Goal: Task Accomplishment & Management: Manage account settings

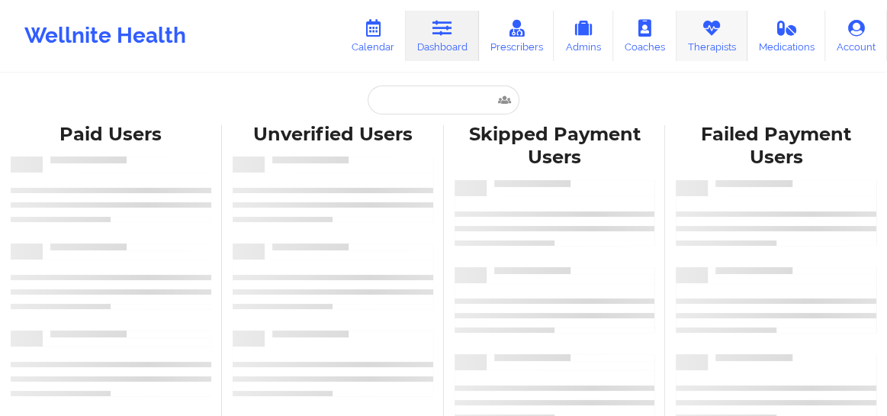
click at [723, 50] on link "Therapists" at bounding box center [711, 36] width 71 height 50
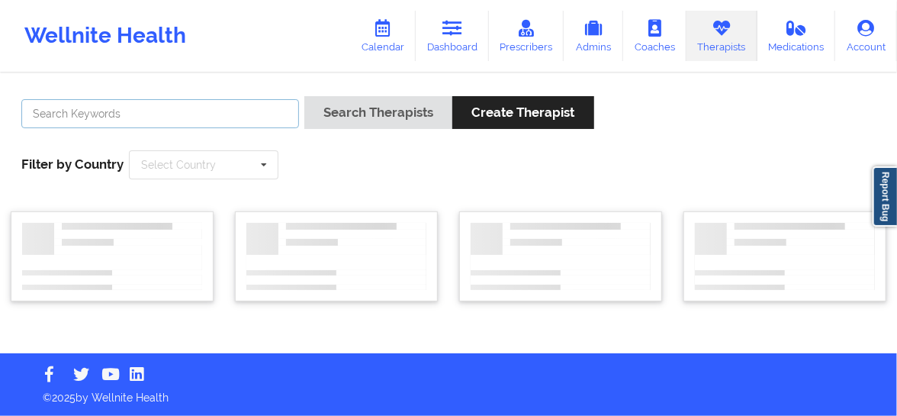
click at [190, 117] on input "text" at bounding box center [160, 113] width 278 height 29
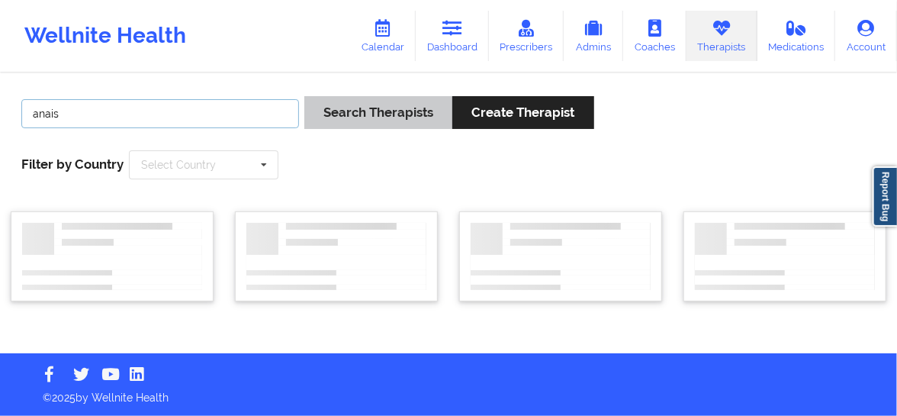
type input "anais"
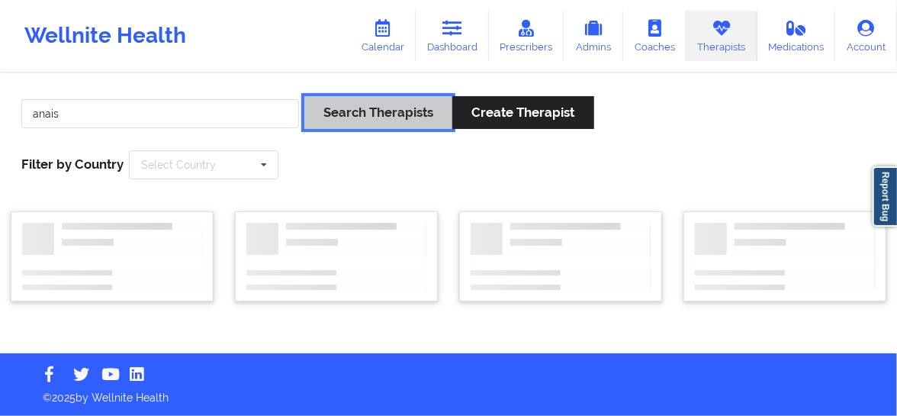
click at [413, 108] on button "Search Therapists" at bounding box center [378, 112] width 148 height 33
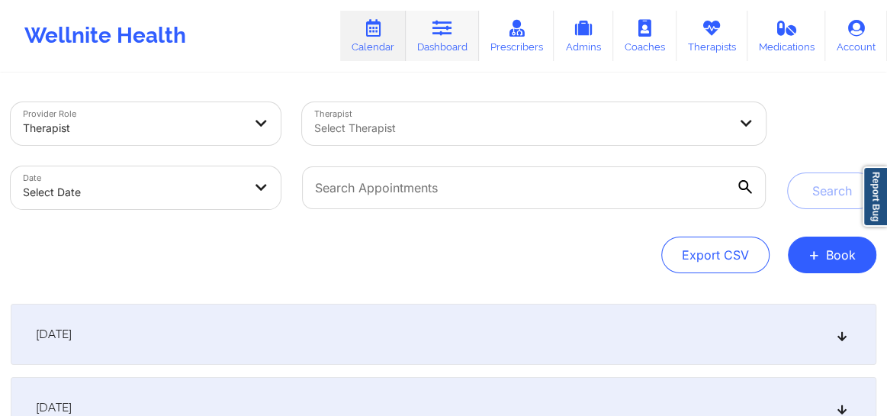
click at [447, 49] on link "Dashboard" at bounding box center [442, 36] width 73 height 50
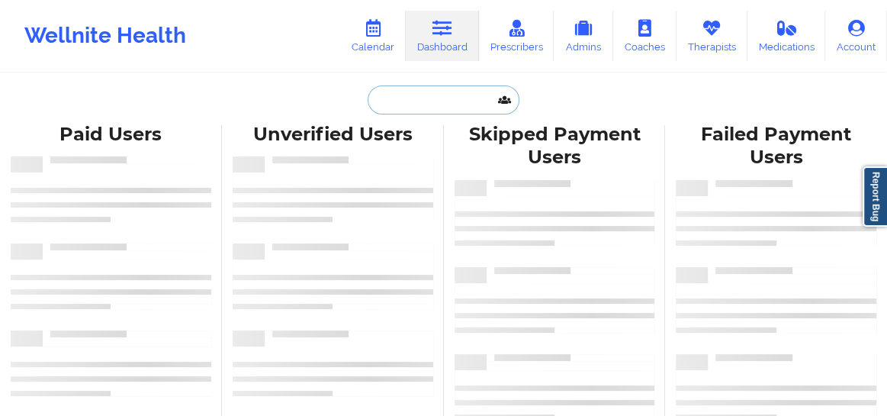
click at [398, 98] on input "text" at bounding box center [443, 99] width 151 height 29
paste input "[EMAIL_ADDRESS][DOMAIN_NAME]"
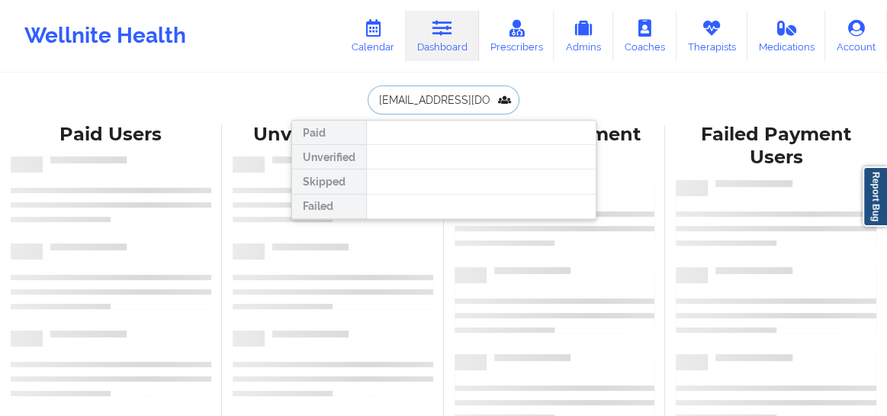
scroll to position [0, 29]
type input "[EMAIL_ADDRESS][DOMAIN_NAME]"
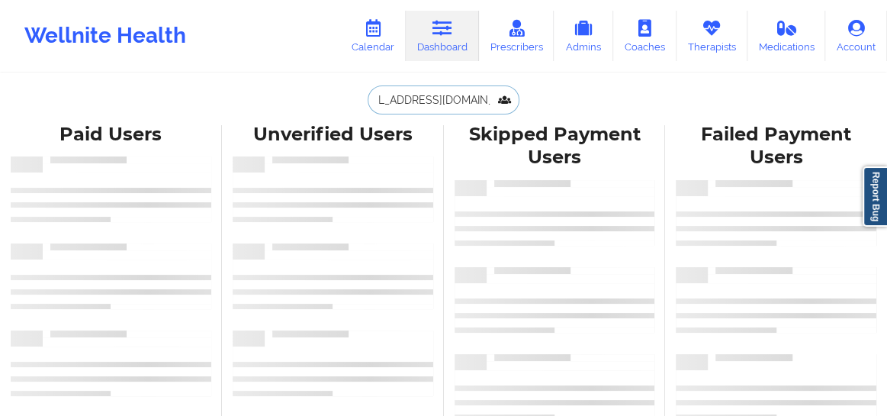
scroll to position [0, 0]
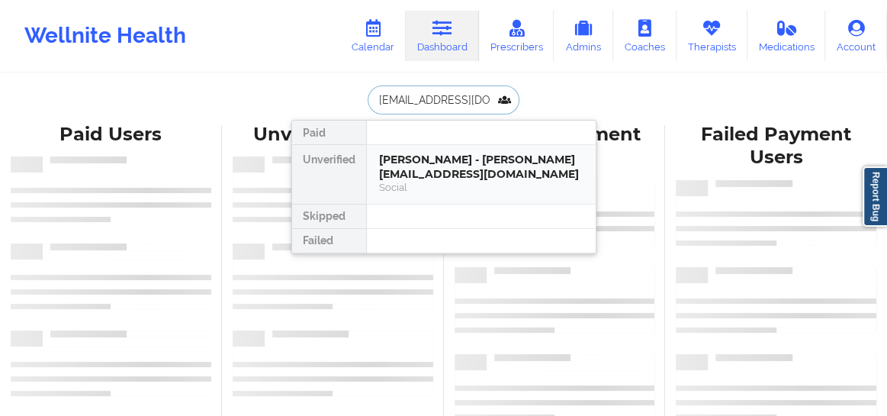
click at [432, 154] on div "Nicholas Farrington - nicholasfarrington@gmail.com" at bounding box center [481, 167] width 204 height 28
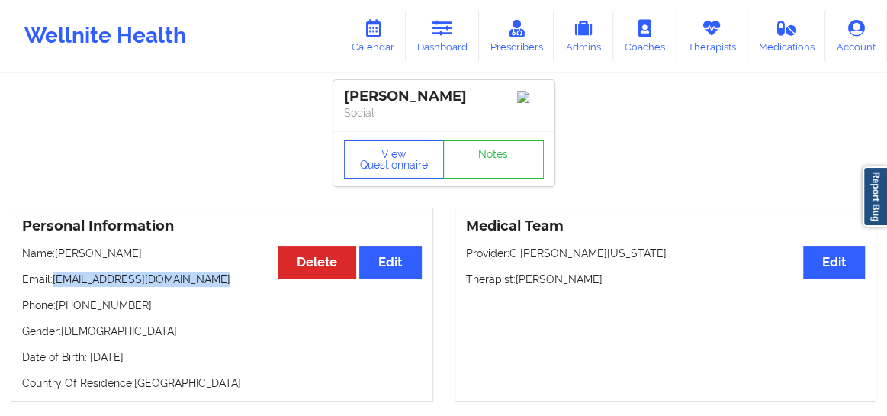
drag, startPoint x: 203, startPoint y: 285, endPoint x: 56, endPoint y: 285, distance: 147.2
click at [56, 285] on p "Email: nicholasfarrington@gmail.com" at bounding box center [222, 278] width 400 height 15
copy p "[EMAIL_ADDRESS][DOMAIN_NAME]"
click at [388, 34] on link "Calendar" at bounding box center [373, 36] width 66 height 50
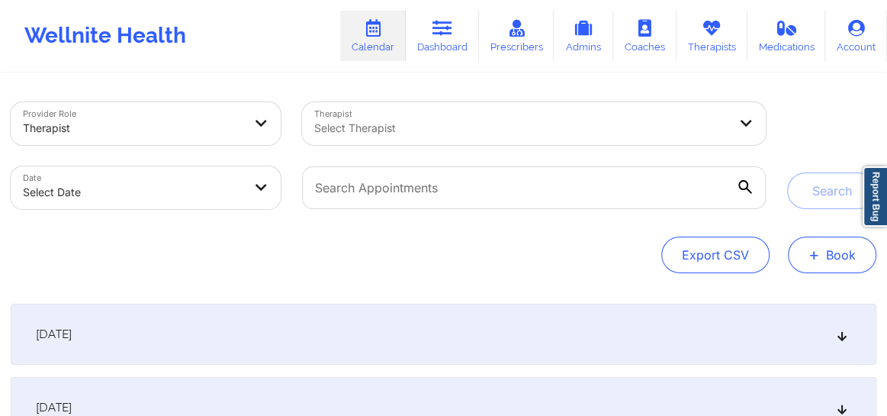
click at [822, 249] on button "+ Book" at bounding box center [832, 254] width 88 height 37
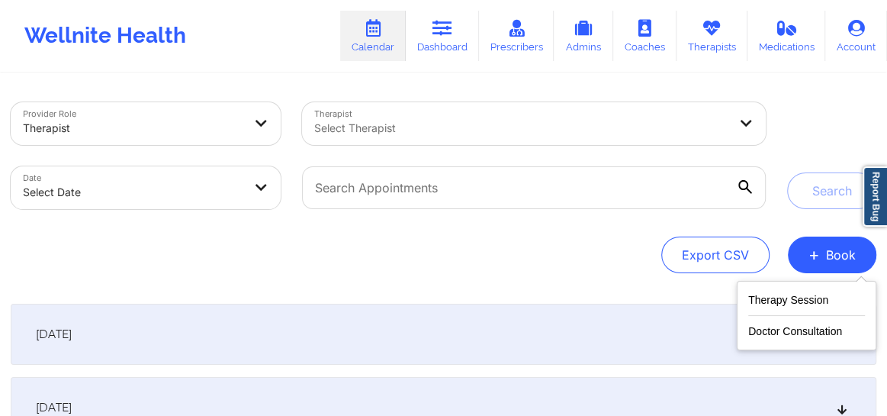
click at [539, 255] on div "Export CSV + Book" at bounding box center [444, 254] width 866 height 37
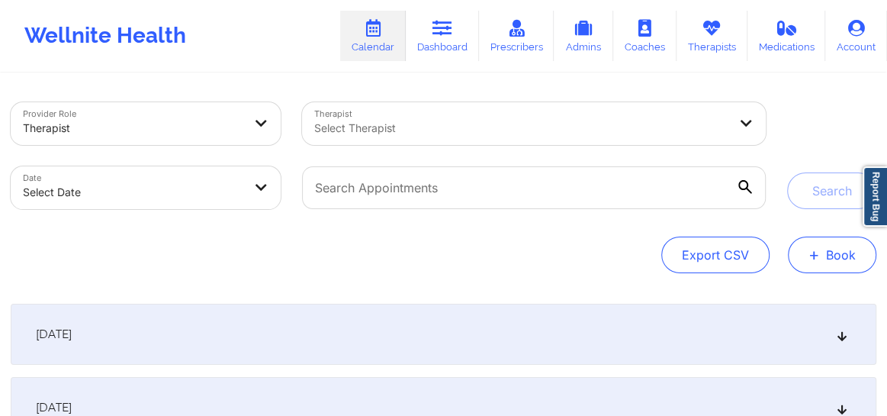
click at [837, 247] on button "+ Book" at bounding box center [832, 254] width 88 height 37
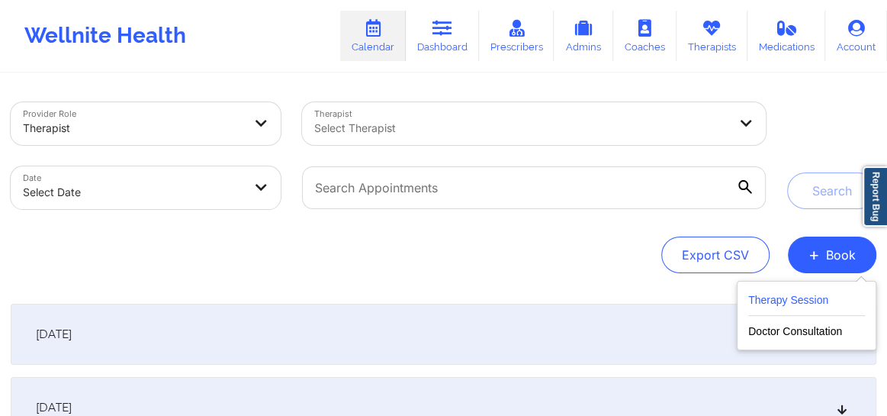
click at [769, 305] on button "Therapy Session" at bounding box center [806, 303] width 117 height 25
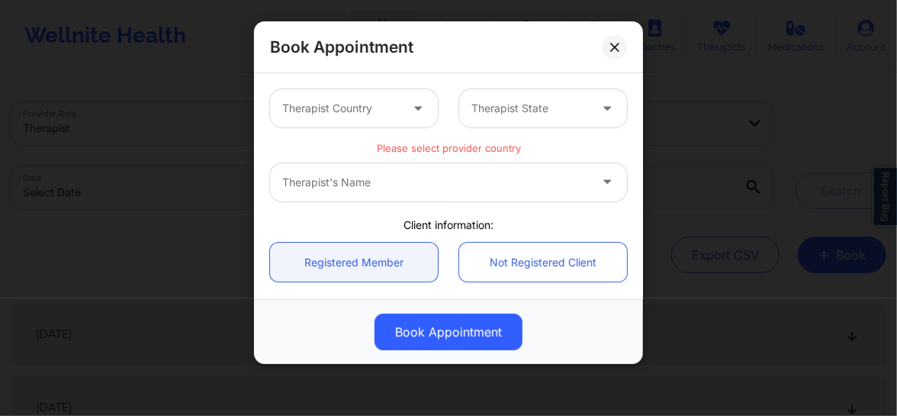
click at [366, 120] on div "Therapist Country" at bounding box center [335, 108] width 131 height 38
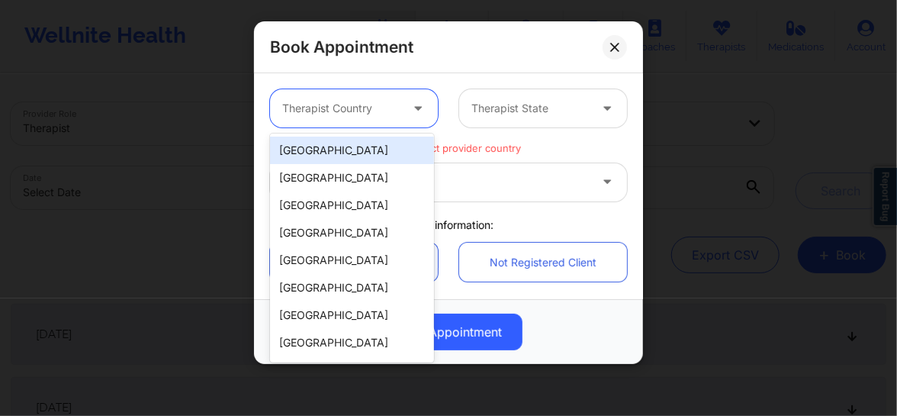
click at [339, 153] on div "[GEOGRAPHIC_DATA]" at bounding box center [352, 149] width 164 height 27
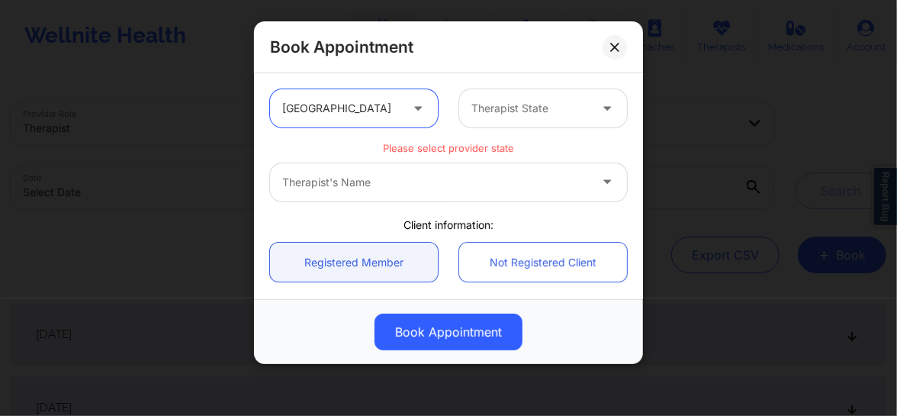
click at [493, 101] on div at bounding box center [529, 108] width 117 height 18
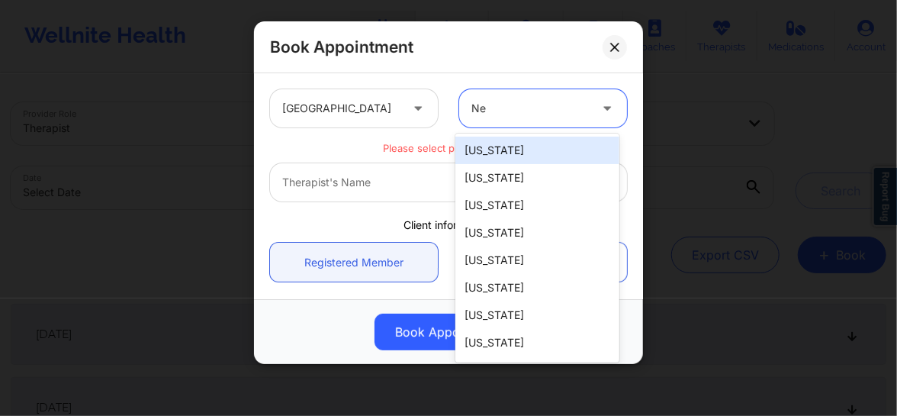
type input "New"
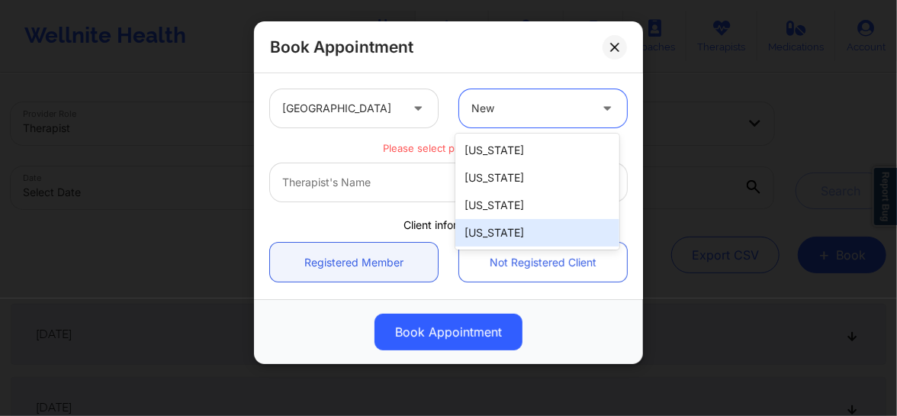
click at [498, 226] on div "[US_STATE]" at bounding box center [537, 232] width 164 height 27
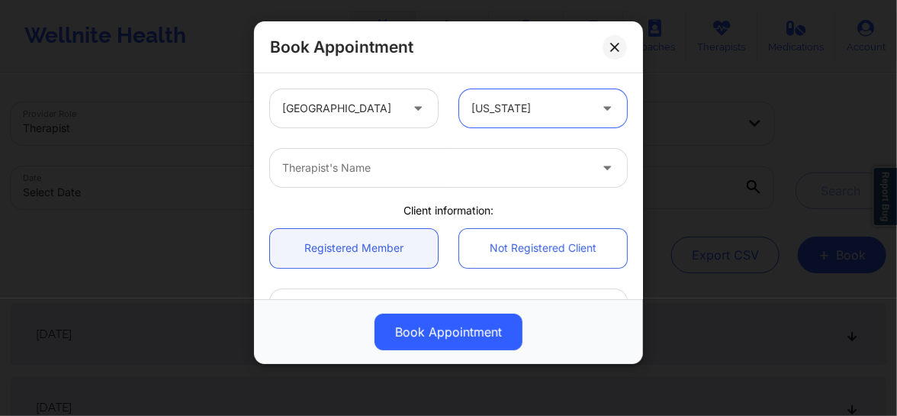
click at [390, 175] on div at bounding box center [435, 168] width 307 height 18
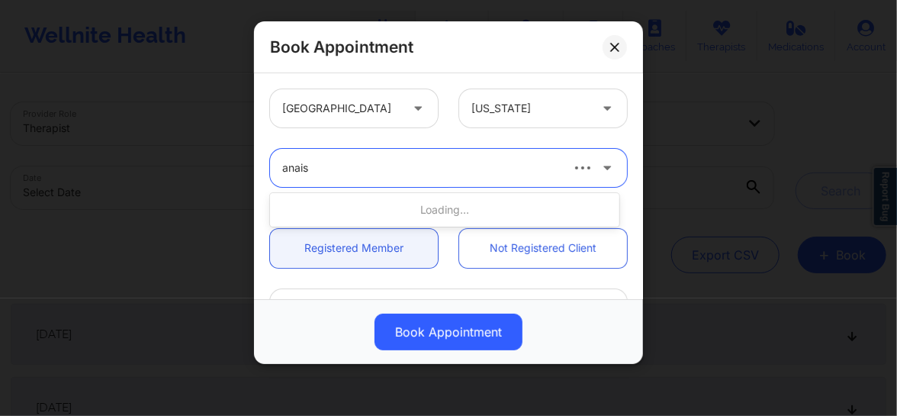
type input "anais"
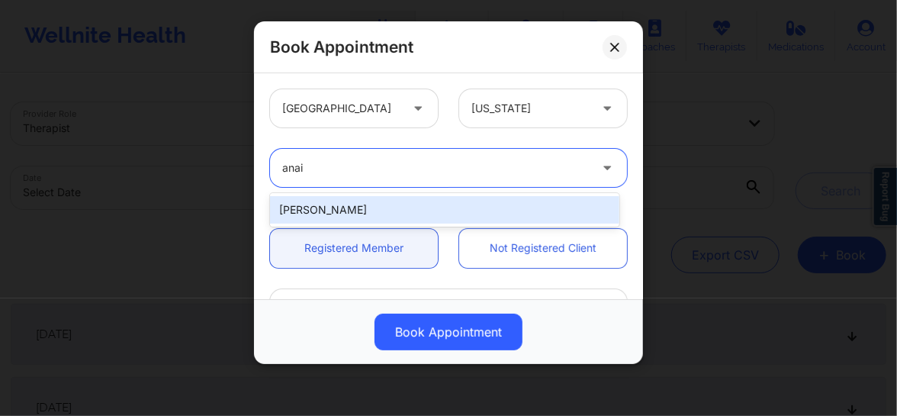
type input "anais"
click at [404, 201] on div "[PERSON_NAME]" at bounding box center [444, 209] width 349 height 27
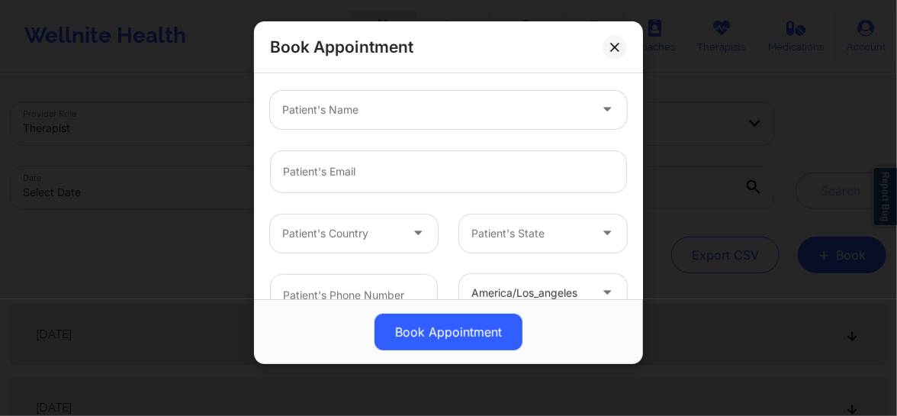
scroll to position [185, 0]
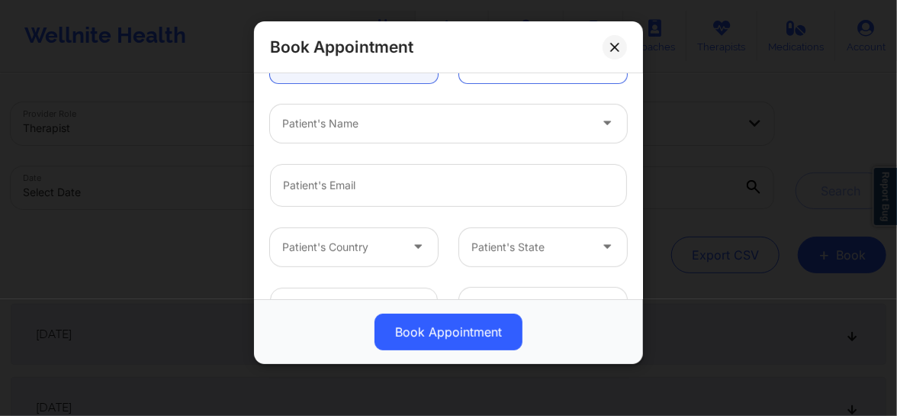
click at [381, 130] on div at bounding box center [435, 123] width 307 height 18
type input "[PERSON_NAME]"
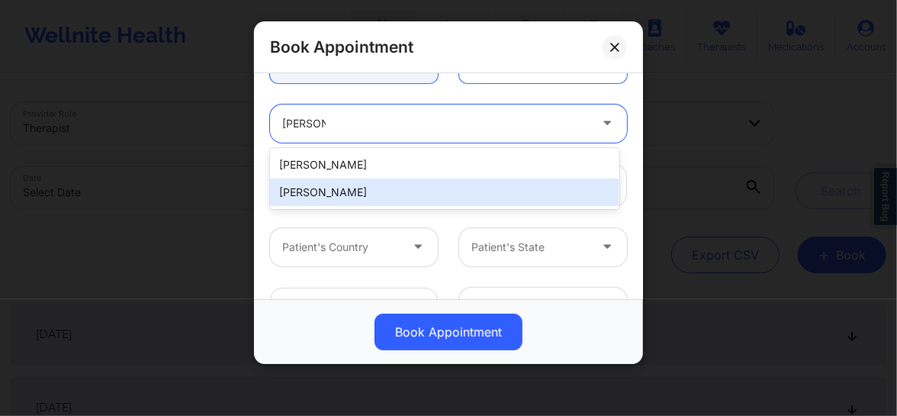
click at [377, 191] on div "[PERSON_NAME]" at bounding box center [444, 191] width 349 height 27
type input "[EMAIL_ADDRESS][DOMAIN_NAME]"
type input "[PHONE_NUMBER]"
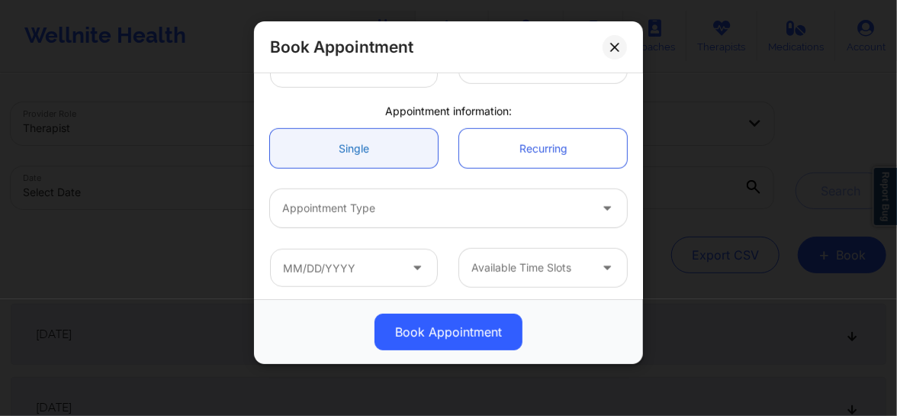
scroll to position [430, 0]
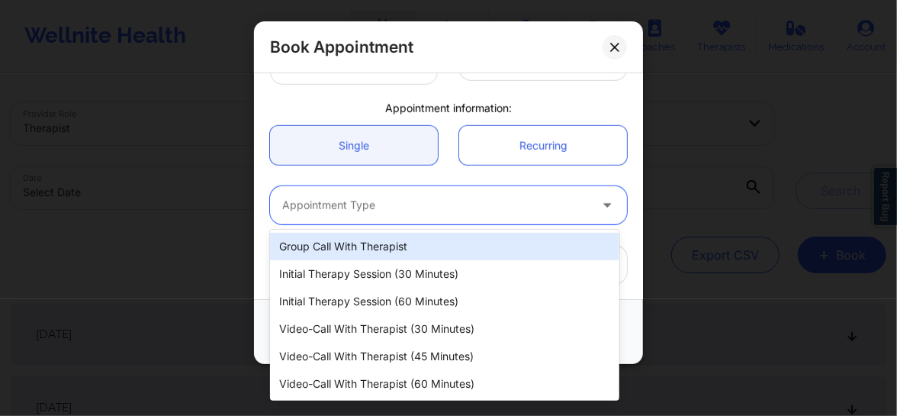
click at [389, 207] on div at bounding box center [435, 205] width 307 height 18
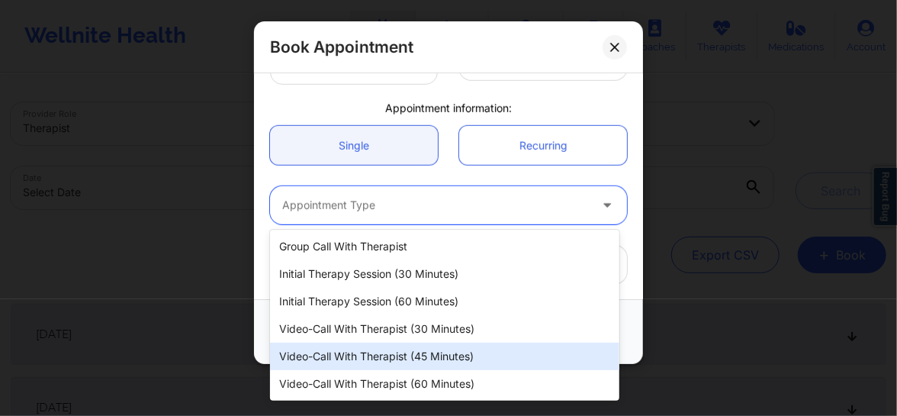
click at [410, 343] on div "Video-Call with Therapist (45 minutes)" at bounding box center [444, 355] width 349 height 27
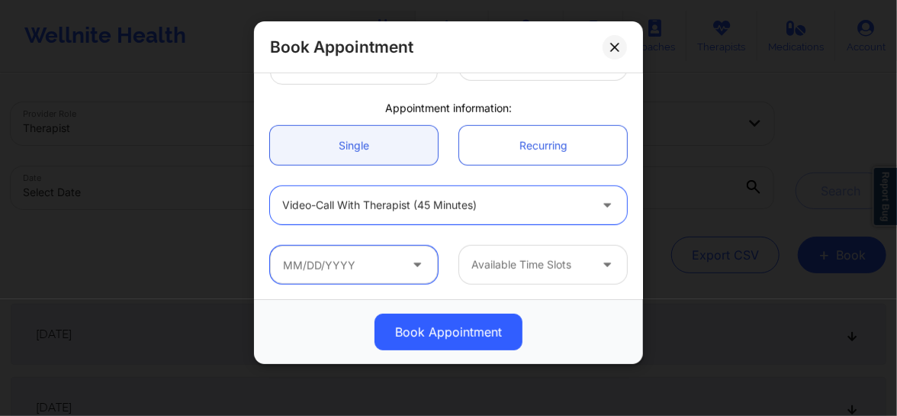
click at [370, 271] on input "text" at bounding box center [354, 265] width 168 height 38
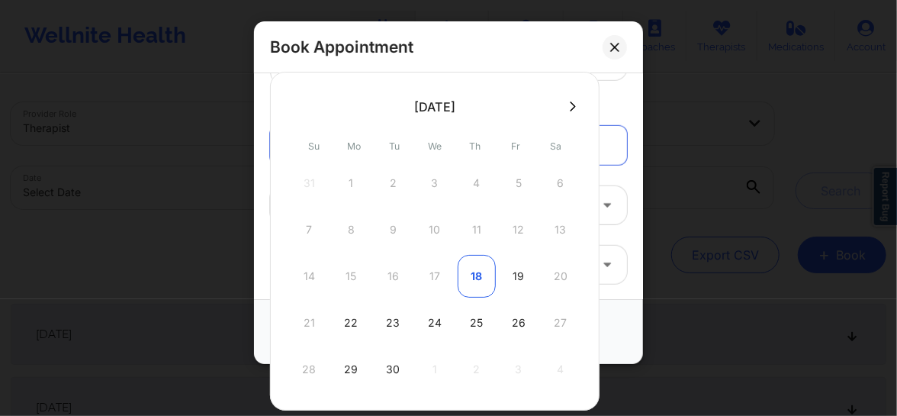
click at [465, 269] on div "18" at bounding box center [477, 276] width 38 height 43
type input "[DATE]"
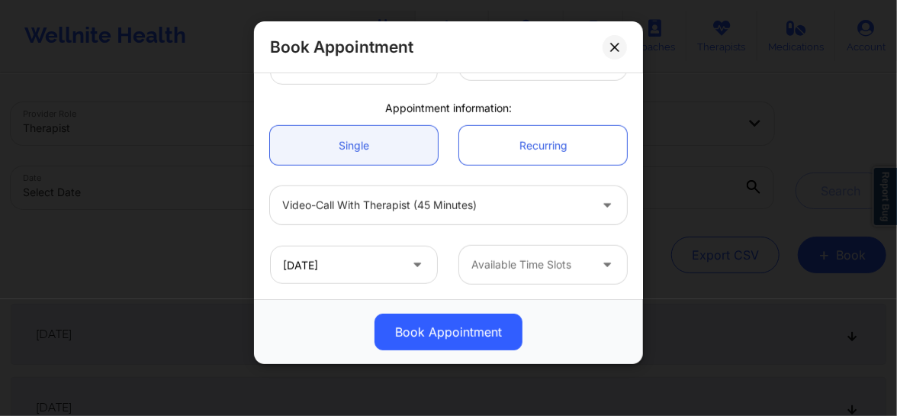
click at [538, 268] on div at bounding box center [529, 264] width 117 height 18
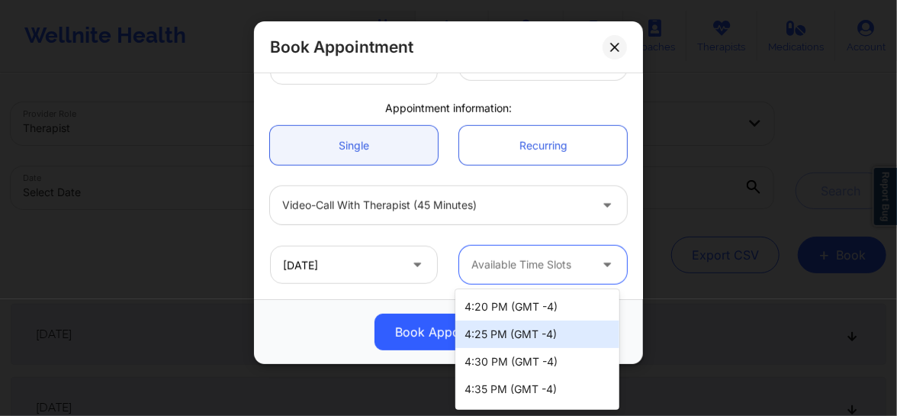
scroll to position [115, 0]
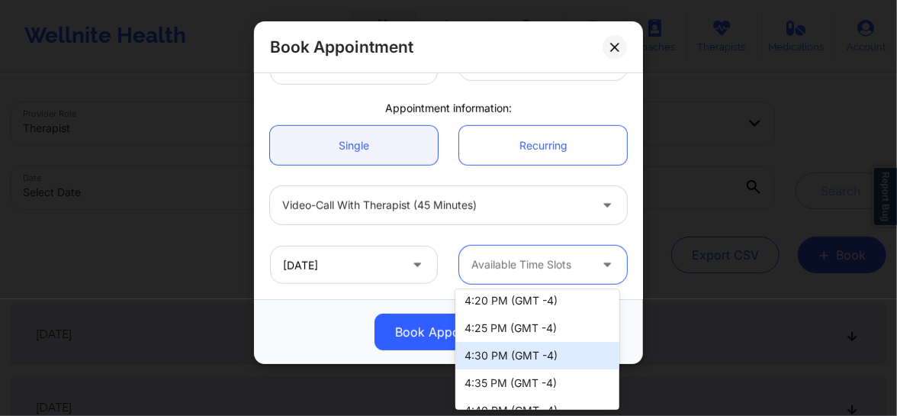
click at [514, 358] on div "4:30 PM (GMT -4)" at bounding box center [537, 355] width 164 height 27
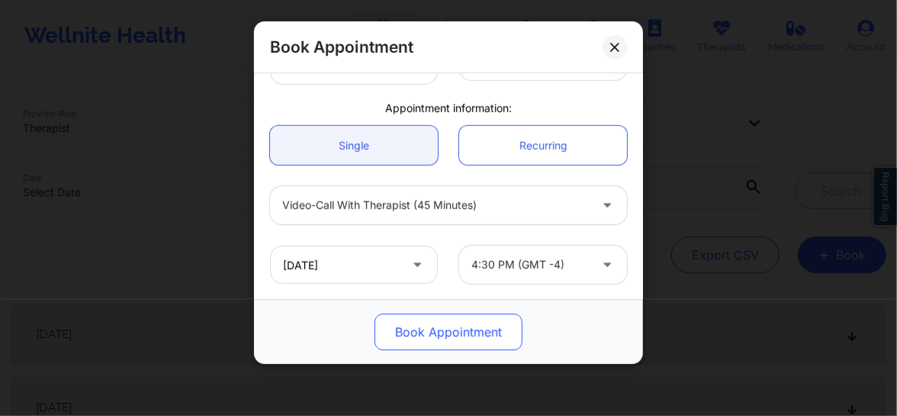
click at [480, 338] on button "Book Appointment" at bounding box center [448, 331] width 148 height 37
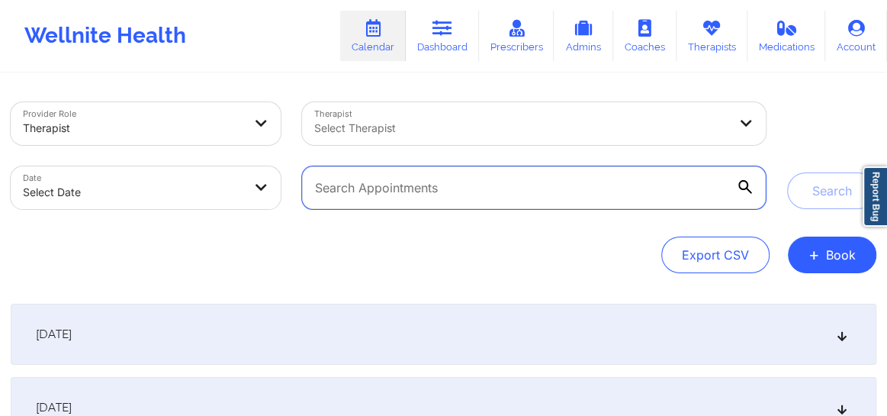
click at [512, 167] on input "text" at bounding box center [534, 187] width 464 height 43
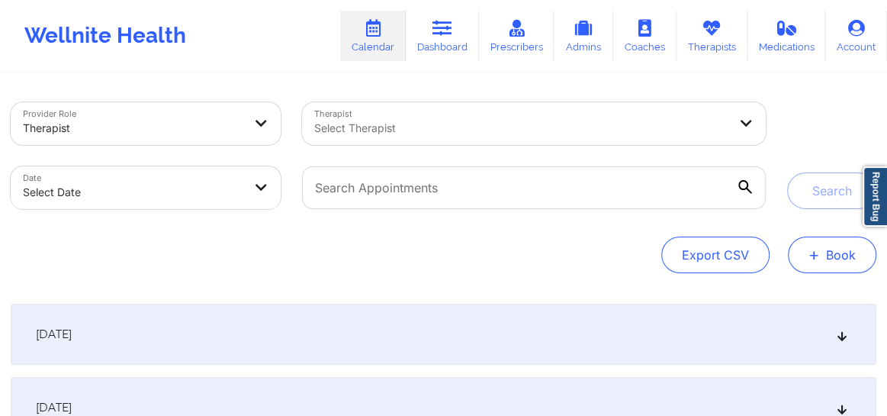
click at [836, 271] on button "+ Book" at bounding box center [832, 254] width 88 height 37
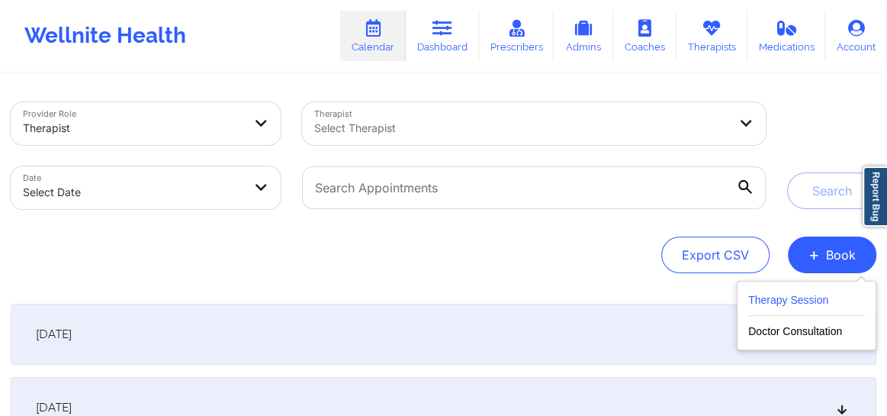
click at [820, 297] on button "Therapy Session" at bounding box center [806, 303] width 117 height 25
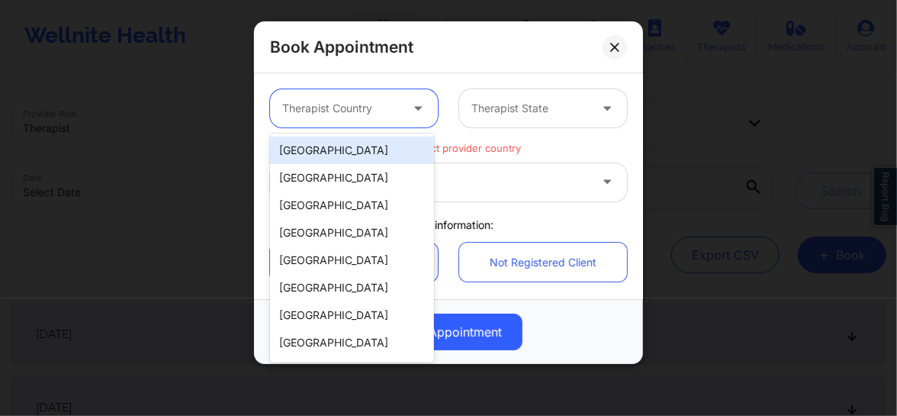
click at [320, 116] on div at bounding box center [340, 108] width 117 height 18
click at [331, 145] on div "[GEOGRAPHIC_DATA]" at bounding box center [352, 149] width 164 height 27
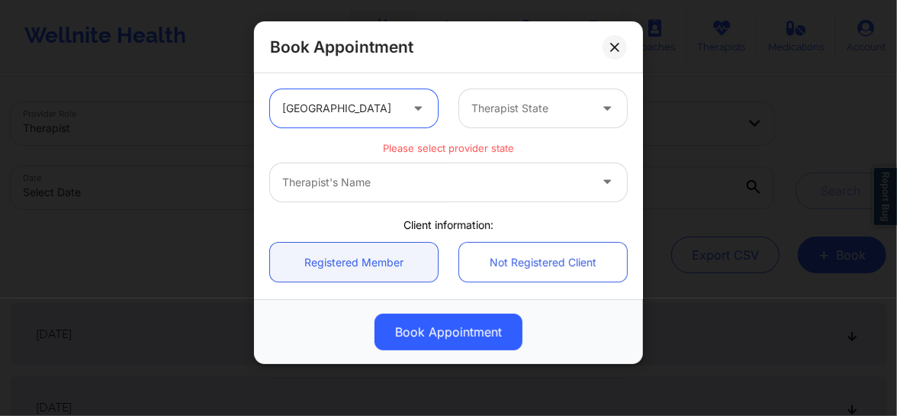
click at [478, 112] on div at bounding box center [529, 108] width 117 height 18
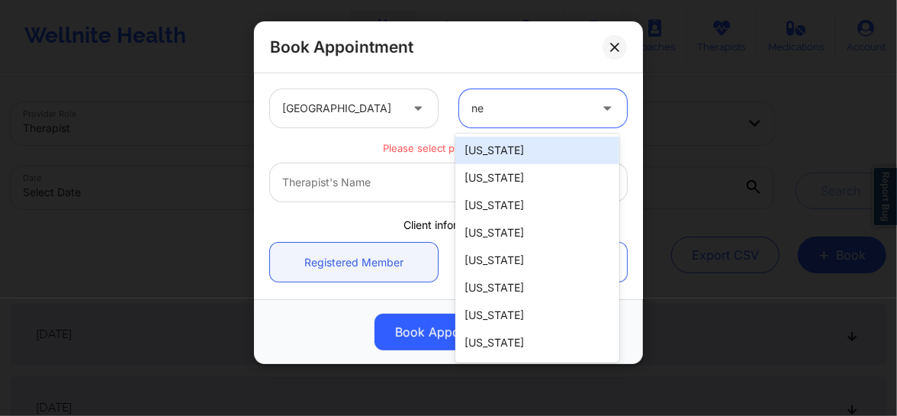
type input "new"
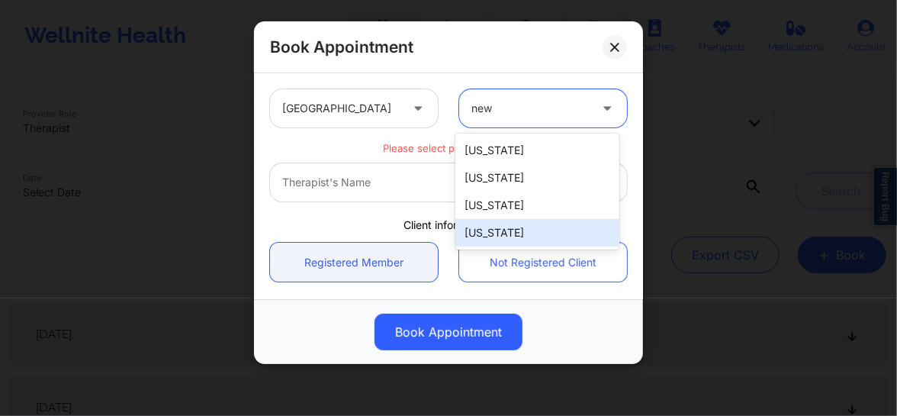
click at [480, 229] on div "[US_STATE]" at bounding box center [537, 232] width 164 height 27
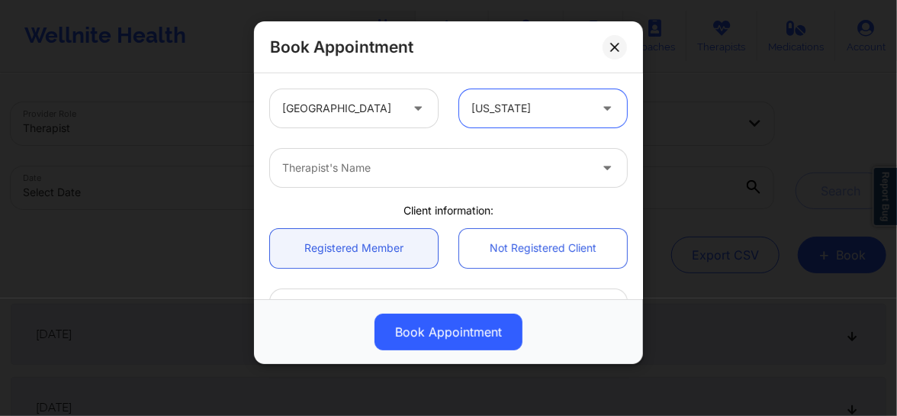
click at [382, 170] on div at bounding box center [435, 168] width 307 height 18
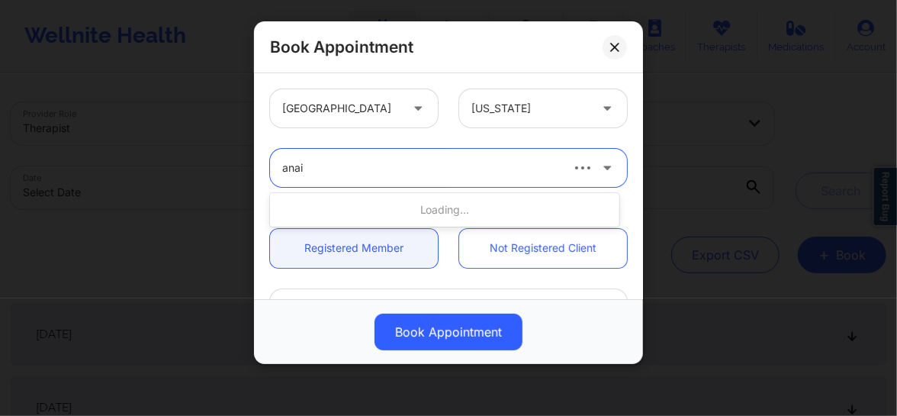
type input "anais"
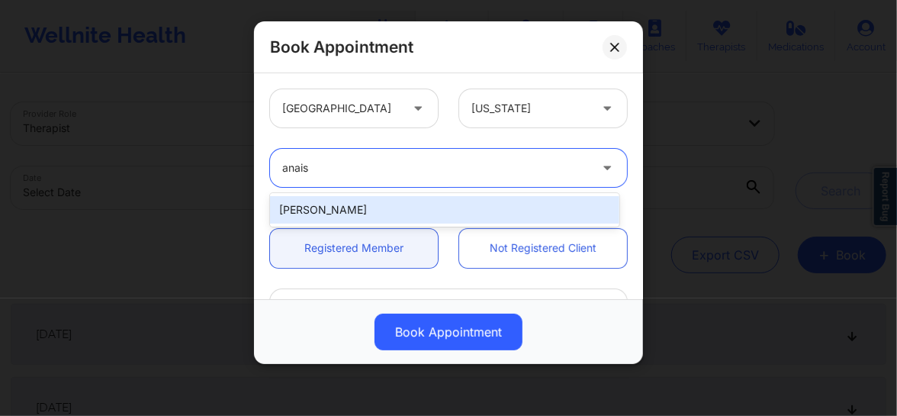
click at [381, 213] on div "[PERSON_NAME]" at bounding box center [444, 209] width 349 height 27
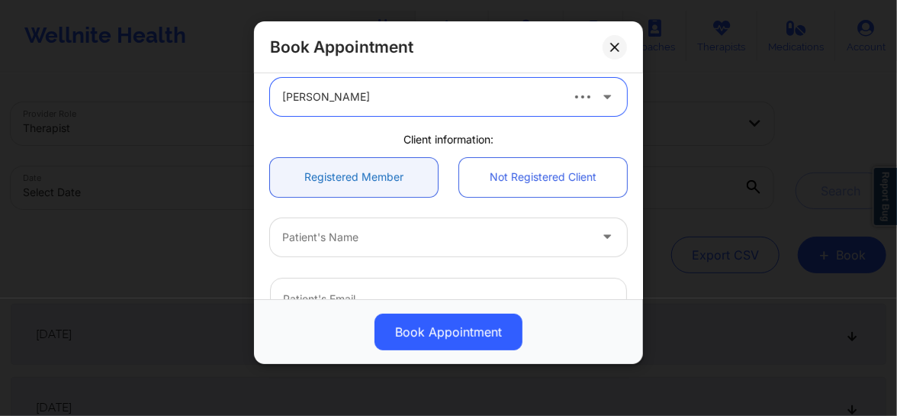
scroll to position [92, 0]
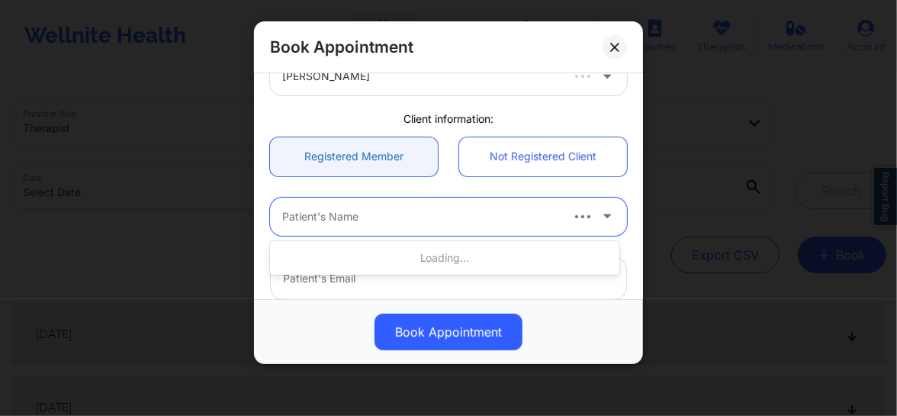
click at [385, 231] on div "Patient's Name" at bounding box center [415, 217] width 290 height 38
type input "[PERSON_NAME]"
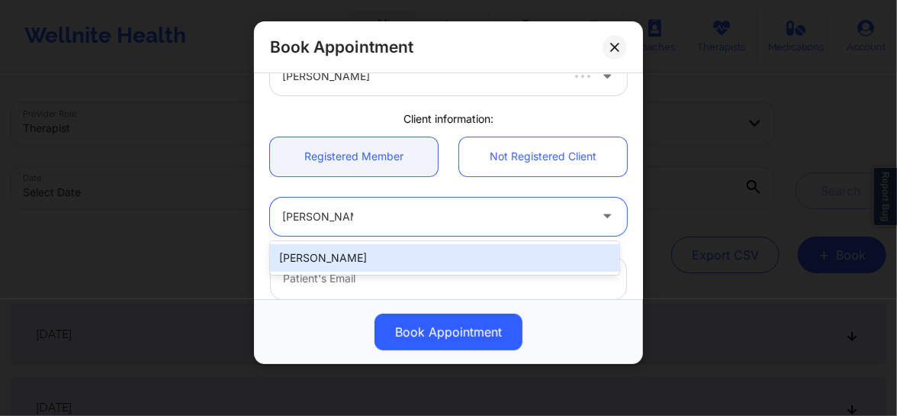
click at [381, 244] on div "[PERSON_NAME]" at bounding box center [444, 257] width 349 height 27
type input "[EMAIL_ADDRESS][DOMAIN_NAME]"
type input "[PHONE_NUMBER]"
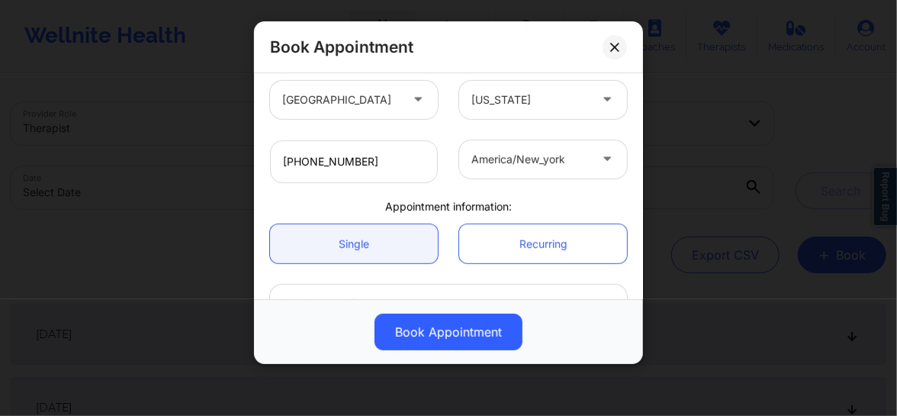
scroll to position [416, 0]
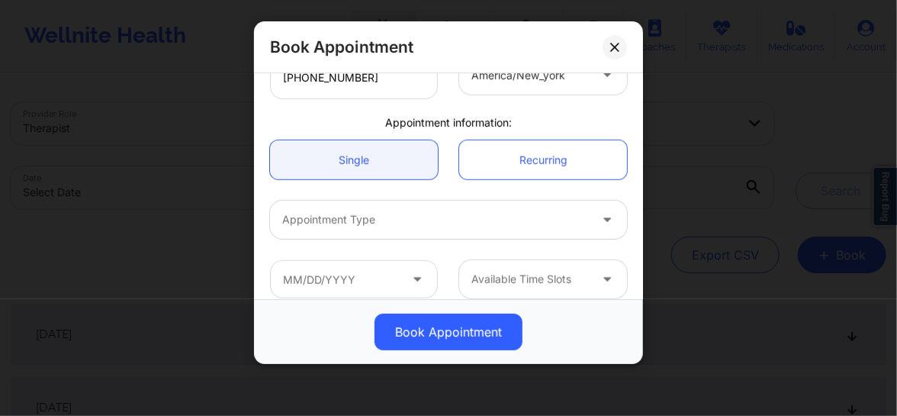
click at [368, 218] on div at bounding box center [435, 219] width 307 height 18
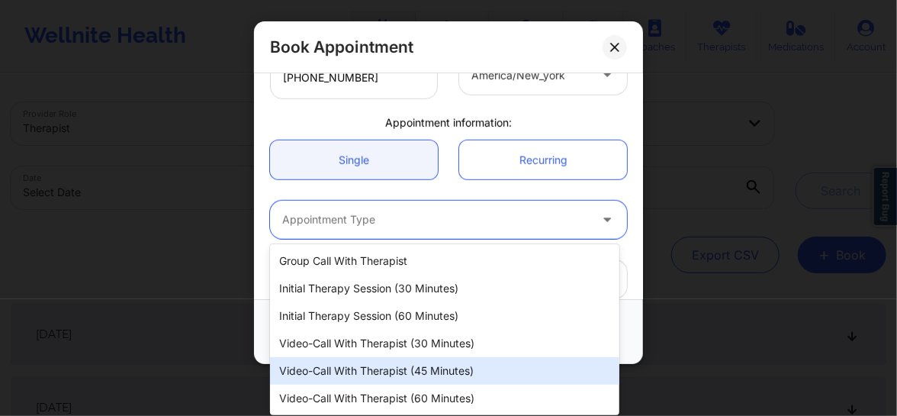
click at [394, 372] on div "Video-Call with Therapist (45 minutes)" at bounding box center [444, 370] width 349 height 27
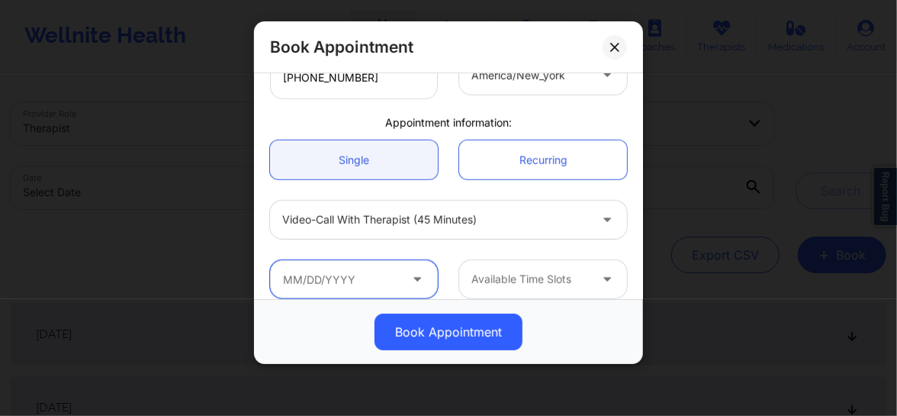
click at [320, 287] on input "text" at bounding box center [354, 279] width 168 height 38
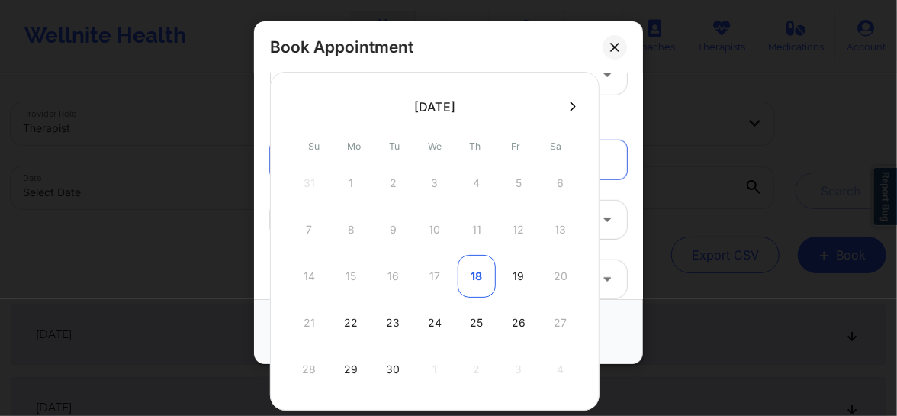
click at [464, 267] on div "18" at bounding box center [477, 276] width 38 height 43
type input "[DATE]"
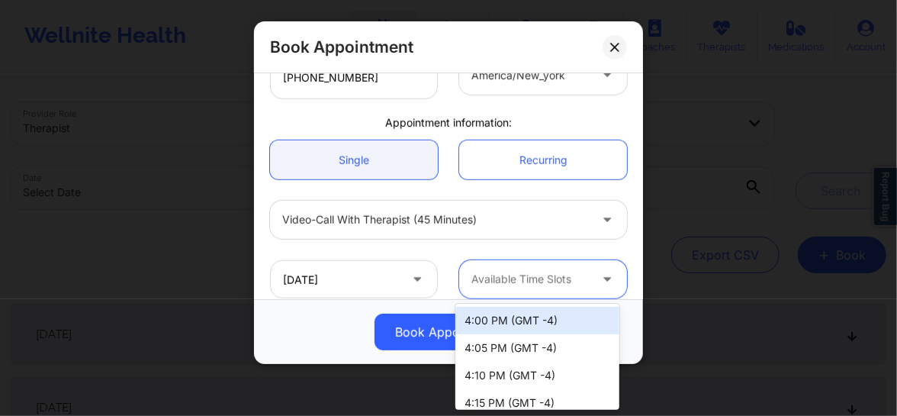
click at [522, 290] on div "Available Time Slots" at bounding box center [524, 279] width 131 height 38
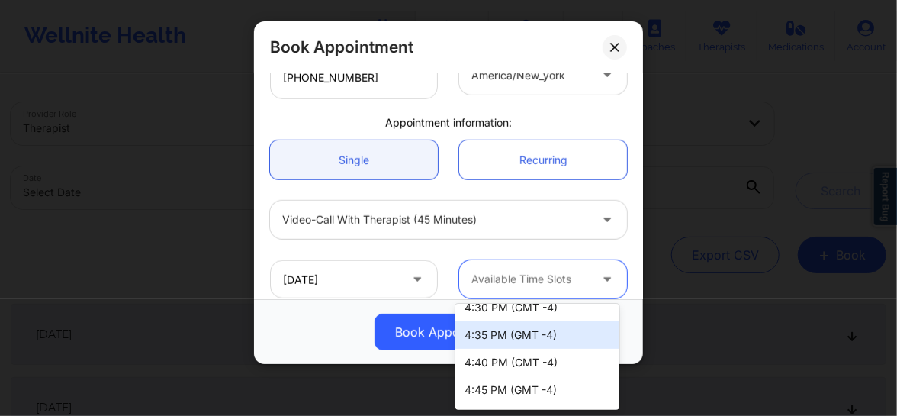
scroll to position [150, 0]
click at [511, 327] on div "4:30 PM (GMT -4)" at bounding box center [537, 334] width 164 height 27
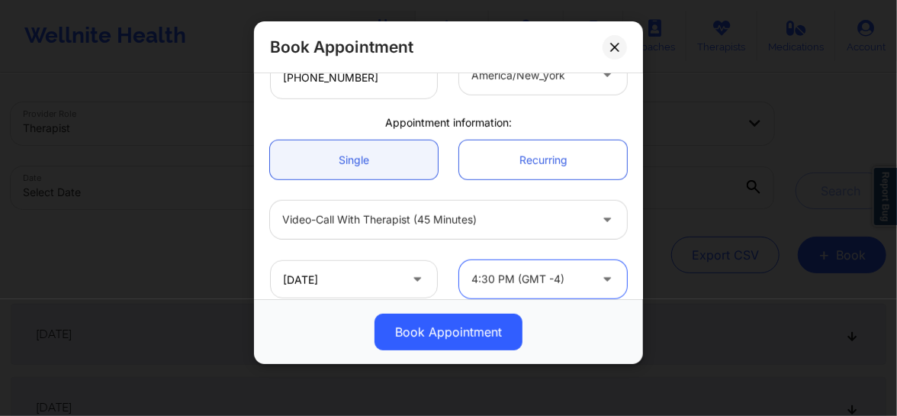
click at [511, 327] on button "Book Appointment" at bounding box center [448, 331] width 148 height 37
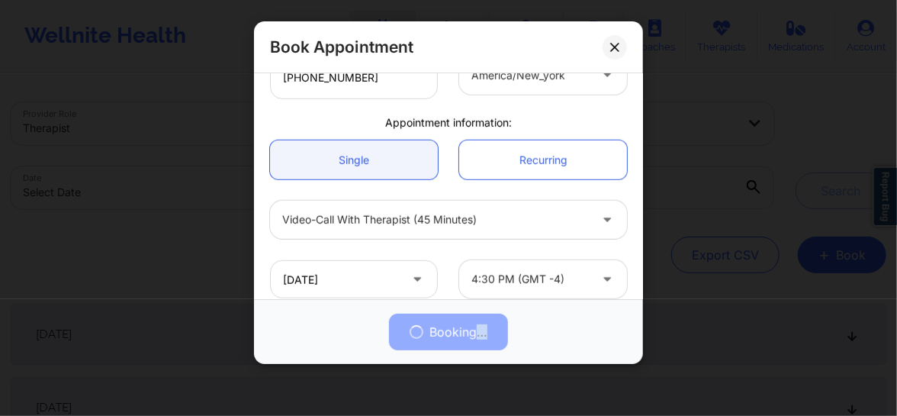
click at [511, 327] on div "Booking…" at bounding box center [449, 331] width 368 height 37
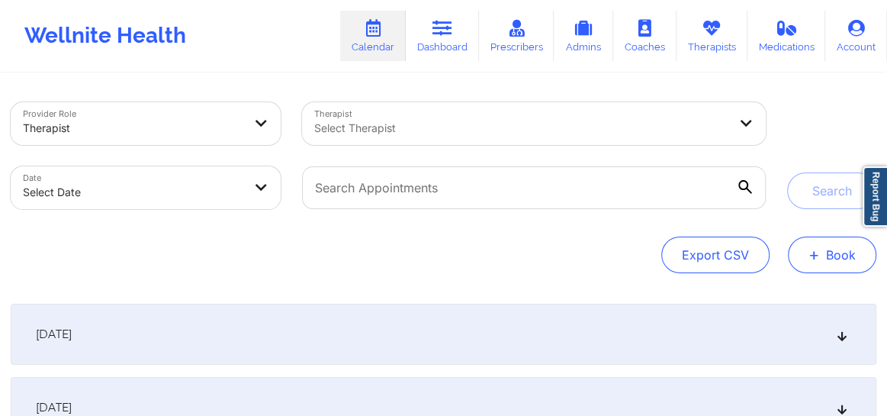
click at [816, 252] on span "+" at bounding box center [813, 254] width 11 height 8
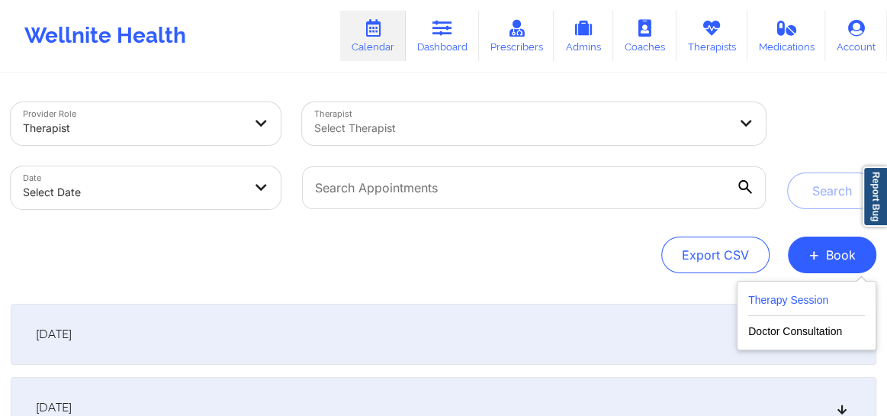
click at [767, 294] on button "Therapy Session" at bounding box center [806, 303] width 117 height 25
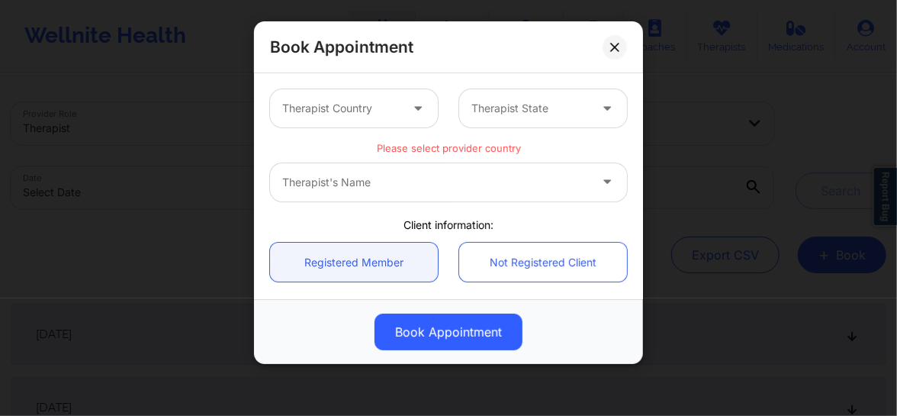
click at [338, 124] on div "Therapist Country" at bounding box center [335, 108] width 131 height 38
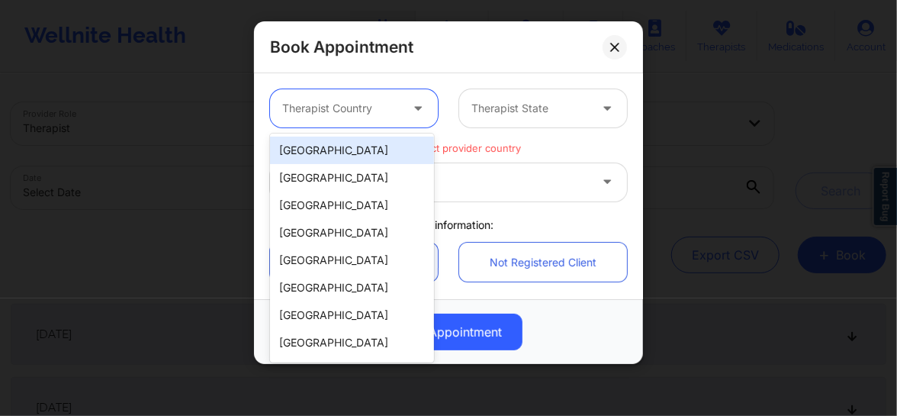
click at [327, 149] on div "[GEOGRAPHIC_DATA]" at bounding box center [352, 149] width 164 height 27
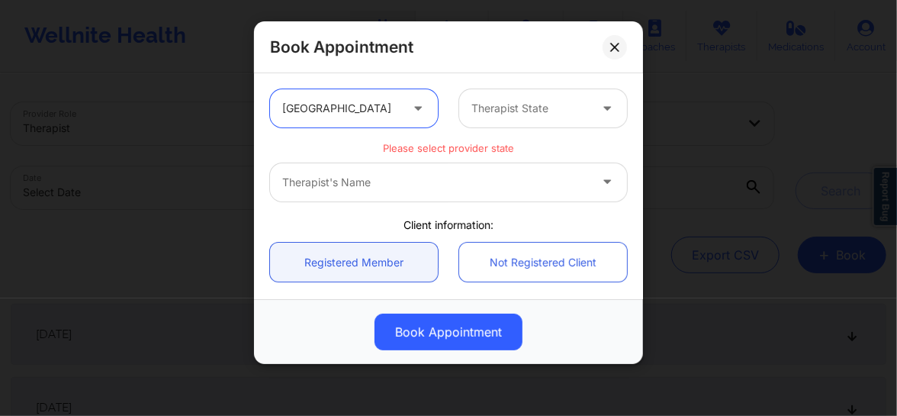
click at [472, 100] on div at bounding box center [529, 108] width 117 height 18
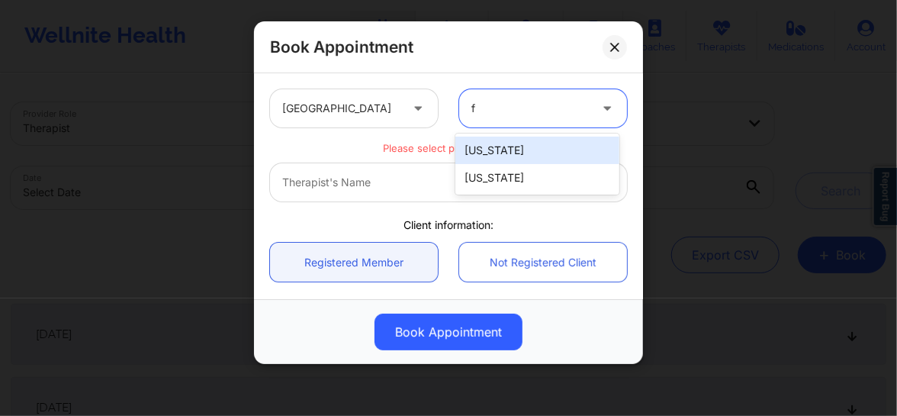
type input "fl"
click at [482, 145] on div "[US_STATE]" at bounding box center [537, 149] width 164 height 27
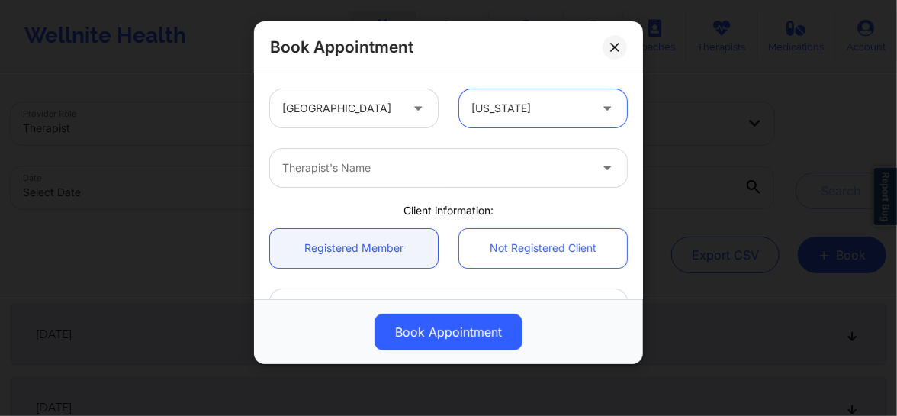
click at [399, 170] on div at bounding box center [435, 168] width 307 height 18
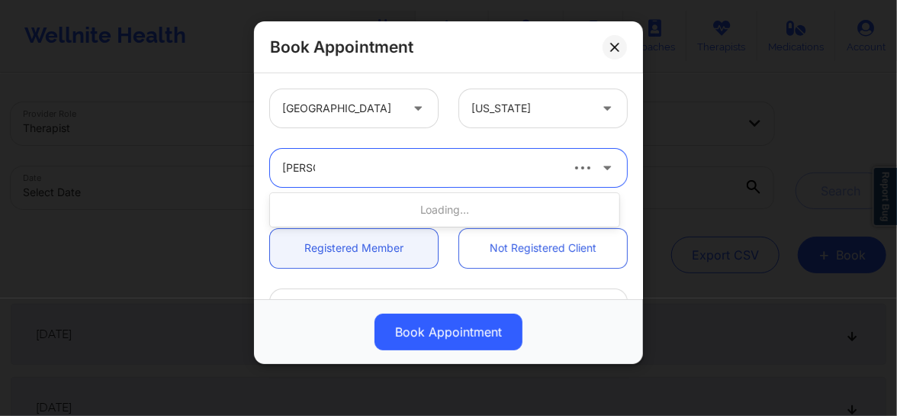
type input "Jazmin"
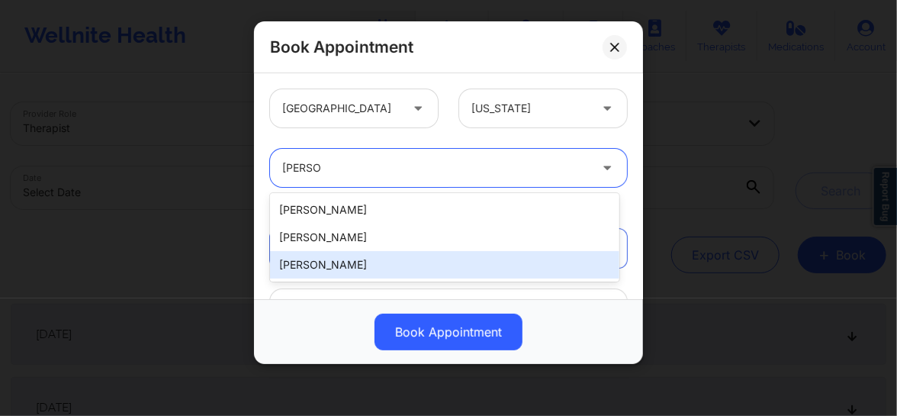
click at [329, 267] on div "[PERSON_NAME]" at bounding box center [444, 264] width 349 height 27
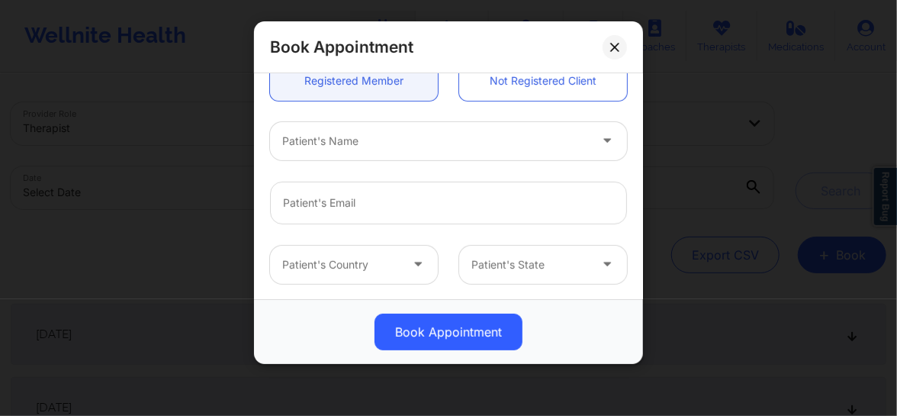
scroll to position [220, 0]
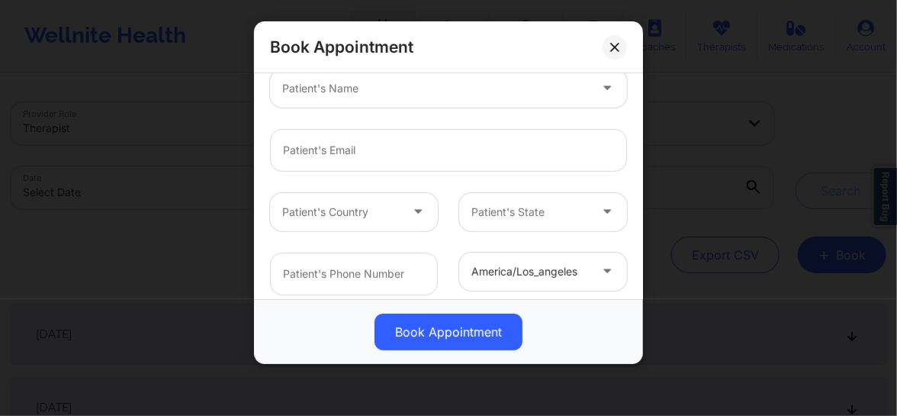
click at [390, 92] on div at bounding box center [435, 88] width 307 height 18
type input "Michelle Lopez"
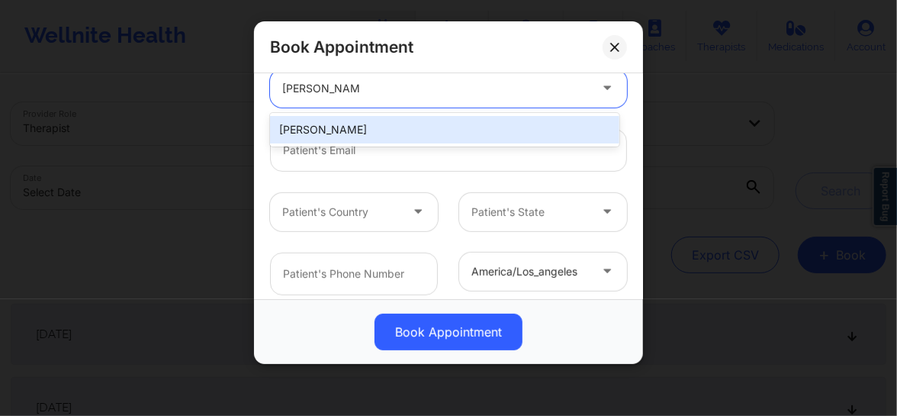
click at [335, 122] on div "[PERSON_NAME]" at bounding box center [444, 129] width 349 height 27
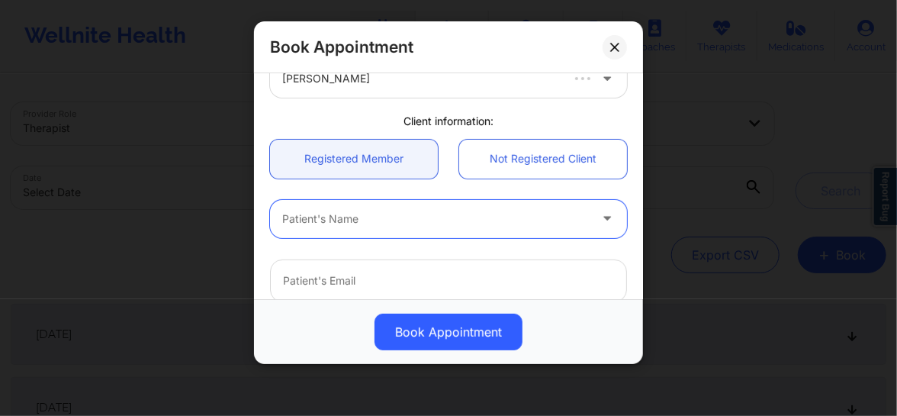
scroll to position [161, 0]
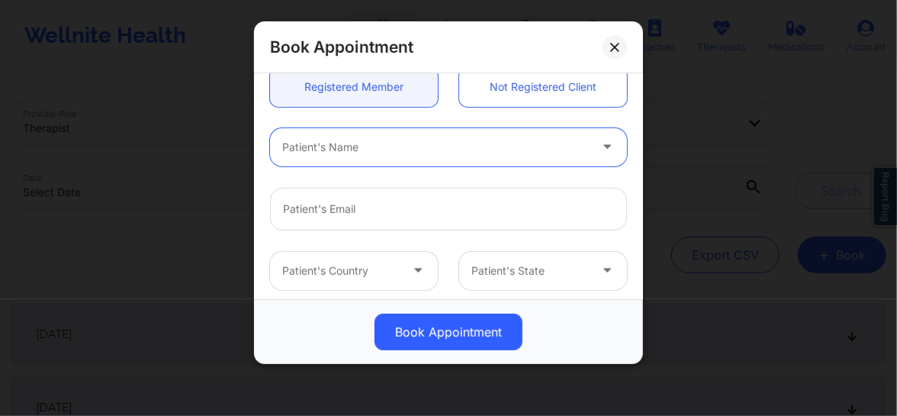
click at [342, 154] on div at bounding box center [435, 147] width 307 height 18
type input "michelle"
type input "michelle.mlop1@gmail.com"
type input "+19546657364"
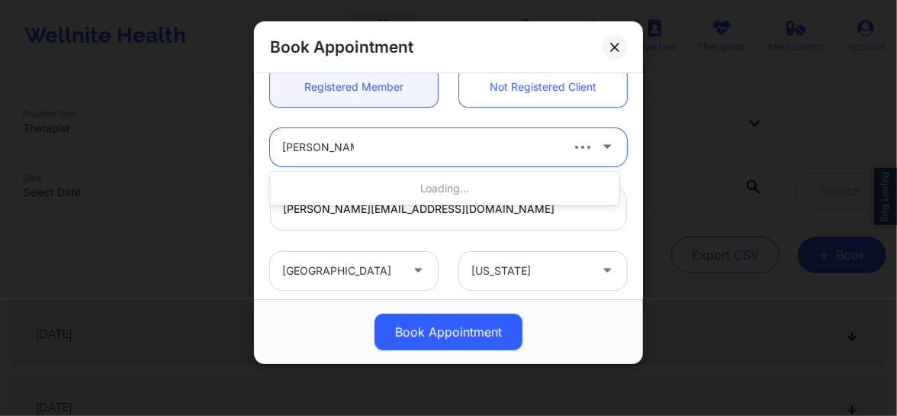
type input "michelle Lopez"
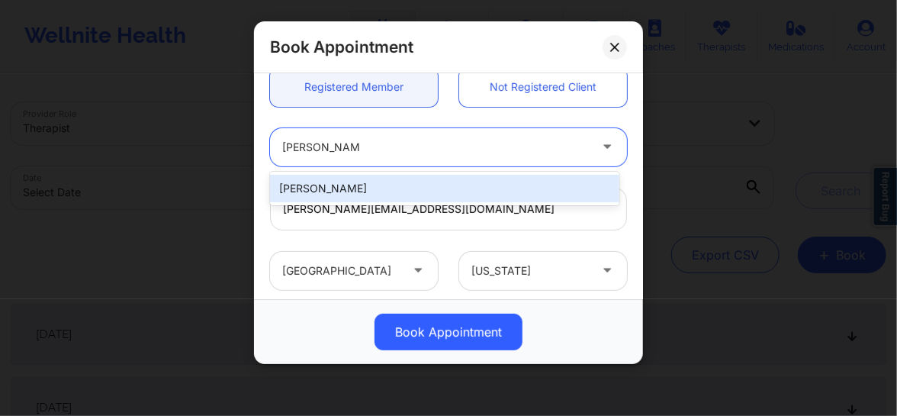
click at [332, 175] on div "[PERSON_NAME]" at bounding box center [444, 188] width 349 height 27
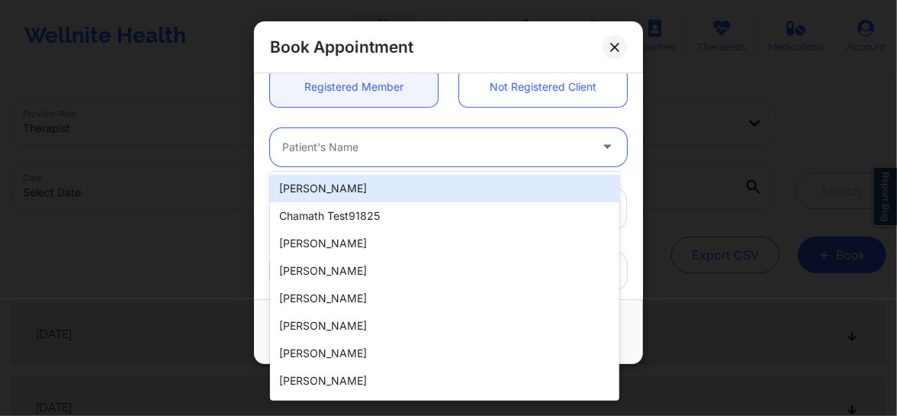
click at [379, 159] on div "Patient's Name" at bounding box center [430, 147] width 320 height 38
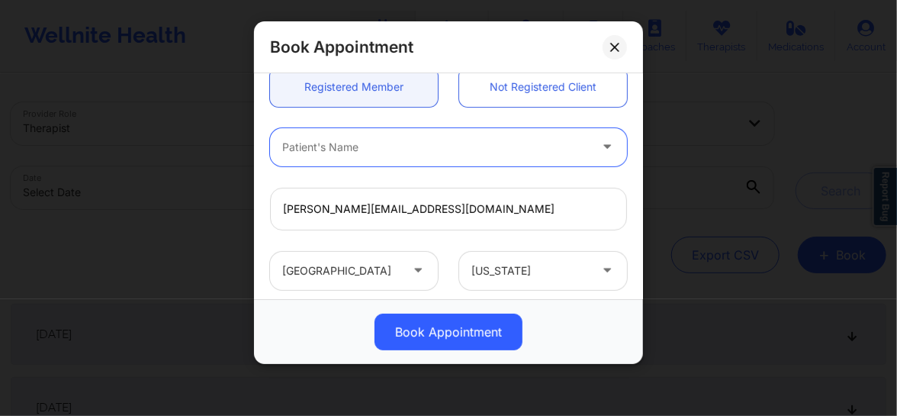
paste input "MICHELLE"
type input "MICHELLE"
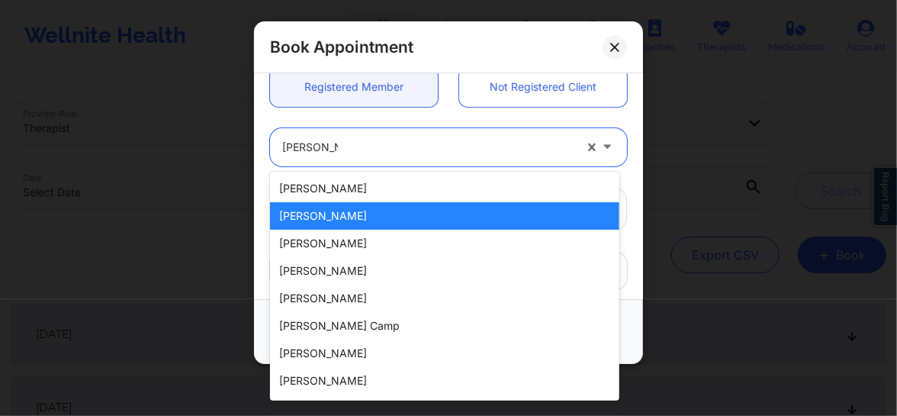
click at [340, 219] on div "[PERSON_NAME]" at bounding box center [444, 215] width 349 height 27
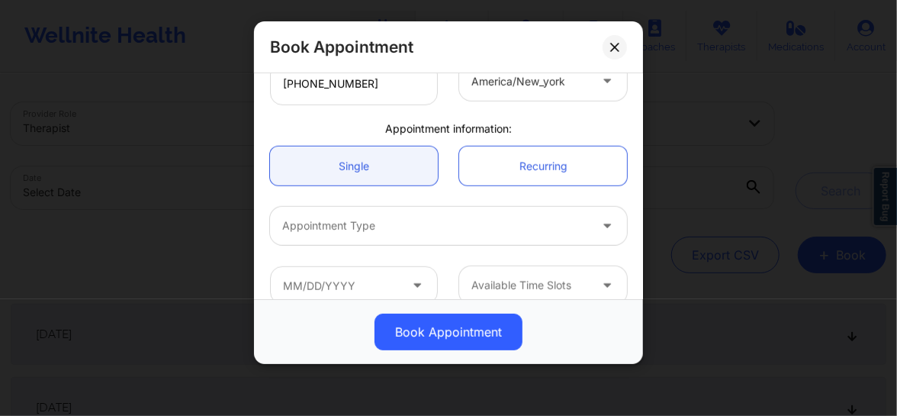
scroll to position [430, 0]
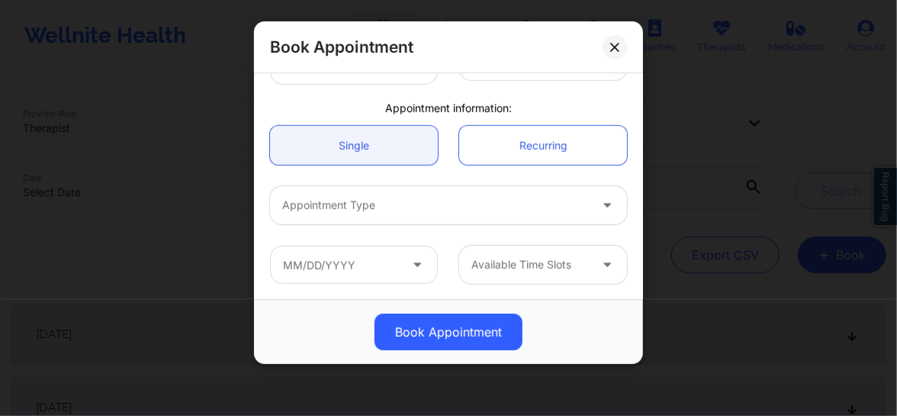
click at [365, 207] on div at bounding box center [435, 205] width 307 height 18
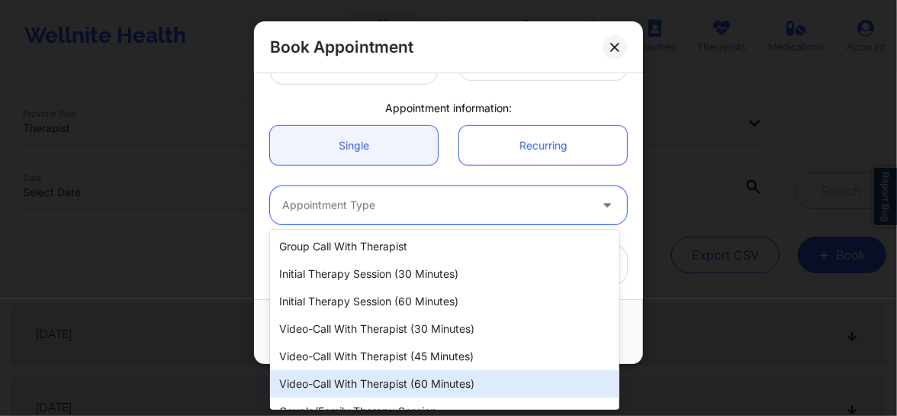
click at [345, 374] on div "Video-Call with Therapist (60 minutes)" at bounding box center [444, 383] width 349 height 27
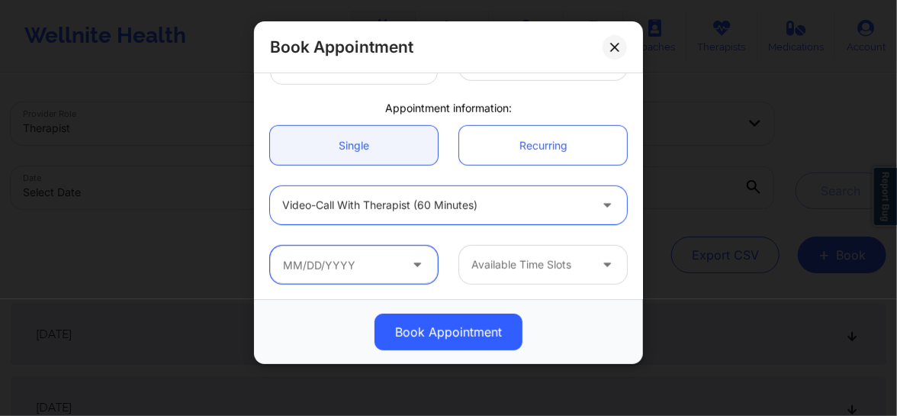
click at [357, 265] on input "text" at bounding box center [354, 265] width 168 height 38
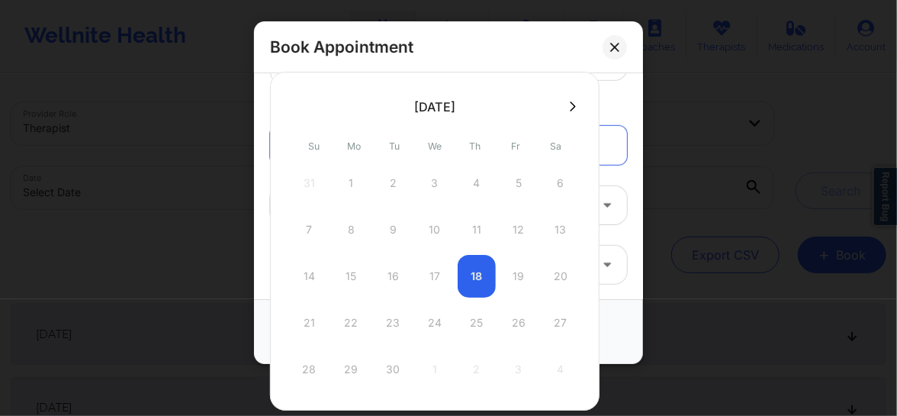
click at [389, 329] on div "21 22 23 24 25 26 27" at bounding box center [435, 322] width 290 height 43
click at [434, 323] on div "21 22 23 24 25 26 27" at bounding box center [435, 322] width 290 height 43
click at [427, 320] on div "21 22 23 24 25 26 27" at bounding box center [435, 322] width 290 height 43
click at [571, 106] on icon at bounding box center [573, 106] width 6 height 10
click at [618, 46] on icon at bounding box center [614, 47] width 9 height 9
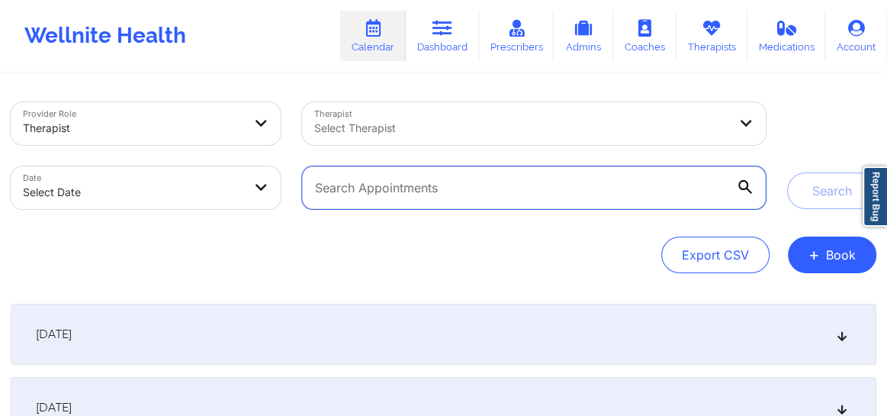
click at [445, 195] on input "text" at bounding box center [534, 187] width 464 height 43
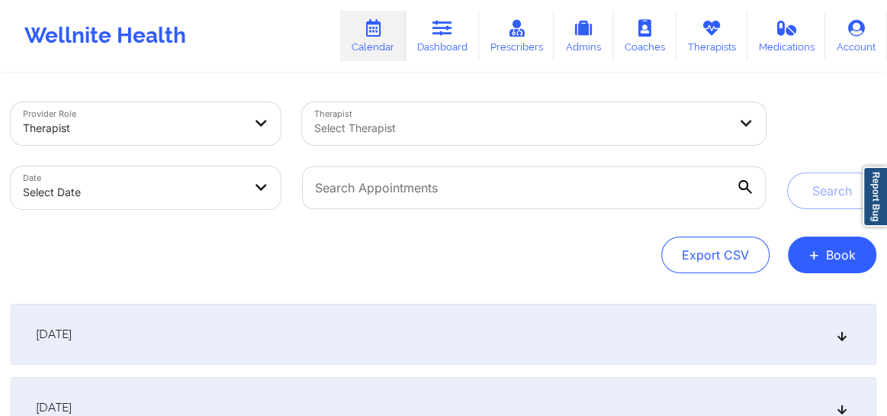
drag, startPoint x: 259, startPoint y: 249, endPoint x: 331, endPoint y: 250, distance: 71.7
click at [259, 249] on div "Export CSV + Book" at bounding box center [444, 254] width 866 height 37
click at [835, 241] on button "+ Book" at bounding box center [832, 254] width 88 height 37
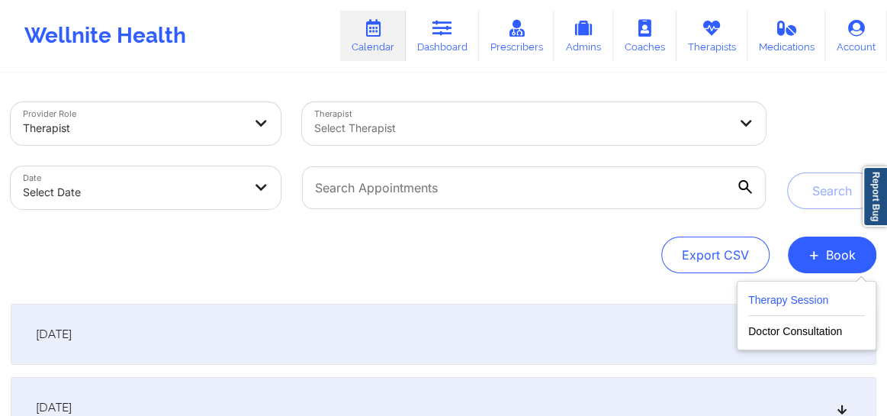
click at [770, 303] on button "Therapy Session" at bounding box center [806, 303] width 117 height 25
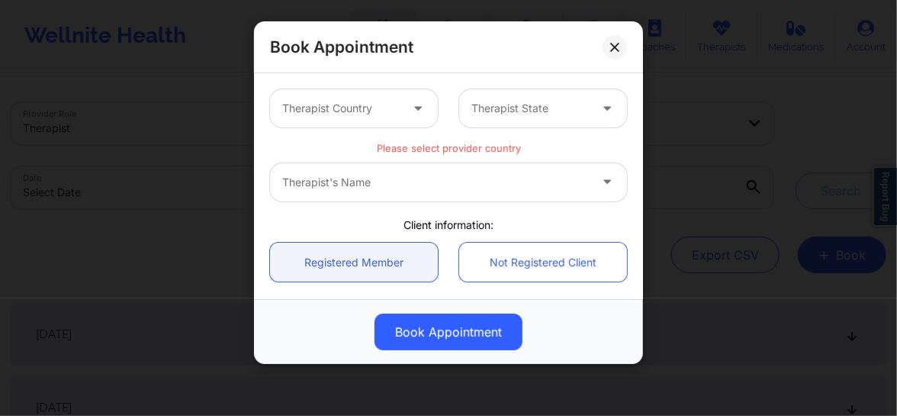
click at [365, 116] on div at bounding box center [340, 108] width 117 height 18
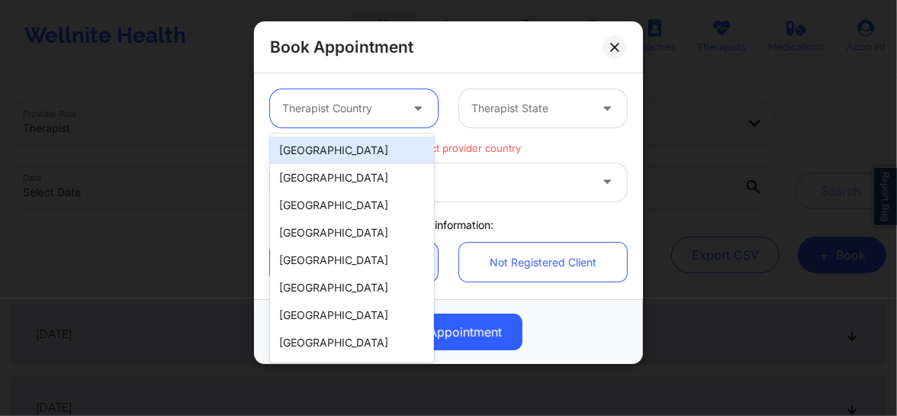
click at [361, 156] on div "[GEOGRAPHIC_DATA]" at bounding box center [352, 149] width 164 height 27
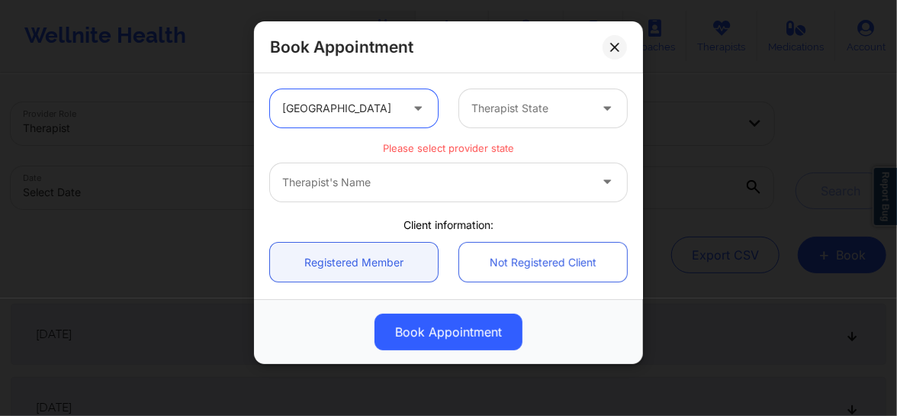
click at [542, 92] on div "Therapist State" at bounding box center [524, 108] width 131 height 38
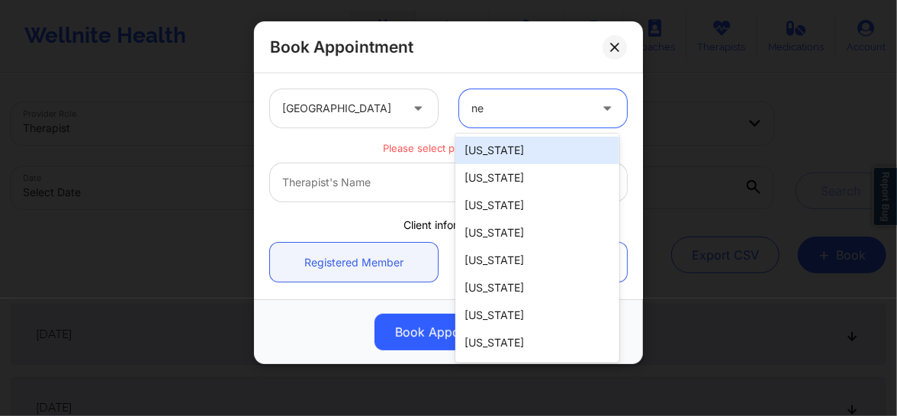
type input "new"
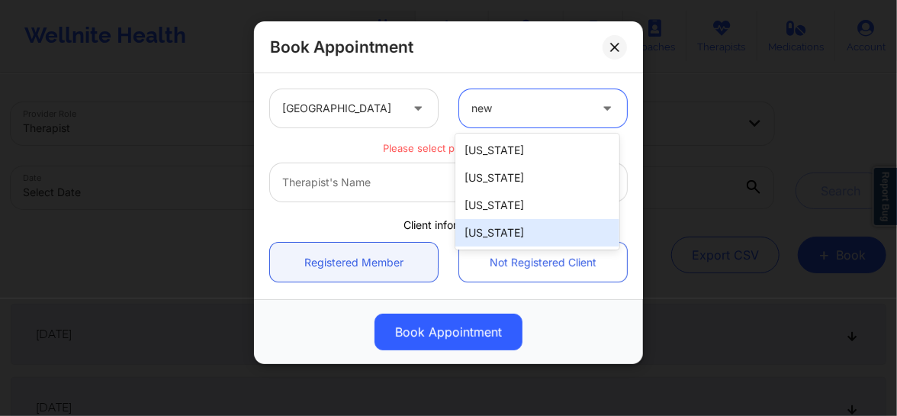
click at [503, 227] on div "[US_STATE]" at bounding box center [537, 232] width 164 height 27
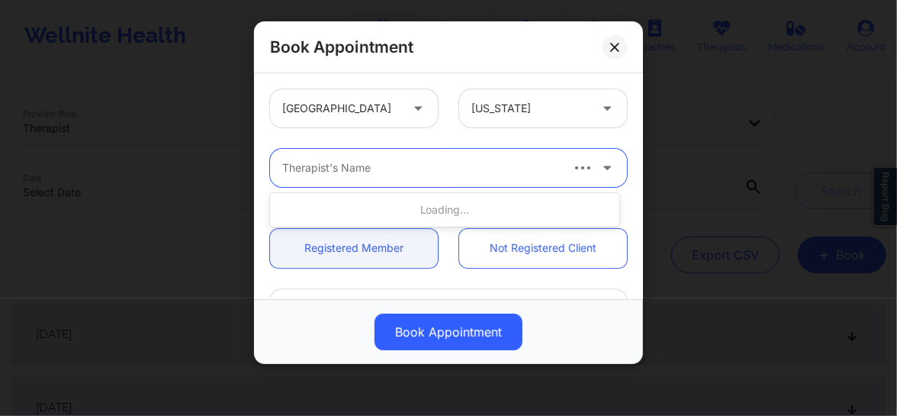
click at [397, 175] on div at bounding box center [420, 168] width 276 height 18
type input "anais"
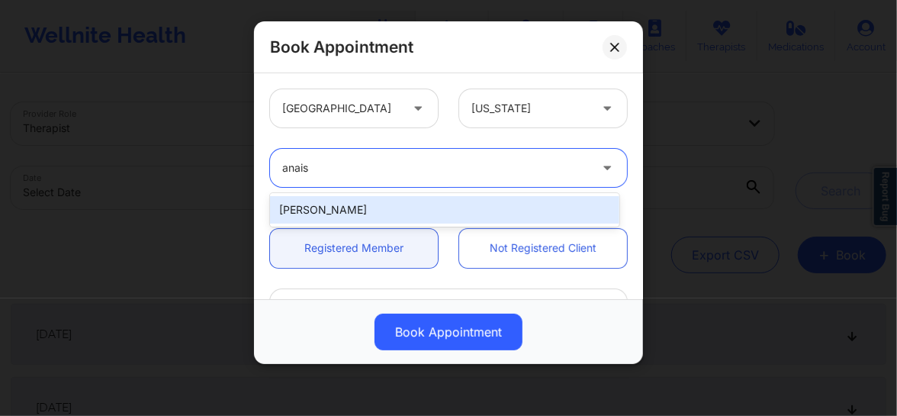
click at [346, 207] on div "[PERSON_NAME]" at bounding box center [444, 209] width 349 height 27
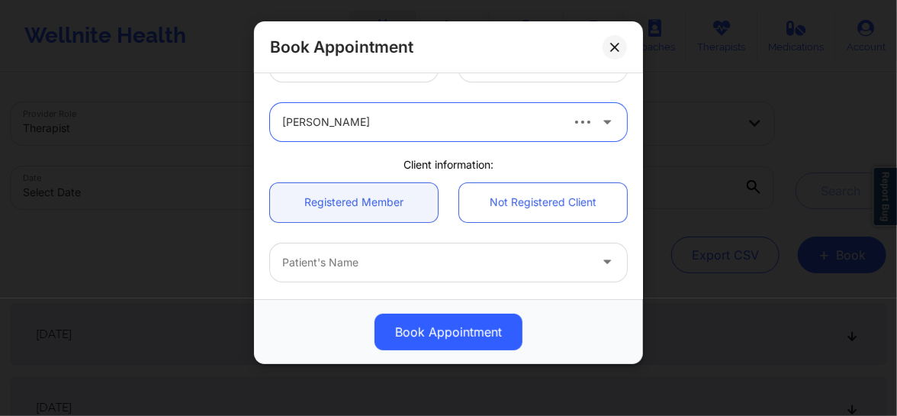
scroll to position [57, 0]
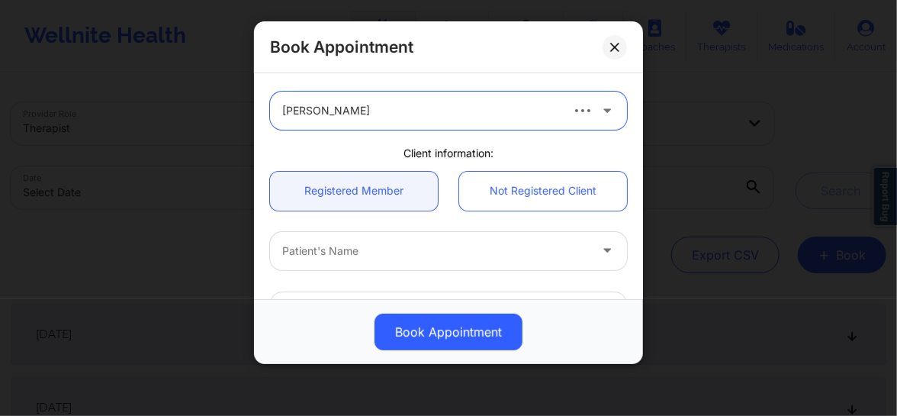
click at [438, 249] on div at bounding box center [435, 251] width 307 height 18
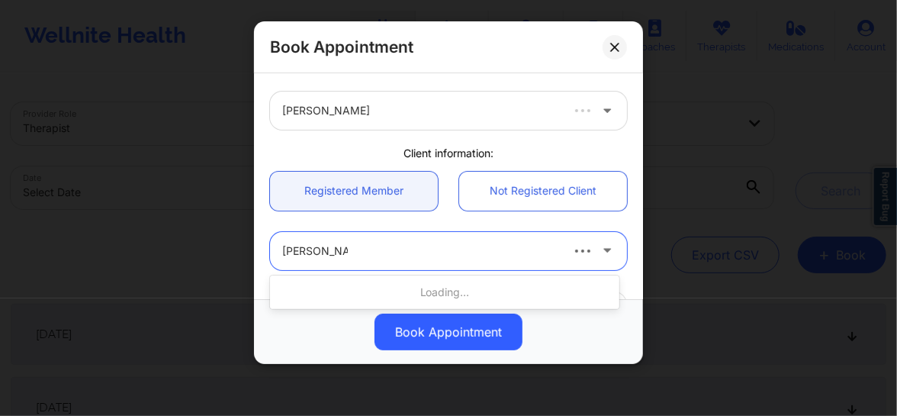
type input "Gianna Reyes"
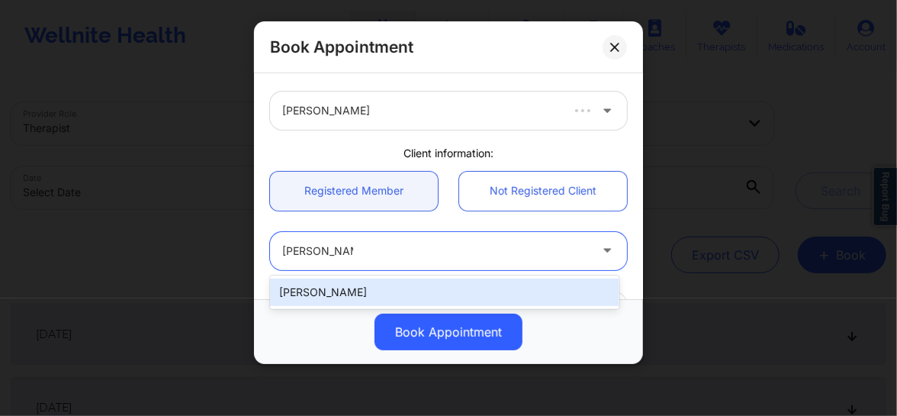
click at [400, 293] on div "Gianna Reyes" at bounding box center [444, 291] width 349 height 27
type input "mprashad74@gmail.com"
type input "+1718-593-6133"
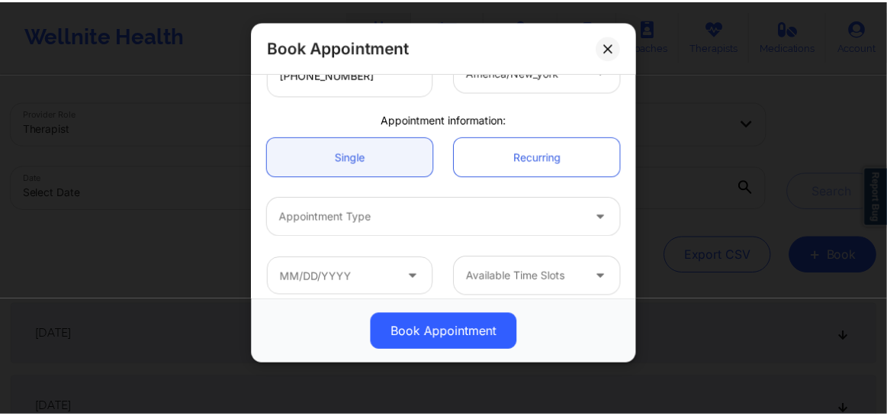
scroll to position [430, 0]
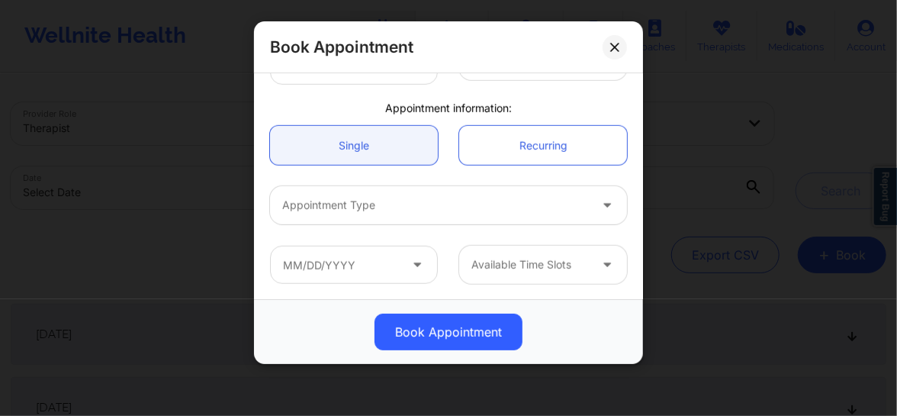
click at [404, 202] on div at bounding box center [435, 205] width 307 height 18
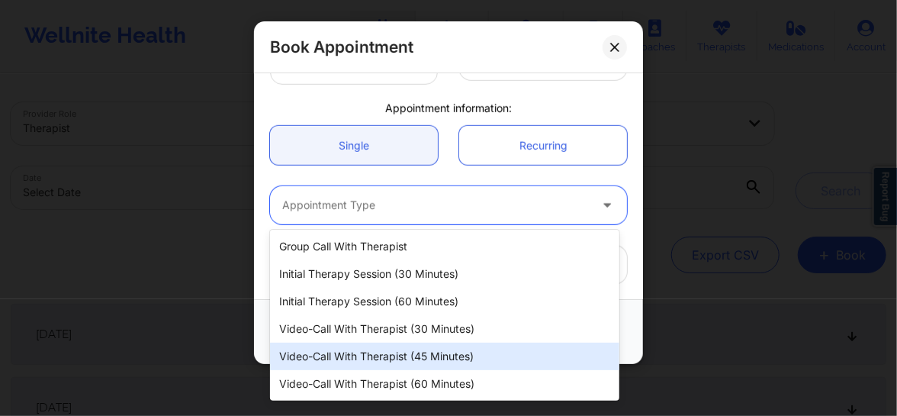
click at [397, 353] on div "Video-Call with Therapist (45 minutes)" at bounding box center [444, 355] width 349 height 27
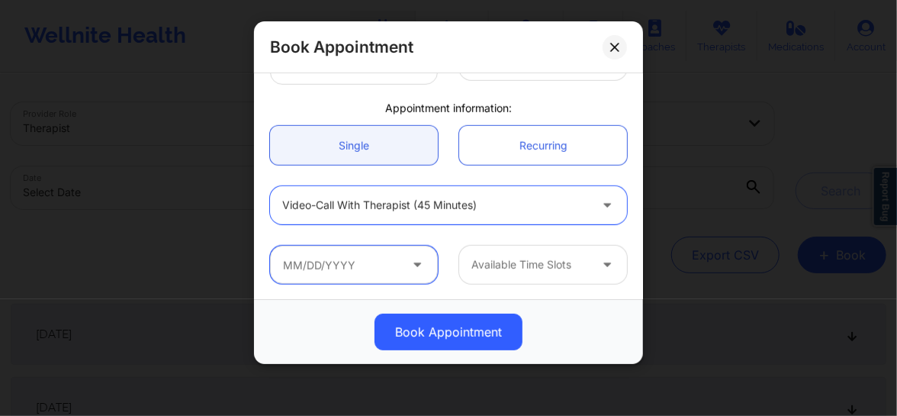
click at [401, 262] on input "text" at bounding box center [354, 265] width 168 height 38
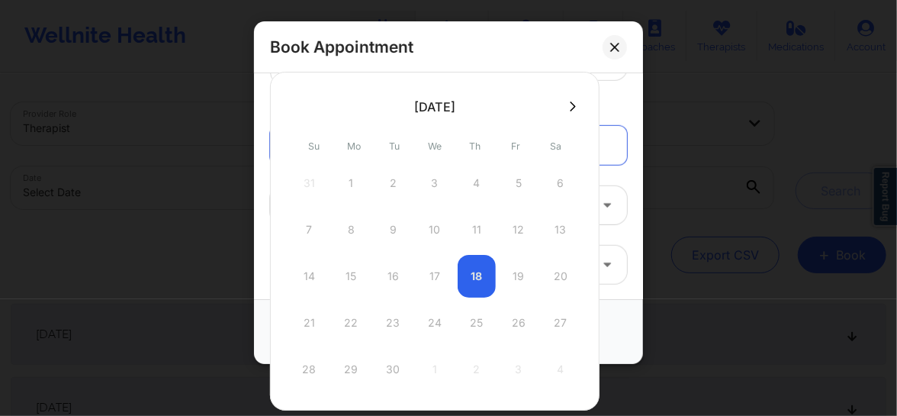
click at [480, 271] on div "14 15 16 17 18 19 20" at bounding box center [435, 276] width 290 height 43
click at [520, 275] on div "14 15 16 17 18 19 20" at bounding box center [435, 276] width 290 height 43
click at [478, 273] on div "14 15 16 17 18 19 20" at bounding box center [435, 276] width 290 height 43
click at [612, 43] on icon at bounding box center [614, 47] width 9 height 9
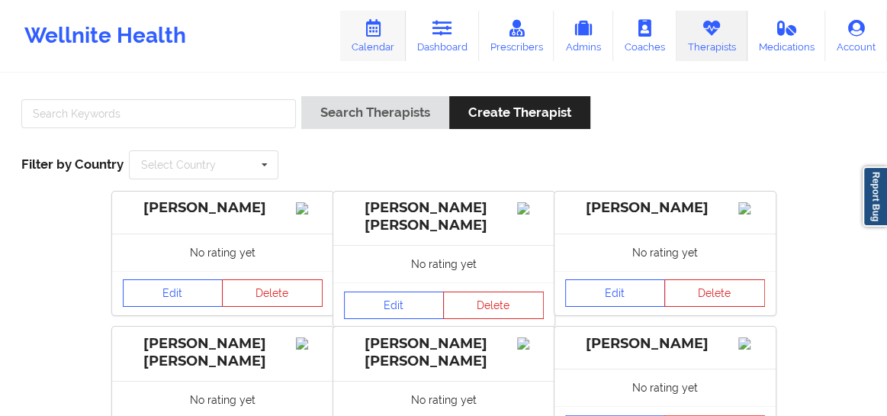
click at [395, 43] on link "Calendar" at bounding box center [373, 36] width 66 height 50
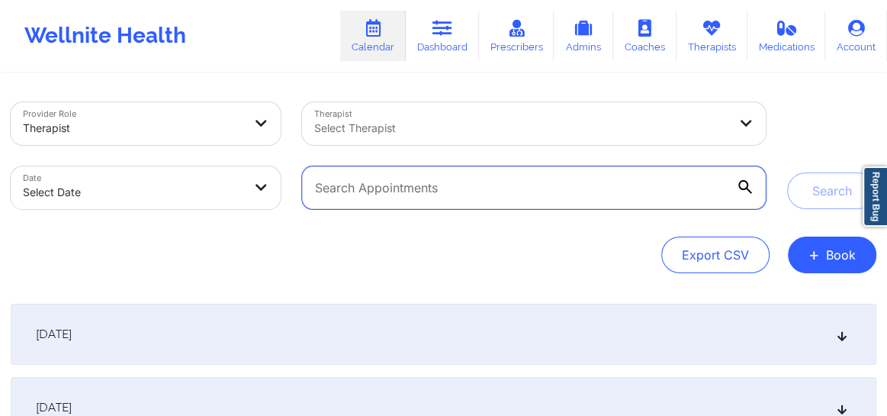
click at [508, 185] on input "text" at bounding box center [534, 187] width 464 height 43
paste input "daniblovesmakeup@aol.com"
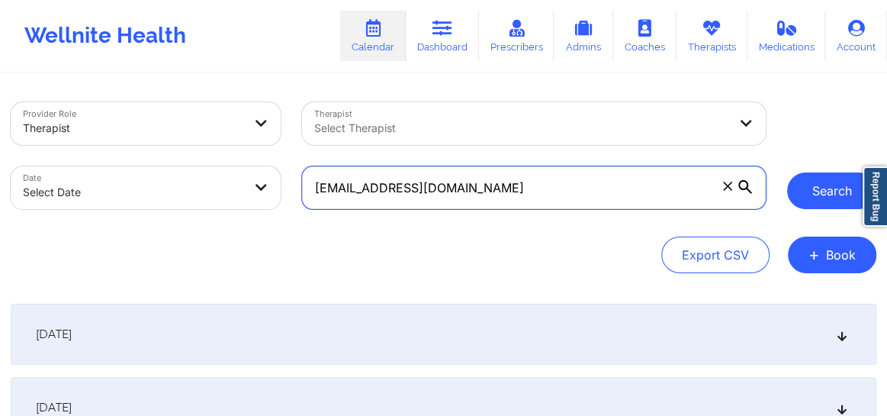
type input "daniblovesmakeup@aol.com"
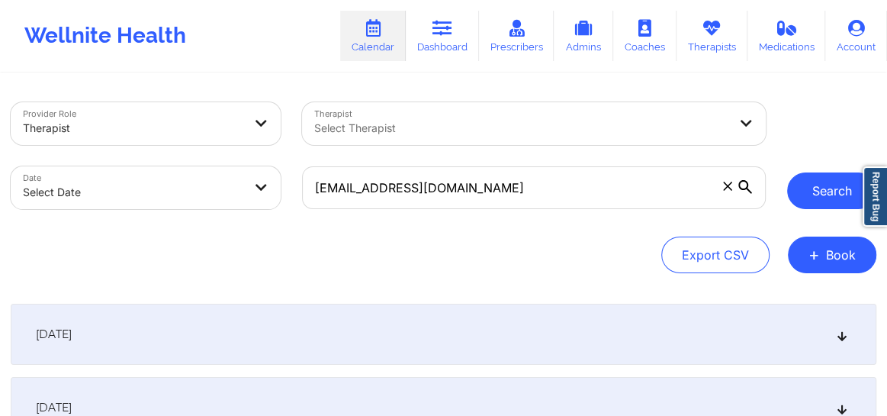
click at [826, 188] on button "Search" at bounding box center [831, 190] width 89 height 37
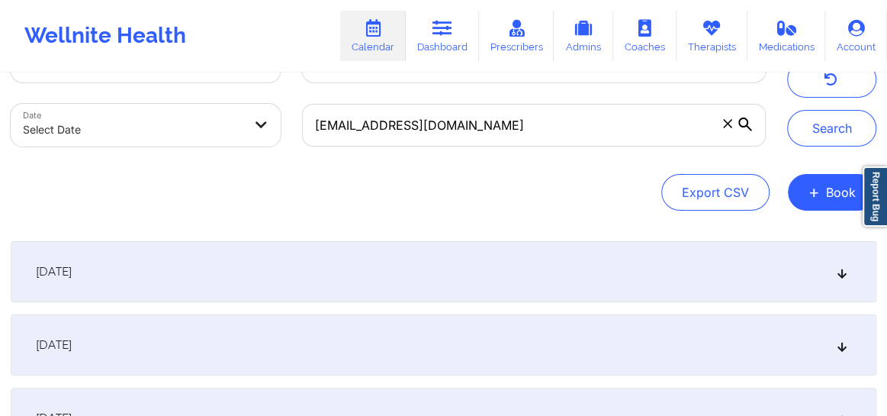
scroll to position [69, 0]
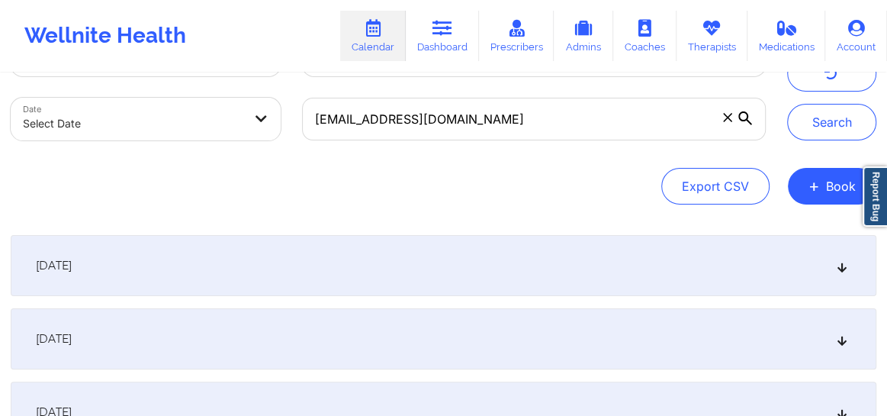
click at [844, 336] on icon at bounding box center [842, 338] width 13 height 11
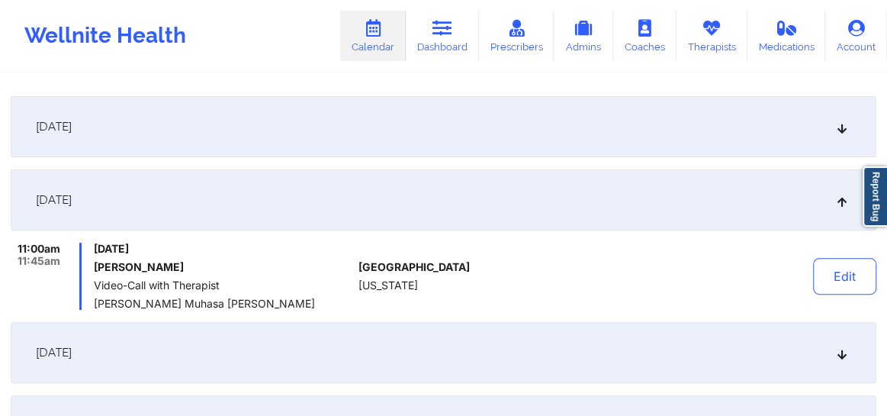
scroll to position [0, 0]
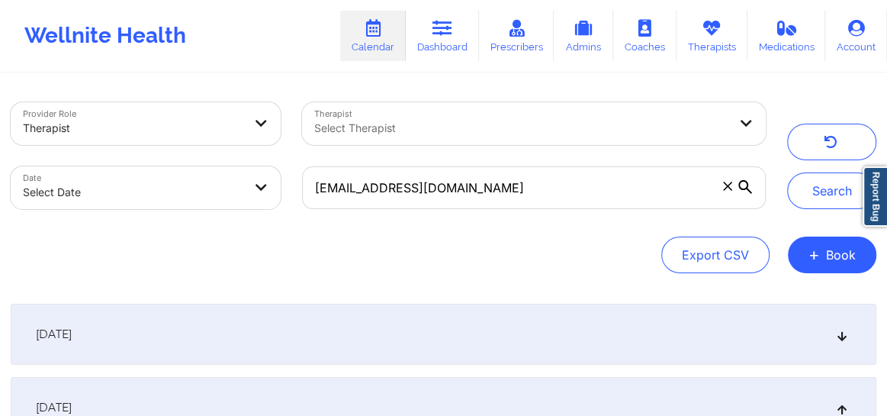
click at [724, 182] on icon at bounding box center [727, 185] width 8 height 8
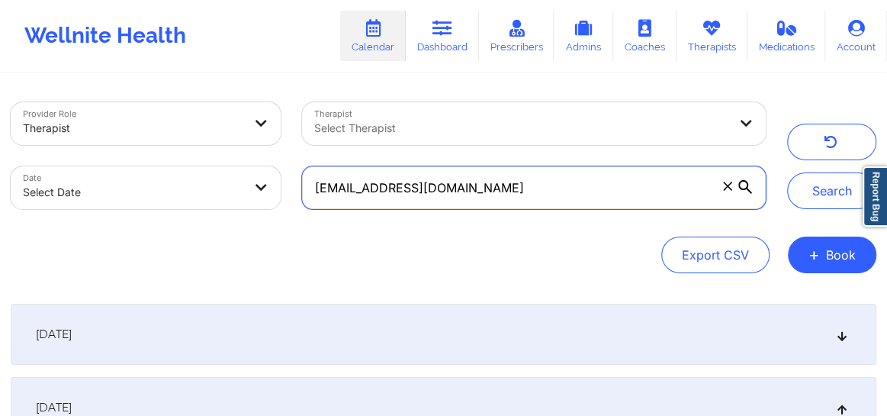
click at [724, 182] on input "daniblovesmakeup@aol.com" at bounding box center [534, 187] width 464 height 43
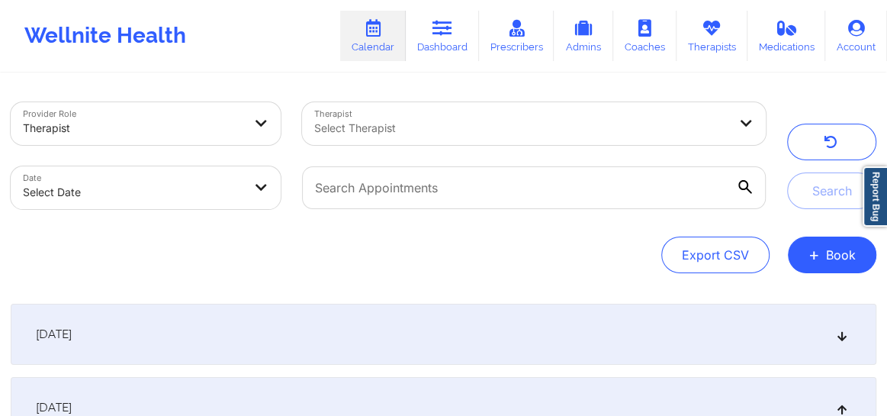
click at [445, 121] on div at bounding box center [520, 128] width 413 height 18
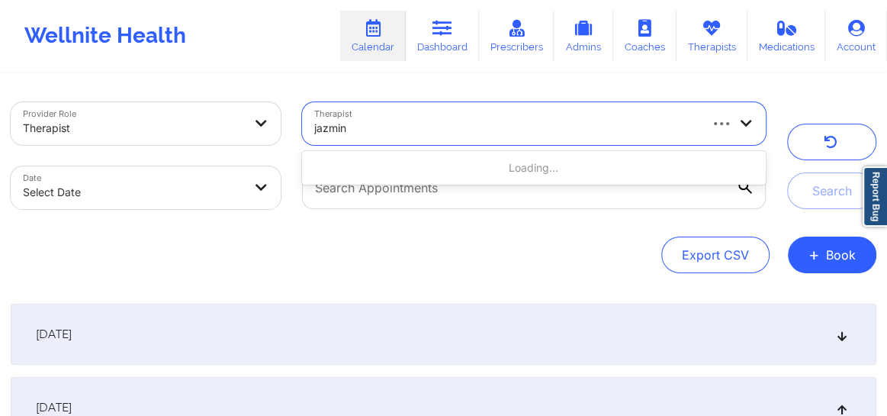
type input "jazmin"
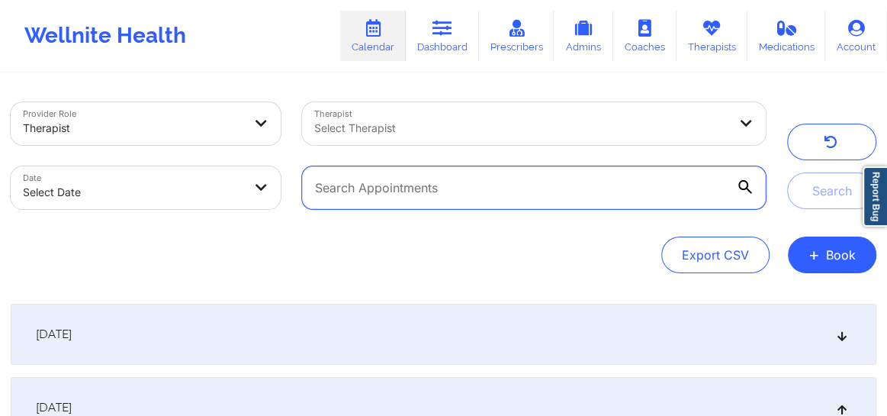
click at [468, 187] on input "text" at bounding box center [534, 187] width 464 height 43
paste input "Nicholasfarrington@gmail.com"
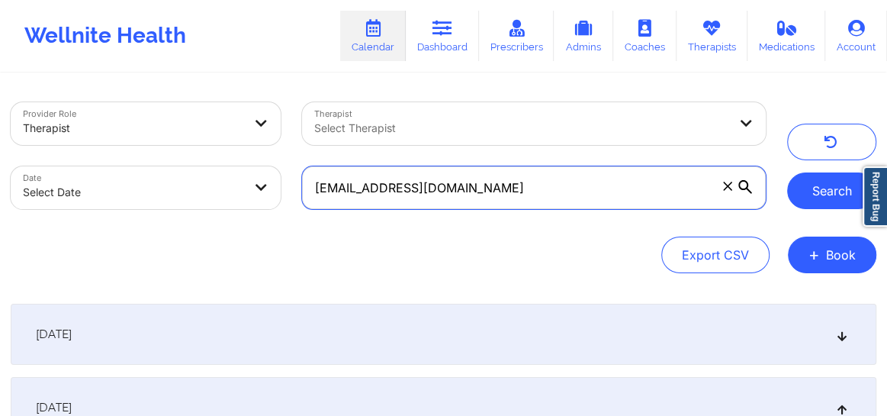
type input "Nicholasfarrington@gmail.com"
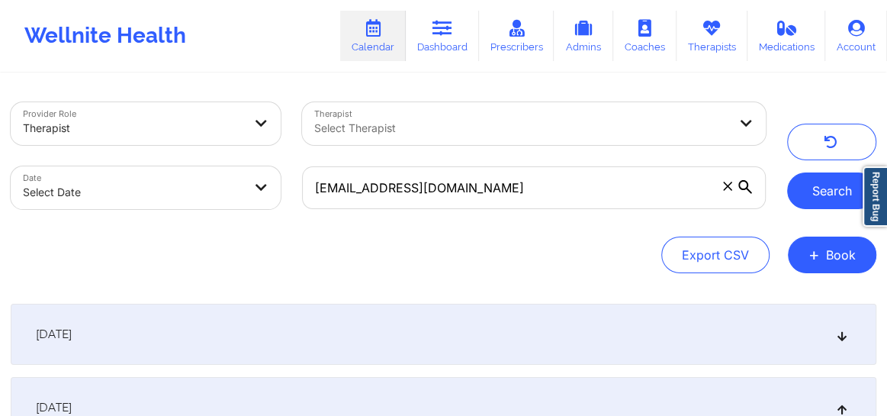
click at [816, 198] on button "Search" at bounding box center [831, 190] width 89 height 37
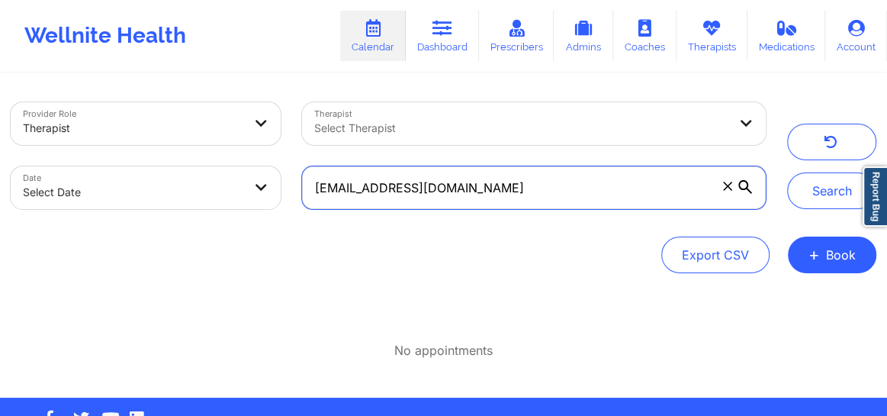
click at [506, 188] on input "Nicholasfarrington@gmail.com" at bounding box center [534, 187] width 464 height 43
drag, startPoint x: 450, startPoint y: 187, endPoint x: 307, endPoint y: 197, distance: 143.7
click at [307, 197] on input "Nicholasfarrington@gmail.com" at bounding box center [534, 187] width 464 height 43
paste input "nicholasfarrington@gmail.com"
type input "nicholasfarrington@gmail.com"
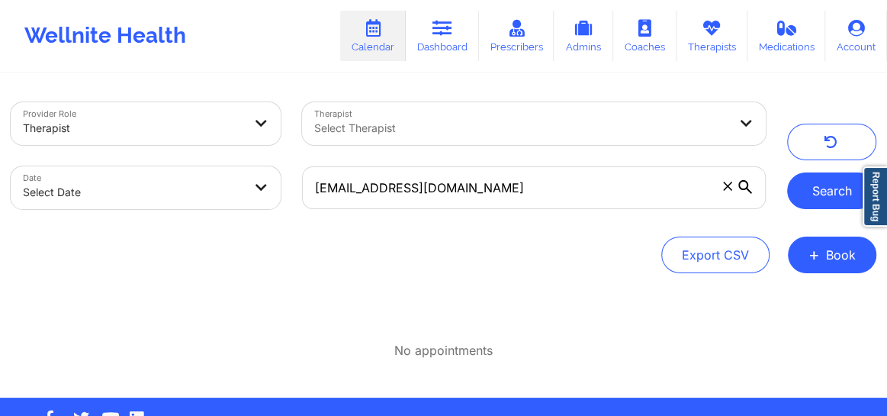
click at [833, 197] on button "Search" at bounding box center [831, 190] width 89 height 37
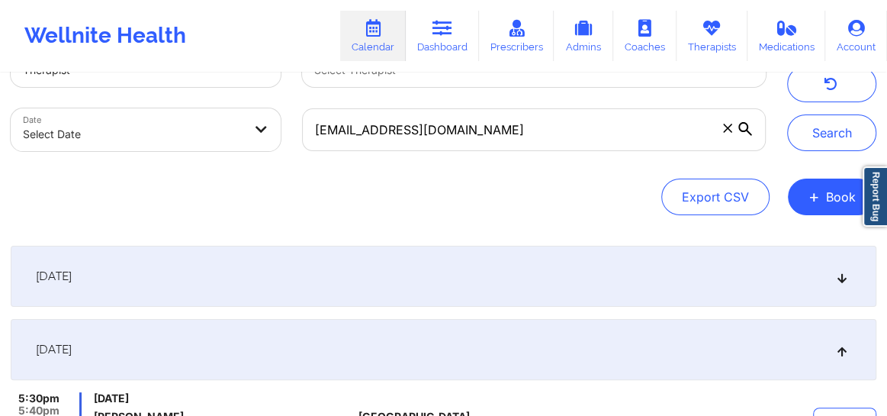
scroll to position [69, 0]
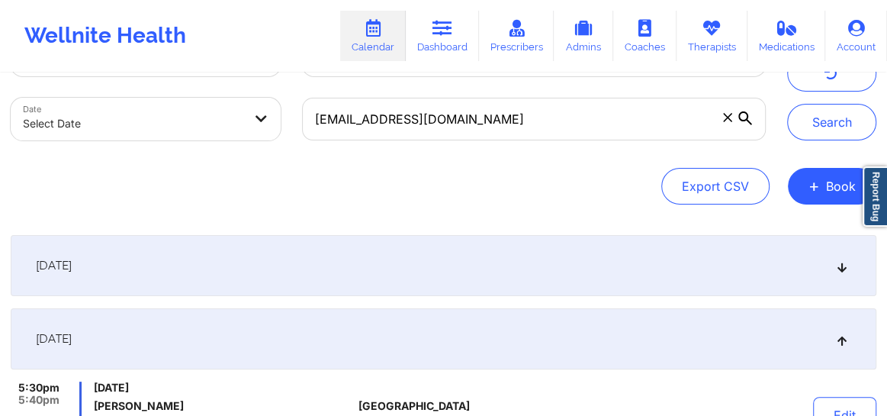
click at [839, 265] on icon at bounding box center [842, 265] width 13 height 11
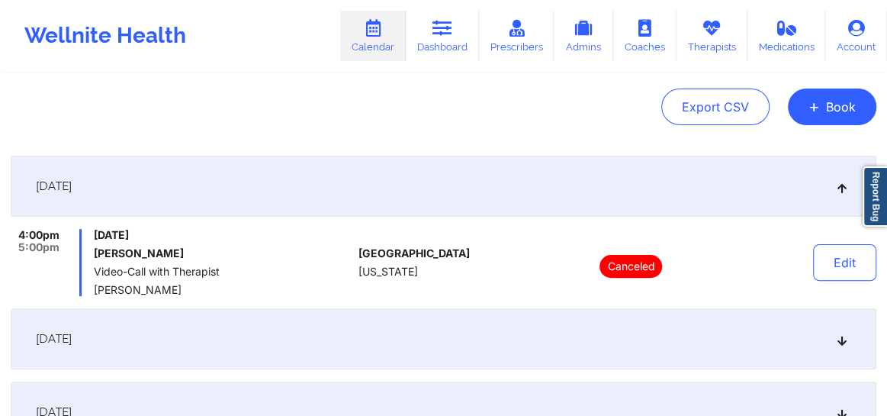
scroll to position [381, 0]
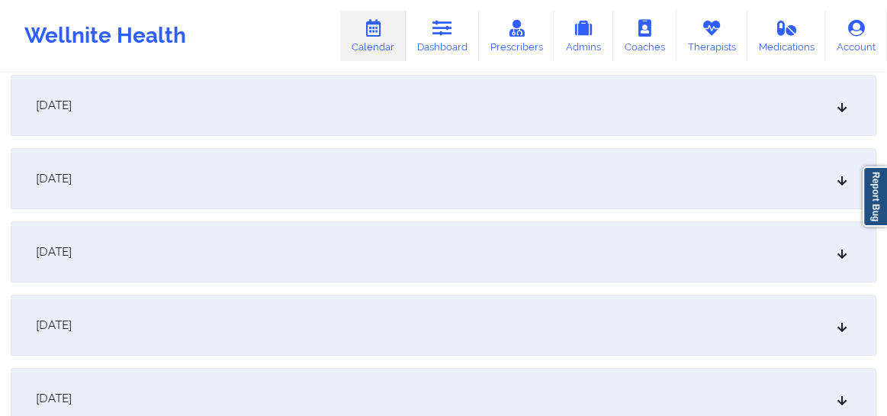
click at [837, 112] on div "September 24, 2025" at bounding box center [444, 105] width 866 height 61
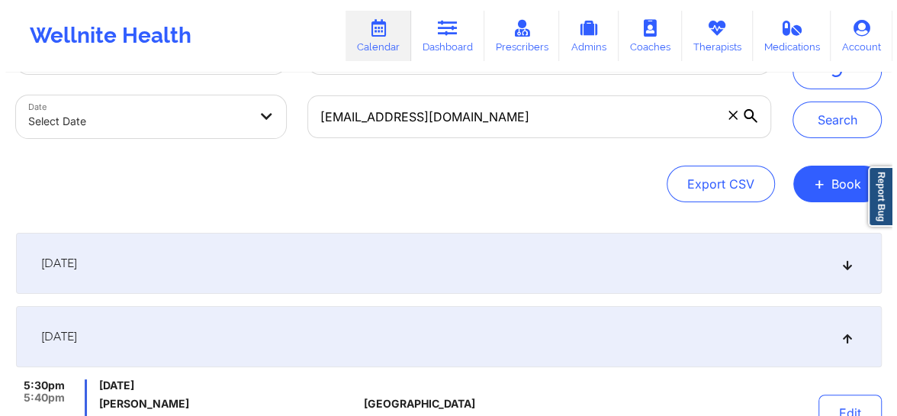
scroll to position [0, 0]
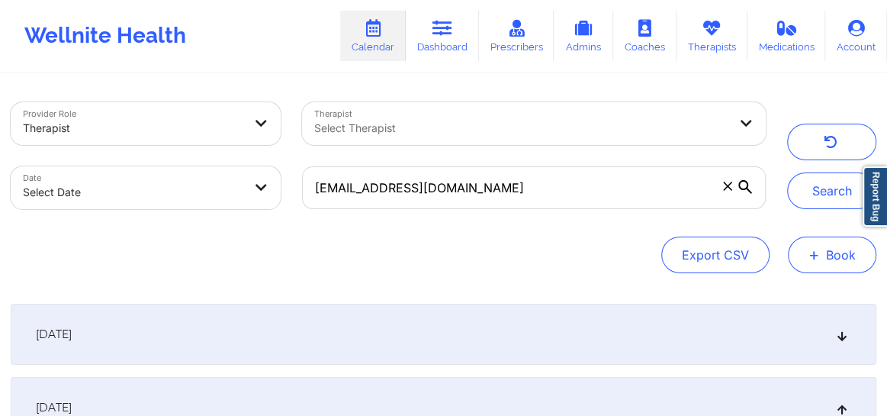
click at [830, 260] on button "+ Book" at bounding box center [832, 254] width 88 height 37
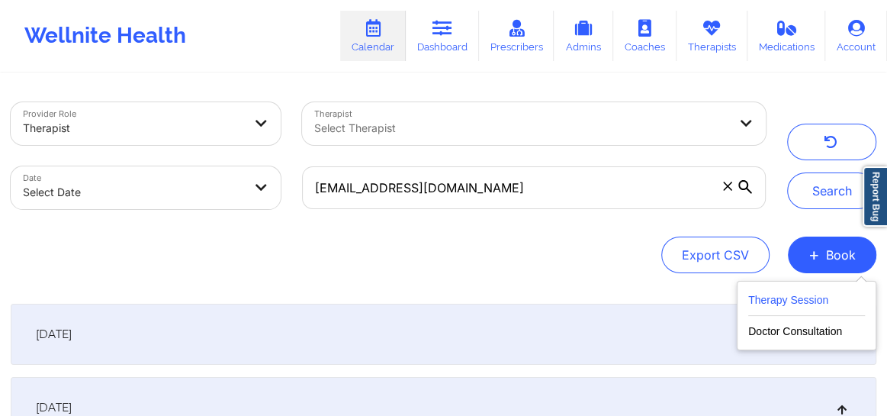
click at [798, 296] on button "Therapy Session" at bounding box center [806, 303] width 117 height 25
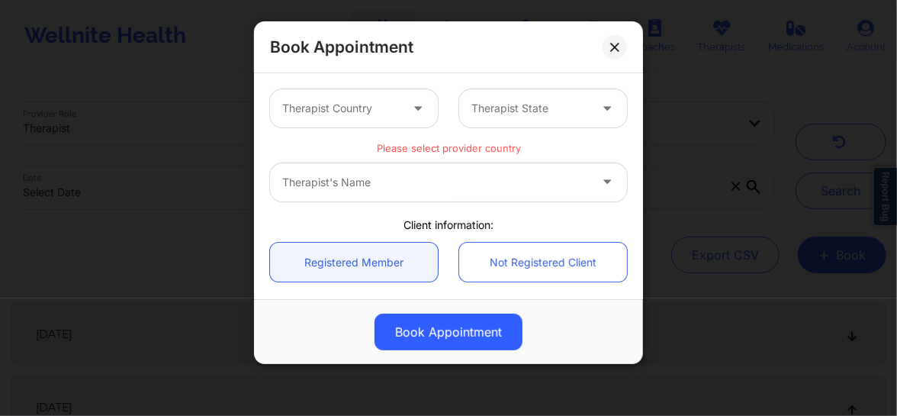
click at [355, 113] on div at bounding box center [340, 108] width 117 height 18
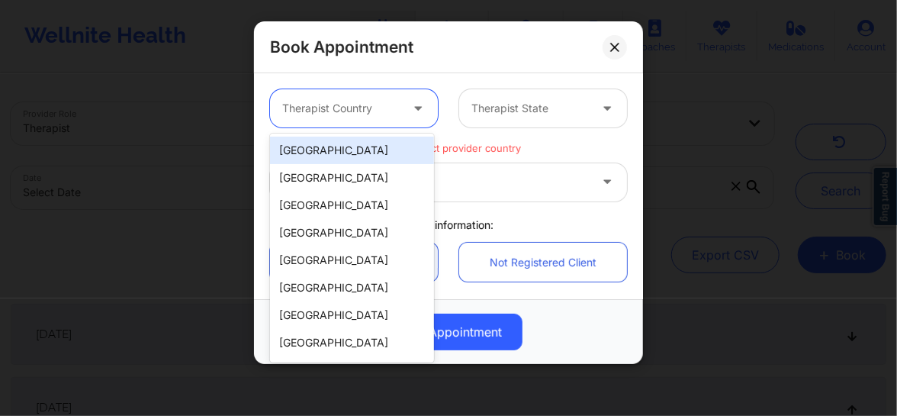
click at [339, 138] on div "[GEOGRAPHIC_DATA]" at bounding box center [352, 149] width 164 height 27
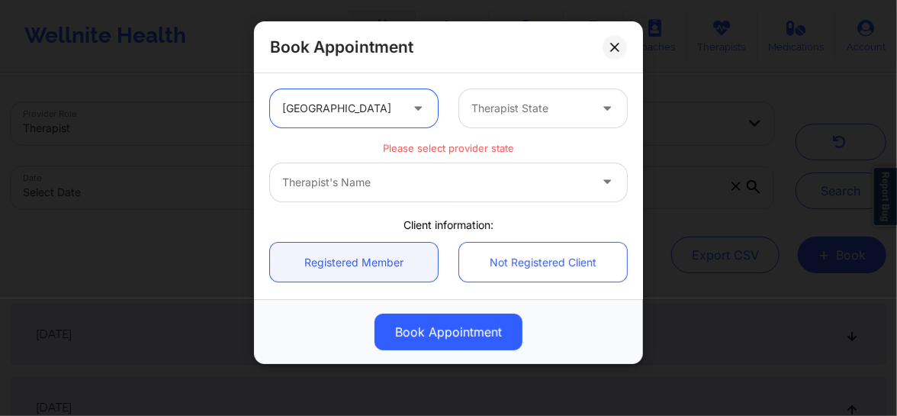
click at [496, 114] on div at bounding box center [529, 108] width 117 height 18
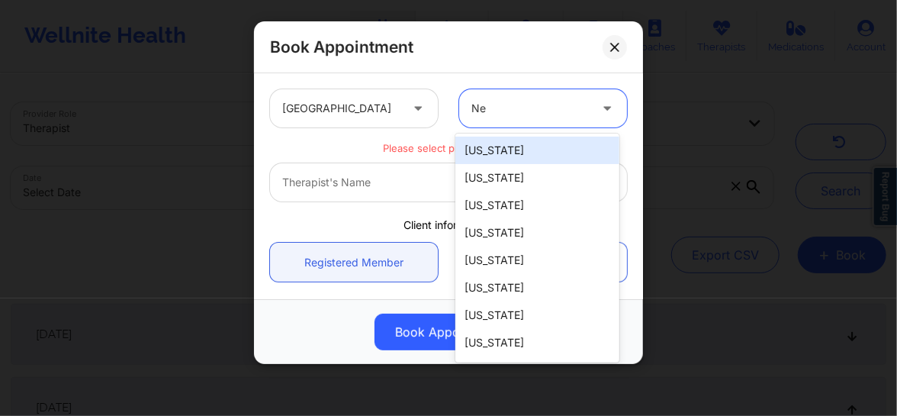
type input "New"
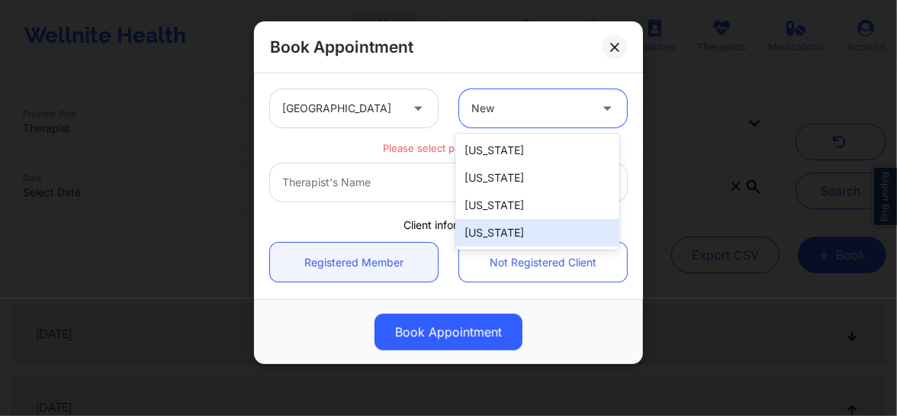
click at [499, 233] on div "[US_STATE]" at bounding box center [537, 232] width 164 height 27
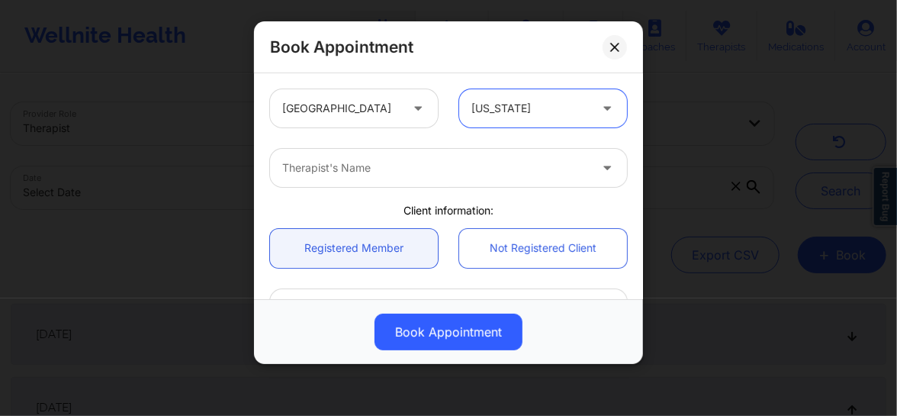
click at [381, 180] on div "Therapist's Name" at bounding box center [430, 168] width 320 height 38
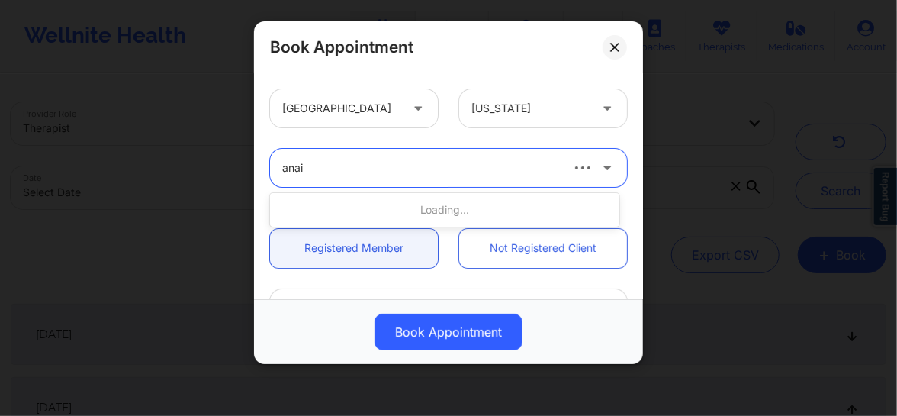
type input "anais"
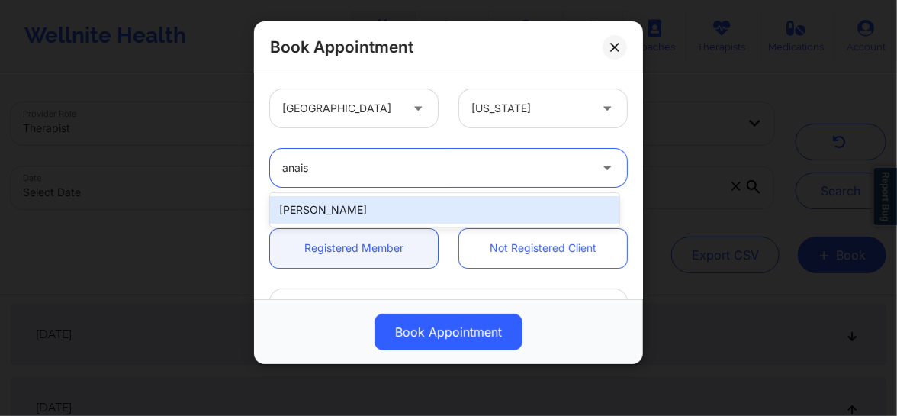
click at [365, 208] on div "[PERSON_NAME]" at bounding box center [444, 209] width 349 height 27
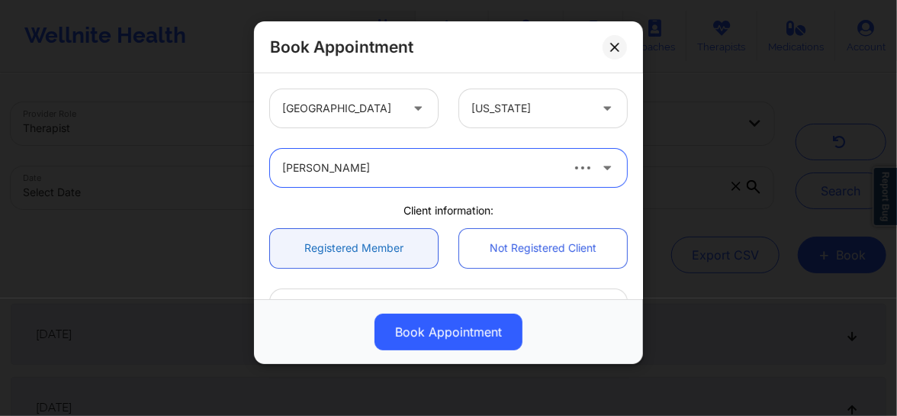
click at [368, 255] on link "Registered Member" at bounding box center [354, 248] width 168 height 39
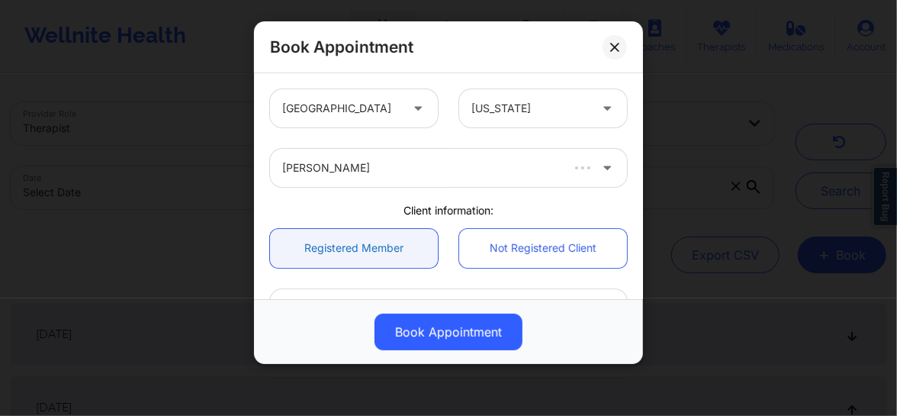
click at [392, 247] on link "Registered Member" at bounding box center [354, 248] width 168 height 39
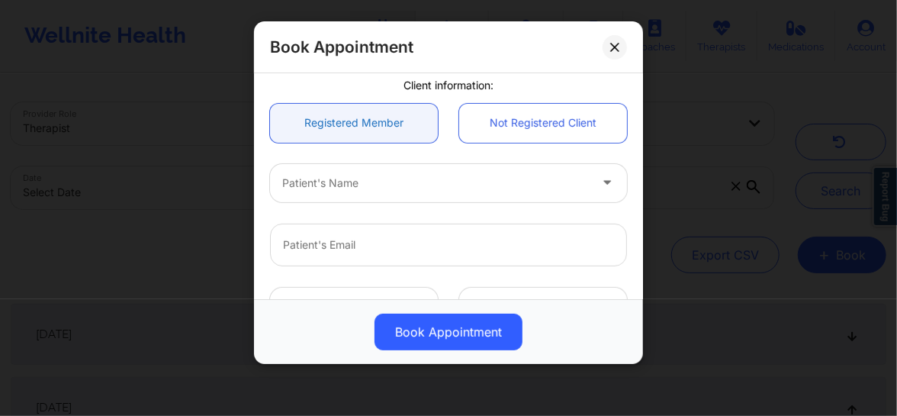
scroll to position [138, 0]
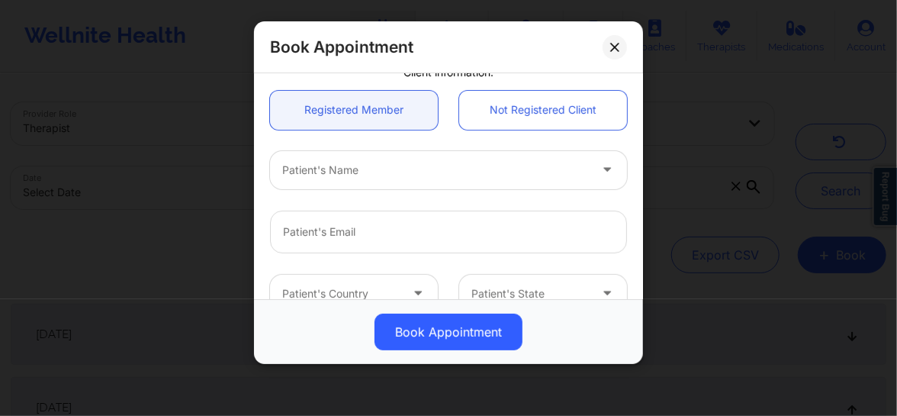
click at [339, 165] on div at bounding box center [435, 170] width 307 height 18
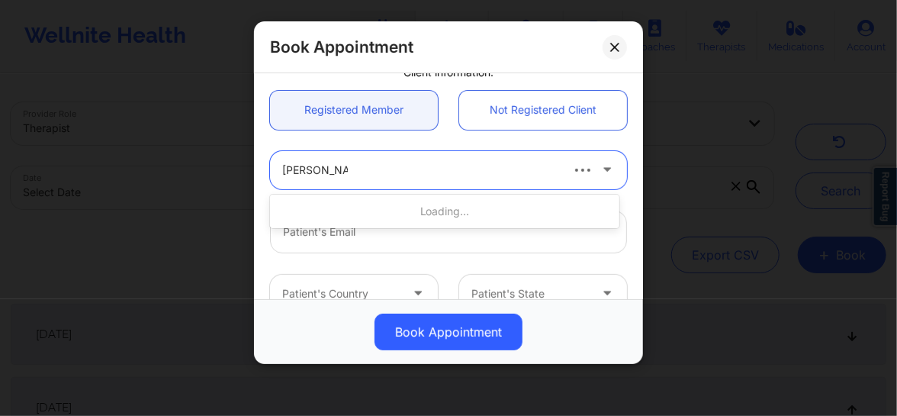
type input "[PERSON_NAME]"
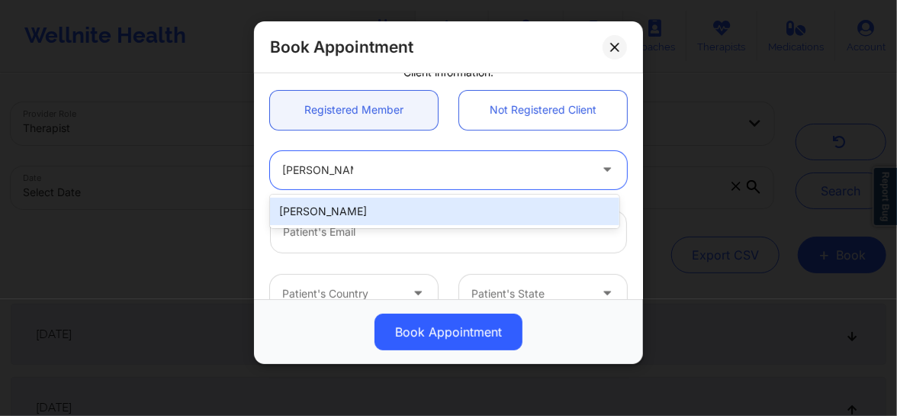
click at [333, 212] on div "[PERSON_NAME]" at bounding box center [444, 211] width 349 height 27
type input "[EMAIL_ADDRESS][DOMAIN_NAME]"
type input "[PHONE_NUMBER]"
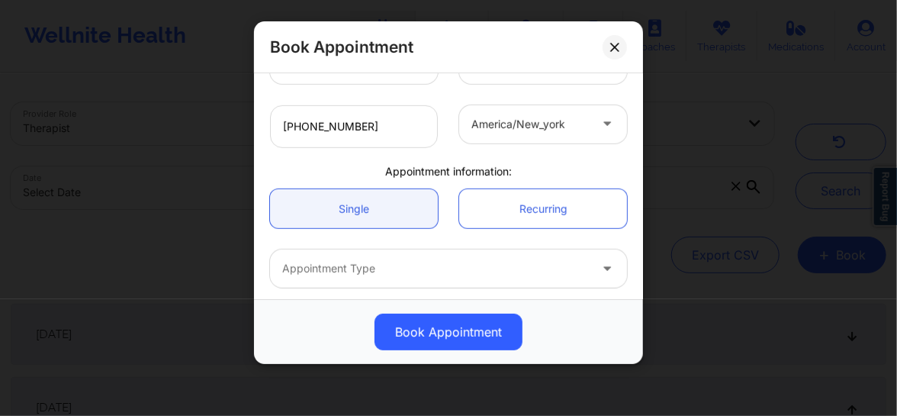
scroll to position [381, 0]
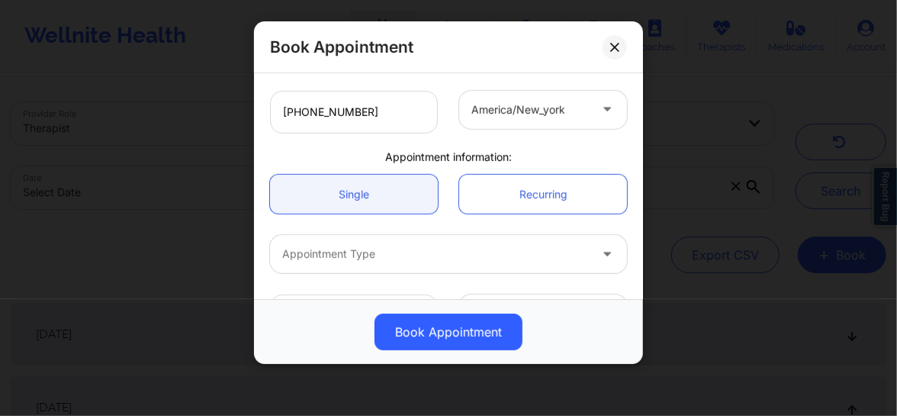
click at [365, 268] on div "Appointment Type" at bounding box center [430, 254] width 320 height 38
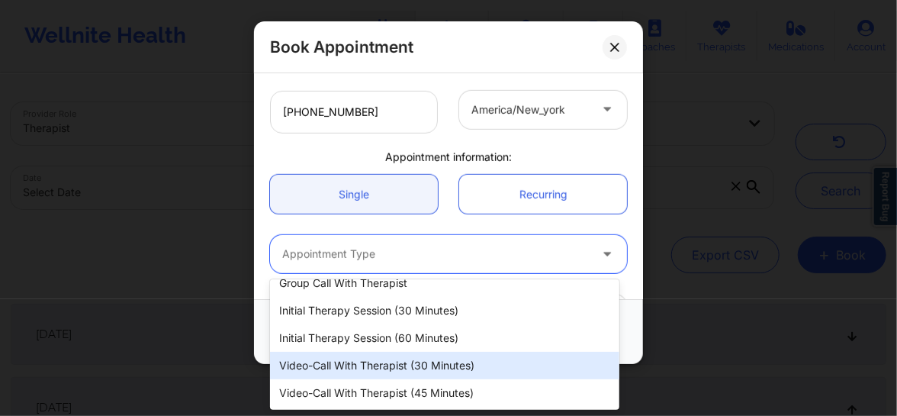
scroll to position [23, 0]
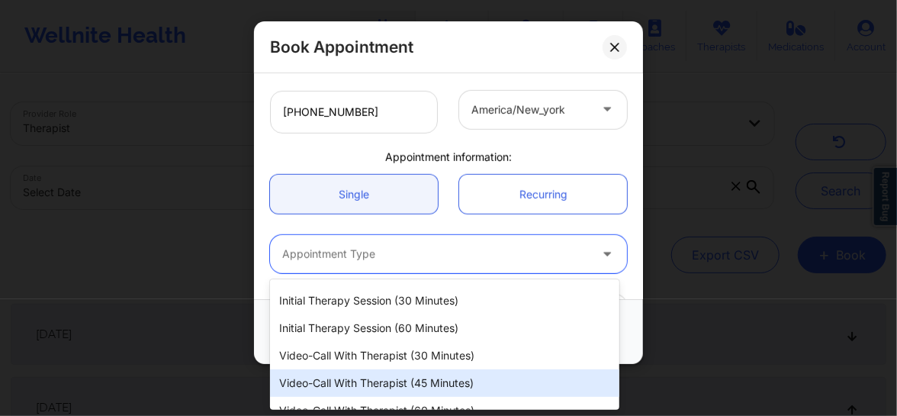
click at [357, 385] on div "Video-Call with Therapist (45 minutes)" at bounding box center [444, 382] width 349 height 27
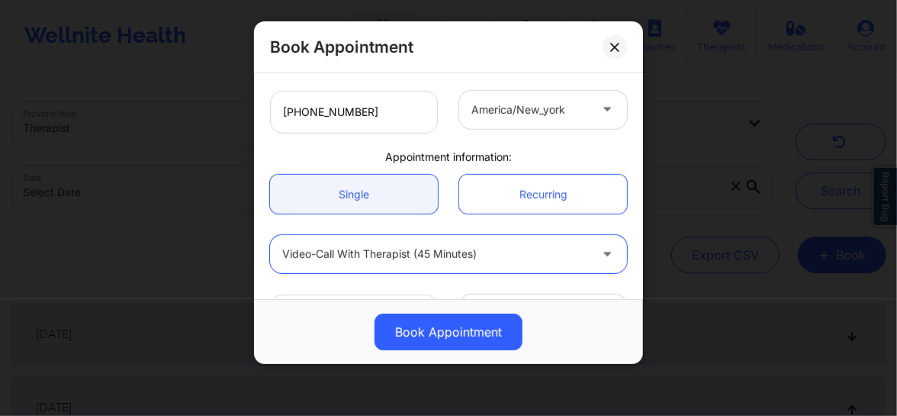
scroll to position [430, 0]
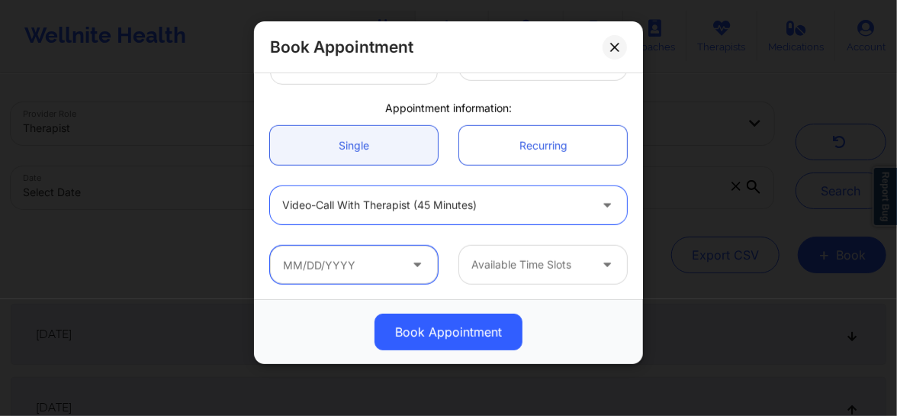
click at [371, 264] on input "text" at bounding box center [354, 265] width 168 height 38
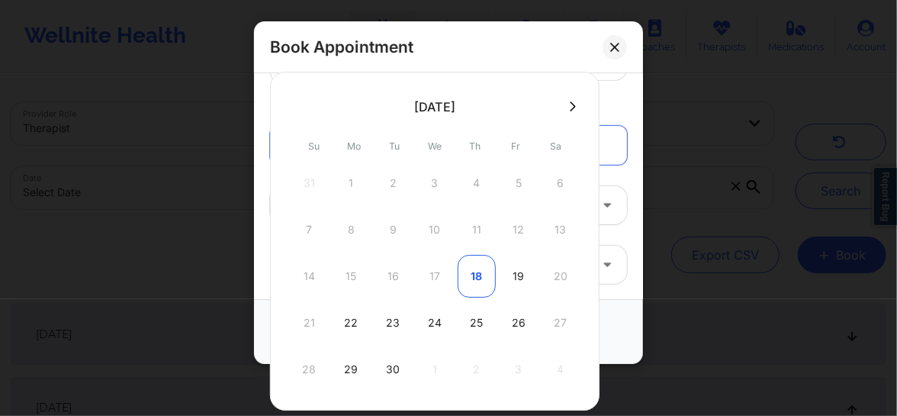
click at [467, 271] on div "18" at bounding box center [477, 276] width 38 height 43
type input "[DATE]"
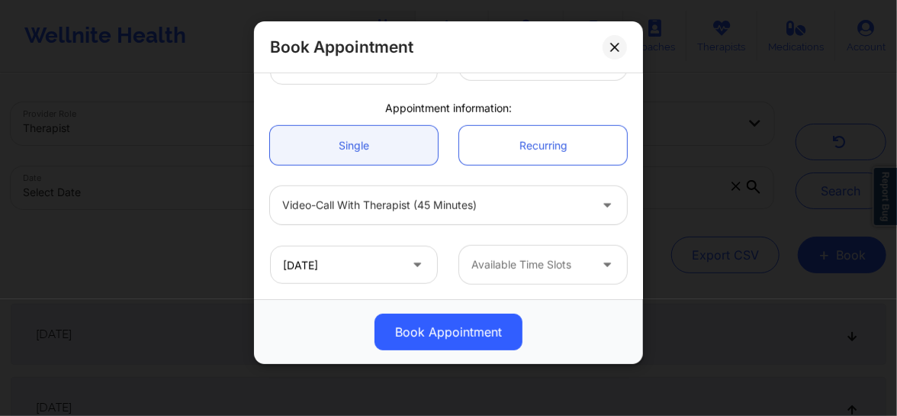
click at [520, 265] on div at bounding box center [529, 264] width 117 height 18
click at [520, 275] on div "Available Time Slots" at bounding box center [524, 265] width 131 height 38
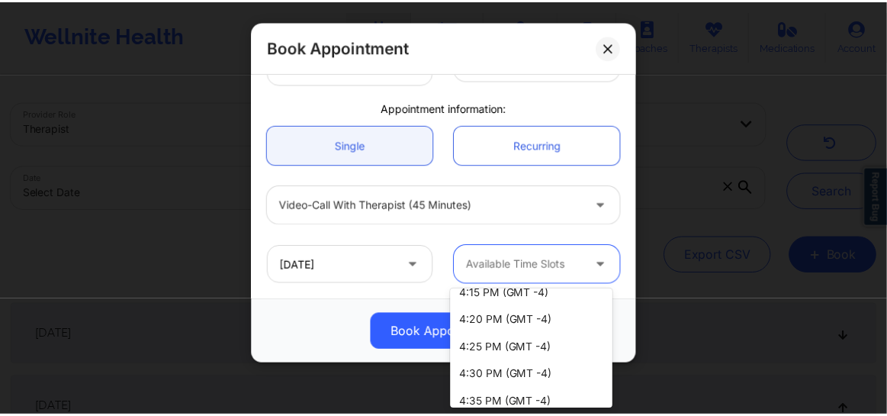
scroll to position [104, 0]
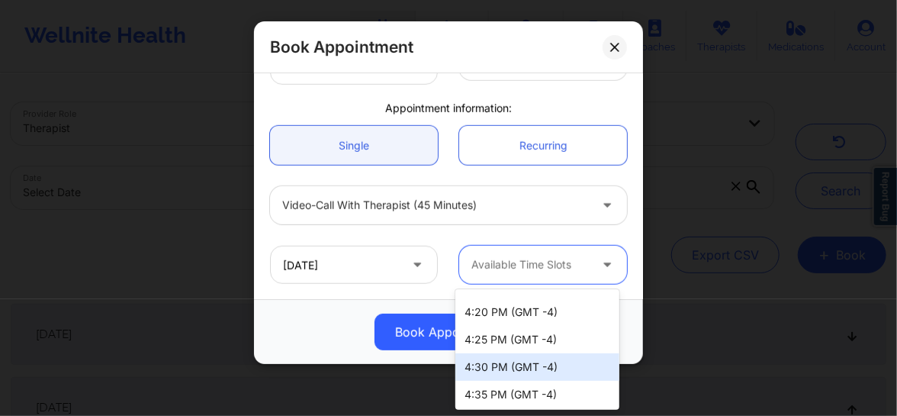
click at [505, 361] on div "4:30 PM (GMT -4)" at bounding box center [537, 366] width 164 height 27
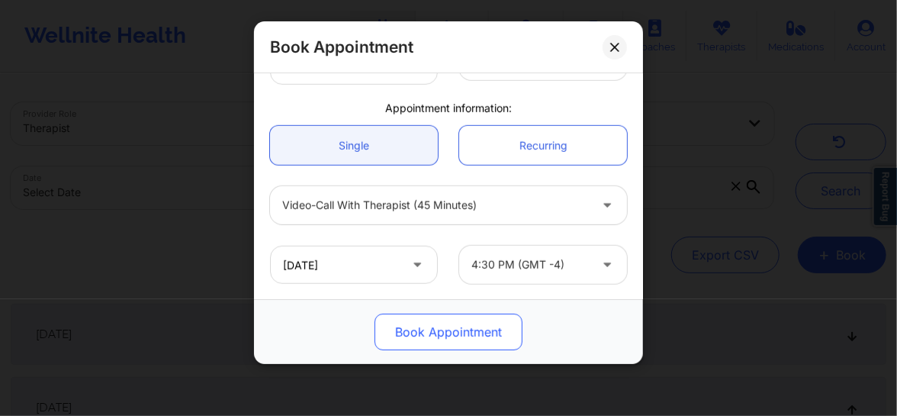
click at [464, 330] on button "Book Appointment" at bounding box center [448, 331] width 148 height 37
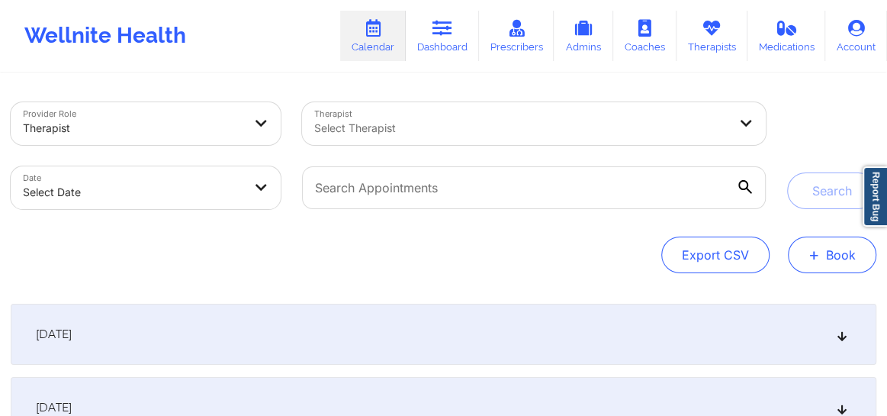
click at [827, 255] on button "+ Book" at bounding box center [832, 254] width 88 height 37
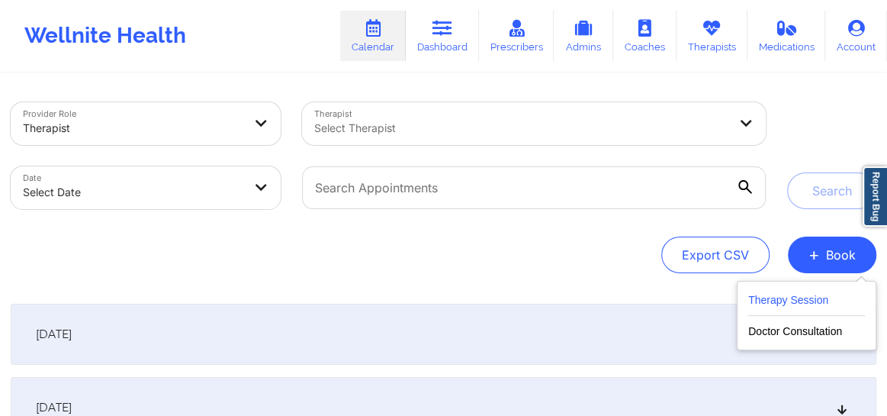
click at [785, 305] on button "Therapy Session" at bounding box center [806, 303] width 117 height 25
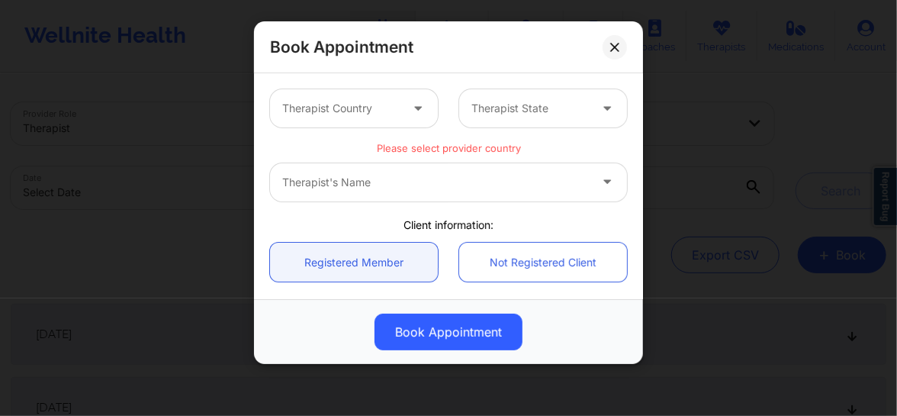
click at [336, 113] on div at bounding box center [340, 108] width 117 height 18
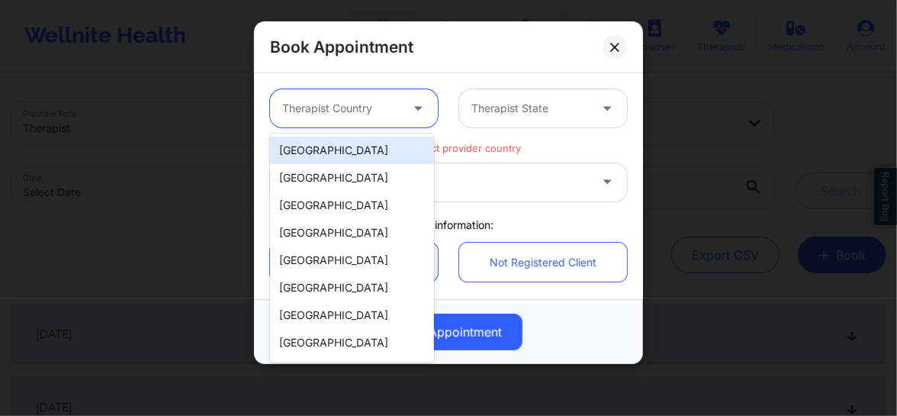
click at [313, 158] on div "[GEOGRAPHIC_DATA]" at bounding box center [352, 149] width 164 height 27
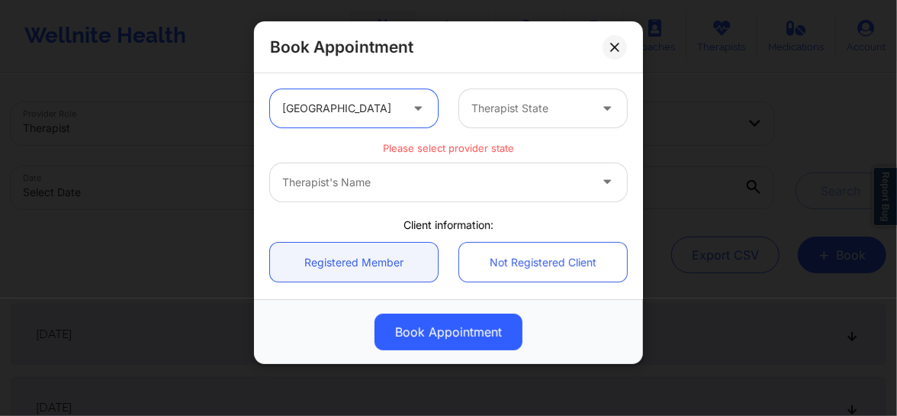
click at [478, 113] on div at bounding box center [529, 108] width 117 height 18
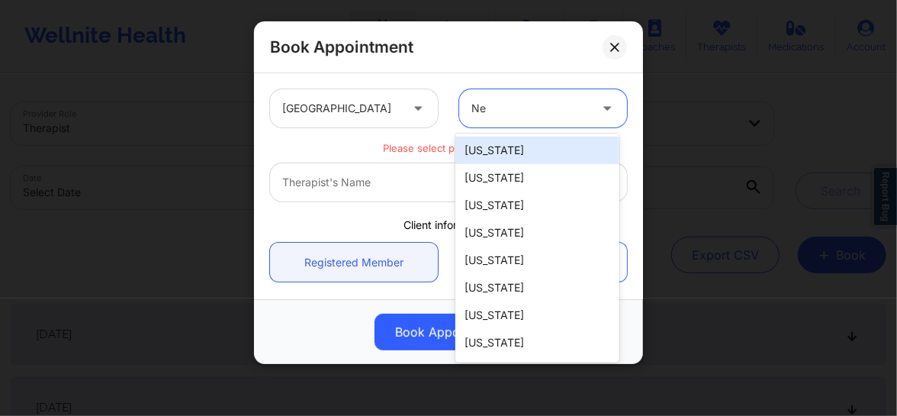
type input "New"
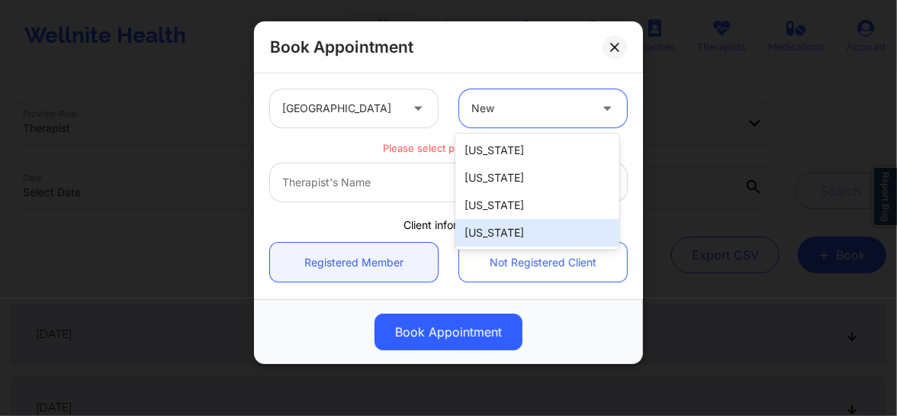
click at [496, 235] on div "[US_STATE]" at bounding box center [537, 232] width 164 height 27
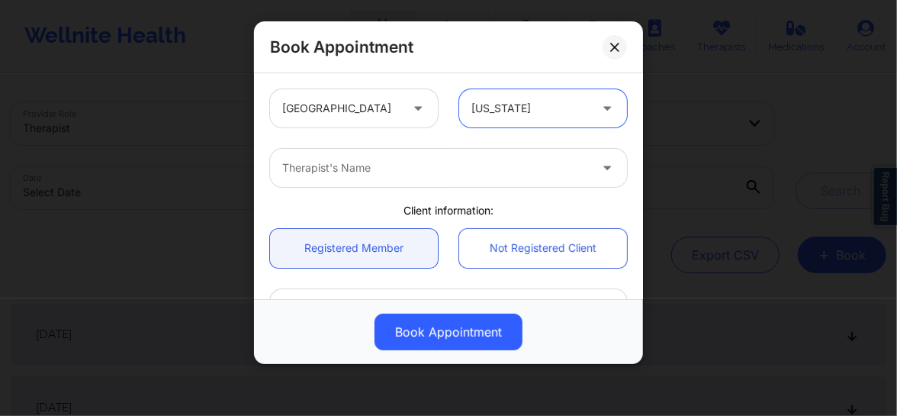
click at [363, 177] on div "Therapist's Name" at bounding box center [430, 168] width 320 height 38
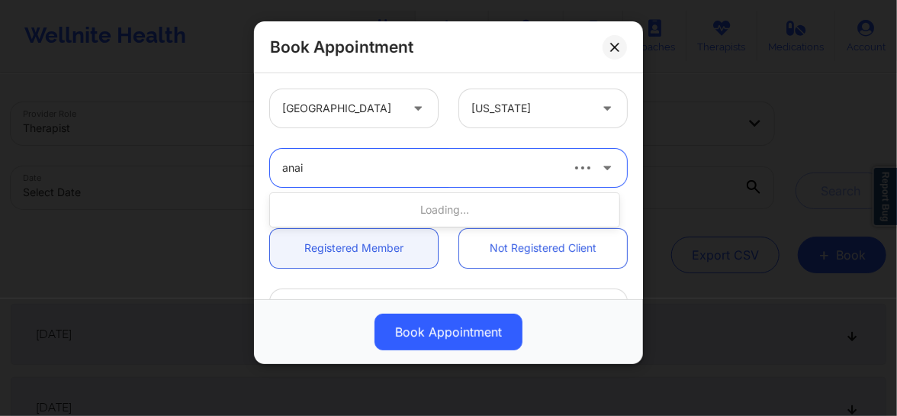
type input "anais"
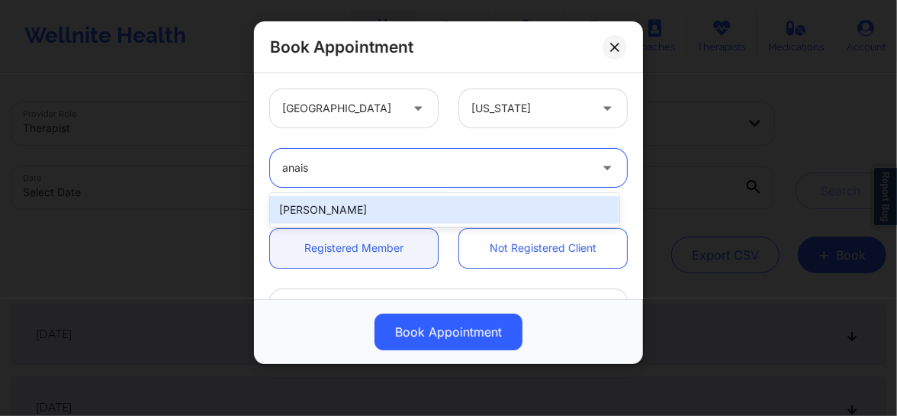
click at [348, 209] on div "[PERSON_NAME]" at bounding box center [444, 209] width 349 height 27
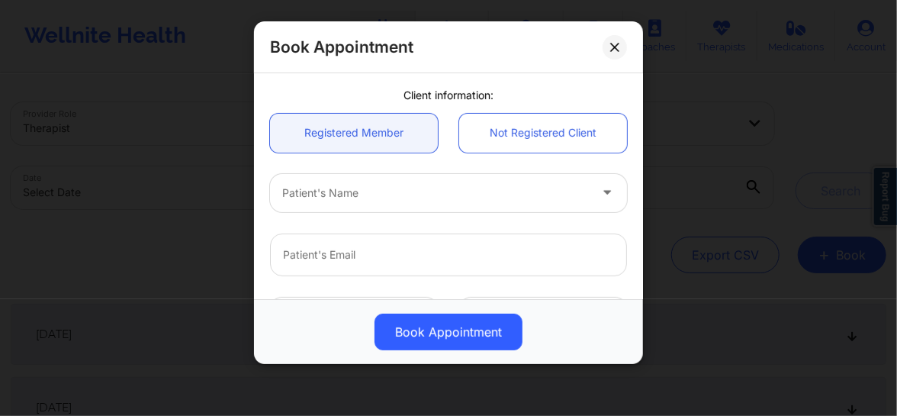
scroll to position [138, 0]
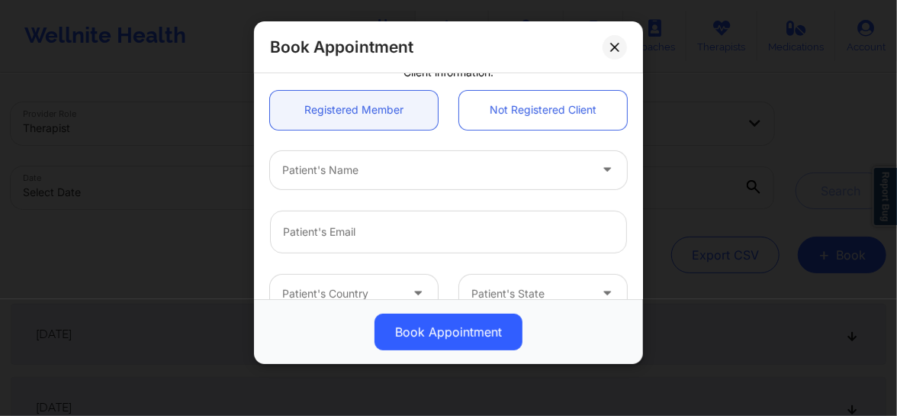
click at [427, 174] on div at bounding box center [435, 170] width 307 height 18
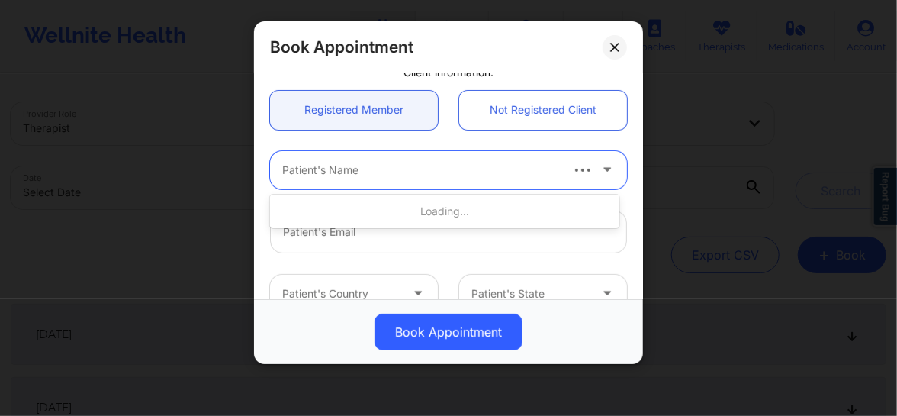
type input "F"
type input "Gianna re"
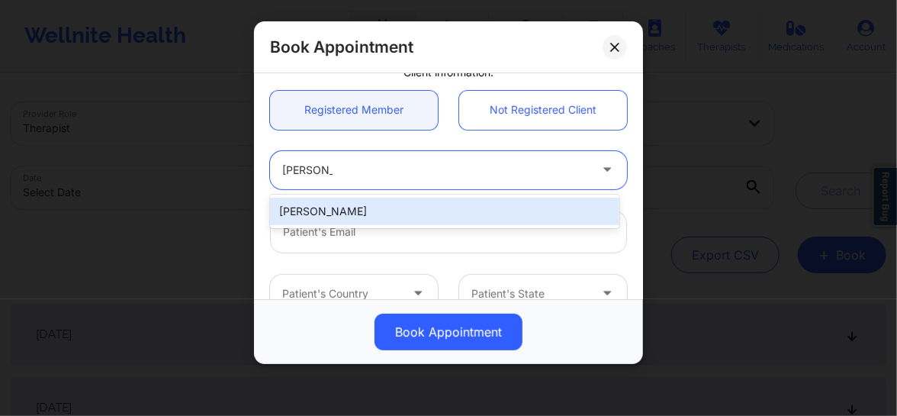
click at [383, 207] on div "[PERSON_NAME]" at bounding box center [444, 211] width 349 height 27
type input "[EMAIL_ADDRESS][DOMAIN_NAME]"
type input "[PHONE_NUMBER]"
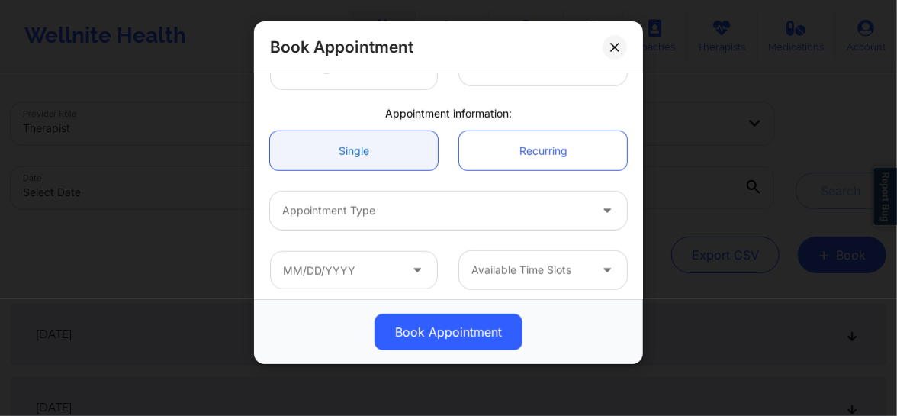
scroll to position [430, 0]
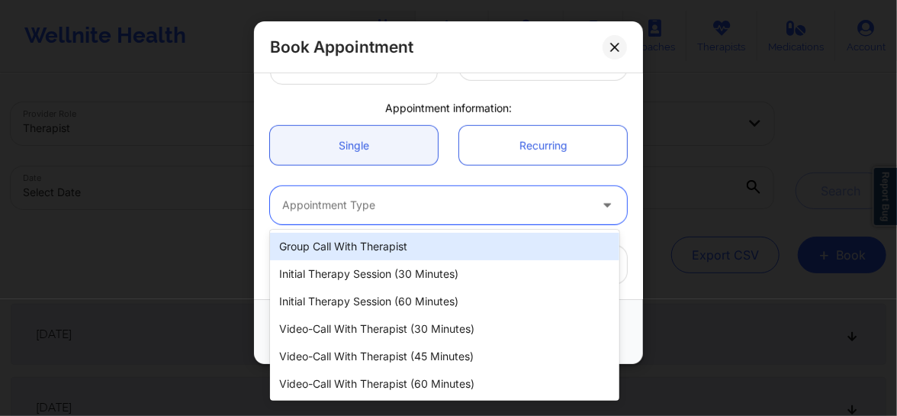
click at [375, 210] on div at bounding box center [435, 205] width 307 height 18
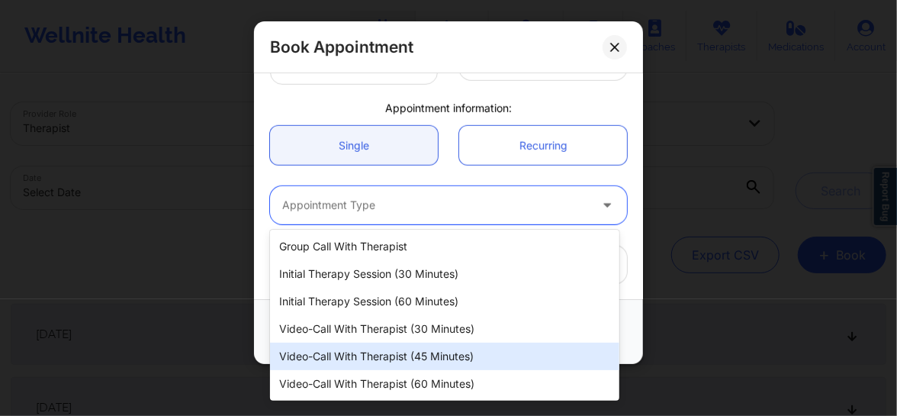
click at [395, 354] on div "Video-Call with Therapist (45 minutes)" at bounding box center [444, 355] width 349 height 27
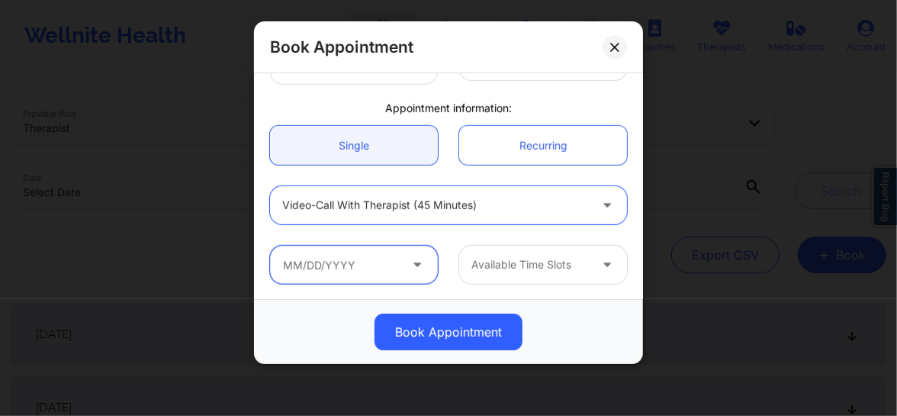
click at [394, 270] on input "text" at bounding box center [354, 265] width 168 height 38
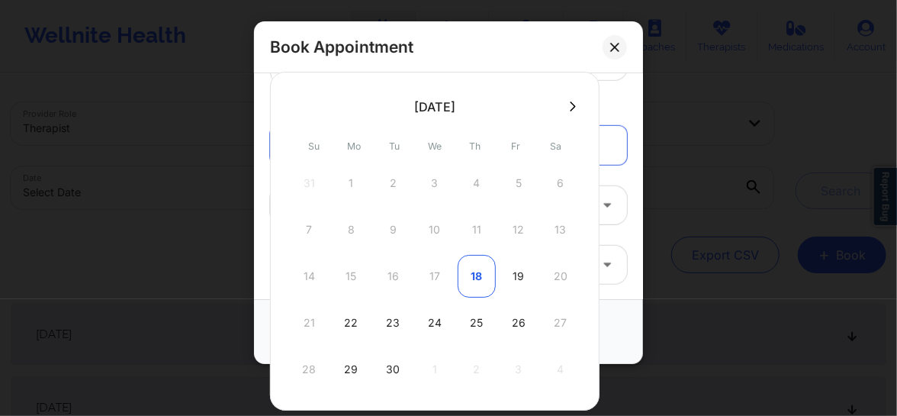
click at [477, 276] on div "18" at bounding box center [477, 276] width 38 height 43
type input "[DATE]"
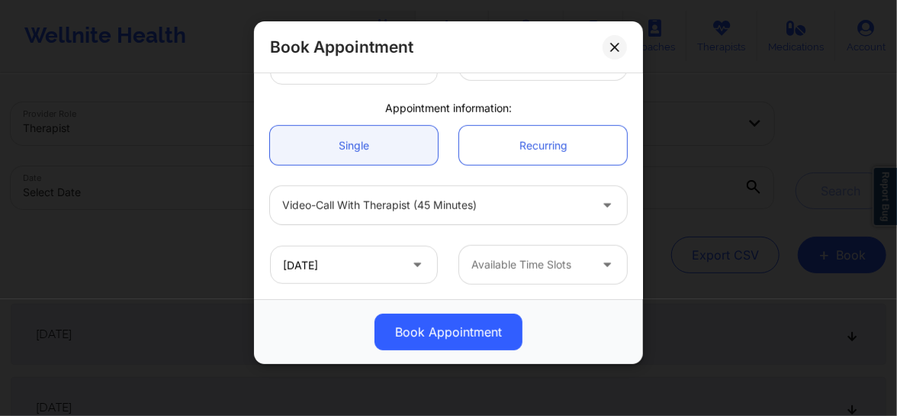
click at [546, 265] on div at bounding box center [529, 264] width 117 height 18
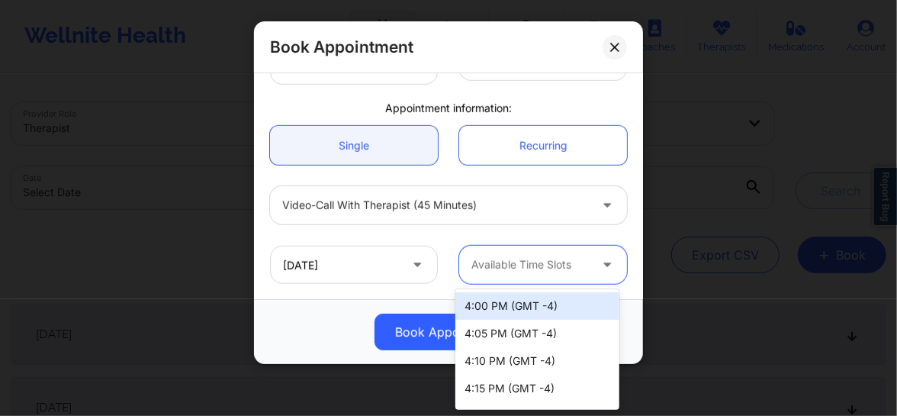
click at [544, 249] on div "Available Time Slots" at bounding box center [524, 265] width 131 height 38
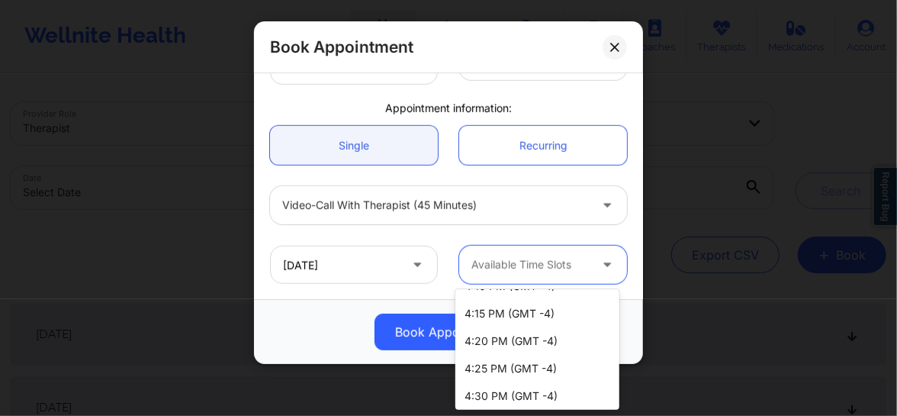
scroll to position [92, 0]
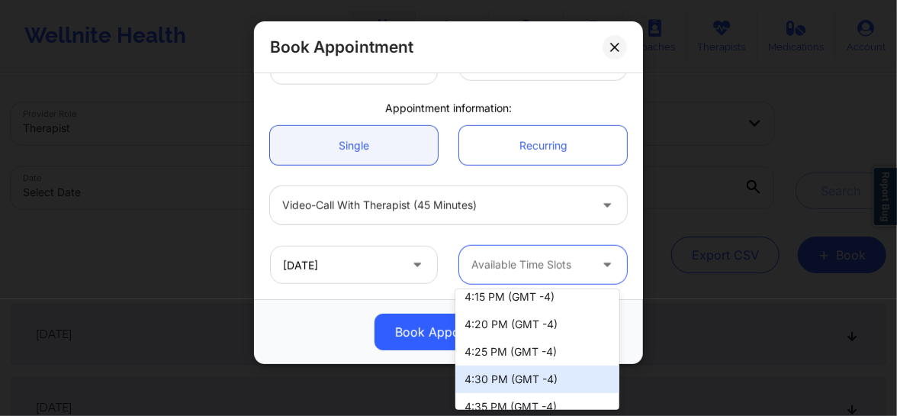
click at [503, 371] on div "4:30 PM (GMT -4)" at bounding box center [537, 378] width 164 height 27
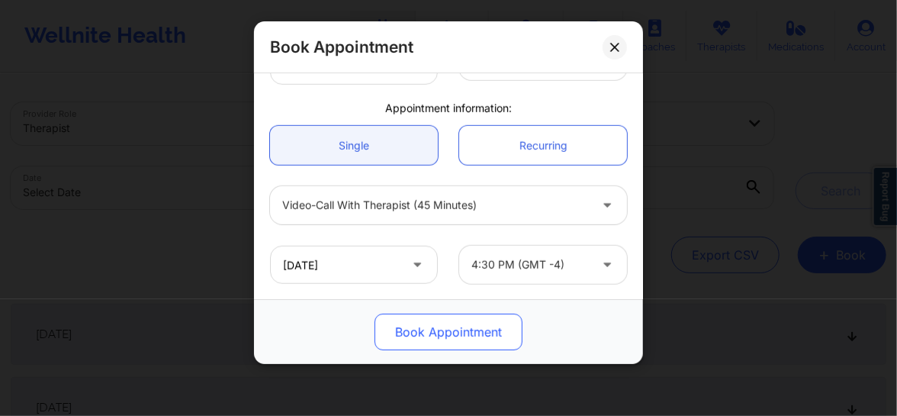
click at [480, 330] on button "Book Appointment" at bounding box center [448, 331] width 148 height 37
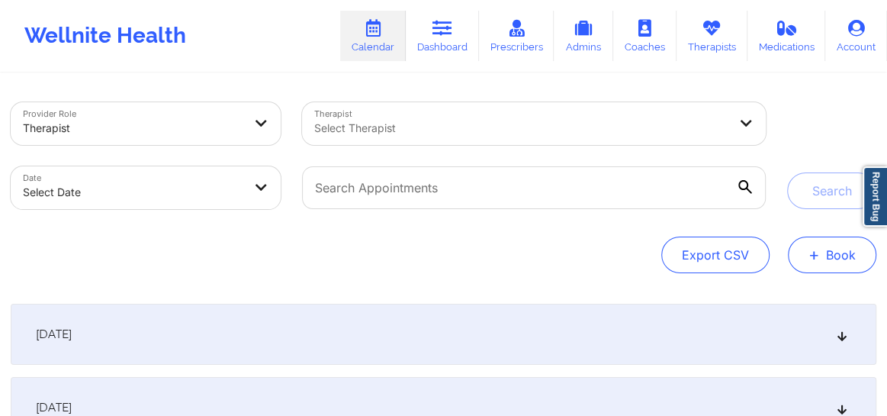
click at [805, 246] on button "+ Book" at bounding box center [832, 254] width 88 height 37
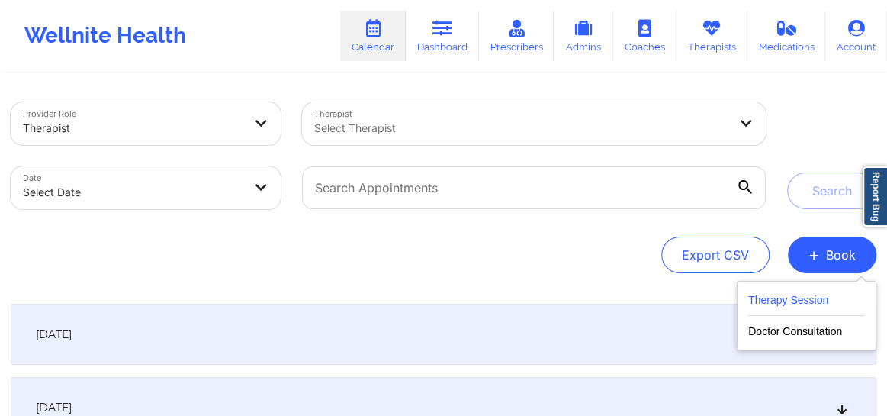
click at [785, 297] on button "Therapy Session" at bounding box center [806, 303] width 117 height 25
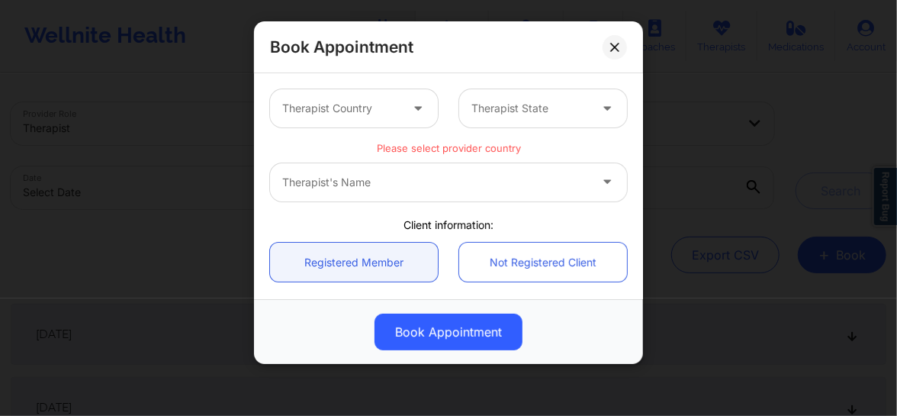
click at [396, 183] on div "Therapist's Name" at bounding box center [448, 182] width 357 height 38
click at [373, 121] on div "Therapist Country" at bounding box center [335, 108] width 131 height 38
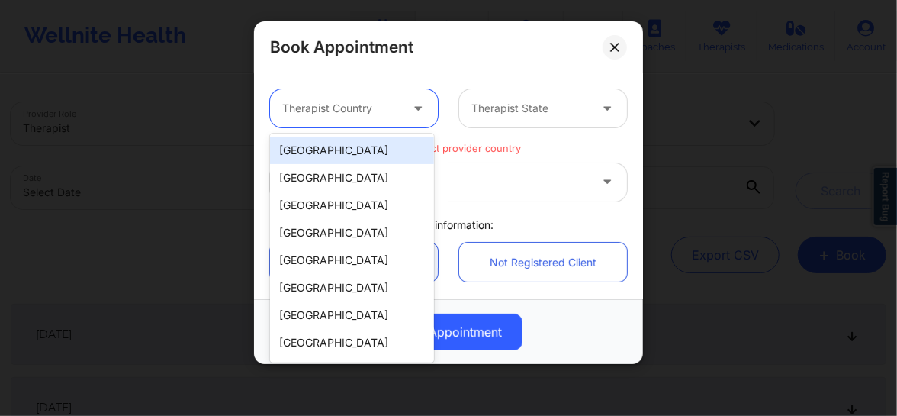
click at [374, 140] on div "[GEOGRAPHIC_DATA]" at bounding box center [352, 149] width 164 height 27
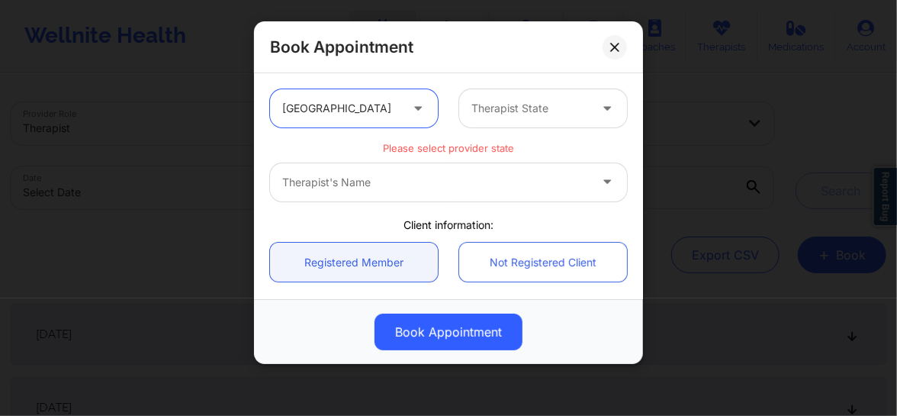
click at [515, 102] on div at bounding box center [529, 108] width 117 height 18
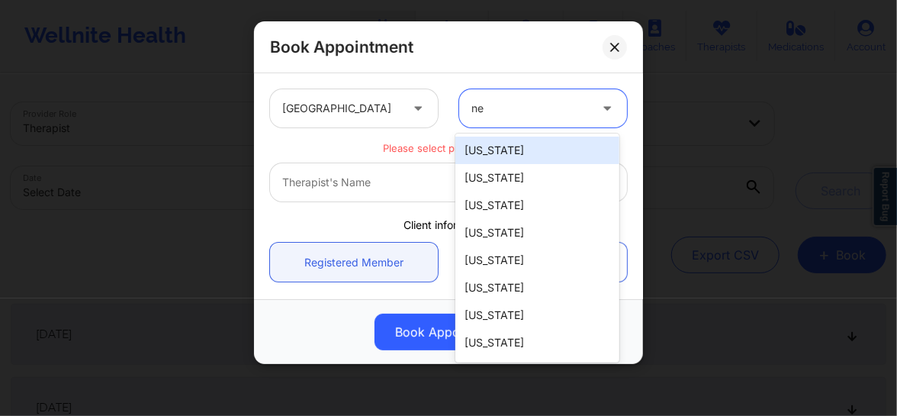
type input "new"
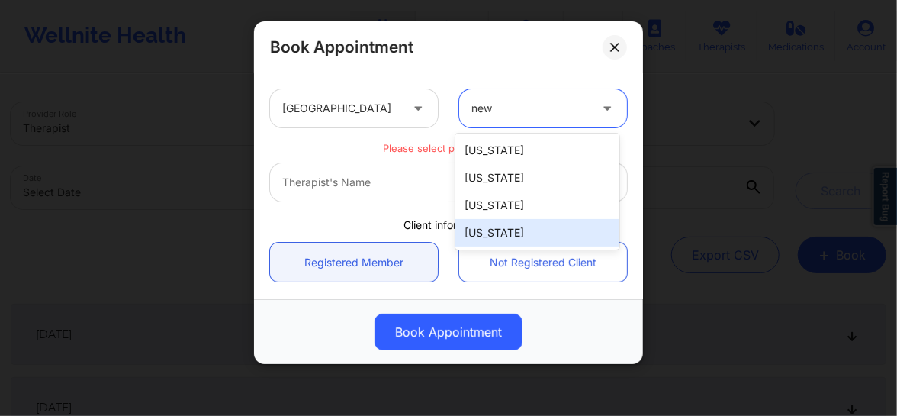
click at [488, 241] on div "[US_STATE]" at bounding box center [537, 232] width 164 height 27
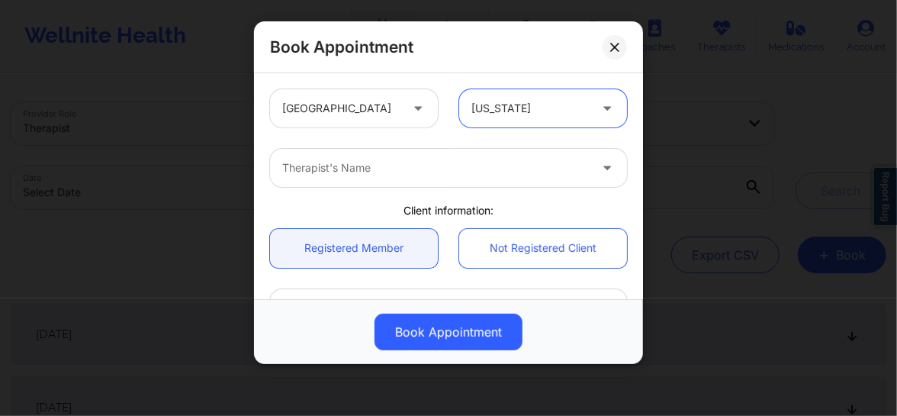
click at [358, 175] on div at bounding box center [435, 168] width 307 height 18
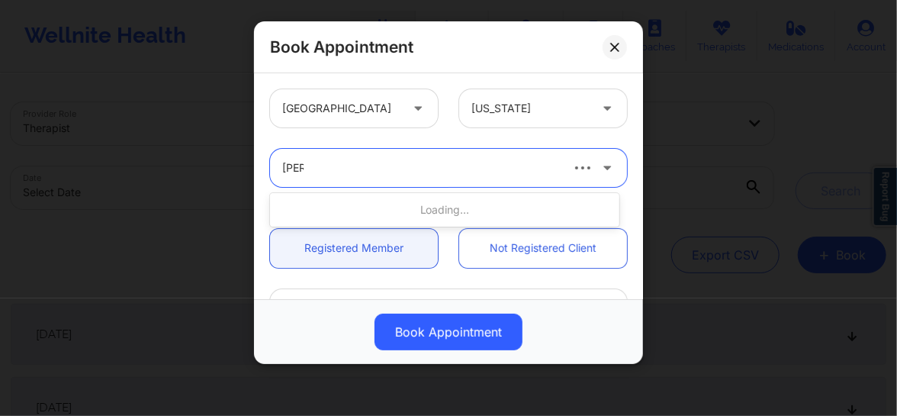
type input "[PERSON_NAME]"
click at [517, 159] on div at bounding box center [435, 168] width 307 height 18
type input "[PERSON_NAME]"
click at [615, 50] on icon at bounding box center [614, 47] width 9 height 9
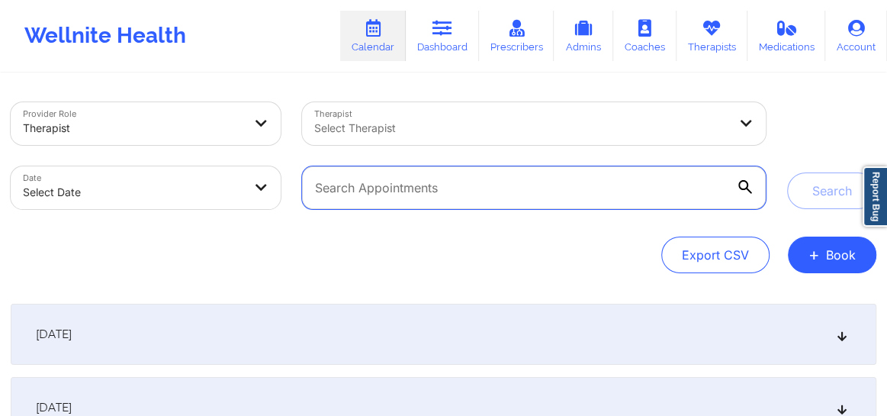
click at [395, 190] on input "text" at bounding box center [534, 187] width 464 height 43
paste input "Michael Murphy"
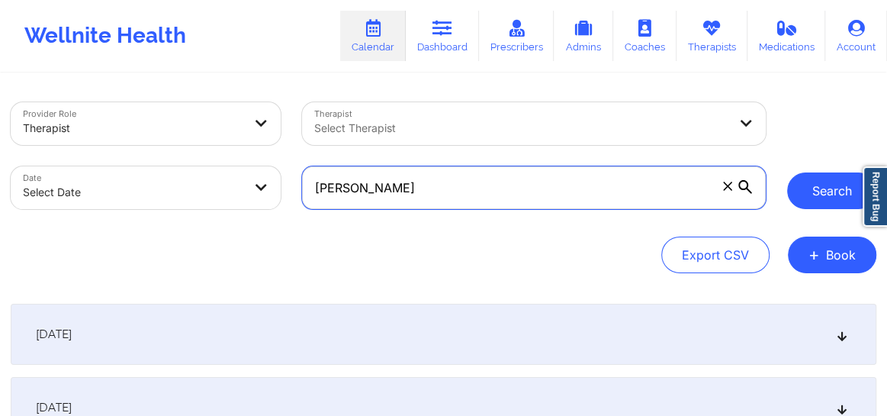
type input "Michael Murphy"
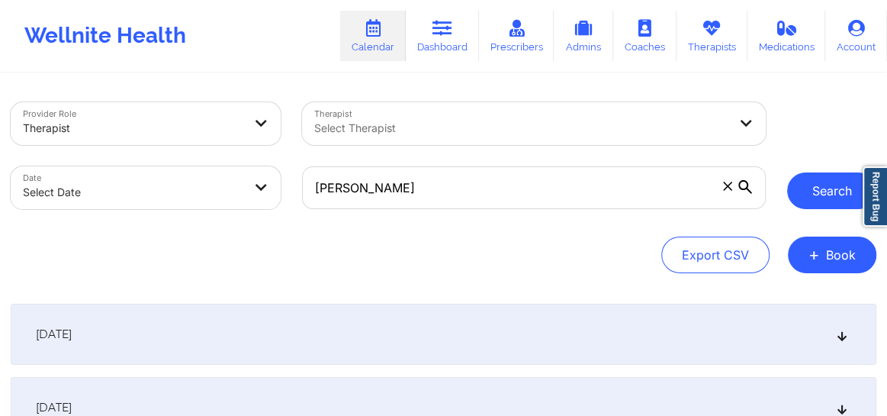
click at [829, 192] on button "Search" at bounding box center [831, 190] width 89 height 37
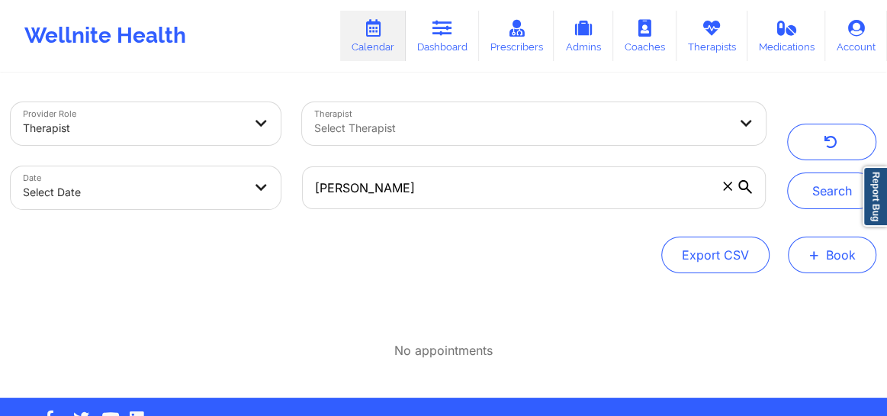
click at [827, 263] on button "+ Book" at bounding box center [832, 254] width 88 height 37
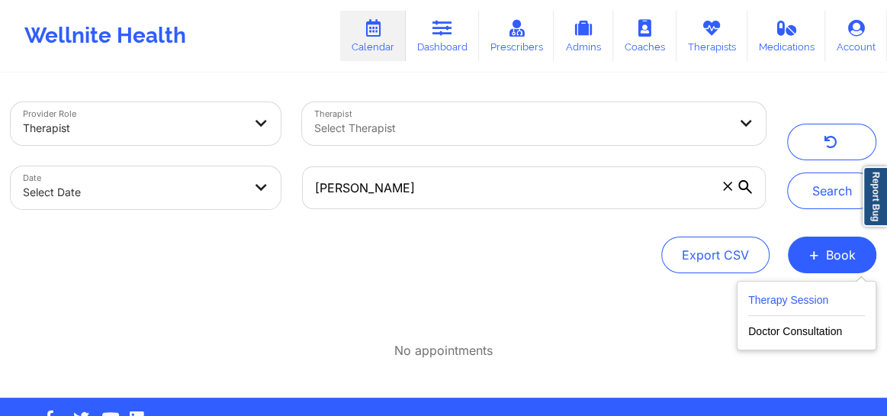
click at [763, 302] on button "Therapy Session" at bounding box center [806, 303] width 117 height 25
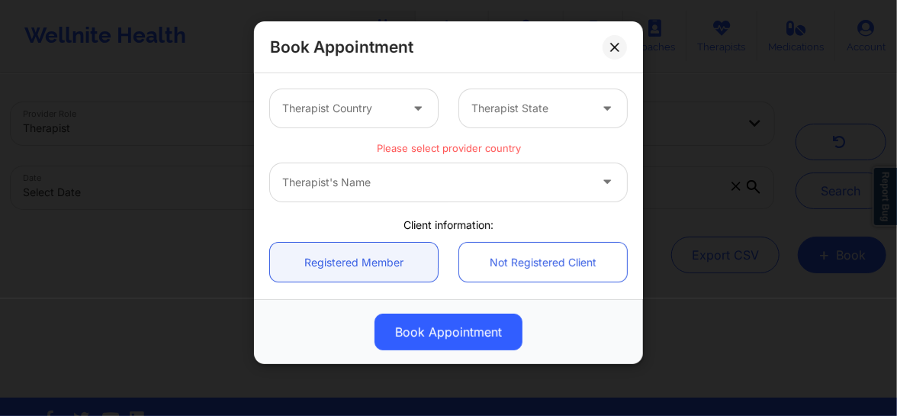
click at [381, 107] on div at bounding box center [340, 108] width 117 height 18
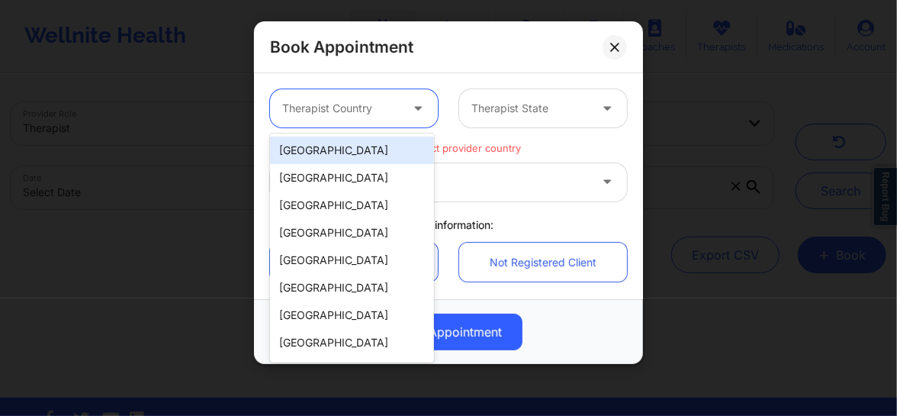
click at [358, 137] on div "[GEOGRAPHIC_DATA]" at bounding box center [352, 149] width 164 height 27
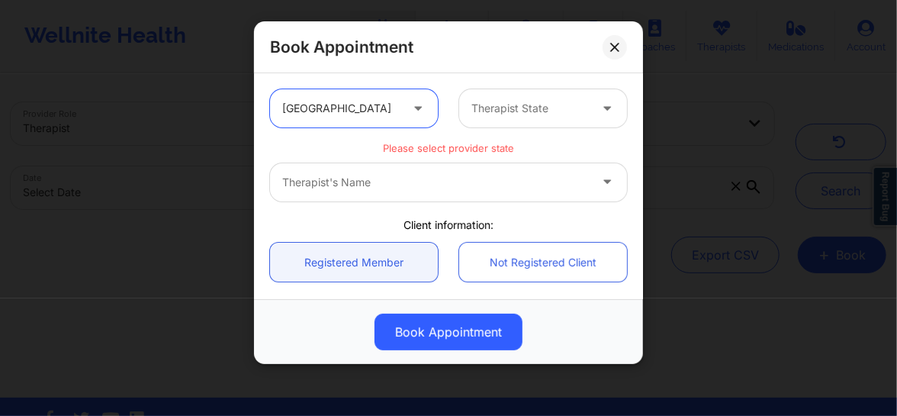
click at [490, 118] on div "Therapist State" at bounding box center [524, 108] width 131 height 38
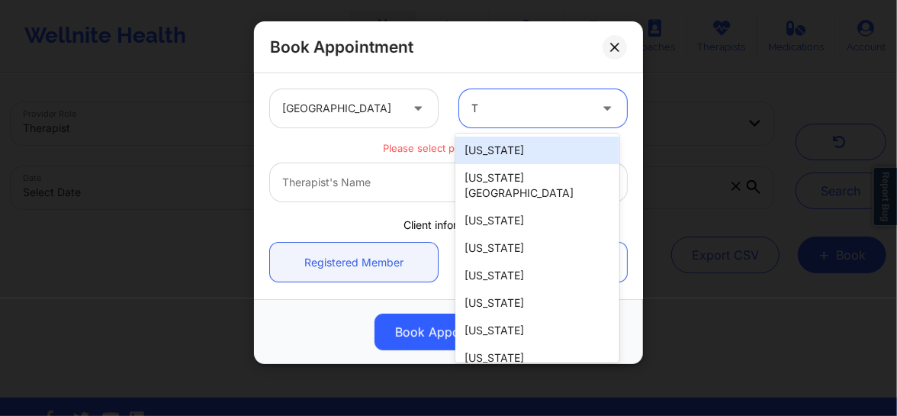
type input "Te"
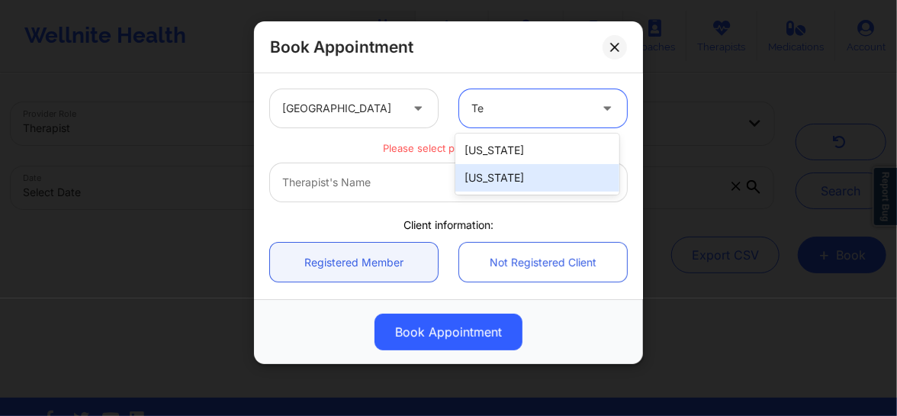
click at [480, 175] on div "[US_STATE]" at bounding box center [537, 177] width 164 height 27
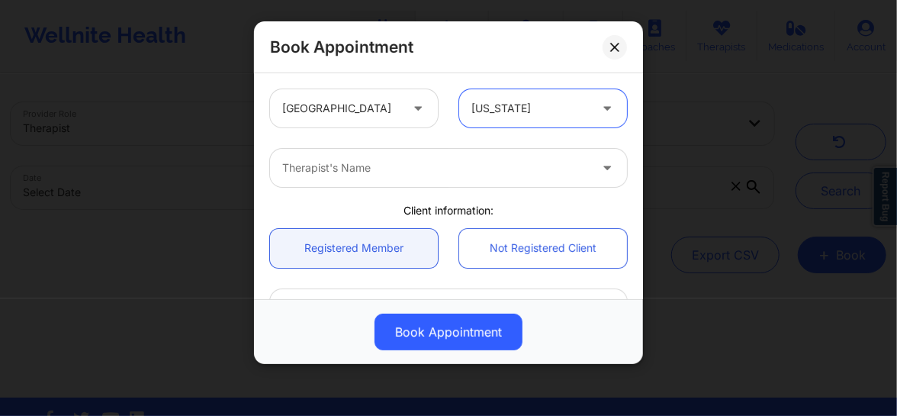
click at [390, 169] on div at bounding box center [435, 168] width 307 height 18
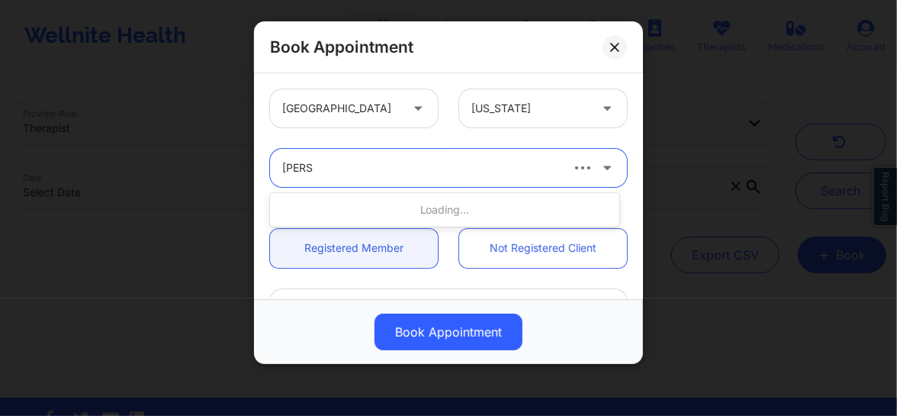
type input "mariam"
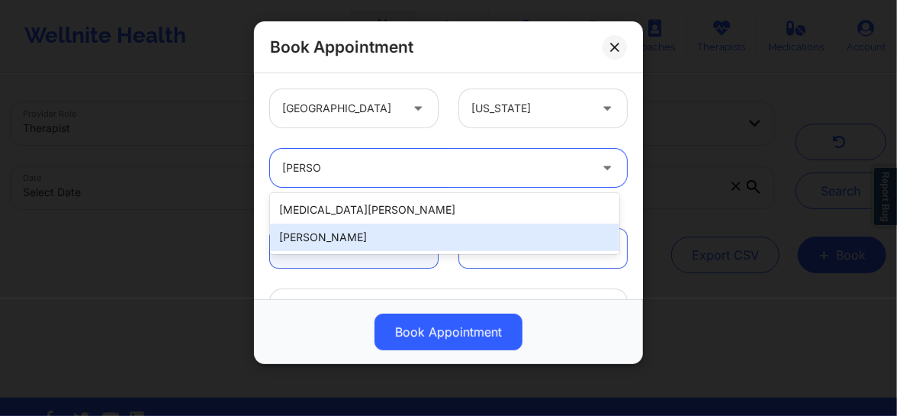
click at [326, 237] on div "Mariam Saibu" at bounding box center [444, 236] width 349 height 27
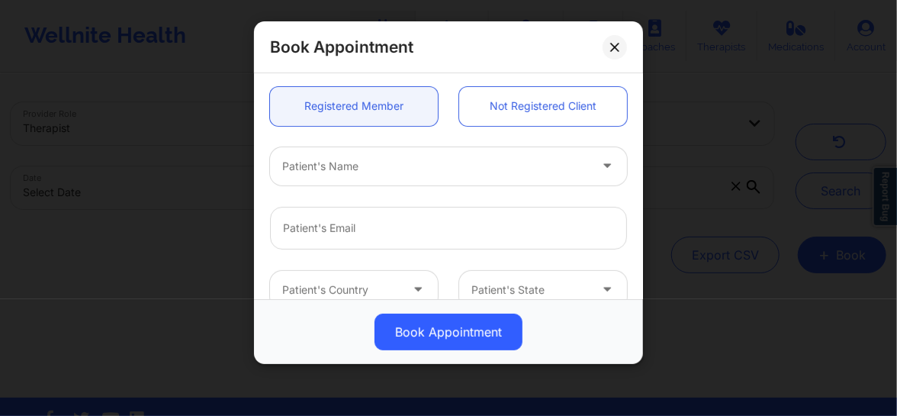
scroll to position [138, 0]
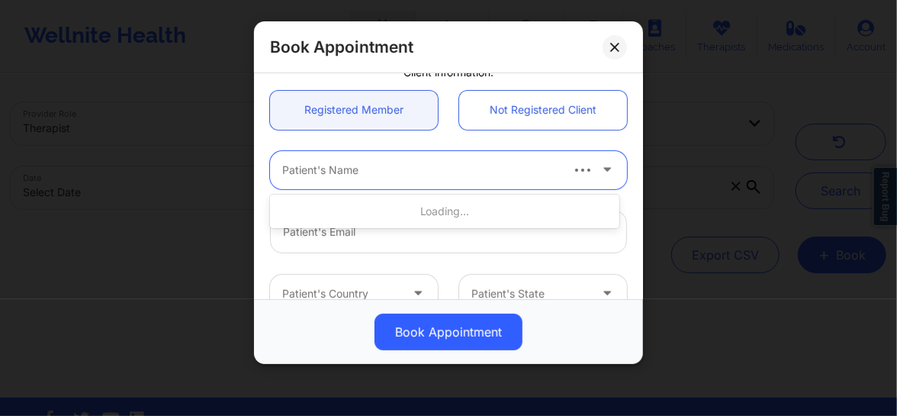
click at [365, 170] on div at bounding box center [420, 170] width 276 height 18
type input "Fatma"
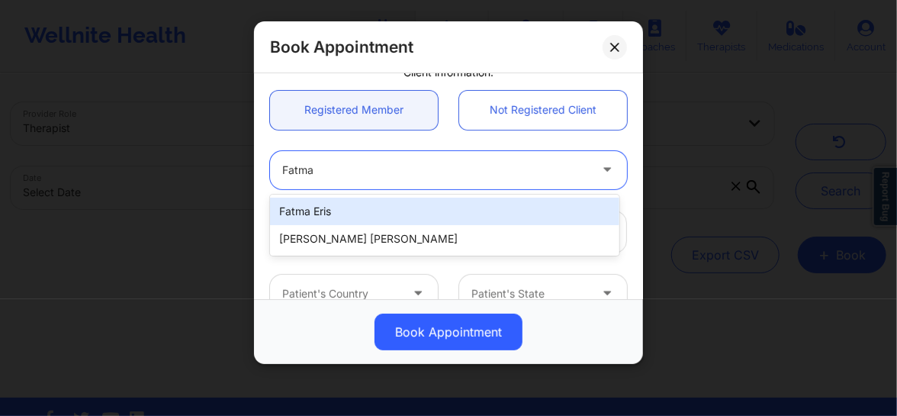
click at [343, 209] on div "Fatma Eris" at bounding box center [444, 211] width 349 height 27
type input "fatma.er@hotmail.com"
type input "+12819284228"
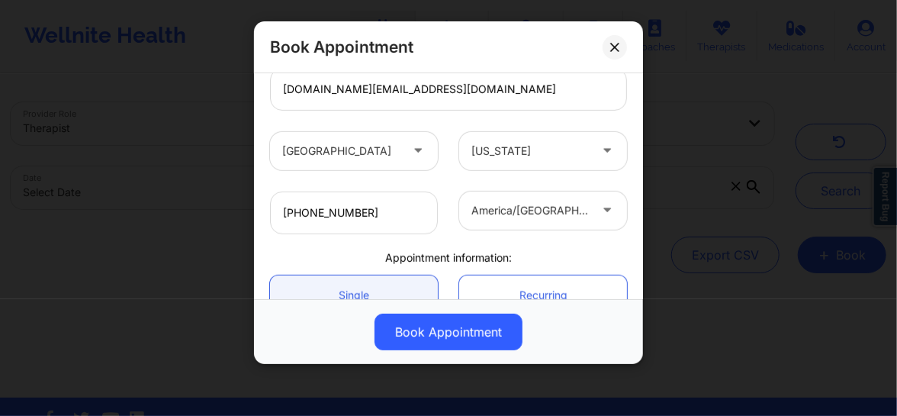
scroll to position [312, 0]
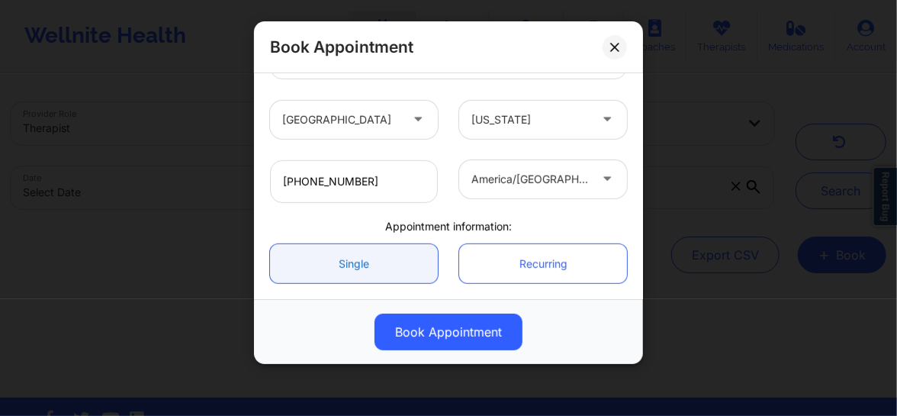
click at [383, 264] on link "Single" at bounding box center [354, 263] width 168 height 39
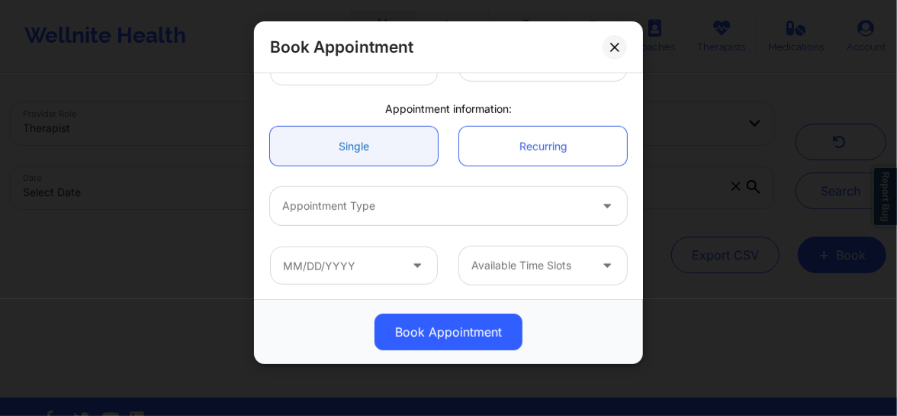
scroll to position [430, 0]
click at [370, 210] on div at bounding box center [435, 205] width 307 height 18
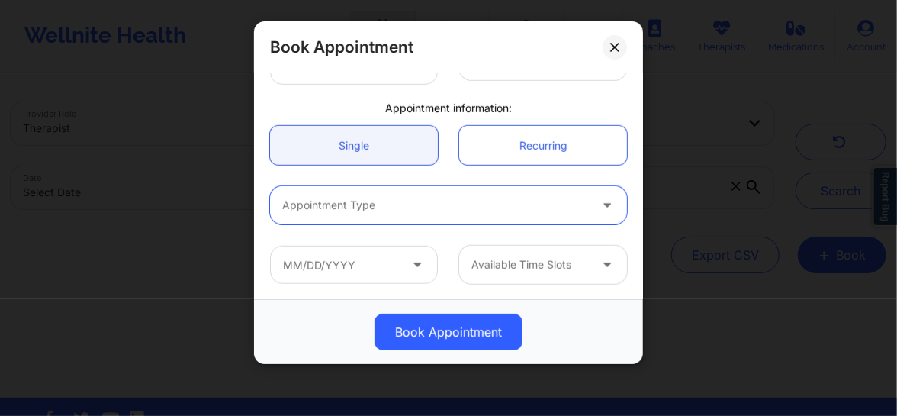
click at [388, 209] on div at bounding box center [435, 205] width 307 height 18
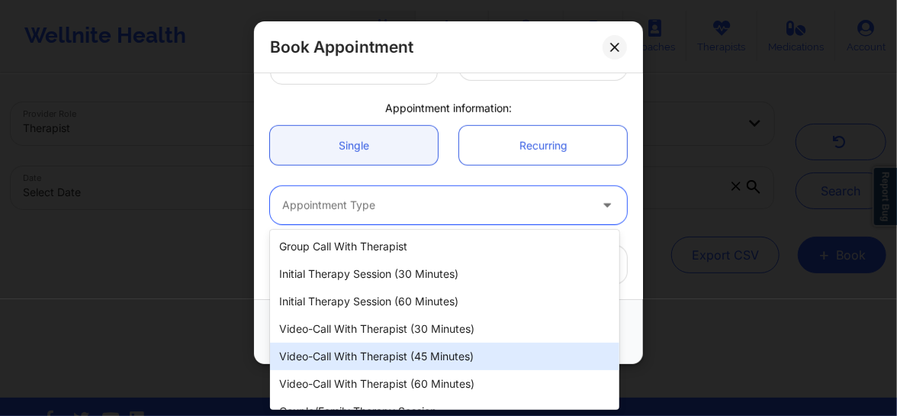
click at [374, 352] on div "Video-Call with Therapist (45 minutes)" at bounding box center [444, 355] width 349 height 27
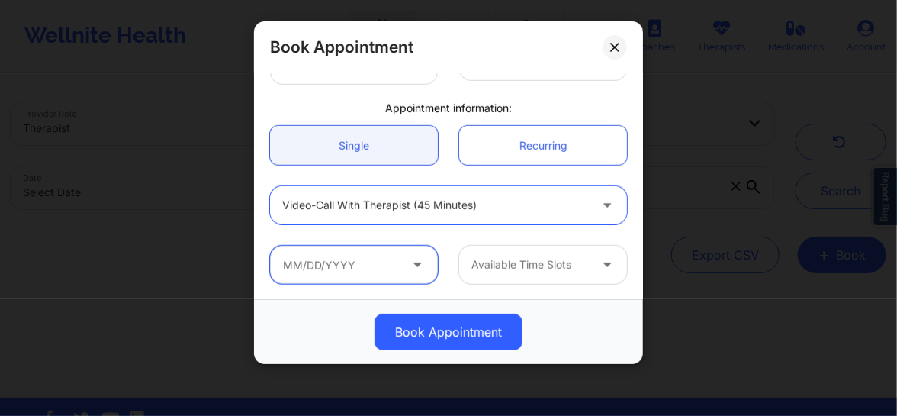
click at [387, 261] on input "text" at bounding box center [354, 265] width 168 height 38
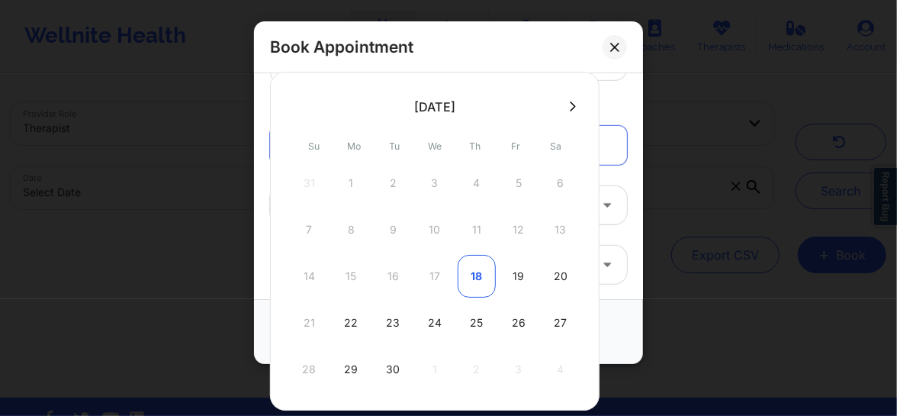
click at [478, 278] on div "18" at bounding box center [477, 276] width 38 height 43
type input "09/18/2025"
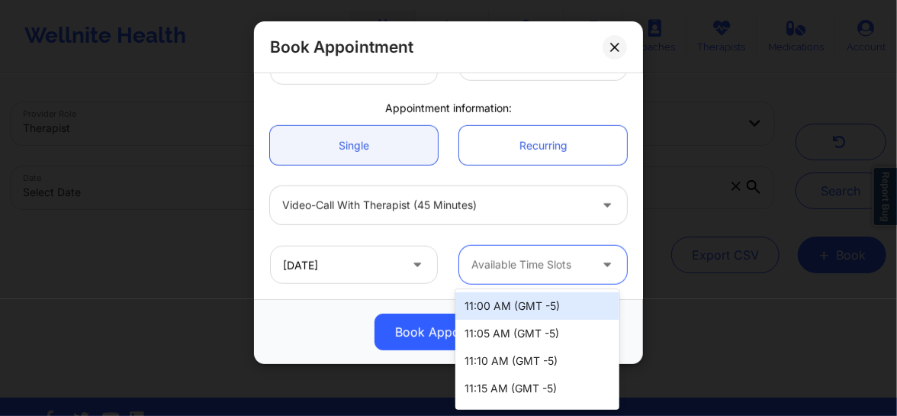
click at [530, 271] on div at bounding box center [529, 264] width 117 height 18
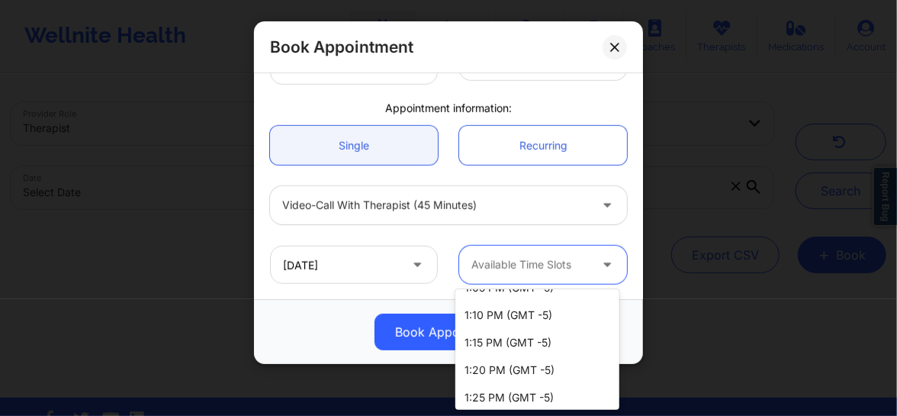
scroll to position [693, 0]
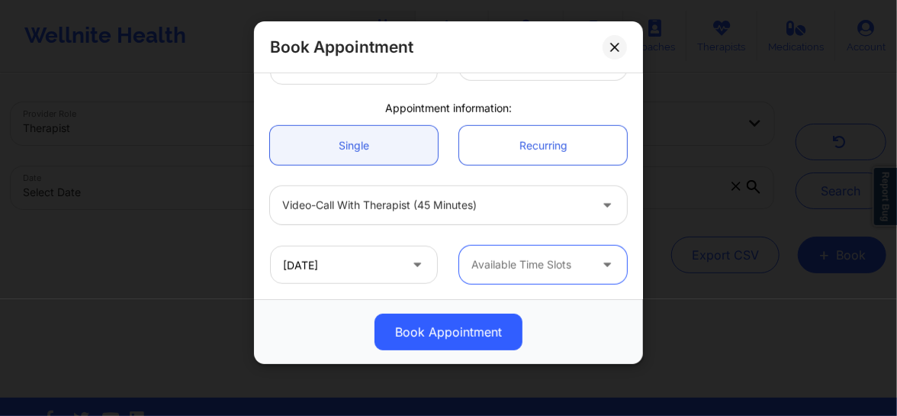
click at [505, 273] on div at bounding box center [529, 264] width 117 height 18
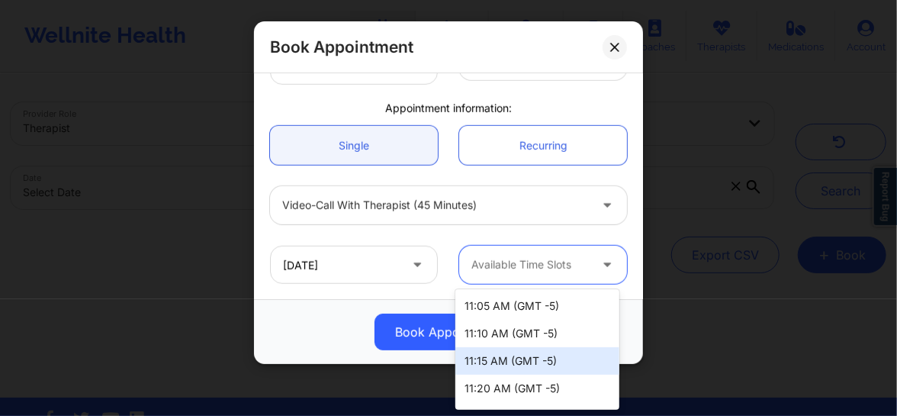
scroll to position [0, 0]
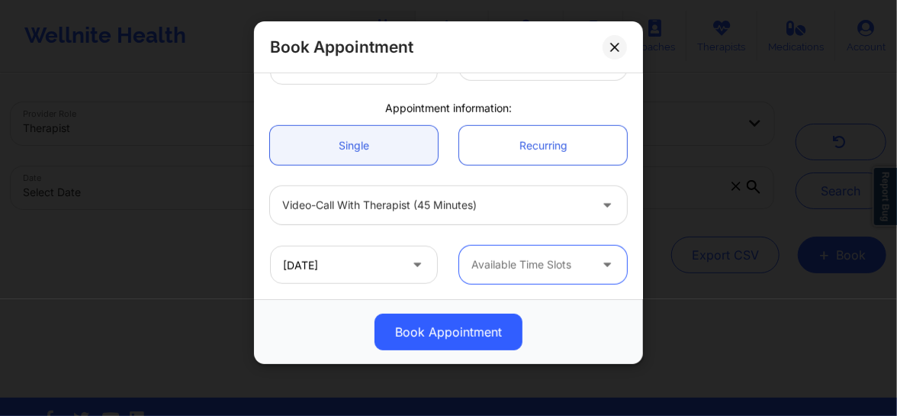
click at [531, 265] on div at bounding box center [529, 264] width 117 height 18
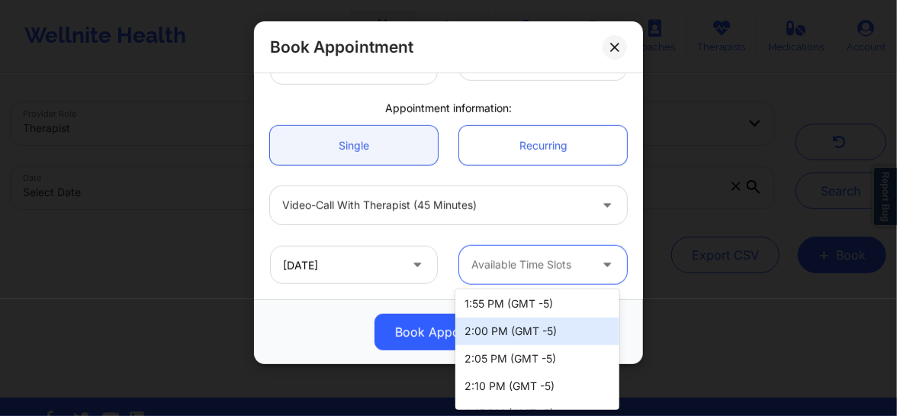
scroll to position [970, 0]
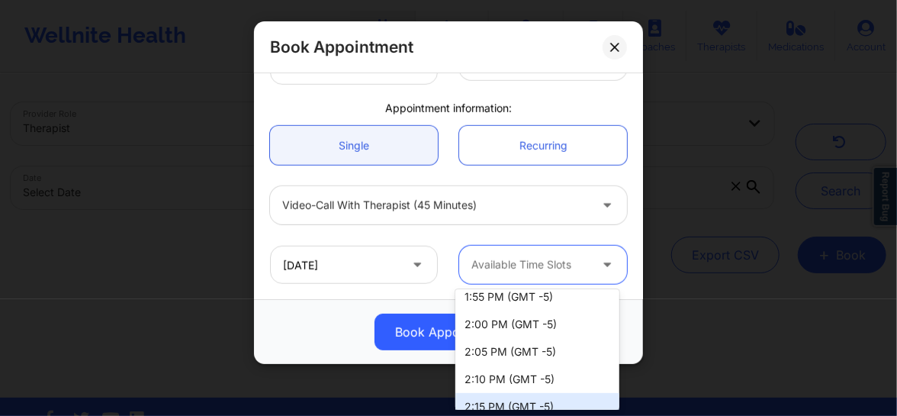
click at [480, 404] on div "2:15 PM (GMT -5)" at bounding box center [537, 406] width 164 height 27
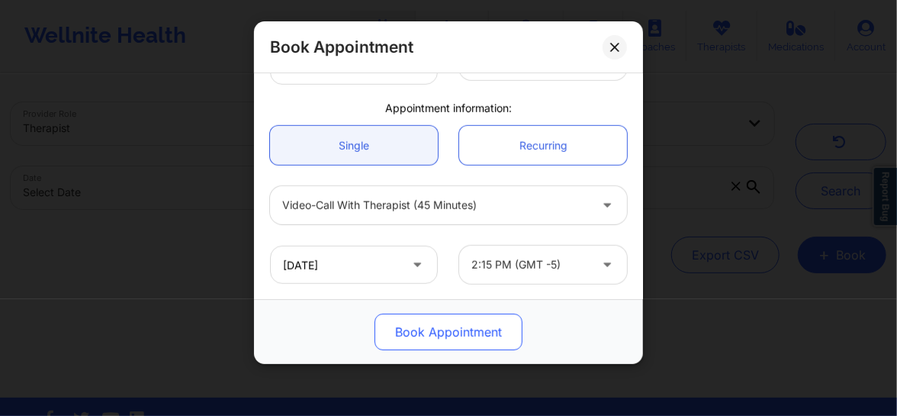
click at [472, 326] on button "Book Appointment" at bounding box center [448, 331] width 148 height 37
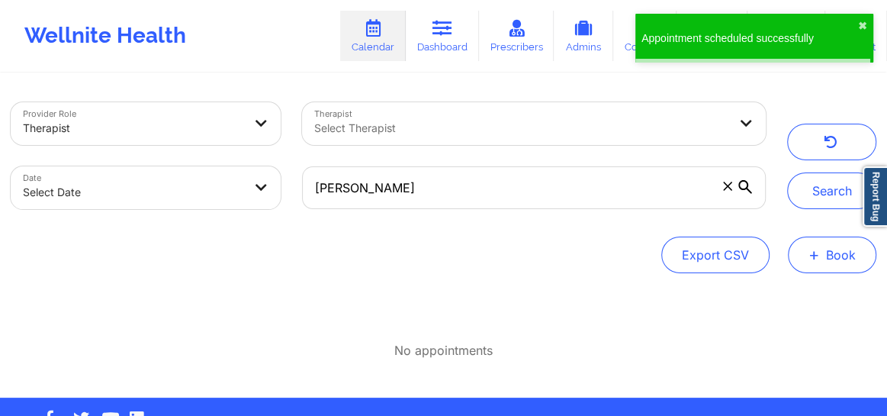
click at [834, 269] on button "+ Book" at bounding box center [832, 254] width 88 height 37
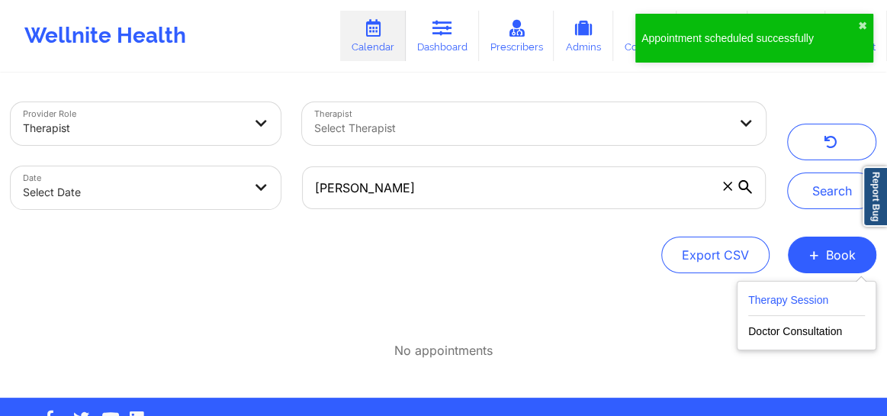
click at [779, 306] on button "Therapy Session" at bounding box center [806, 303] width 117 height 25
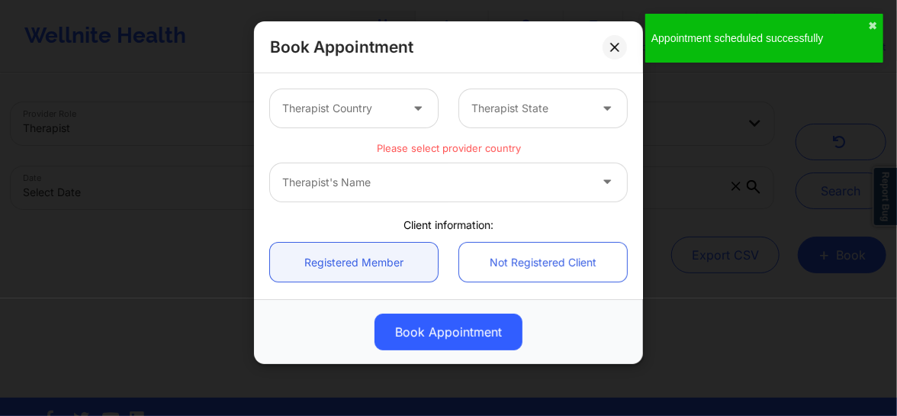
click at [362, 120] on div "Therapist Country" at bounding box center [335, 108] width 131 height 38
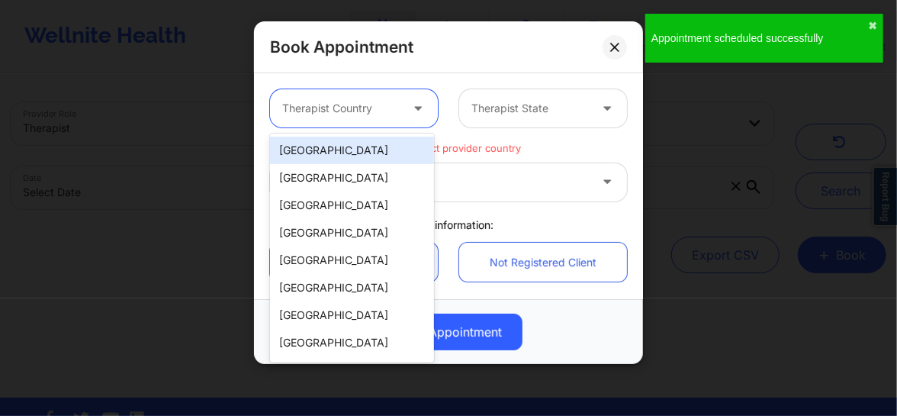
click at [362, 120] on div "Therapist Country" at bounding box center [335, 108] width 131 height 38
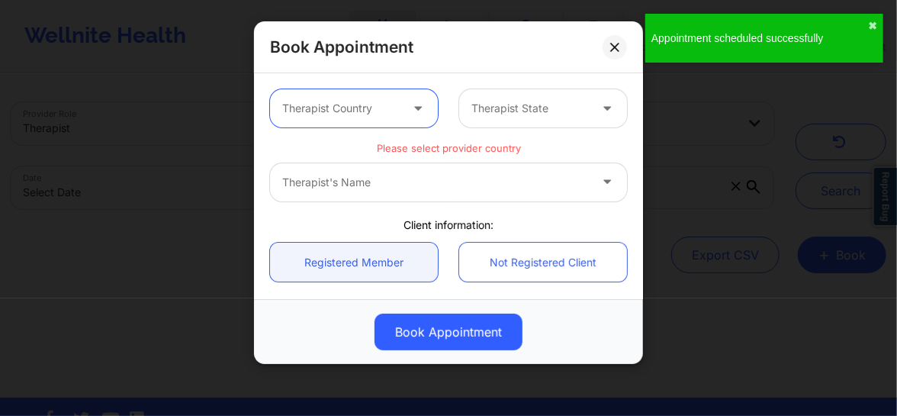
click at [499, 108] on div at bounding box center [529, 108] width 117 height 18
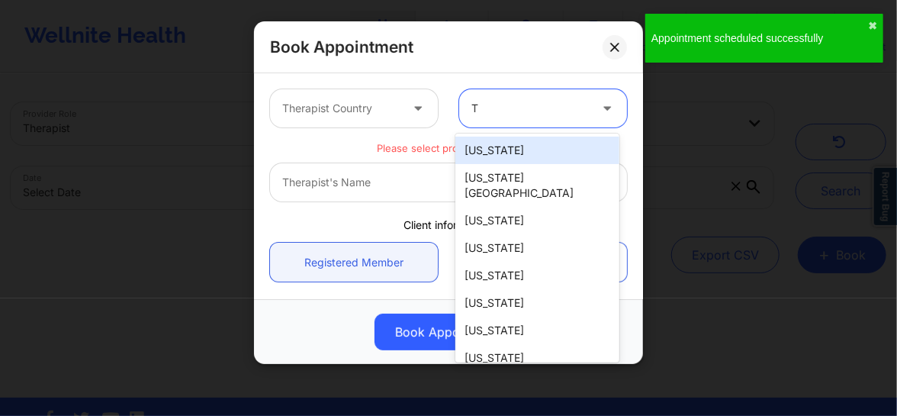
type input "Te"
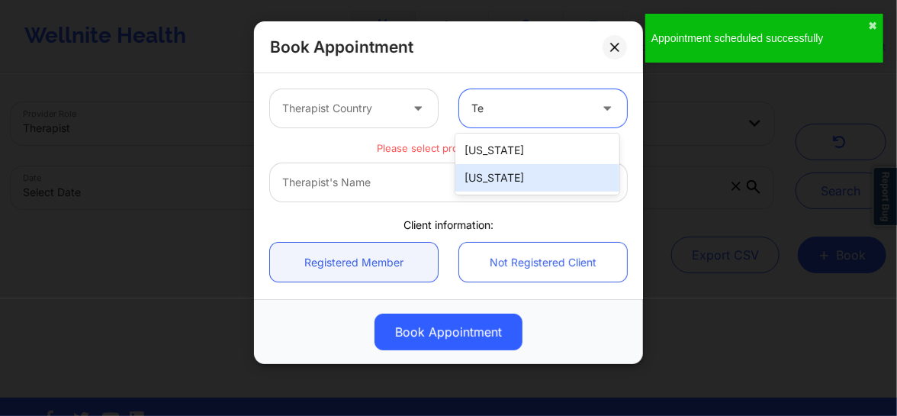
click at [482, 172] on div "[US_STATE]" at bounding box center [537, 177] width 164 height 27
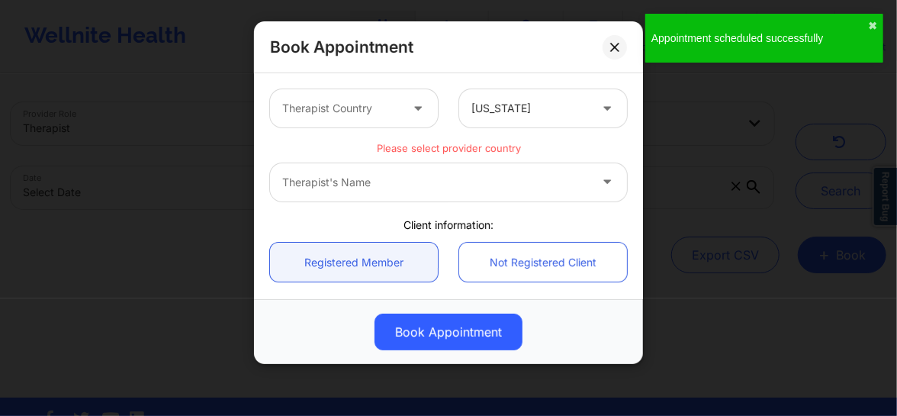
click at [421, 182] on div "Therapist's Name" at bounding box center [448, 182] width 357 height 38
click at [437, 175] on div "Therapist's Name" at bounding box center [448, 182] width 357 height 38
click at [397, 111] on div "Therapist Country" at bounding box center [335, 108] width 131 height 38
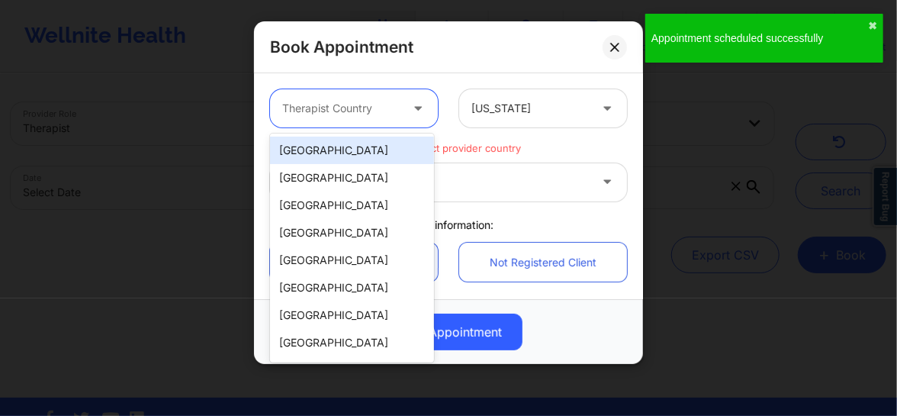
click at [335, 149] on div "[GEOGRAPHIC_DATA]" at bounding box center [352, 149] width 164 height 27
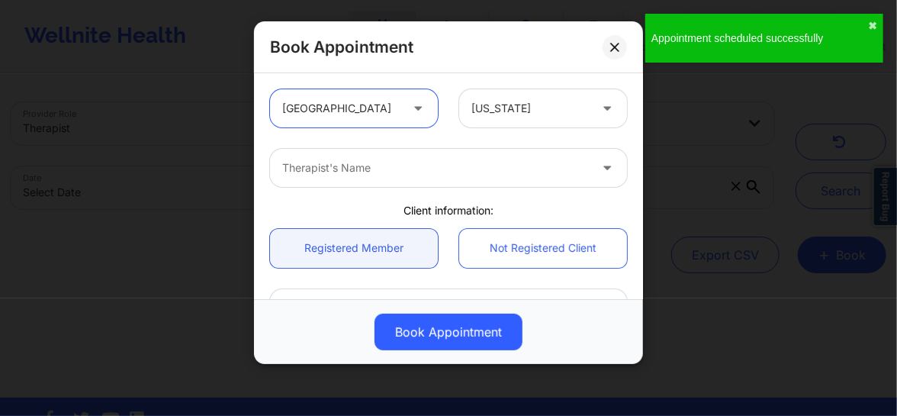
click at [344, 168] on div at bounding box center [435, 168] width 307 height 18
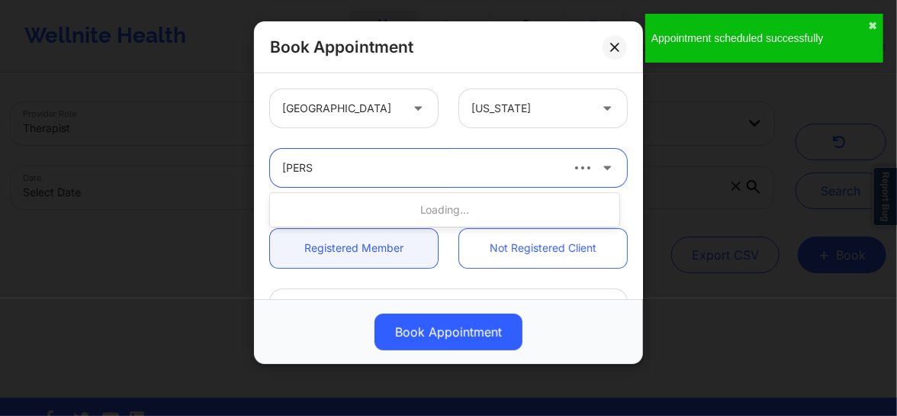
type input "Mariam"
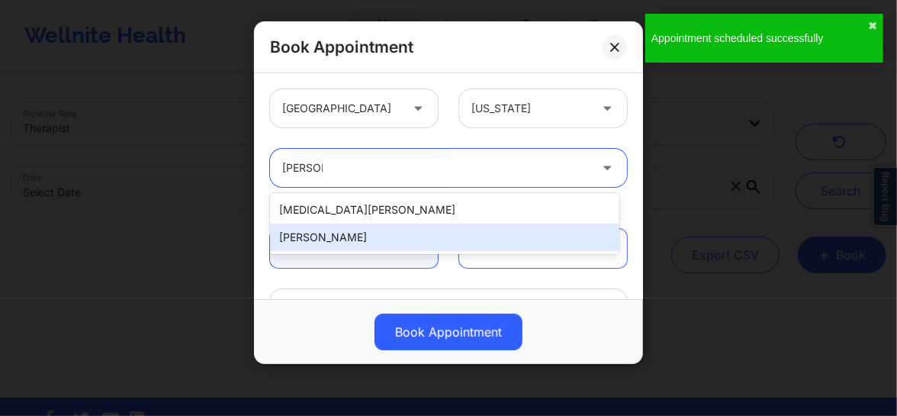
click at [322, 234] on div "Mariam Saibu" at bounding box center [444, 236] width 349 height 27
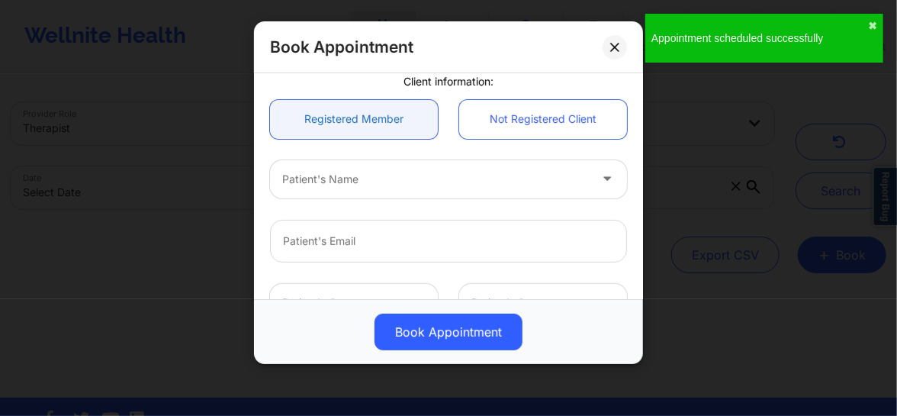
scroll to position [161, 0]
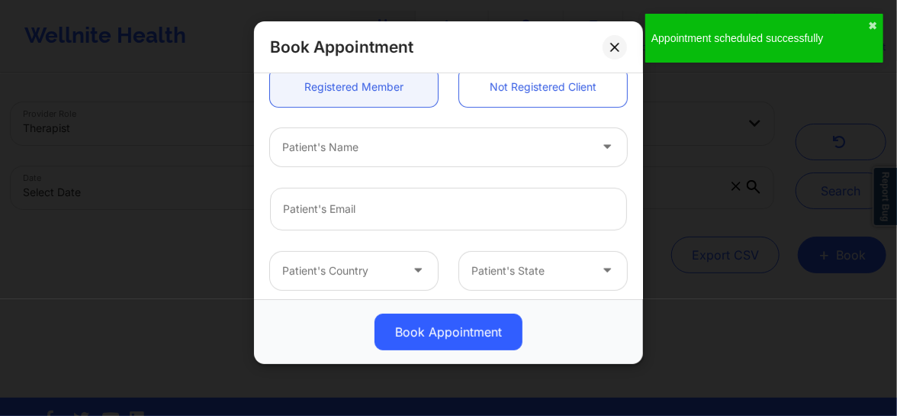
click at [377, 146] on div at bounding box center [435, 147] width 307 height 18
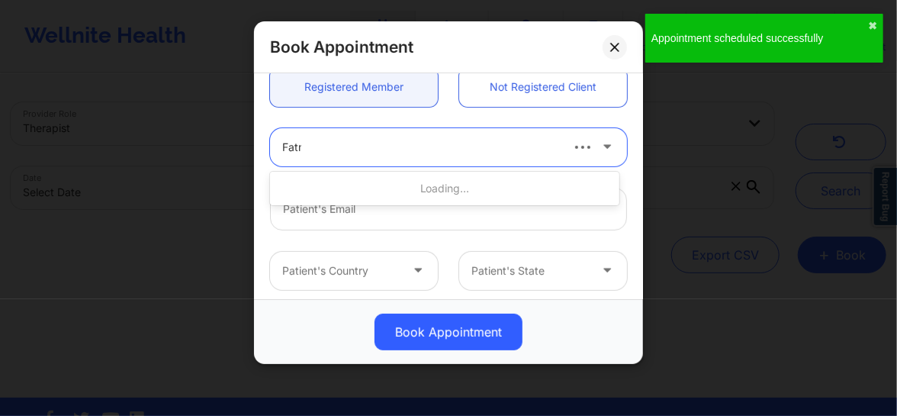
type input "Fatma"
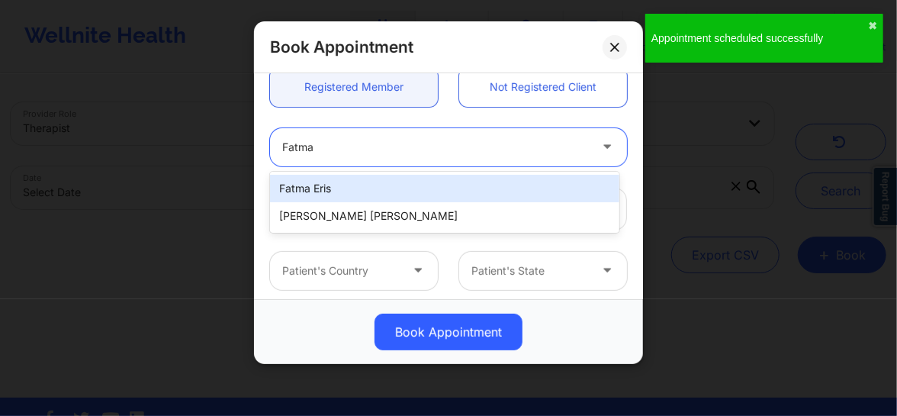
click at [346, 181] on div "Fatma Eris" at bounding box center [444, 188] width 349 height 27
type input "fatma.er@hotmail.com"
type input "+12819284228"
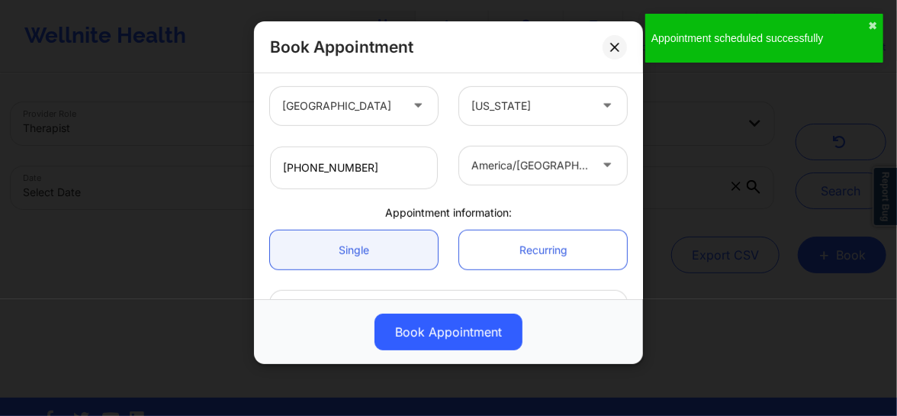
scroll to position [427, 0]
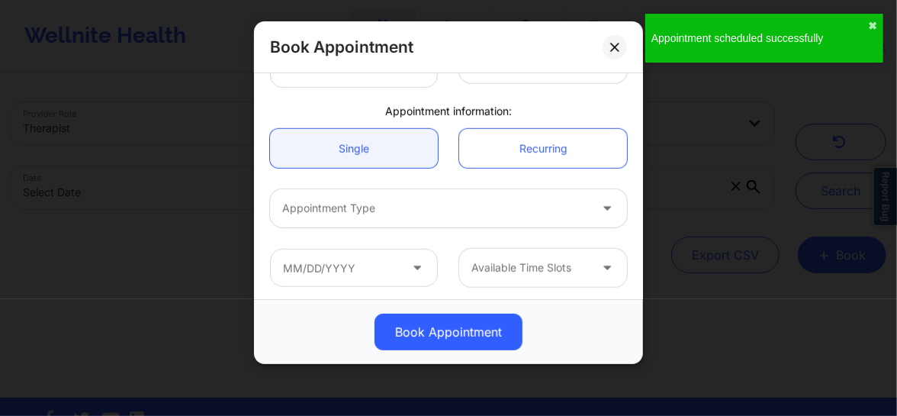
click at [370, 216] on div at bounding box center [435, 208] width 307 height 18
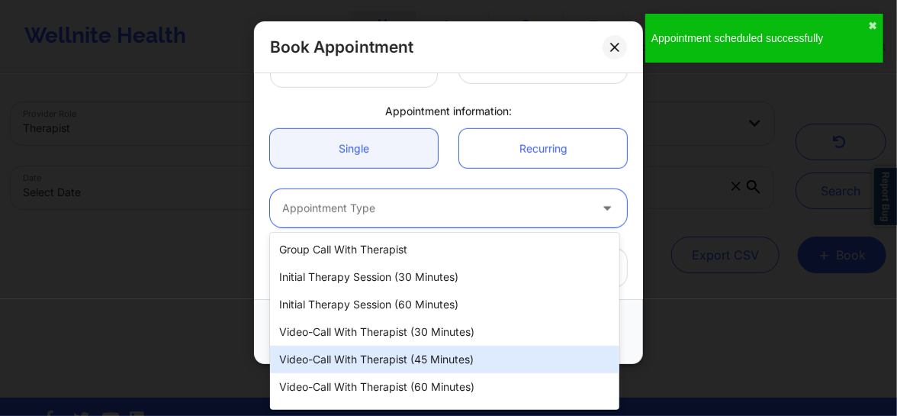
click at [358, 349] on div "Video-Call with Therapist (45 minutes)" at bounding box center [444, 358] width 349 height 27
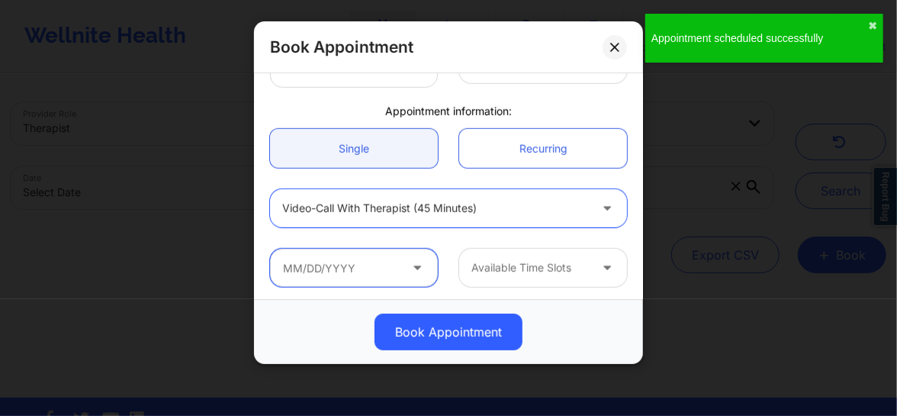
click at [363, 278] on input "text" at bounding box center [354, 268] width 168 height 38
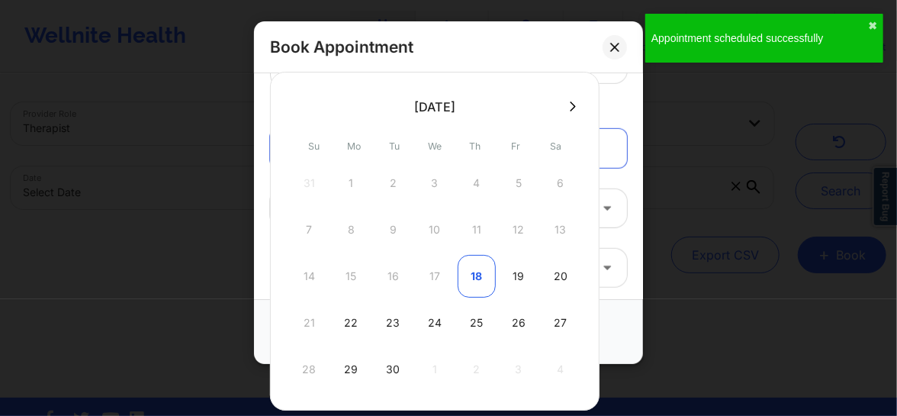
click at [469, 275] on div "18" at bounding box center [477, 276] width 38 height 43
type input "09/18/2025"
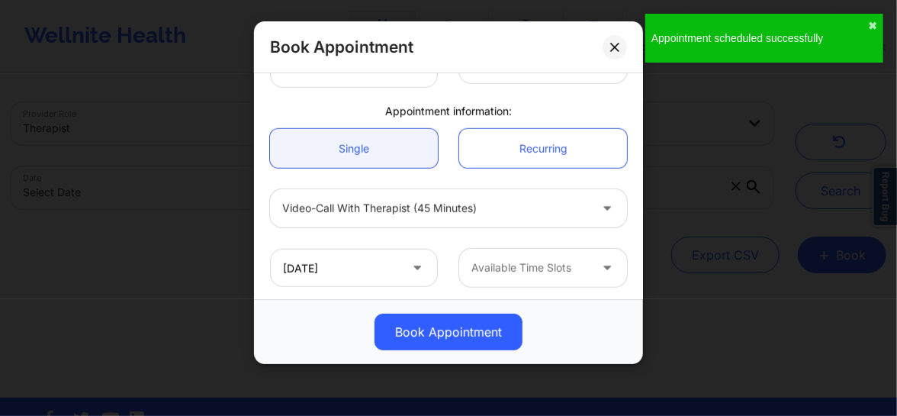
click at [503, 276] on div "Available Time Slots" at bounding box center [524, 268] width 131 height 38
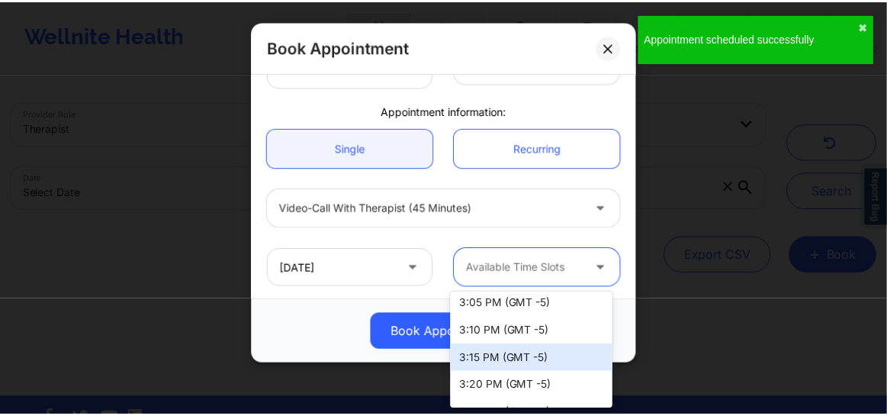
scroll to position [901, 0]
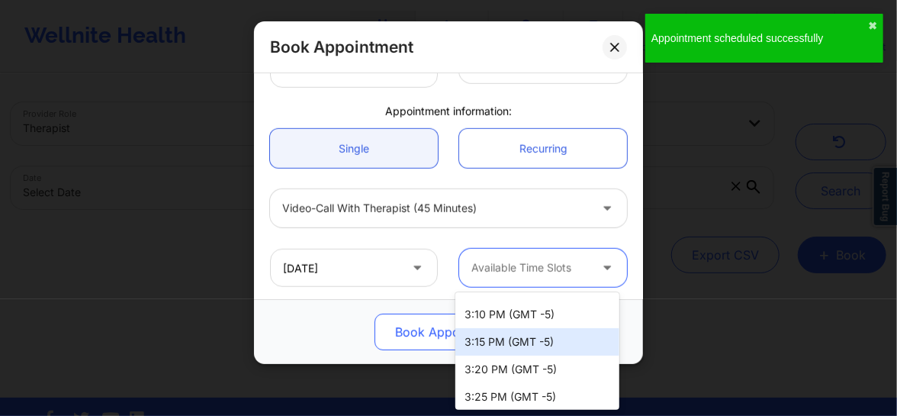
click at [490, 343] on div "3:15 PM (GMT -5)" at bounding box center [537, 341] width 164 height 27
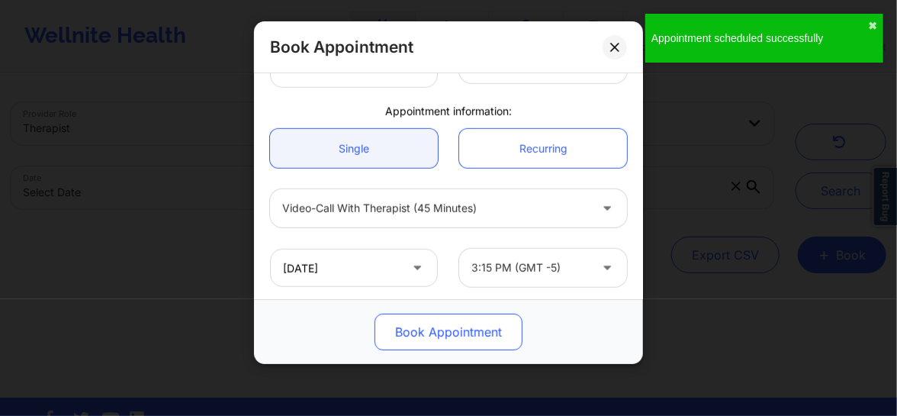
click at [478, 334] on button "Book Appointment" at bounding box center [448, 331] width 148 height 37
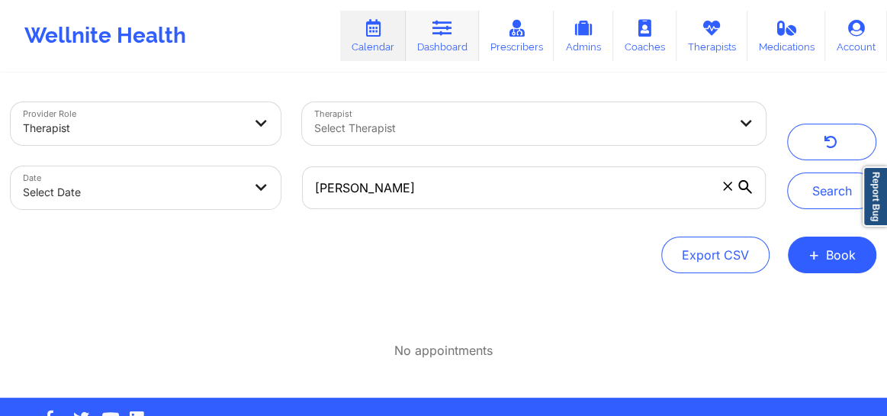
click at [440, 39] on link "Dashboard" at bounding box center [442, 36] width 73 height 50
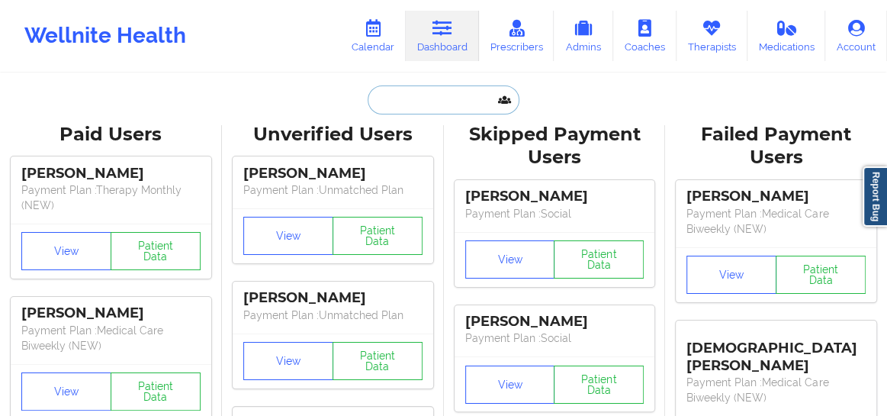
click at [420, 107] on input "text" at bounding box center [443, 99] width 151 height 29
paste input "Fatma Eris"
type input "Fatma Eris"
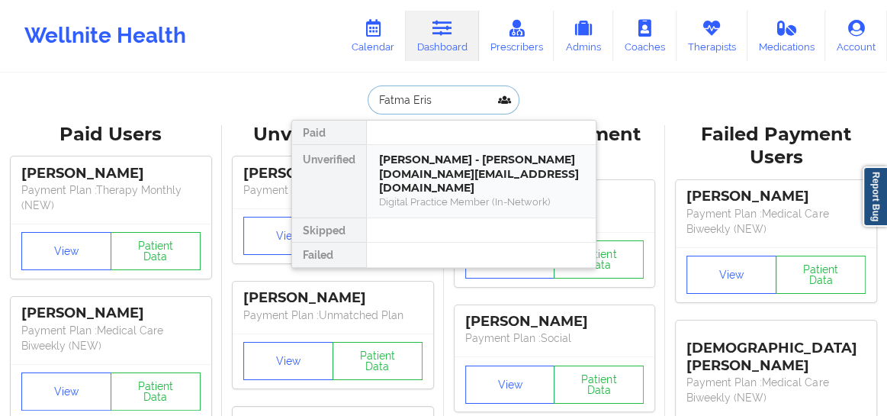
click at [411, 151] on div "Fatma Eris - fatma.er@hotmail.com Digital Practice Member (In-Network)" at bounding box center [481, 181] width 229 height 72
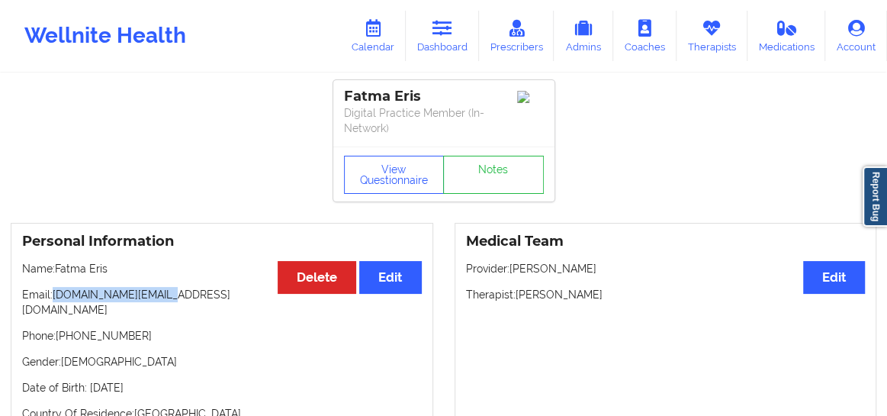
drag, startPoint x: 164, startPoint y: 295, endPoint x: 54, endPoint y: 295, distance: 109.8
click at [54, 295] on p "Email: fatma.er@hotmail.com" at bounding box center [222, 302] width 400 height 31
copy p "fatma.er@hotmail.com"
click at [390, 30] on link "Calendar" at bounding box center [373, 36] width 66 height 50
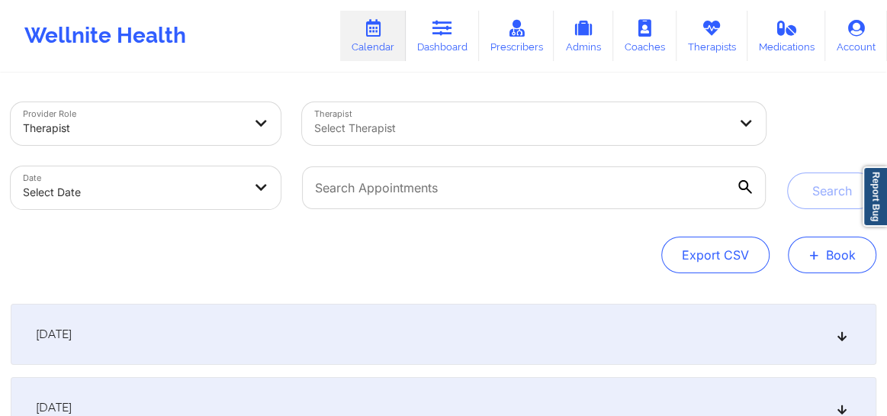
click at [799, 248] on button "+ Book" at bounding box center [832, 254] width 88 height 37
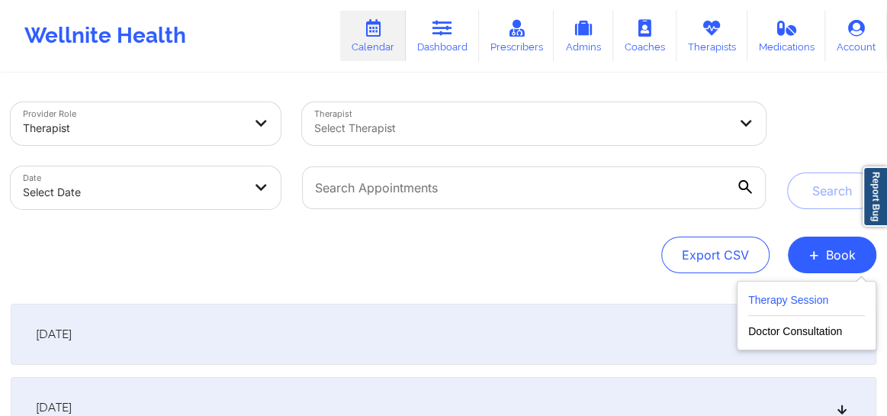
click at [792, 303] on button "Therapy Session" at bounding box center [806, 303] width 117 height 25
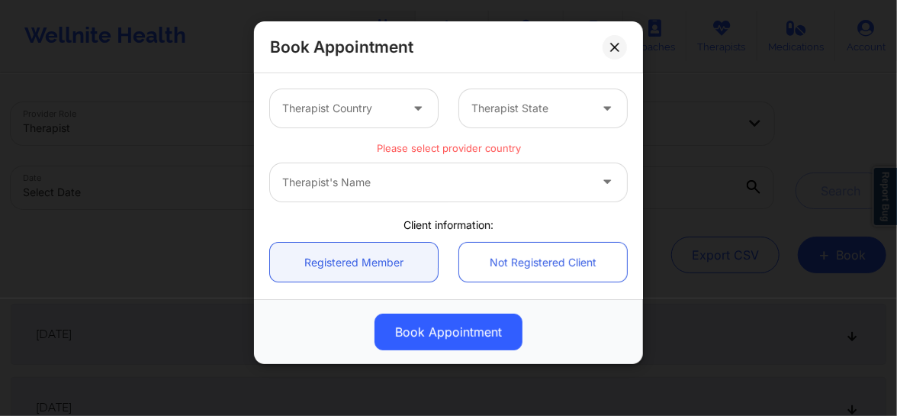
click at [351, 119] on div "Therapist Country" at bounding box center [335, 108] width 131 height 38
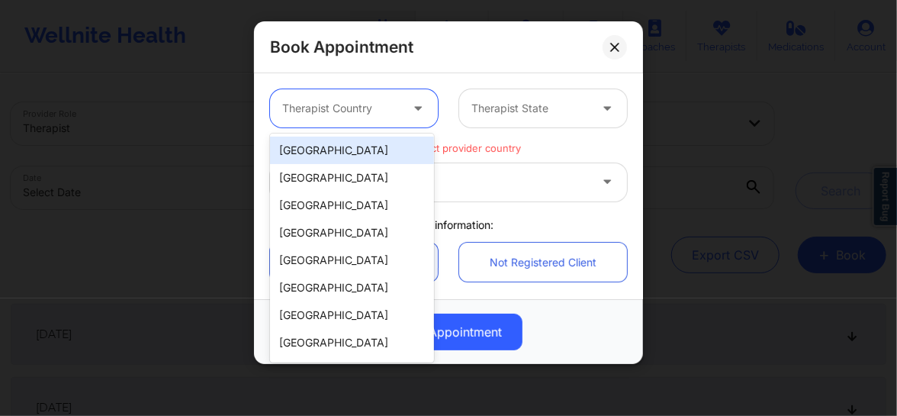
click at [331, 152] on div "[GEOGRAPHIC_DATA]" at bounding box center [352, 149] width 164 height 27
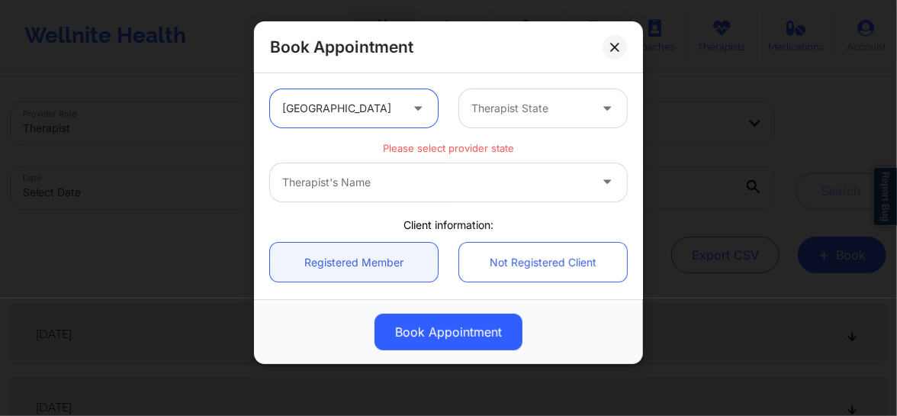
click at [504, 116] on div at bounding box center [529, 108] width 117 height 18
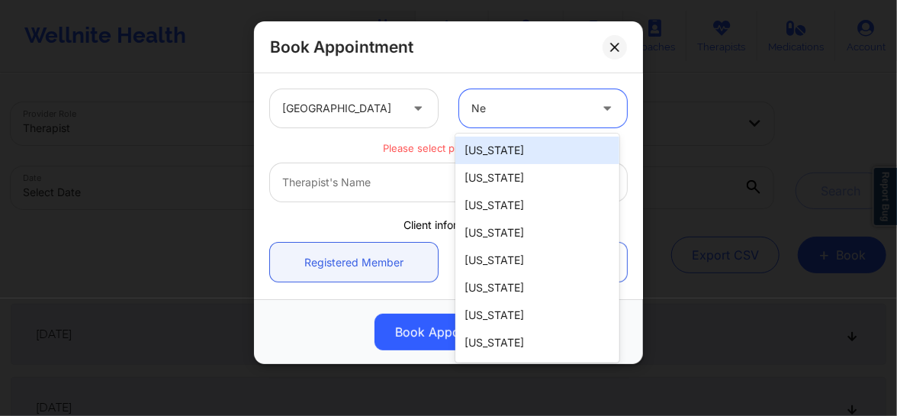
type input "New"
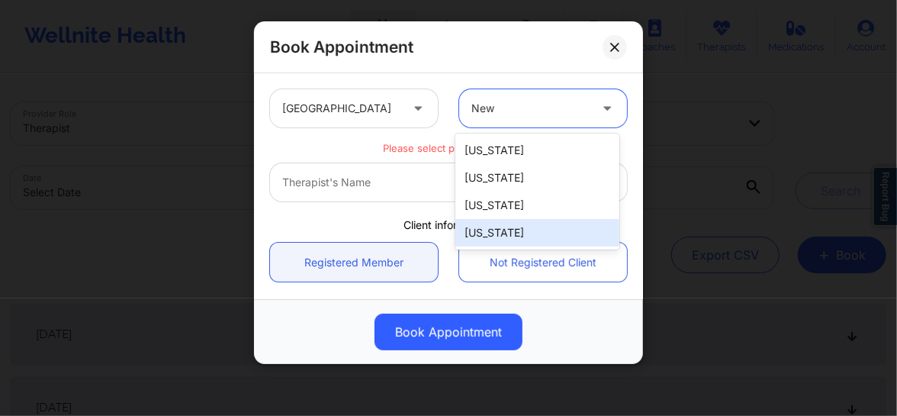
click at [490, 232] on div "[US_STATE]" at bounding box center [537, 232] width 164 height 27
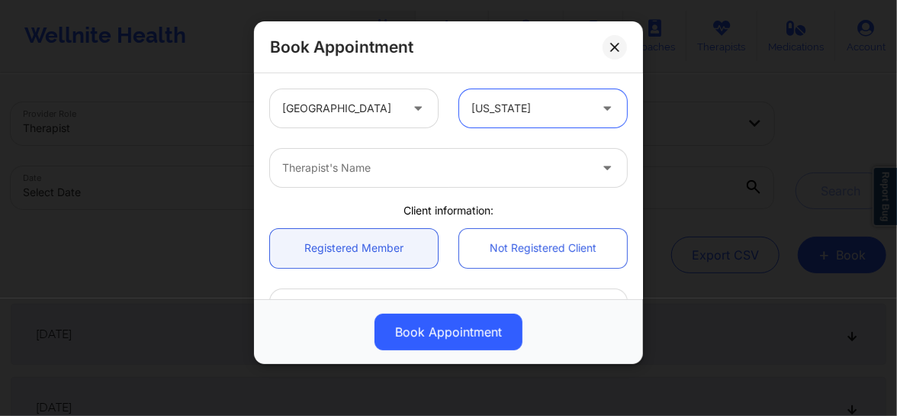
click at [372, 173] on div at bounding box center [435, 168] width 307 height 18
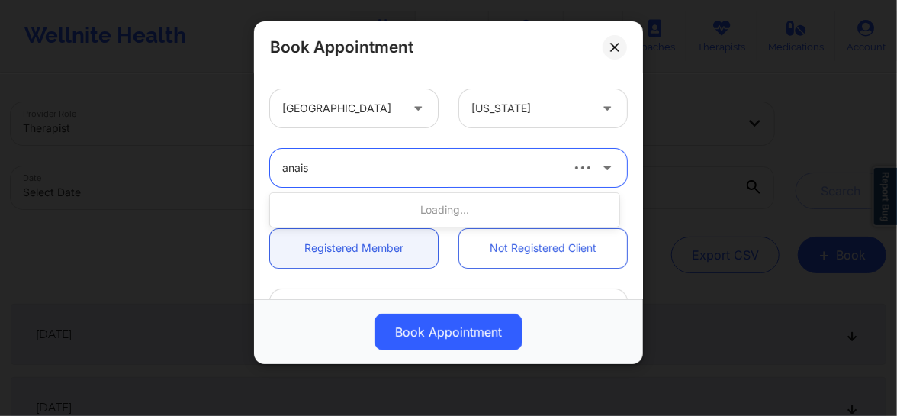
type input "anais"
click at [387, 167] on div at bounding box center [420, 168] width 276 height 18
type input "anias"
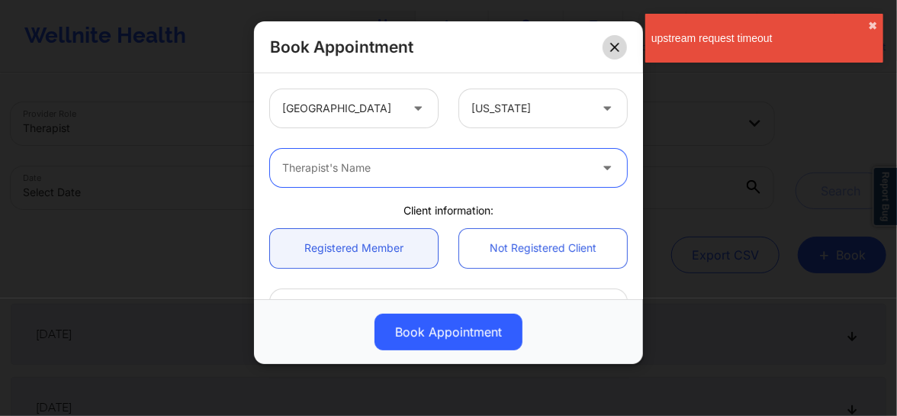
click at [616, 43] on icon at bounding box center [614, 47] width 9 height 9
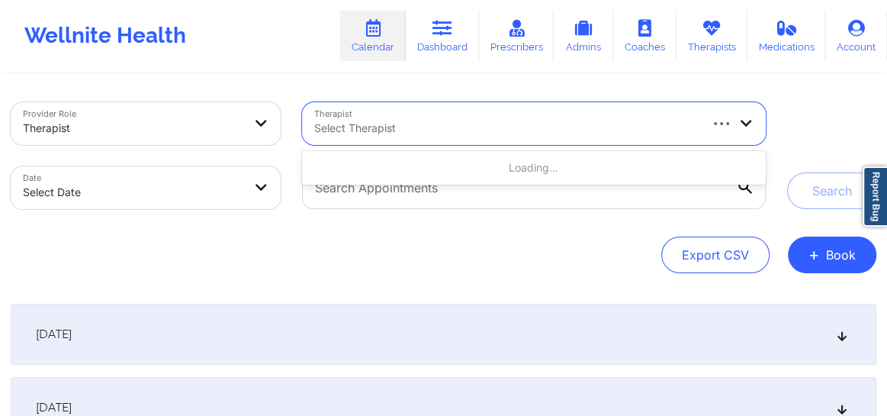
click at [447, 130] on div at bounding box center [505, 128] width 383 height 18
type input "alexis Becker"
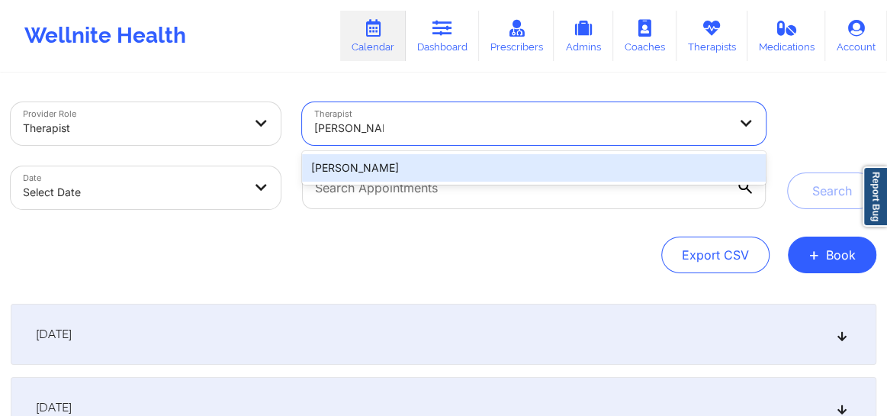
click at [422, 160] on div "Alexis Becker" at bounding box center [534, 167] width 464 height 27
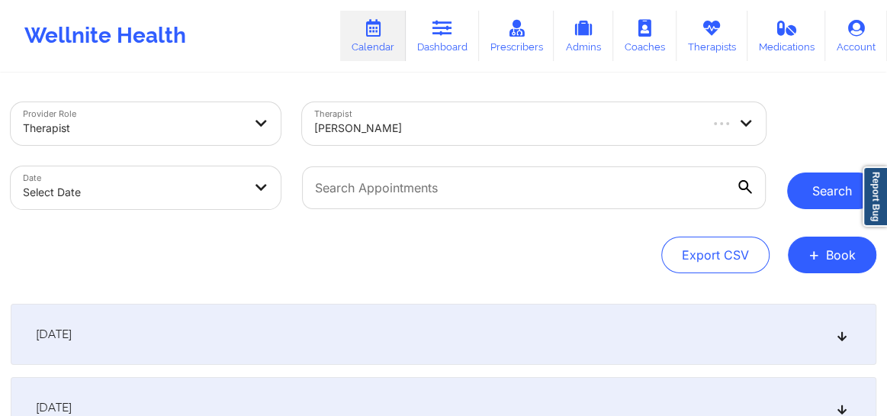
click at [818, 189] on button "Search" at bounding box center [831, 190] width 89 height 37
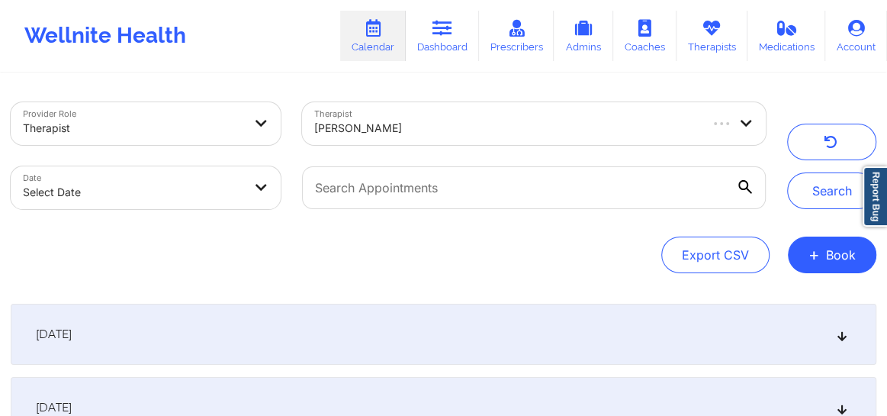
click at [853, 342] on div "[DATE]" at bounding box center [444, 333] width 866 height 61
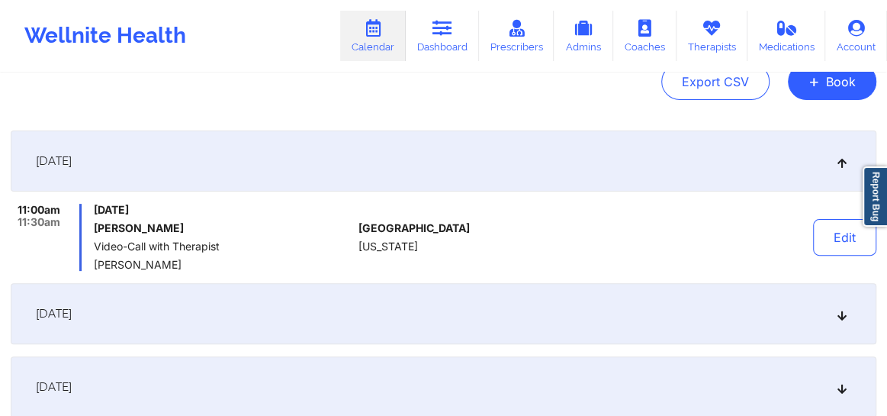
scroll to position [161, 0]
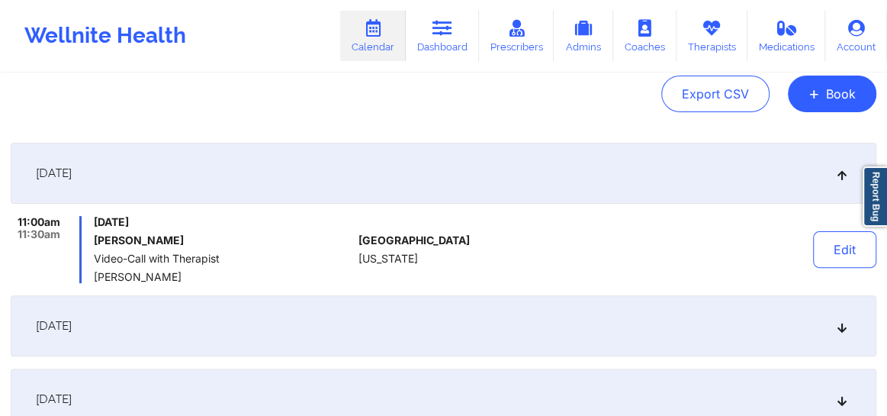
click at [840, 335] on div "September 25, 2025" at bounding box center [444, 325] width 866 height 61
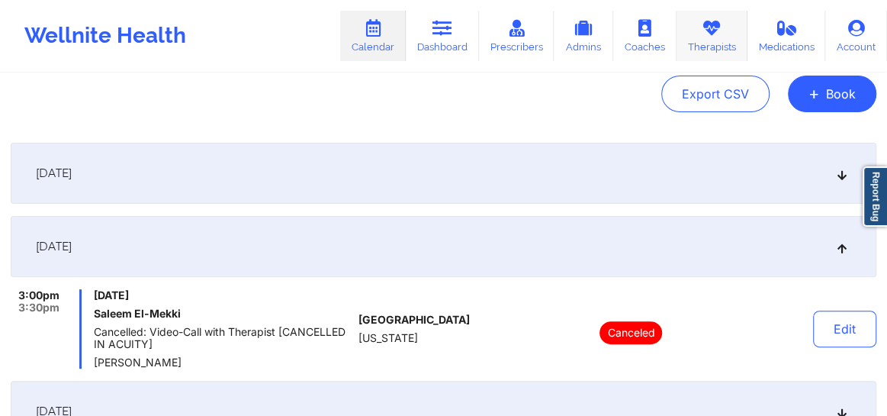
click at [704, 42] on link "Therapists" at bounding box center [711, 36] width 71 height 50
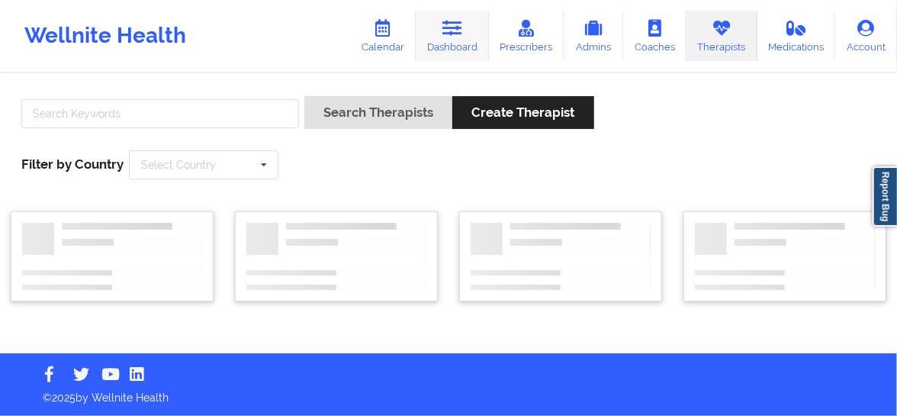
click at [458, 40] on link "Dashboard" at bounding box center [452, 36] width 73 height 50
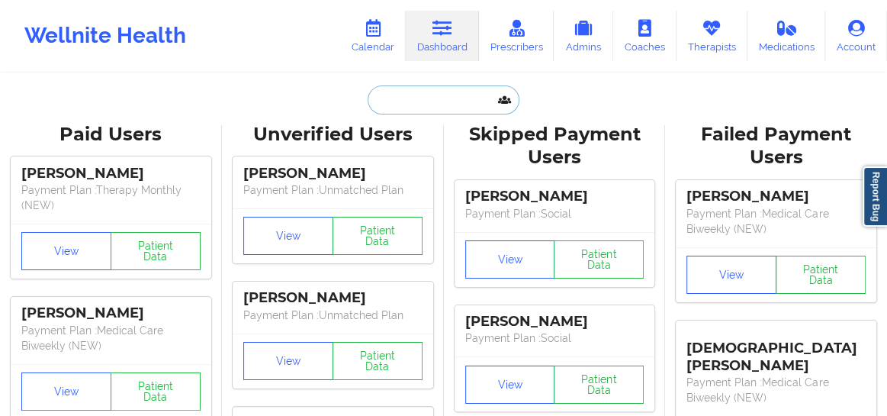
click at [389, 99] on input "text" at bounding box center [443, 99] width 151 height 29
paste input "Y Dannenfeldt"
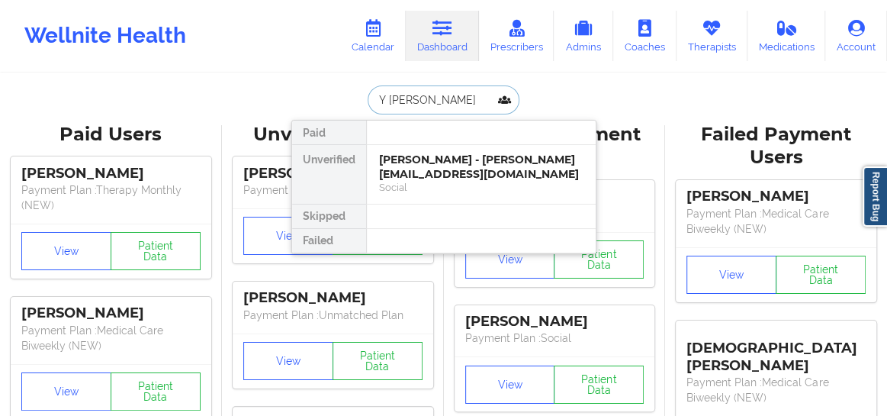
type input "Y Dannenfeldt"
click at [496, 181] on div "Social" at bounding box center [481, 187] width 204 height 13
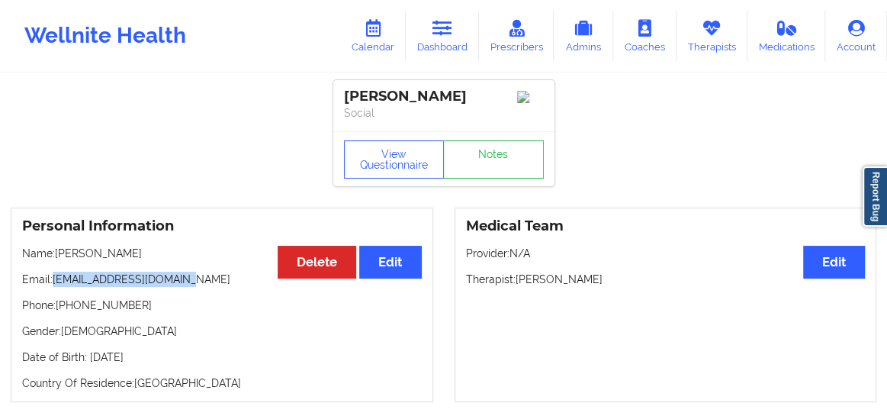
drag, startPoint x: 195, startPoint y: 282, endPoint x: 56, endPoint y: 284, distance: 138.8
click at [56, 284] on p "Email: hydannenfeldt@gmail.com" at bounding box center [222, 278] width 400 height 15
copy p "hydannenfeldt@gmail.com"
drag, startPoint x: 193, startPoint y: 300, endPoint x: 191, endPoint y: 293, distance: 8.0
click at [192, 297] on div "Personal Information Edit Delete Name: Hannah Y Dannenfeldt Email: hydannenfeld…" at bounding box center [222, 304] width 422 height 194
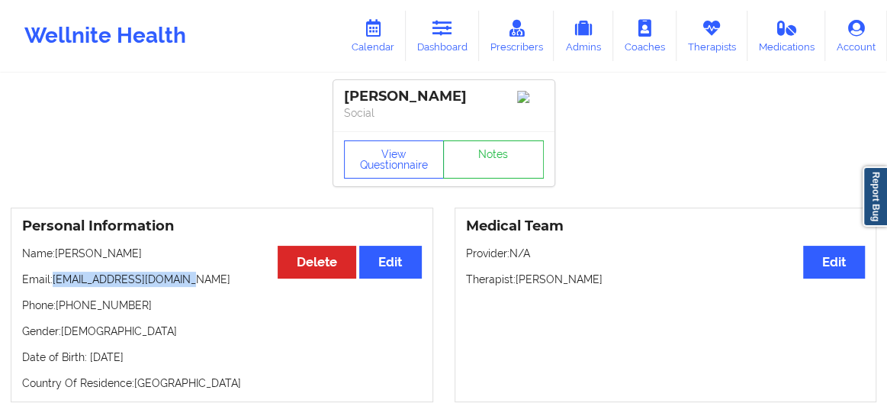
drag, startPoint x: 188, startPoint y: 281, endPoint x: 56, endPoint y: 284, distance: 131.2
click at [56, 284] on p "Email: hydannenfeldt@gmail.com" at bounding box center [222, 278] width 400 height 15
copy p "hydannenfeldt@gmail.com"
click at [370, 48] on link "Calendar" at bounding box center [373, 36] width 66 height 50
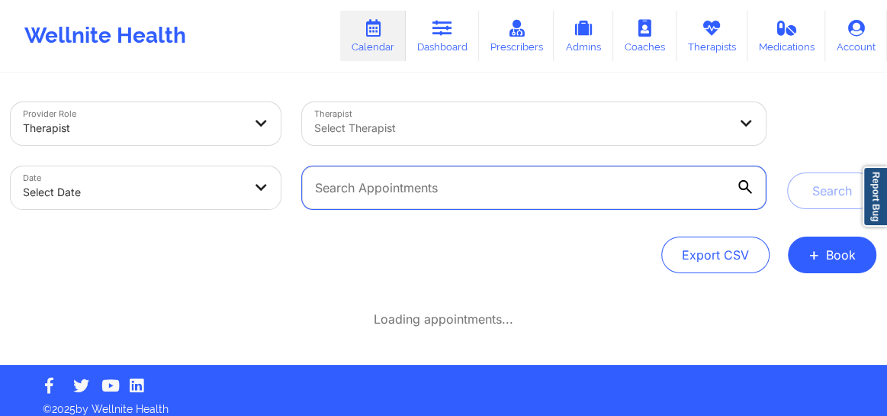
click at [416, 192] on input "text" at bounding box center [534, 187] width 464 height 43
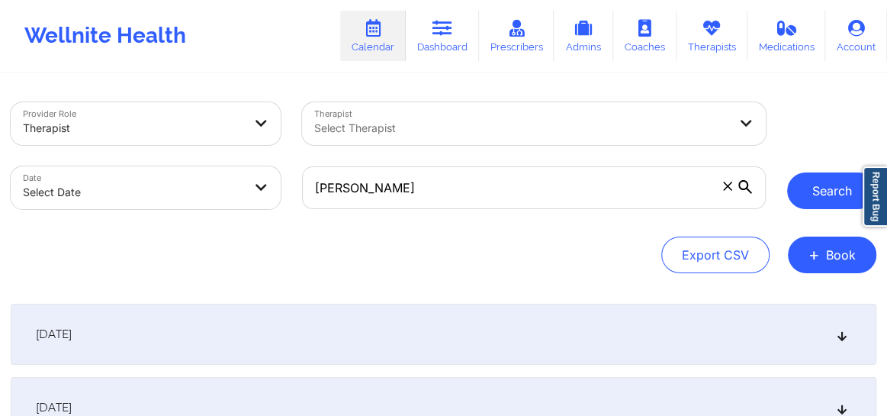
click at [802, 195] on button "Search" at bounding box center [831, 190] width 89 height 37
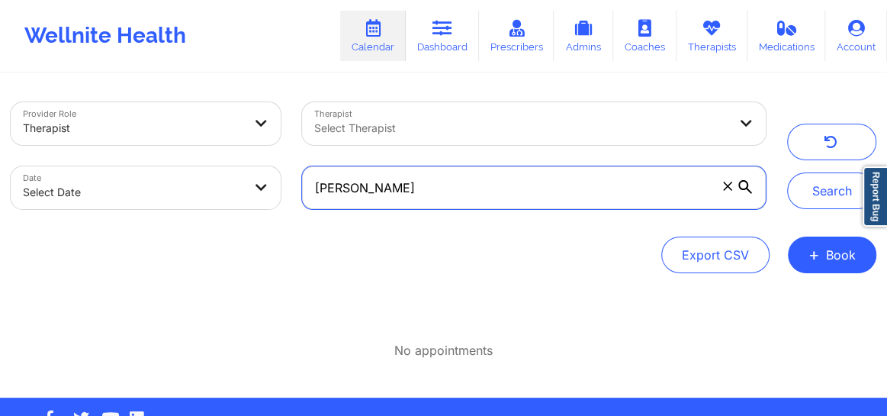
click at [453, 166] on input "paulina diaz" at bounding box center [534, 187] width 464 height 43
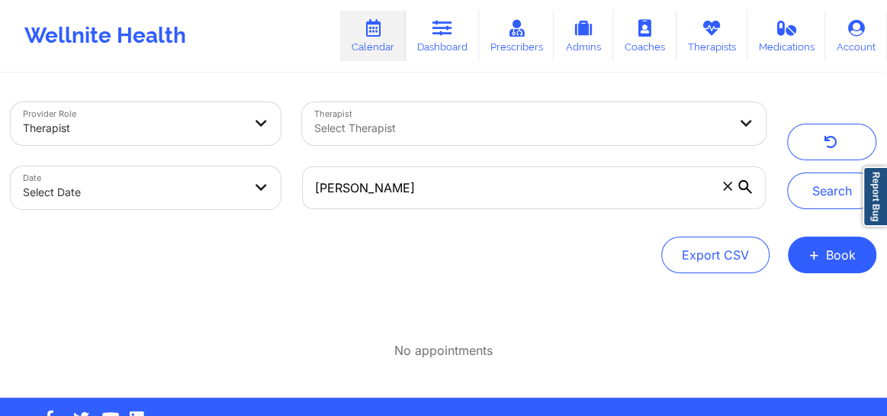
click at [268, 98] on div "Provider Role Therapist" at bounding box center [145, 124] width 291 height 64
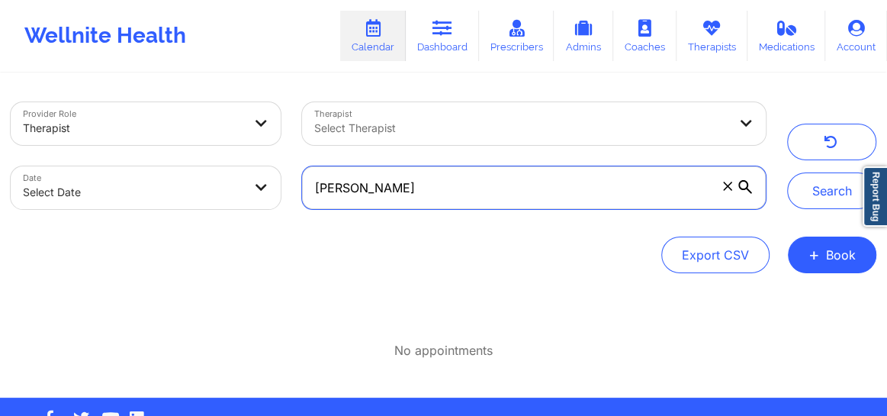
click at [426, 204] on input "paulina diaz" at bounding box center [534, 187] width 464 height 43
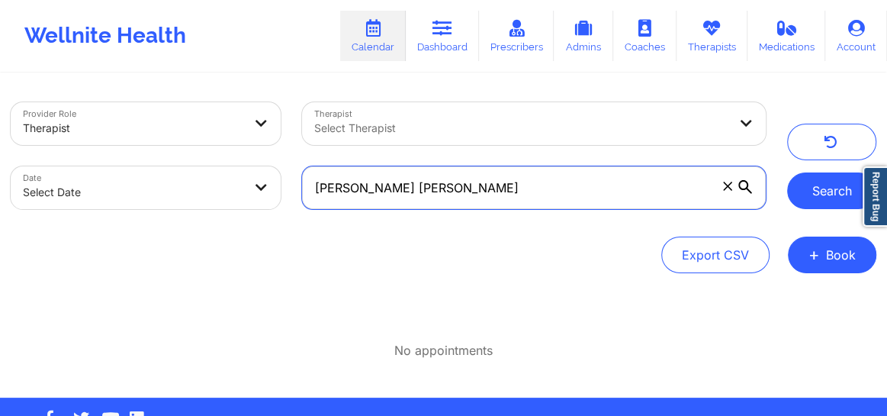
type input "paulina diaz Eusse"
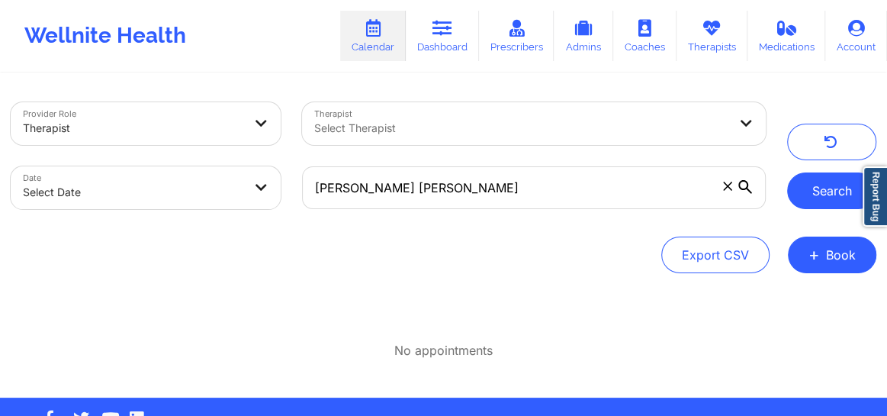
click at [801, 184] on button "Search" at bounding box center [831, 190] width 89 height 37
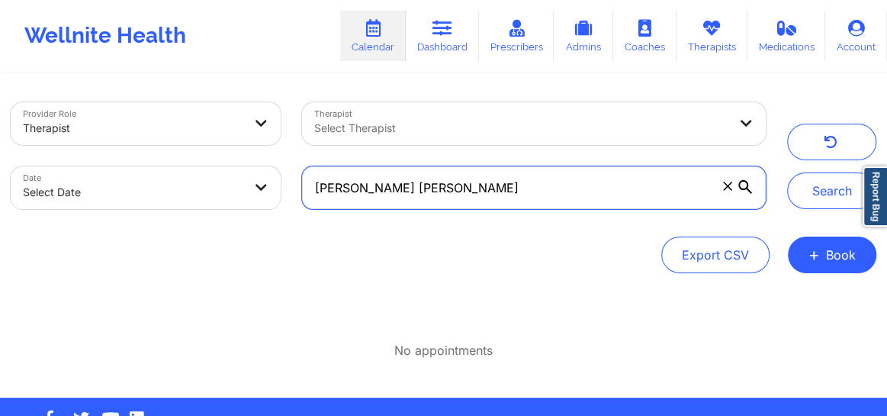
drag, startPoint x: 448, startPoint y: 195, endPoint x: 297, endPoint y: 198, distance: 150.2
click at [297, 198] on div "paulina diaz Eusse" at bounding box center [533, 188] width 485 height 64
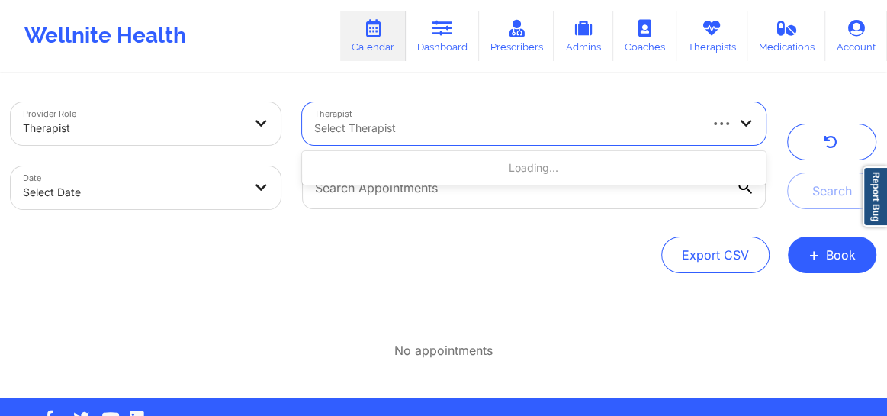
click at [369, 133] on div at bounding box center [505, 128] width 383 height 18
click at [401, 259] on div "Export CSV + Book" at bounding box center [444, 254] width 866 height 37
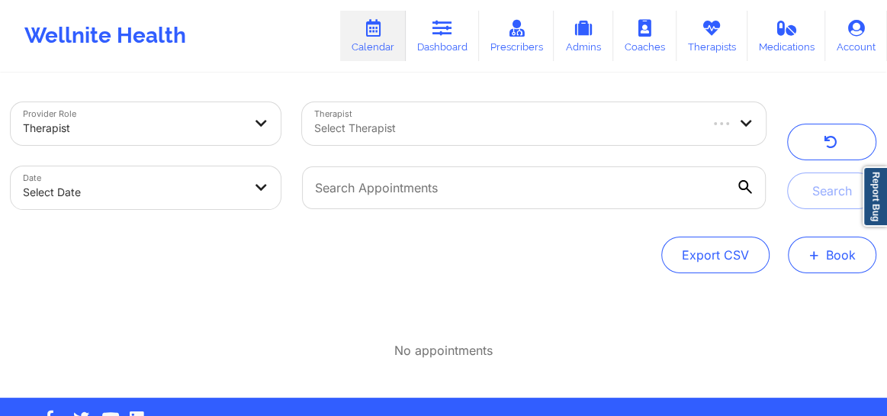
click at [817, 272] on button "+ Book" at bounding box center [832, 254] width 88 height 37
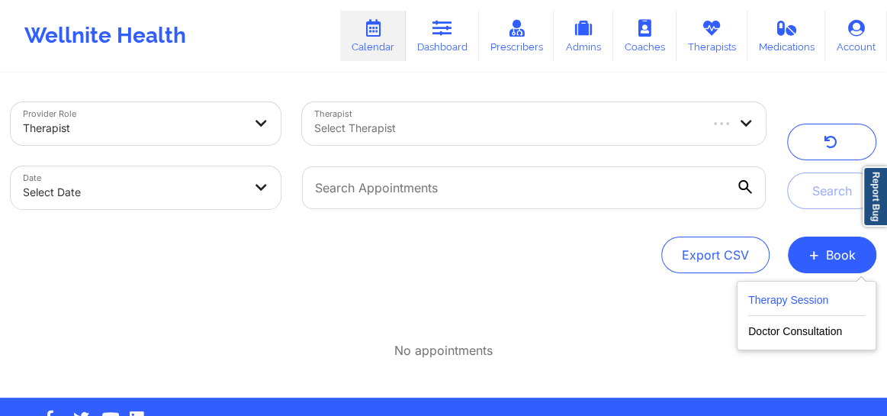
click at [784, 298] on button "Therapy Session" at bounding box center [806, 303] width 117 height 25
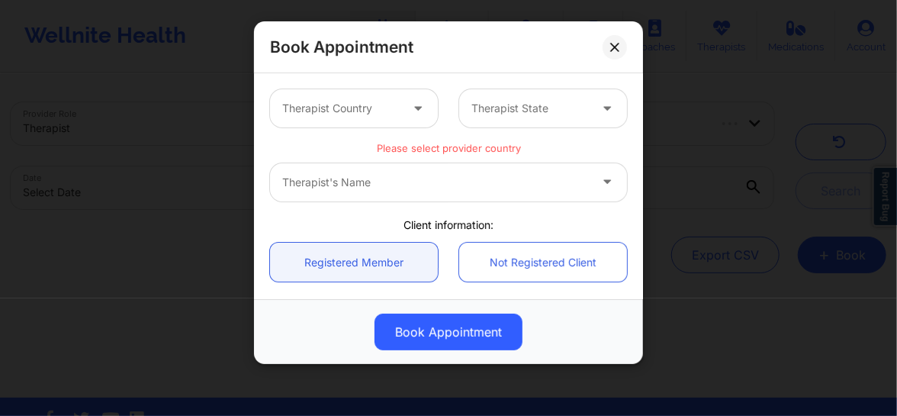
click at [356, 108] on div at bounding box center [340, 108] width 117 height 18
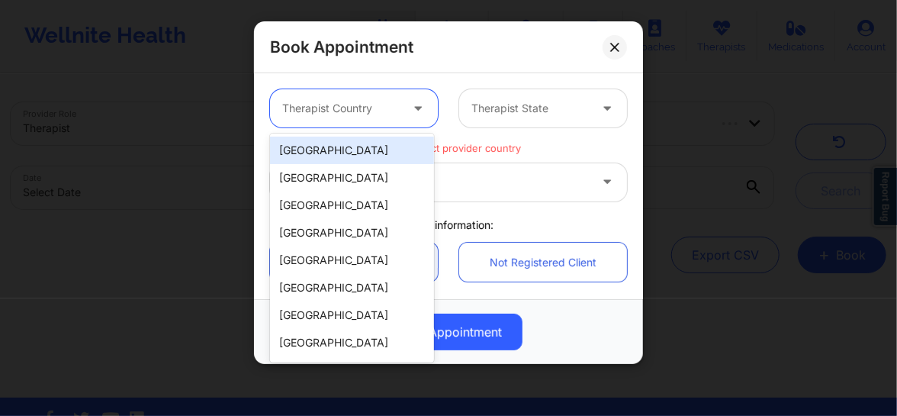
click at [348, 149] on div "[GEOGRAPHIC_DATA]" at bounding box center [352, 149] width 164 height 27
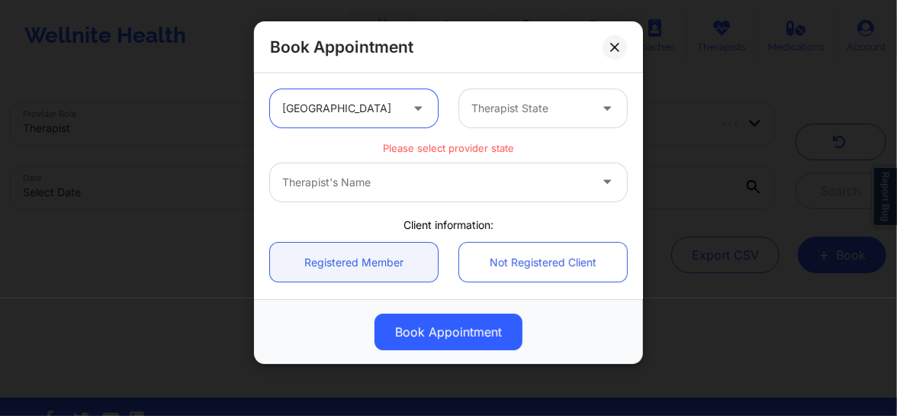
click at [488, 108] on div at bounding box center [529, 108] width 117 height 18
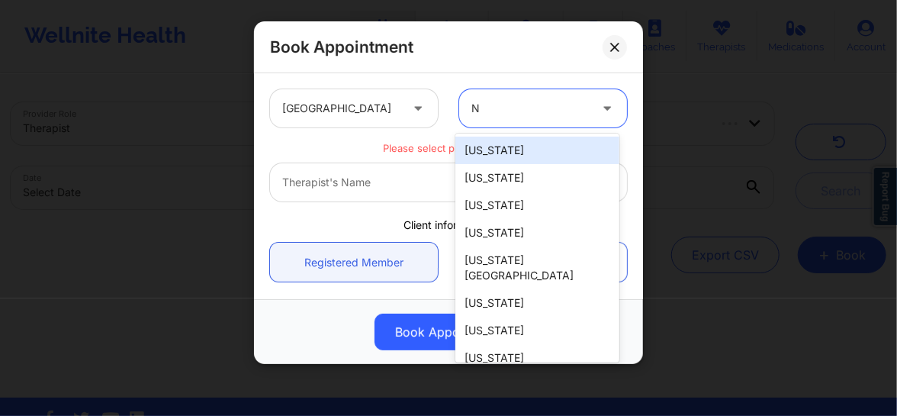
type input "NY"
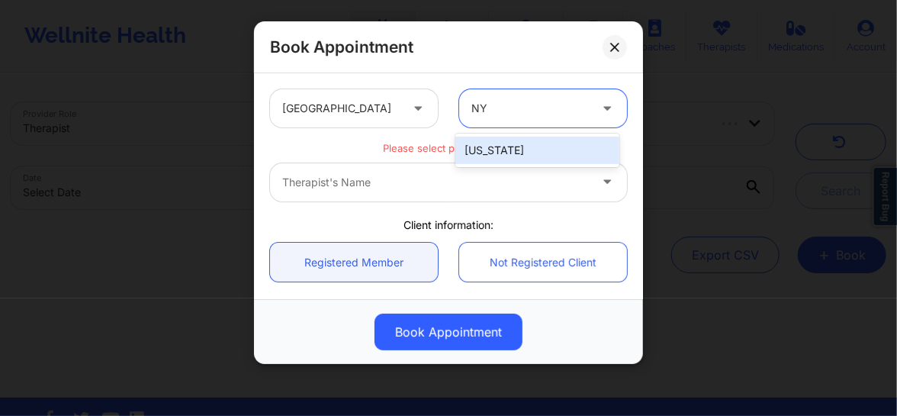
click at [483, 137] on div "[US_STATE]" at bounding box center [537, 149] width 164 height 27
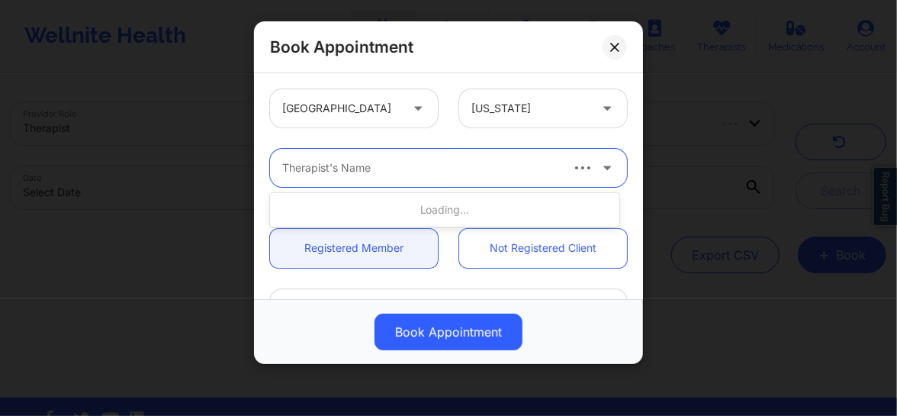
click at [445, 169] on div at bounding box center [420, 168] width 276 height 18
type input "Kelly Ta"
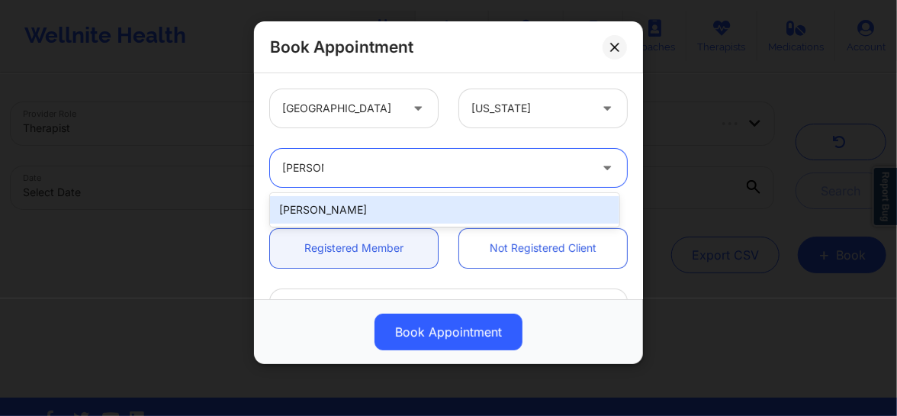
click at [427, 212] on div "Kelly Tacon" at bounding box center [444, 209] width 349 height 27
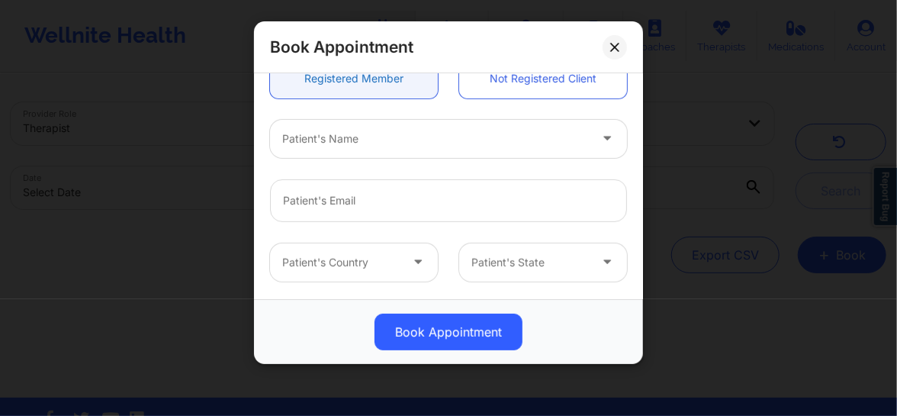
scroll to position [173, 0]
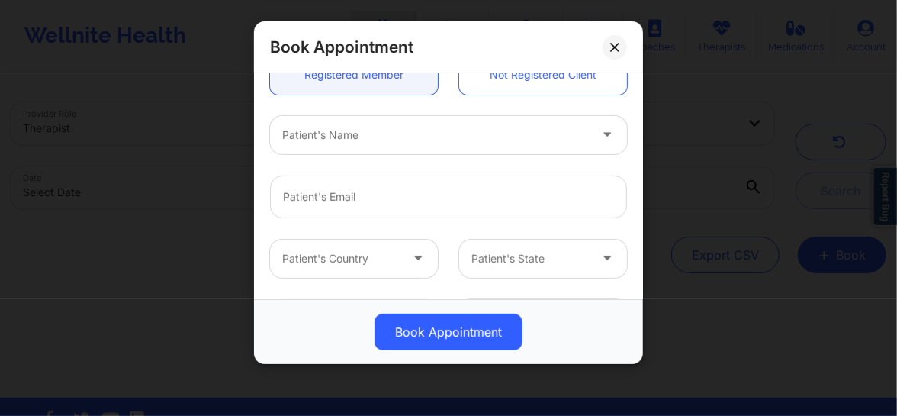
click at [350, 144] on div "Patient's Name" at bounding box center [430, 135] width 320 height 38
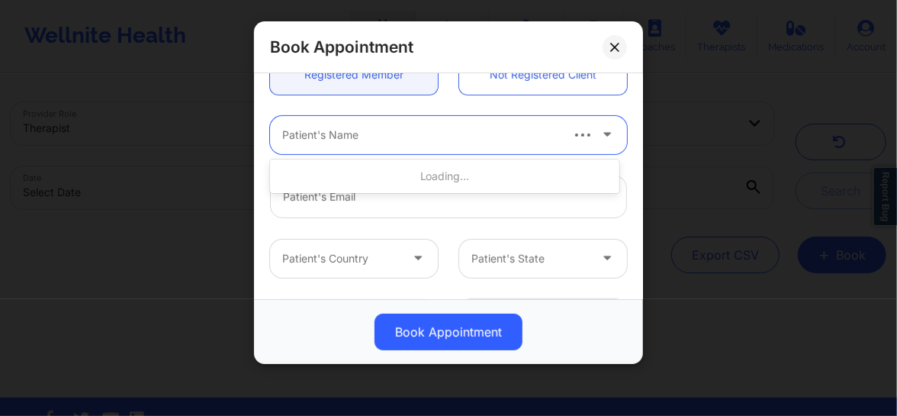
paste input "Genna Buglione"
type input "Genna Buglione"
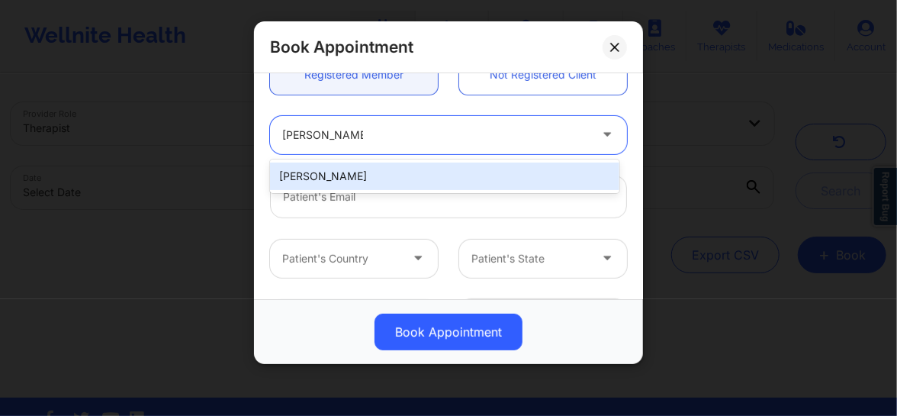
click at [334, 178] on div "Genna Buglione" at bounding box center [444, 175] width 349 height 27
type input "gennabuglione@gmail.com"
type input "+19143914009"
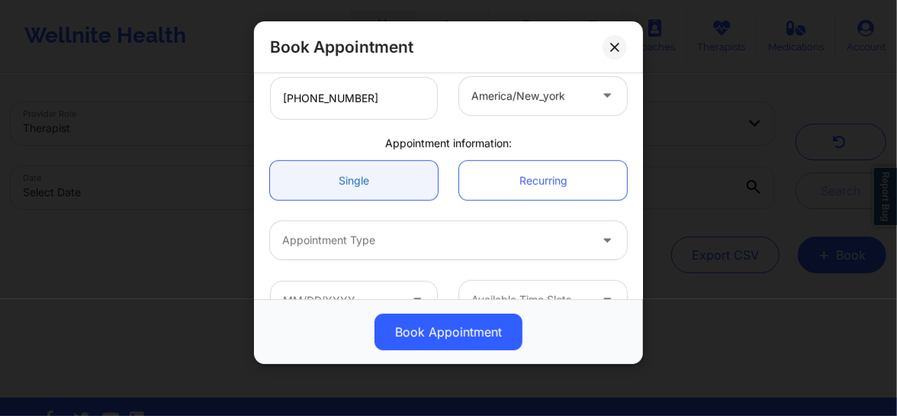
scroll to position [404, 0]
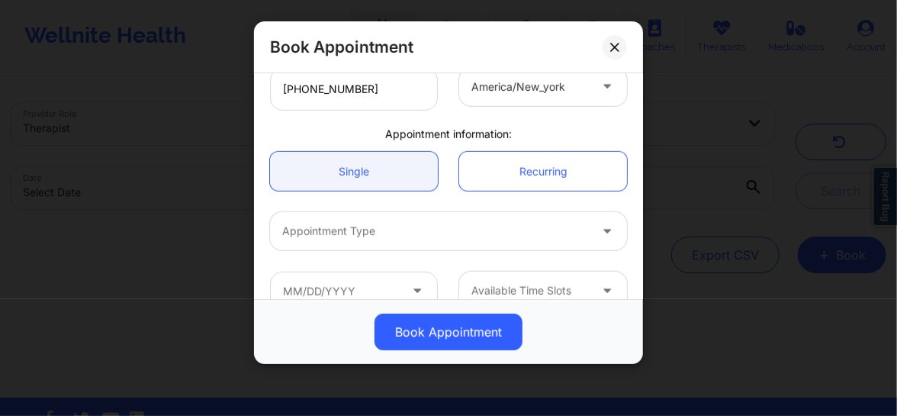
click at [389, 242] on div "Appointment Type" at bounding box center [430, 231] width 320 height 38
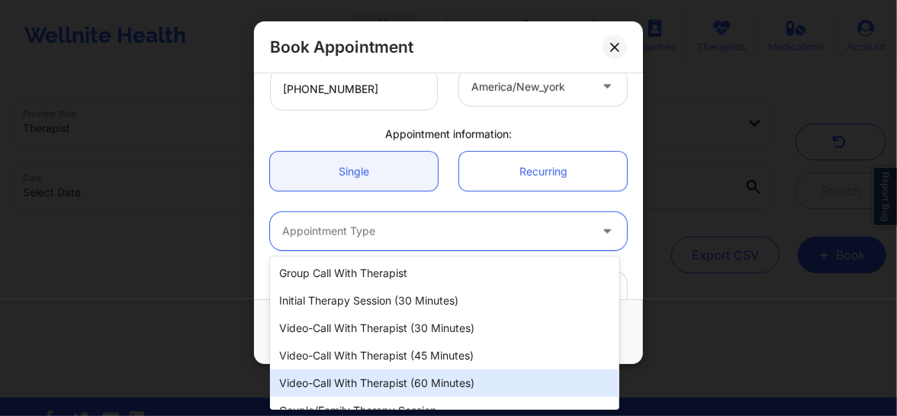
click at [400, 381] on div "Video-Call with Therapist (60 minutes)" at bounding box center [444, 382] width 349 height 27
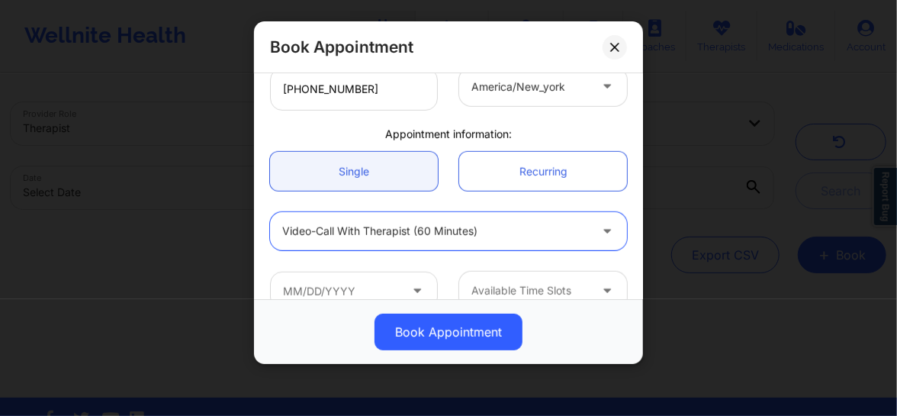
scroll to position [430, 0]
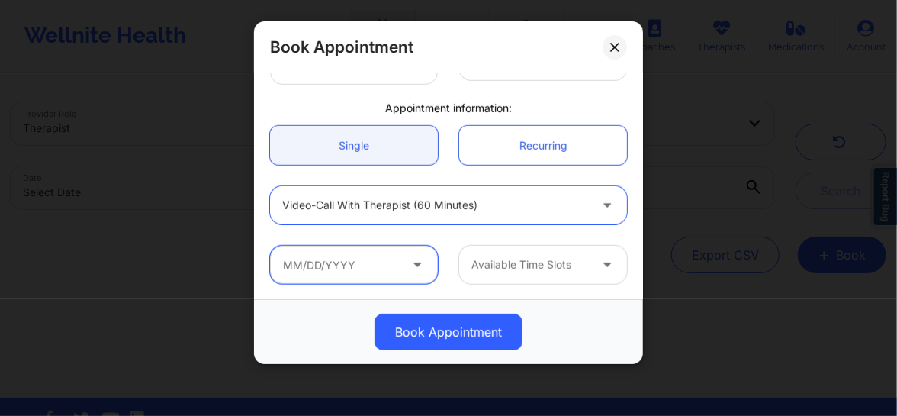
click at [381, 260] on input "text" at bounding box center [354, 265] width 168 height 38
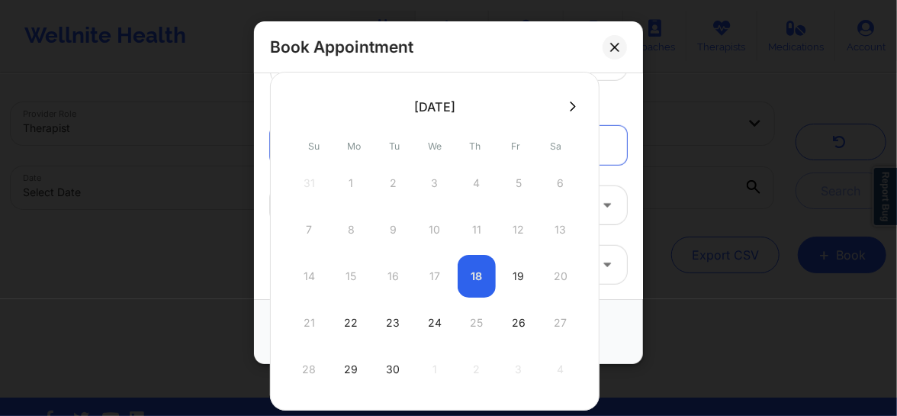
click at [474, 282] on div "14 15 16 17 18 19 20" at bounding box center [435, 276] width 290 height 43
click at [473, 320] on div "21 22 23 24 25 26 27" at bounding box center [435, 322] width 290 height 43
click at [516, 277] on div "19" at bounding box center [518, 276] width 38 height 43
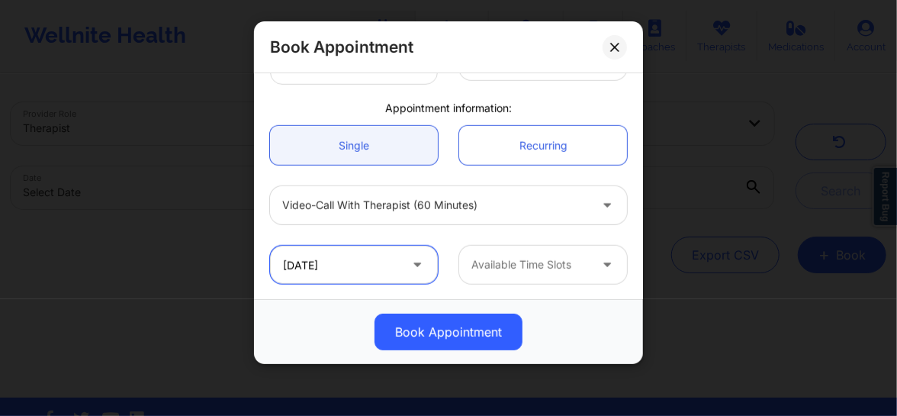
click at [394, 268] on input "09/19/2025" at bounding box center [354, 265] width 168 height 38
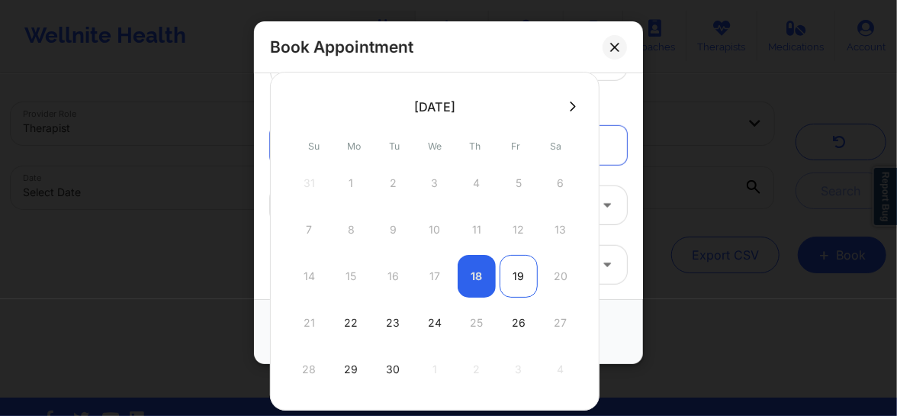
click at [516, 276] on div "19" at bounding box center [518, 276] width 38 height 43
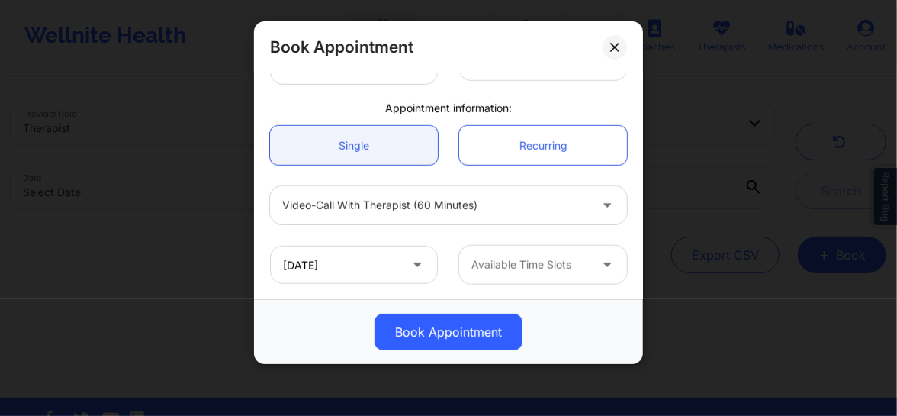
click at [516, 275] on div "Available Time Slots" at bounding box center [524, 265] width 131 height 38
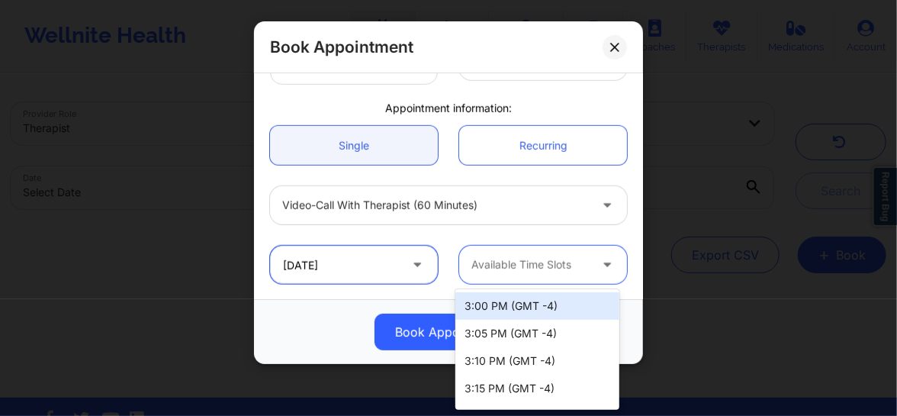
click at [365, 276] on input "09/19/2025" at bounding box center [354, 265] width 168 height 38
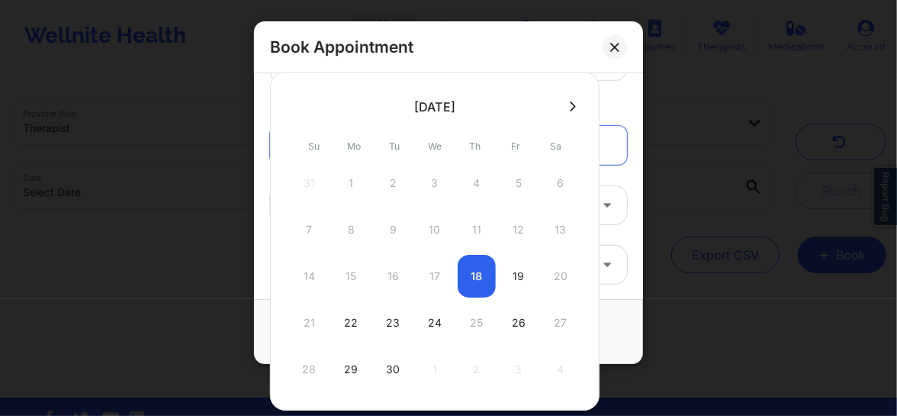
click at [467, 282] on div "14 15 16 17 18 19 20" at bounding box center [435, 276] width 290 height 43
click at [475, 281] on div "14 15 16 17 18 19 20" at bounding box center [435, 276] width 290 height 43
click at [602, 268] on icon at bounding box center [606, 261] width 15 height 13
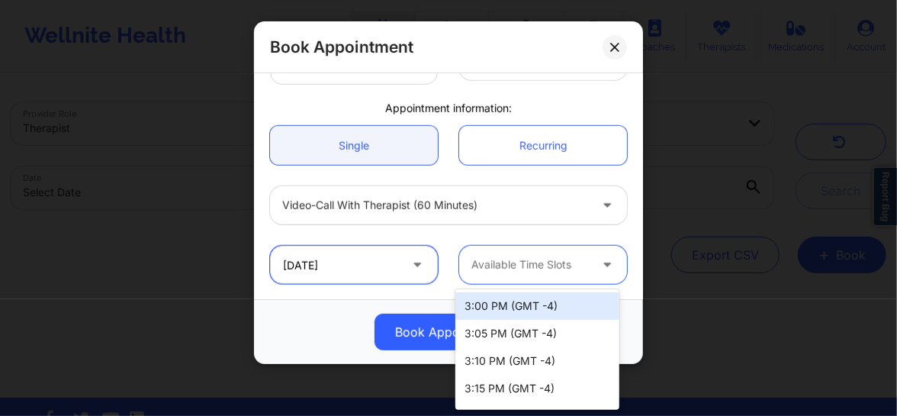
click at [361, 266] on input "09/19/2025" at bounding box center [354, 265] width 168 height 38
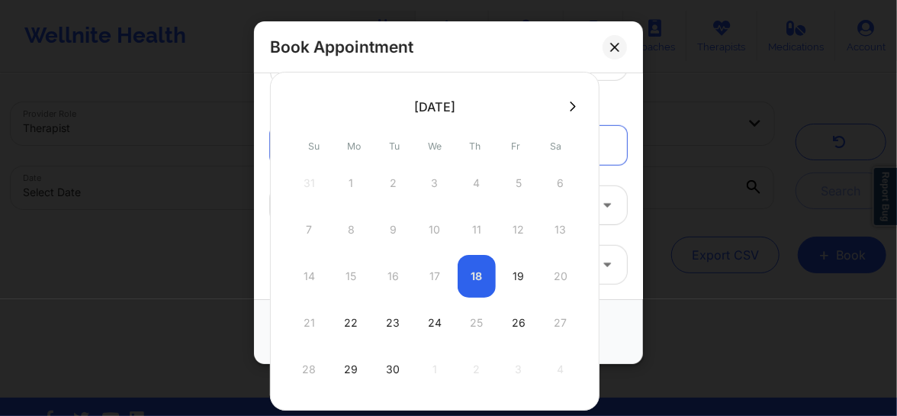
click at [429, 275] on div "14 15 16 17 18 19 20" at bounding box center [435, 276] width 290 height 43
click at [478, 279] on div "14 15 16 17 18 19 20" at bounding box center [435, 276] width 290 height 43
click at [476, 327] on div "21 22 23 24 25 26 27" at bounding box center [435, 322] width 290 height 43
click at [429, 320] on div "24" at bounding box center [435, 322] width 38 height 43
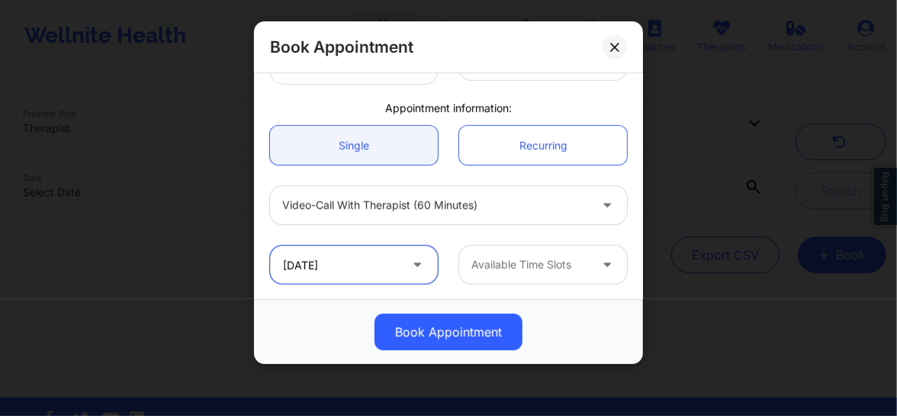
click at [368, 270] on input "[DATE]" at bounding box center [354, 265] width 168 height 38
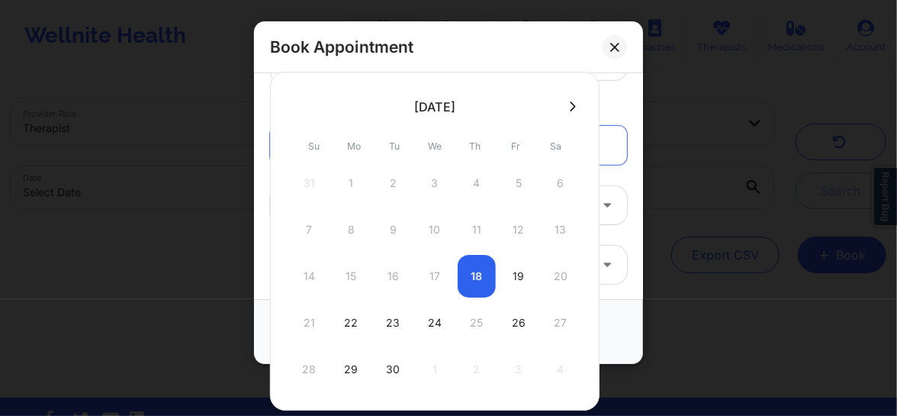
click at [471, 283] on div "14 15 16 17 18 19 20" at bounding box center [435, 276] width 290 height 43
click at [512, 275] on div "19" at bounding box center [518, 276] width 38 height 43
type input "09/19/2025"
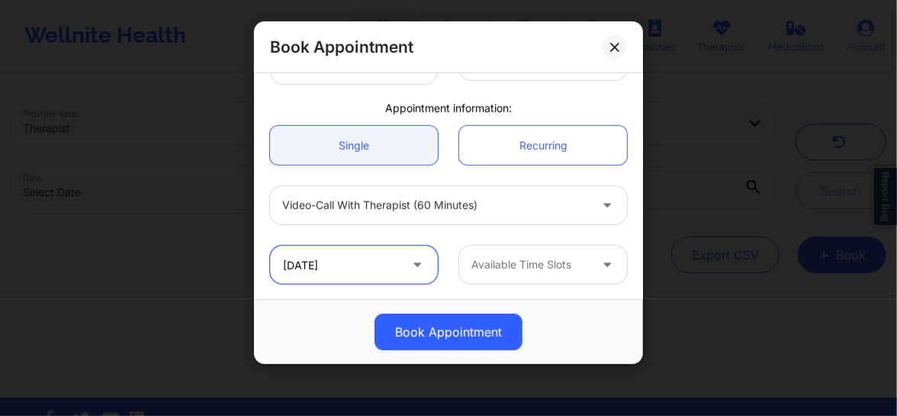
click at [389, 268] on input "09/19/2025" at bounding box center [354, 265] width 168 height 38
drag, startPoint x: 677, startPoint y: 117, endPoint x: 356, endPoint y: 270, distance: 355.8
click at [356, 270] on input "09/19/2025" at bounding box center [354, 265] width 168 height 38
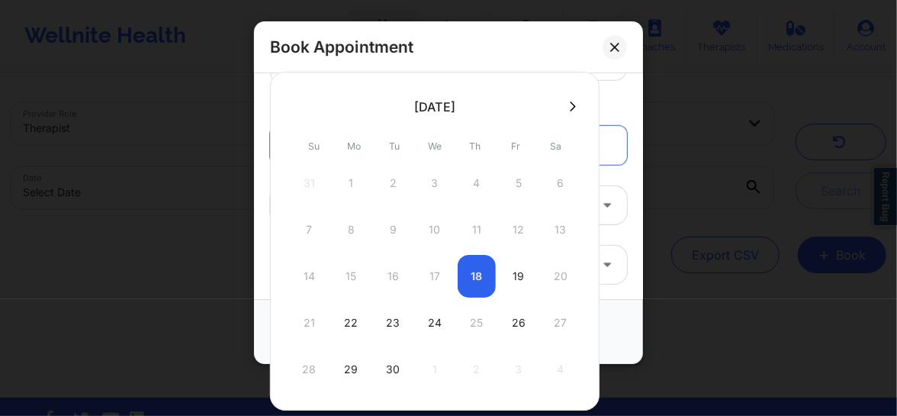
click at [465, 272] on div "14 15 16 17 18 19 20" at bounding box center [435, 276] width 290 height 43
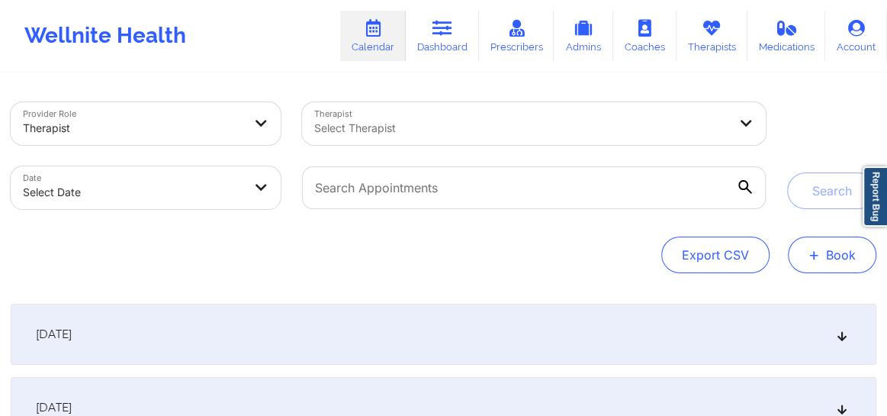
click at [808, 245] on button "+ Book" at bounding box center [832, 254] width 88 height 37
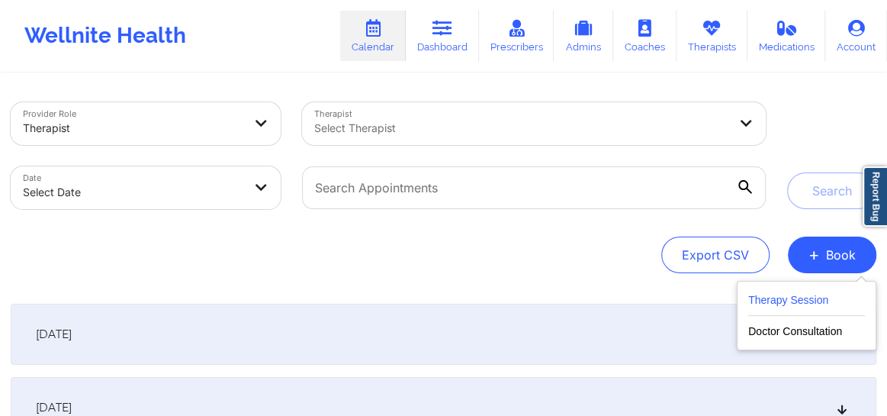
click at [782, 300] on button "Therapy Session" at bounding box center [806, 303] width 117 height 25
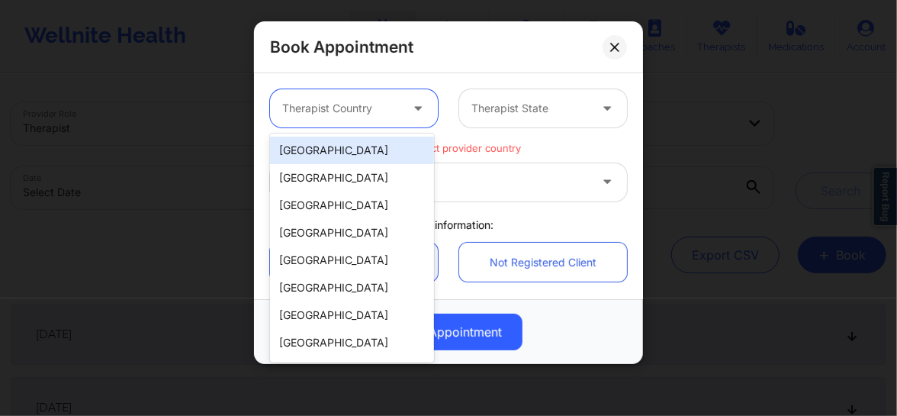
click at [384, 117] on div at bounding box center [340, 108] width 117 height 18
click at [349, 140] on div "[GEOGRAPHIC_DATA]" at bounding box center [352, 149] width 164 height 27
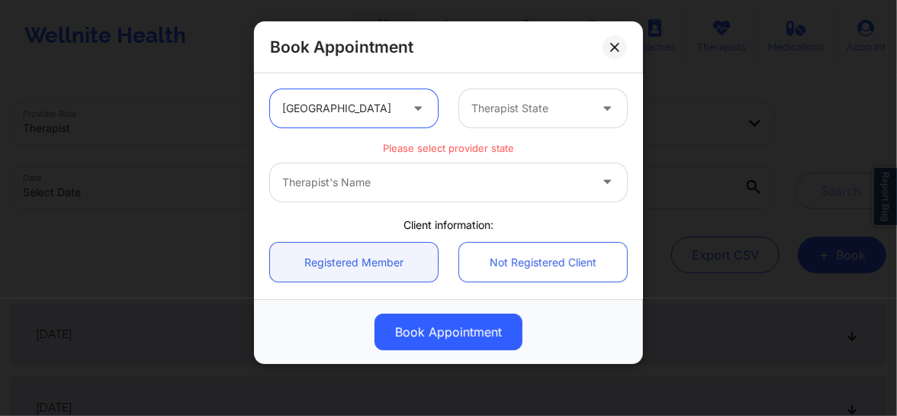
click at [493, 100] on div at bounding box center [529, 108] width 117 height 18
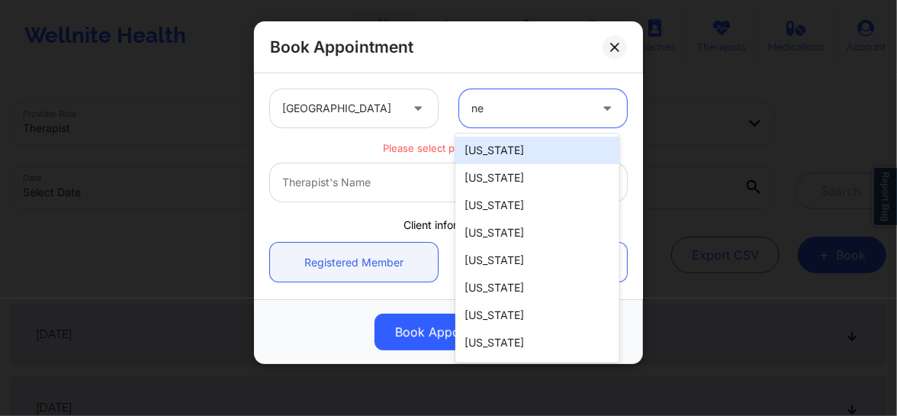
type input "new"
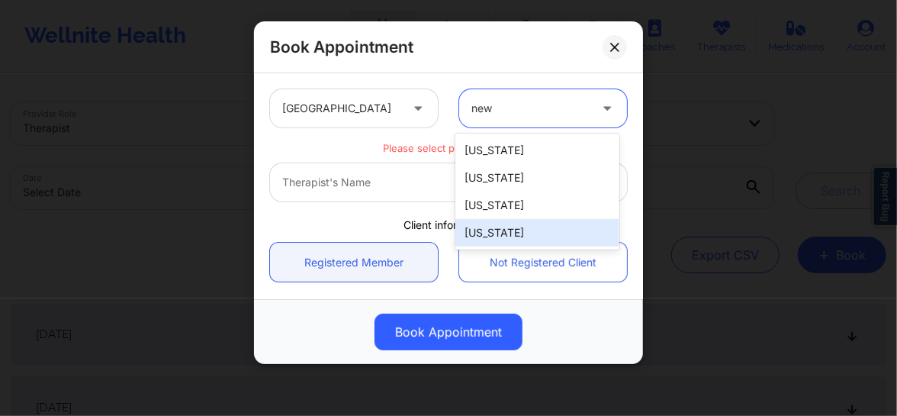
click at [483, 235] on div "[US_STATE]" at bounding box center [537, 232] width 164 height 27
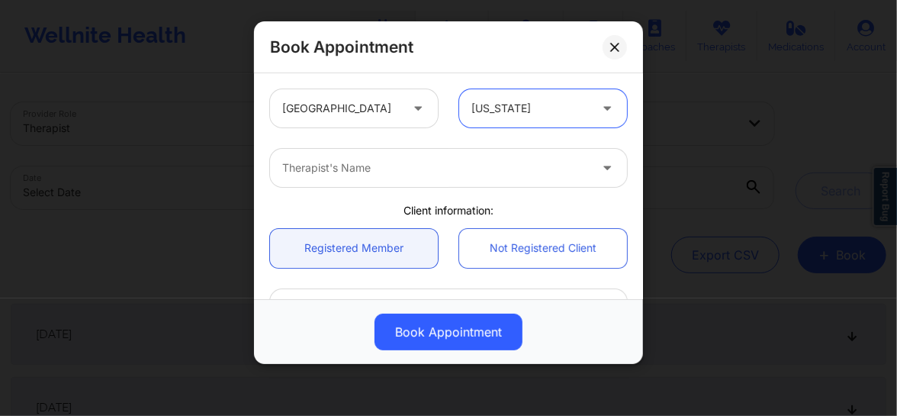
click at [395, 175] on div at bounding box center [435, 168] width 307 height 18
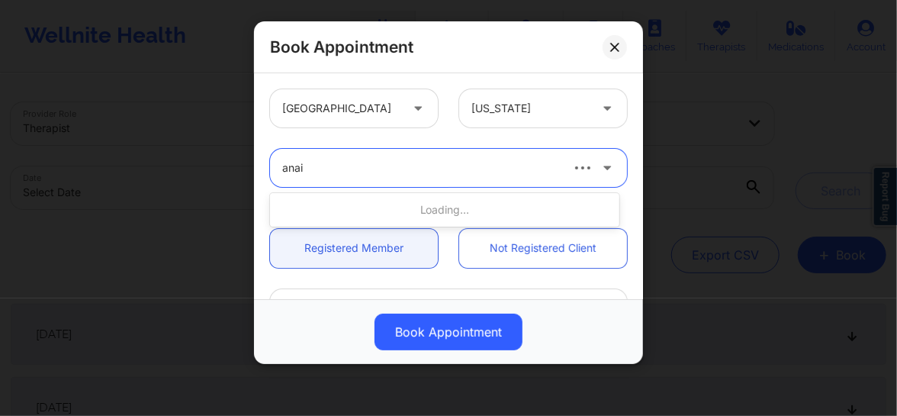
type input "anais"
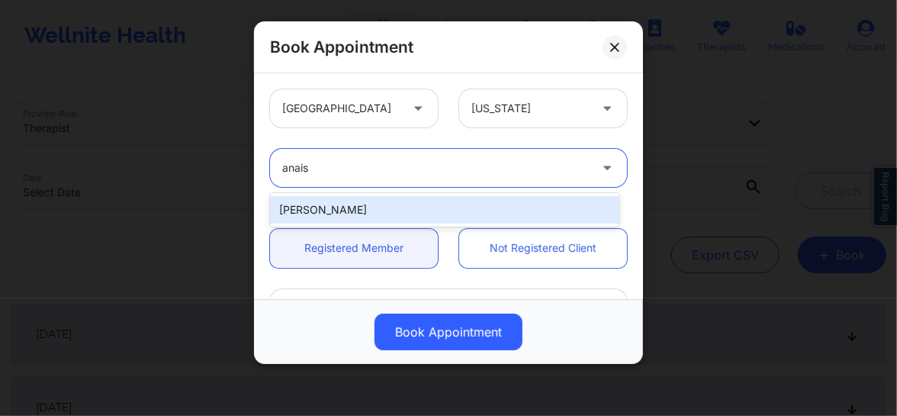
click at [374, 197] on div "[PERSON_NAME]" at bounding box center [444, 209] width 349 height 27
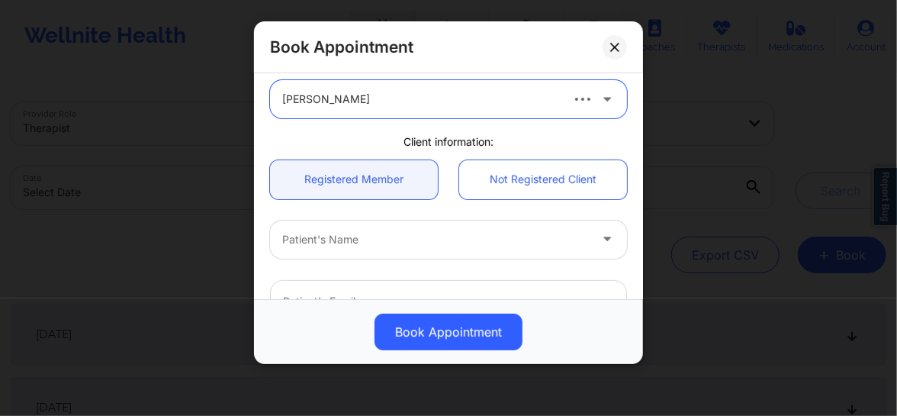
scroll to position [81, 0]
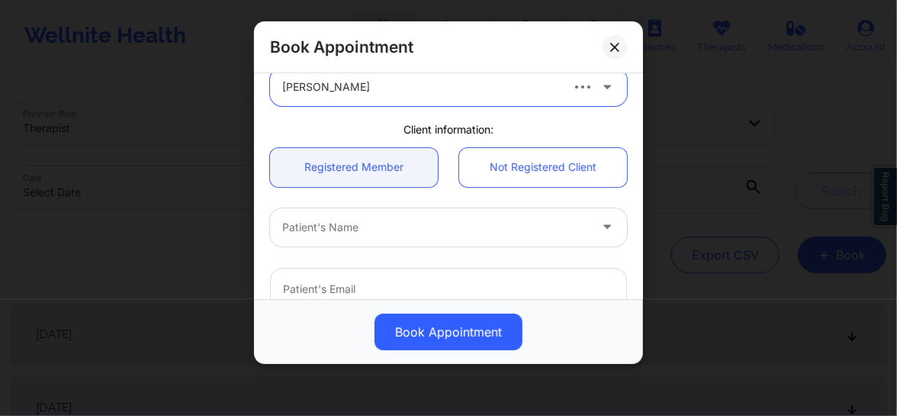
click at [343, 223] on div at bounding box center [435, 227] width 307 height 18
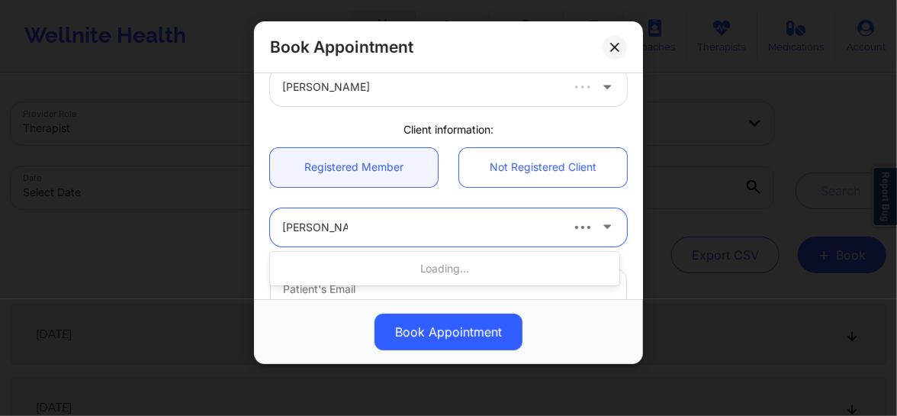
type input "[PERSON_NAME]"
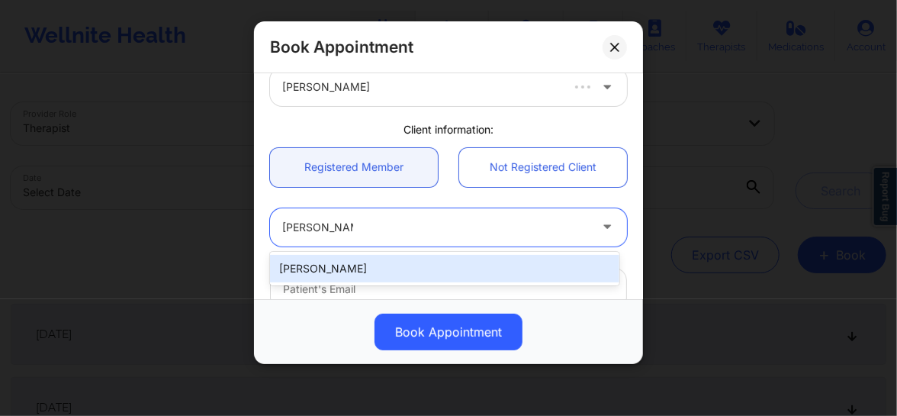
click at [335, 260] on div "[PERSON_NAME]" at bounding box center [444, 268] width 349 height 27
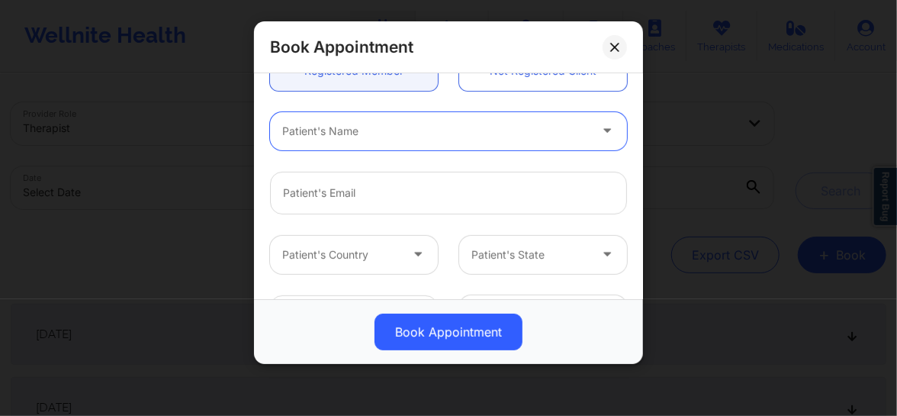
scroll to position [207, 0]
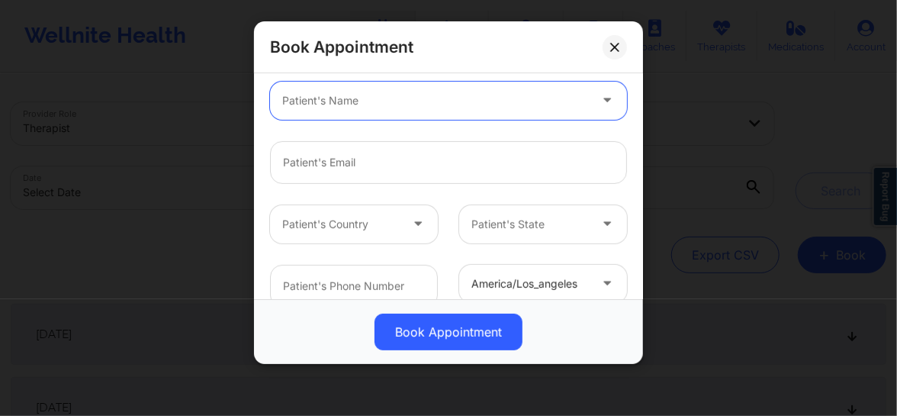
click at [377, 107] on div at bounding box center [435, 101] width 307 height 18
type input "gianna"
type input "[EMAIL_ADDRESS][DOMAIN_NAME]"
type input "[PHONE_NUMBER]"
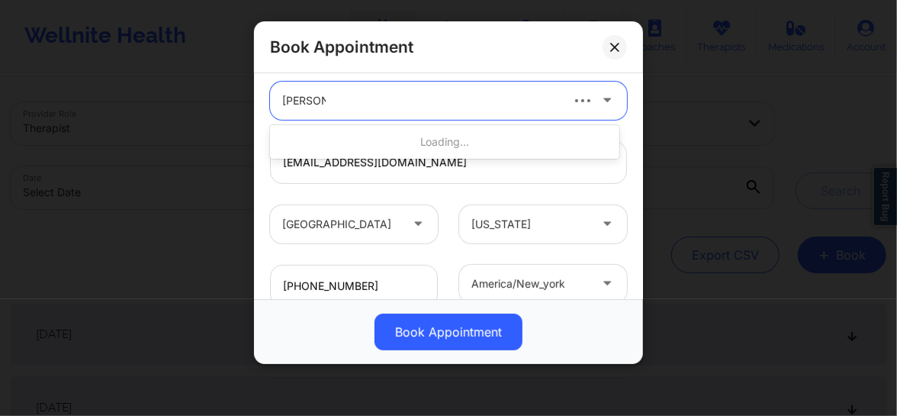
type input "[PERSON_NAME]"
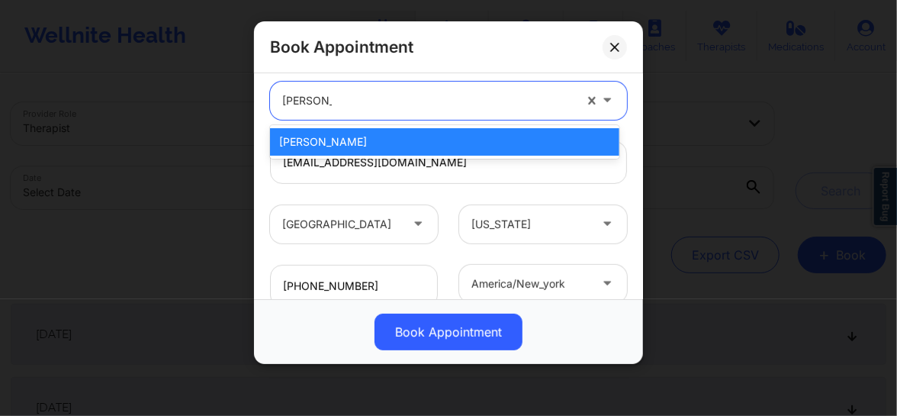
click at [348, 137] on div "[PERSON_NAME]" at bounding box center [444, 141] width 349 height 27
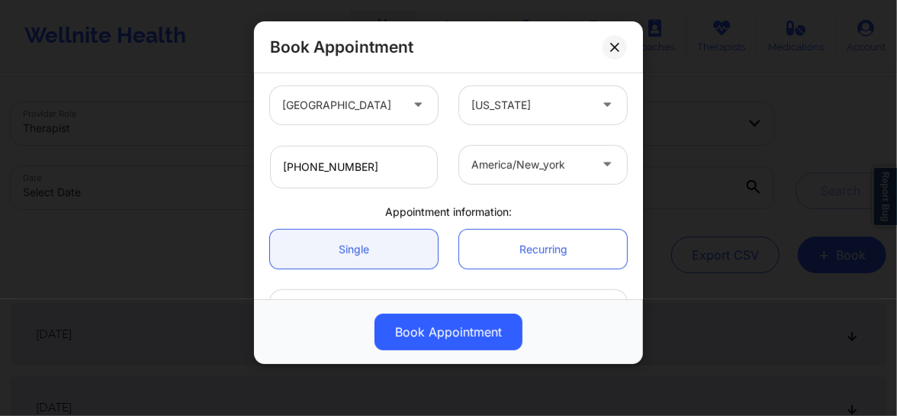
scroll to position [430, 0]
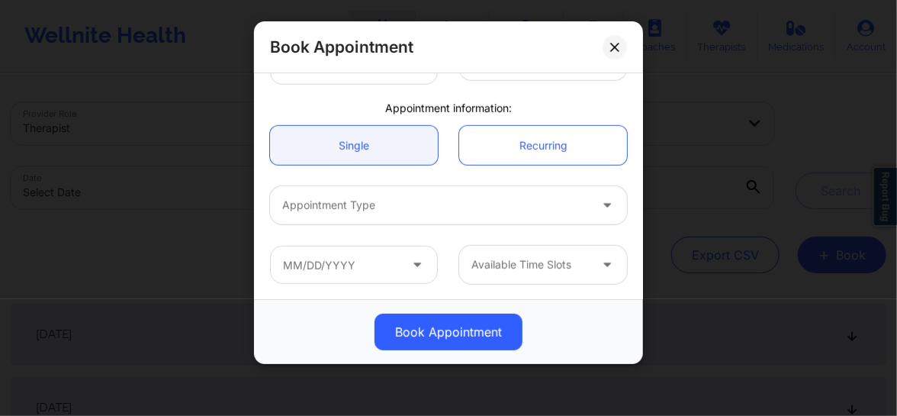
click at [359, 221] on div "Appointment Type" at bounding box center [430, 205] width 320 height 38
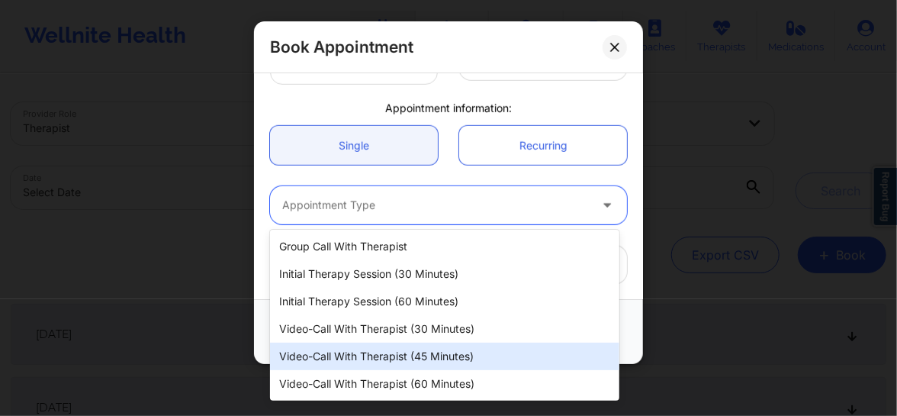
click at [382, 361] on div "Video-Call with Therapist (45 minutes)" at bounding box center [444, 355] width 349 height 27
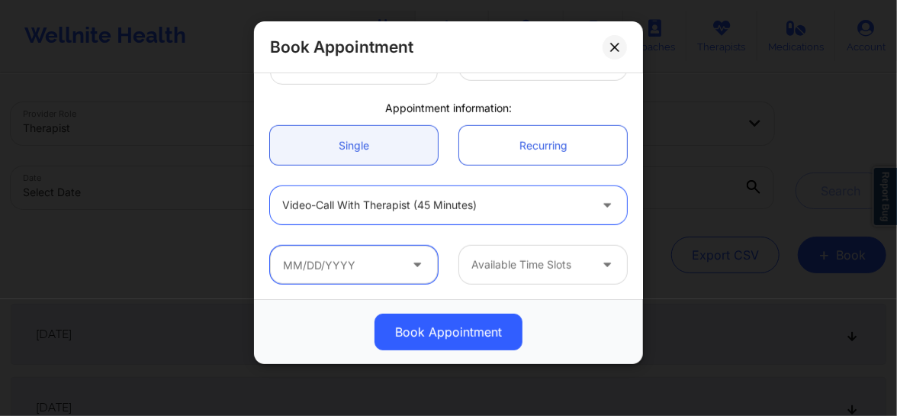
click at [374, 261] on input "text" at bounding box center [354, 265] width 168 height 38
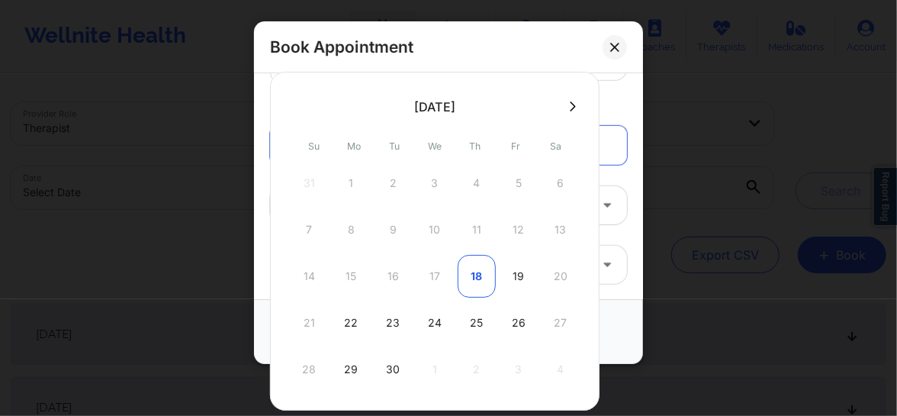
click at [480, 275] on div "18" at bounding box center [477, 276] width 38 height 43
type input "[DATE]"
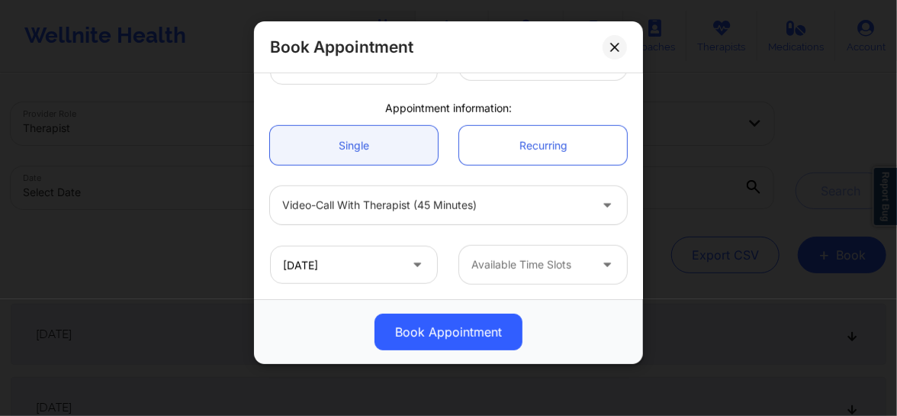
click at [492, 269] on div at bounding box center [529, 264] width 117 height 18
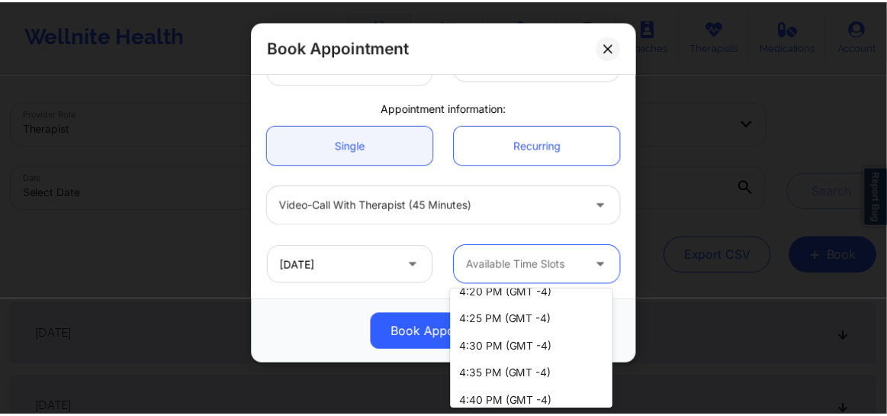
scroll to position [138, 0]
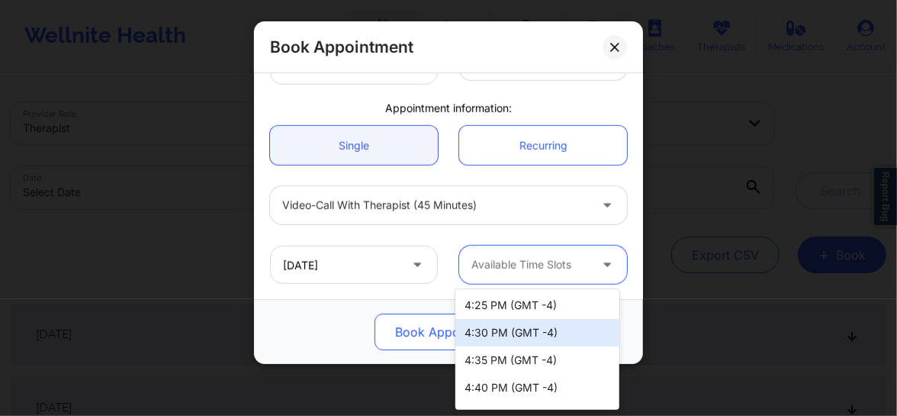
click at [509, 329] on div "4:30 PM (GMT -4)" at bounding box center [537, 332] width 164 height 27
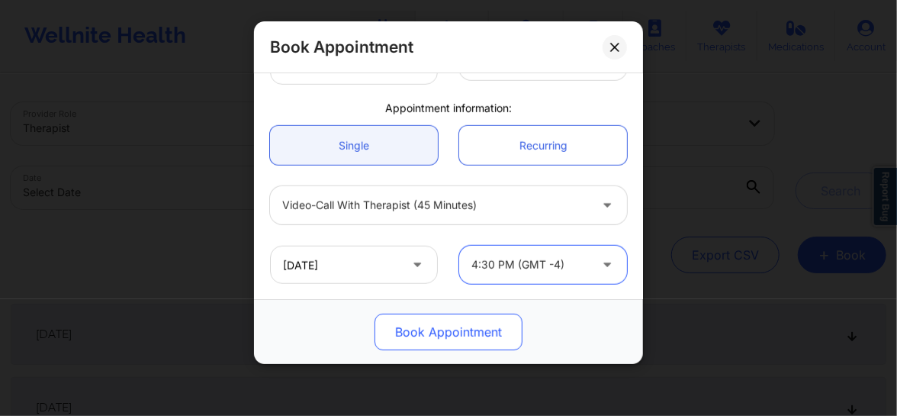
click at [473, 332] on button "Book Appointment" at bounding box center [448, 331] width 148 height 37
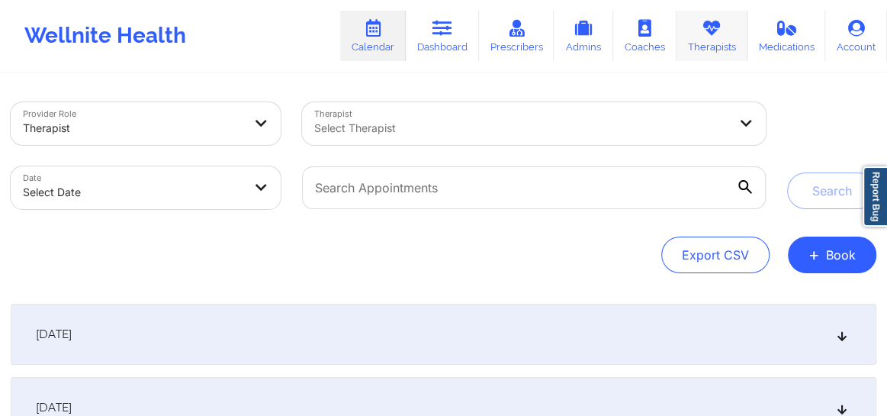
click at [722, 37] on link "Therapists" at bounding box center [711, 36] width 71 height 50
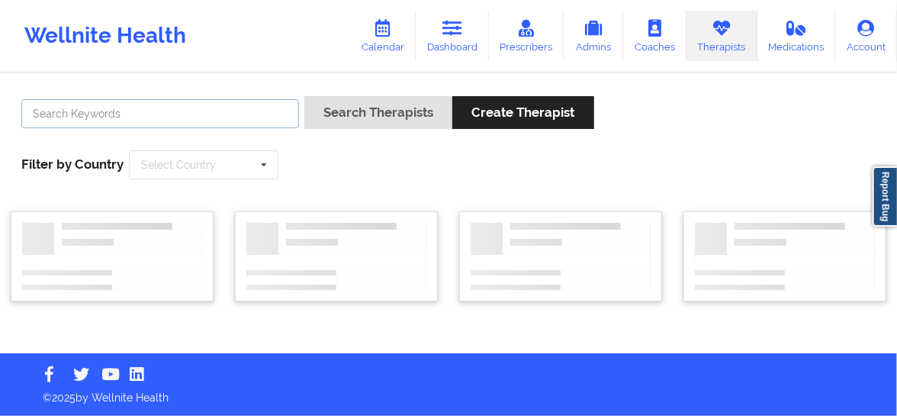
click at [222, 114] on input "text" at bounding box center [160, 113] width 278 height 29
paste input "Fatma Eris"
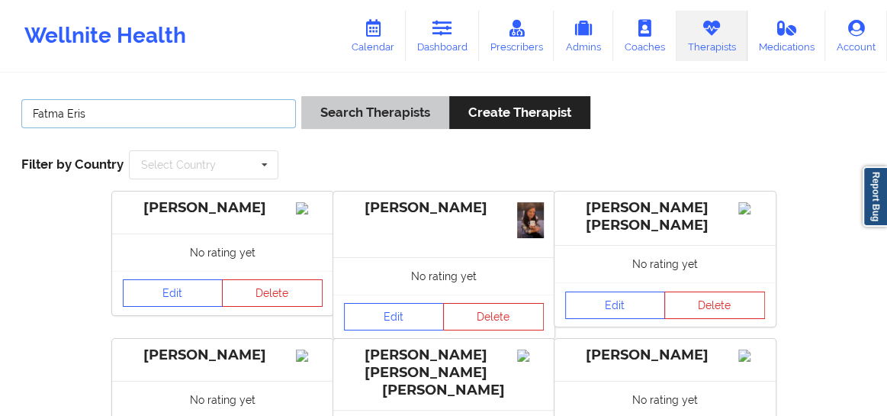
type input "Fatma Eris"
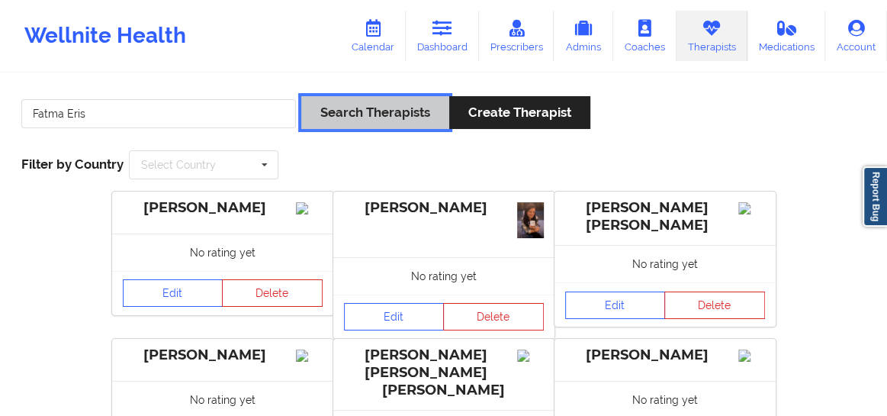
click at [345, 106] on button "Search Therapists" at bounding box center [375, 112] width 148 height 33
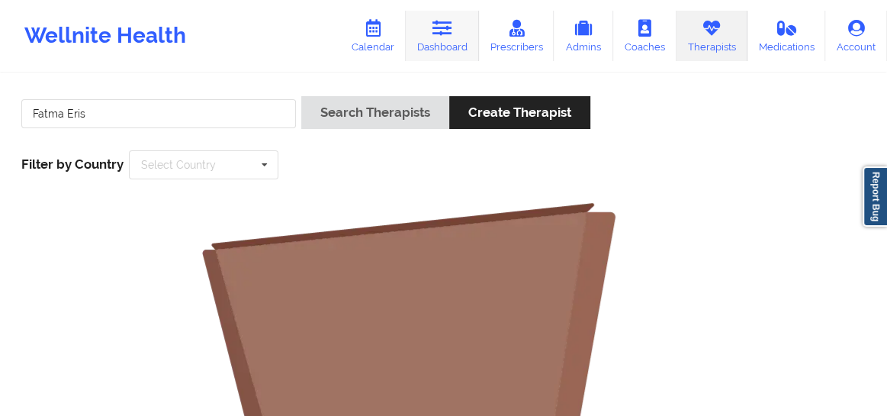
click at [446, 47] on link "Dashboard" at bounding box center [442, 36] width 73 height 50
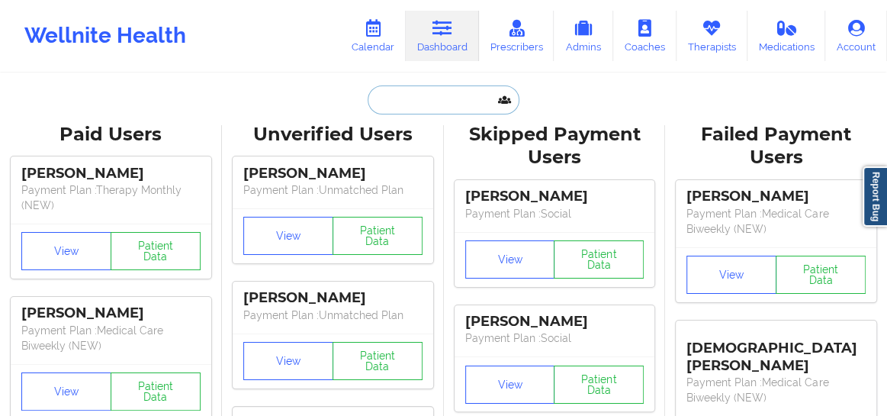
click at [433, 106] on input "text" at bounding box center [443, 99] width 151 height 29
paste input "Fatma Eris"
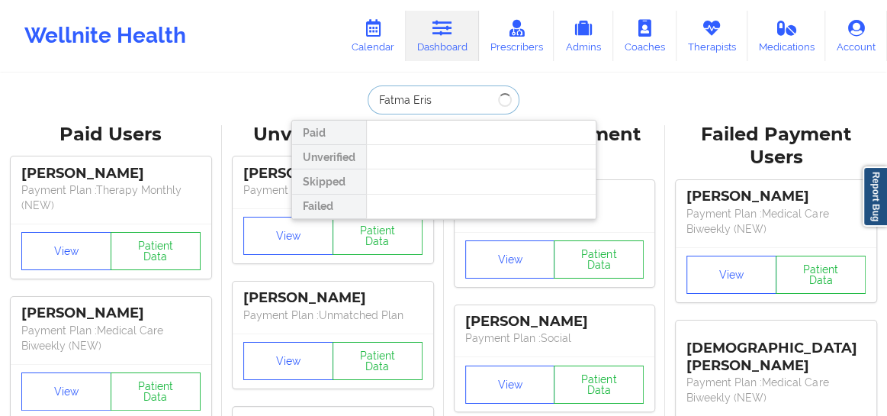
type input "Fatma Eris"
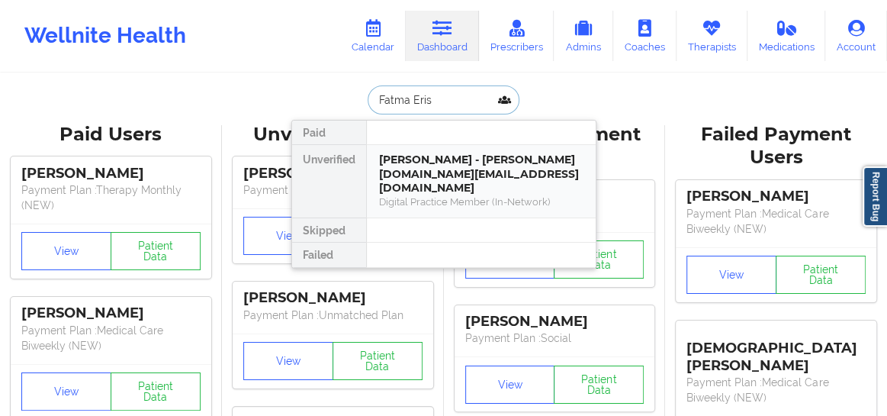
click at [439, 149] on div "[PERSON_NAME] - [PERSON_NAME][DOMAIN_NAME][EMAIL_ADDRESS][DOMAIN_NAME] Digital …" at bounding box center [481, 181] width 229 height 72
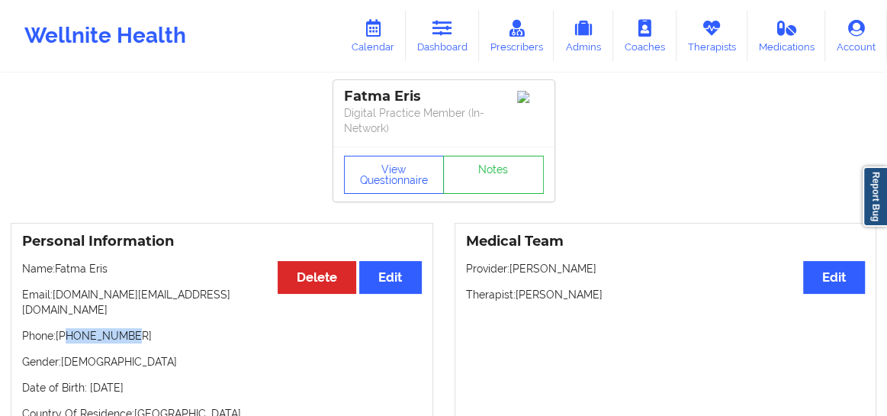
drag, startPoint x: 130, startPoint y: 320, endPoint x: 69, endPoint y: 316, distance: 61.2
click at [69, 328] on p "Phone: [PHONE_NUMBER]" at bounding box center [222, 335] width 400 height 15
copy p "2819284228"
click at [392, 27] on link "Calendar" at bounding box center [373, 36] width 66 height 50
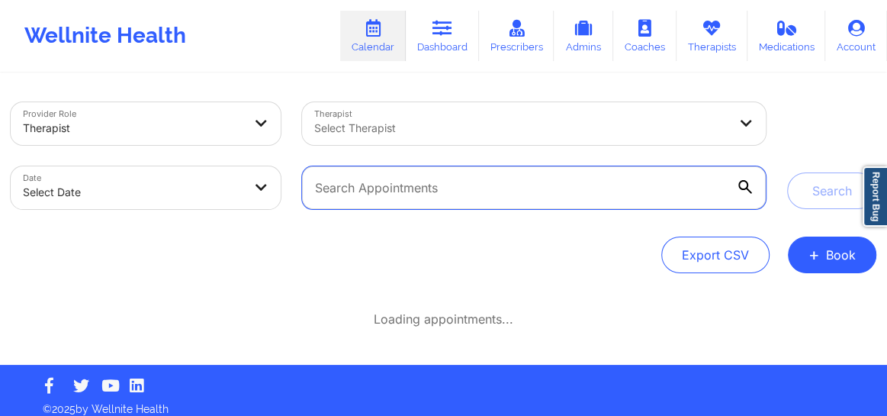
click at [523, 185] on input "text" at bounding box center [534, 187] width 464 height 43
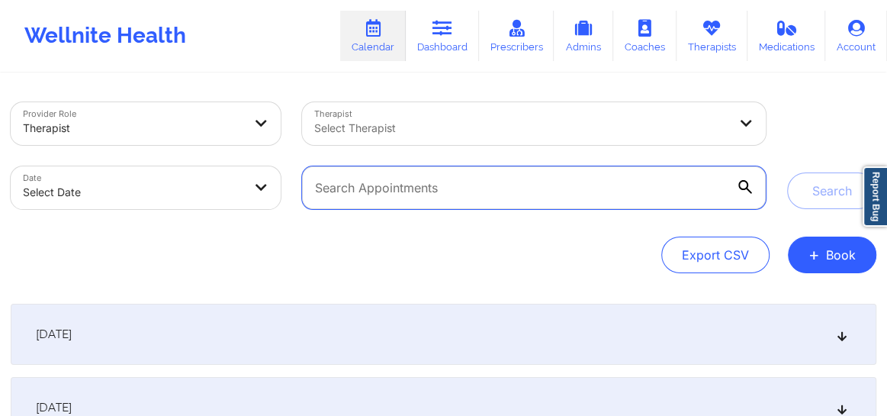
paste input "Fatma Eris"
type input "Fatma Eris"
click at [787, 172] on button "Search" at bounding box center [831, 190] width 89 height 37
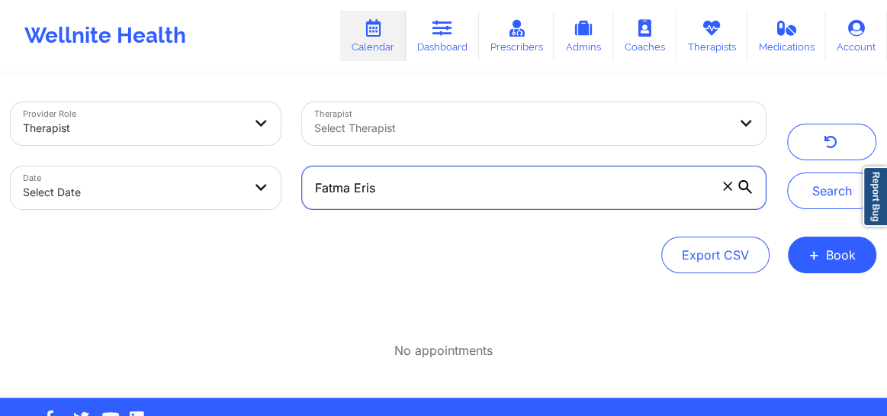
drag, startPoint x: 384, startPoint y: 185, endPoint x: 313, endPoint y: 182, distance: 71.0
click at [313, 182] on input "Fatma Eris" at bounding box center [534, 187] width 464 height 43
paste input "[DOMAIN_NAME][EMAIL_ADDRESS][DOMAIN_NAME]"
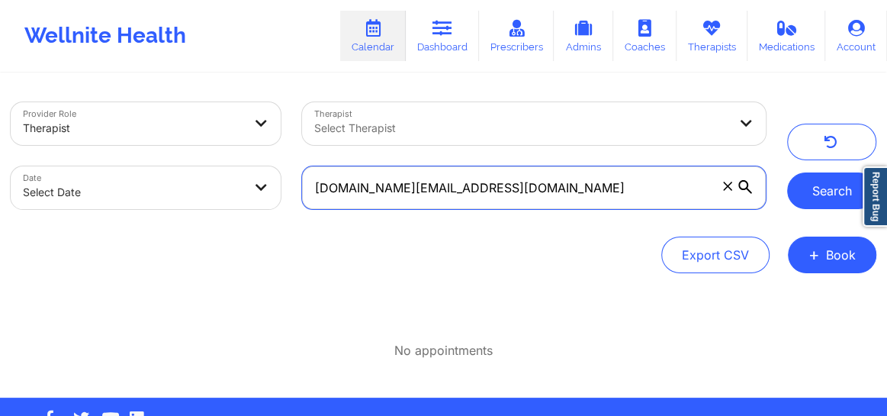
type input "[DOMAIN_NAME][EMAIL_ADDRESS][DOMAIN_NAME]"
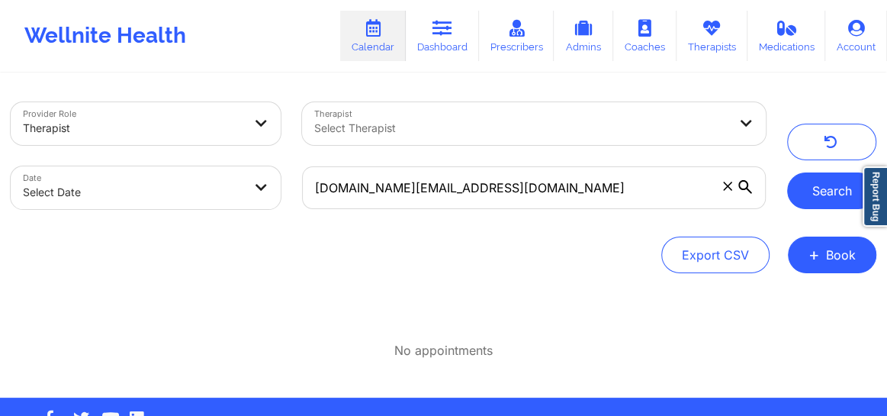
click at [816, 204] on button "Search" at bounding box center [831, 190] width 89 height 37
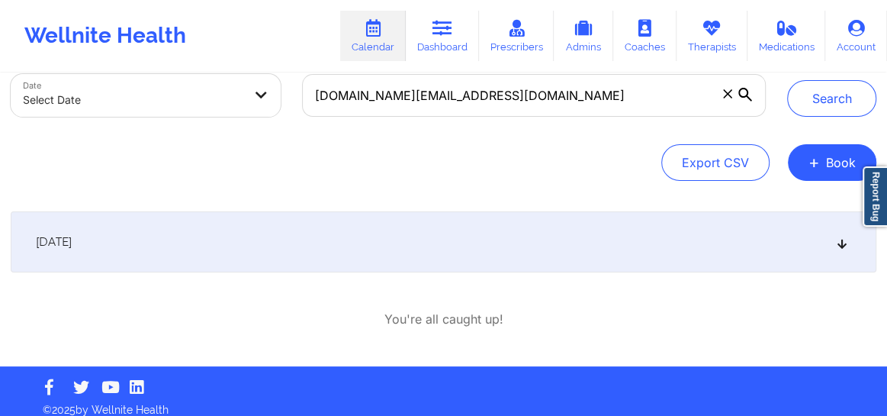
click at [565, 236] on div "[DATE]" at bounding box center [444, 241] width 866 height 61
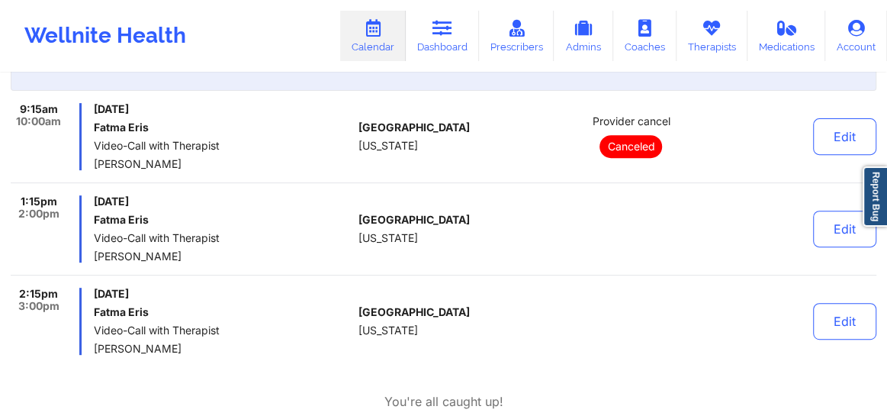
scroll to position [278, 0]
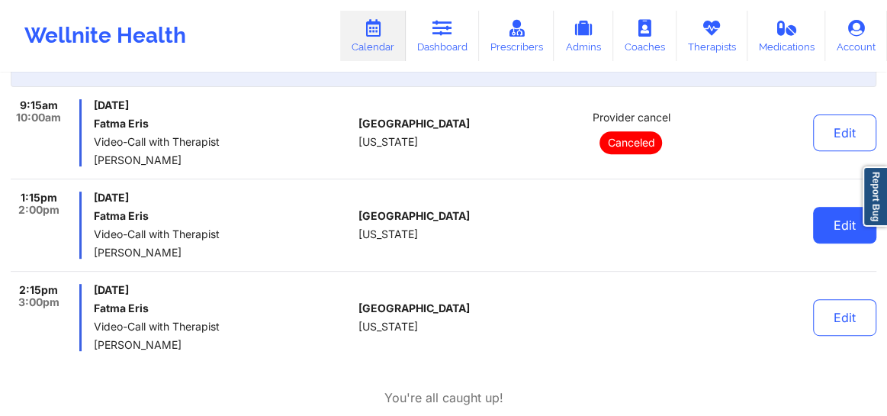
click at [828, 220] on button "Edit" at bounding box center [844, 225] width 63 height 37
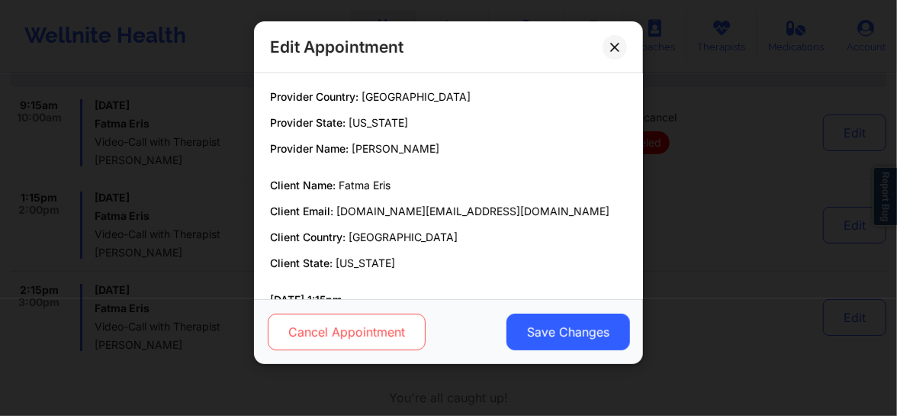
click at [363, 326] on button "Cancel Appointment" at bounding box center [347, 331] width 158 height 37
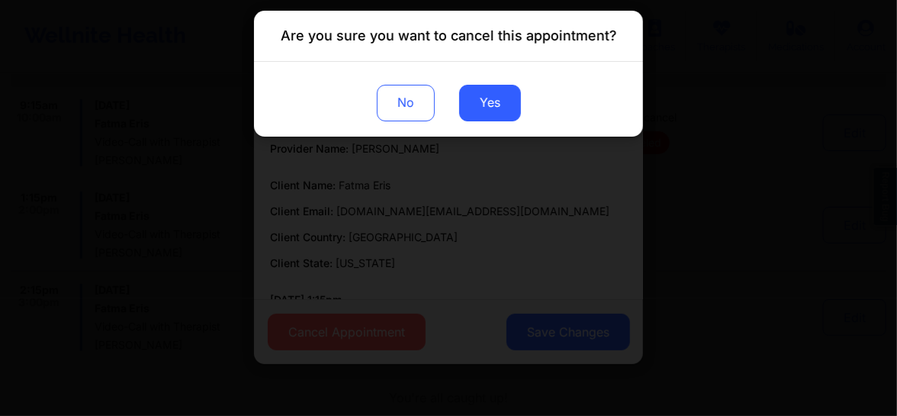
click at [497, 109] on button "Yes" at bounding box center [490, 103] width 62 height 37
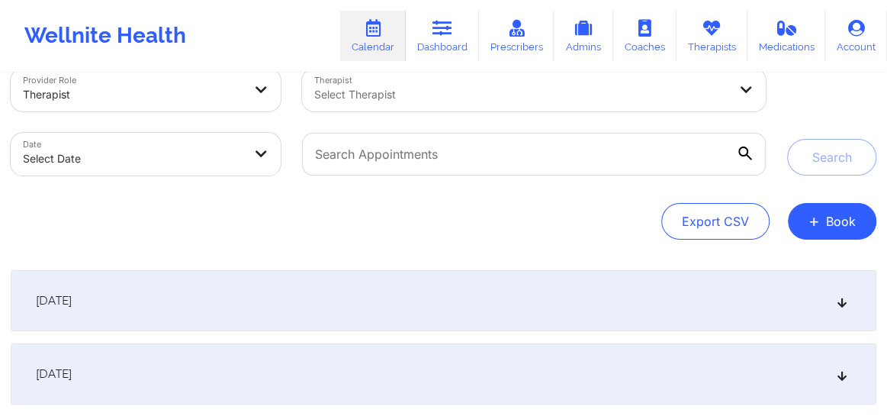
scroll to position [34, 0]
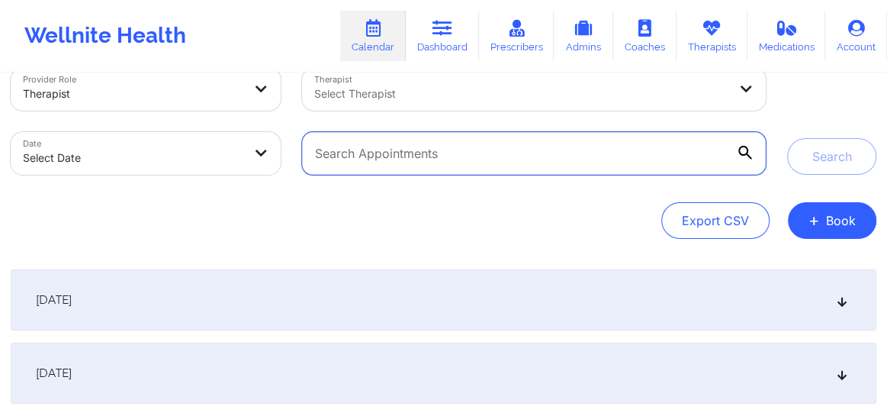
click at [504, 164] on input "text" at bounding box center [534, 153] width 464 height 43
paste input "fatma.er@hotmail.com"
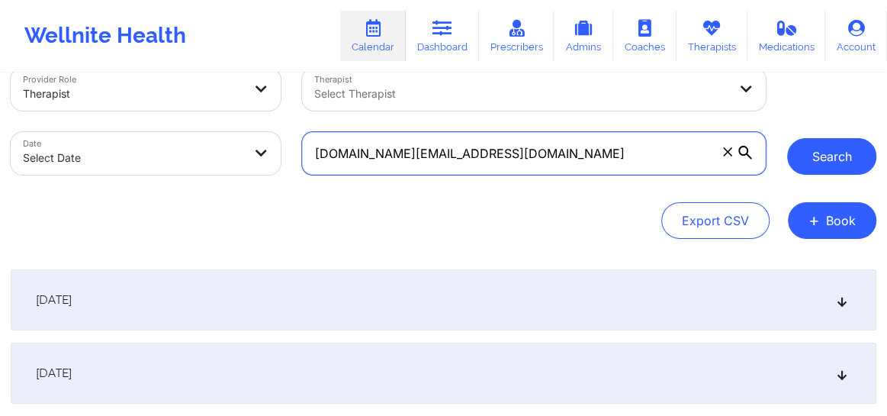
type input "fatma.er@hotmail.com"
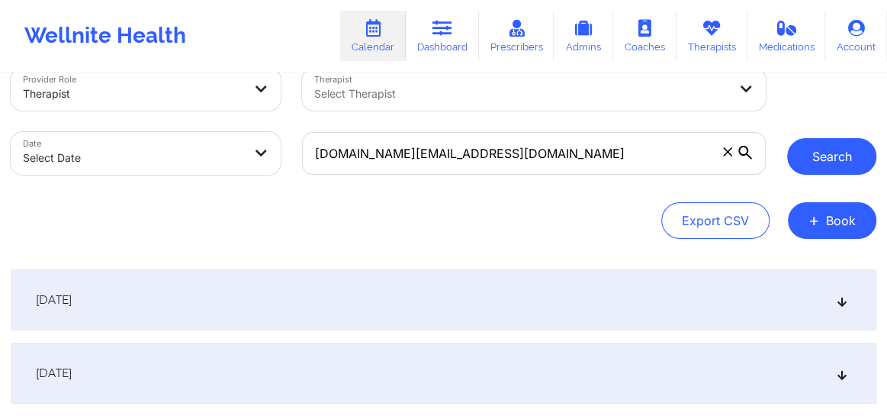
click at [828, 146] on button "Search" at bounding box center [831, 156] width 89 height 37
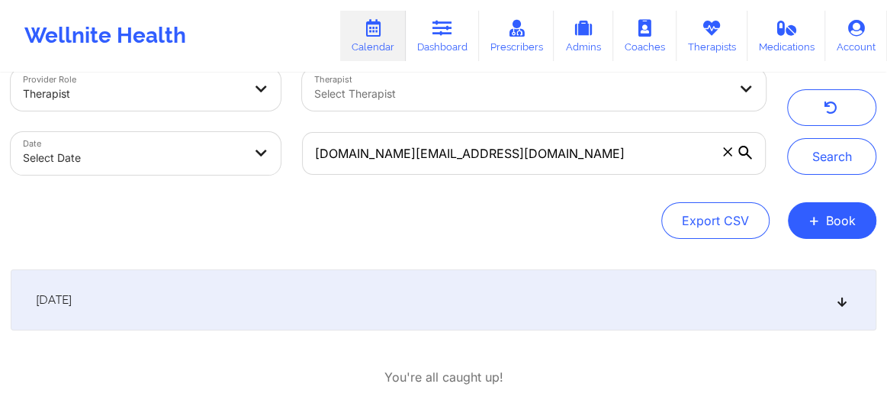
click at [849, 300] on div "[DATE]" at bounding box center [444, 299] width 866 height 61
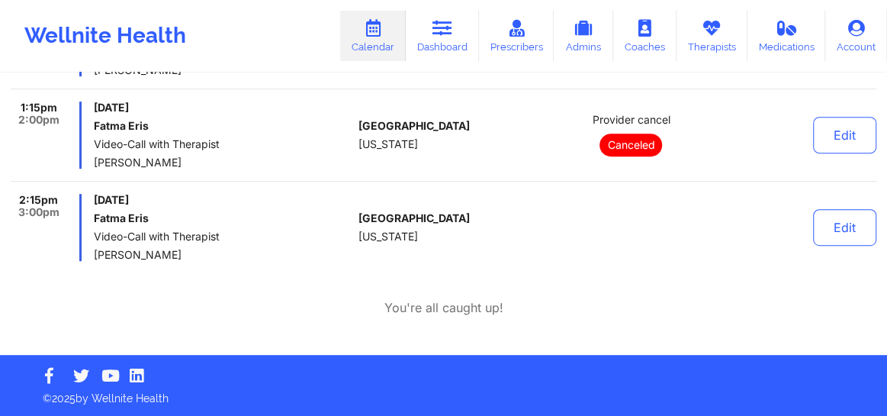
scroll to position [0, 0]
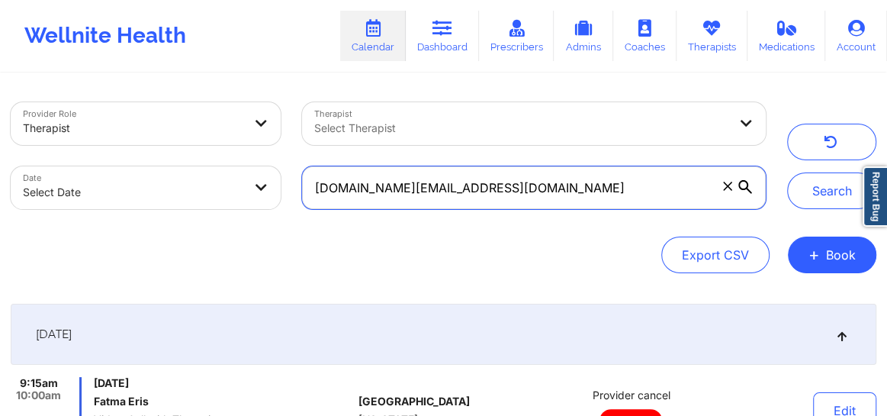
drag, startPoint x: 403, startPoint y: 198, endPoint x: 303, endPoint y: 196, distance: 99.9
click at [303, 196] on input "fatma.er@hotmail.com" at bounding box center [534, 187] width 464 height 43
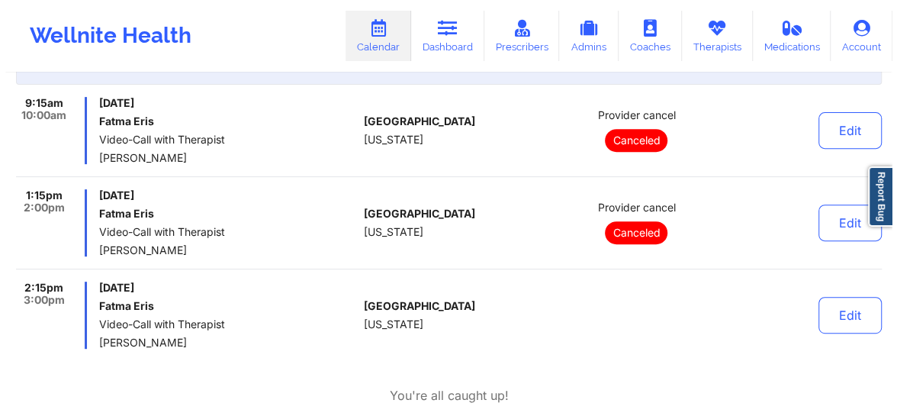
scroll to position [300, 0]
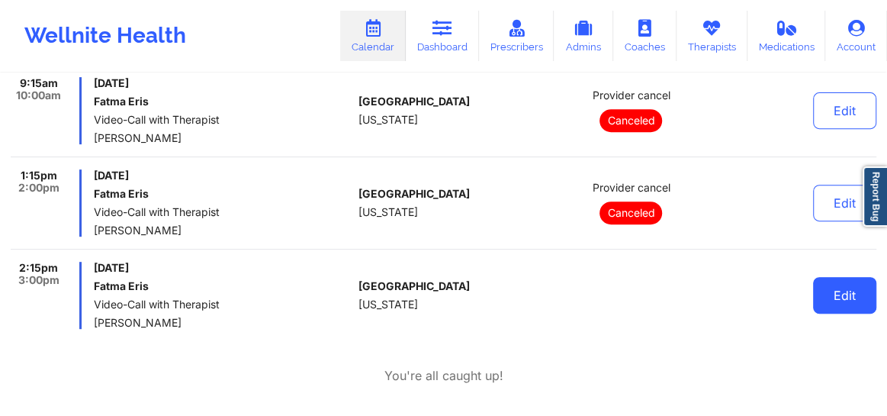
click at [845, 291] on button "Edit" at bounding box center [844, 295] width 63 height 37
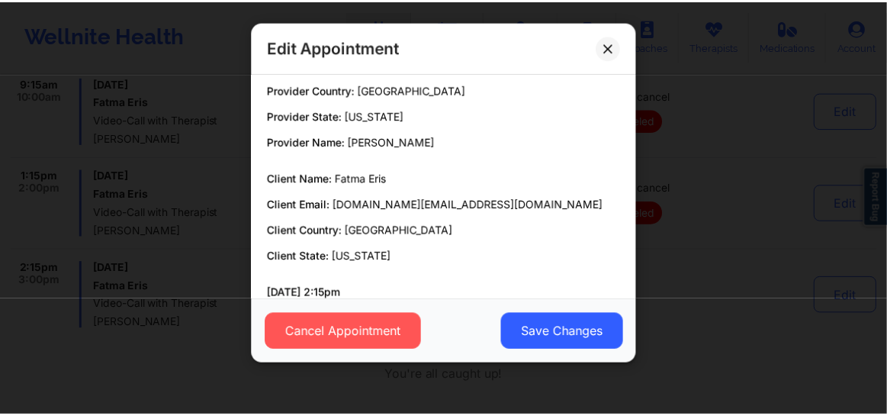
scroll to position [0, 0]
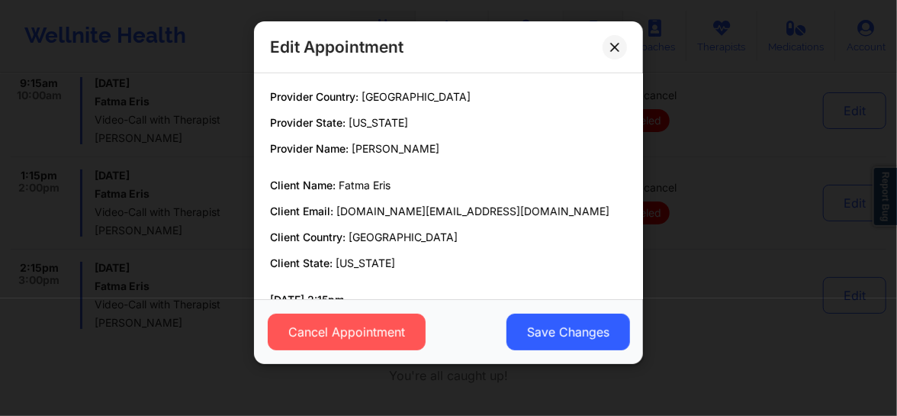
click at [612, 43] on icon at bounding box center [614, 47] width 9 height 9
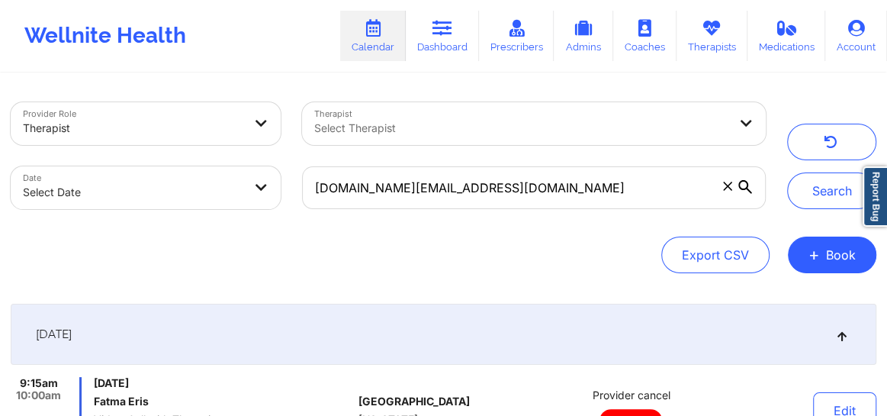
drag, startPoint x: 796, startPoint y: 191, endPoint x: 512, endPoint y: 198, distance: 283.7
click at [512, 194] on div "Provider Role Therapist Therapist Select Therapist Date Select Date fatma.er@ho…" at bounding box center [443, 156] width 887 height 128
click at [821, 254] on button "+ Book" at bounding box center [832, 254] width 88 height 37
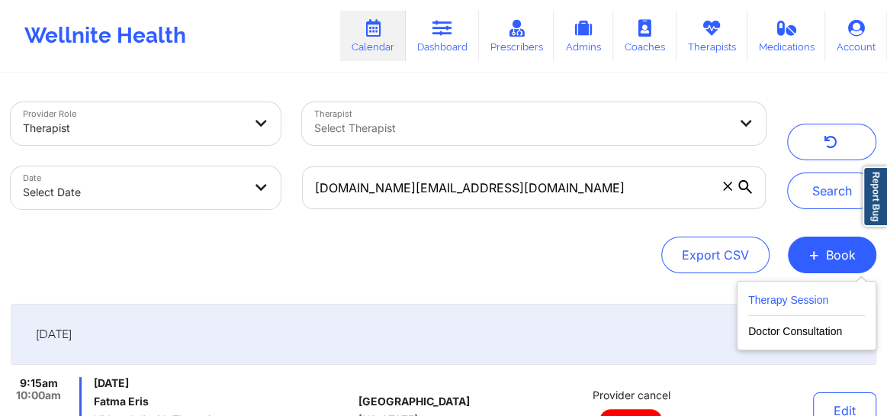
click at [769, 299] on button "Therapy Session" at bounding box center [806, 303] width 117 height 25
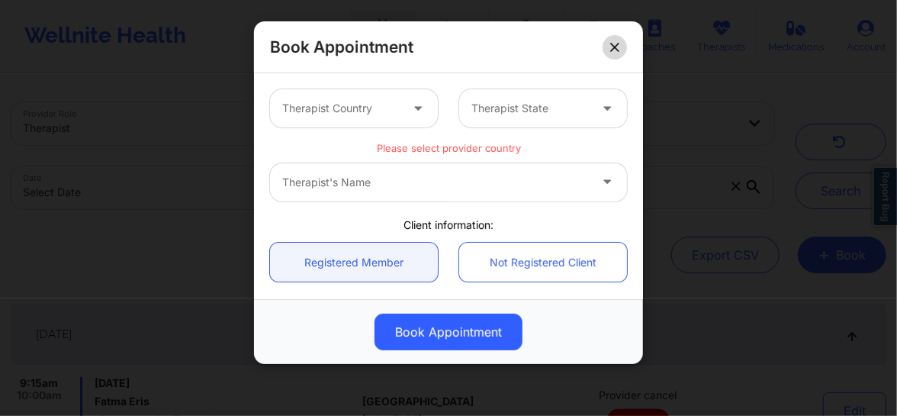
click at [612, 46] on icon at bounding box center [614, 47] width 9 height 9
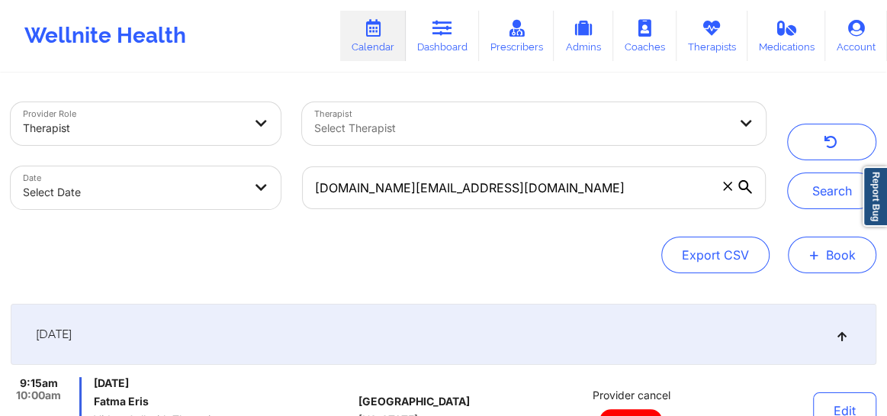
click at [829, 255] on button "+ Book" at bounding box center [832, 254] width 88 height 37
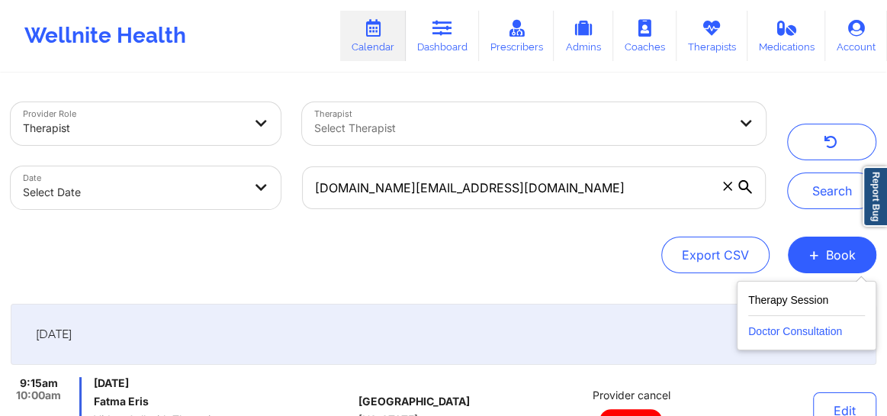
click at [784, 333] on button "Doctor Consultation" at bounding box center [806, 328] width 117 height 24
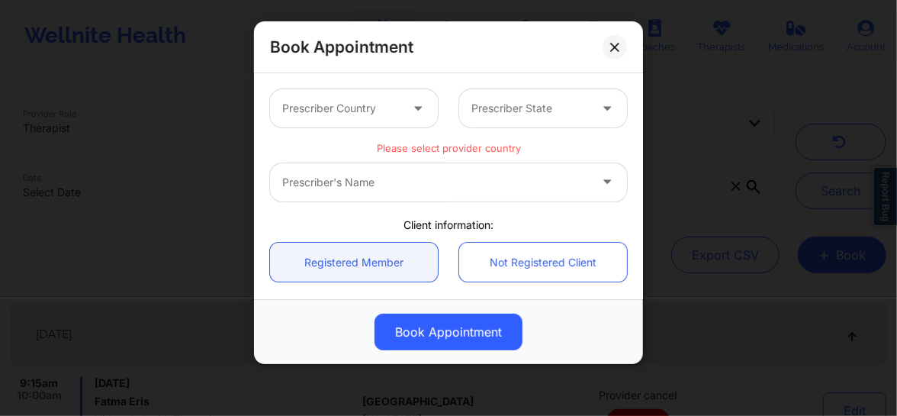
click at [339, 108] on div at bounding box center [340, 108] width 117 height 18
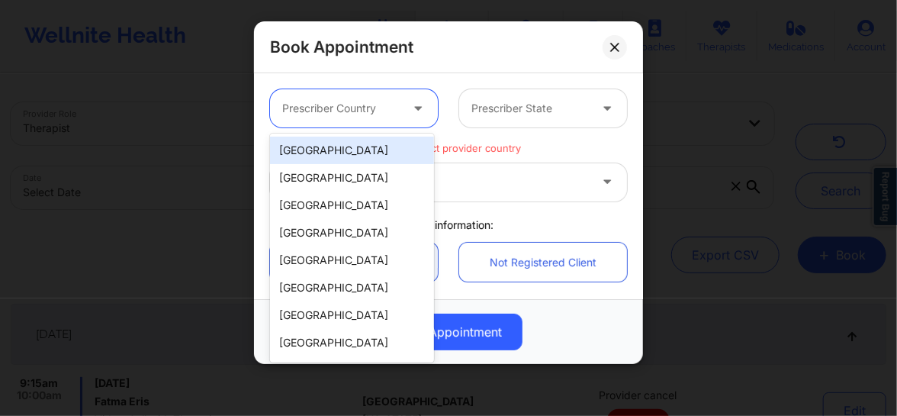
click at [344, 154] on div "[GEOGRAPHIC_DATA]" at bounding box center [352, 149] width 164 height 27
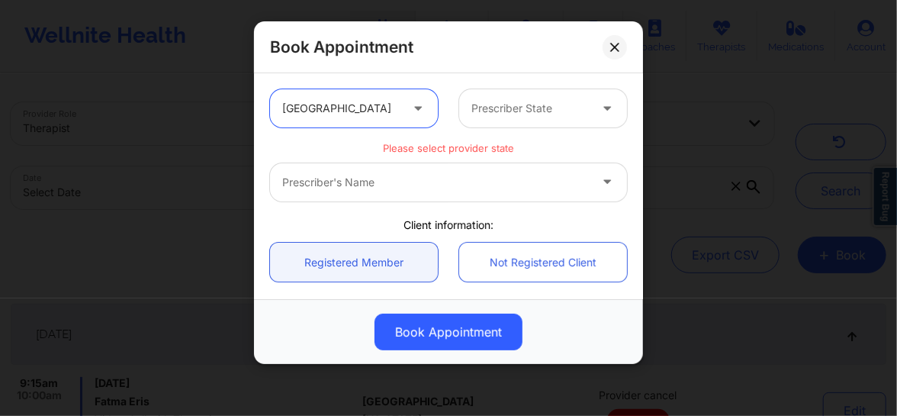
click at [494, 122] on div "Prescriber State" at bounding box center [524, 108] width 131 height 38
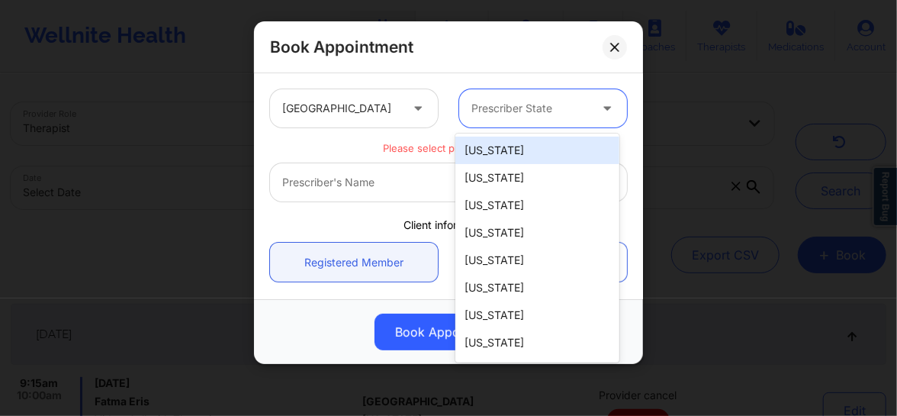
type input "F"
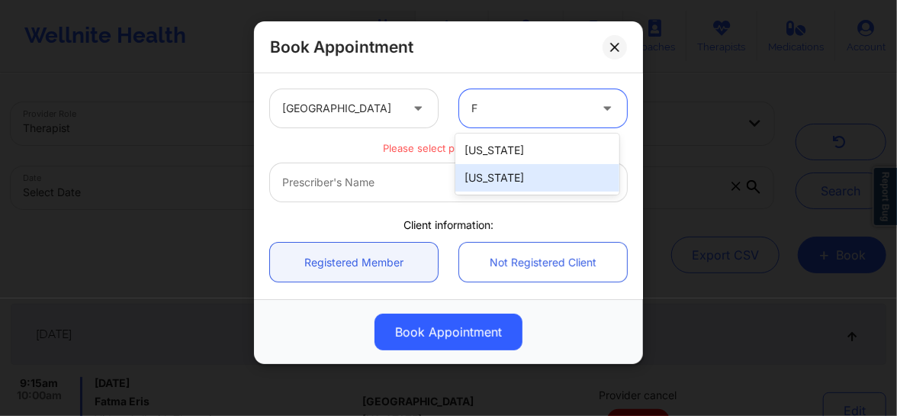
click at [486, 173] on div "[US_STATE]" at bounding box center [537, 177] width 164 height 27
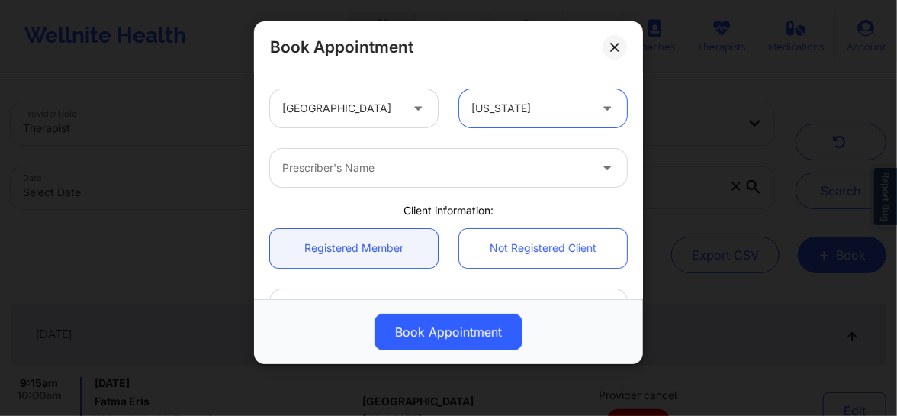
click at [408, 175] on div at bounding box center [435, 168] width 307 height 18
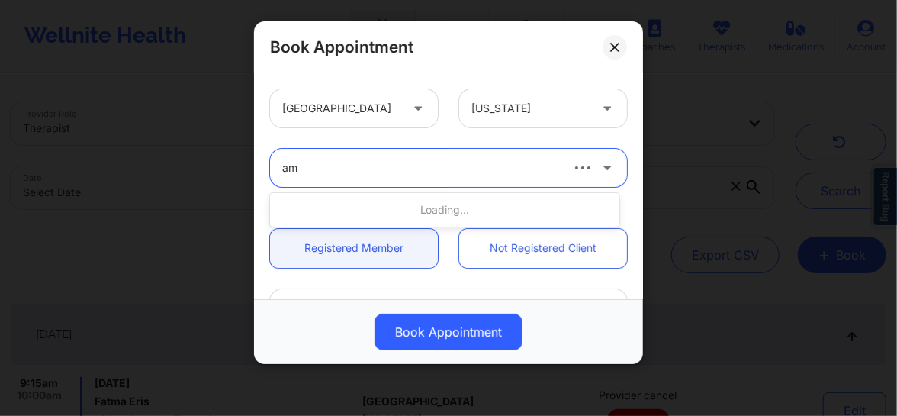
type input "amy"
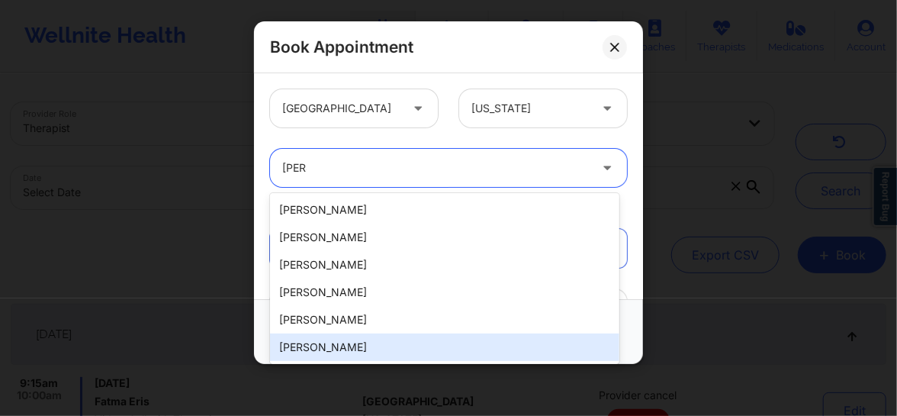
click at [336, 345] on div "Amy Halanski" at bounding box center [444, 346] width 349 height 27
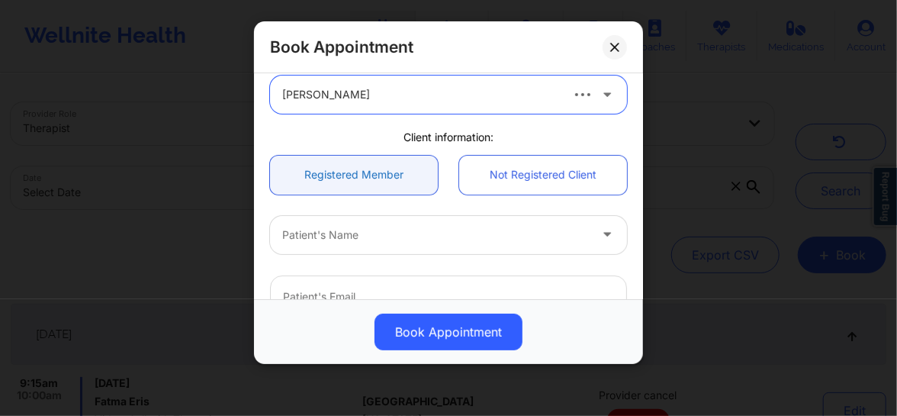
scroll to position [92, 0]
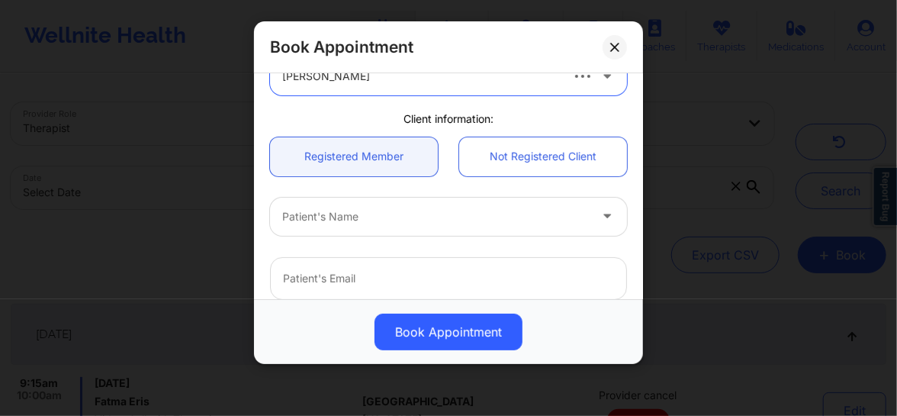
click at [329, 212] on div at bounding box center [435, 216] width 307 height 18
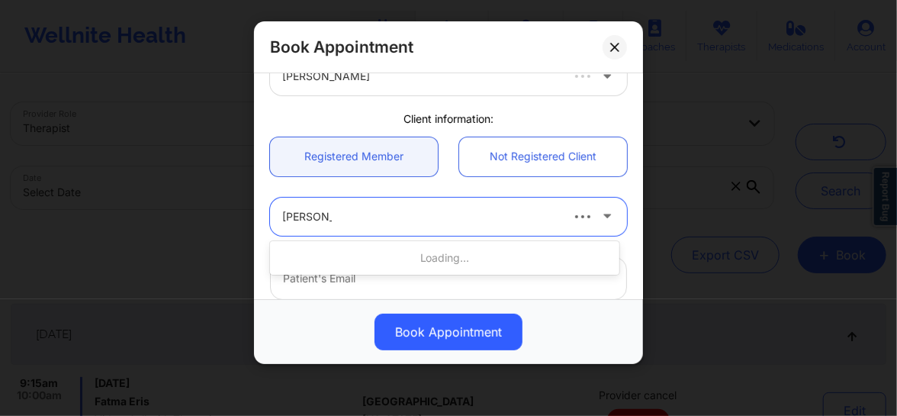
type input "Angelina M"
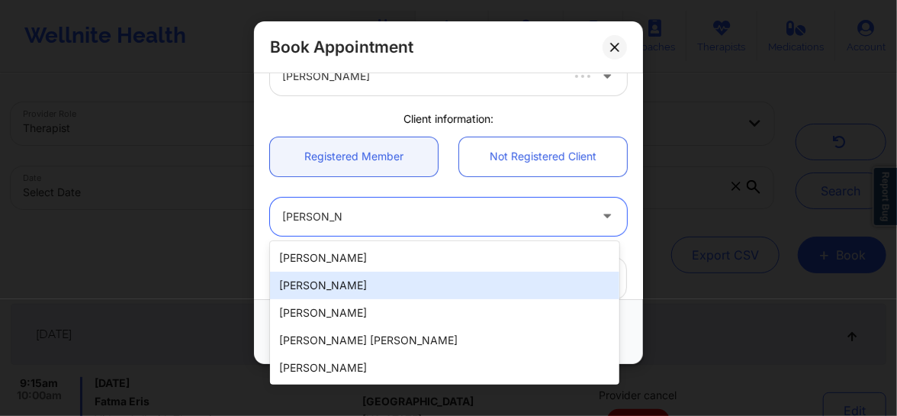
click at [331, 286] on div "Angelina Moya" at bounding box center [444, 284] width 349 height 27
type input "moya.angelina@gmail.com"
type input "+1630-518-2983"
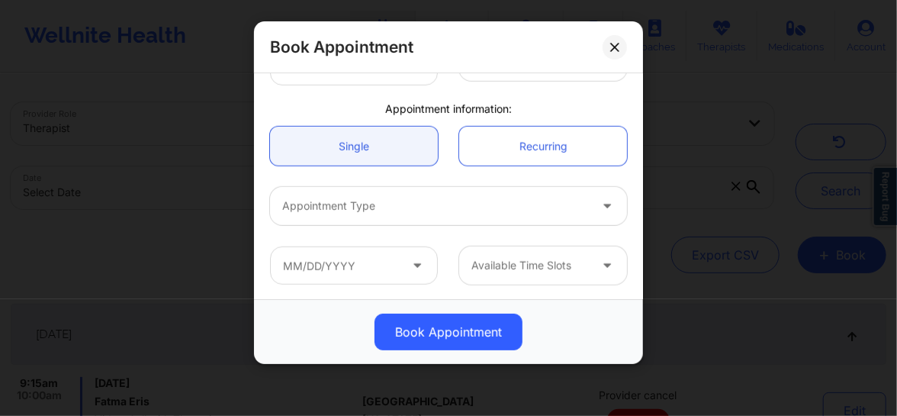
scroll to position [430, 0]
click at [368, 198] on div at bounding box center [435, 205] width 307 height 18
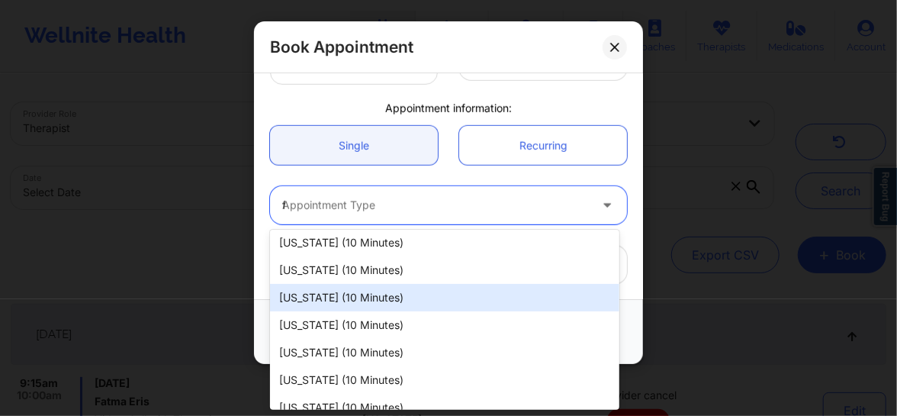
scroll to position [0, 0]
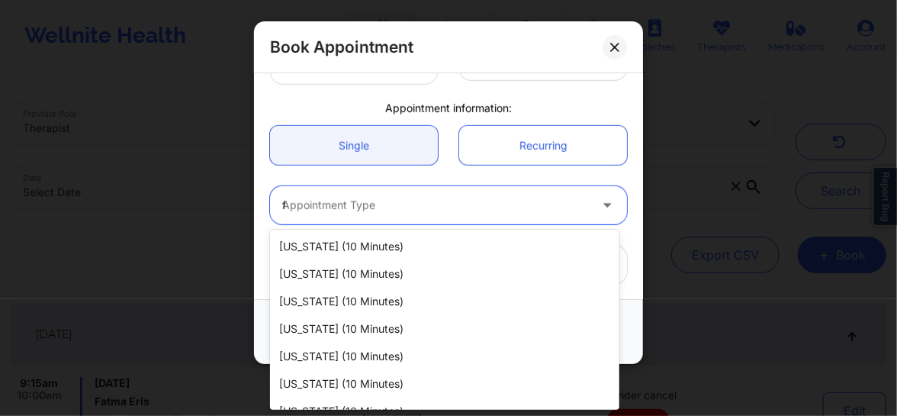
type input "fl"
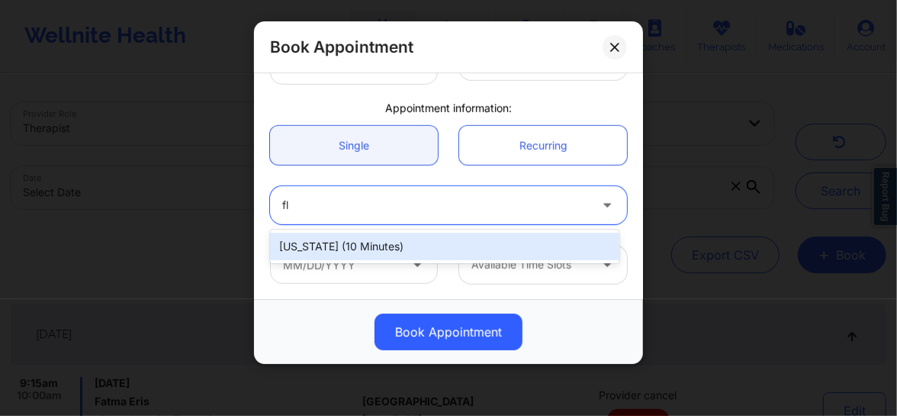
click at [397, 245] on div "Florida (10 minutes)" at bounding box center [444, 246] width 349 height 27
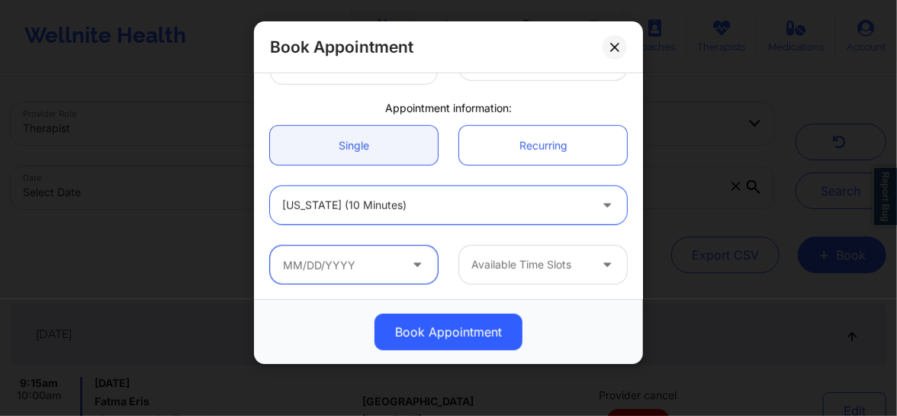
click at [386, 263] on input "text" at bounding box center [354, 265] width 168 height 38
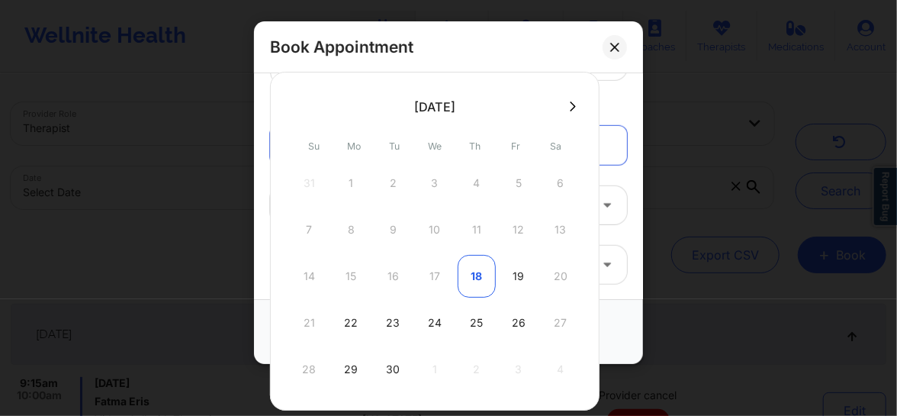
click at [467, 264] on div "18" at bounding box center [477, 276] width 38 height 43
type input "09/18/2025"
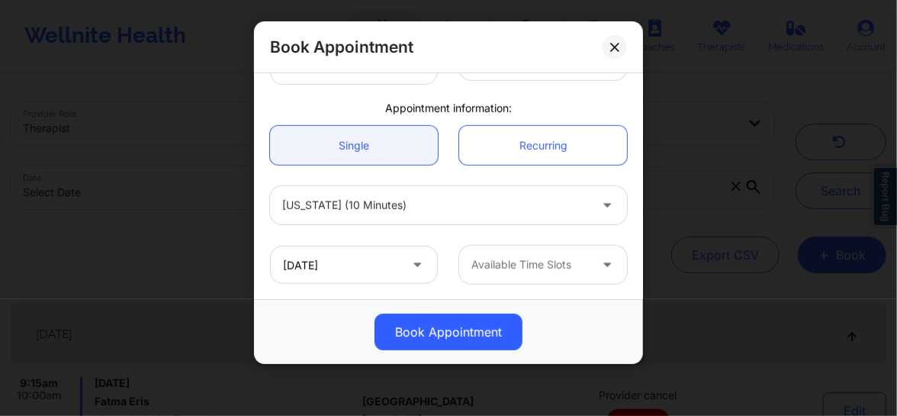
click at [511, 265] on div at bounding box center [529, 264] width 117 height 18
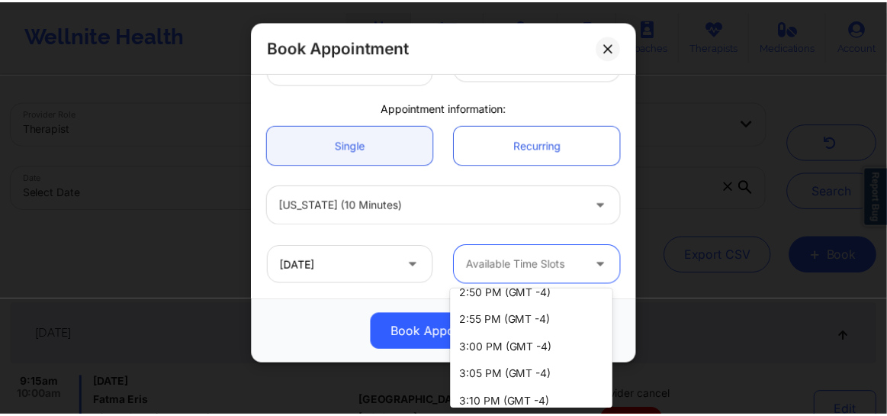
scroll to position [982, 0]
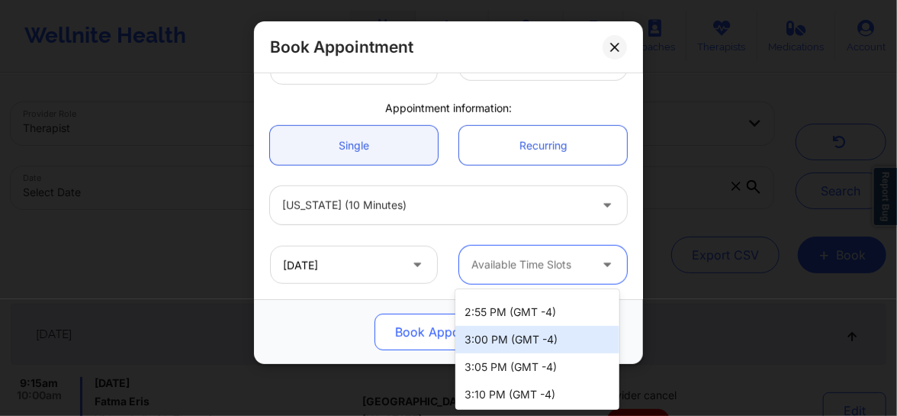
click at [484, 342] on div "3:00 PM (GMT -4)" at bounding box center [537, 339] width 164 height 27
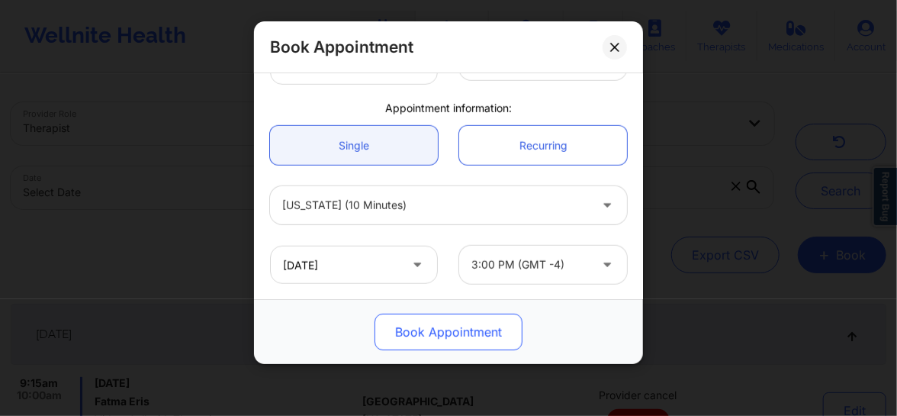
click at [467, 332] on button "Book Appointment" at bounding box center [448, 331] width 148 height 37
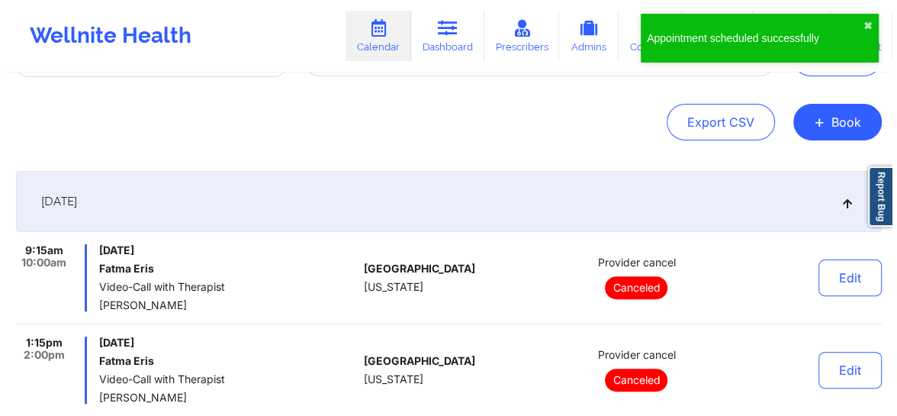
scroll to position [0, 0]
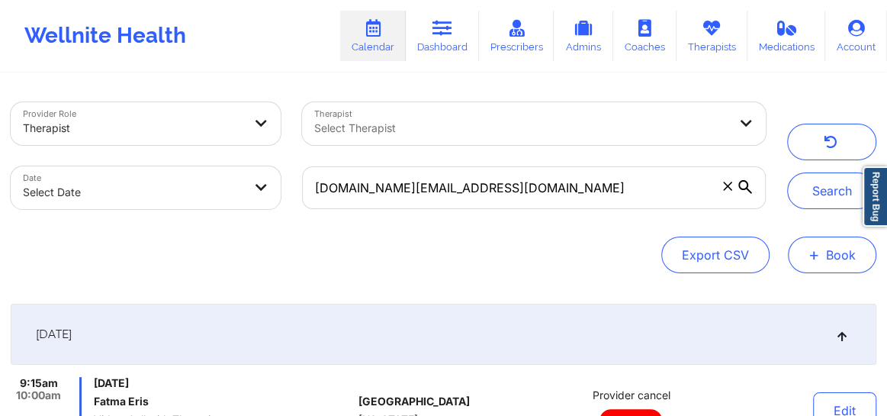
click at [842, 259] on button "+ Book" at bounding box center [832, 254] width 88 height 37
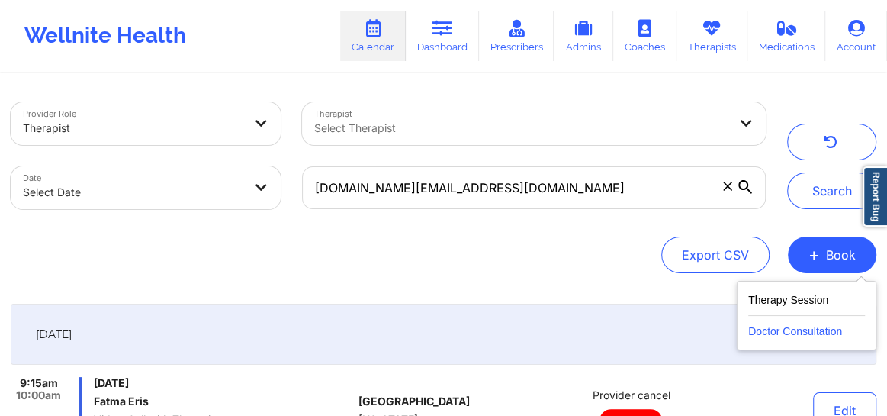
click at [785, 333] on button "Doctor Consultation" at bounding box center [806, 328] width 117 height 24
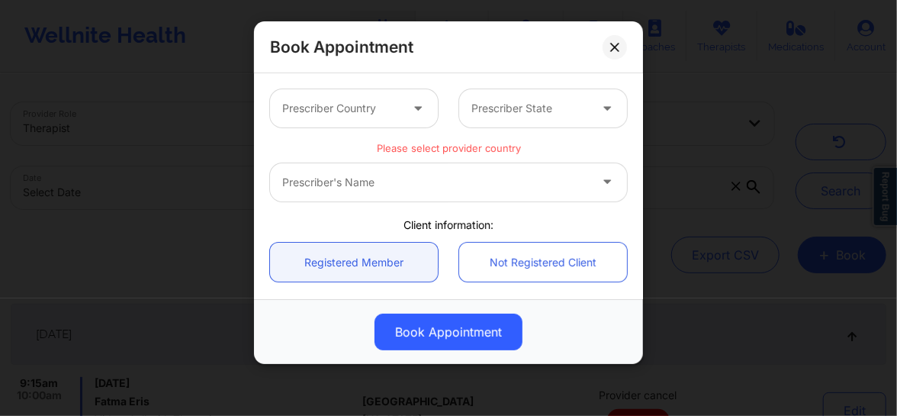
click at [337, 104] on div at bounding box center [340, 108] width 117 height 18
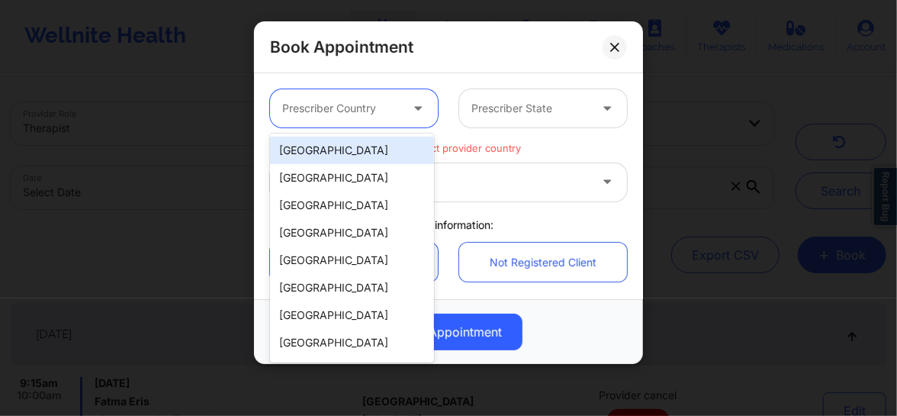
click at [320, 152] on div "[GEOGRAPHIC_DATA]" at bounding box center [352, 149] width 164 height 27
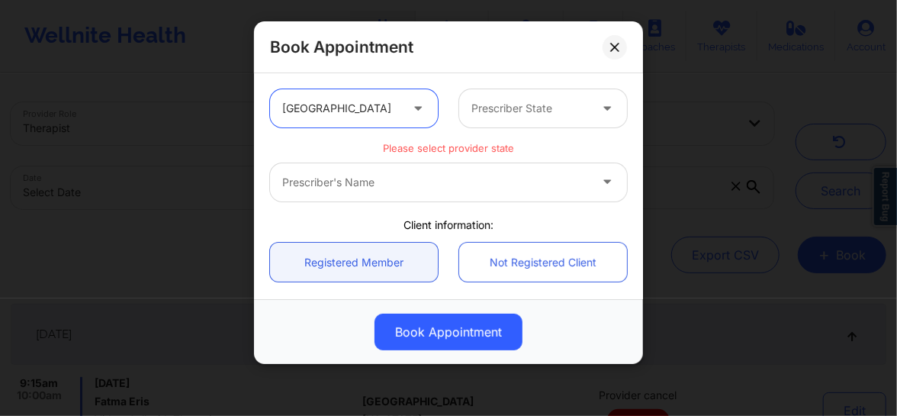
click at [485, 116] on div at bounding box center [529, 108] width 117 height 18
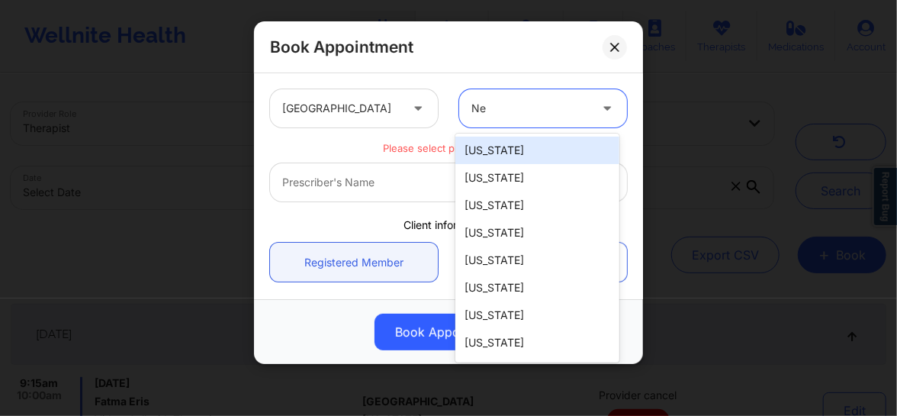
type input "New"
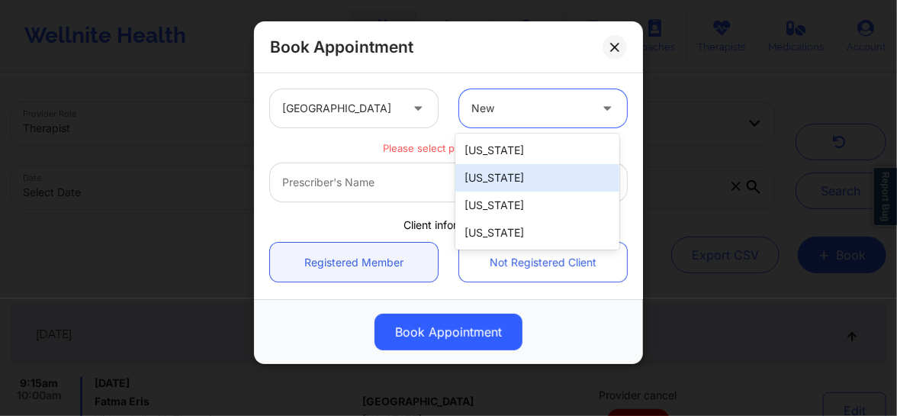
click at [490, 175] on div "[US_STATE]" at bounding box center [537, 177] width 164 height 27
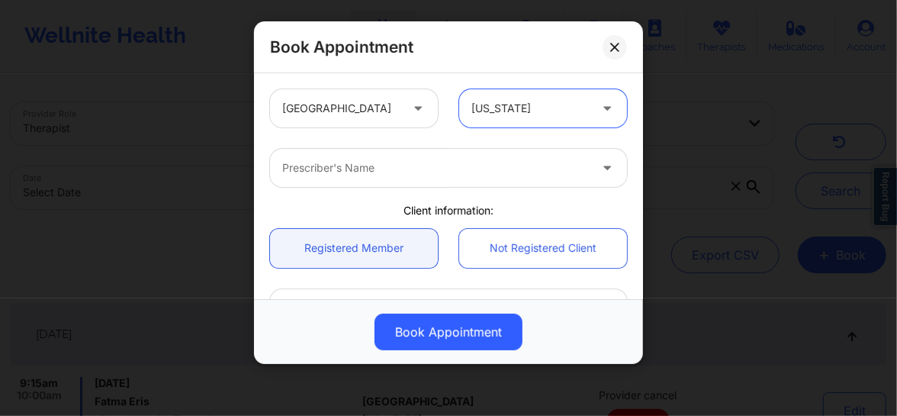
click at [375, 169] on div at bounding box center [435, 168] width 307 height 18
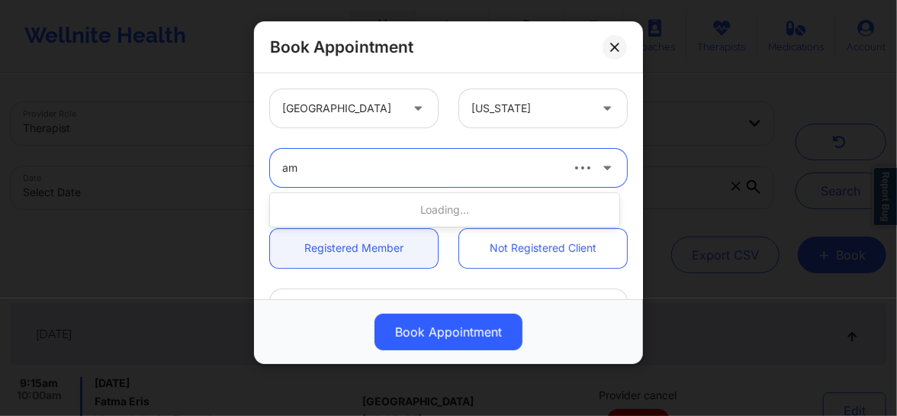
type input "amy"
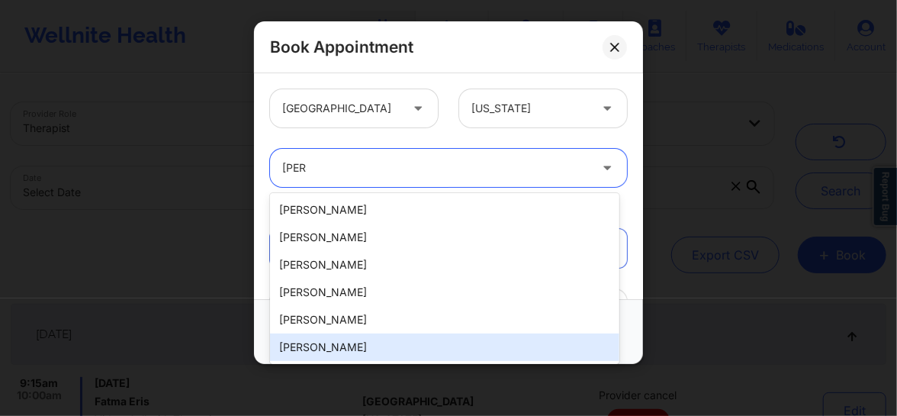
click at [327, 348] on div "Amy Halanski" at bounding box center [444, 346] width 349 height 27
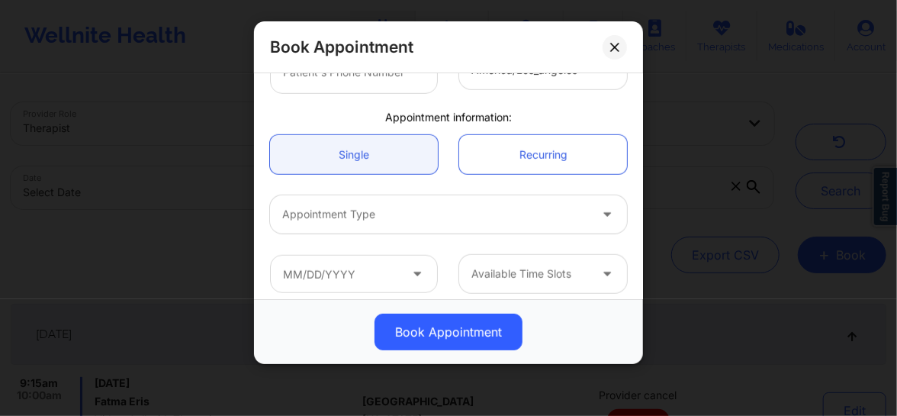
scroll to position [430, 0]
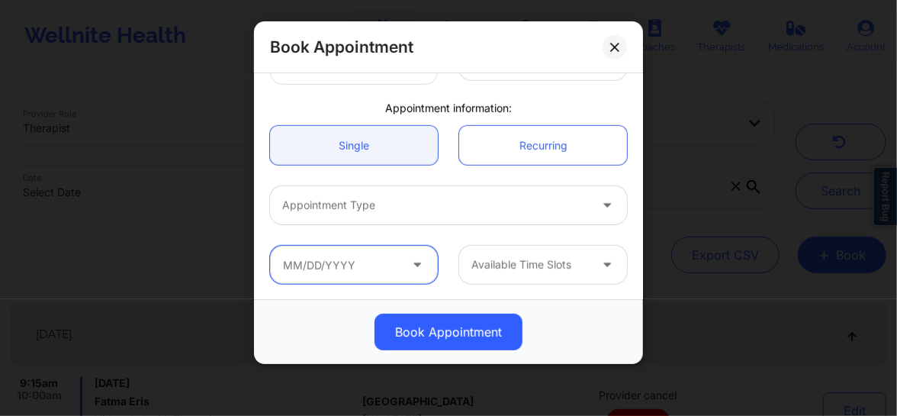
click at [388, 266] on input "text" at bounding box center [354, 265] width 168 height 38
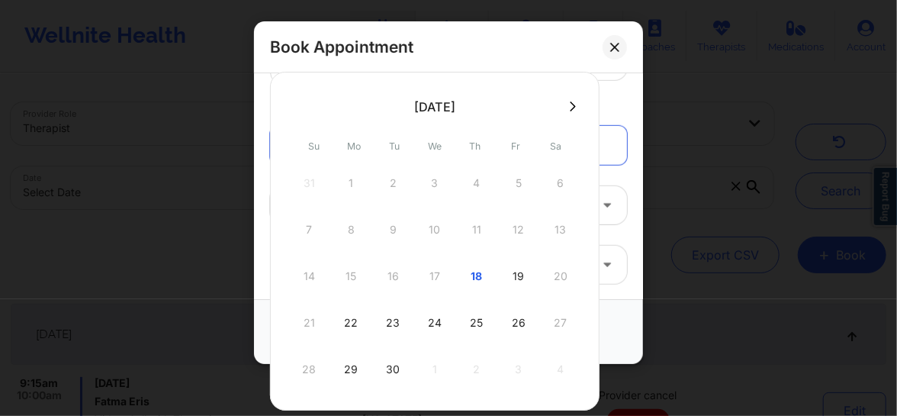
click at [570, 95] on div at bounding box center [434, 106] width 329 height 23
click at [570, 104] on icon at bounding box center [573, 106] width 6 height 10
click at [605, 102] on div "Appointment information:" at bounding box center [448, 108] width 378 height 15
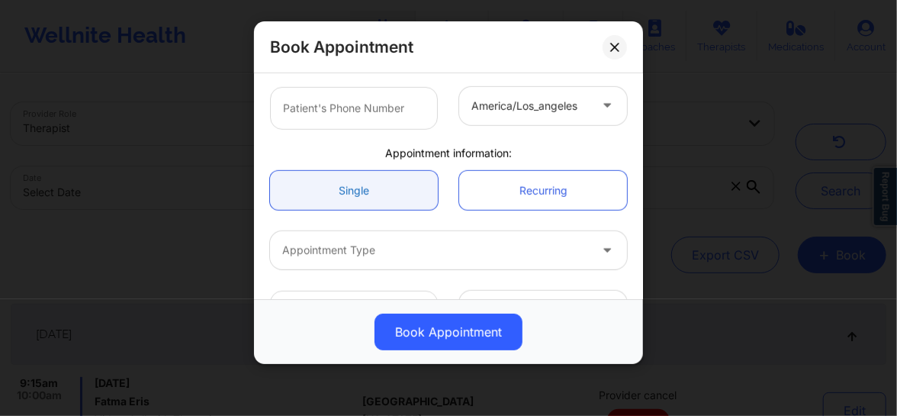
scroll to position [396, 0]
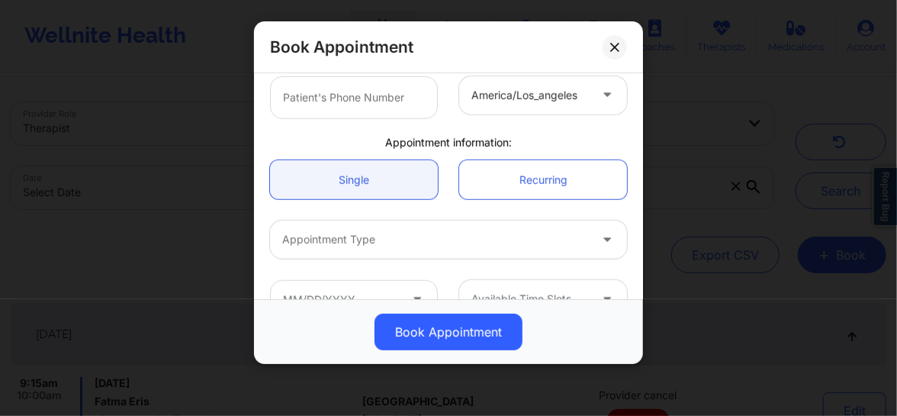
click at [354, 239] on div at bounding box center [435, 239] width 307 height 18
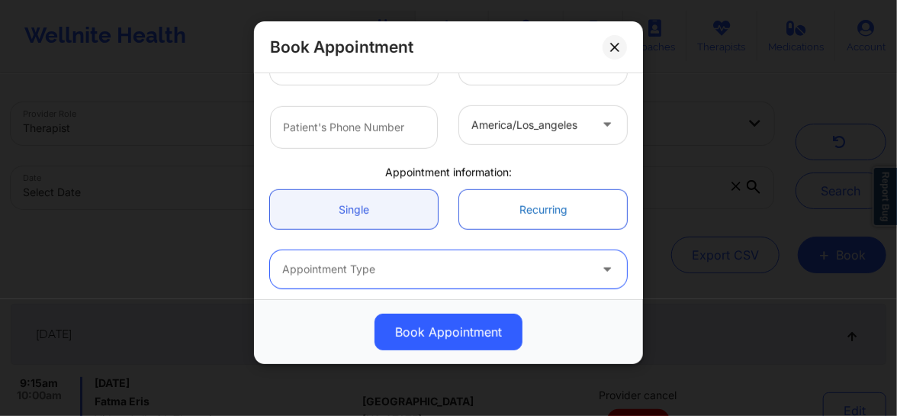
scroll to position [361, 0]
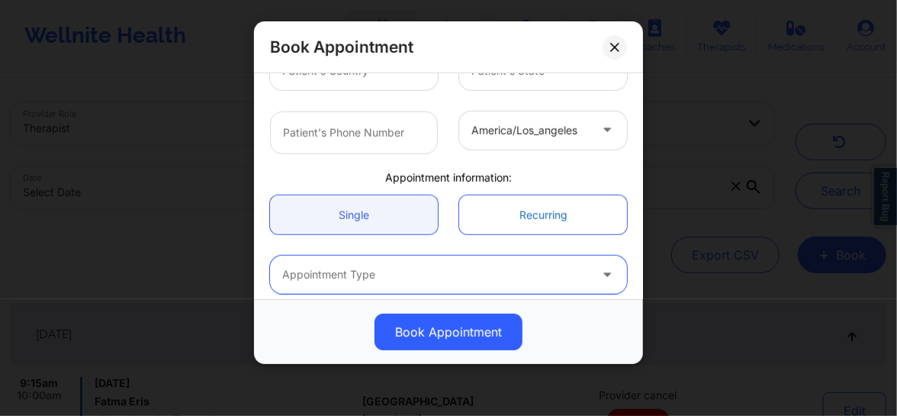
click at [535, 210] on link "Recurring" at bounding box center [543, 214] width 168 height 39
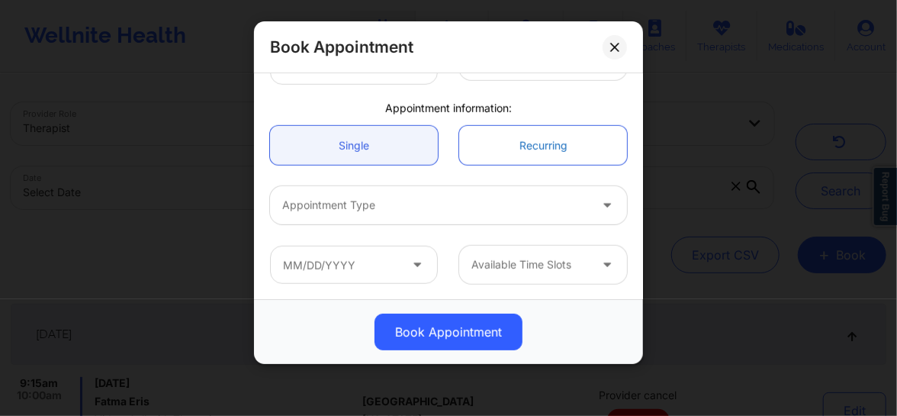
scroll to position [0, 0]
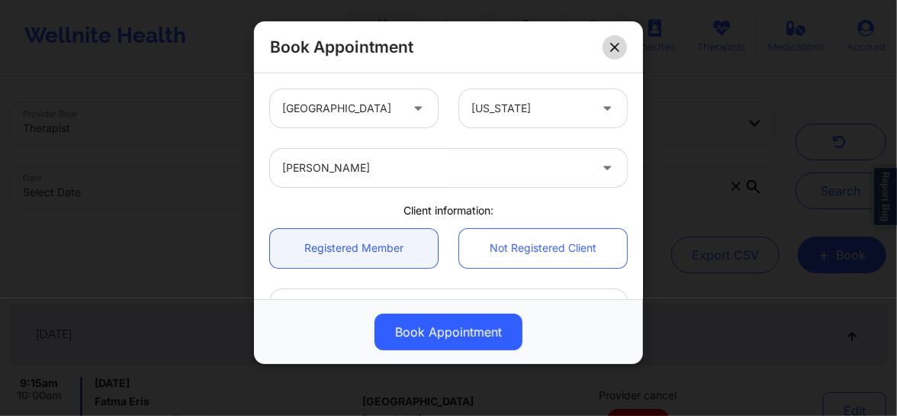
click at [617, 47] on icon at bounding box center [614, 47] width 9 height 9
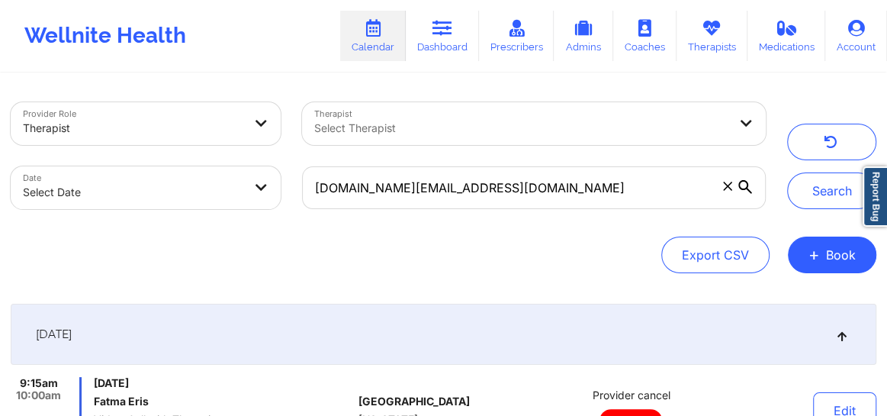
click at [724, 188] on icon at bounding box center [727, 185] width 9 height 9
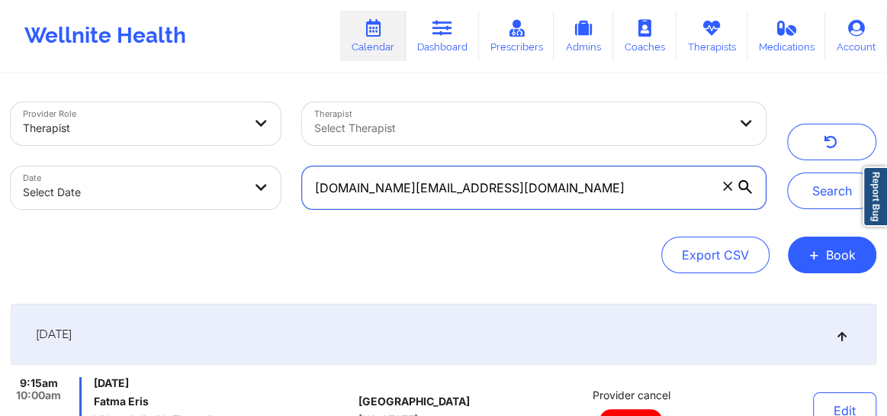
click at [724, 188] on input "fatma.er@hotmail.com" at bounding box center [534, 187] width 464 height 43
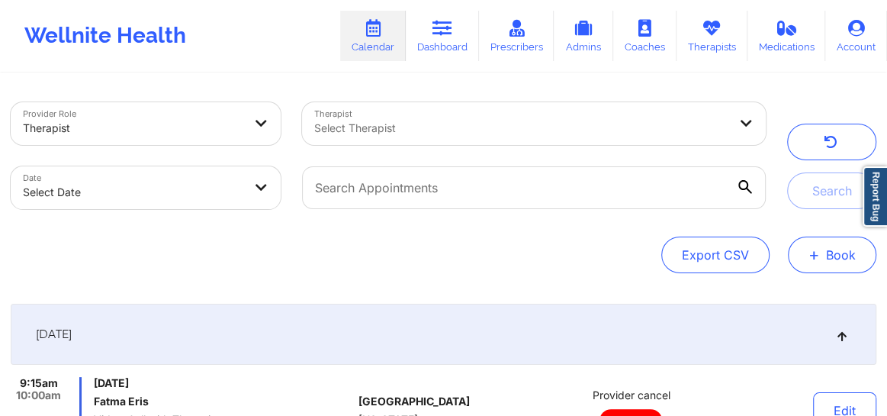
click at [821, 245] on button "+ Book" at bounding box center [832, 254] width 88 height 37
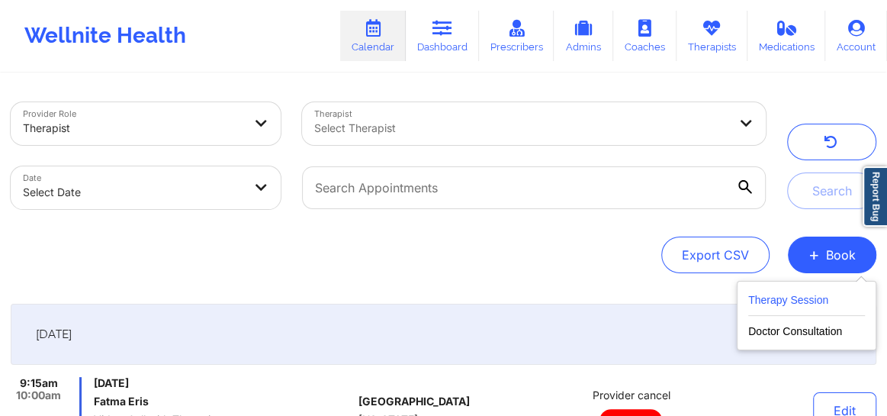
click at [780, 300] on button "Therapy Session" at bounding box center [806, 303] width 117 height 25
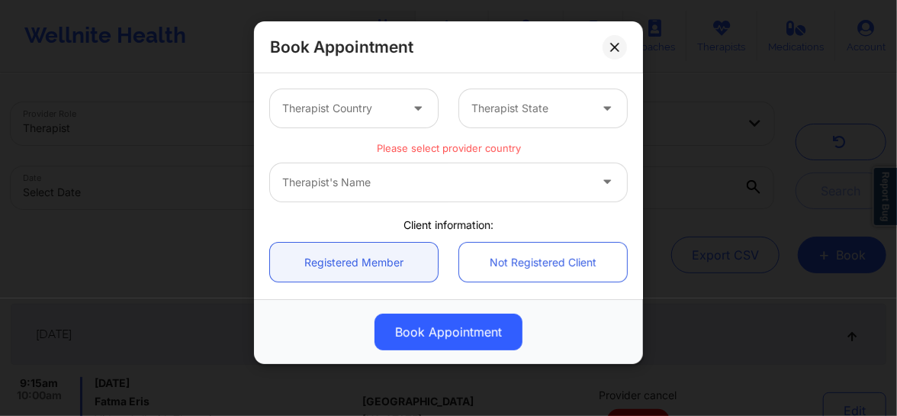
click at [366, 108] on div at bounding box center [340, 108] width 117 height 18
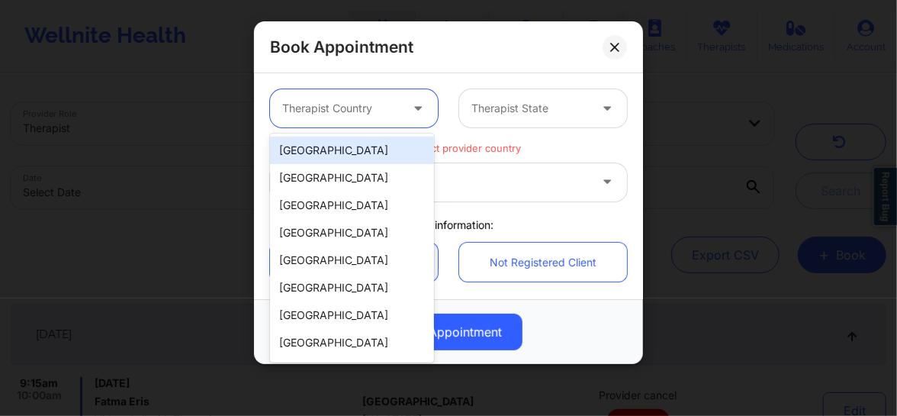
click at [345, 150] on div "[GEOGRAPHIC_DATA]" at bounding box center [352, 149] width 164 height 27
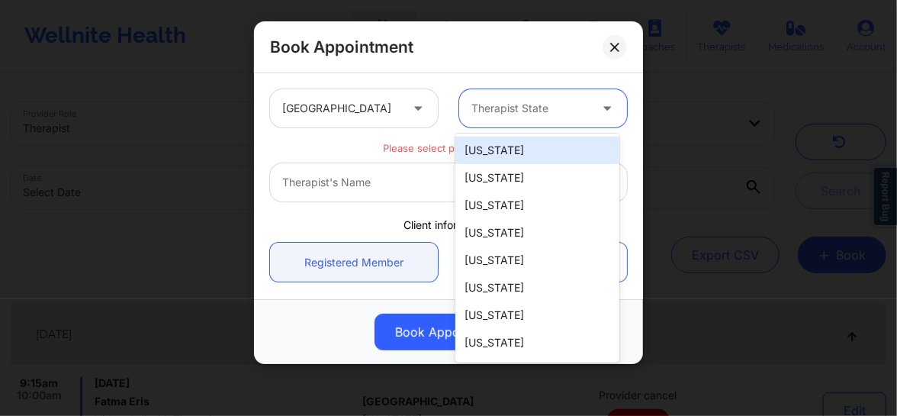
click at [488, 111] on div at bounding box center [529, 108] width 117 height 18
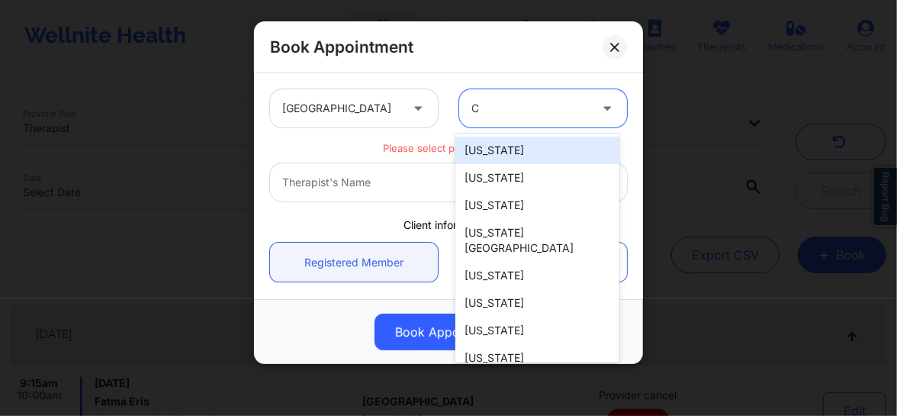
type input "Ca"
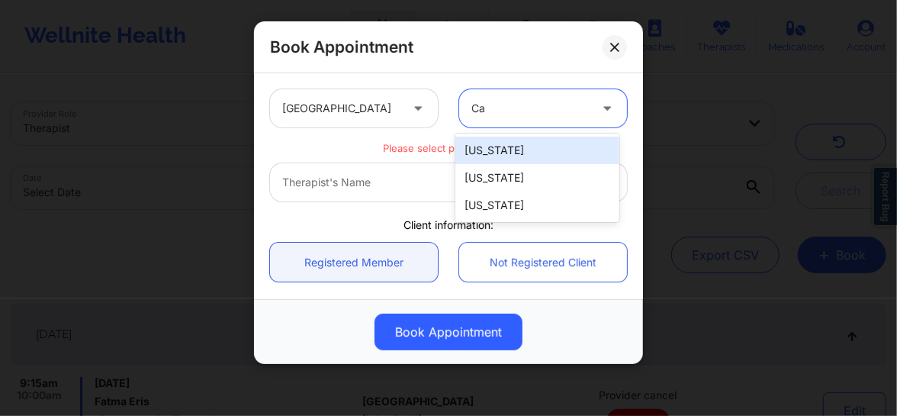
click at [493, 152] on div "[US_STATE]" at bounding box center [537, 149] width 164 height 27
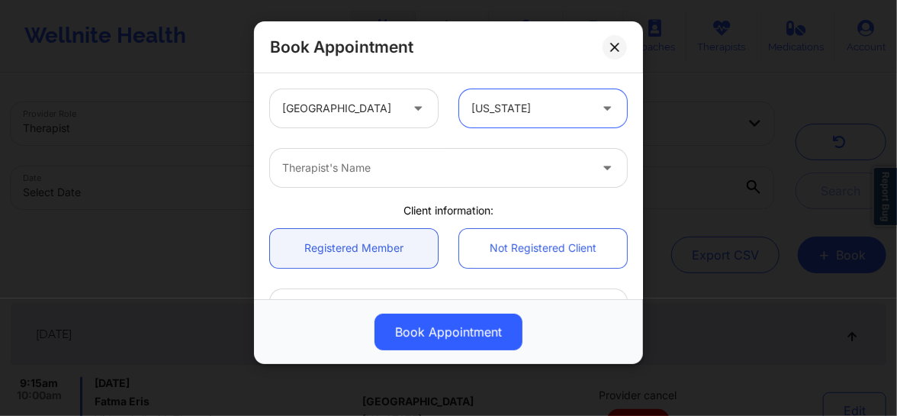
click at [397, 175] on div at bounding box center [435, 168] width 307 height 18
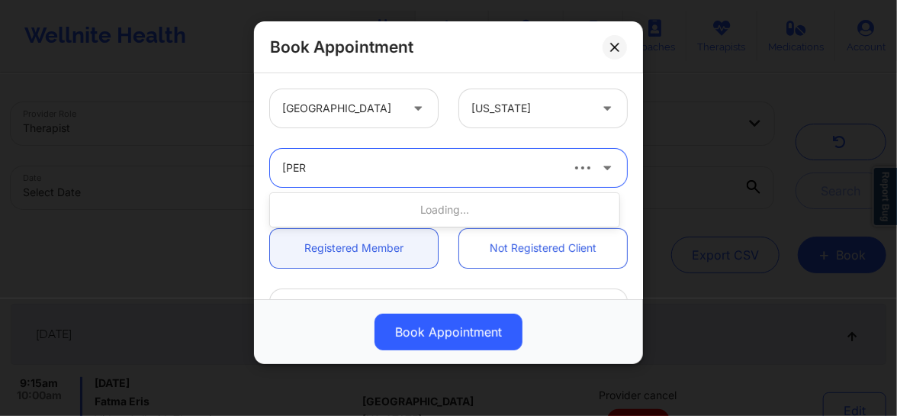
type input "quisha"
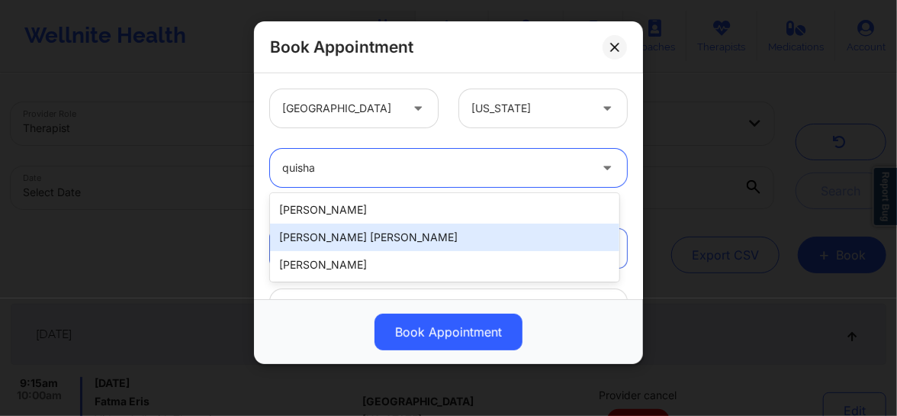
click at [342, 235] on div "[PERSON_NAME] [PERSON_NAME]" at bounding box center [444, 236] width 349 height 27
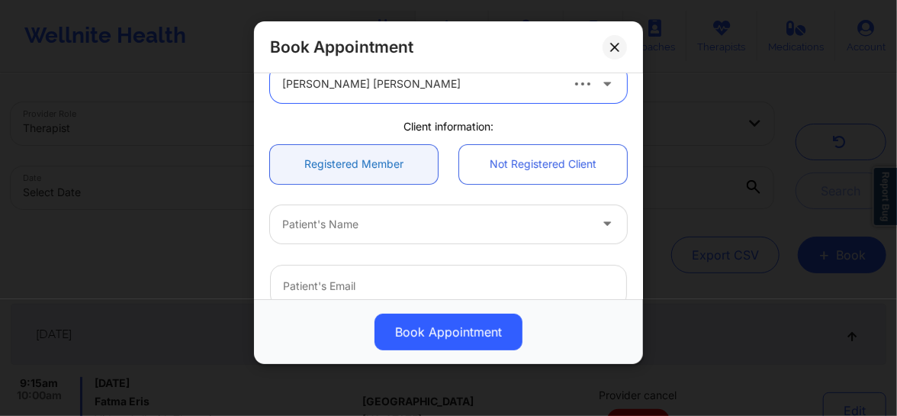
scroll to position [92, 0]
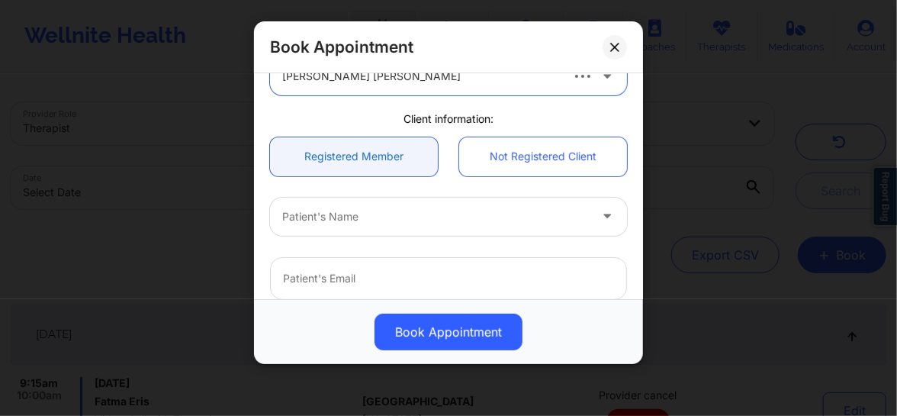
click at [369, 158] on link "Registered Member" at bounding box center [354, 156] width 168 height 39
click at [354, 216] on div at bounding box center [435, 216] width 307 height 18
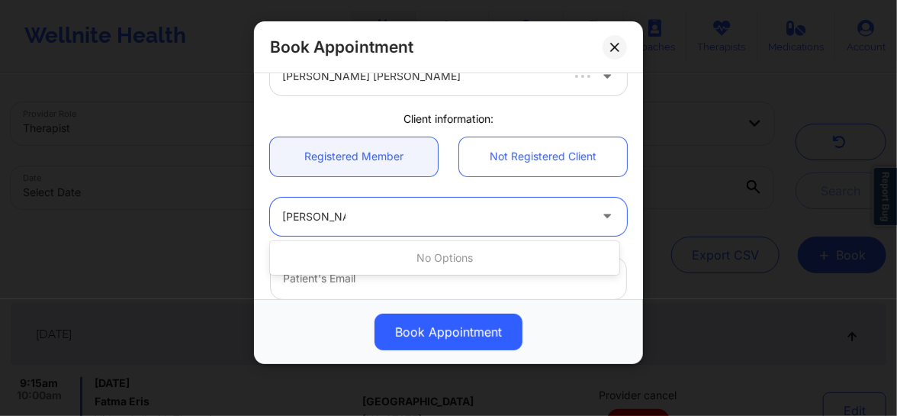
type input "Mary Roche"
type input "Mary A R"
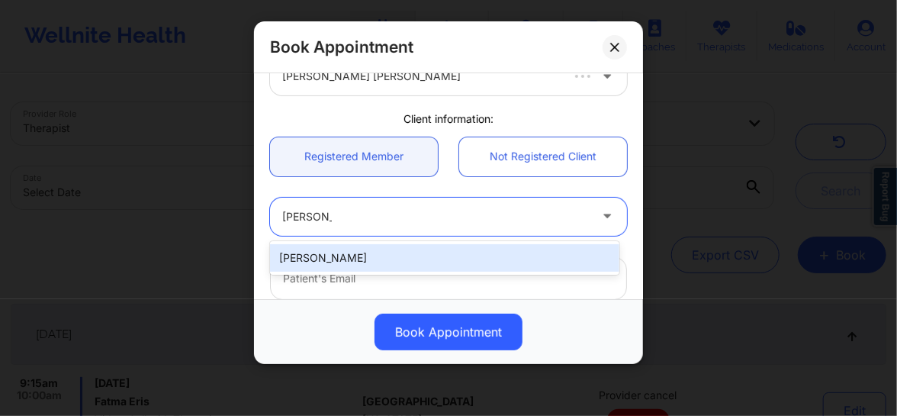
click at [353, 257] on div "[PERSON_NAME]" at bounding box center [444, 257] width 349 height 27
type input "[EMAIL_ADDRESS][DOMAIN_NAME]"
type input "[PHONE_NUMBER]"
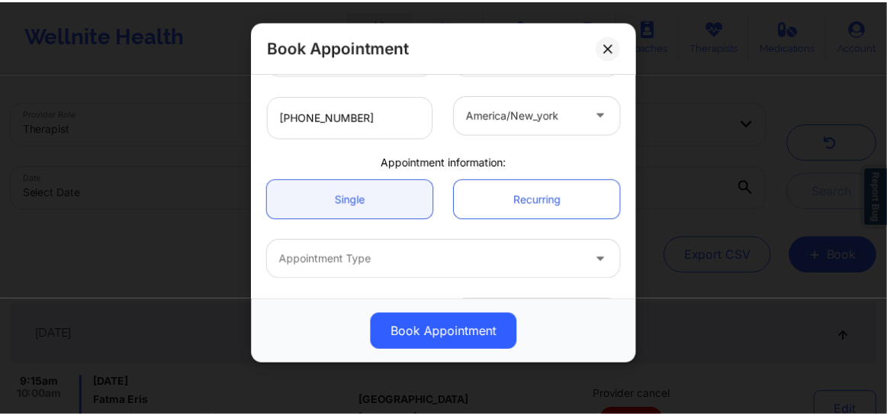
scroll to position [430, 0]
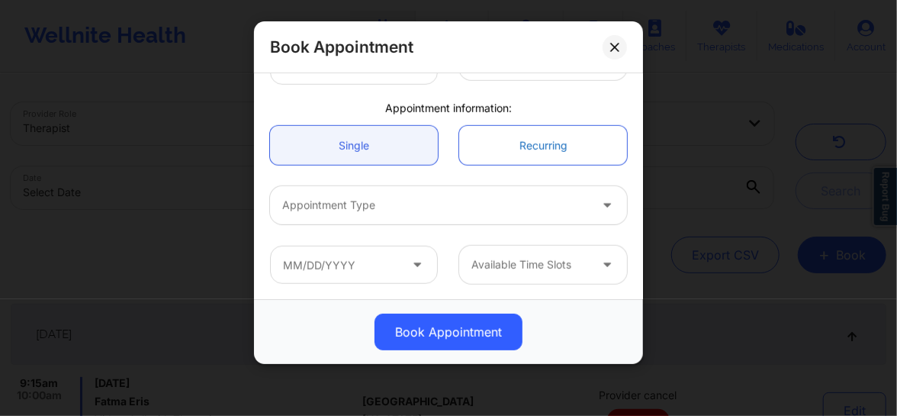
click at [557, 156] on link "Recurring" at bounding box center [543, 145] width 168 height 39
click at [378, 160] on link "Single" at bounding box center [354, 145] width 168 height 39
click at [391, 145] on link "Single" at bounding box center [354, 145] width 168 height 39
click at [384, 203] on div at bounding box center [435, 205] width 307 height 18
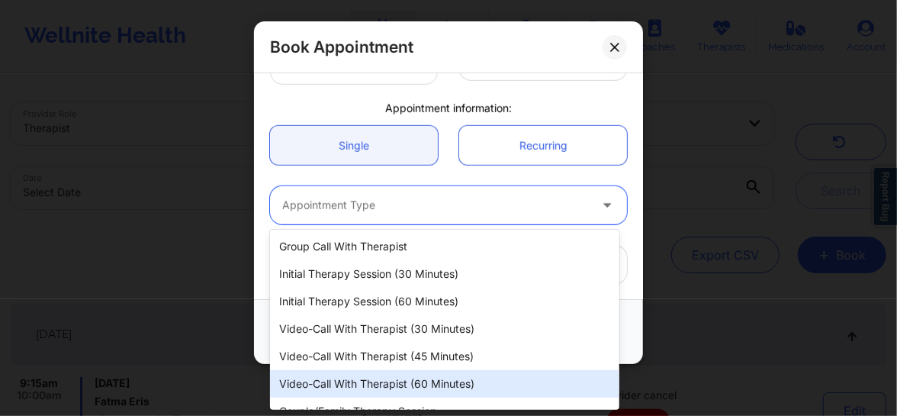
click at [394, 381] on div "Video-Call with Therapist (60 minutes)" at bounding box center [444, 383] width 349 height 27
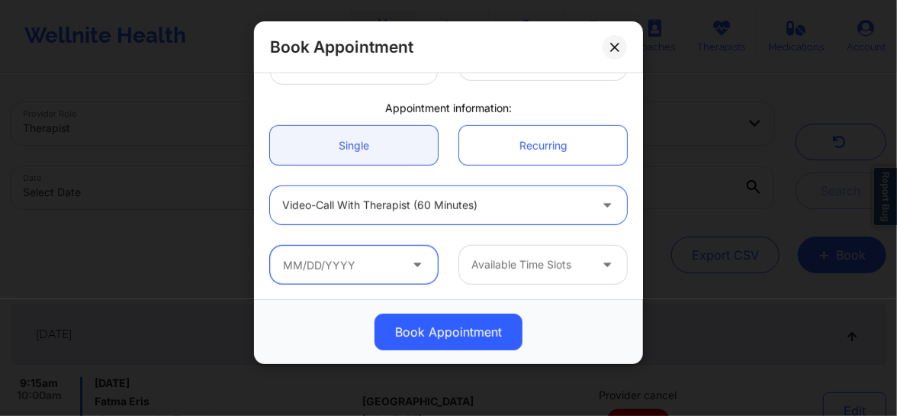
click at [392, 268] on input "text" at bounding box center [354, 265] width 168 height 38
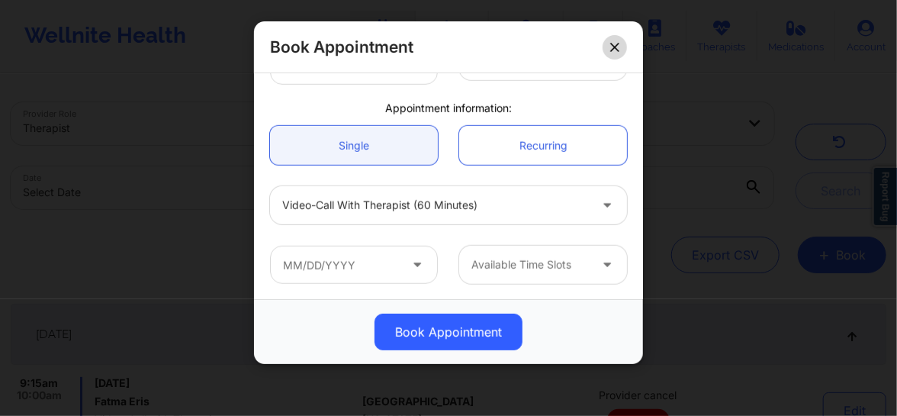
click at [617, 47] on icon at bounding box center [614, 47] width 9 height 9
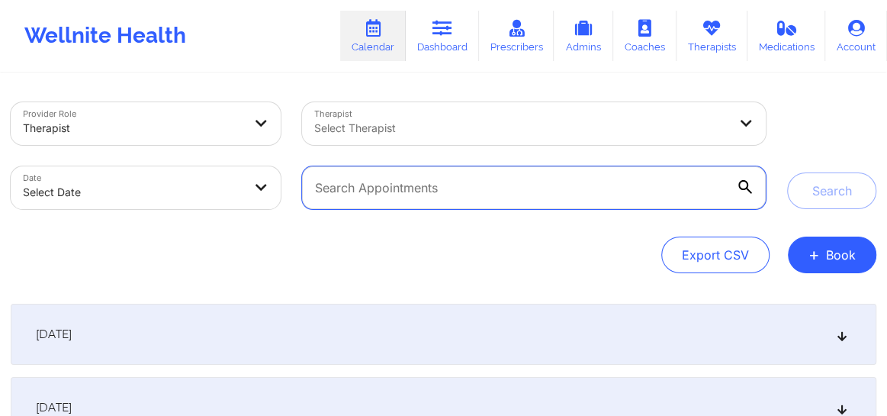
click at [527, 189] on input "text" at bounding box center [534, 187] width 464 height 43
paste input "Y [PERSON_NAME]"
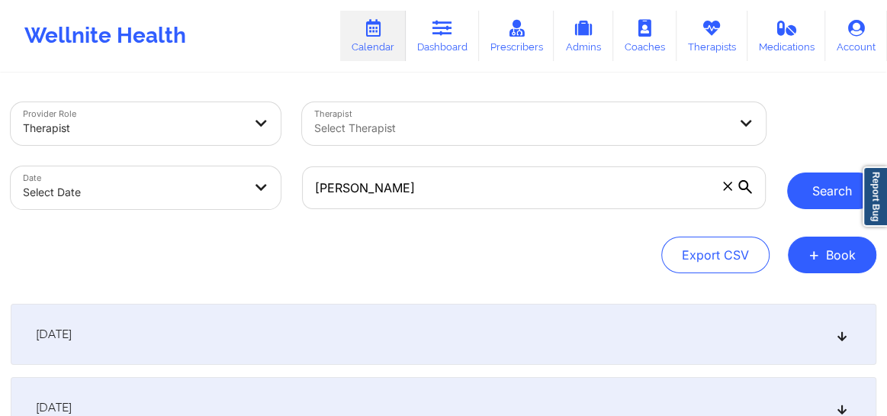
click at [820, 190] on button "Search" at bounding box center [831, 190] width 89 height 37
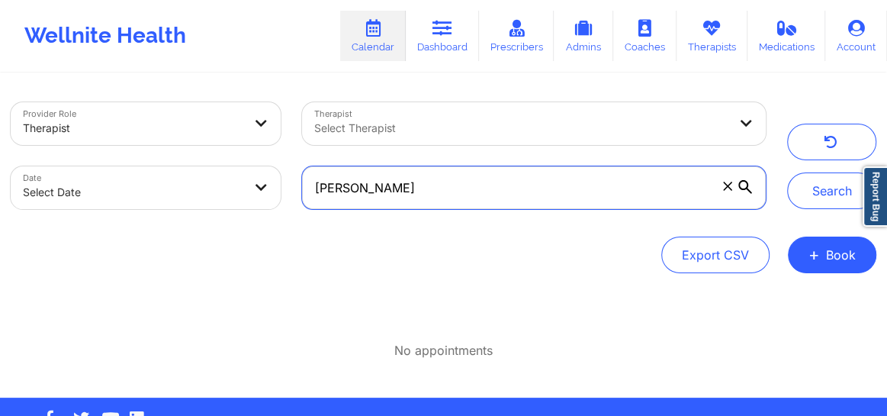
click at [364, 189] on input "Hannah Y Dannenfeldt" at bounding box center [534, 187] width 464 height 43
click at [313, 189] on input "HannahY Dannenfeldt" at bounding box center [534, 187] width 464 height 43
click at [365, 188] on input "HannahY Dannenfeldt" at bounding box center [534, 187] width 464 height 43
click at [368, 188] on input "HannahY Dannenfeldt" at bounding box center [534, 187] width 464 height 43
type input "Hannah Dannenfeldt"
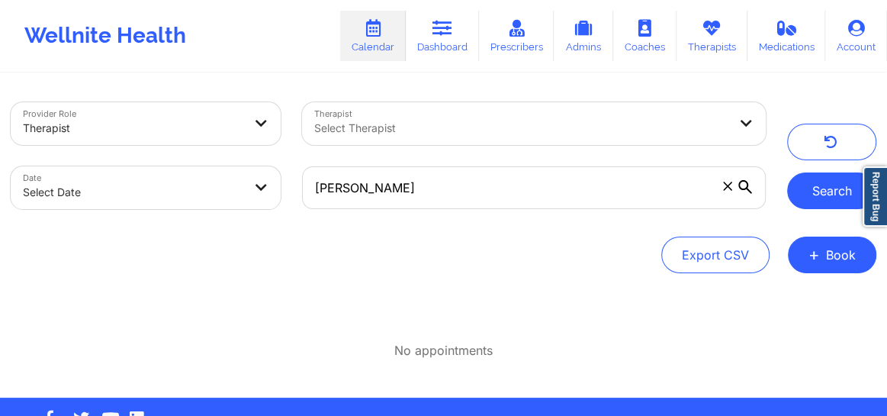
click at [805, 194] on button "Search" at bounding box center [831, 190] width 89 height 37
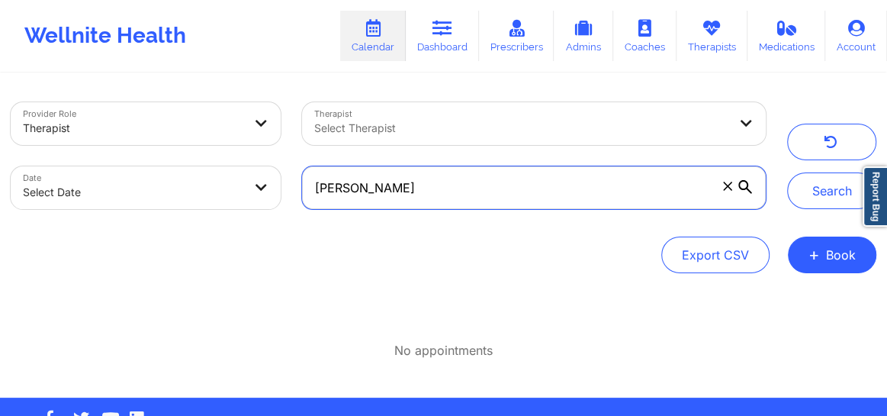
click at [472, 184] on input "Hannah Dannenfeldt" at bounding box center [534, 187] width 464 height 43
drag, startPoint x: 442, startPoint y: 191, endPoint x: 308, endPoint y: 192, distance: 134.2
click at [308, 192] on input "Hannah Dannenfeldt" at bounding box center [534, 187] width 464 height 43
paste input "hydannenfeldt@gmail.com"
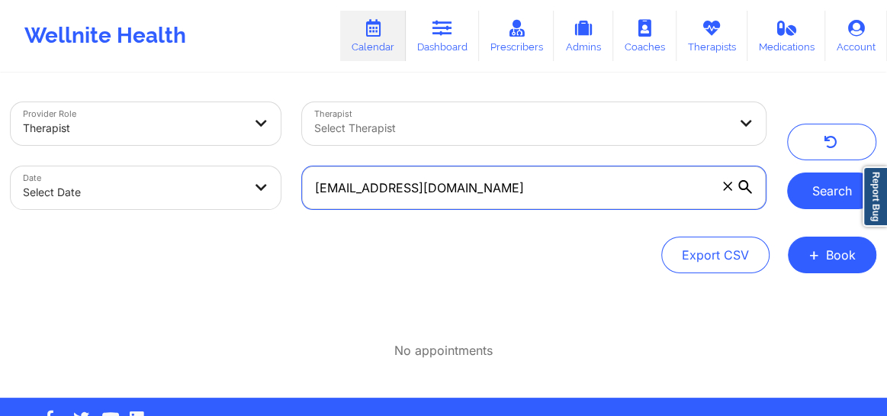
type input "hydannenfeldt@gmail.com"
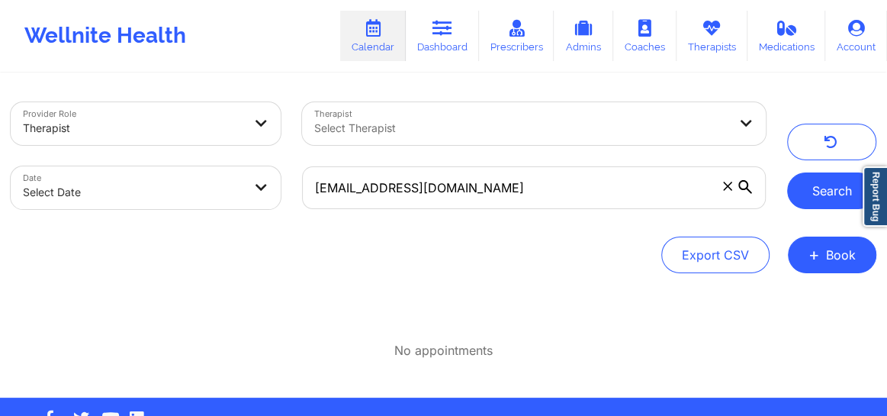
click at [812, 203] on button "Search" at bounding box center [831, 190] width 89 height 37
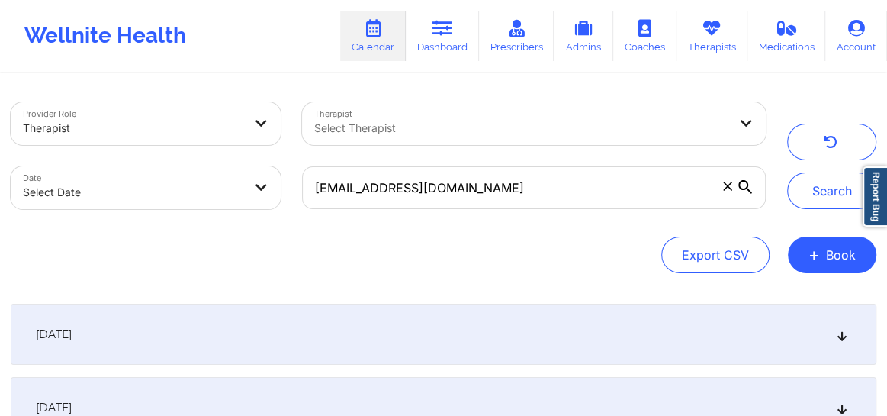
click at [128, 198] on body "Wellnite Health Calendar Dashboard Prescribers Admins Coaches Therapists Medica…" at bounding box center [443, 208] width 887 height 416
select select "2025-8"
select select "2025-9"
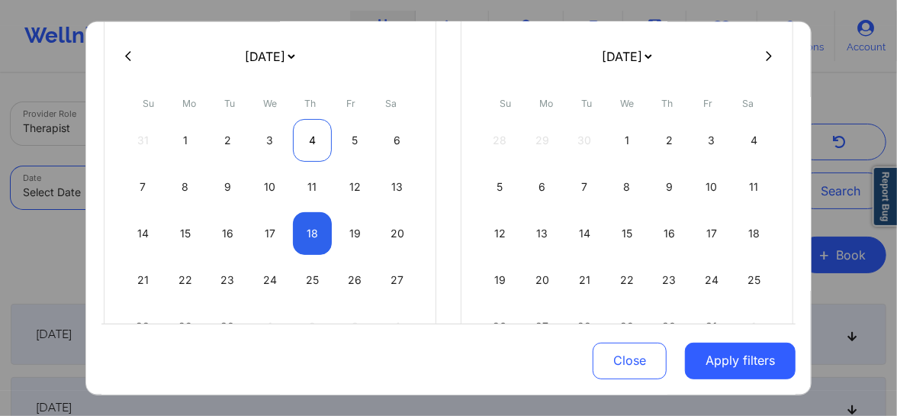
scroll to position [185, 0]
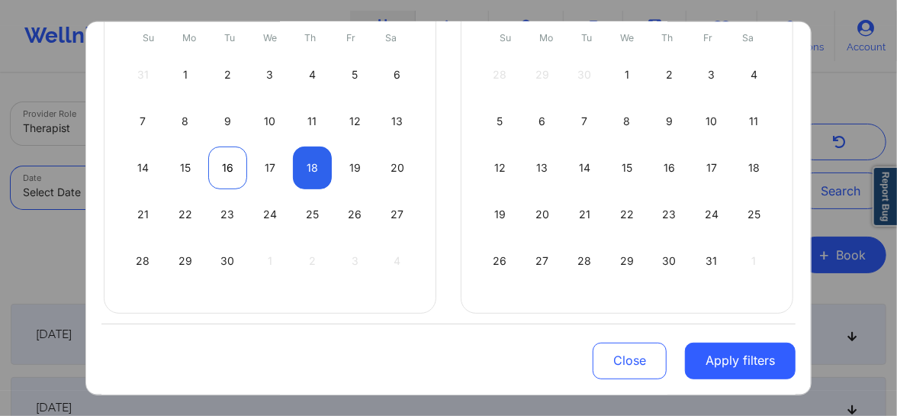
click at [211, 160] on div "16" at bounding box center [227, 167] width 39 height 43
select select "2025-8"
select select "2025-9"
click at [229, 163] on div "16" at bounding box center [227, 167] width 39 height 43
select select "2025-8"
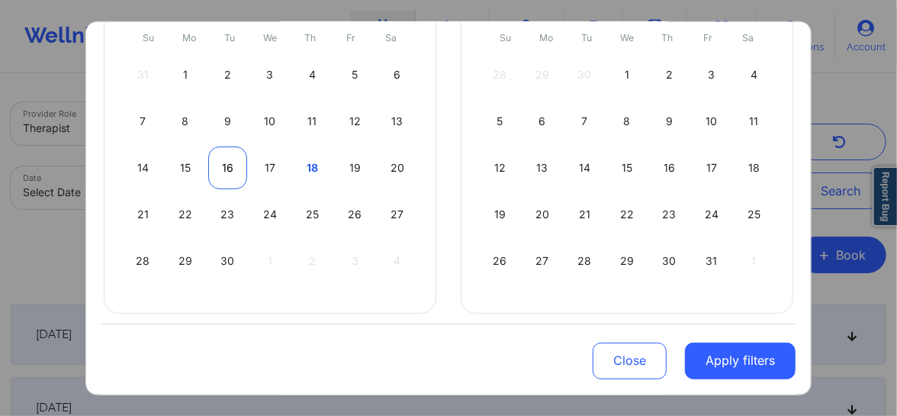
select select "2025-9"
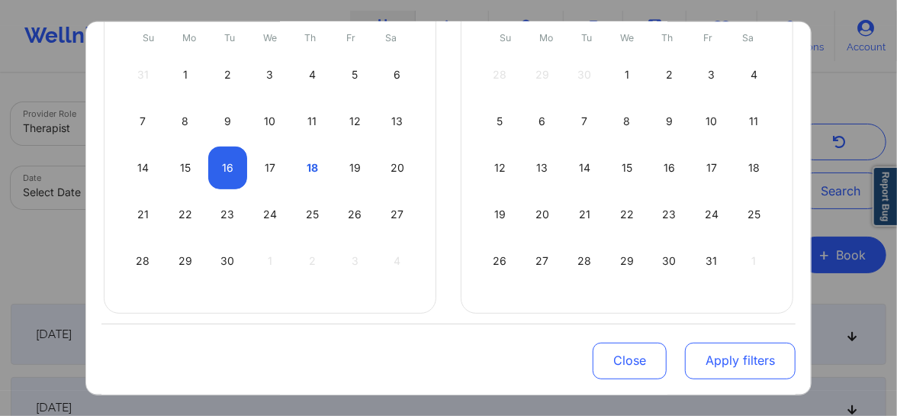
click at [742, 363] on button "Apply filters" at bounding box center [740, 360] width 111 height 37
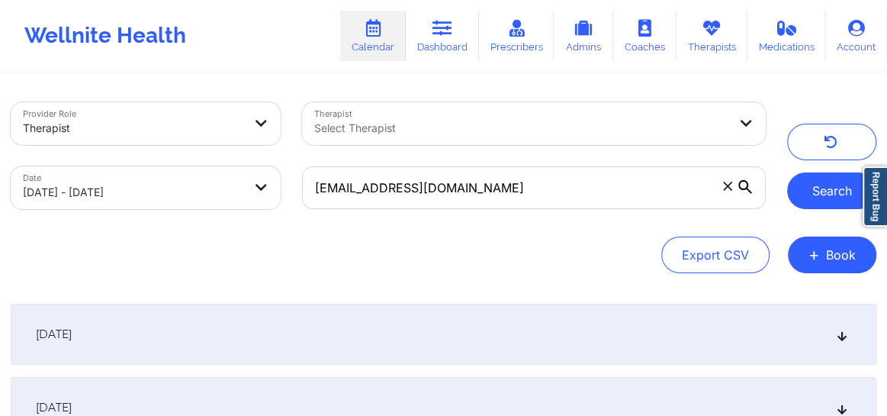
click at [824, 185] on button "Search" at bounding box center [831, 190] width 89 height 37
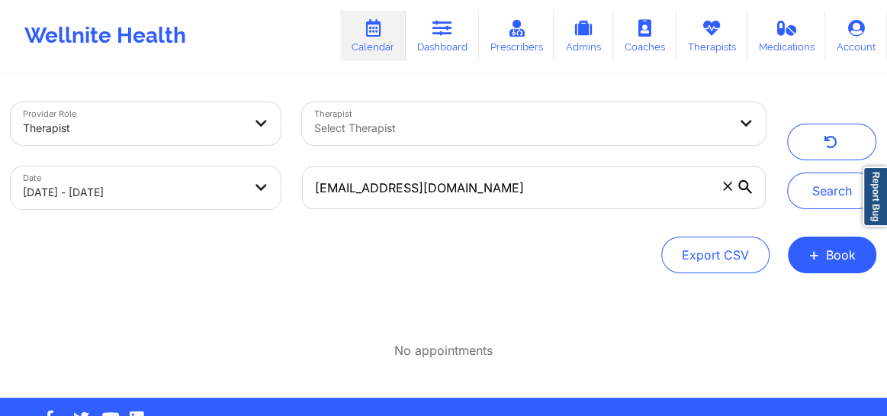
click at [161, 190] on body "Wellnite Health Calendar Dashboard Prescribers Admins Coaches Therapists Medica…" at bounding box center [443, 208] width 887 height 416
select select "2025-8"
select select "2025-9"
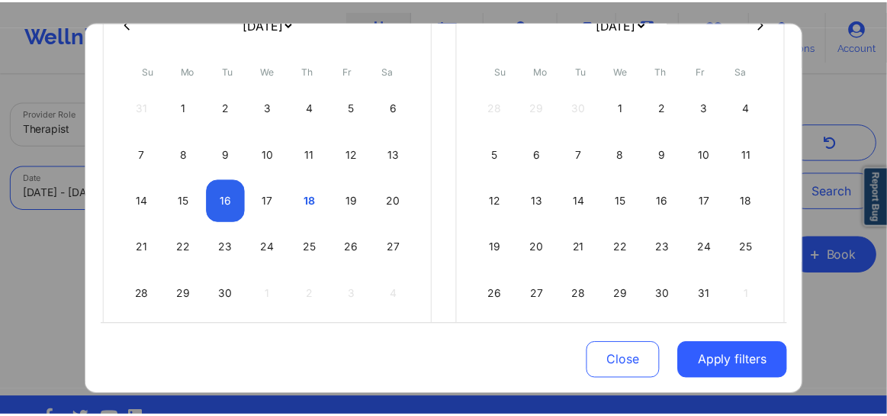
scroll to position [145, 0]
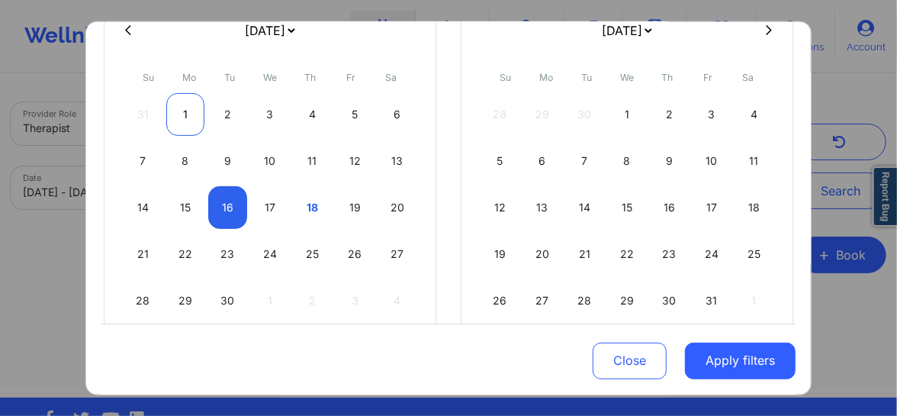
click at [181, 110] on div "1" at bounding box center [185, 113] width 39 height 43
select select "2025-8"
select select "2025-9"
click at [185, 120] on div "1" at bounding box center [185, 113] width 39 height 43
select select "2025-8"
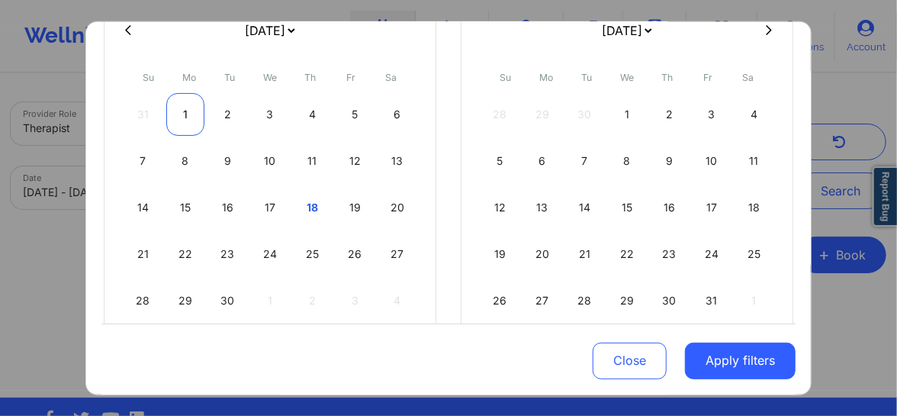
select select "2025-9"
click at [226, 301] on div "30" at bounding box center [227, 299] width 39 height 43
select select "2025-8"
select select "2025-9"
select select "2025-8"
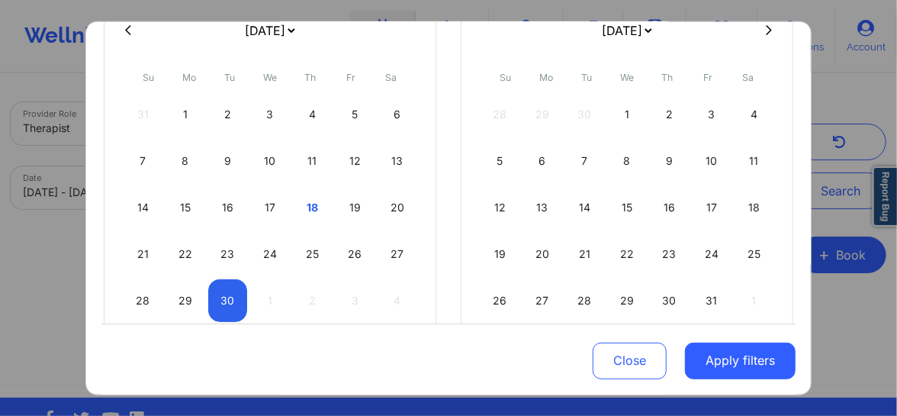
select select "2025-9"
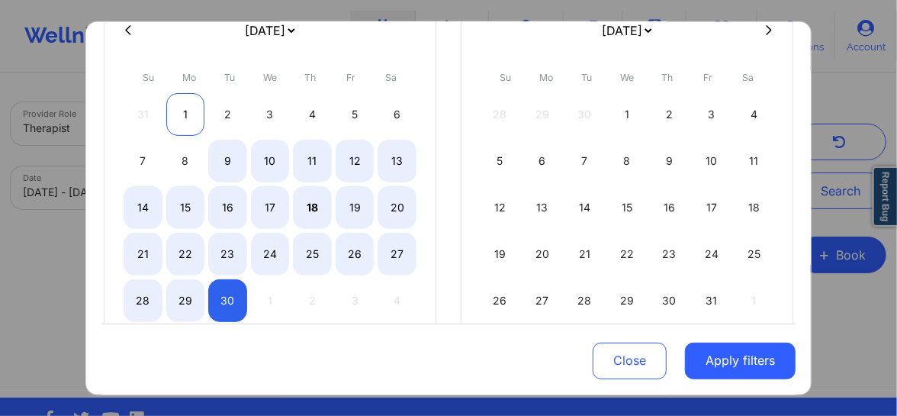
select select "2025-8"
select select "2025-9"
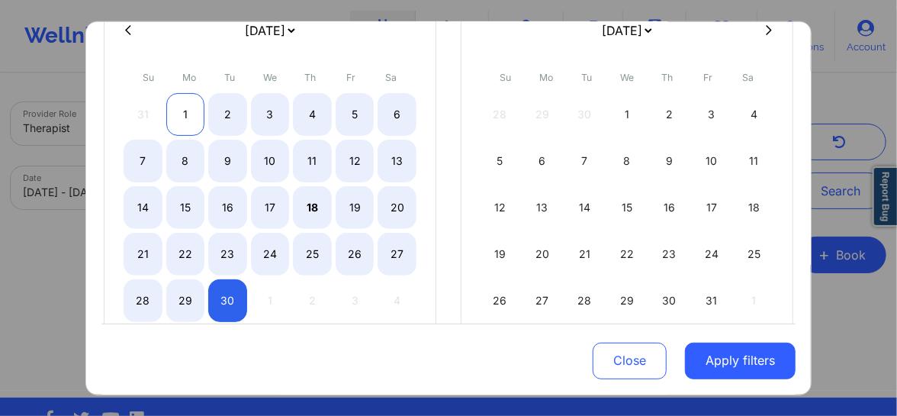
click at [184, 110] on div "1" at bounding box center [185, 113] width 39 height 43
select select "2025-8"
select select "2025-9"
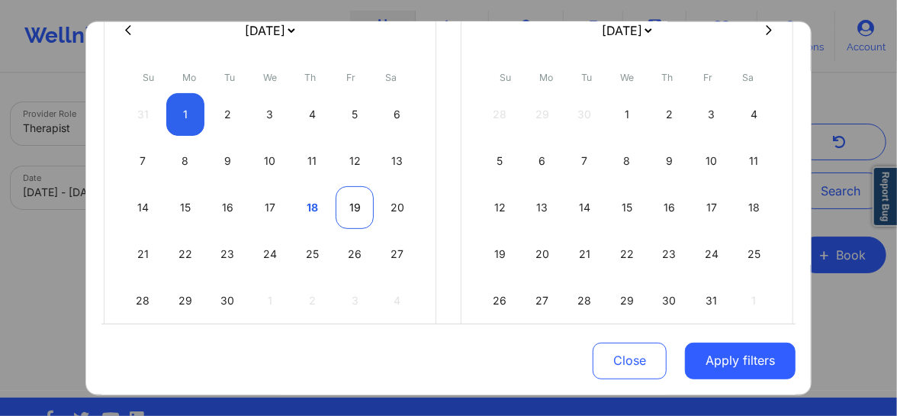
select select "2025-8"
select select "2025-9"
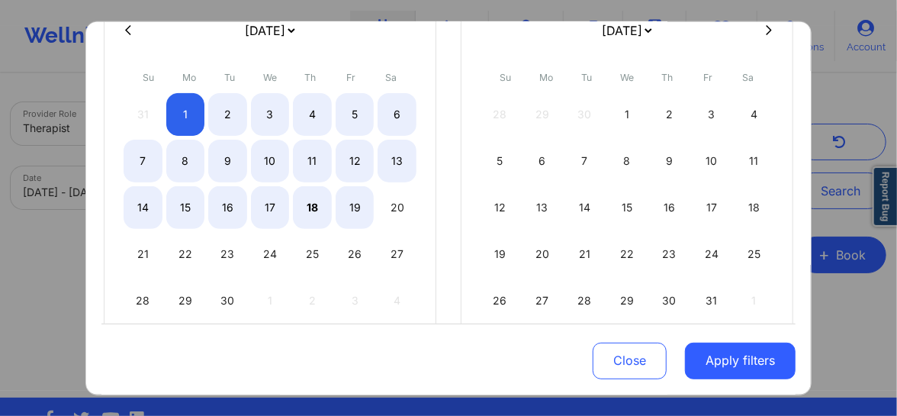
select select "2025-8"
select select "2025-9"
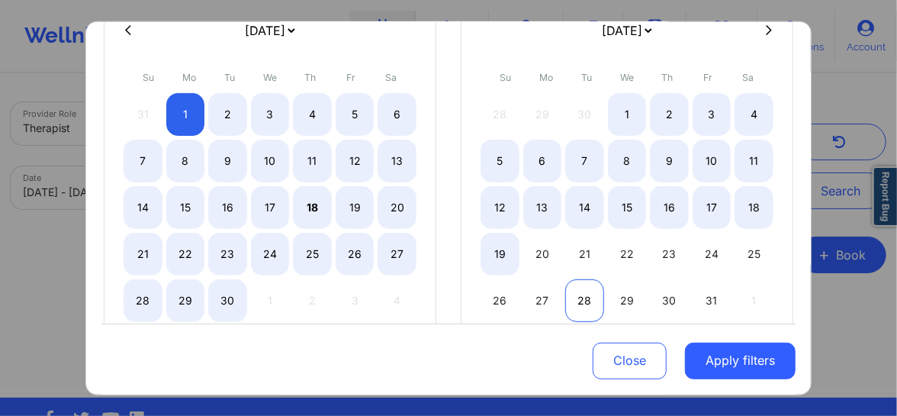
select select "2025-8"
select select "2025-9"
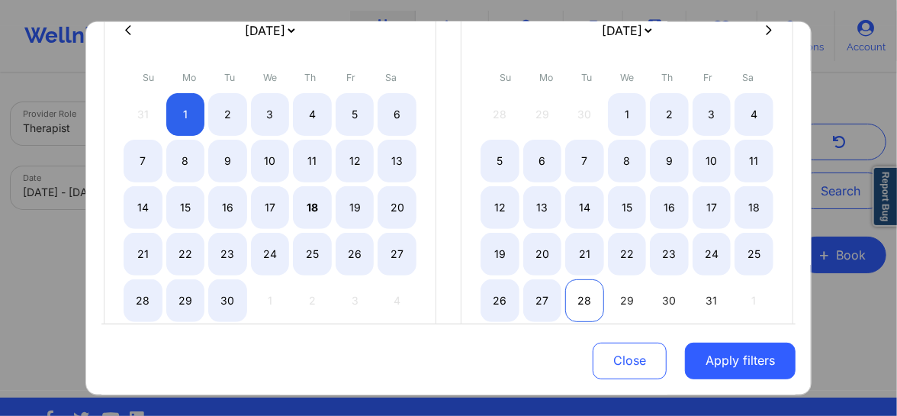
click at [589, 306] on div "28" at bounding box center [584, 299] width 39 height 43
select select "2025-8"
select select "2025-9"
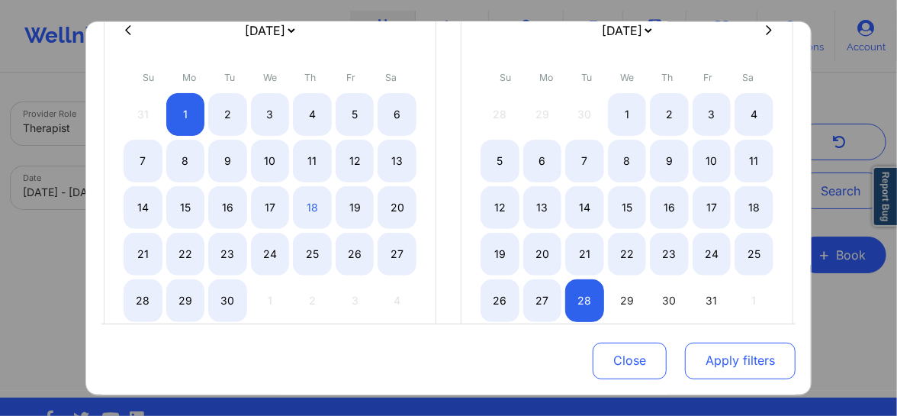
click at [717, 363] on button "Apply filters" at bounding box center [740, 360] width 111 height 37
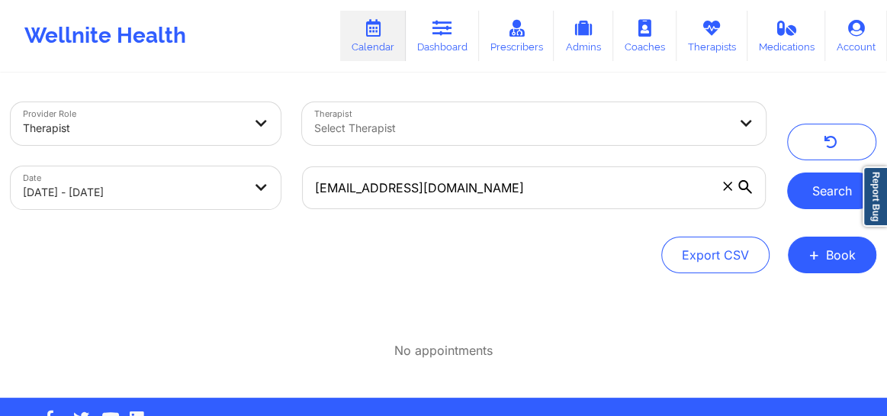
click at [815, 198] on button "Search" at bounding box center [831, 190] width 89 height 37
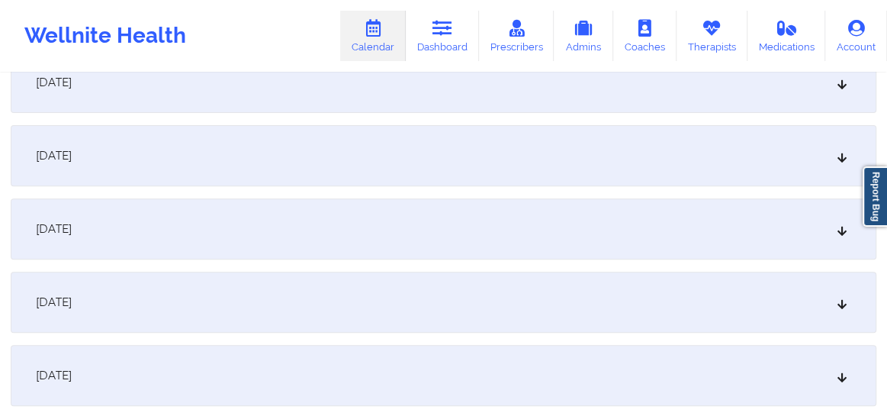
scroll to position [254, 0]
click at [842, 227] on icon at bounding box center [842, 226] width 13 height 11
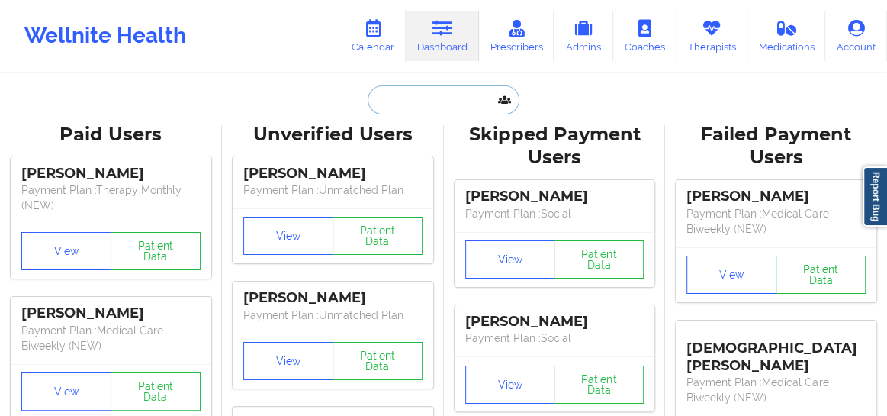
click at [407, 111] on input "text" at bounding box center [443, 99] width 151 height 29
paste input "[EMAIL_ADDRESS][DOMAIN_NAME]"
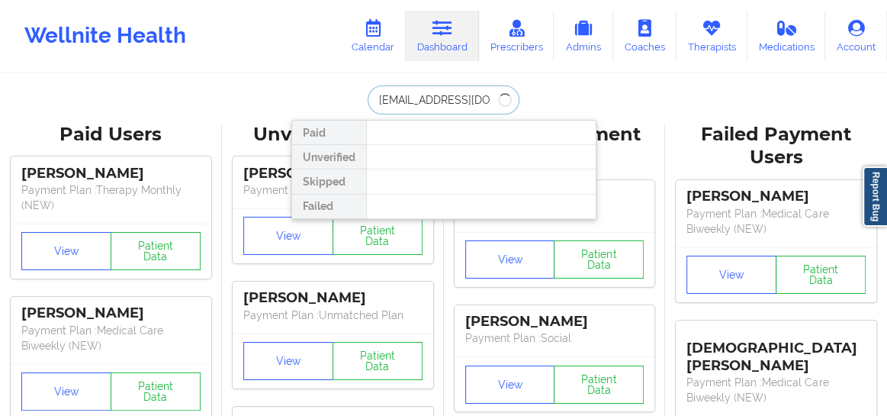
type input "[EMAIL_ADDRESS][DOMAIN_NAME]"
drag, startPoint x: 480, startPoint y: 99, endPoint x: 360, endPoint y: 107, distance: 120.7
click at [360, 107] on div "[EMAIL_ADDRESS][DOMAIN_NAME] Paid Unverified Skipped Failed" at bounding box center [443, 99] width 305 height 29
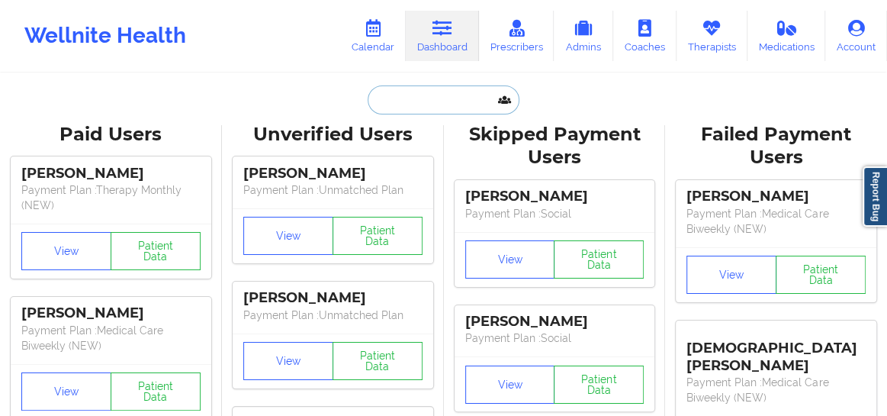
paste input "[EMAIL_ADDRESS][DOMAIN_NAME]"
type input "[EMAIL_ADDRESS][DOMAIN_NAME]"
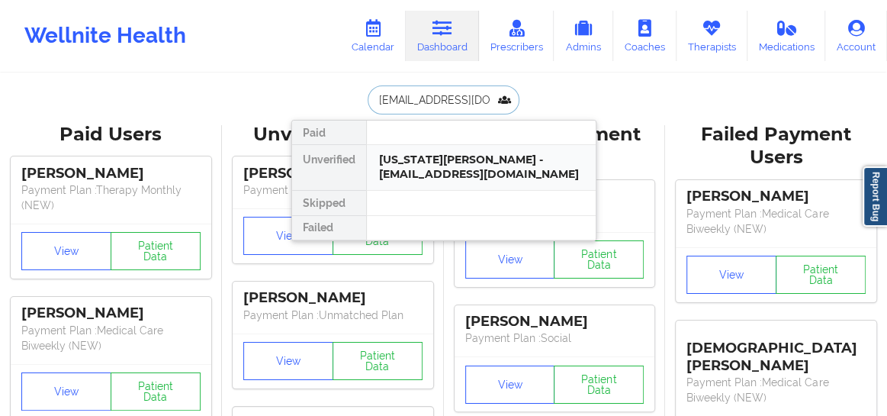
click at [388, 167] on div "[US_STATE][PERSON_NAME] - [EMAIL_ADDRESS][DOMAIN_NAME]" at bounding box center [481, 167] width 204 height 28
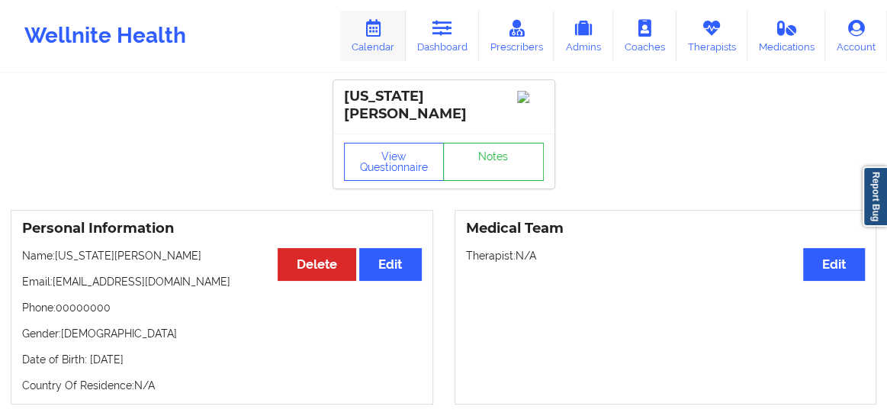
click at [381, 37] on link "Calendar" at bounding box center [373, 36] width 66 height 50
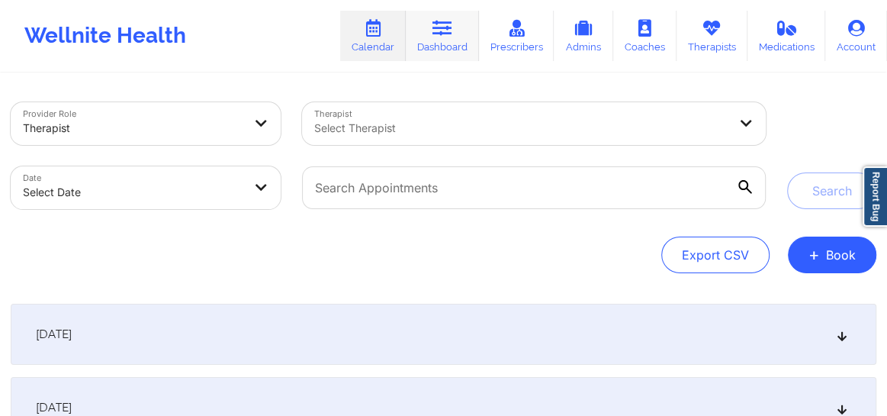
click at [461, 37] on link "Dashboard" at bounding box center [442, 36] width 73 height 50
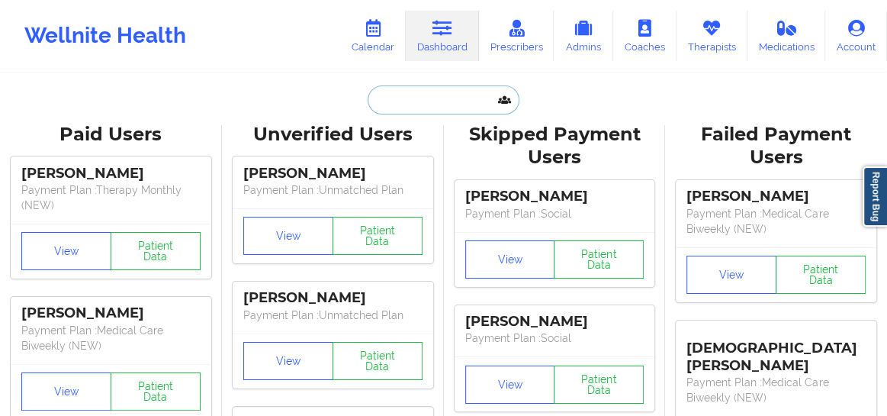
click at [409, 99] on input "text" at bounding box center [443, 99] width 151 height 29
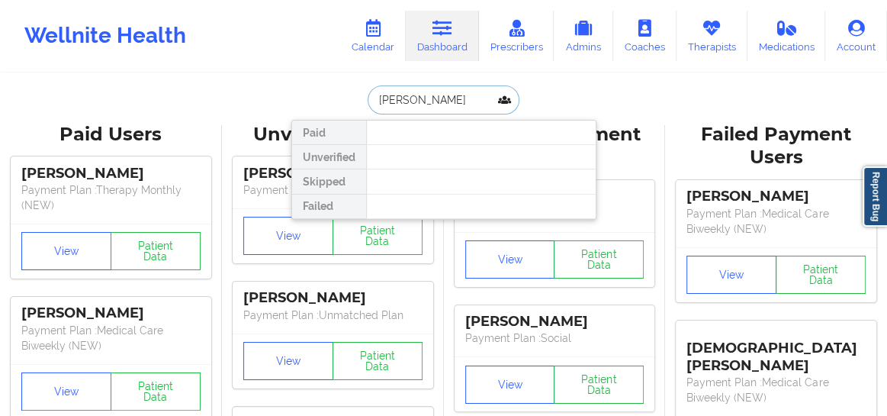
type input "[PERSON_NAME]"
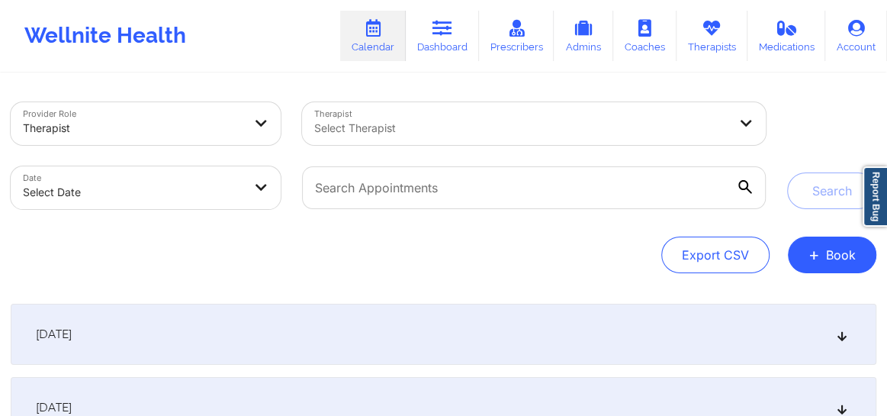
click at [480, 162] on div at bounding box center [533, 188] width 485 height 64
click at [821, 249] on button "+ Book" at bounding box center [832, 254] width 88 height 37
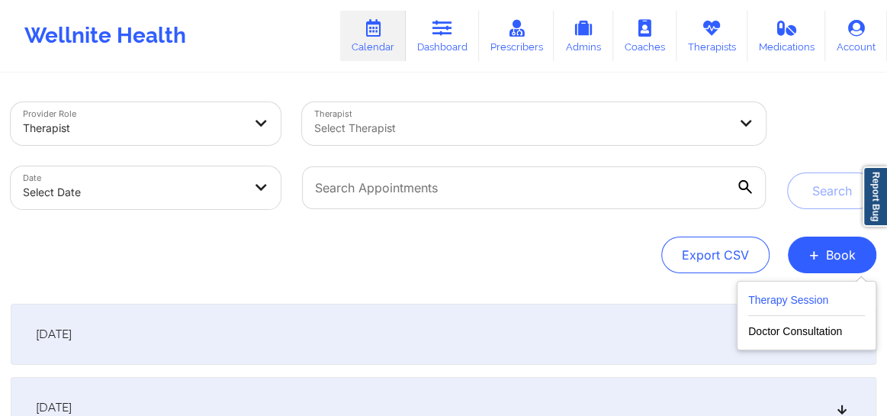
click at [764, 307] on button "Therapy Session" at bounding box center [806, 303] width 117 height 25
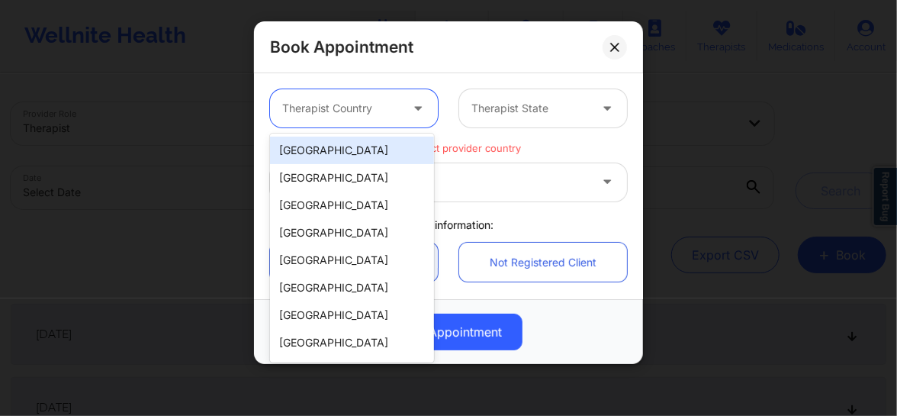
click at [343, 121] on div "Therapist Country" at bounding box center [335, 108] width 131 height 38
click at [326, 156] on div "[GEOGRAPHIC_DATA]" at bounding box center [352, 149] width 164 height 27
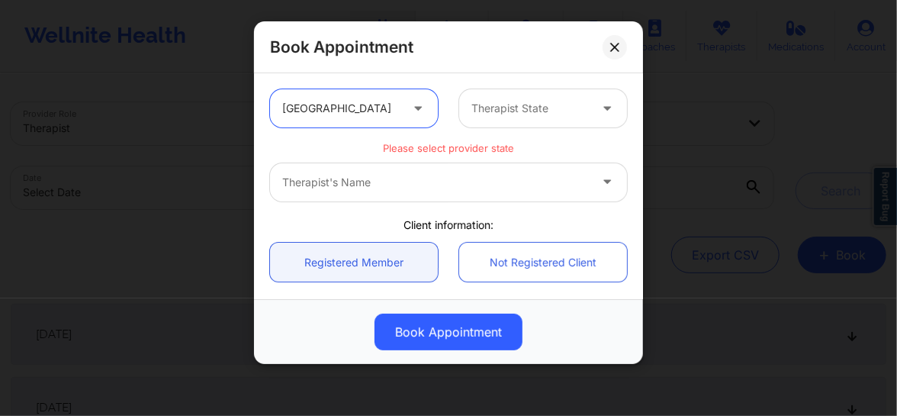
click at [477, 101] on div at bounding box center [529, 108] width 117 height 18
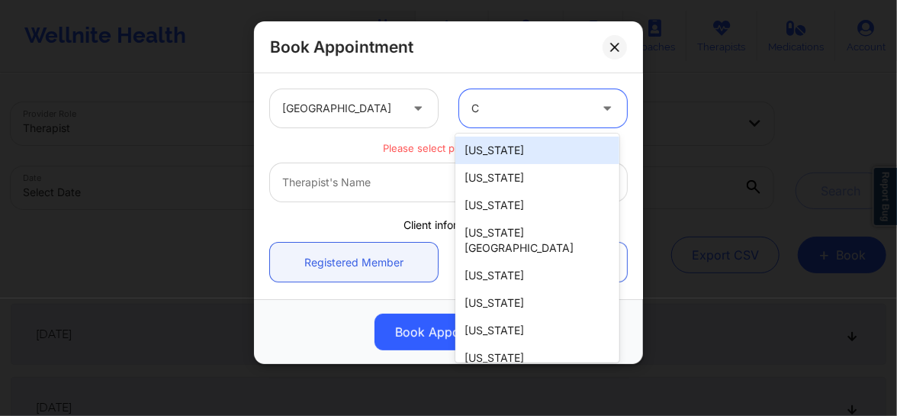
type input "CA"
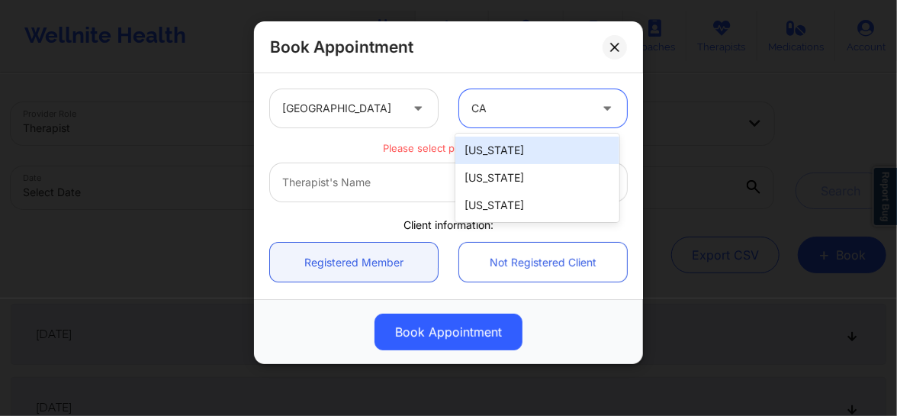
click at [487, 145] on div "[US_STATE]" at bounding box center [537, 149] width 164 height 27
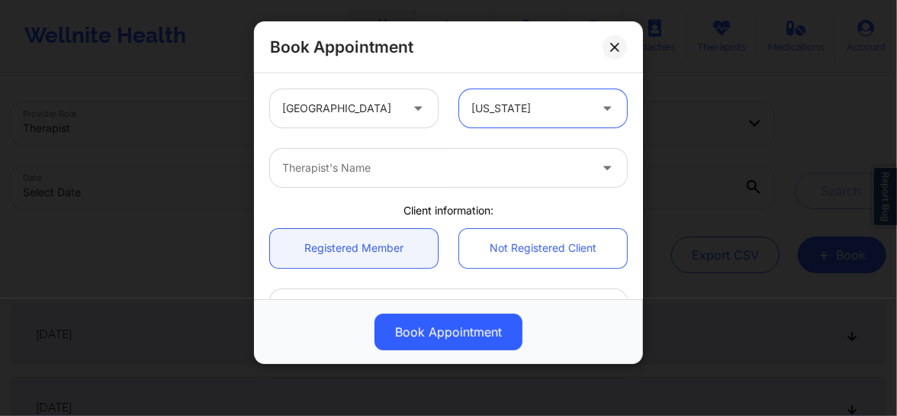
click at [365, 179] on div "Therapist's Name" at bounding box center [430, 168] width 320 height 38
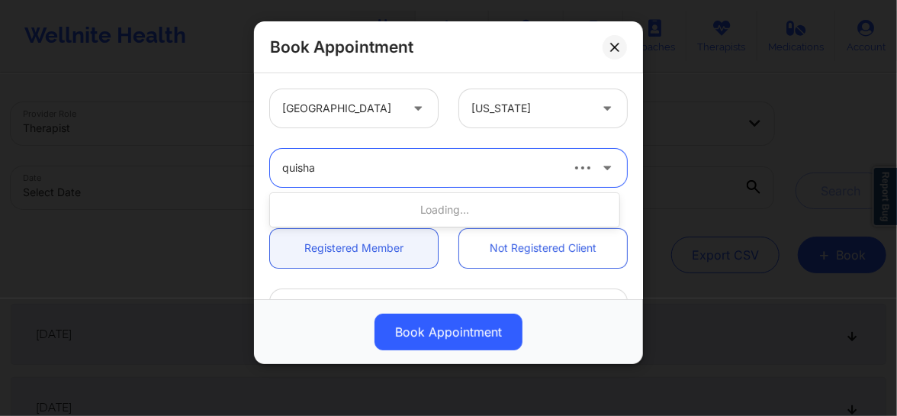
type input "quisha"
click at [508, 169] on div at bounding box center [420, 168] width 276 height 18
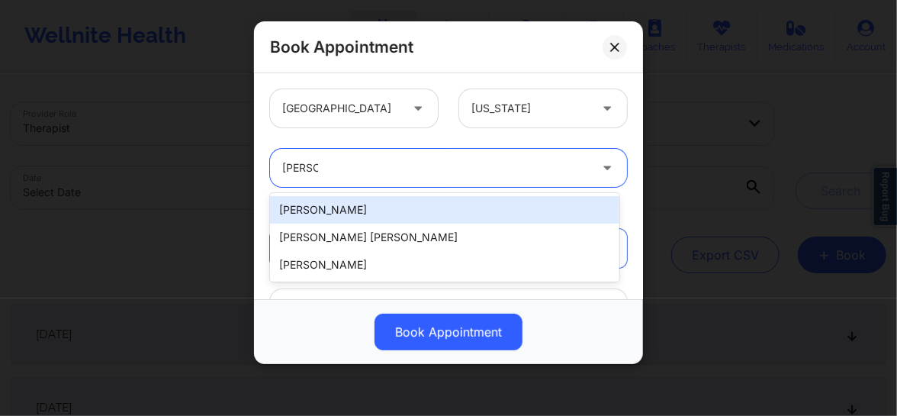
type input "quisha"
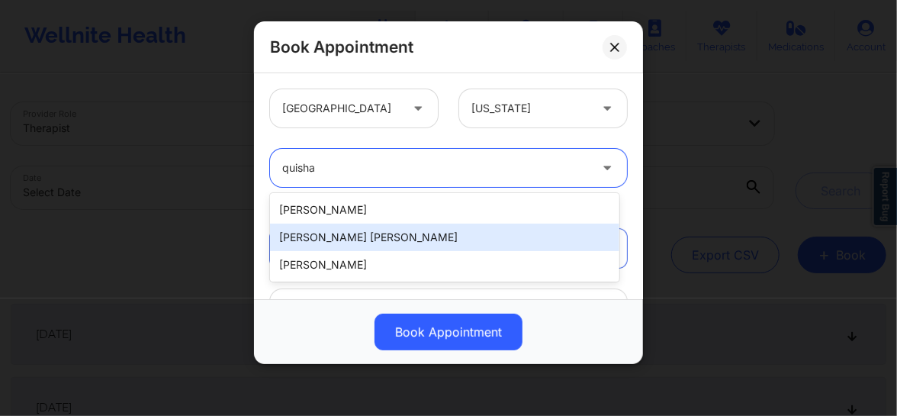
click at [373, 236] on div "[PERSON_NAME] [PERSON_NAME]" at bounding box center [444, 236] width 349 height 27
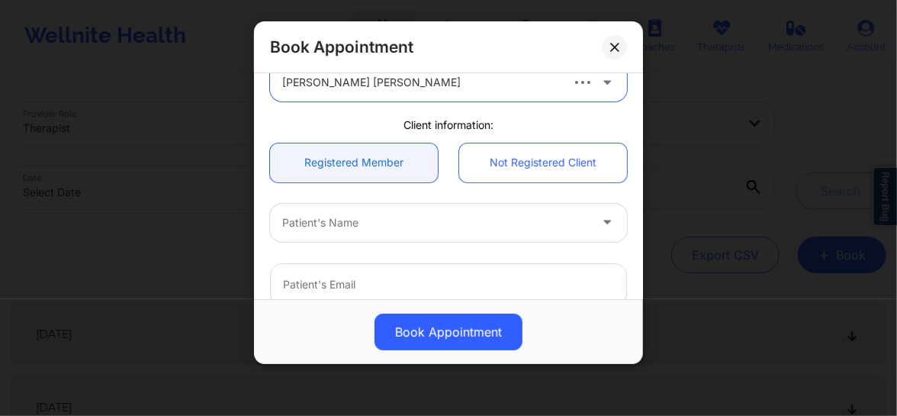
scroll to position [92, 0]
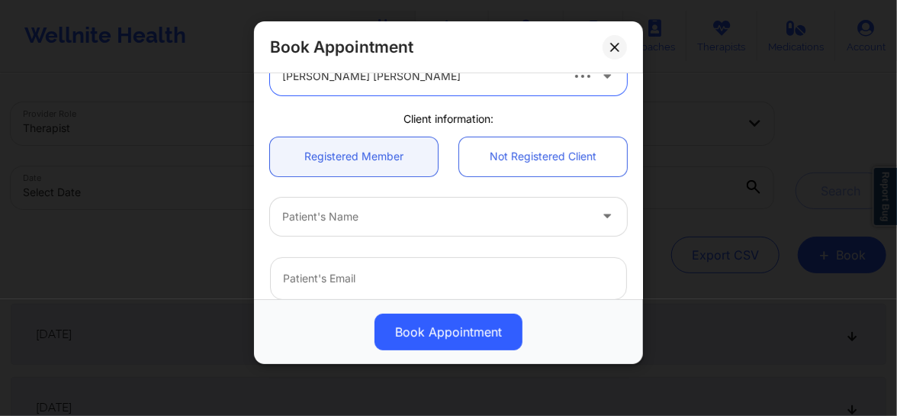
click at [360, 222] on div at bounding box center [435, 216] width 307 height 18
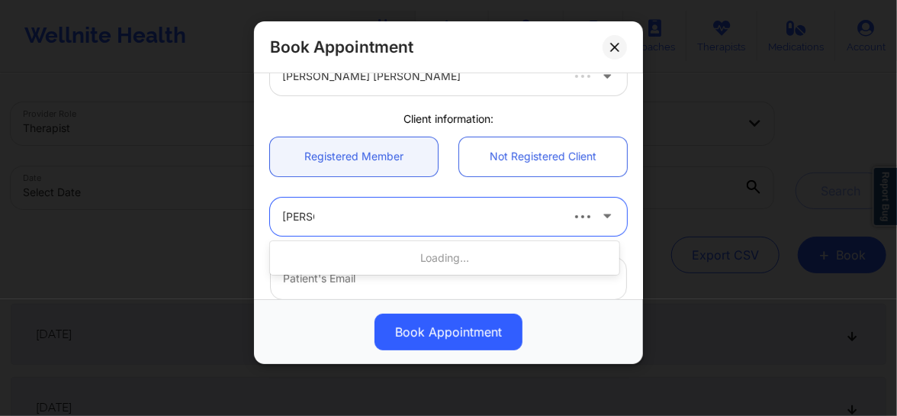
paste input "A Roche"
type input "[PERSON_NAME]"
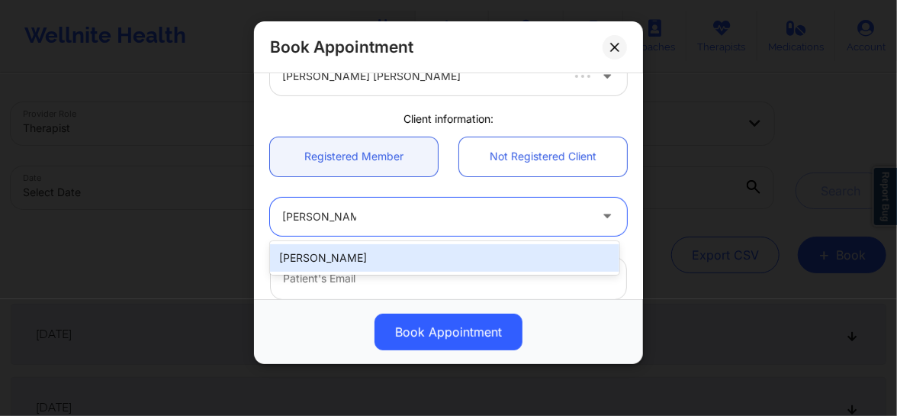
click at [342, 254] on div "[PERSON_NAME]" at bounding box center [444, 257] width 349 height 27
type input "[EMAIL_ADDRESS][DOMAIN_NAME]"
type input "[PHONE_NUMBER]"
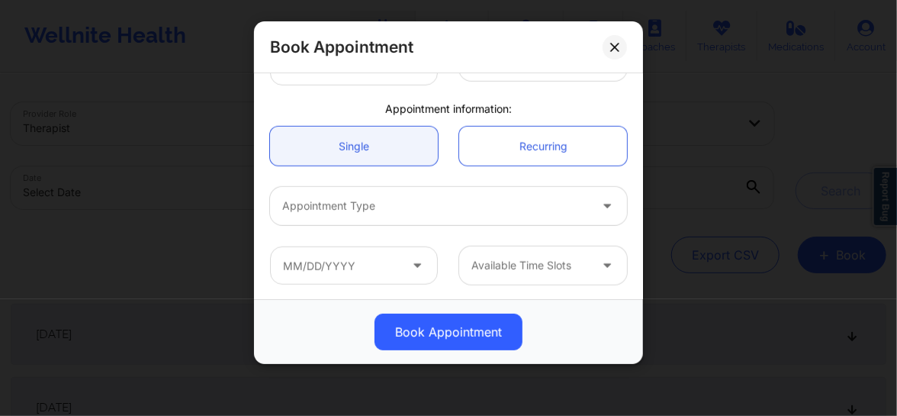
scroll to position [430, 0]
click at [390, 207] on div at bounding box center [435, 205] width 307 height 18
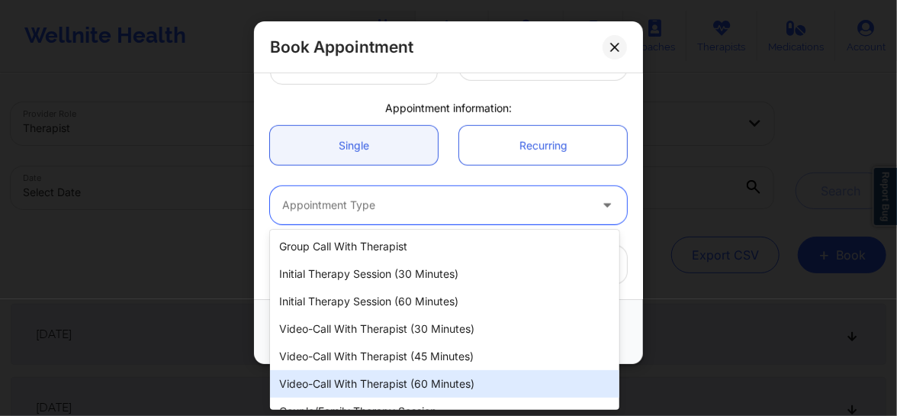
click at [368, 373] on div "Video-Call with Therapist (60 minutes)" at bounding box center [444, 383] width 349 height 27
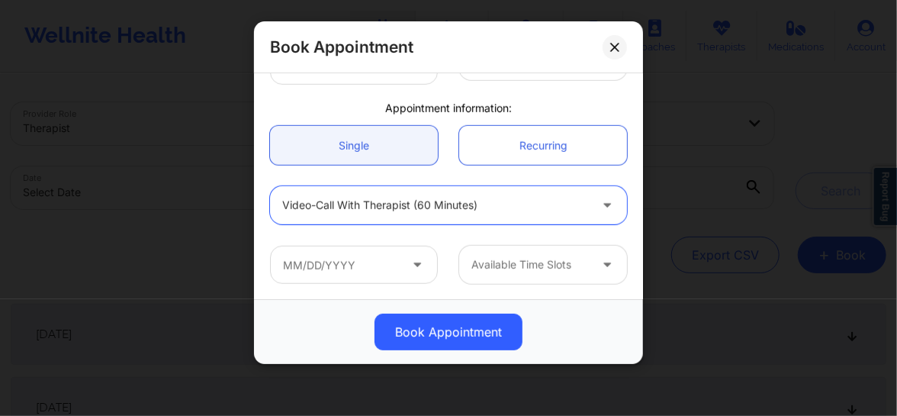
click at [409, 207] on div at bounding box center [435, 205] width 307 height 18
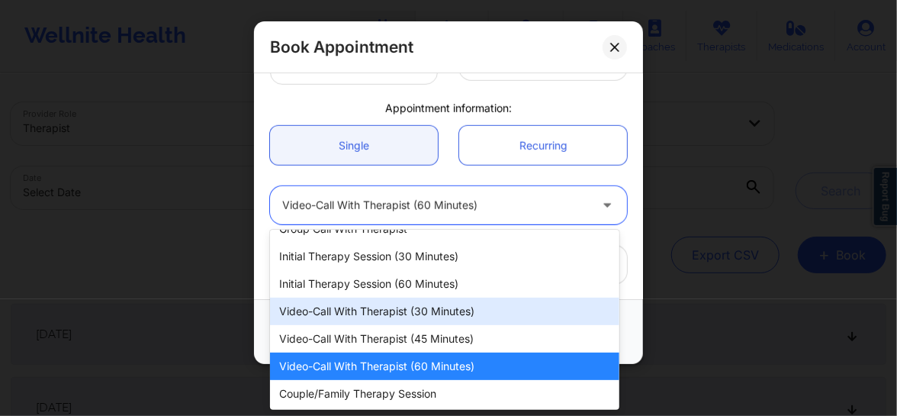
scroll to position [18, 0]
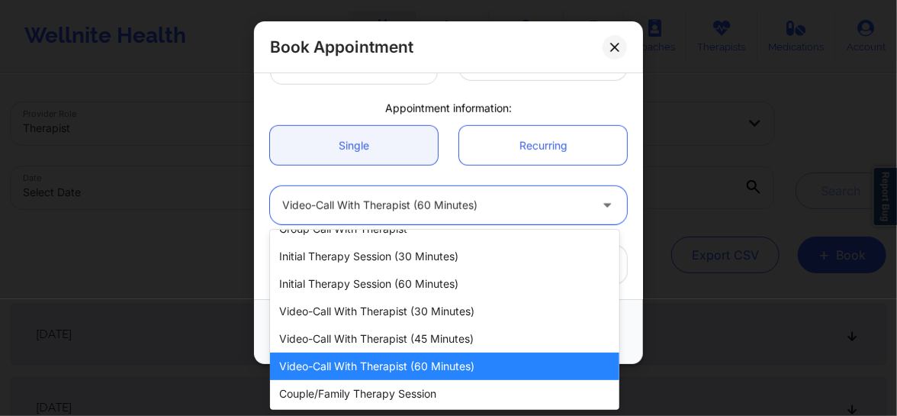
click at [380, 369] on div "Video-Call with Therapist (60 minutes)" at bounding box center [444, 365] width 349 height 27
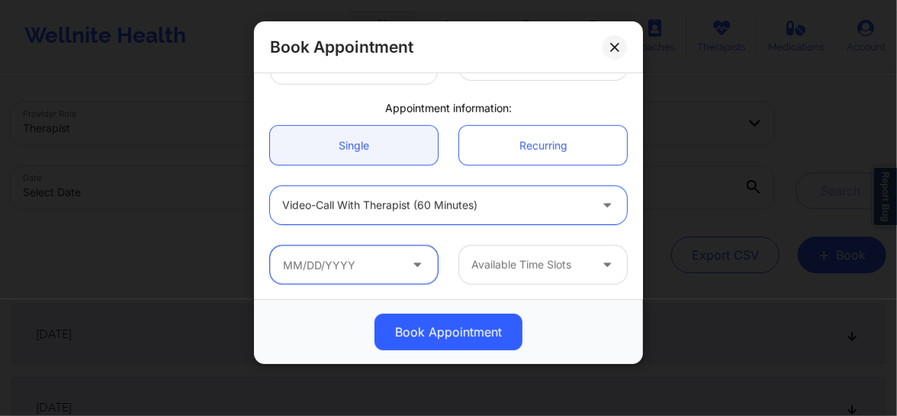
click at [396, 271] on input "text" at bounding box center [354, 265] width 168 height 38
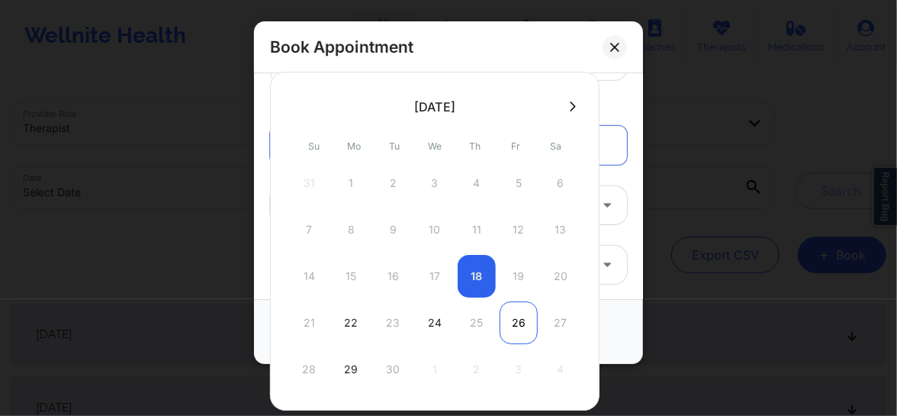
click at [516, 325] on div "26" at bounding box center [518, 322] width 38 height 43
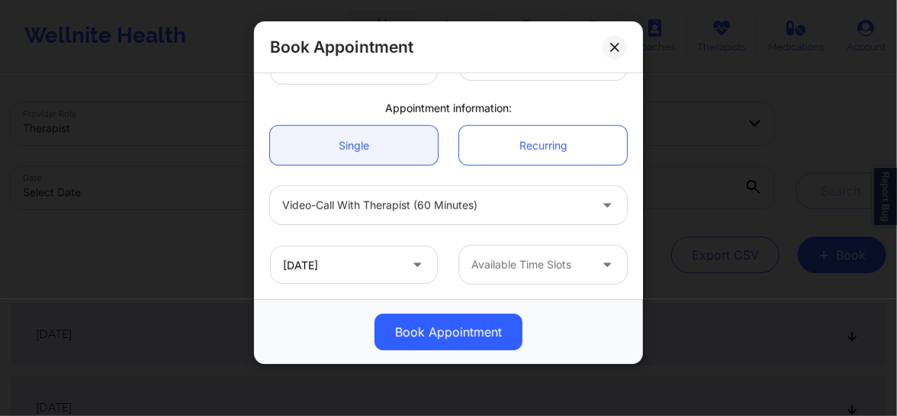
click at [515, 271] on div at bounding box center [529, 264] width 117 height 18
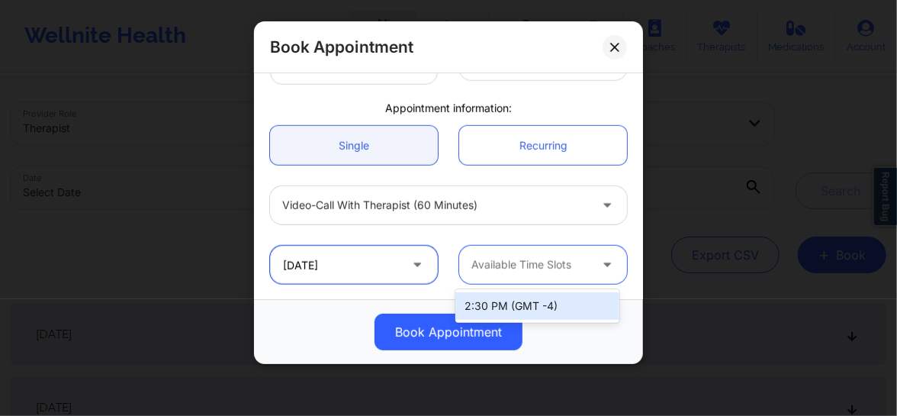
click at [397, 266] on input "[DATE]" at bounding box center [354, 265] width 168 height 38
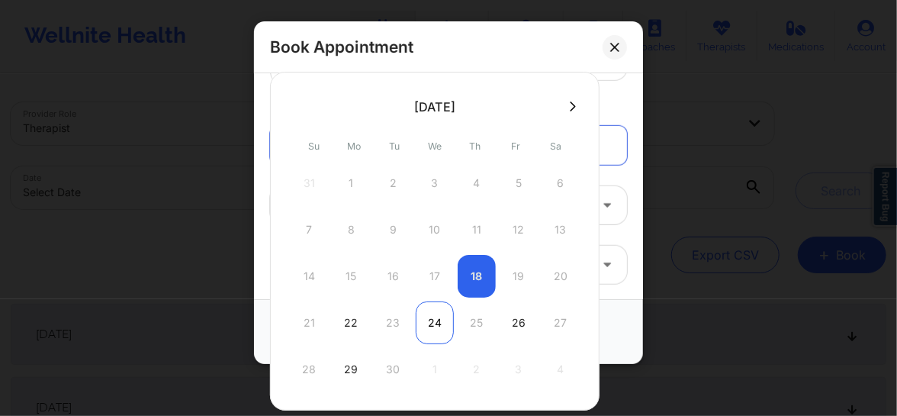
click at [440, 323] on div "24" at bounding box center [435, 322] width 38 height 43
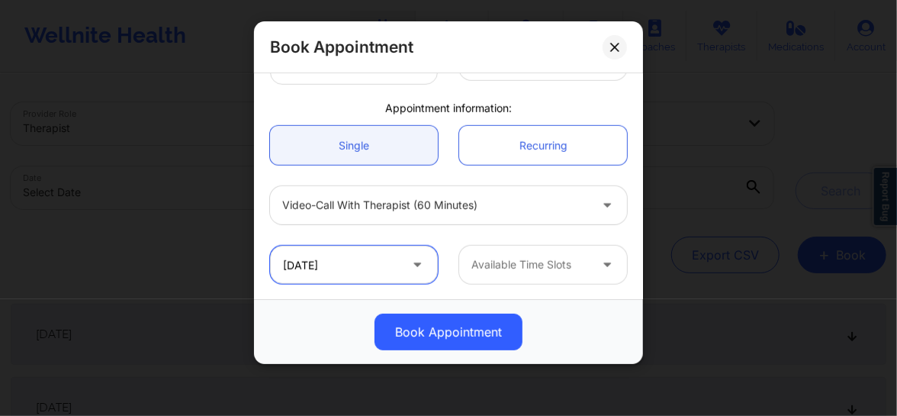
click at [378, 273] on input "[DATE]" at bounding box center [354, 265] width 168 height 38
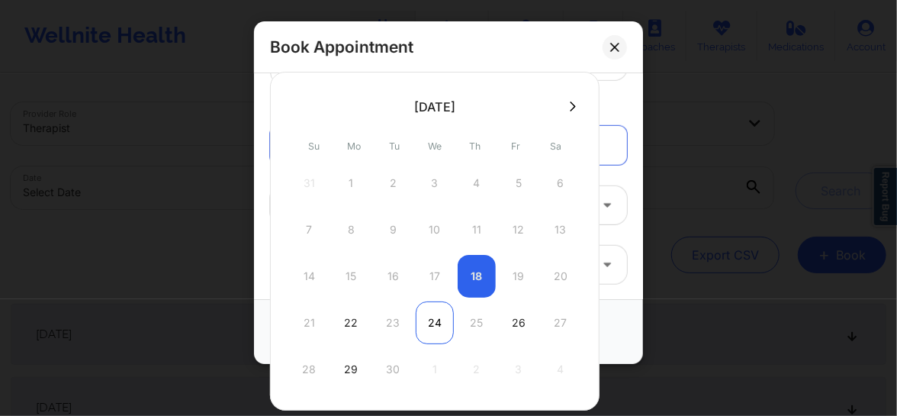
click at [435, 323] on div "24" at bounding box center [435, 322] width 38 height 43
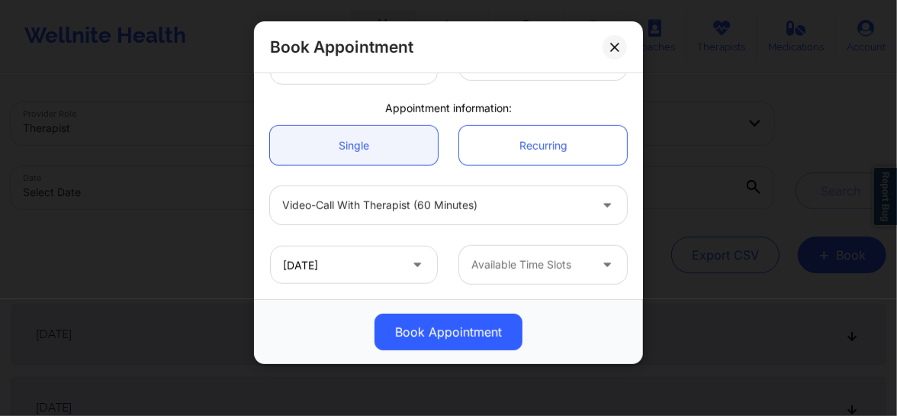
click at [519, 266] on div at bounding box center [529, 264] width 117 height 18
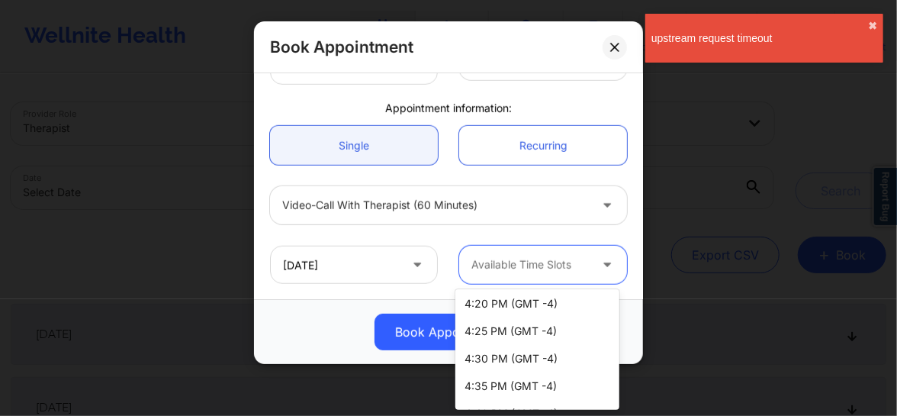
scroll to position [2273, 0]
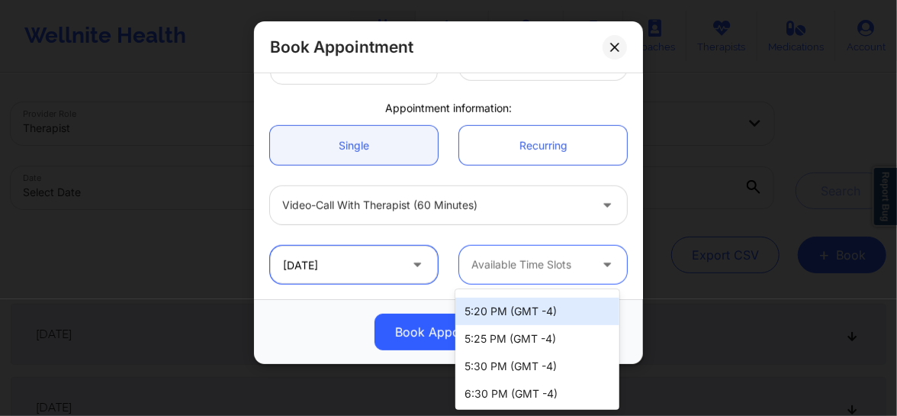
click at [368, 268] on input "[DATE]" at bounding box center [354, 265] width 168 height 38
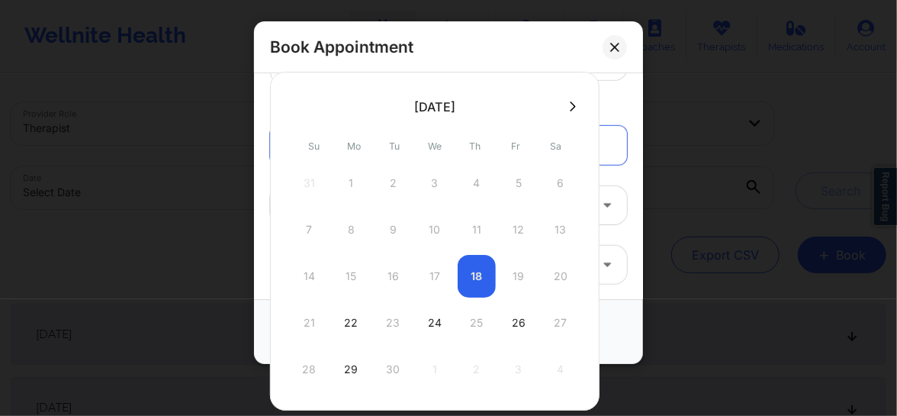
click at [572, 104] on icon at bounding box center [573, 106] width 6 height 11
click at [440, 185] on div "1" at bounding box center [435, 183] width 38 height 43
type input "[DATE]"
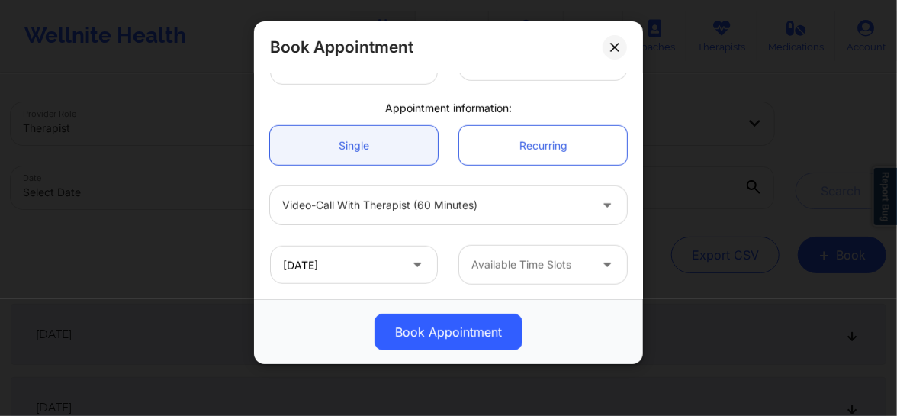
click at [491, 262] on div at bounding box center [529, 264] width 117 height 18
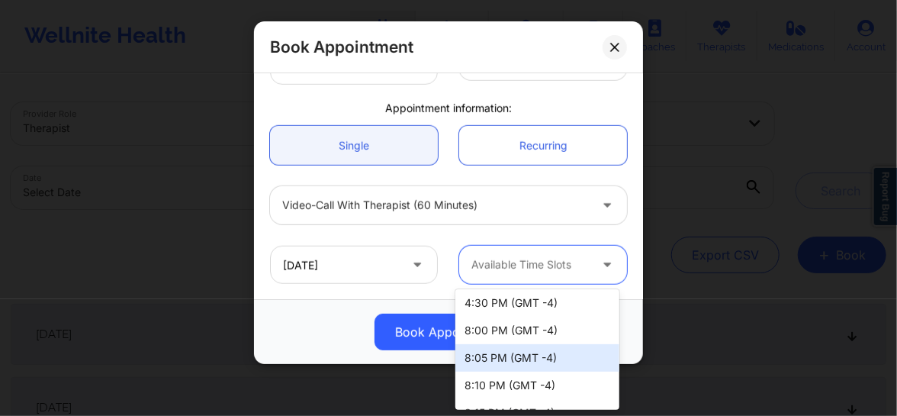
scroll to position [1538, 0]
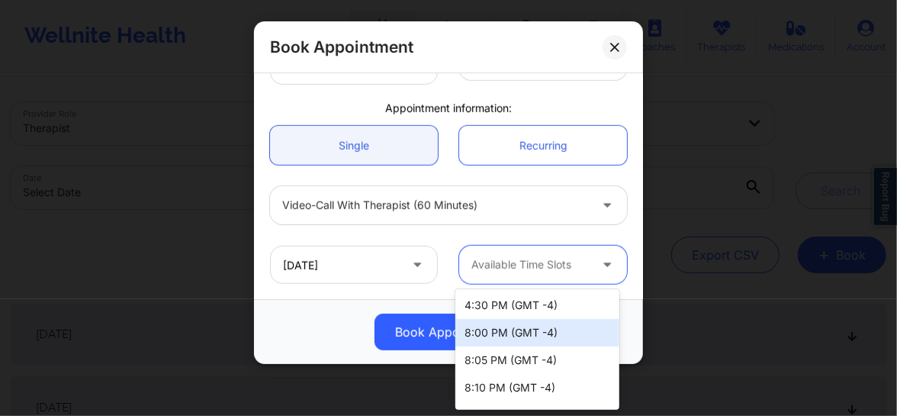
click at [509, 329] on div "8:00 PM (GMT -4)" at bounding box center [537, 332] width 164 height 27
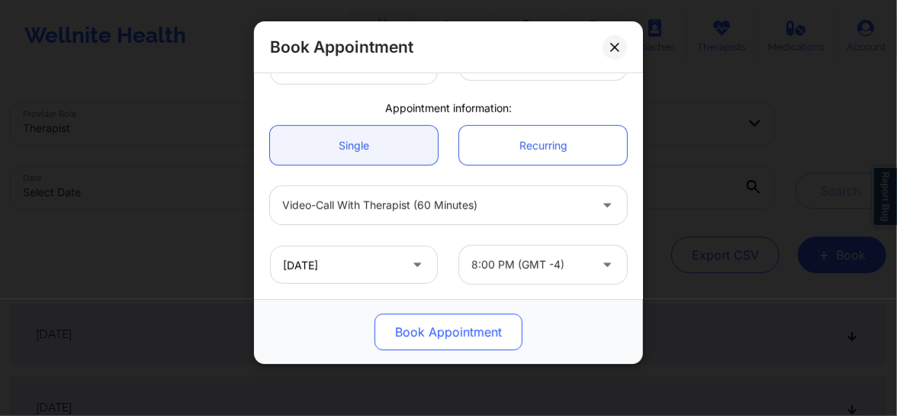
click at [474, 335] on button "Book Appointment" at bounding box center [448, 331] width 148 height 37
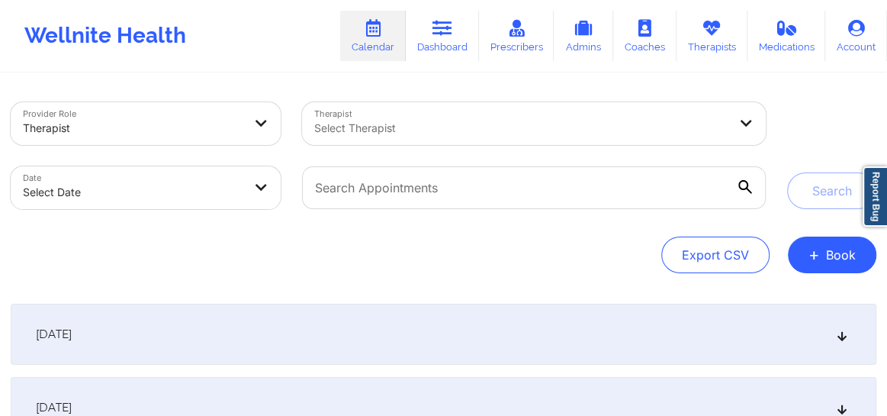
click at [824, 273] on div "Provider Role Therapist Therapist Select Therapist Date Select Date Search Expo…" at bounding box center [443, 313] width 887 height 476
click at [829, 259] on button "+ Book" at bounding box center [832, 254] width 88 height 37
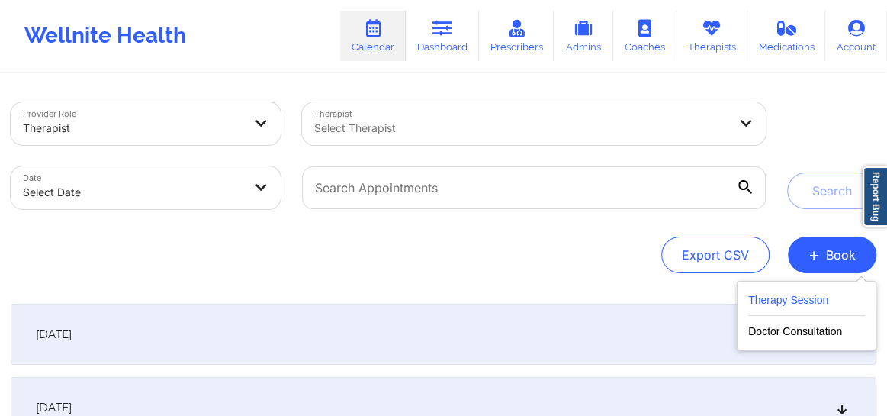
click at [774, 305] on button "Therapy Session" at bounding box center [806, 303] width 117 height 25
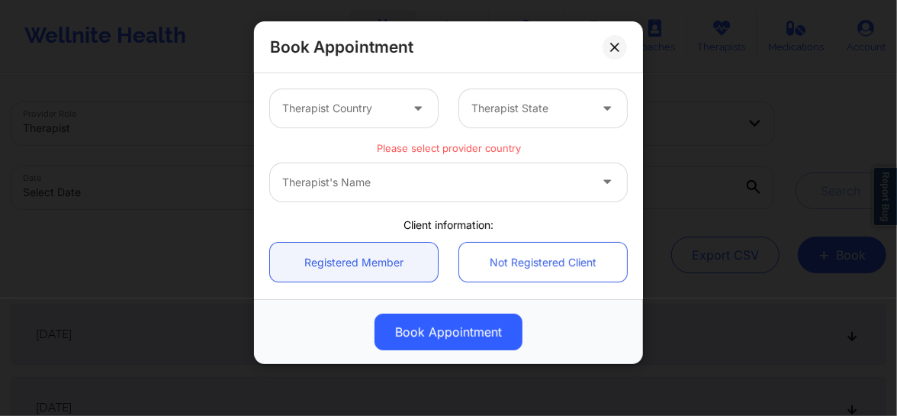
click at [354, 121] on div "Therapist Country" at bounding box center [335, 108] width 131 height 38
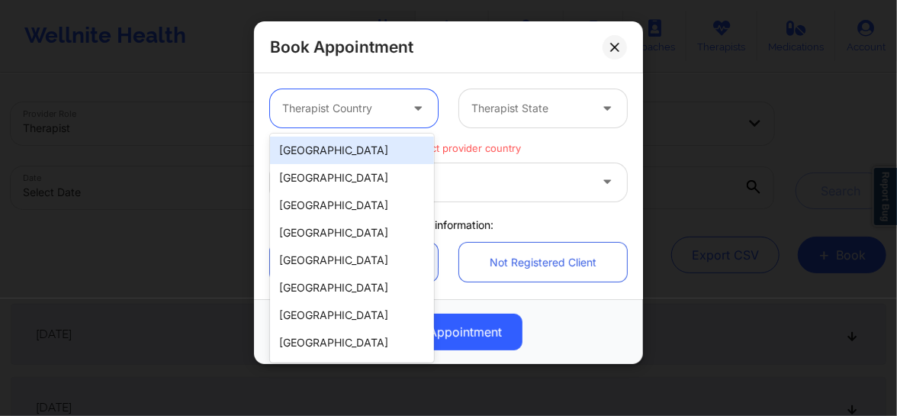
click at [342, 149] on div "[GEOGRAPHIC_DATA]" at bounding box center [352, 149] width 164 height 27
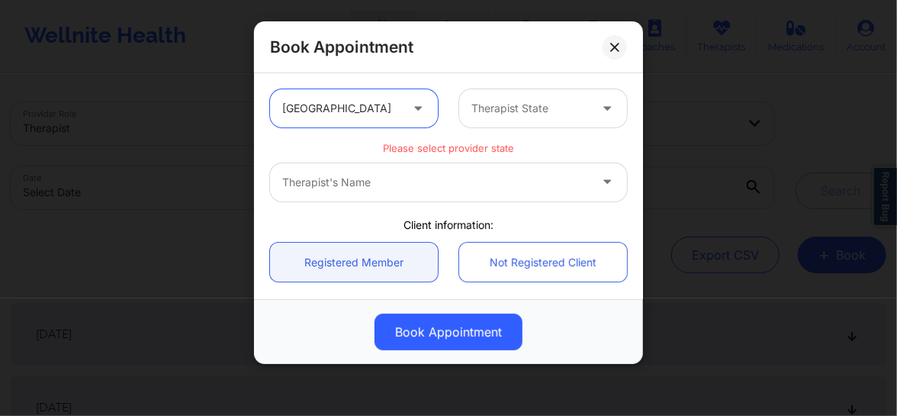
click at [499, 122] on div "Therapist State" at bounding box center [524, 108] width 131 height 38
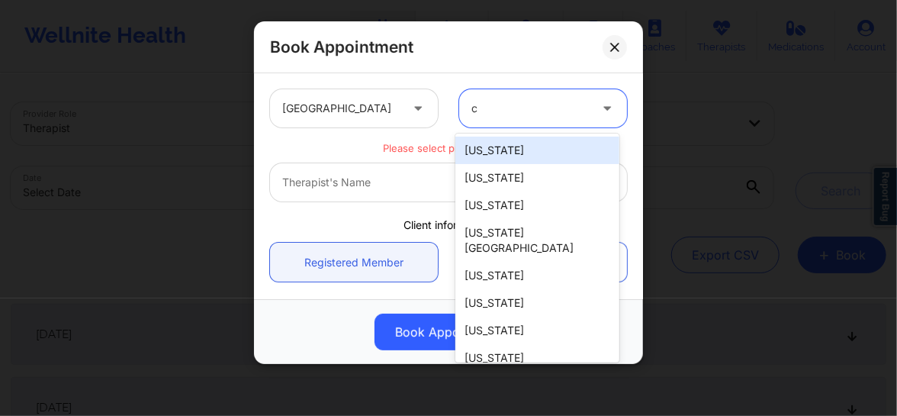
type input "ca"
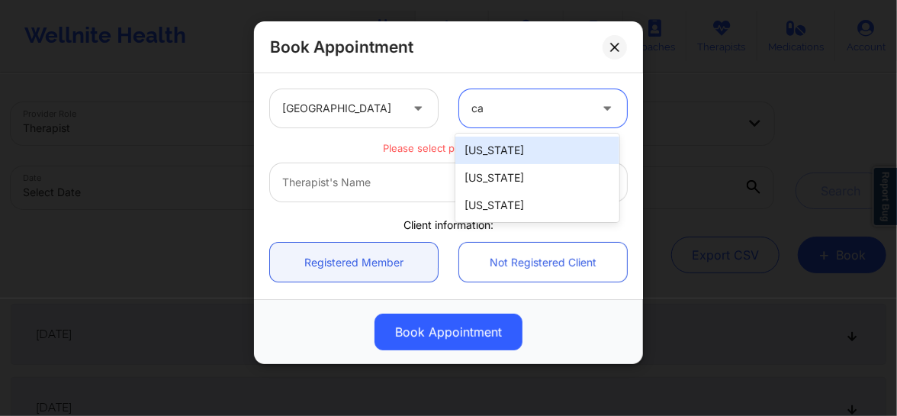
click at [493, 146] on div "[US_STATE]" at bounding box center [537, 149] width 164 height 27
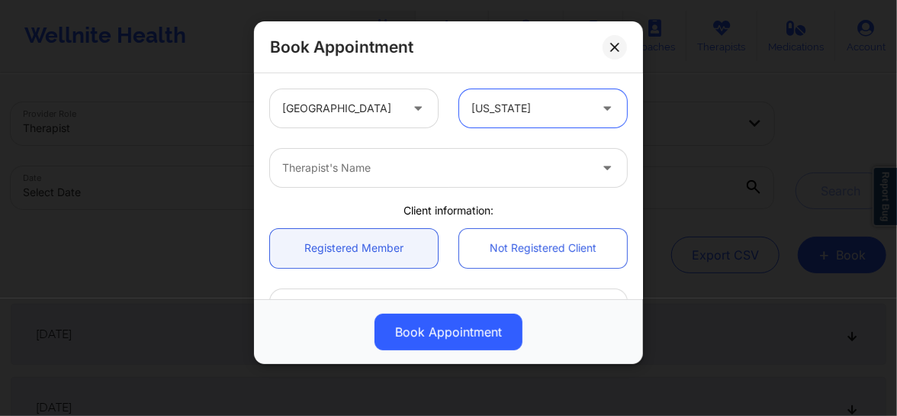
click at [373, 176] on div at bounding box center [435, 168] width 307 height 18
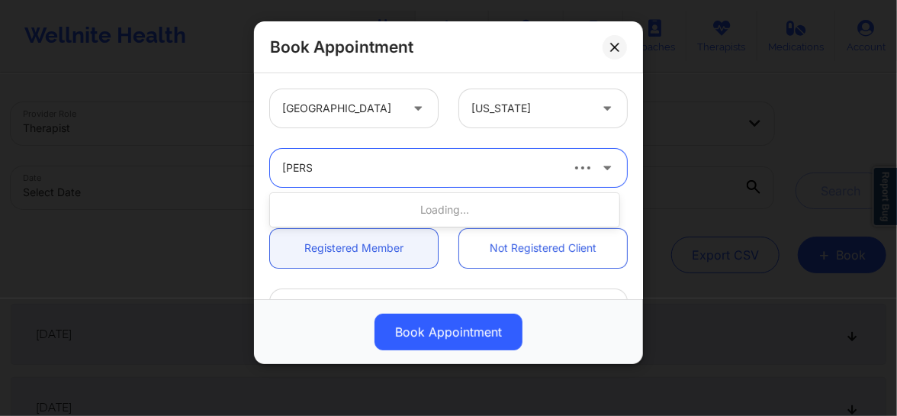
type input "quisha"
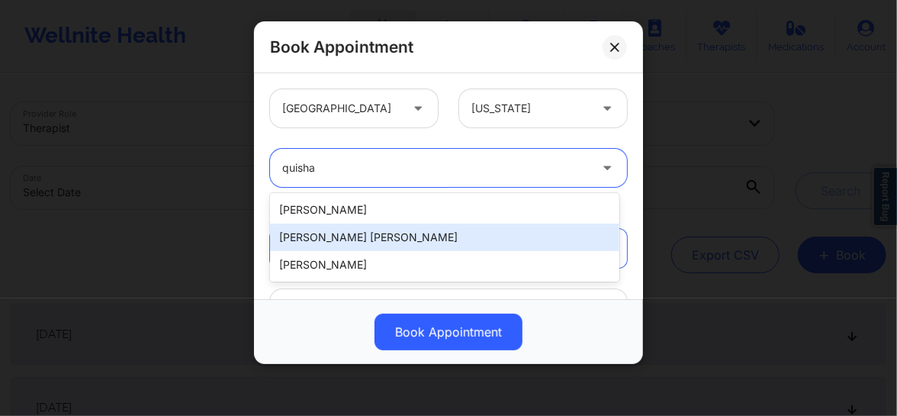
click at [326, 238] on div "[PERSON_NAME] [PERSON_NAME]" at bounding box center [444, 236] width 349 height 27
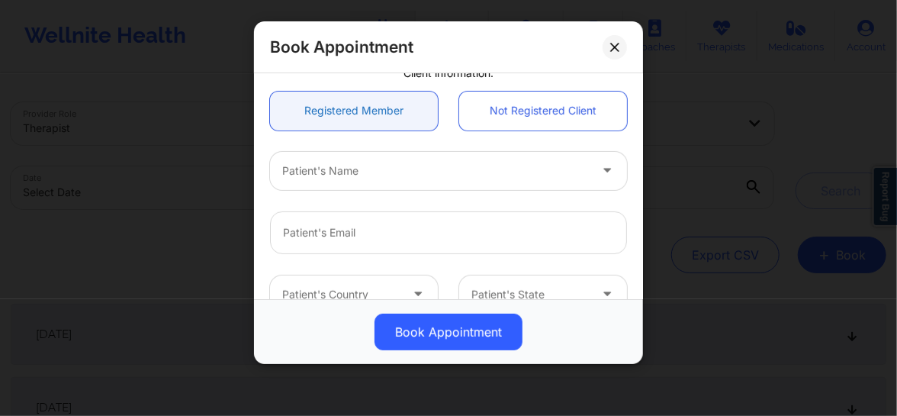
scroll to position [173, 0]
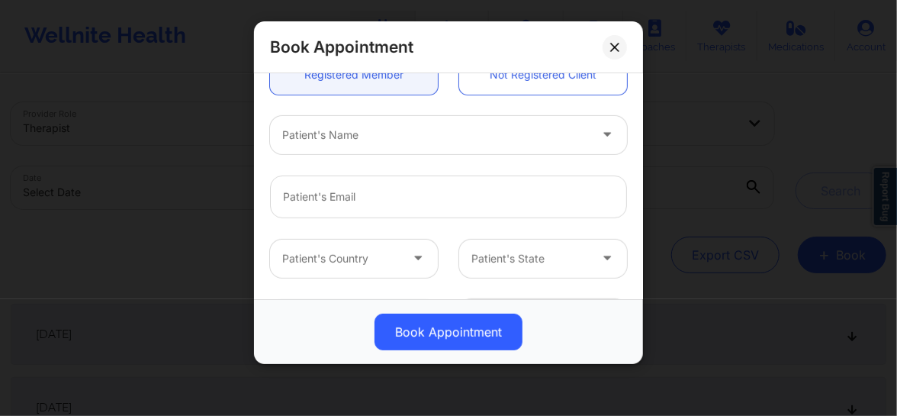
click at [332, 142] on div at bounding box center [435, 135] width 307 height 18
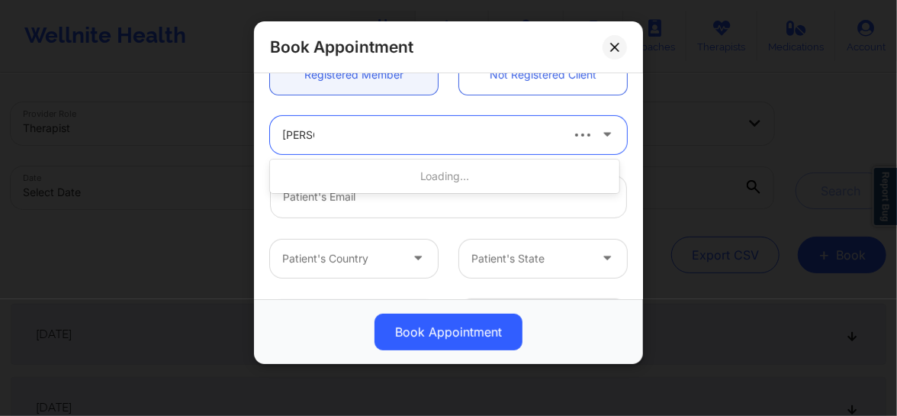
paste input "A Roche"
type input "[PERSON_NAME]"
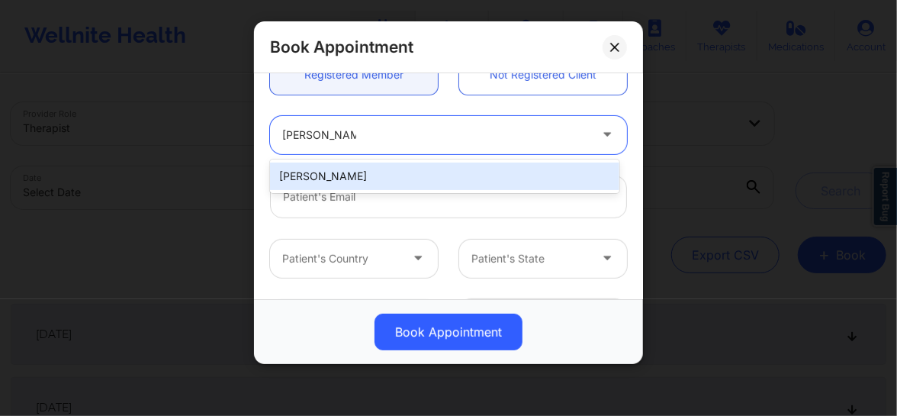
click at [372, 182] on div "[PERSON_NAME]" at bounding box center [444, 175] width 349 height 27
type input "[EMAIL_ADDRESS][DOMAIN_NAME]"
type input "[PHONE_NUMBER]"
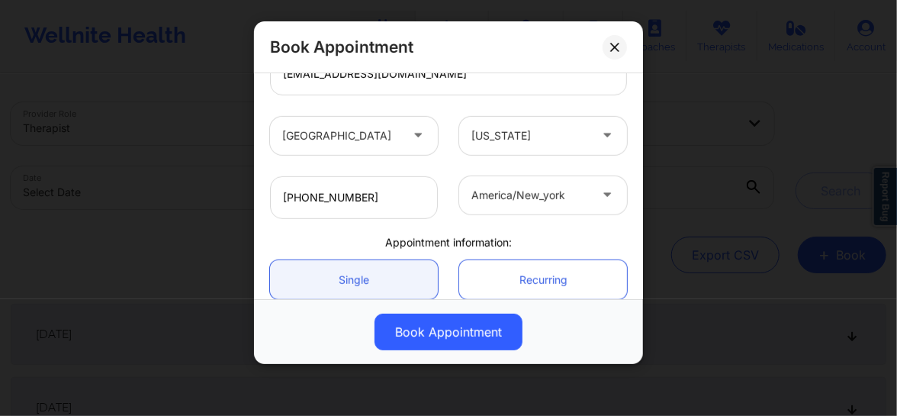
scroll to position [393, 0]
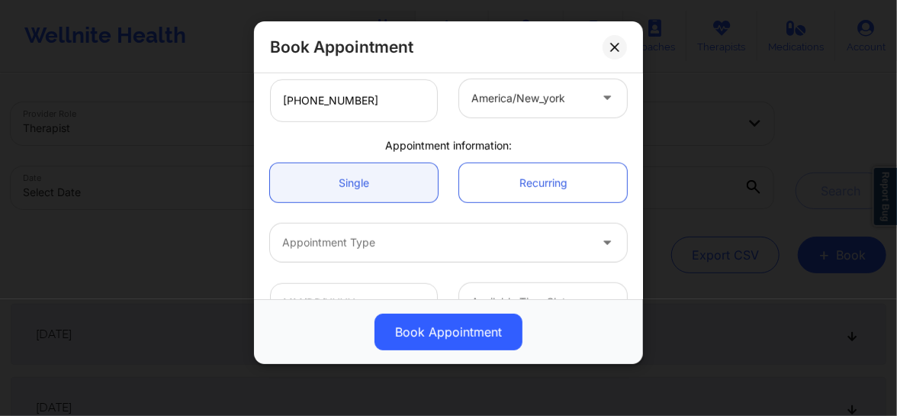
click at [374, 259] on div "Appointment Type" at bounding box center [430, 242] width 320 height 38
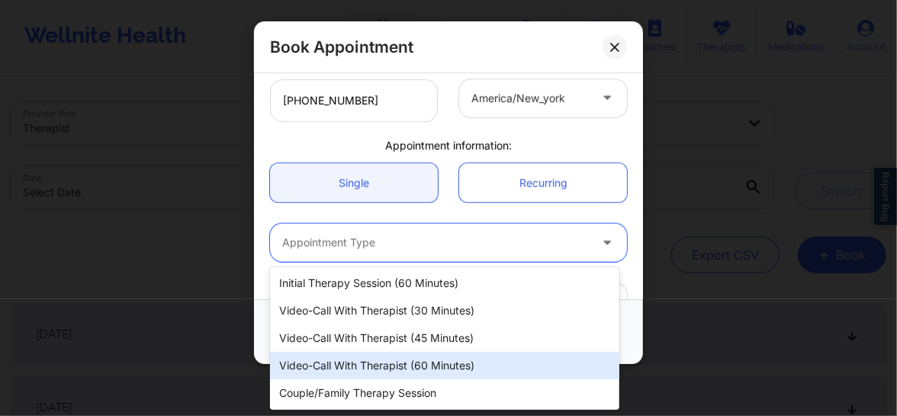
scroll to position [56, 0]
click at [363, 364] on div "Video-Call with Therapist (60 minutes)" at bounding box center [444, 365] width 349 height 27
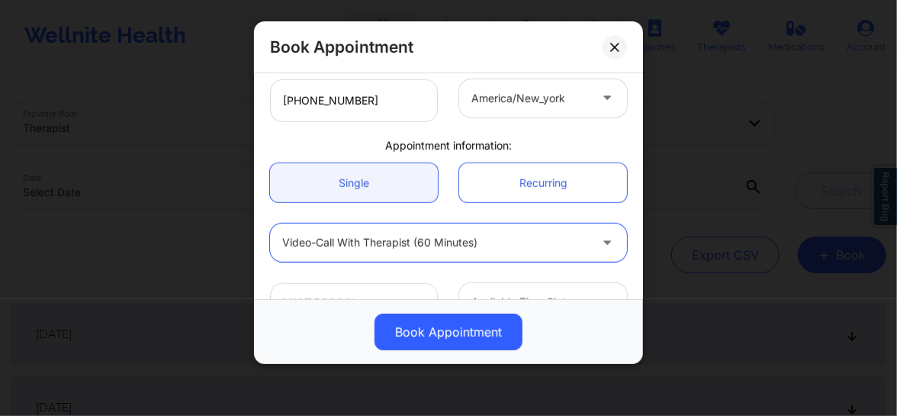
scroll to position [430, 0]
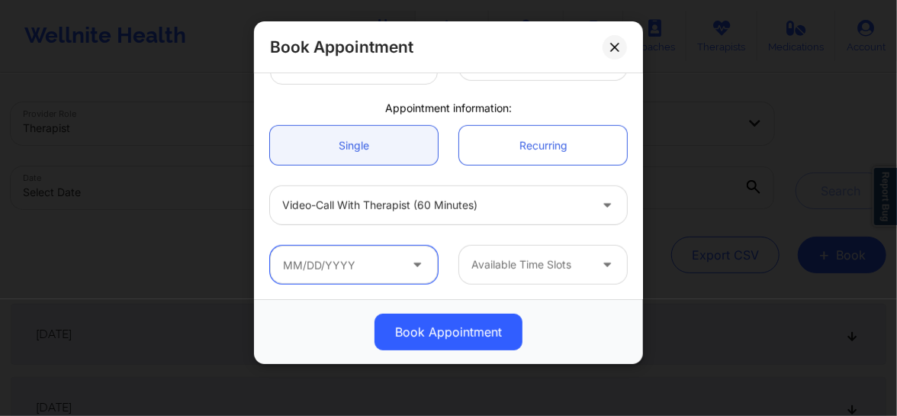
click at [379, 265] on input "text" at bounding box center [354, 265] width 168 height 38
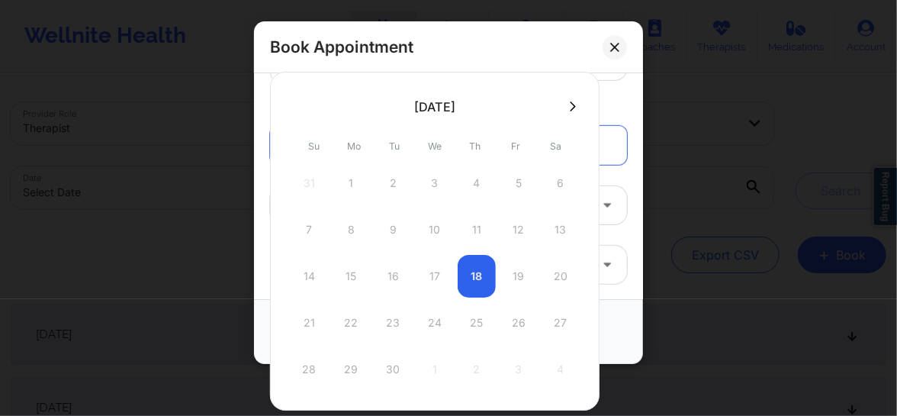
click at [566, 114] on div at bounding box center [434, 106] width 329 height 23
click at [570, 105] on icon at bounding box center [573, 106] width 6 height 11
click at [294, 103] on icon at bounding box center [297, 106] width 6 height 11
click at [572, 107] on div at bounding box center [434, 241] width 329 height 339
click at [566, 106] on div at bounding box center [434, 241] width 329 height 339
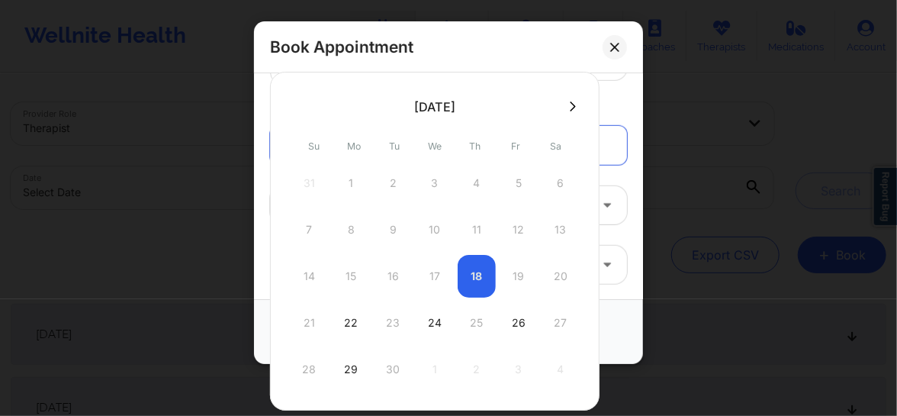
click at [570, 106] on icon at bounding box center [573, 106] width 6 height 11
click at [427, 236] on div "8" at bounding box center [435, 229] width 38 height 43
type input "[DATE]"
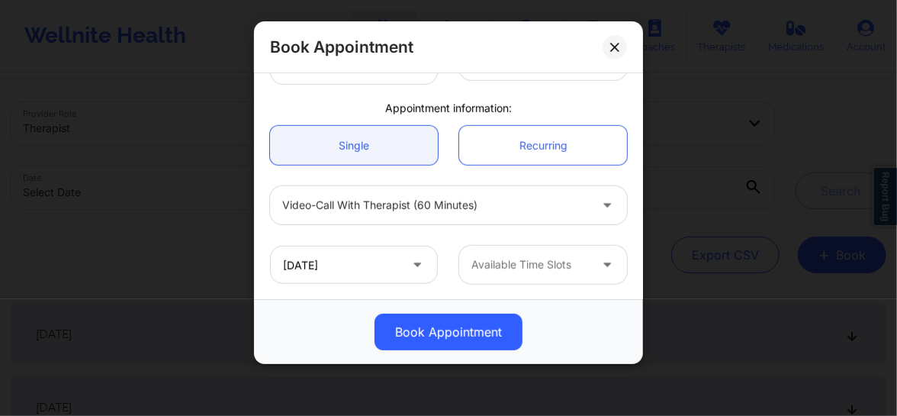
click at [504, 266] on div at bounding box center [529, 264] width 117 height 18
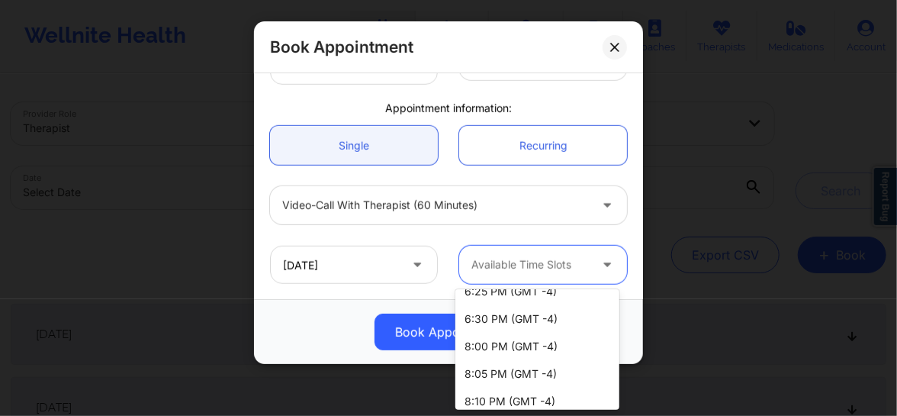
scroll to position [2301, 0]
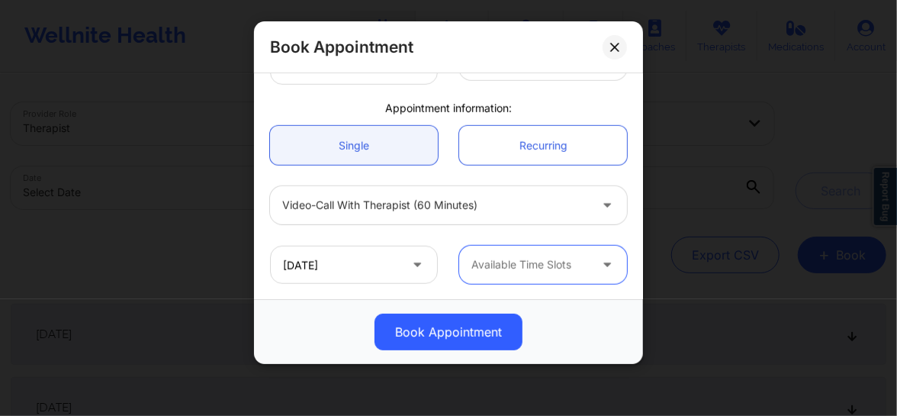
click at [493, 270] on div at bounding box center [529, 264] width 117 height 18
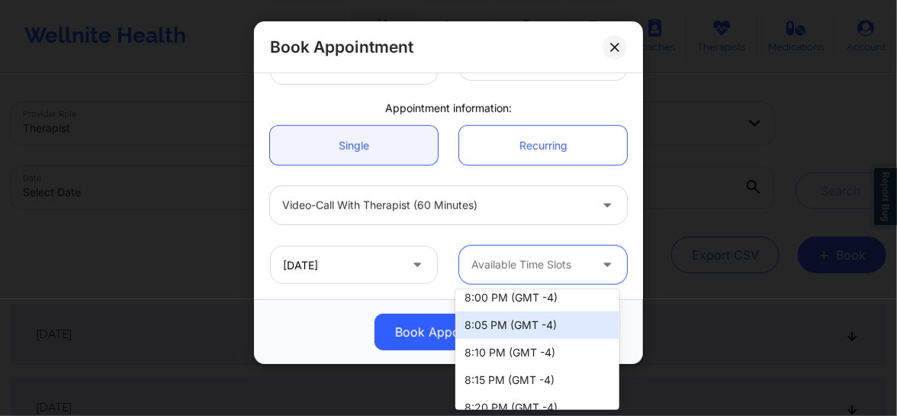
scroll to position [2208, 0]
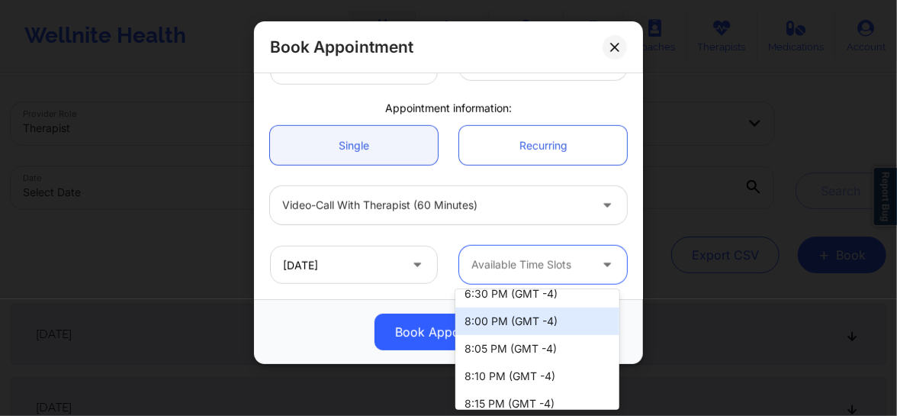
click at [483, 324] on div "8:00 PM (GMT -4)" at bounding box center [537, 320] width 164 height 27
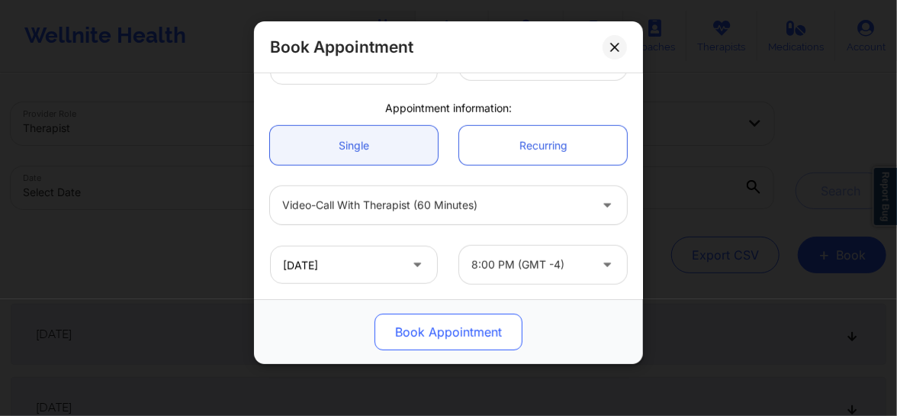
click at [471, 329] on button "Book Appointment" at bounding box center [448, 331] width 148 height 37
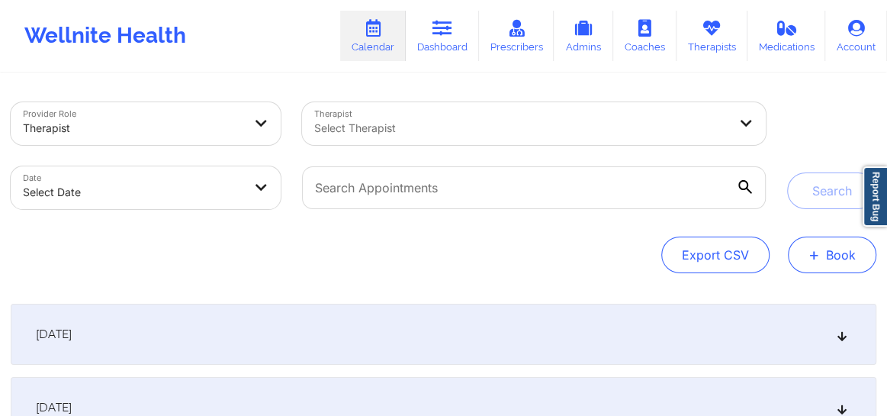
click at [839, 271] on button "+ Book" at bounding box center [832, 254] width 88 height 37
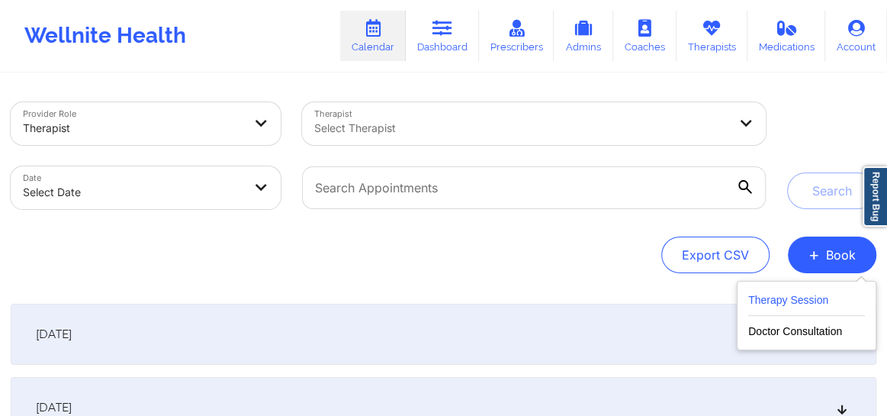
click at [785, 307] on button "Therapy Session" at bounding box center [806, 303] width 117 height 25
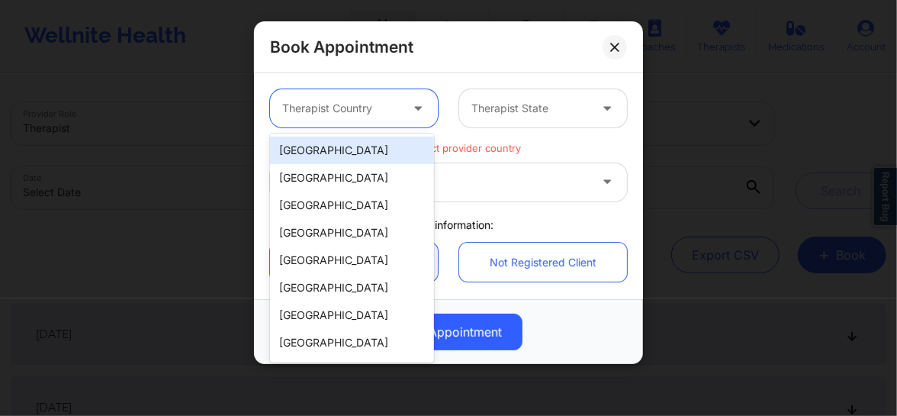
click at [355, 115] on div at bounding box center [340, 108] width 117 height 18
click at [334, 160] on div "[GEOGRAPHIC_DATA]" at bounding box center [352, 149] width 164 height 27
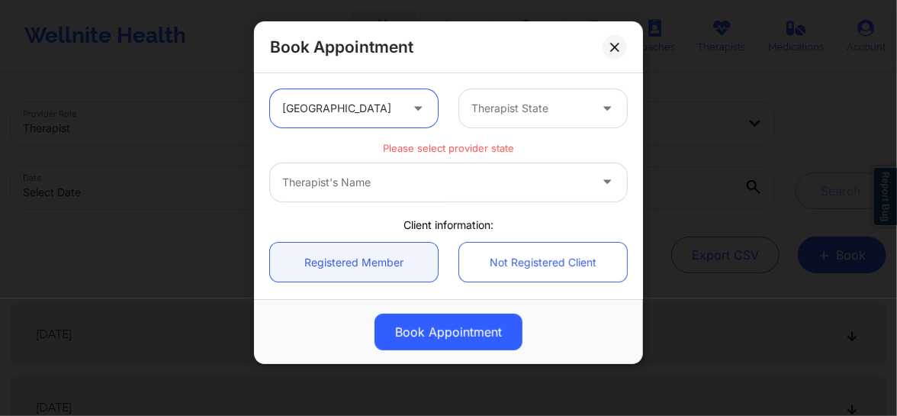
click at [515, 102] on div at bounding box center [529, 108] width 117 height 18
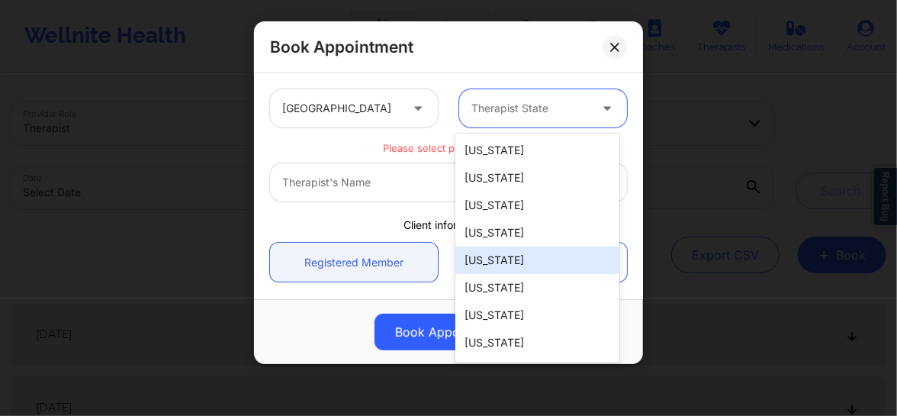
click at [497, 268] on div "[US_STATE]" at bounding box center [537, 259] width 164 height 27
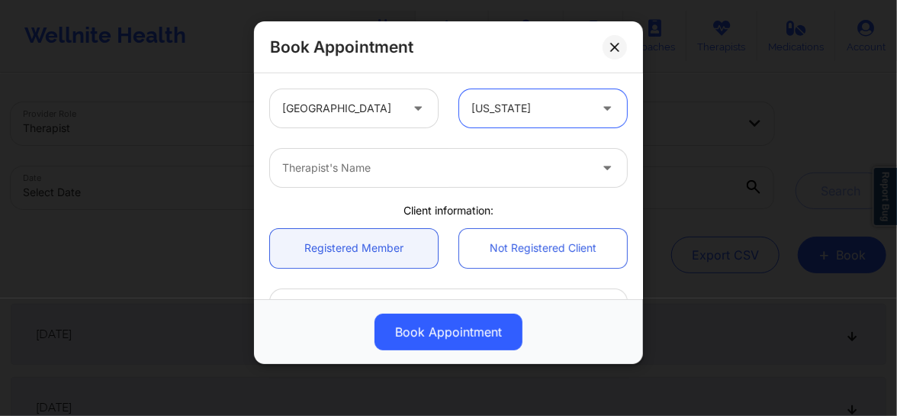
click at [339, 175] on div at bounding box center [435, 168] width 307 height 18
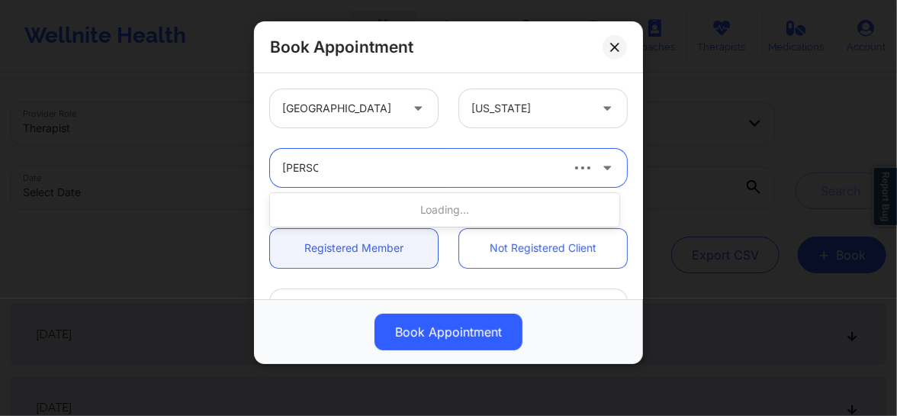
type input "quisha"
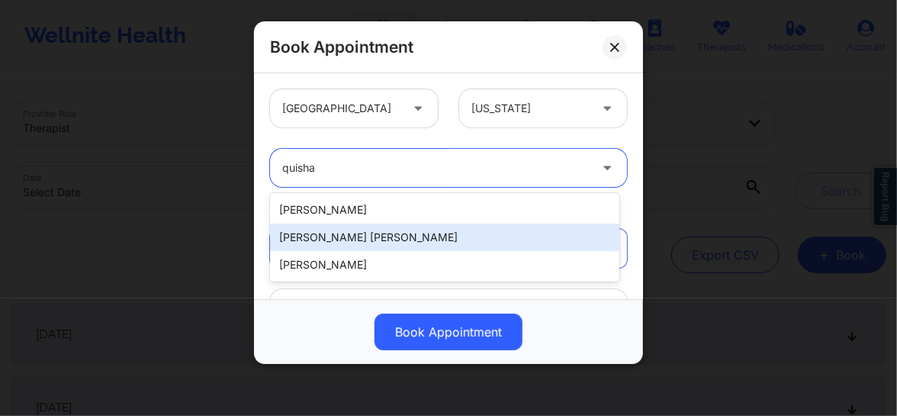
click at [321, 237] on div "[PERSON_NAME] [PERSON_NAME]" at bounding box center [444, 236] width 349 height 27
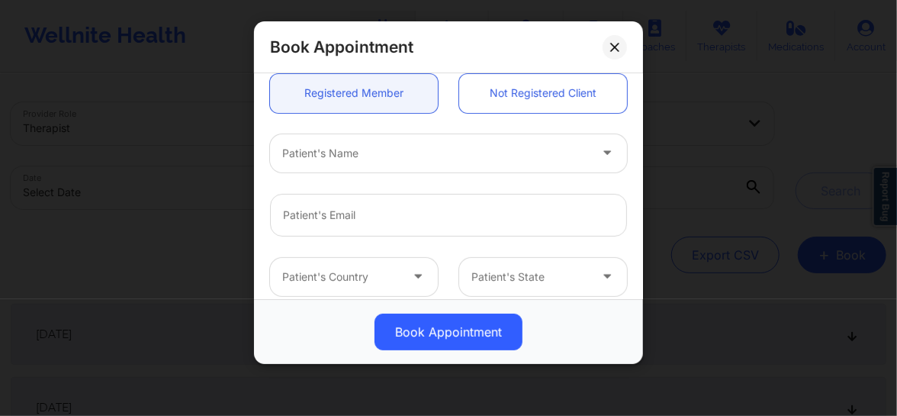
scroll to position [207, 0]
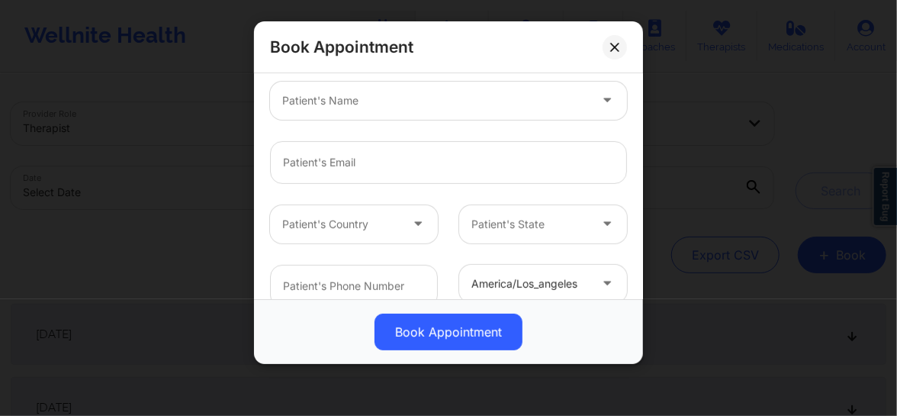
click at [345, 100] on div at bounding box center [435, 101] width 307 height 18
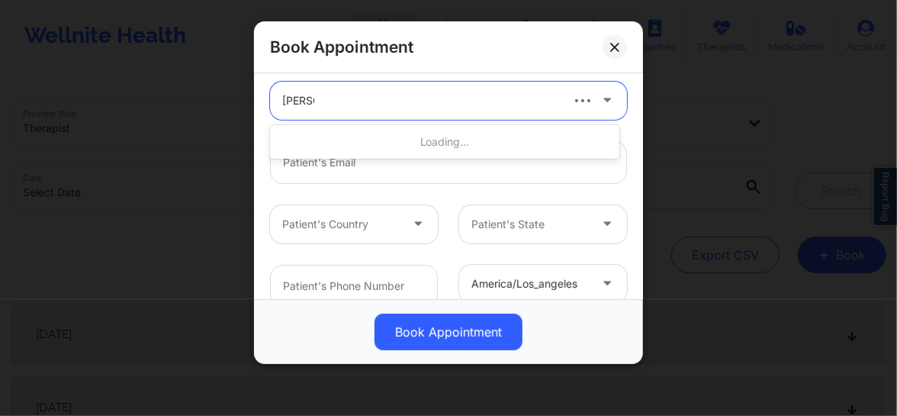
paste input "ROCHE (SCAN)"
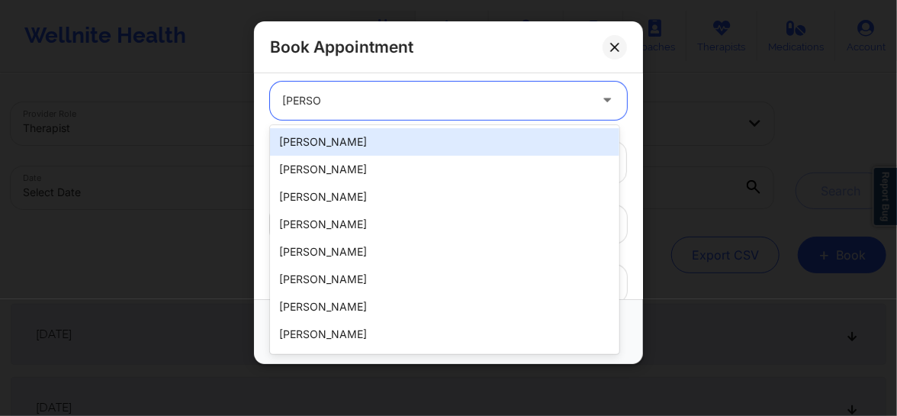
type input "[PERSON_NAME]"
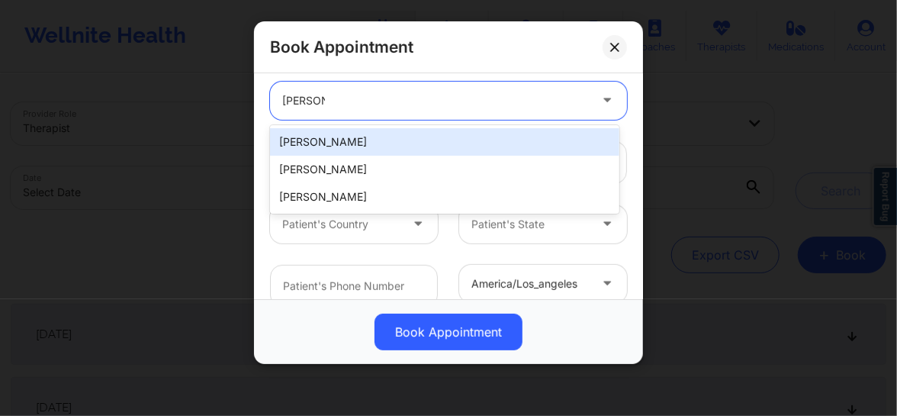
click at [345, 100] on div "[PERSON_NAME]" at bounding box center [435, 101] width 307 height 18
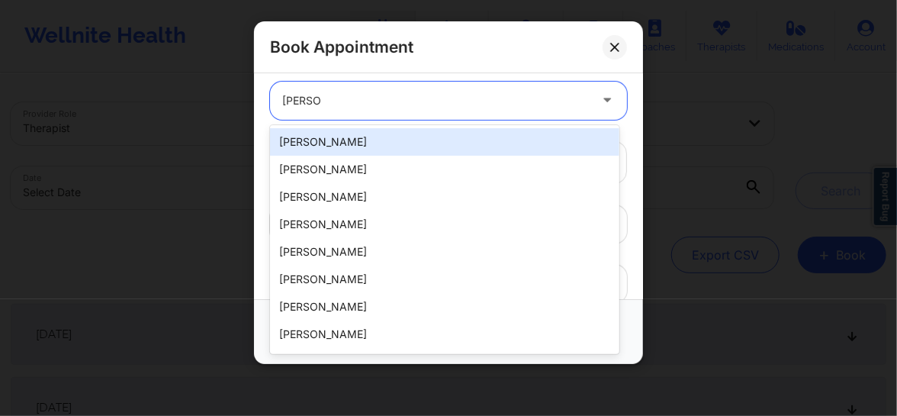
type input "[PERSON_NAME]"
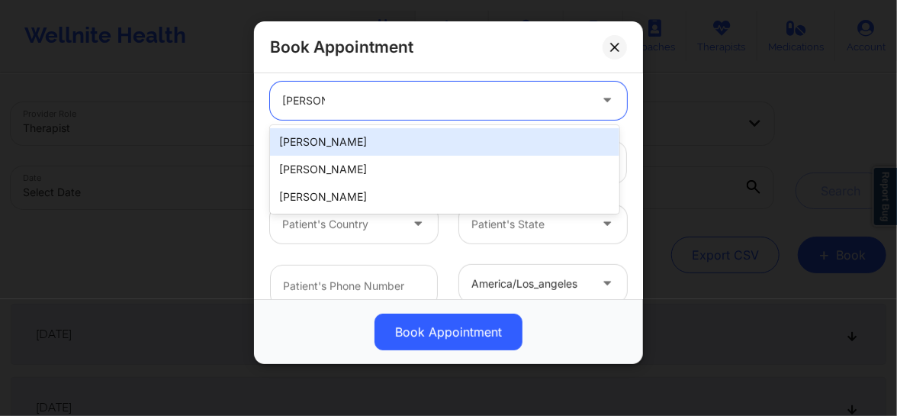
click at [316, 142] on div "[PERSON_NAME]" at bounding box center [444, 141] width 349 height 27
type input "[EMAIL_ADDRESS][DOMAIN_NAME]"
type input "[PHONE_NUMBER]"
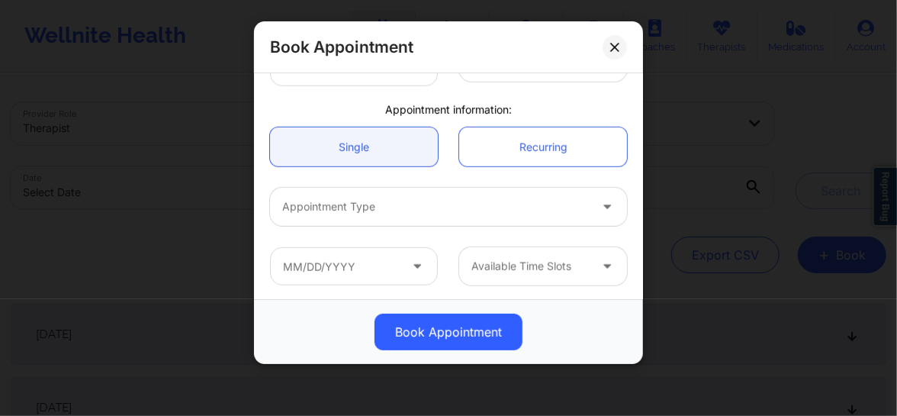
scroll to position [430, 0]
click at [381, 200] on div at bounding box center [435, 205] width 307 height 18
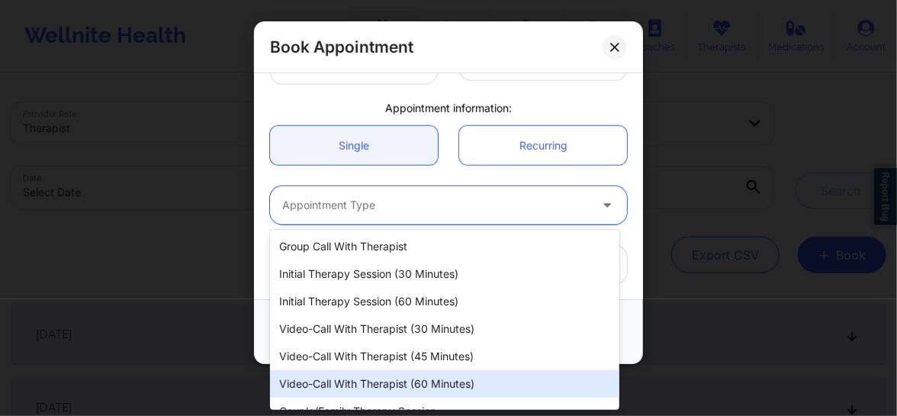
click at [406, 387] on div "Video-Call with Therapist (60 minutes)" at bounding box center [444, 383] width 349 height 27
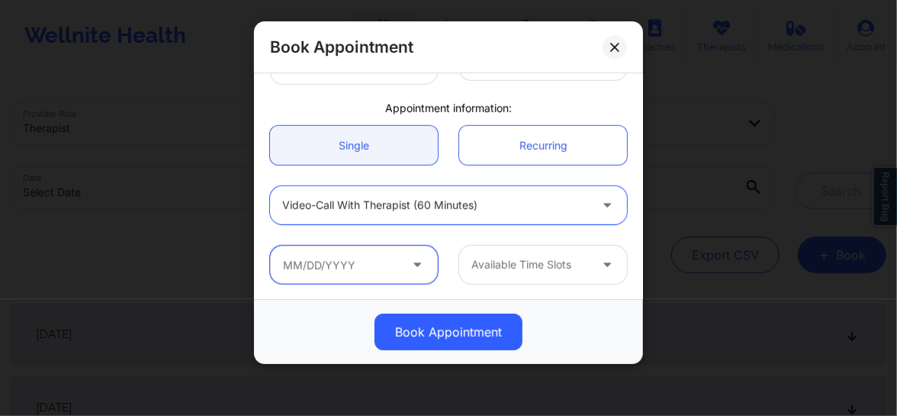
click at [398, 265] on input "text" at bounding box center [354, 265] width 168 height 38
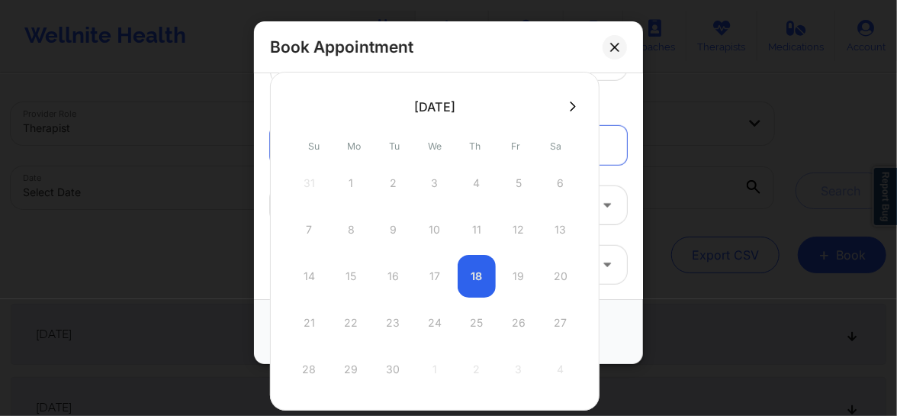
click at [570, 107] on icon at bounding box center [573, 106] width 6 height 11
click at [429, 274] on div "15" at bounding box center [435, 276] width 38 height 43
type input "10/15/2025"
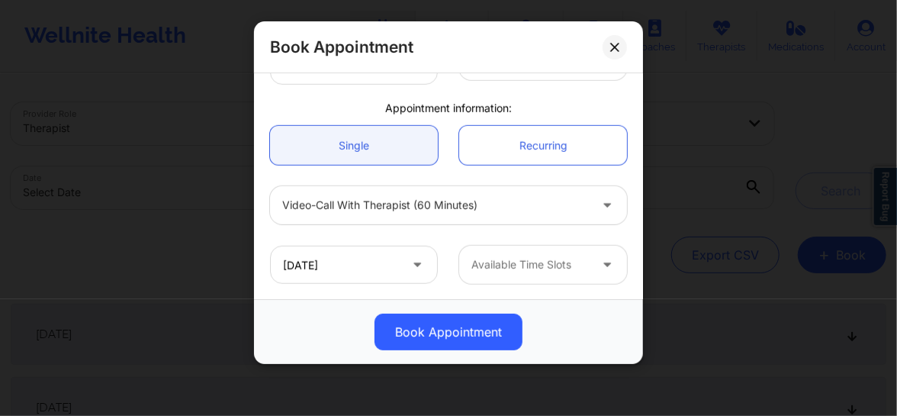
click at [495, 274] on div "Available Time Slots" at bounding box center [524, 265] width 131 height 38
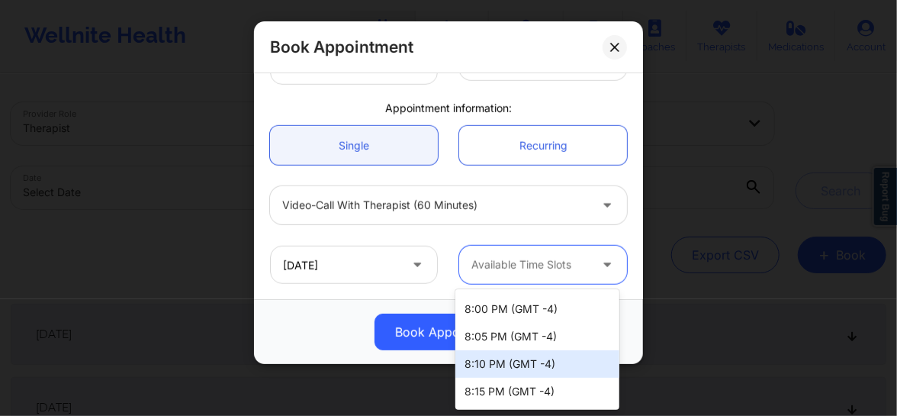
scroll to position [2055, 0]
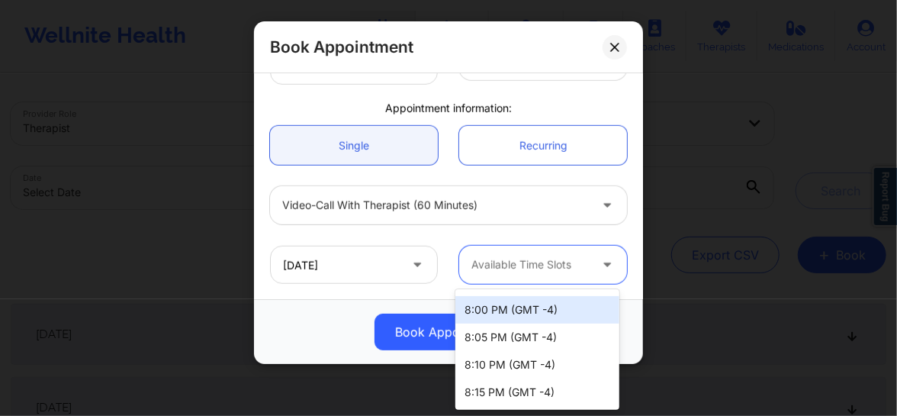
click at [496, 313] on div "8:00 PM (GMT -4)" at bounding box center [537, 309] width 164 height 27
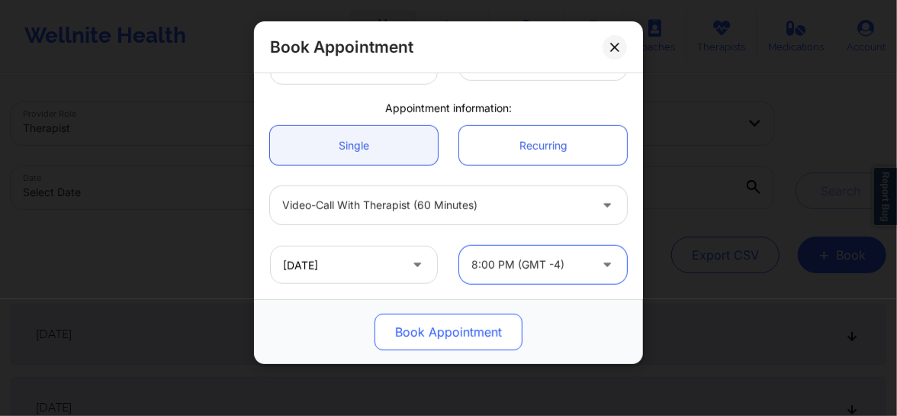
click at [475, 328] on button "Book Appointment" at bounding box center [448, 331] width 148 height 37
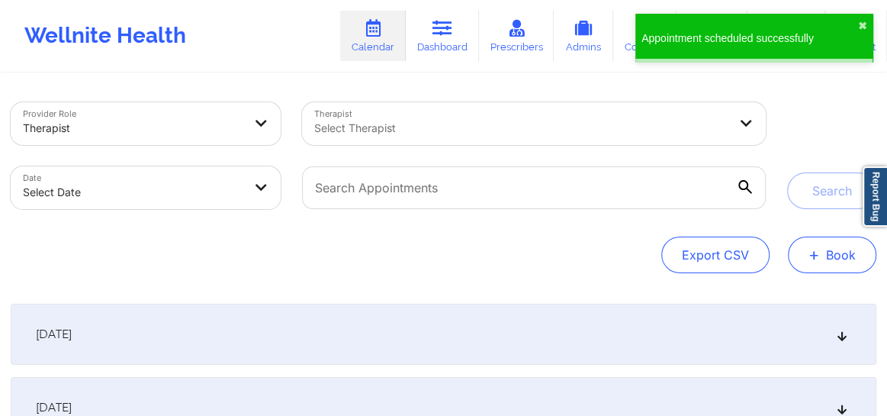
click at [809, 257] on span "+" at bounding box center [813, 254] width 11 height 8
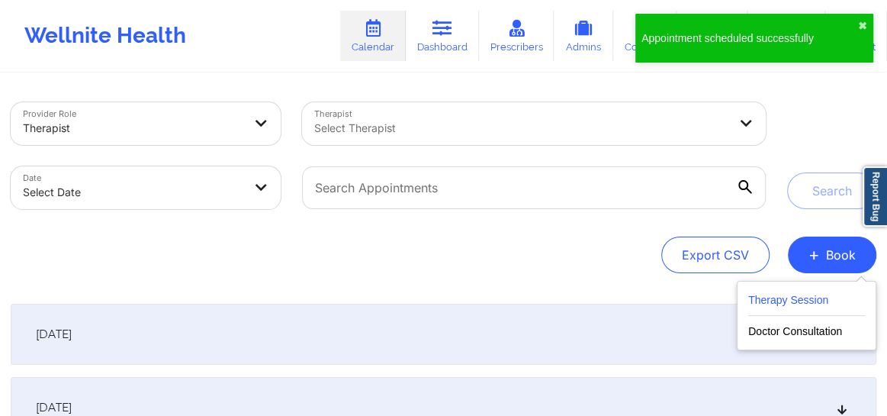
click at [769, 304] on button "Therapy Session" at bounding box center [806, 303] width 117 height 25
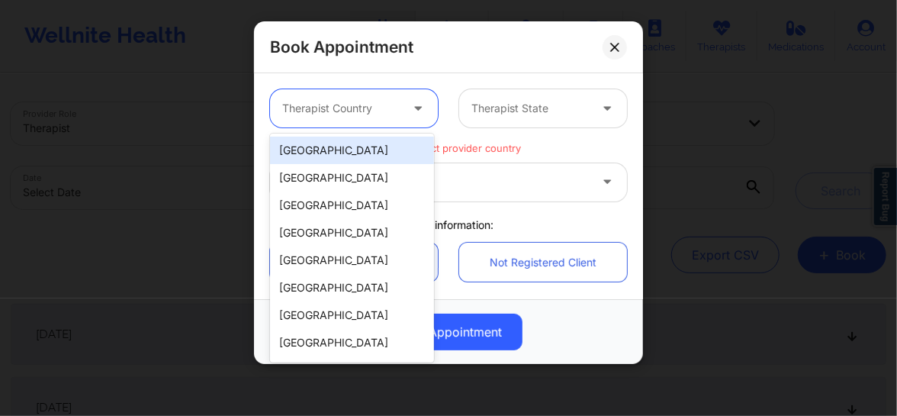
click at [354, 123] on div "Therapist Country" at bounding box center [335, 108] width 131 height 38
click at [342, 149] on div "[GEOGRAPHIC_DATA]" at bounding box center [352, 149] width 164 height 27
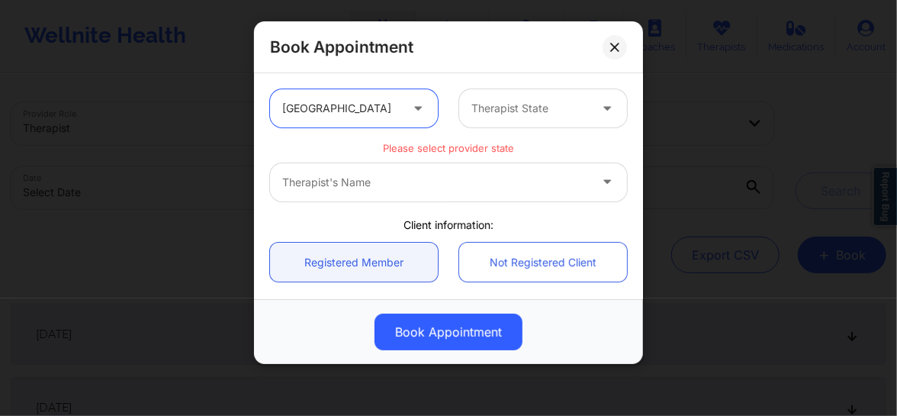
click at [516, 100] on div at bounding box center [529, 108] width 117 height 18
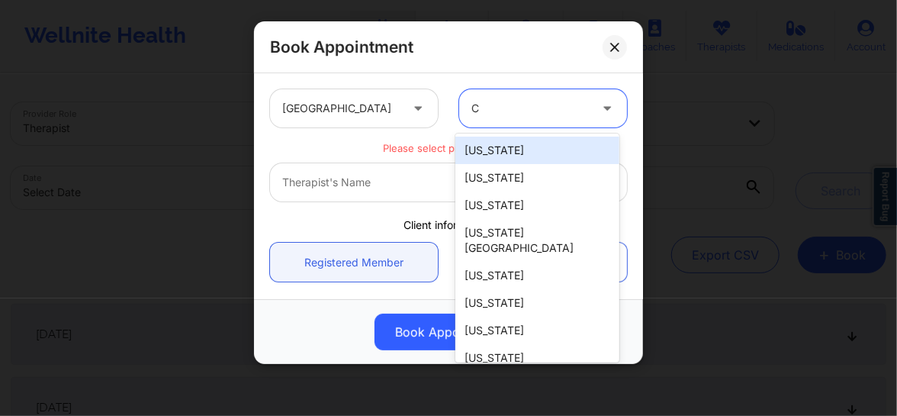
type input "CA"
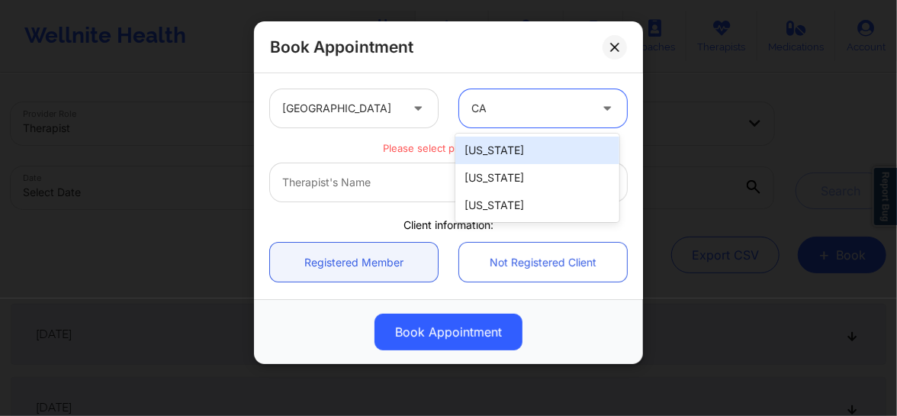
click at [475, 148] on div "[US_STATE]" at bounding box center [537, 149] width 164 height 27
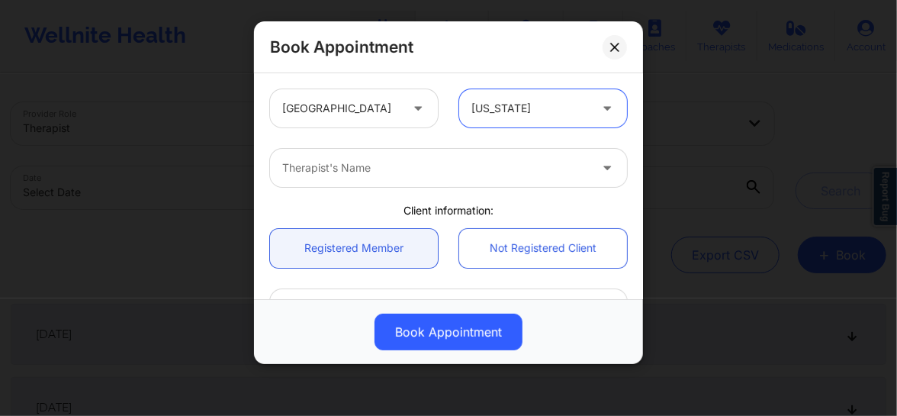
click at [477, 154] on div "Therapist's Name" at bounding box center [430, 168] width 320 height 38
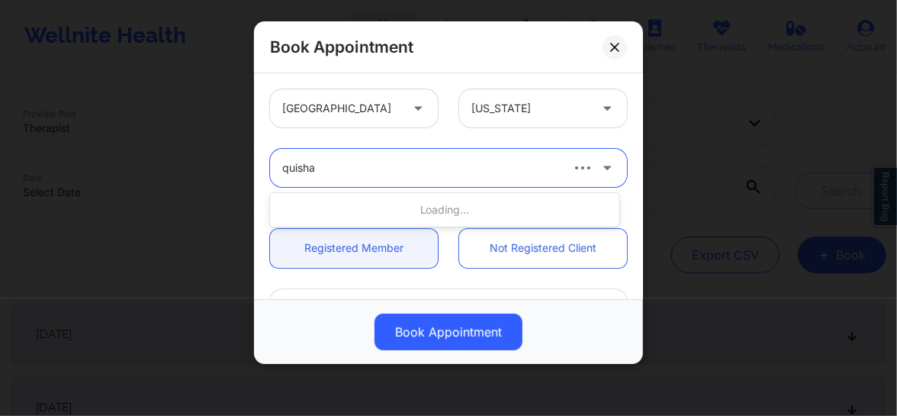
type input "quisha"
click at [422, 159] on div at bounding box center [420, 168] width 276 height 18
type input "quis"
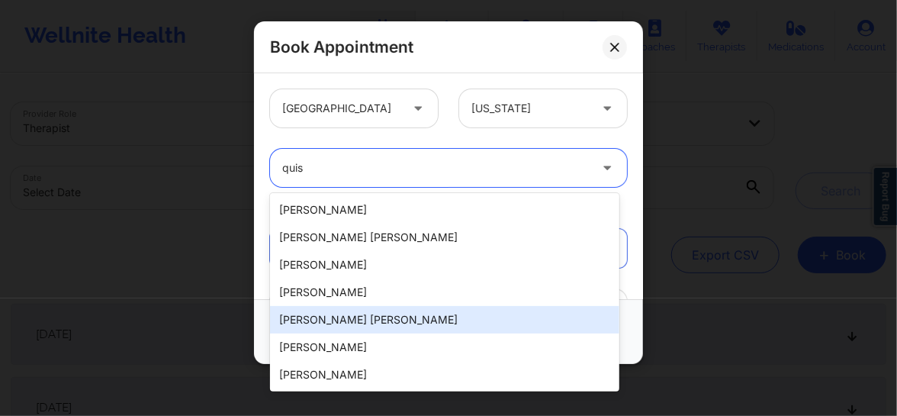
click at [352, 315] on div "[PERSON_NAME] [PERSON_NAME]" at bounding box center [444, 319] width 349 height 27
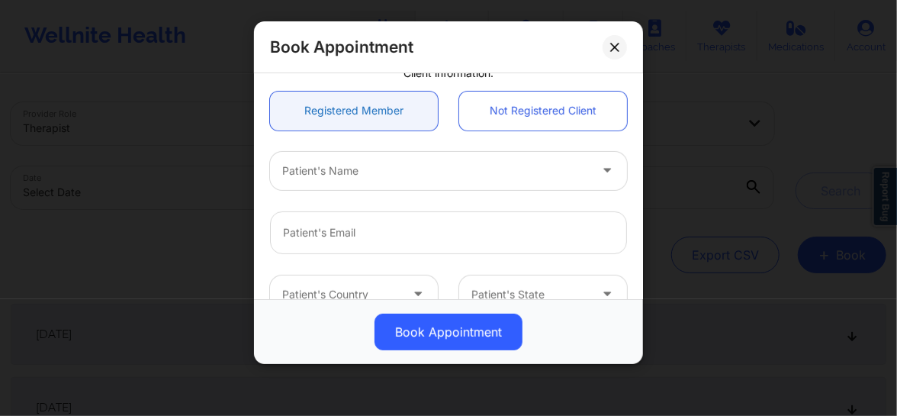
scroll to position [138, 0]
click at [374, 180] on div "Patient's Name" at bounding box center [430, 170] width 320 height 38
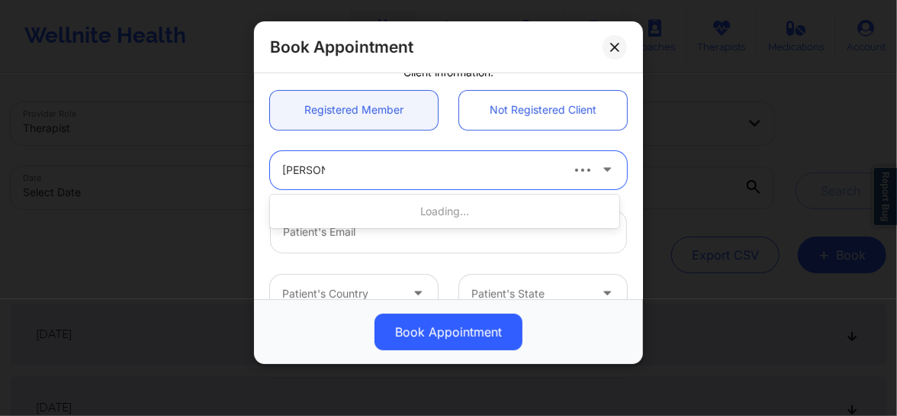
paste input "ROCHE (SCAN)"
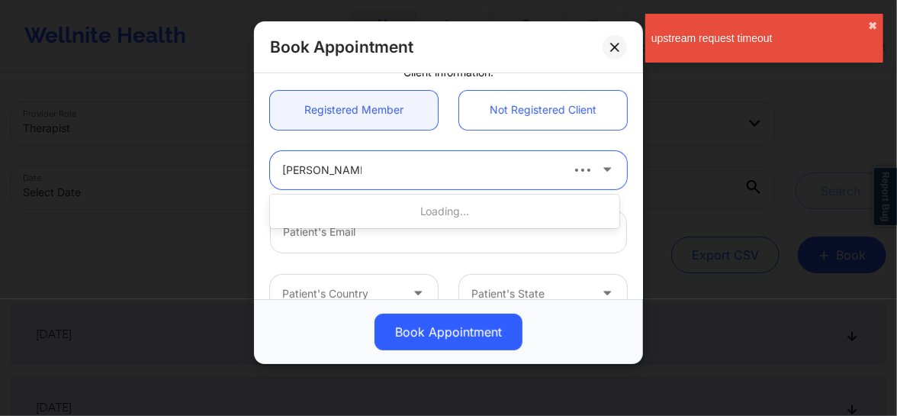
type input "Mary A ROCHE"
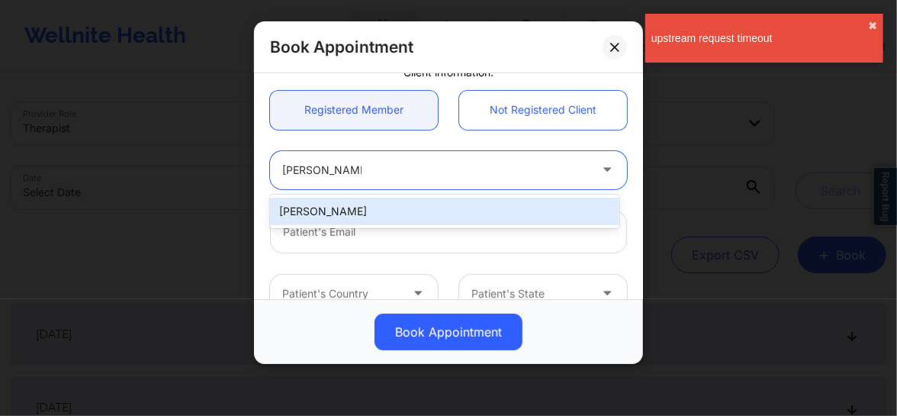
click at [352, 210] on div "[PERSON_NAME]" at bounding box center [444, 211] width 349 height 27
type input "[EMAIL_ADDRESS][DOMAIN_NAME]"
type input "[PHONE_NUMBER]"
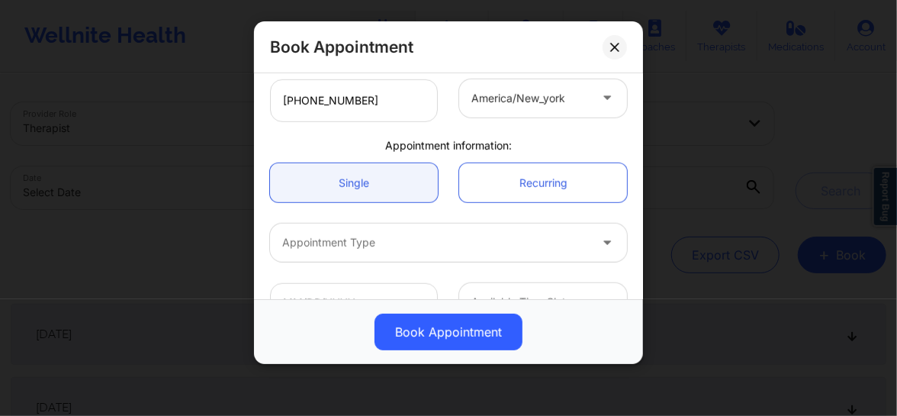
scroll to position [430, 0]
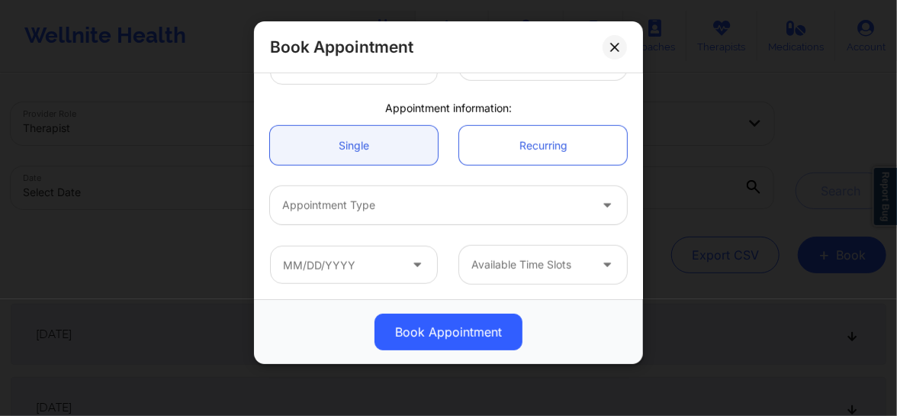
click at [361, 206] on div at bounding box center [435, 205] width 307 height 18
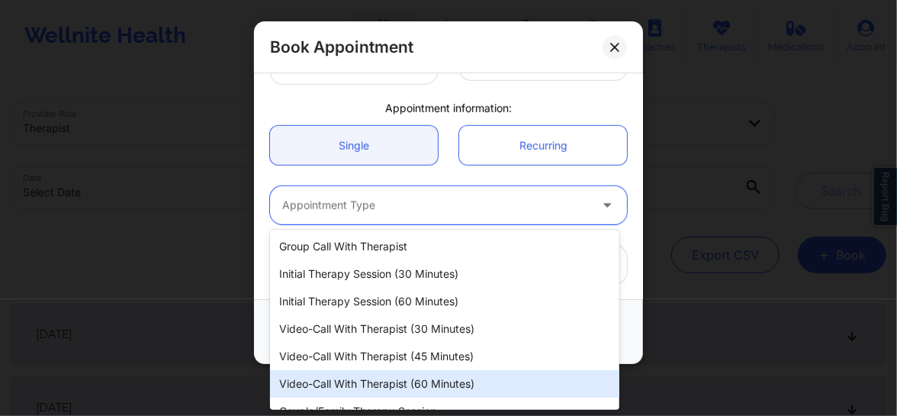
click at [361, 377] on div "Video-Call with Therapist (60 minutes)" at bounding box center [444, 383] width 349 height 27
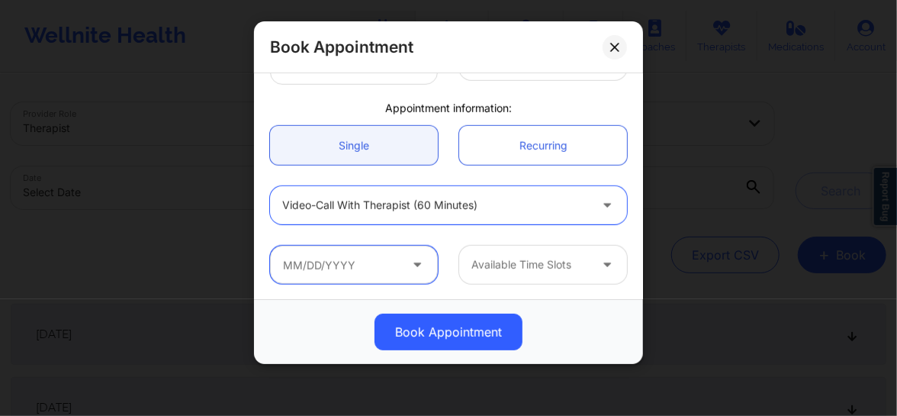
click at [397, 270] on input "text" at bounding box center [354, 265] width 168 height 38
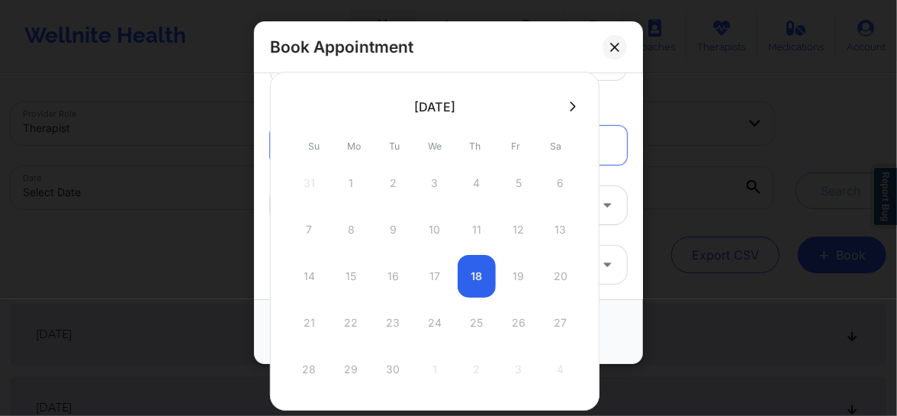
click at [570, 103] on icon at bounding box center [573, 106] width 6 height 10
click at [435, 272] on div "15" at bounding box center [435, 276] width 38 height 43
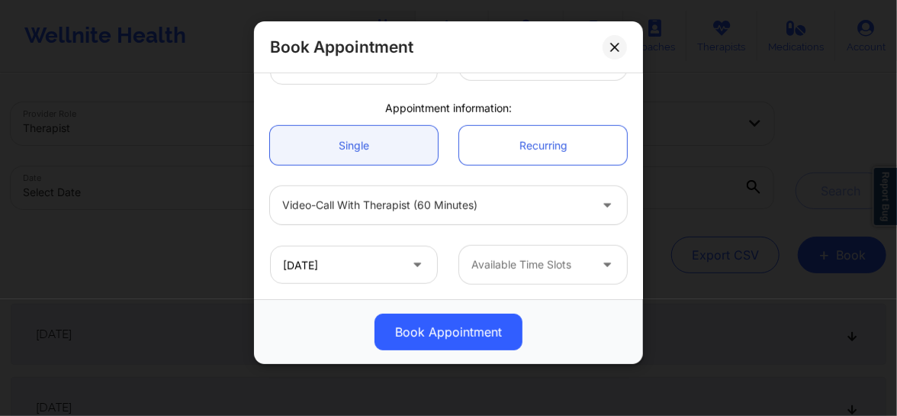
click at [513, 267] on div at bounding box center [529, 264] width 117 height 18
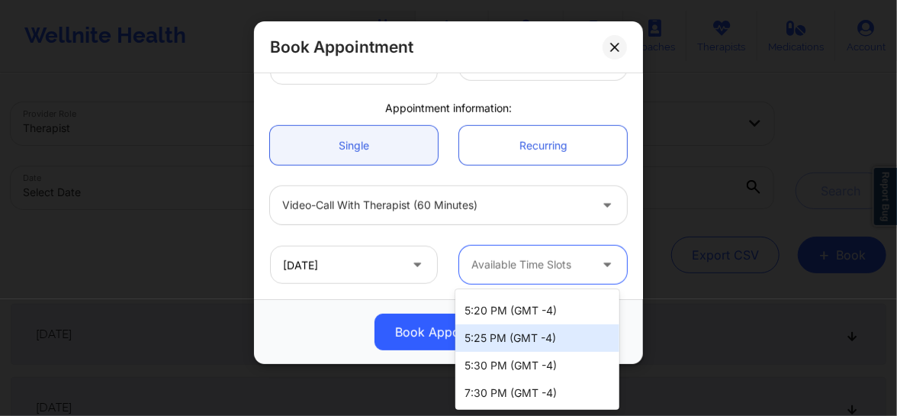
scroll to position [1807, 0]
click at [351, 274] on input "10/15/2025" at bounding box center [354, 265] width 168 height 38
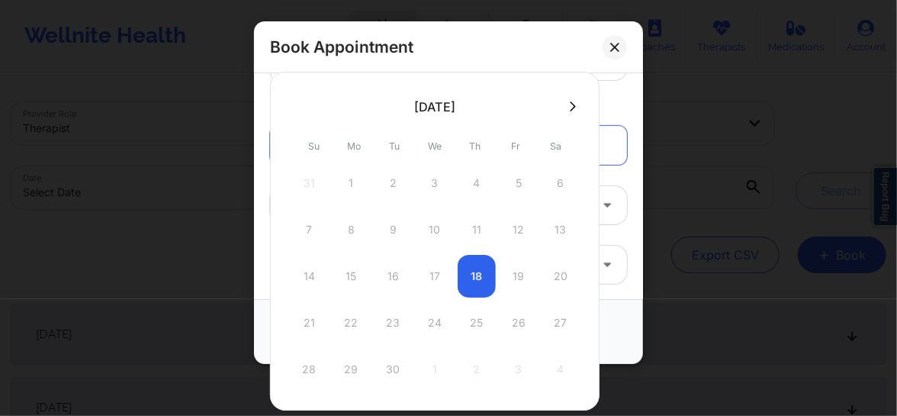
click at [571, 107] on icon at bounding box center [573, 106] width 6 height 10
click at [432, 277] on div "15" at bounding box center [435, 276] width 38 height 43
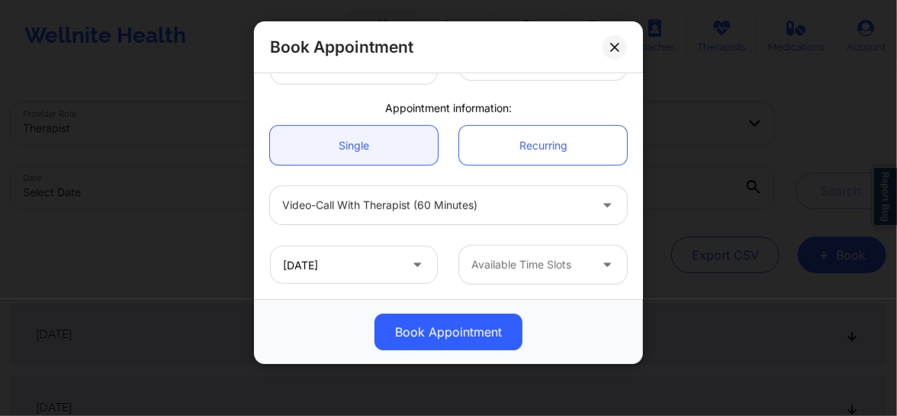
click at [519, 265] on div at bounding box center [529, 264] width 117 height 18
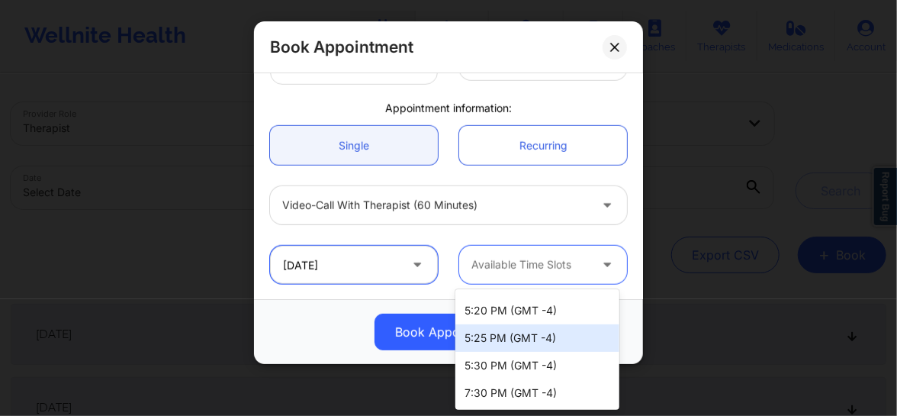
click at [366, 270] on input "10/15/2025" at bounding box center [354, 265] width 168 height 38
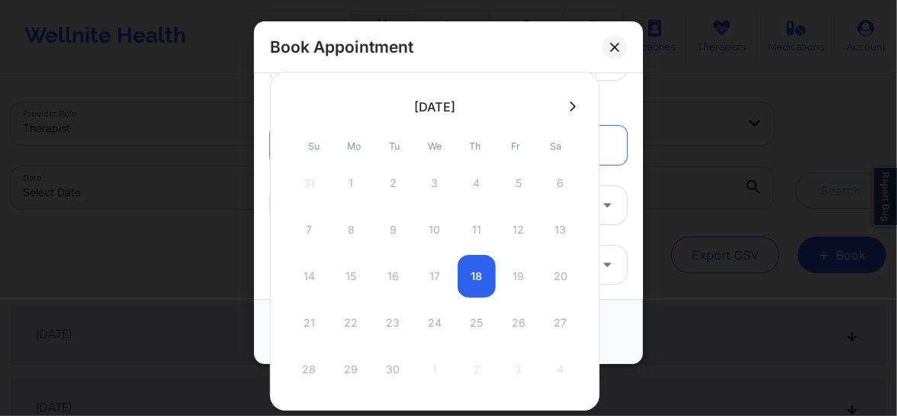
click at [570, 107] on icon at bounding box center [573, 106] width 6 height 11
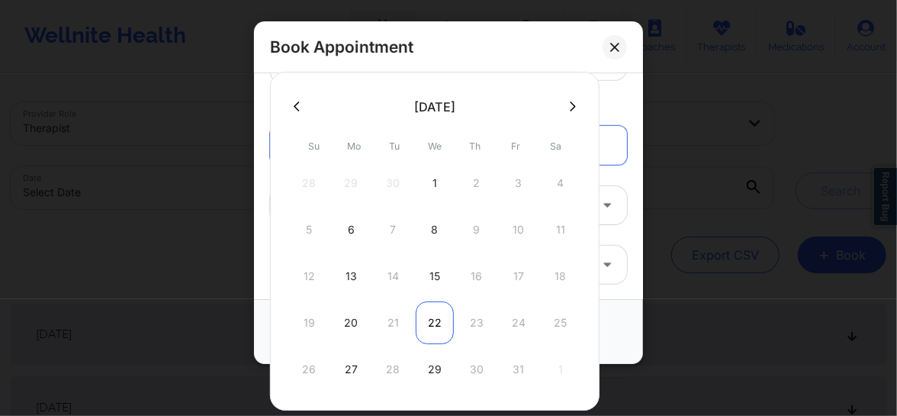
click at [431, 320] on div "22" at bounding box center [435, 322] width 38 height 43
type input "10/22/2025"
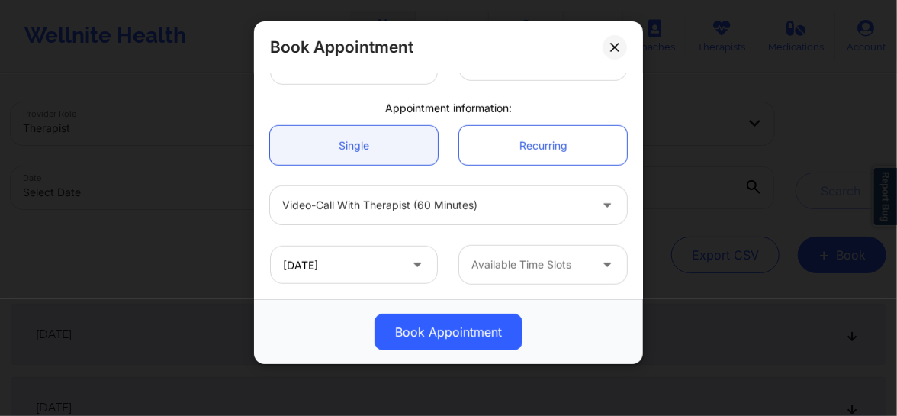
click at [524, 270] on div at bounding box center [529, 264] width 117 height 18
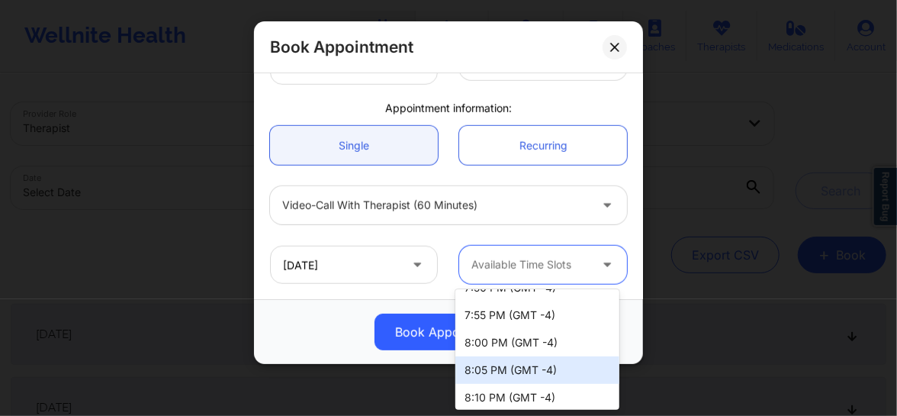
scroll to position [2349, 0]
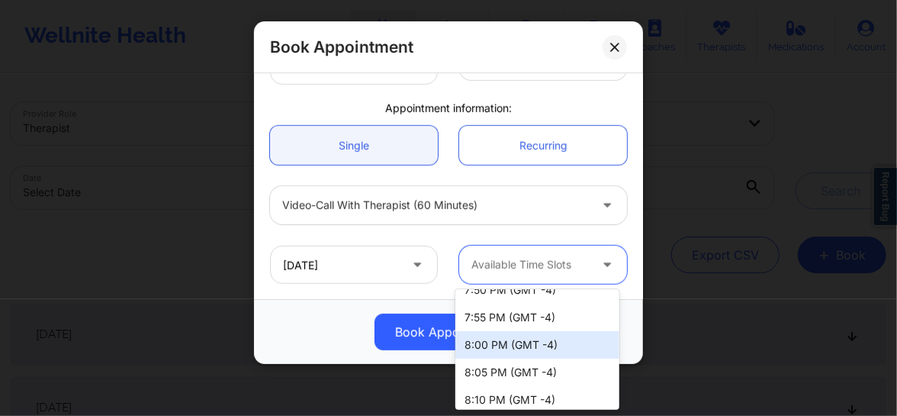
click at [480, 342] on div "8:00 PM (GMT -4)" at bounding box center [537, 344] width 164 height 27
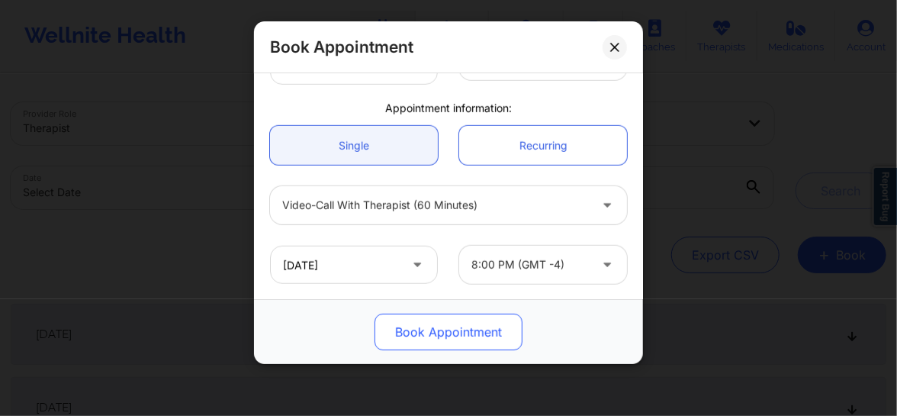
click at [446, 334] on button "Book Appointment" at bounding box center [448, 331] width 148 height 37
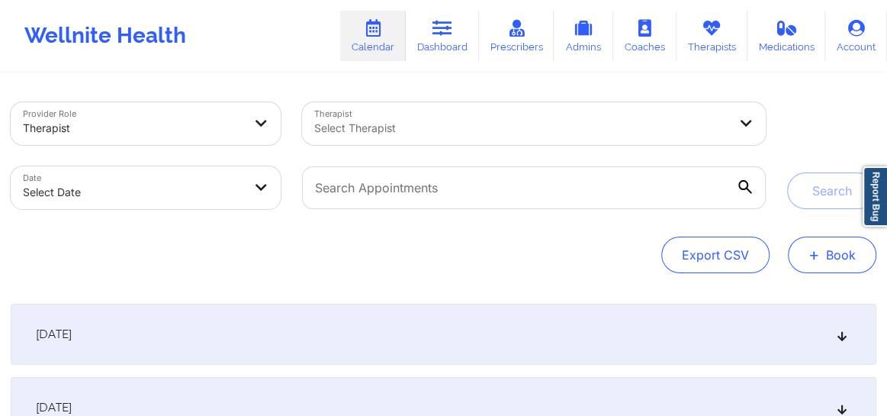
click at [844, 250] on button "+ Book" at bounding box center [832, 254] width 88 height 37
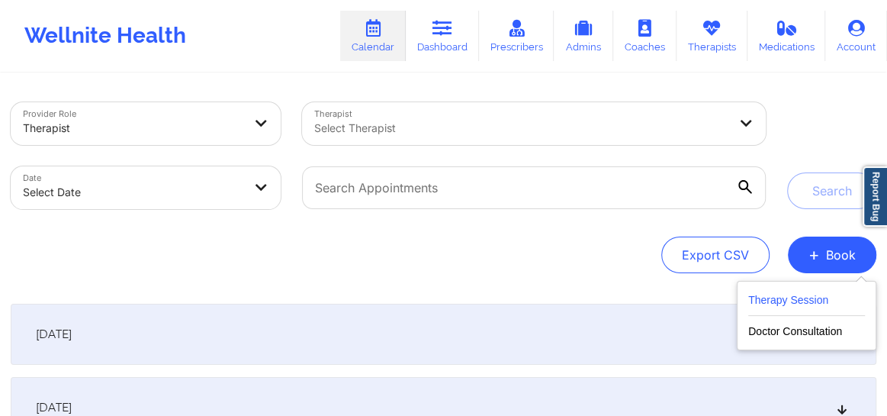
click at [799, 298] on button "Therapy Session" at bounding box center [806, 303] width 117 height 25
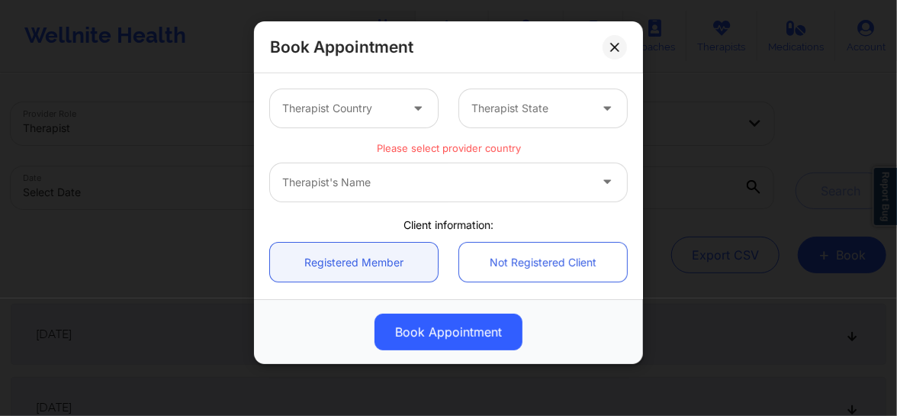
click at [348, 114] on div at bounding box center [340, 108] width 117 height 18
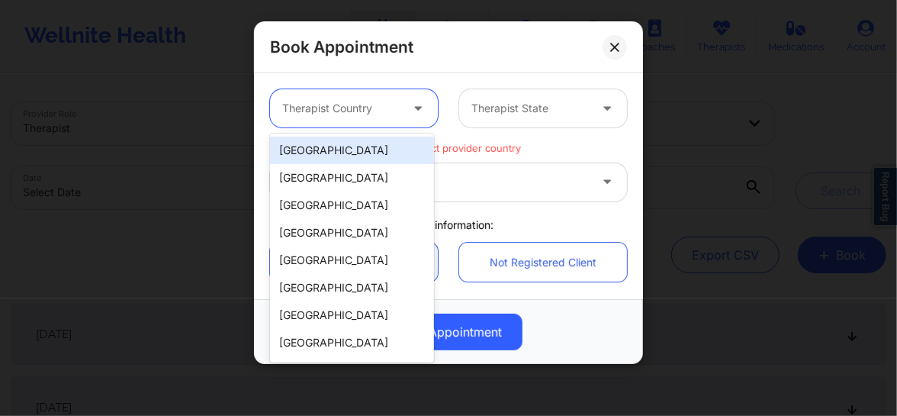
click at [329, 151] on div "[GEOGRAPHIC_DATA]" at bounding box center [352, 149] width 164 height 27
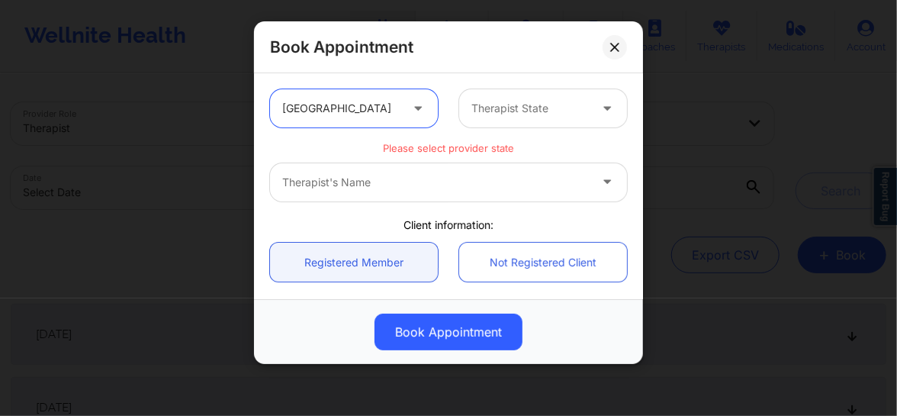
click at [500, 114] on div at bounding box center [529, 108] width 117 height 18
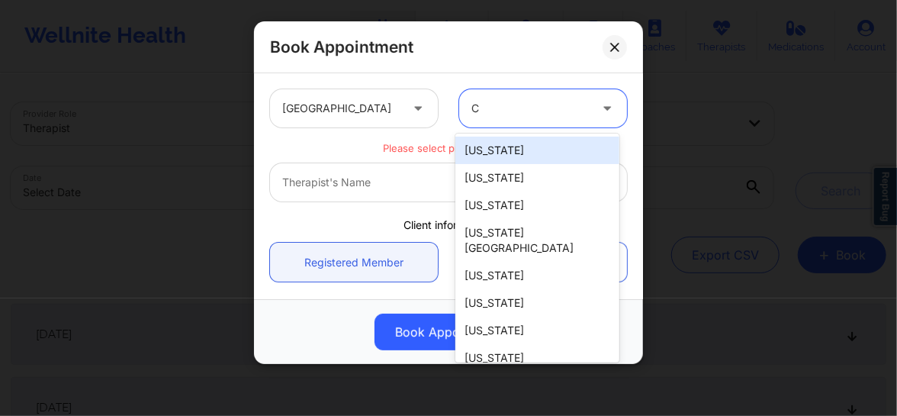
type input "CA"
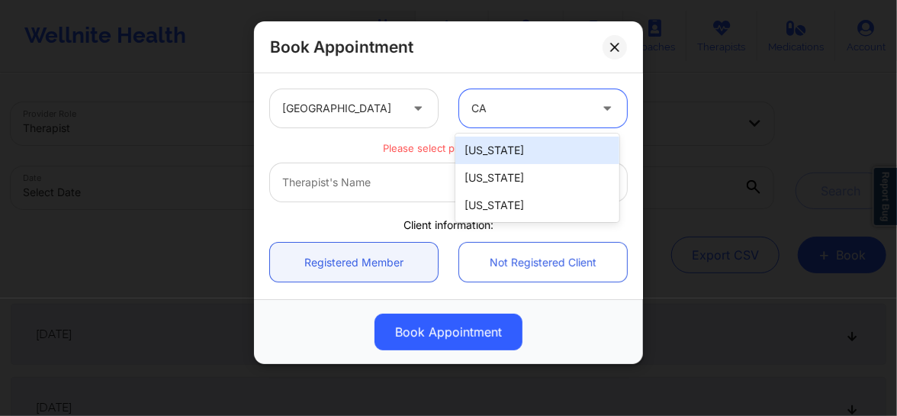
click at [490, 145] on div "[US_STATE]" at bounding box center [537, 149] width 164 height 27
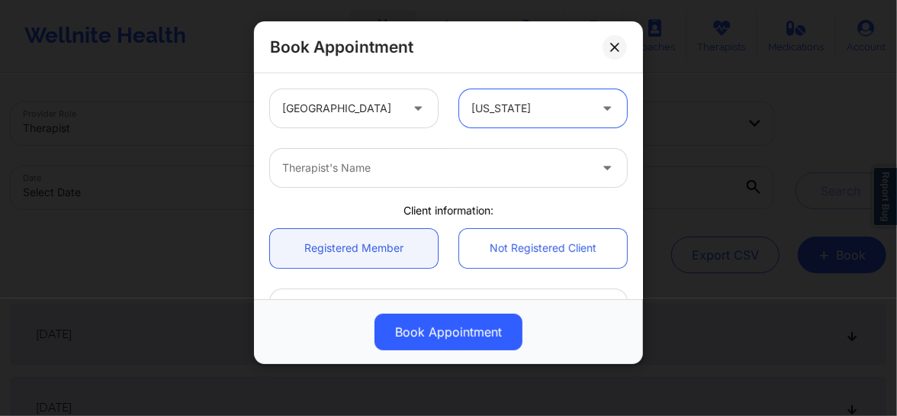
click at [368, 179] on div "Therapist's Name" at bounding box center [430, 168] width 320 height 38
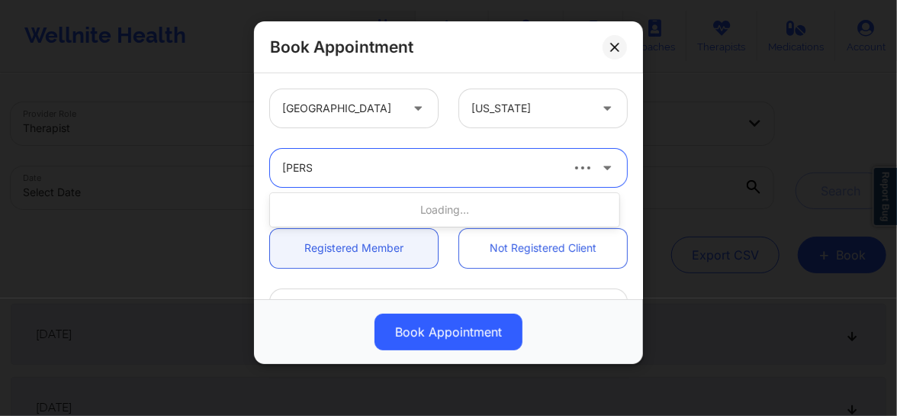
type input "quisha"
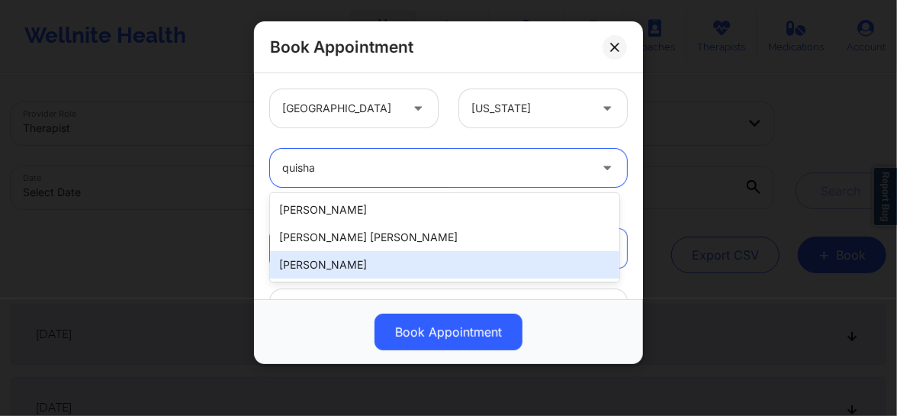
click at [320, 266] on div "[PERSON_NAME]" at bounding box center [444, 264] width 349 height 27
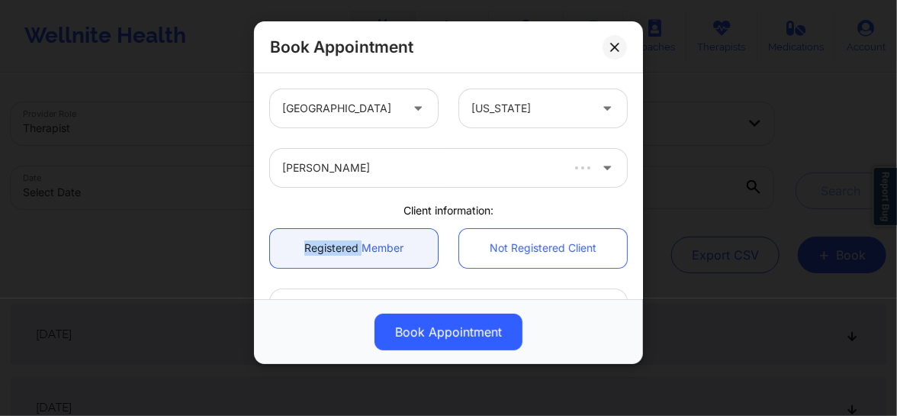
click at [320, 266] on link "Registered Member" at bounding box center [354, 248] width 168 height 39
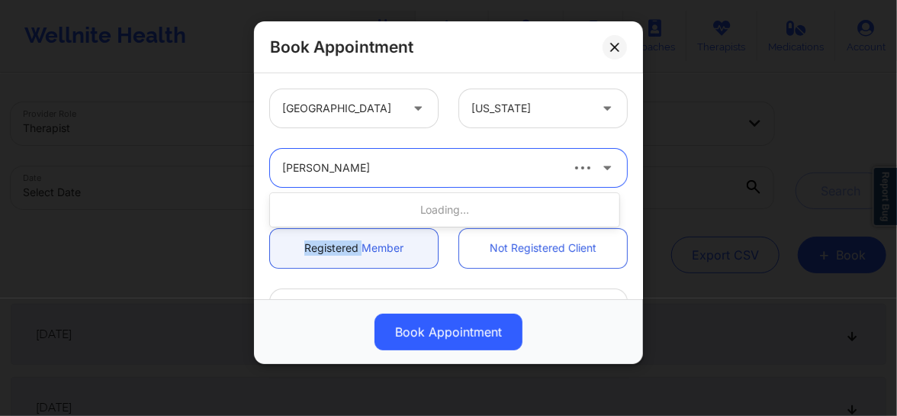
click at [332, 163] on div at bounding box center [420, 168] width 276 height 18
click at [337, 169] on div at bounding box center [420, 168] width 276 height 18
click at [352, 169] on div at bounding box center [420, 168] width 276 height 18
click at [390, 169] on div at bounding box center [420, 168] width 276 height 18
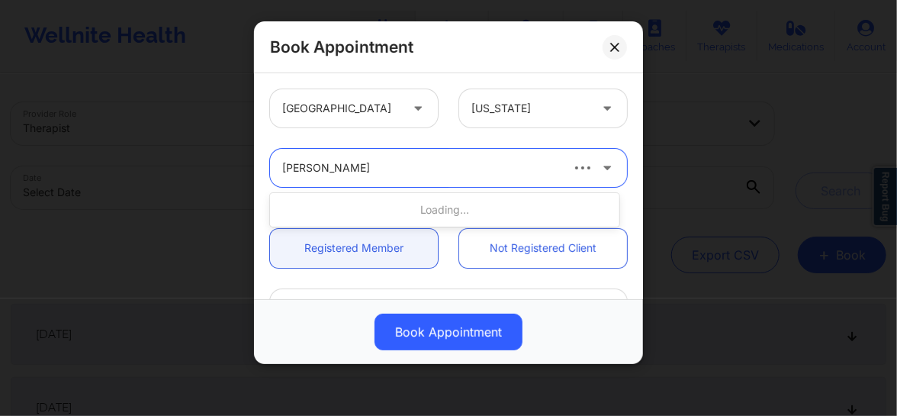
click at [374, 165] on div at bounding box center [420, 168] width 276 height 18
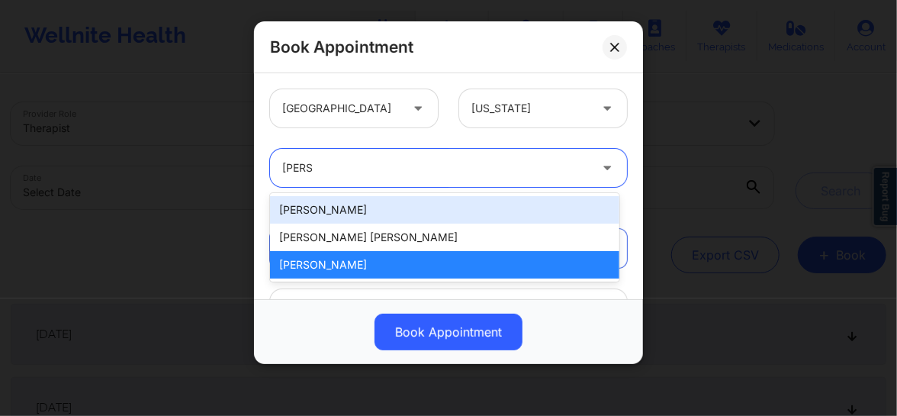
type input "quisha"
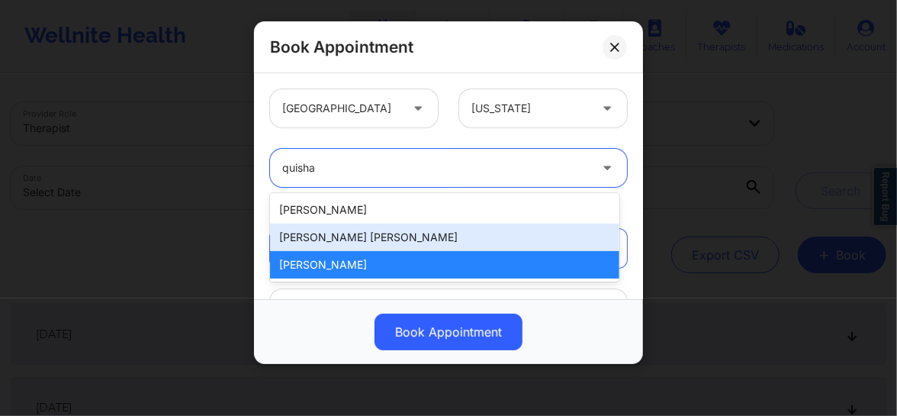
click at [327, 236] on div "[PERSON_NAME] [PERSON_NAME]" at bounding box center [444, 236] width 349 height 27
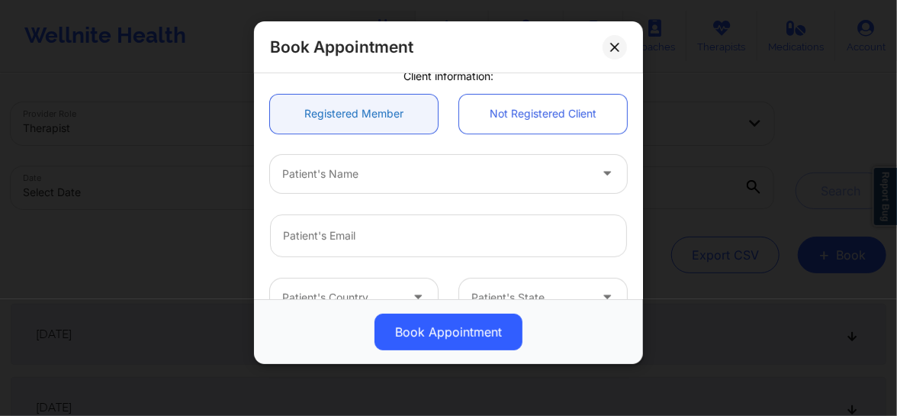
scroll to position [173, 0]
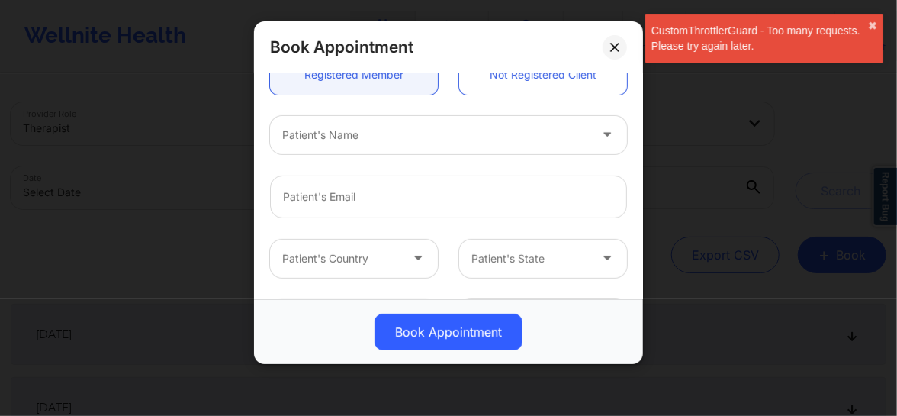
click at [342, 130] on div at bounding box center [435, 135] width 307 height 18
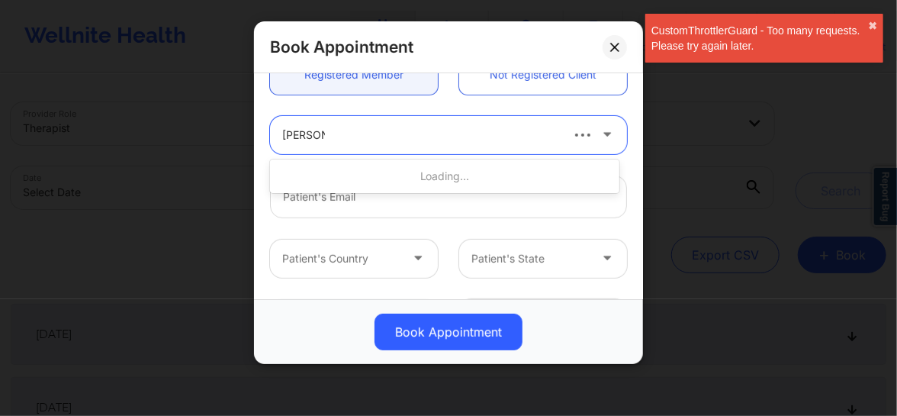
paste input "ROCHE (SCAN)"
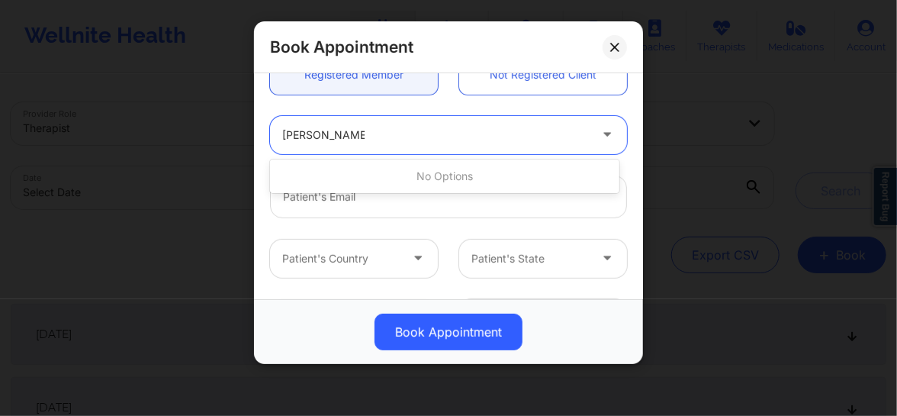
type input "Mary A ROCHE"
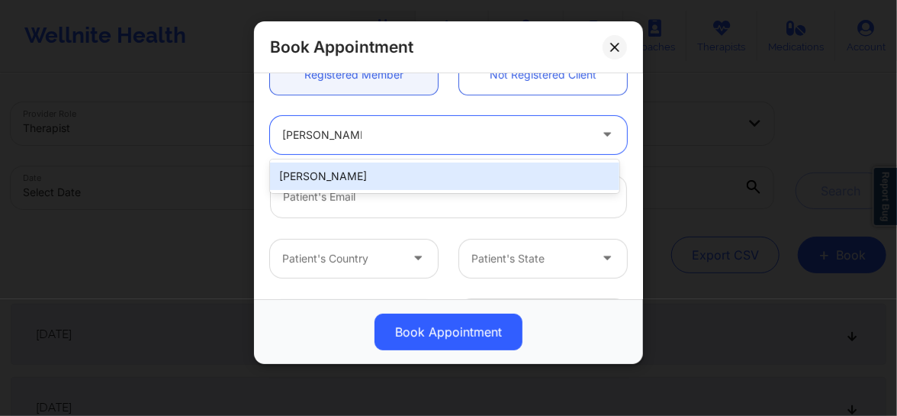
click at [335, 181] on div "[PERSON_NAME]" at bounding box center [444, 175] width 349 height 27
type input "[EMAIL_ADDRESS][DOMAIN_NAME]"
type input "[PHONE_NUMBER]"
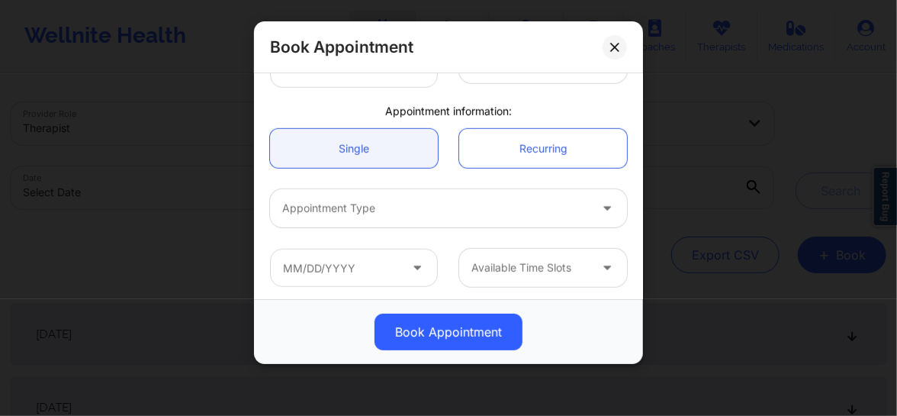
scroll to position [430, 0]
click at [355, 202] on div at bounding box center [435, 205] width 307 height 18
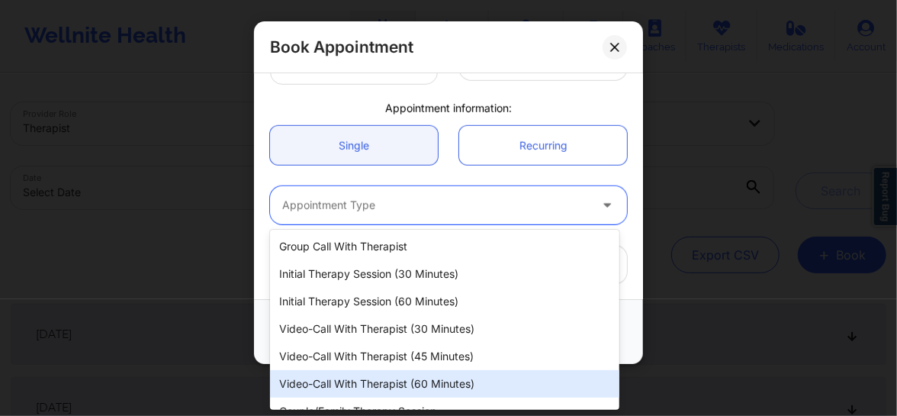
click at [348, 384] on div "Video-Call with Therapist (60 minutes)" at bounding box center [444, 383] width 349 height 27
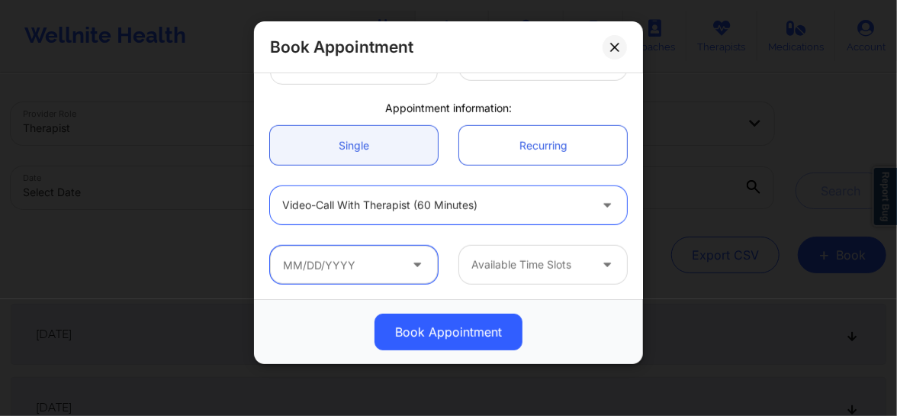
click at [377, 265] on input "text" at bounding box center [354, 265] width 168 height 38
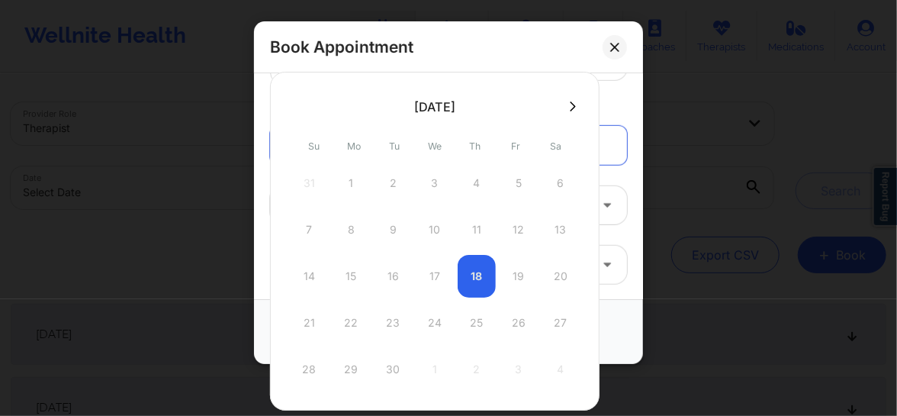
click at [570, 104] on icon at bounding box center [573, 106] width 6 height 10
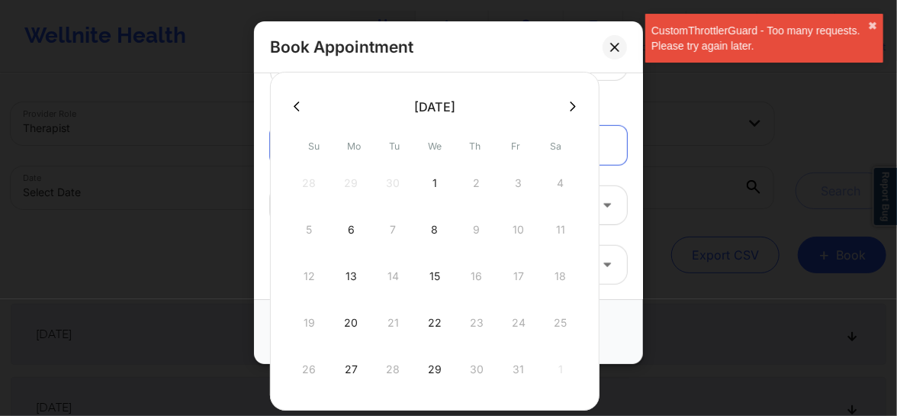
click at [435, 362] on div "29" at bounding box center [435, 369] width 38 height 43
type input "[DATE]"
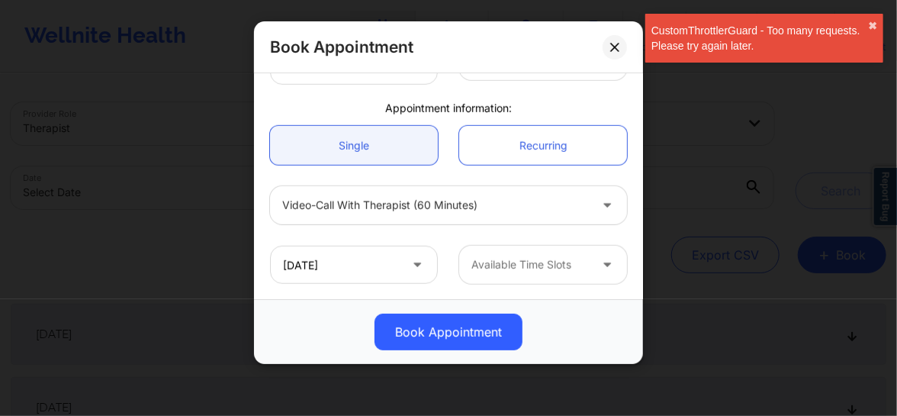
click at [489, 259] on div at bounding box center [529, 264] width 117 height 18
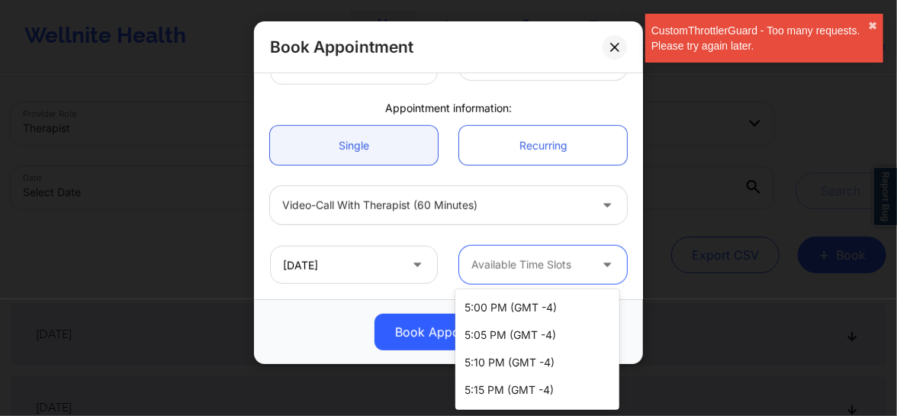
scroll to position [1807, 0]
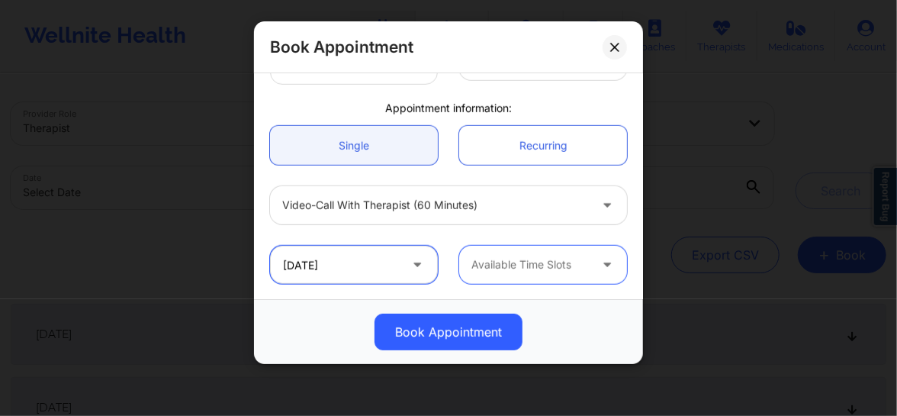
click at [367, 260] on input "[DATE]" at bounding box center [354, 265] width 168 height 38
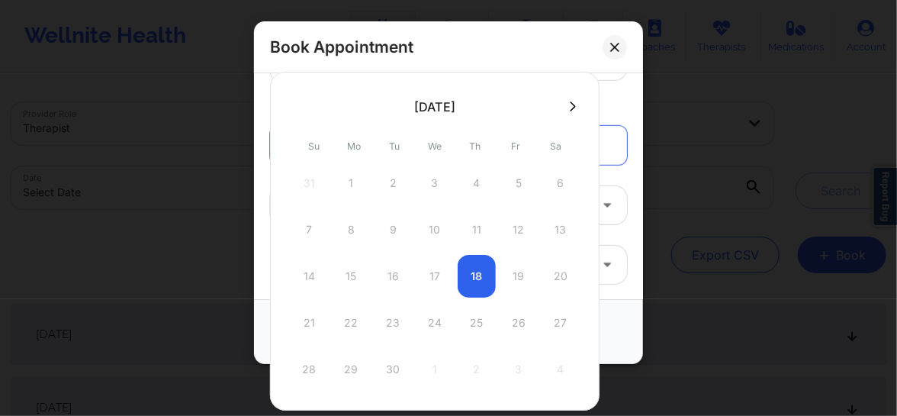
click at [570, 108] on icon at bounding box center [573, 106] width 6 height 11
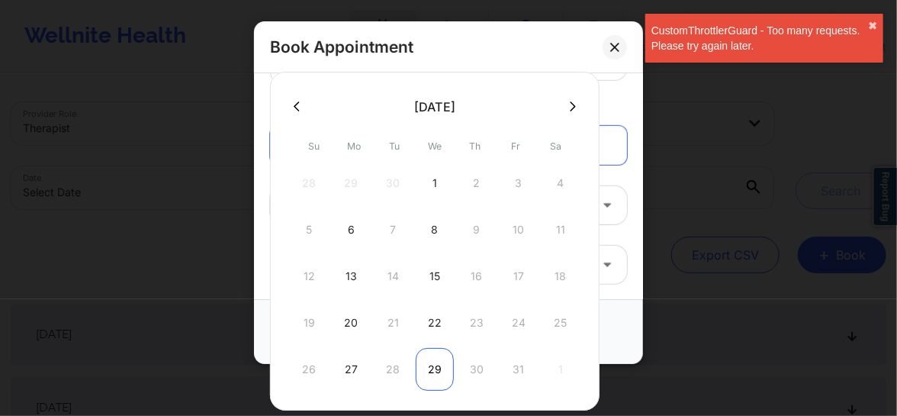
click at [432, 377] on div "29" at bounding box center [435, 369] width 38 height 43
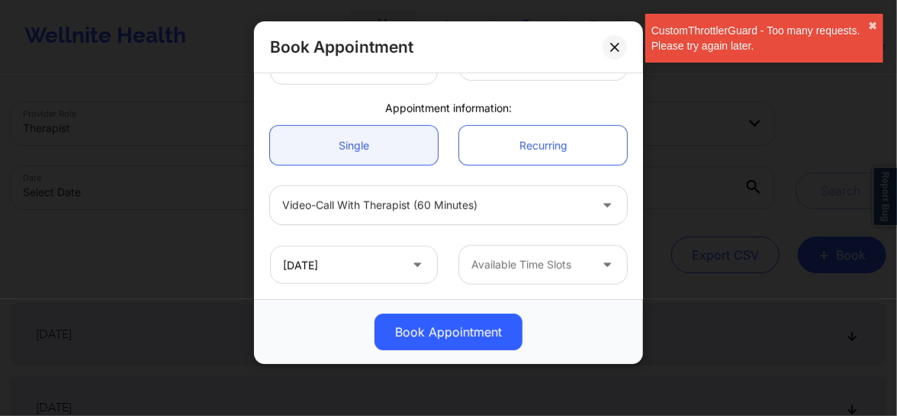
click at [532, 272] on div at bounding box center [529, 264] width 117 height 18
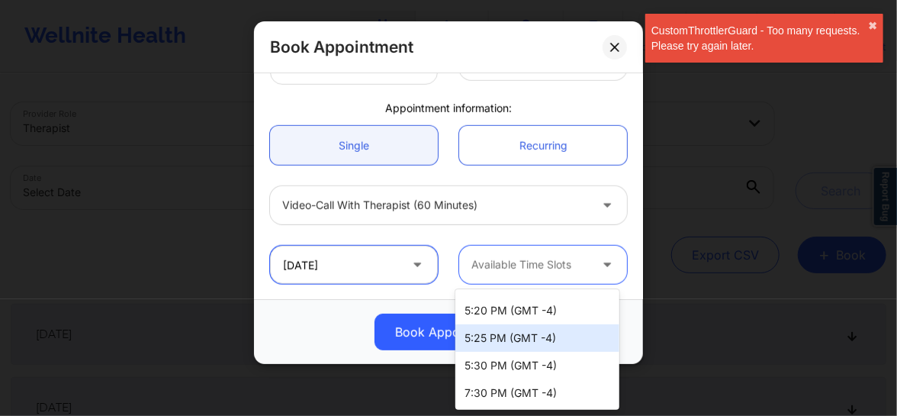
click at [377, 268] on input "[DATE]" at bounding box center [354, 265] width 168 height 38
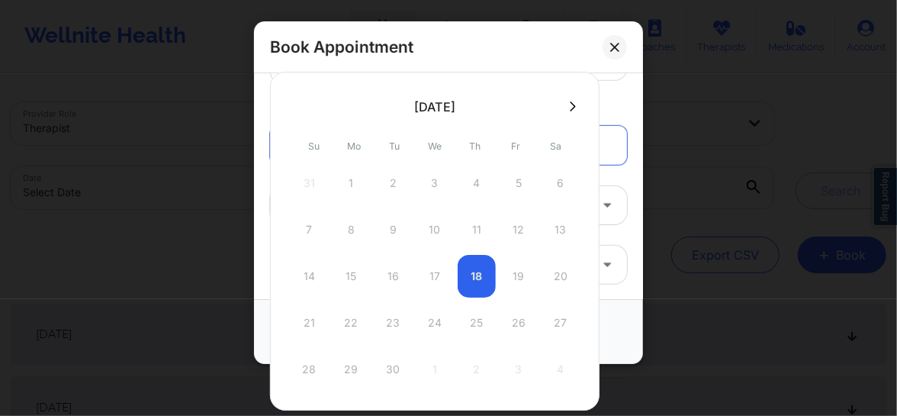
click at [570, 110] on icon at bounding box center [573, 106] width 6 height 10
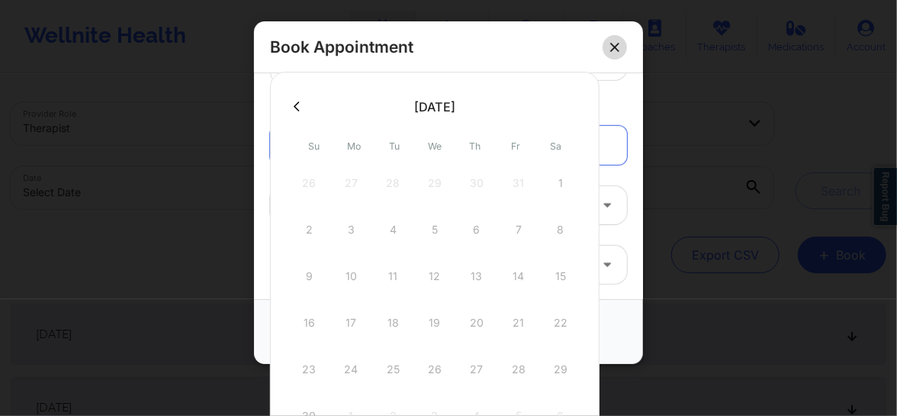
click at [612, 47] on icon at bounding box center [614, 47] width 9 height 9
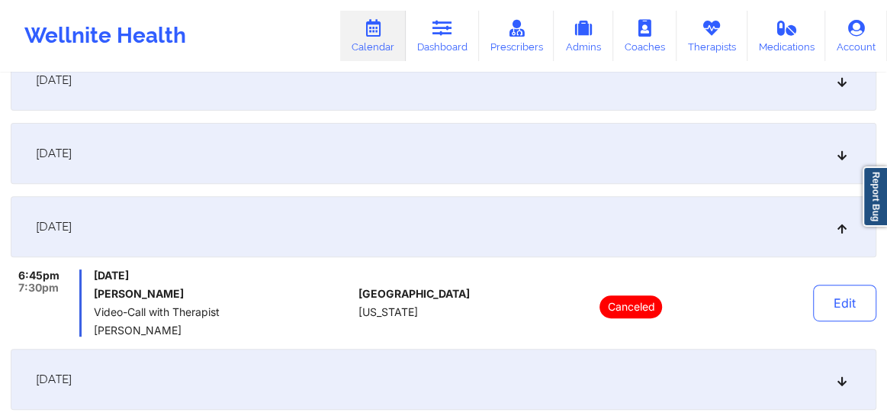
click at [385, 45] on link "Calendar" at bounding box center [373, 36] width 66 height 50
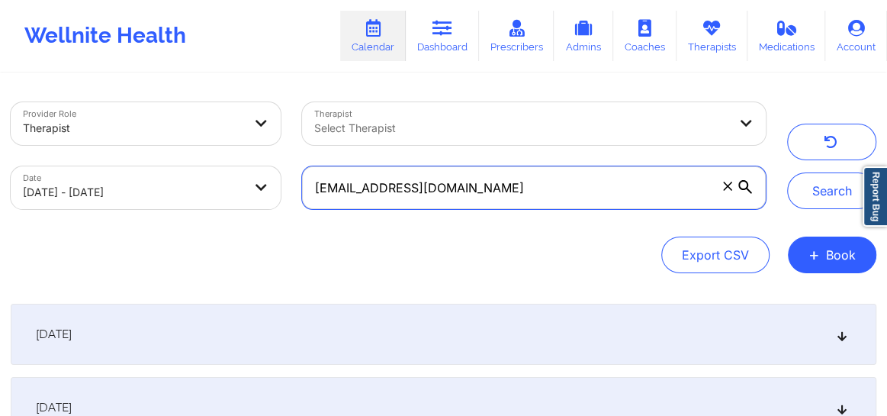
drag, startPoint x: 493, startPoint y: 196, endPoint x: 311, endPoint y: 197, distance: 181.5
click at [311, 197] on input "[EMAIL_ADDRESS][DOMAIN_NAME]" at bounding box center [534, 187] width 464 height 43
paste input "[PERSON_NAME]"
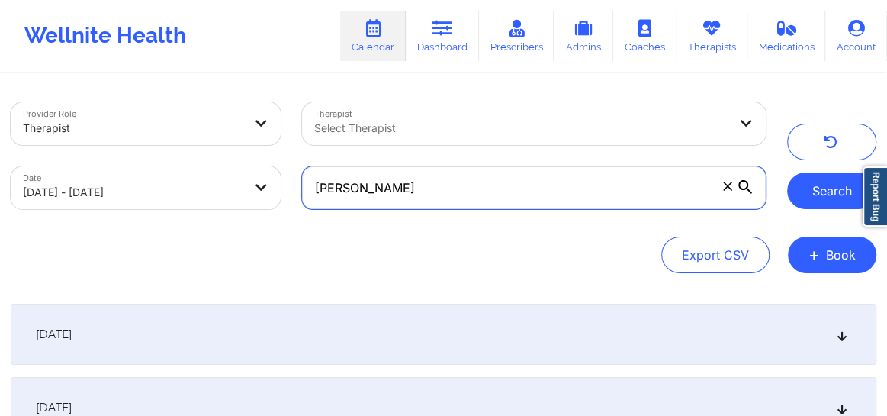
type input "[PERSON_NAME]"
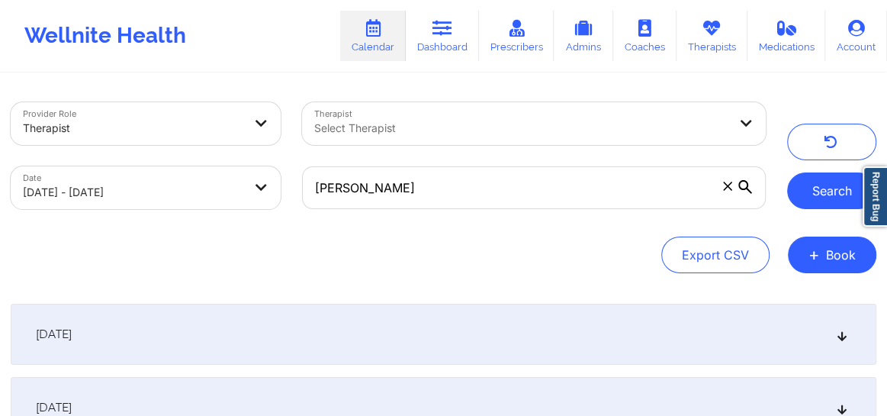
click at [808, 198] on button "Search" at bounding box center [831, 190] width 89 height 37
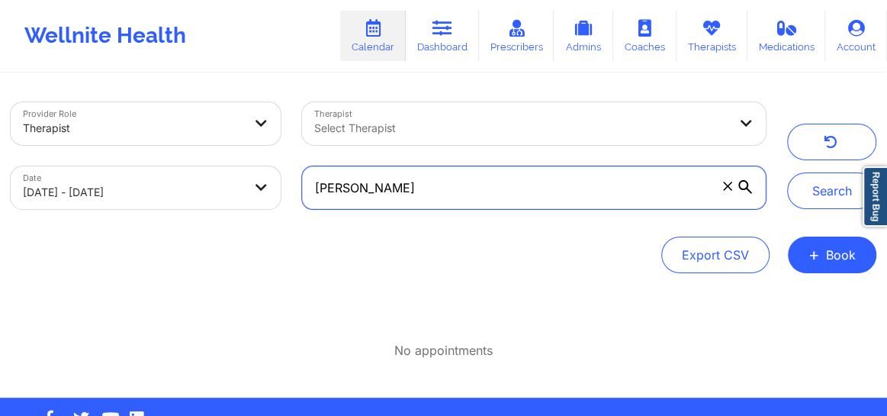
drag, startPoint x: 394, startPoint y: 192, endPoint x: 281, endPoint y: 205, distance: 113.6
click at [281, 205] on div "Provider Role Therapist Therapist Select Therapist Date [DATE] - [DATE] [PERSON…" at bounding box center [388, 156] width 776 height 128
paste input "[EMAIL_ADDRESS][DOMAIN_NAME]"
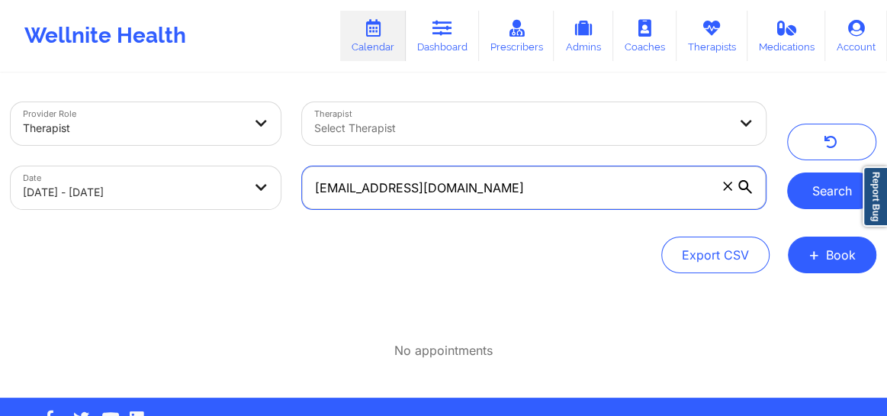
type input "[EMAIL_ADDRESS][DOMAIN_NAME]"
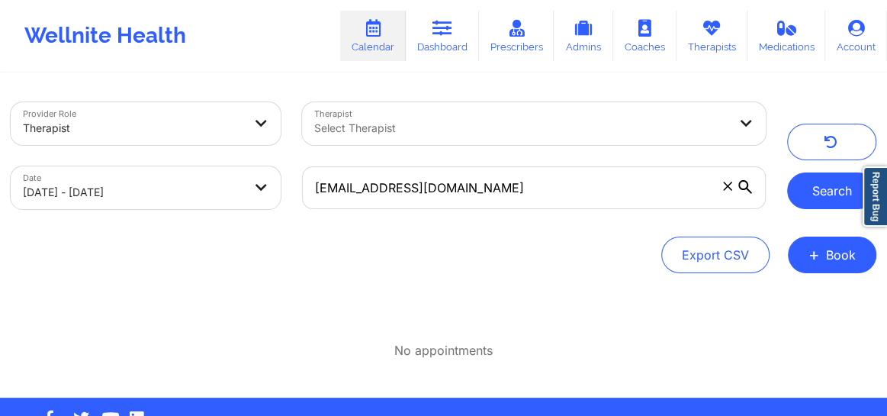
click at [800, 196] on button "Search" at bounding box center [831, 190] width 89 height 37
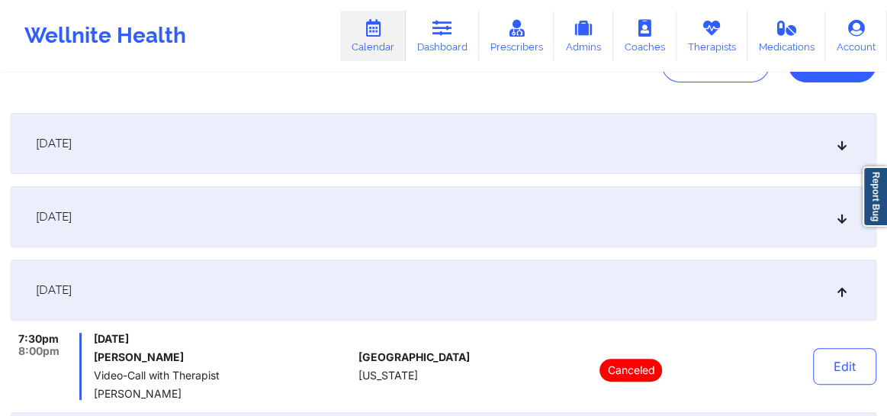
scroll to position [104, 0]
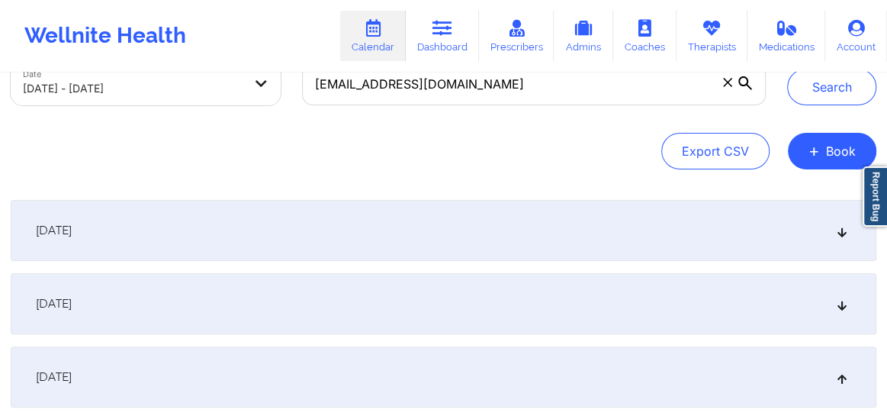
click at [842, 298] on icon at bounding box center [842, 303] width 13 height 11
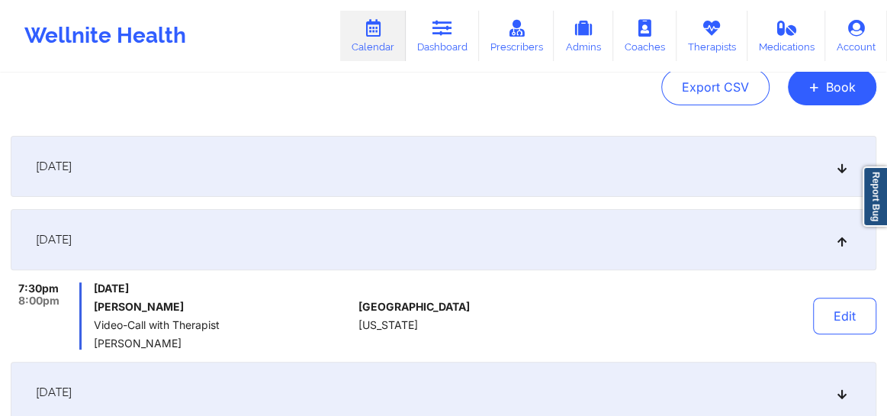
scroll to position [161, 0]
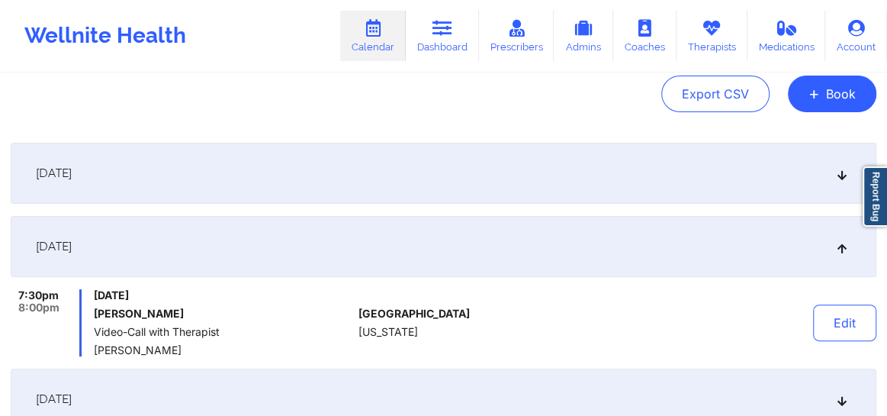
click at [567, 186] on div "[DATE]" at bounding box center [444, 173] width 866 height 61
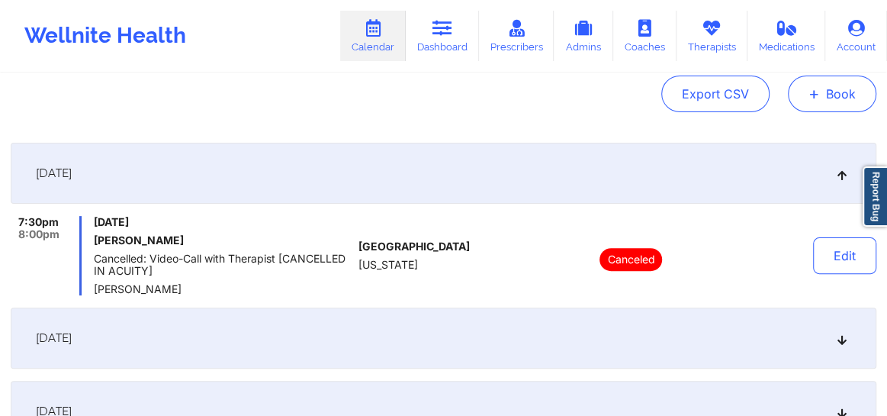
click at [830, 95] on button "+ Book" at bounding box center [832, 93] width 88 height 37
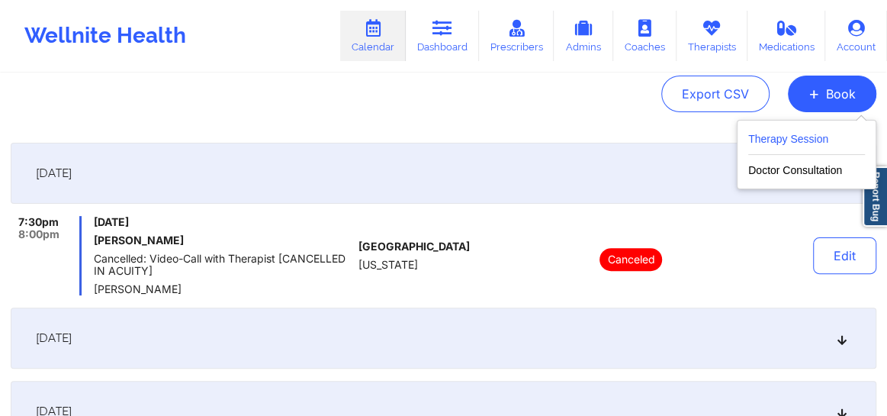
click at [781, 130] on button "Therapy Session" at bounding box center [806, 142] width 117 height 25
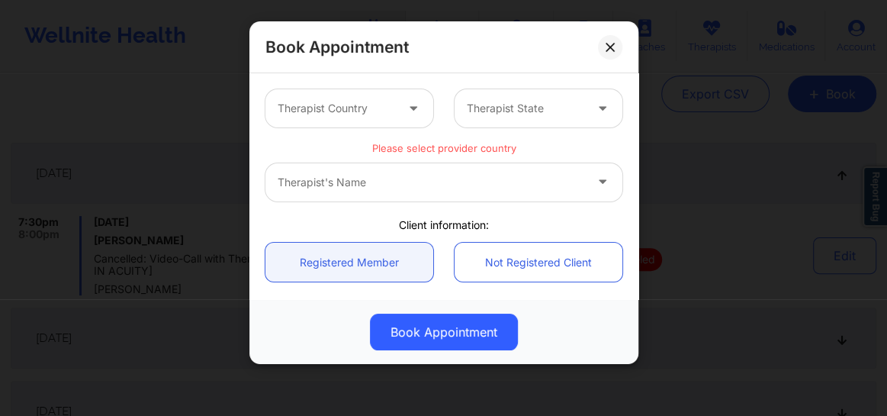
click at [333, 102] on div at bounding box center [336, 108] width 117 height 18
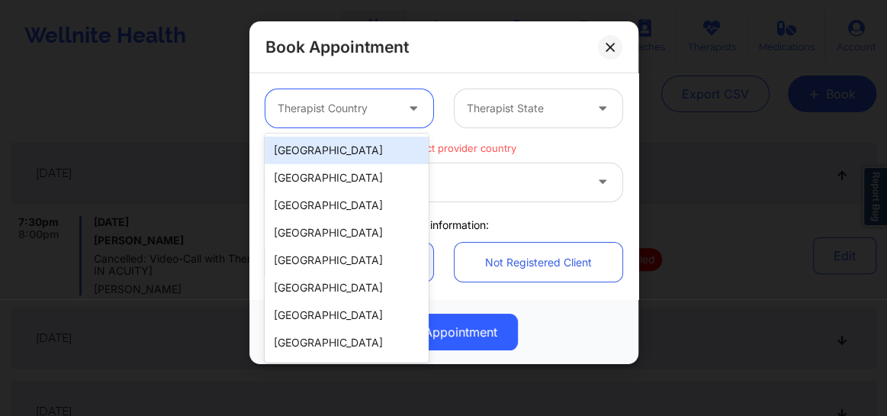
click at [352, 153] on div "[GEOGRAPHIC_DATA]" at bounding box center [347, 149] width 164 height 27
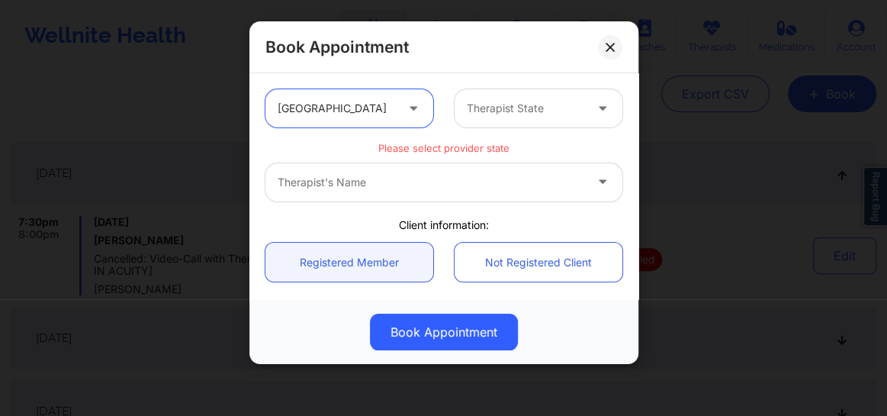
click at [497, 114] on div at bounding box center [525, 108] width 117 height 18
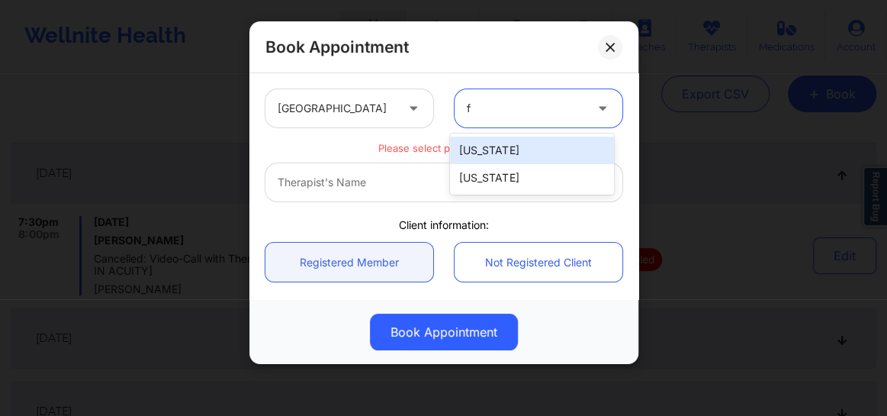
type input "fl"
click at [483, 141] on div "[US_STATE]" at bounding box center [532, 149] width 164 height 27
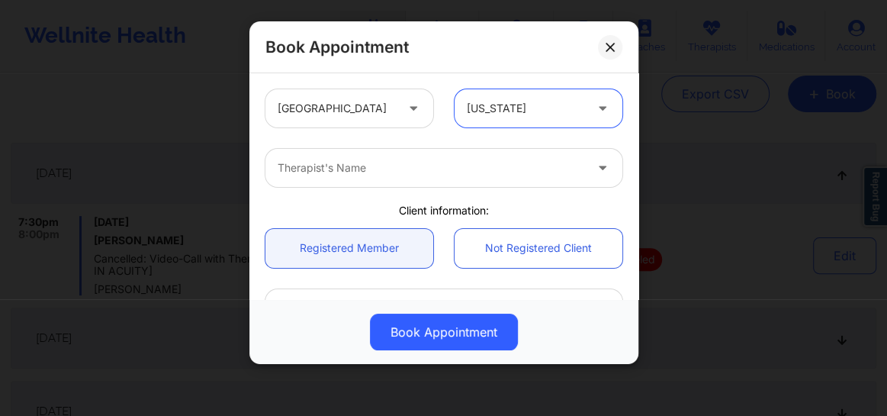
click at [410, 170] on div at bounding box center [431, 168] width 307 height 18
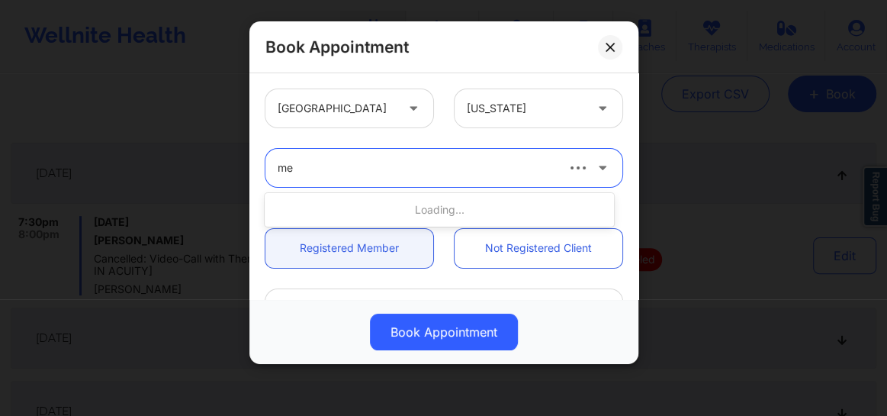
type input "m"
type input "J"
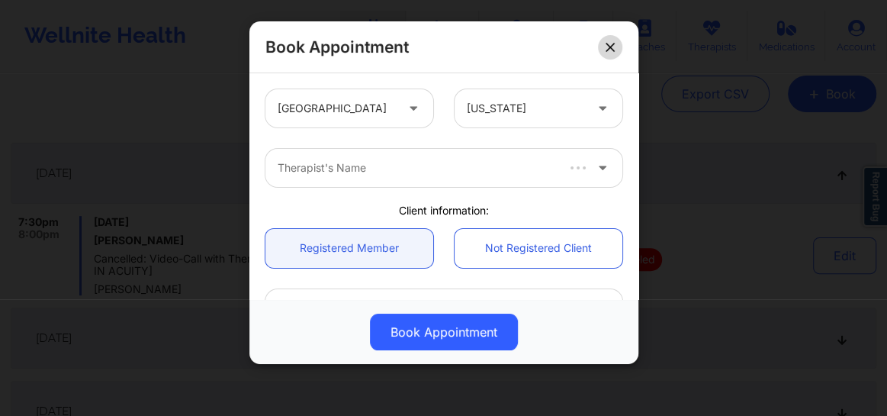
click at [608, 41] on button at bounding box center [610, 47] width 24 height 24
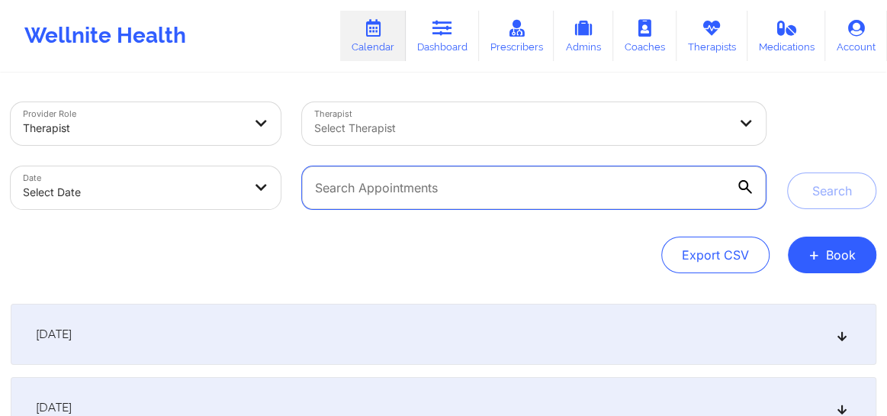
click at [460, 166] on input "text" at bounding box center [534, 187] width 464 height 43
click at [452, 181] on input "text" at bounding box center [534, 187] width 464 height 43
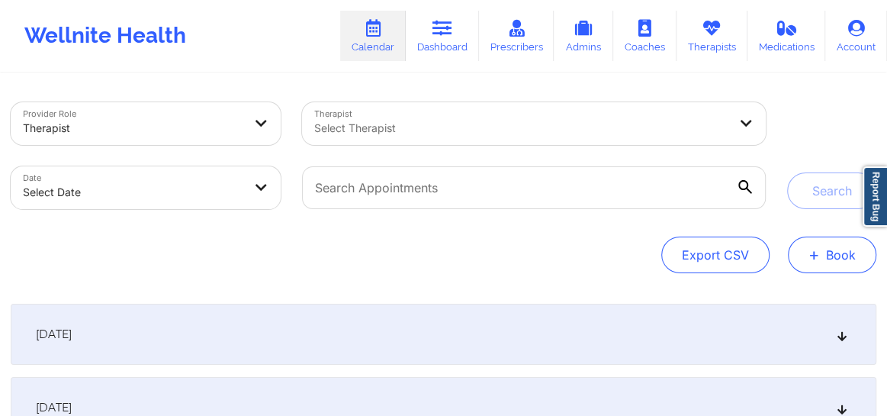
click at [817, 252] on span "+" at bounding box center [813, 254] width 11 height 8
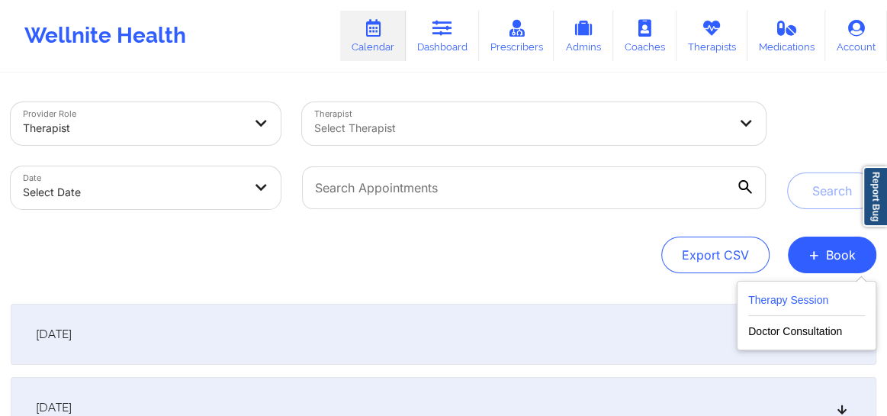
click at [774, 295] on button "Therapy Session" at bounding box center [806, 303] width 117 height 25
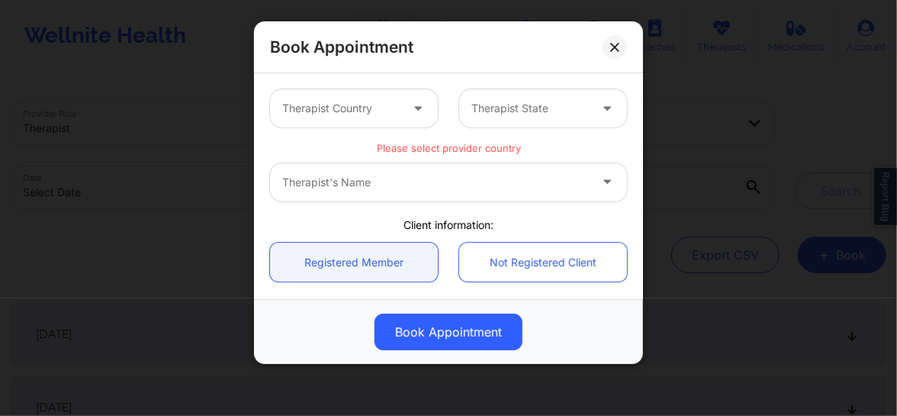
click at [393, 120] on div "Therapist Country" at bounding box center [335, 108] width 131 height 38
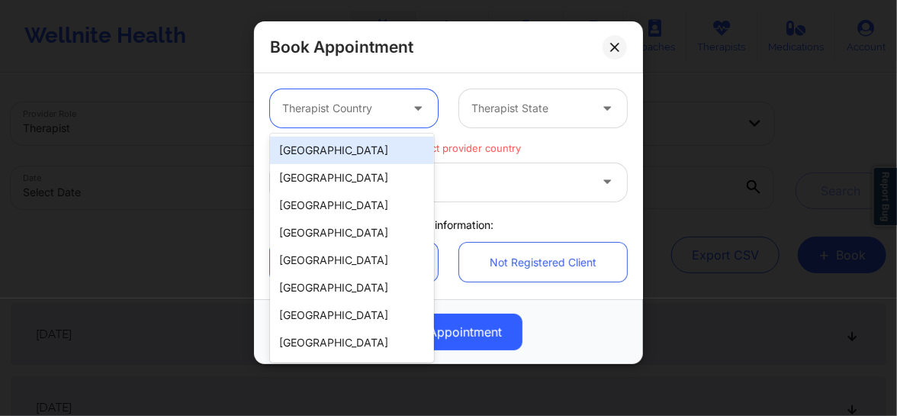
click at [327, 149] on div "[GEOGRAPHIC_DATA]" at bounding box center [352, 149] width 164 height 27
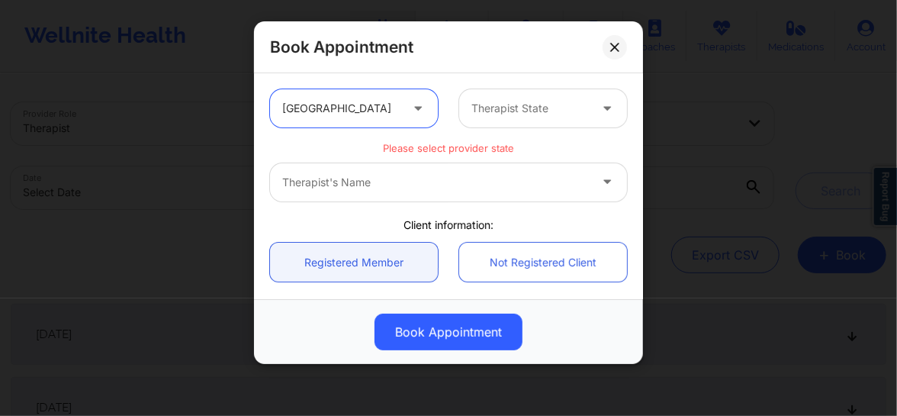
click at [528, 111] on div at bounding box center [529, 108] width 117 height 18
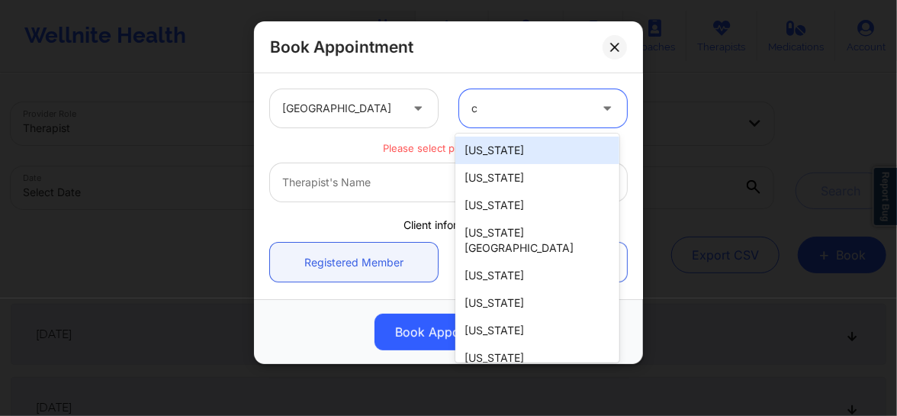
type input "ca"
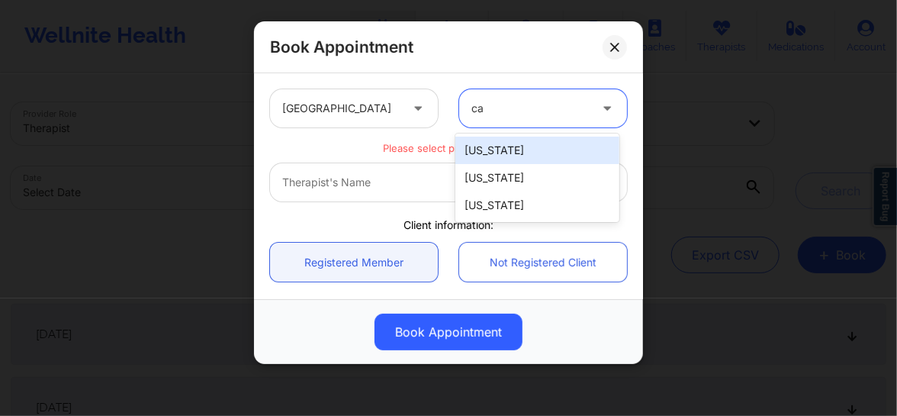
click at [498, 152] on div "[US_STATE]" at bounding box center [537, 149] width 164 height 27
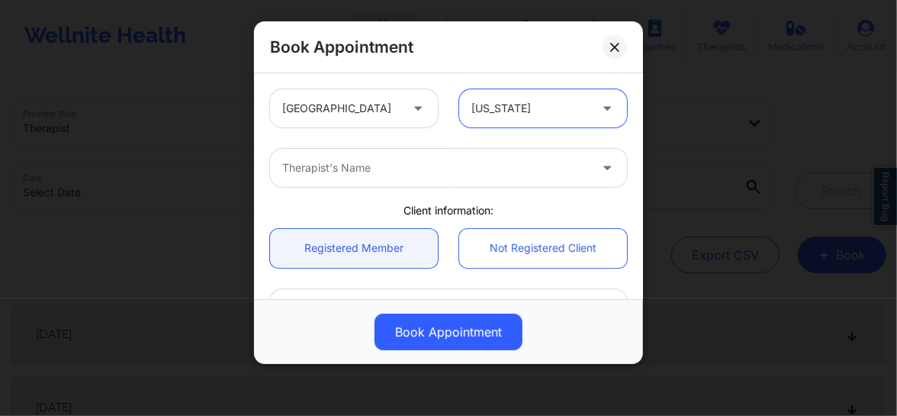
click at [366, 182] on div "Therapist's Name" at bounding box center [430, 168] width 320 height 38
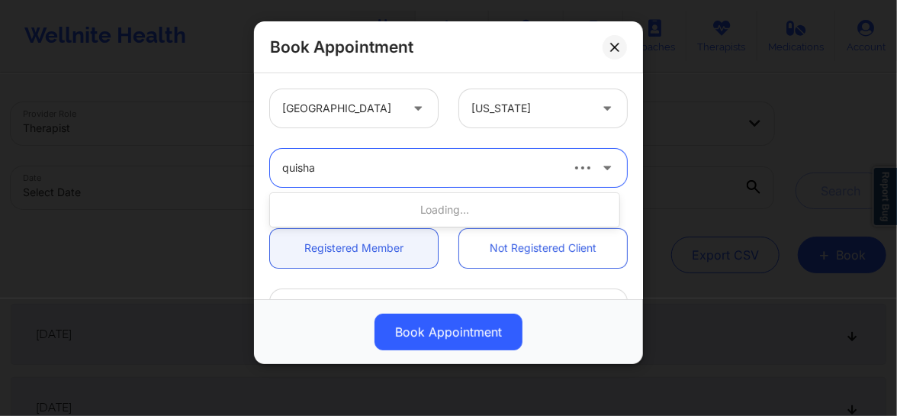
type input "quisha"
click at [398, 162] on div at bounding box center [420, 168] width 276 height 18
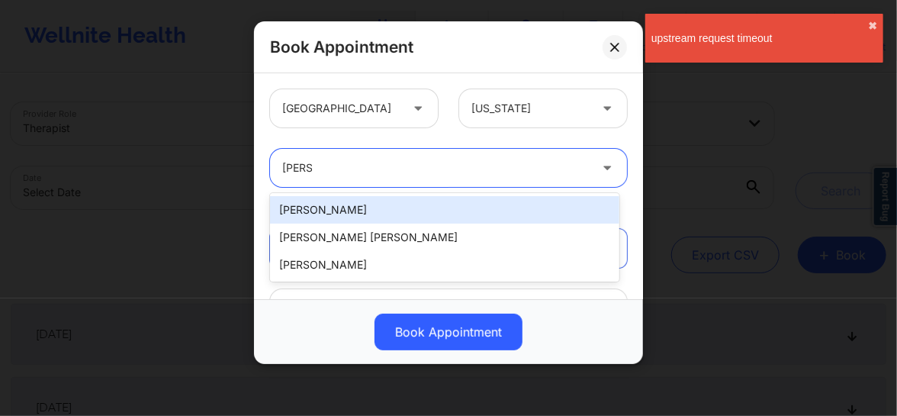
type input "quisha"
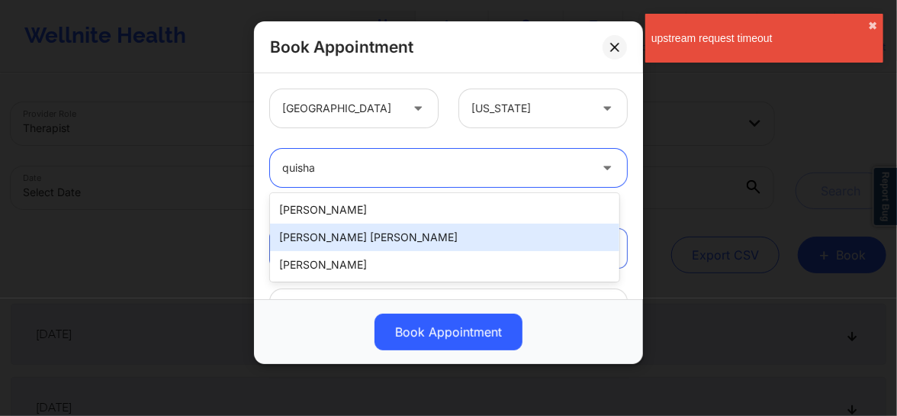
click at [339, 241] on div "[PERSON_NAME] [PERSON_NAME]" at bounding box center [444, 236] width 349 height 27
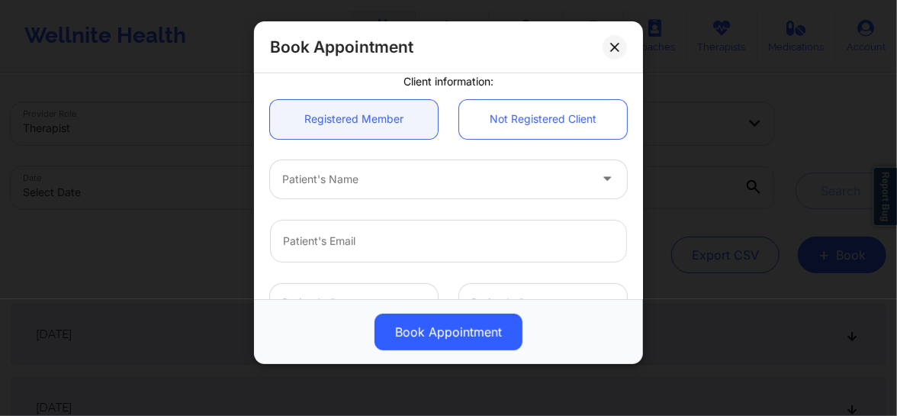
scroll to position [161, 0]
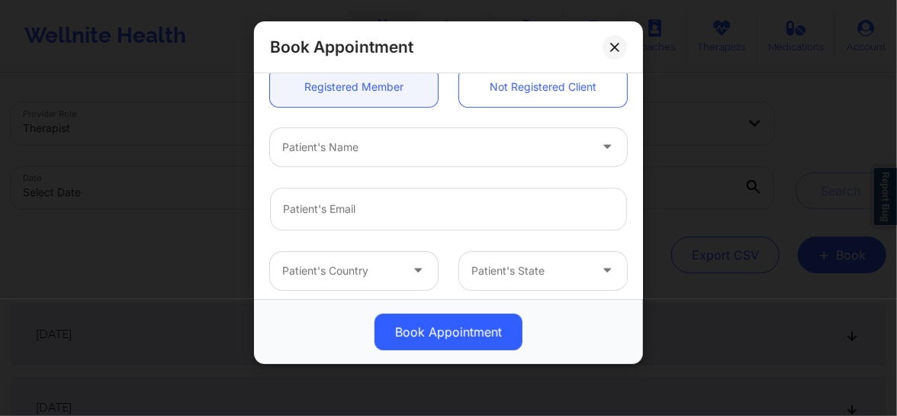
click at [339, 151] on div at bounding box center [435, 147] width 307 height 18
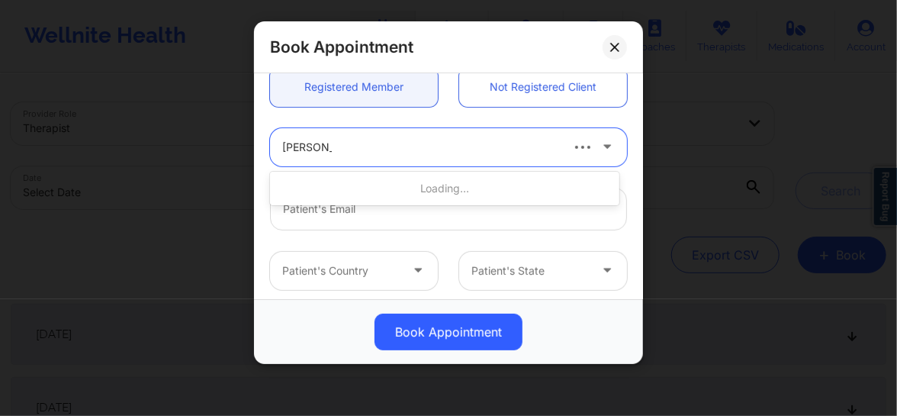
type input "[PERSON_NAME]"
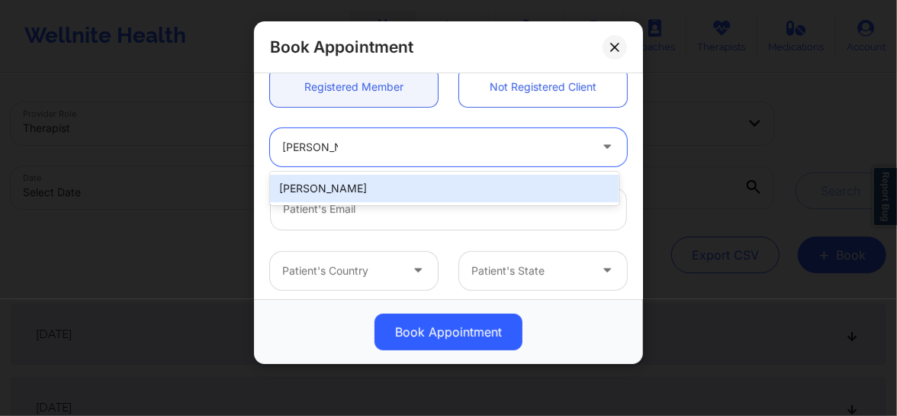
click at [328, 182] on div "[PERSON_NAME]" at bounding box center [444, 188] width 349 height 27
type input "[EMAIL_ADDRESS][DOMAIN_NAME]"
type input "[PHONE_NUMBER]"
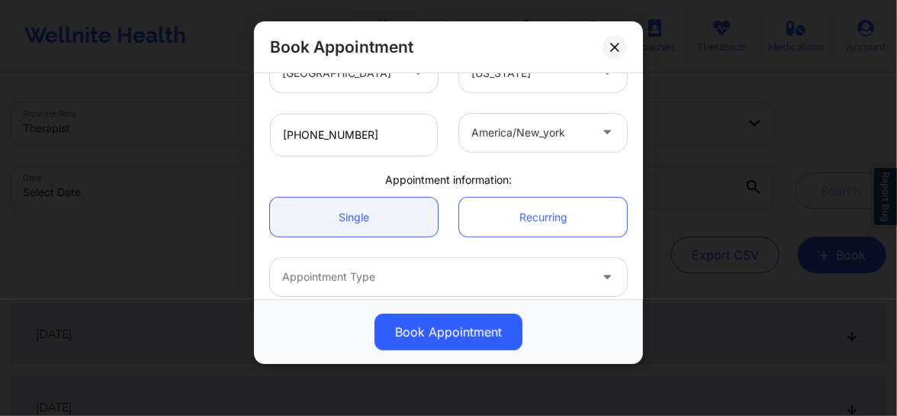
scroll to position [430, 0]
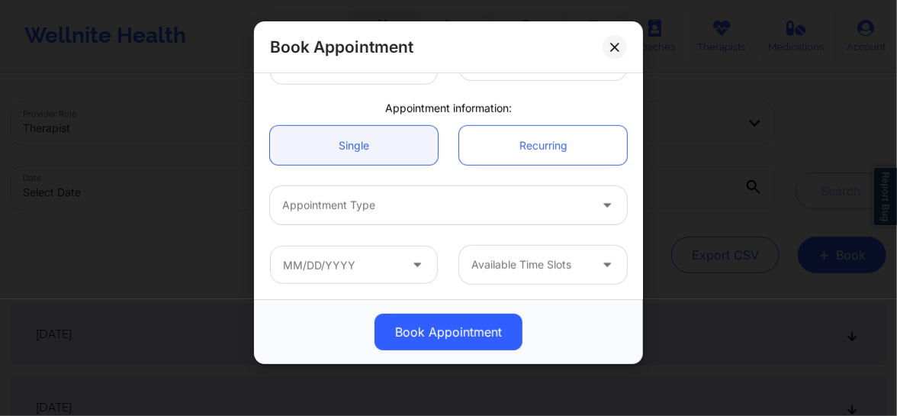
click at [352, 206] on div at bounding box center [435, 205] width 307 height 18
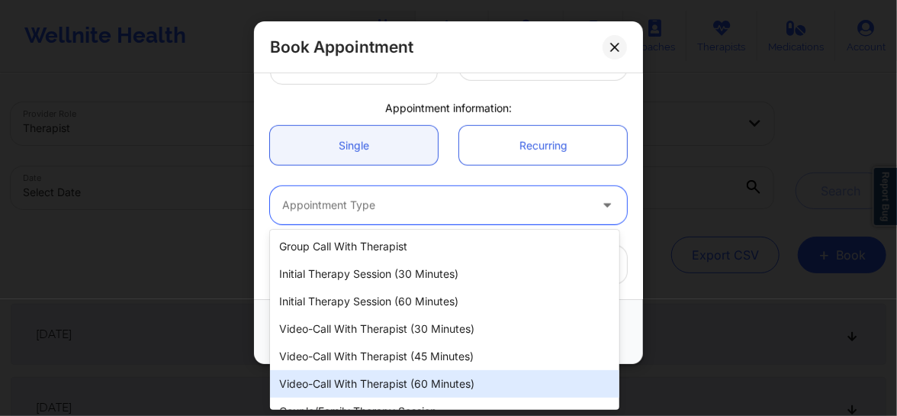
click at [374, 384] on div "Video-Call with Therapist (60 minutes)" at bounding box center [444, 383] width 349 height 27
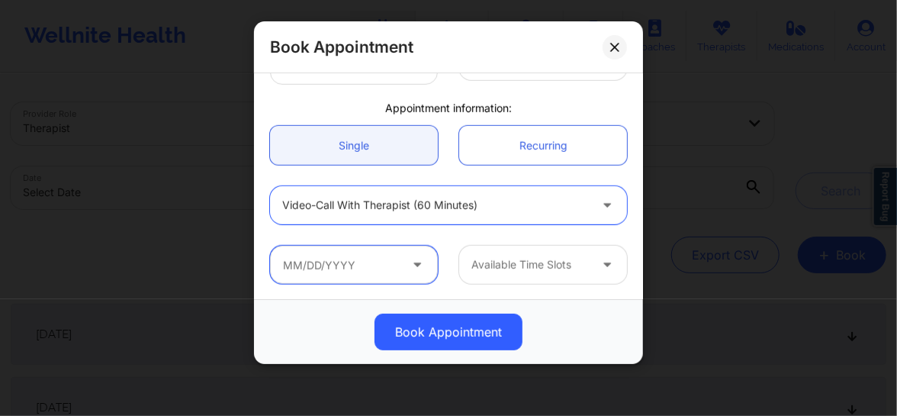
click at [398, 272] on input "text" at bounding box center [354, 265] width 168 height 38
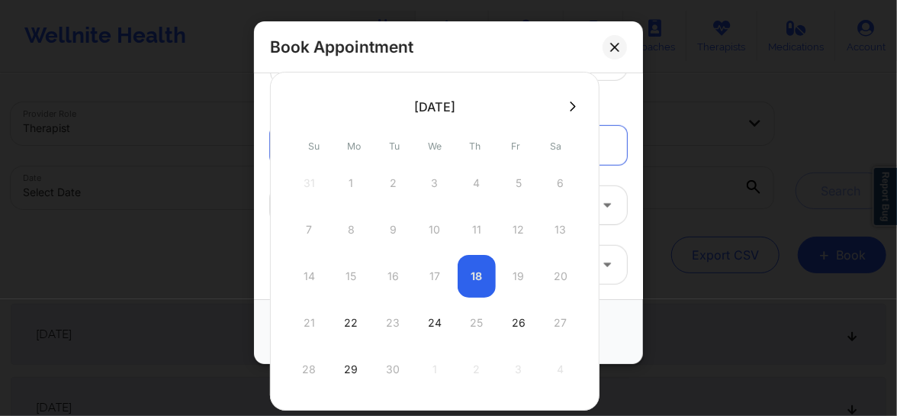
click at [570, 107] on icon at bounding box center [573, 106] width 6 height 10
click at [427, 360] on div "29" at bounding box center [435, 369] width 38 height 43
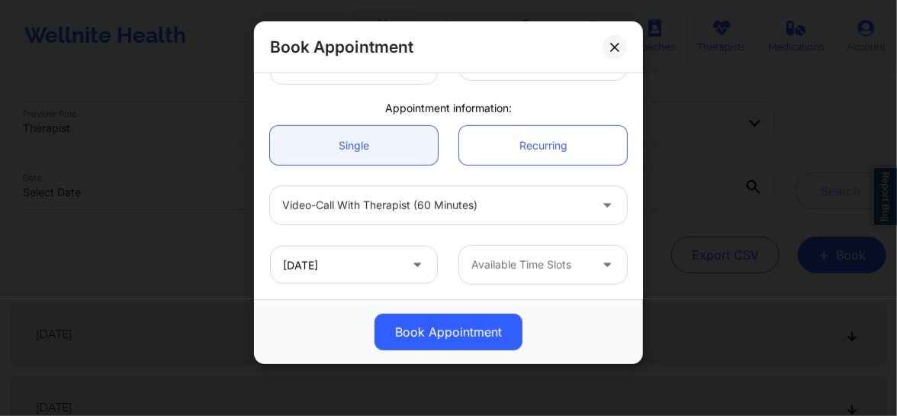
click at [510, 271] on div at bounding box center [529, 264] width 117 height 18
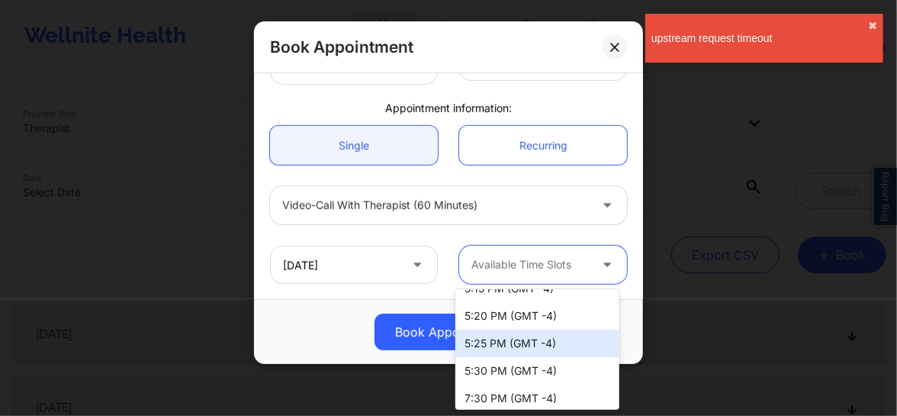
scroll to position [1807, 0]
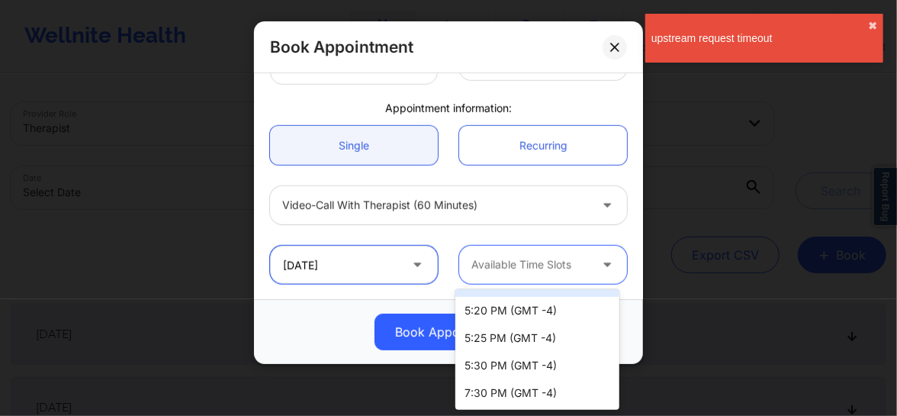
click at [397, 266] on input "[DATE]" at bounding box center [354, 265] width 168 height 38
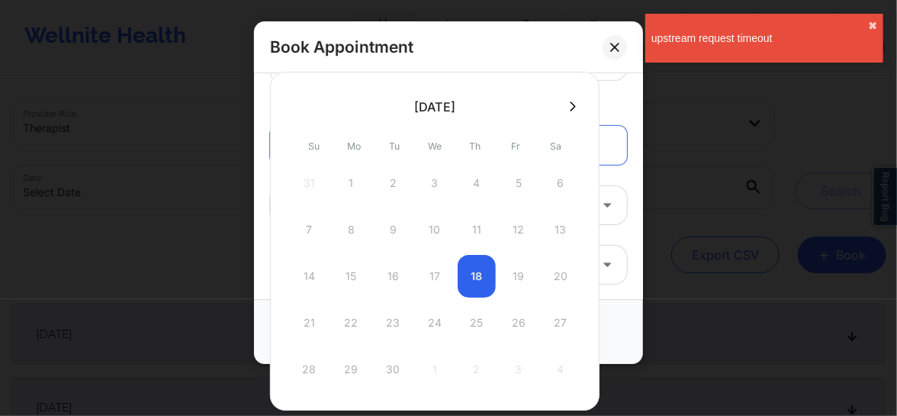
click at [570, 108] on icon at bounding box center [573, 106] width 6 height 10
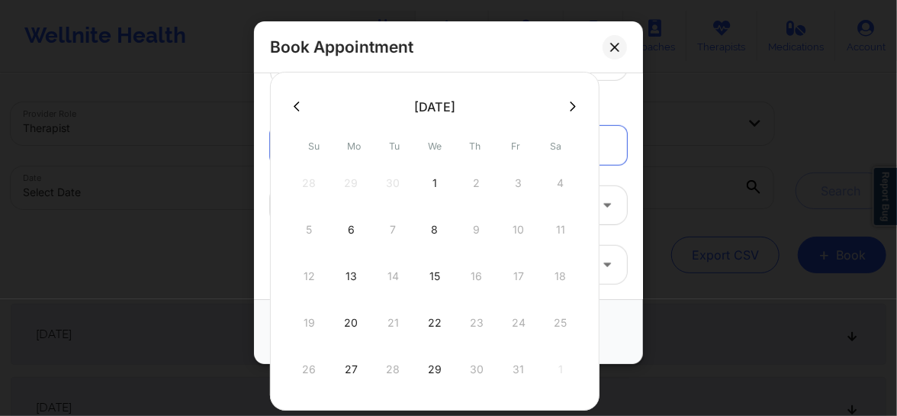
click at [570, 108] on icon at bounding box center [573, 106] width 6 height 10
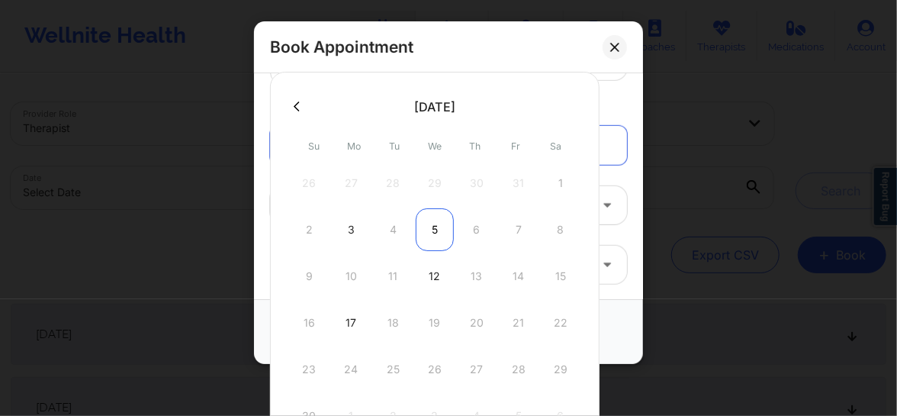
click at [432, 235] on div "5" at bounding box center [435, 229] width 38 height 43
type input "[DATE]"
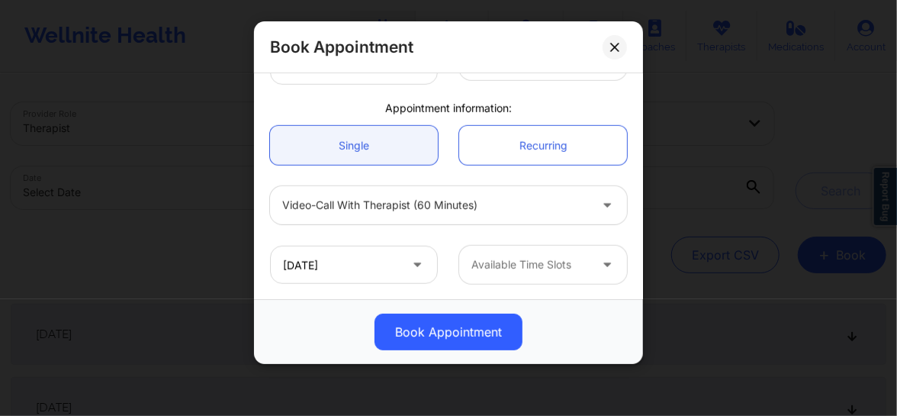
click at [503, 261] on div at bounding box center [529, 264] width 117 height 18
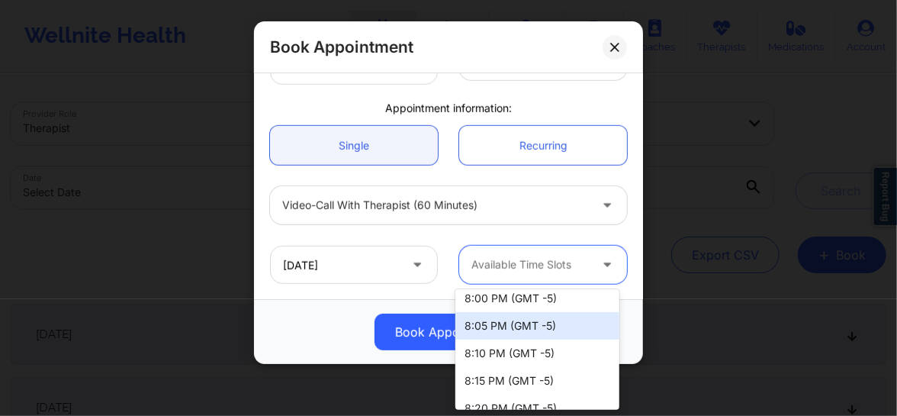
scroll to position [2374, 0]
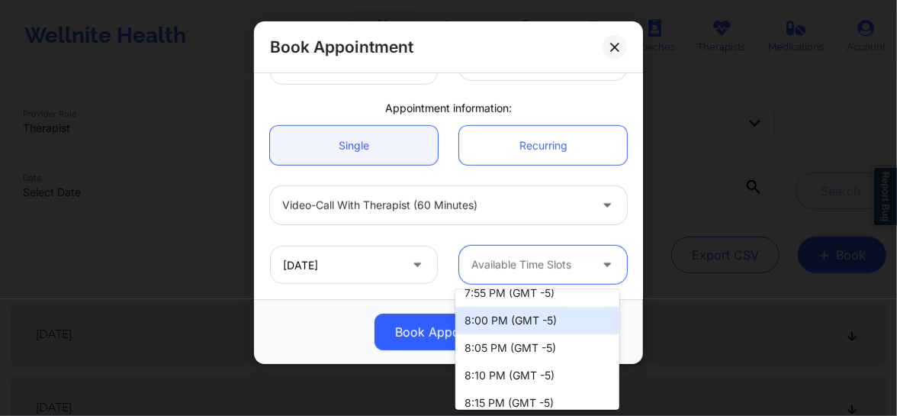
click at [479, 321] on div "8:00 PM (GMT -5)" at bounding box center [537, 320] width 164 height 27
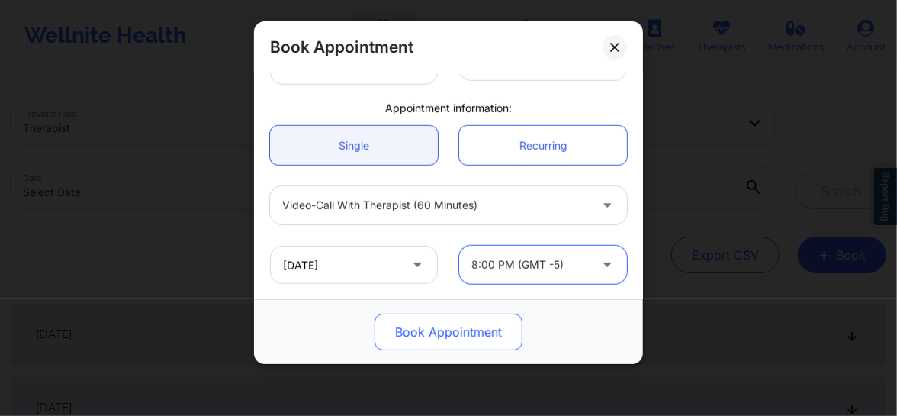
click at [461, 331] on button "Book Appointment" at bounding box center [448, 331] width 148 height 37
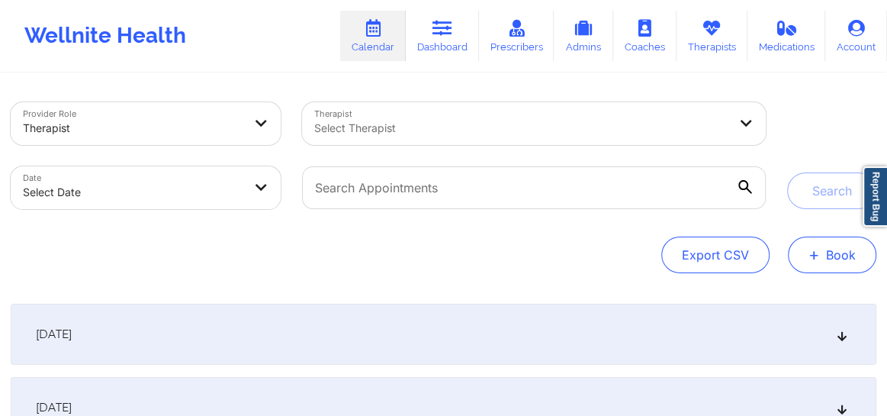
click at [865, 257] on button "+ Book" at bounding box center [832, 254] width 88 height 37
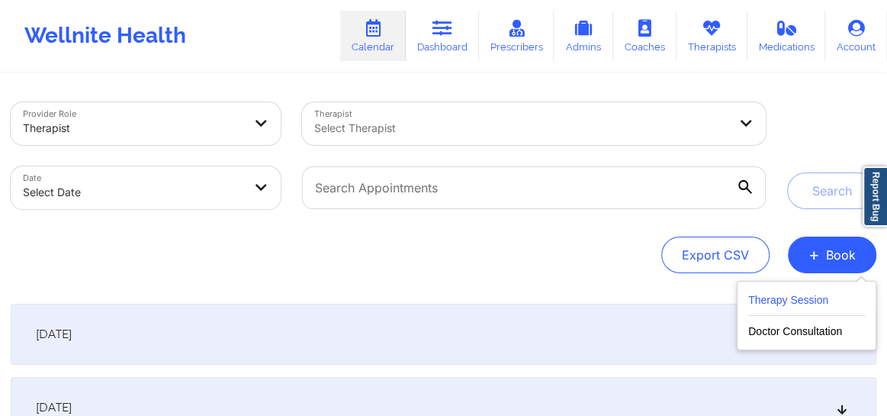
click at [784, 306] on button "Therapy Session" at bounding box center [806, 303] width 117 height 25
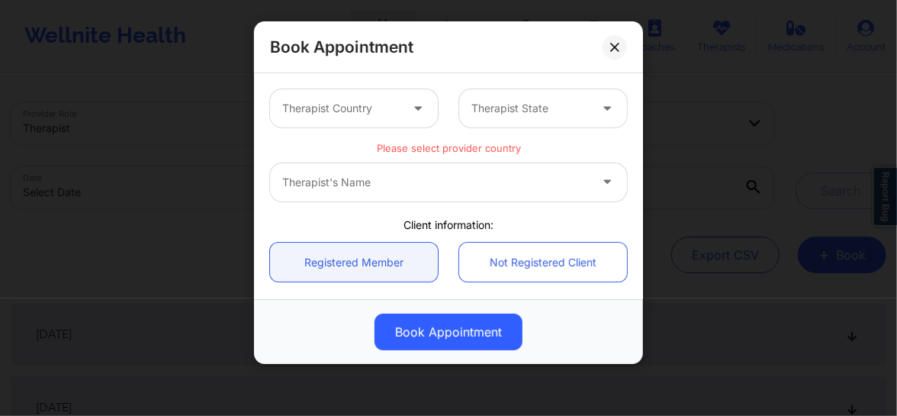
click at [423, 179] on div "Therapist's Name" at bounding box center [448, 182] width 357 height 38
click at [327, 104] on div at bounding box center [340, 108] width 117 height 18
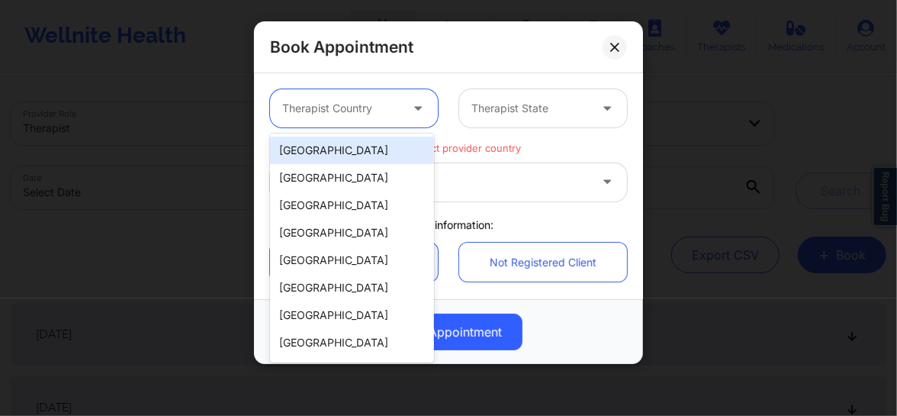
click at [326, 145] on div "[GEOGRAPHIC_DATA]" at bounding box center [352, 149] width 164 height 27
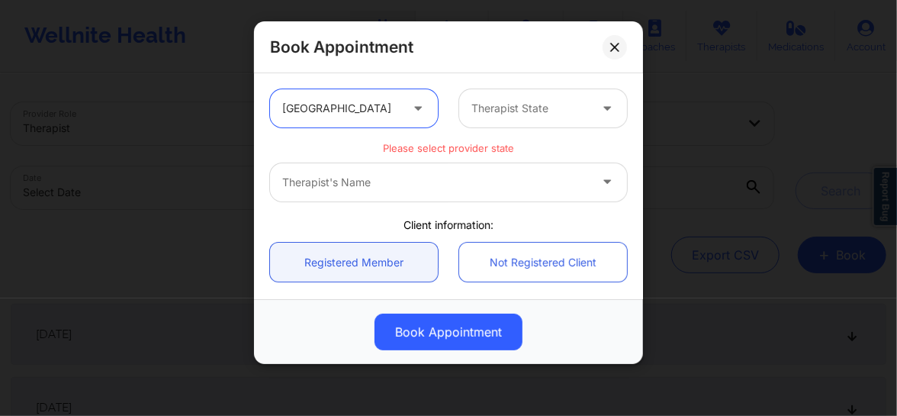
click at [474, 111] on div at bounding box center [529, 108] width 117 height 18
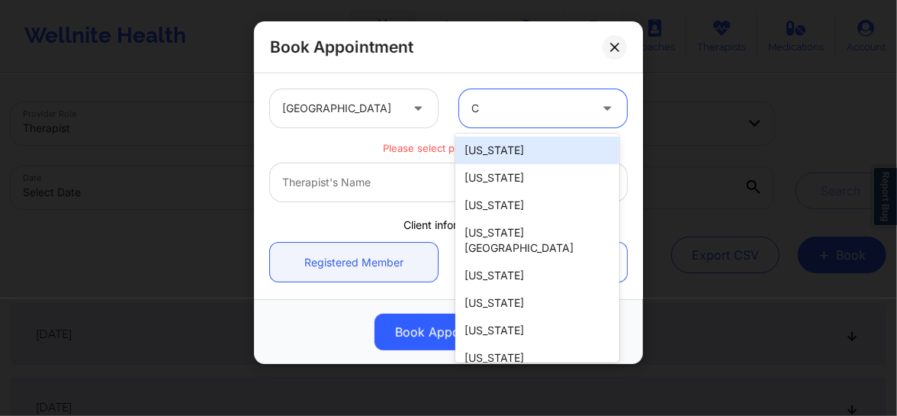
type input "CA"
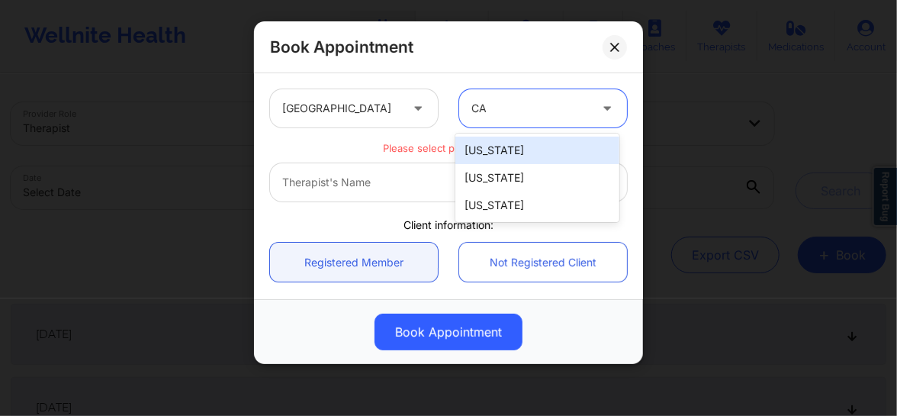
click at [495, 145] on div "[US_STATE]" at bounding box center [537, 149] width 164 height 27
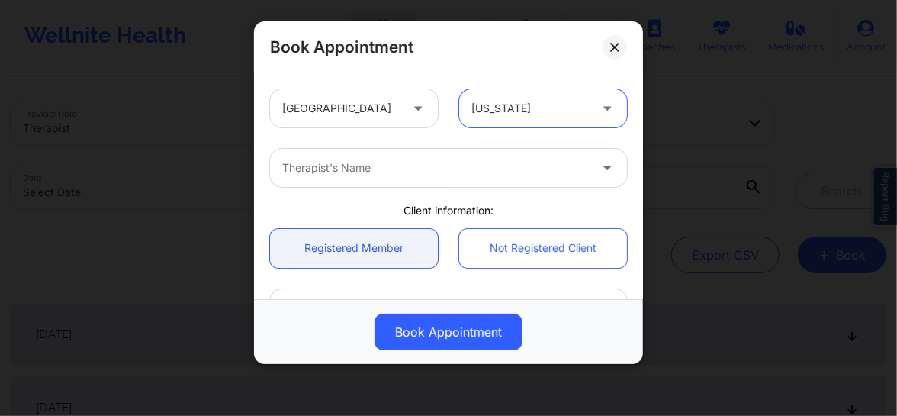
click at [444, 166] on div at bounding box center [435, 168] width 307 height 18
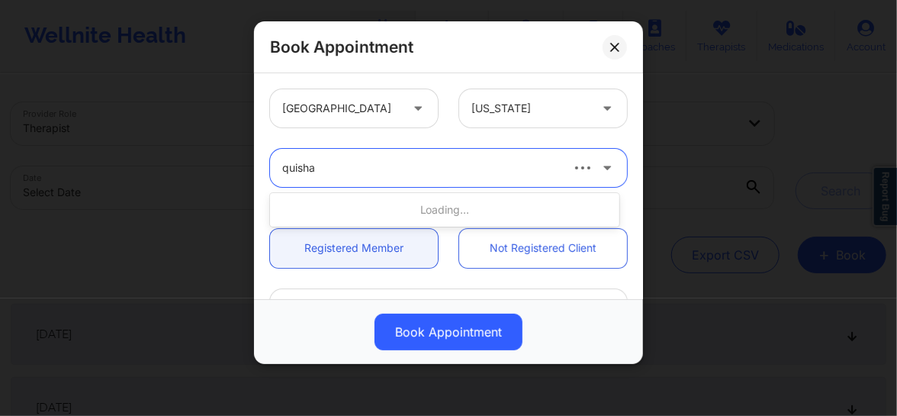
type input "quisha"
click at [397, 160] on div at bounding box center [420, 168] width 276 height 18
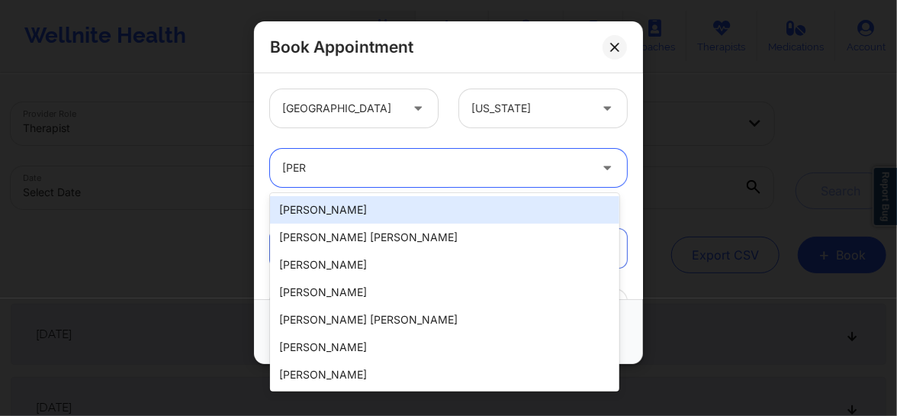
type input "quisha"
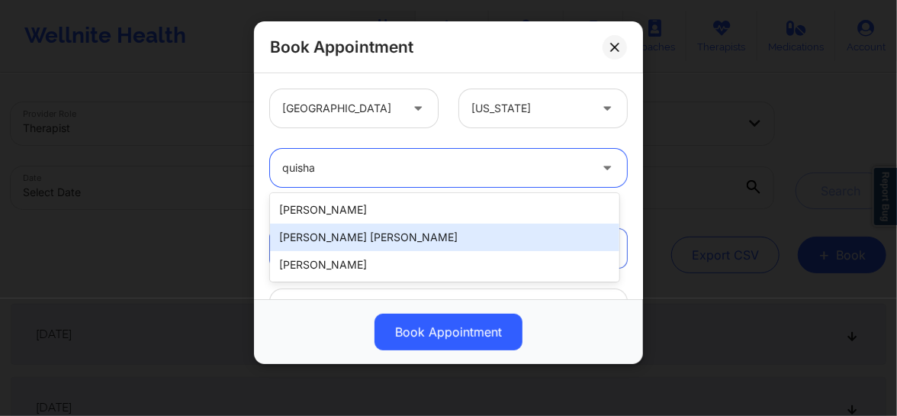
click at [338, 236] on div "[PERSON_NAME] [PERSON_NAME]" at bounding box center [444, 236] width 349 height 27
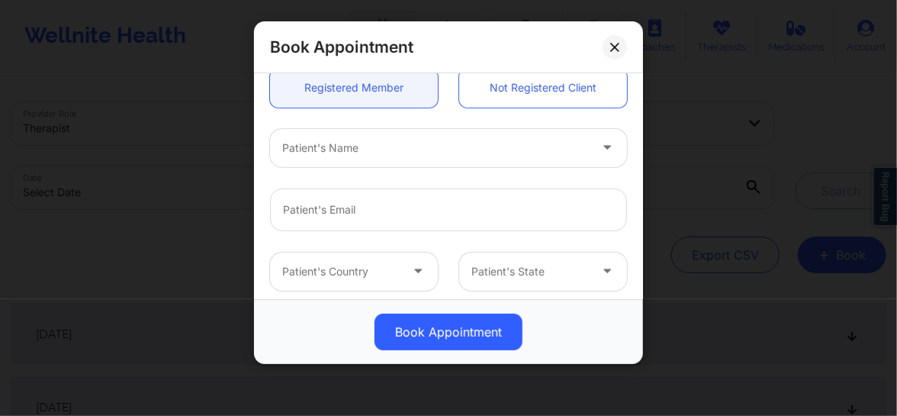
scroll to position [185, 0]
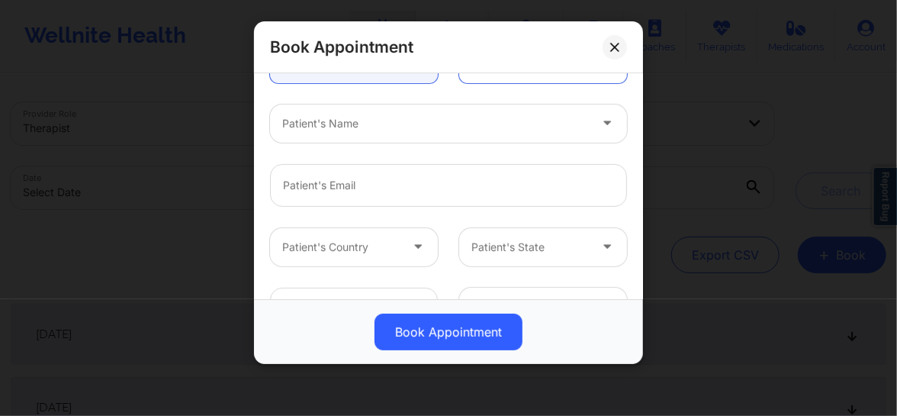
click at [338, 120] on div at bounding box center [435, 123] width 307 height 18
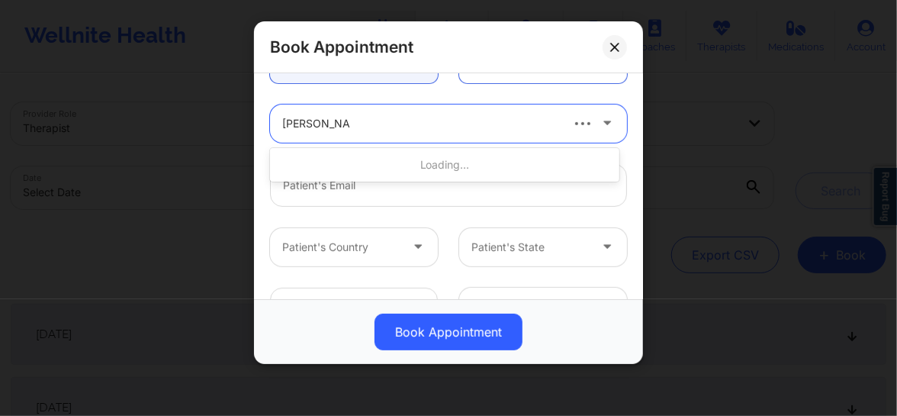
type input "[PERSON_NAME]"
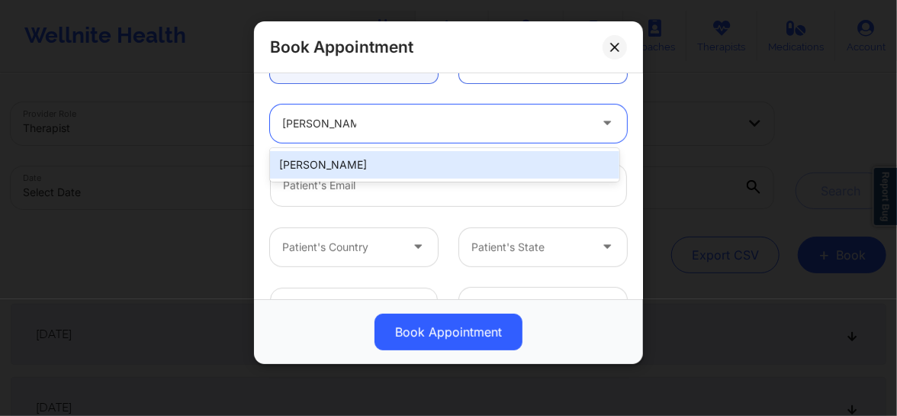
click at [313, 167] on div "[PERSON_NAME]" at bounding box center [444, 164] width 349 height 27
type input "[EMAIL_ADDRESS][DOMAIN_NAME]"
type input "[PHONE_NUMBER]"
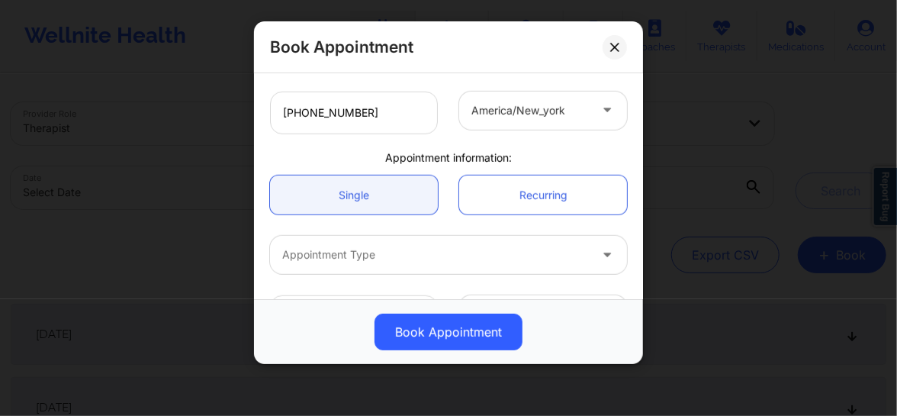
scroll to position [404, 0]
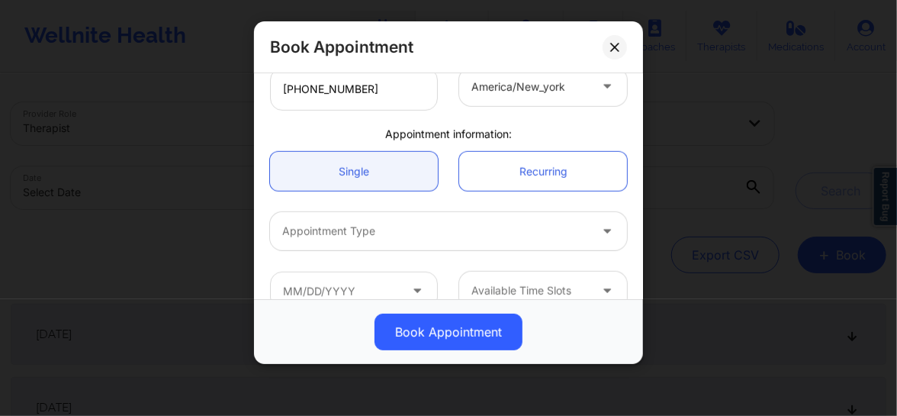
click at [358, 223] on div at bounding box center [435, 231] width 307 height 18
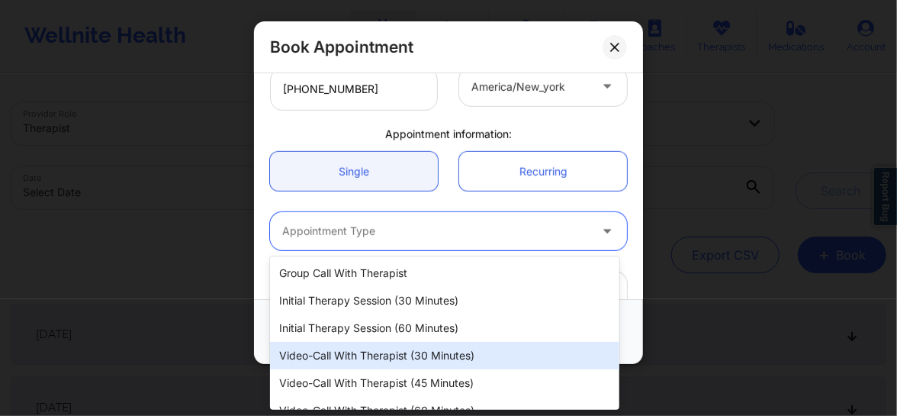
scroll to position [44, 0]
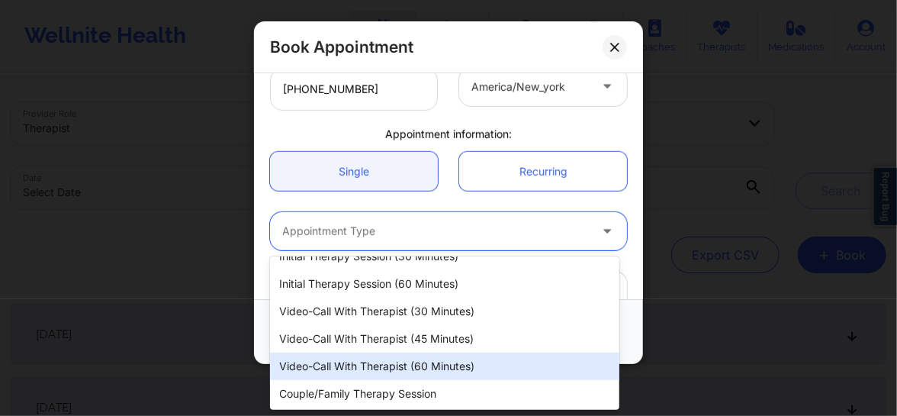
click at [397, 359] on div "Video-Call with Therapist (60 minutes)" at bounding box center [444, 365] width 349 height 27
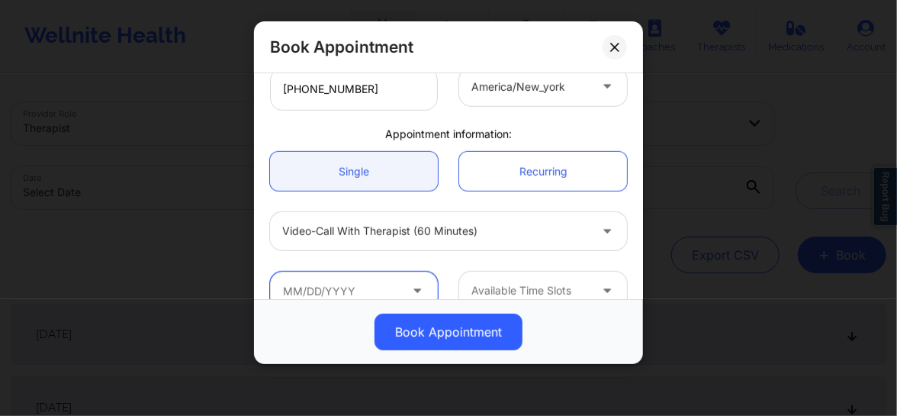
click at [397, 282] on input "text" at bounding box center [354, 290] width 168 height 38
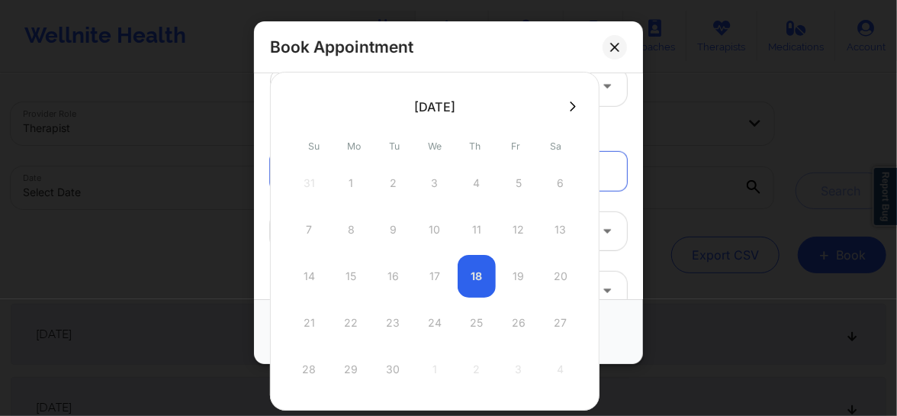
click at [570, 103] on icon at bounding box center [573, 106] width 6 height 10
click at [570, 105] on icon at bounding box center [573, 106] width 6 height 11
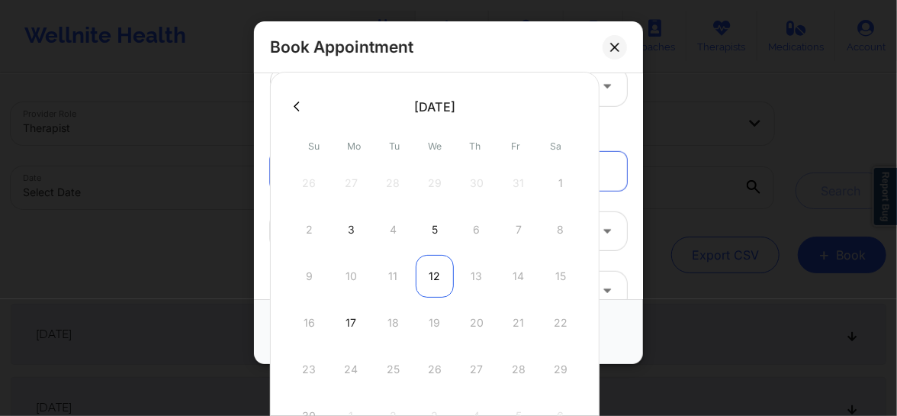
click at [426, 270] on div "12" at bounding box center [435, 276] width 38 height 43
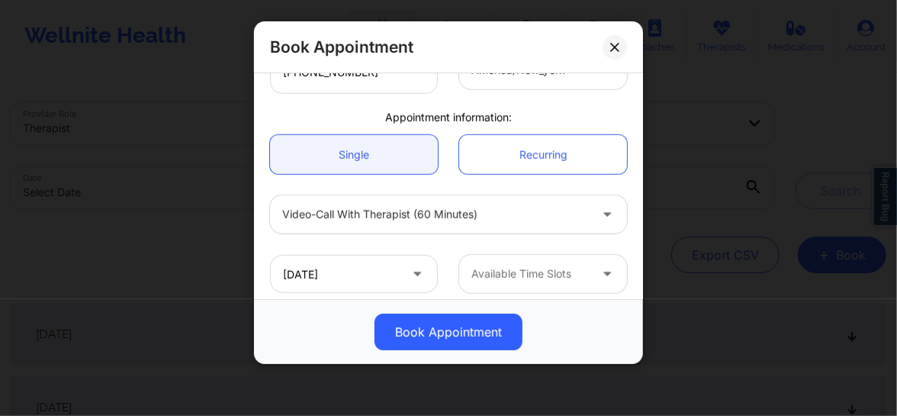
scroll to position [430, 0]
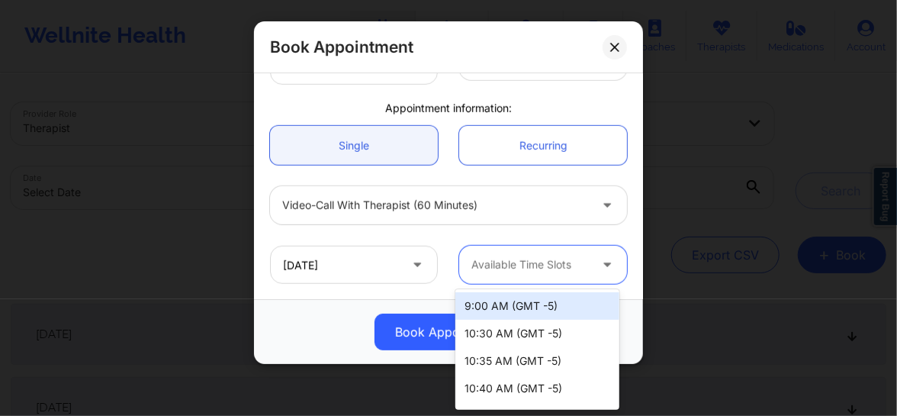
click at [510, 268] on div at bounding box center [529, 264] width 117 height 18
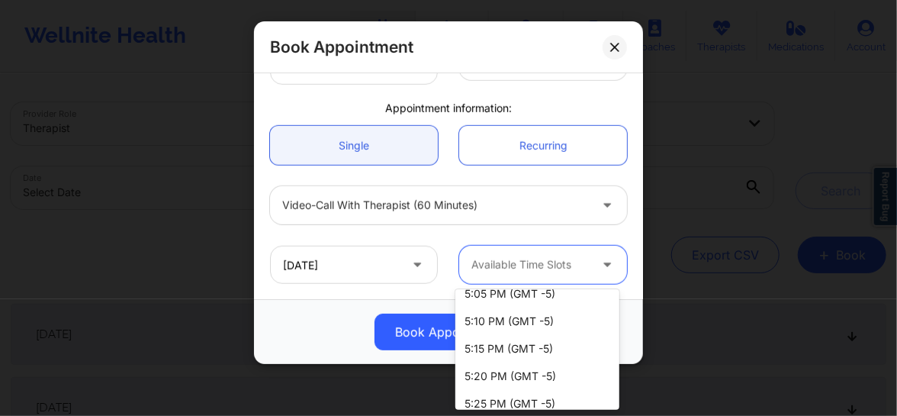
scroll to position [1807, 0]
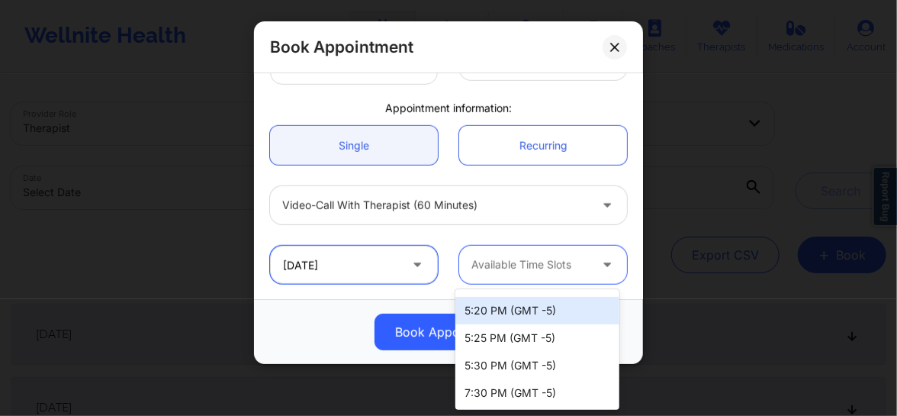
click at [355, 261] on input "11/12/2025" at bounding box center [354, 265] width 168 height 38
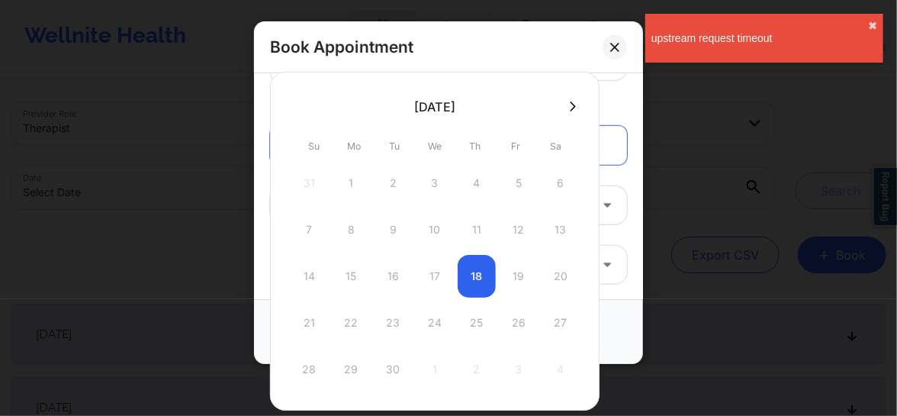
click at [570, 106] on icon at bounding box center [573, 106] width 6 height 11
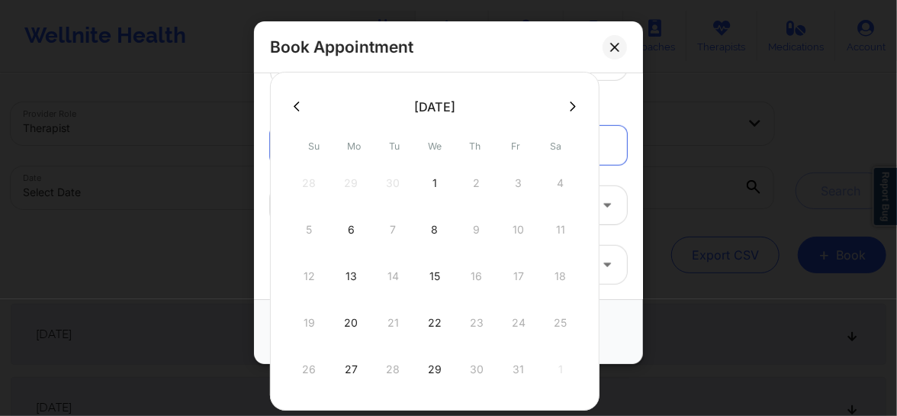
click at [299, 106] on icon at bounding box center [297, 106] width 6 height 11
click at [435, 323] on div "24" at bounding box center [435, 322] width 38 height 43
type input "09/24/2025"
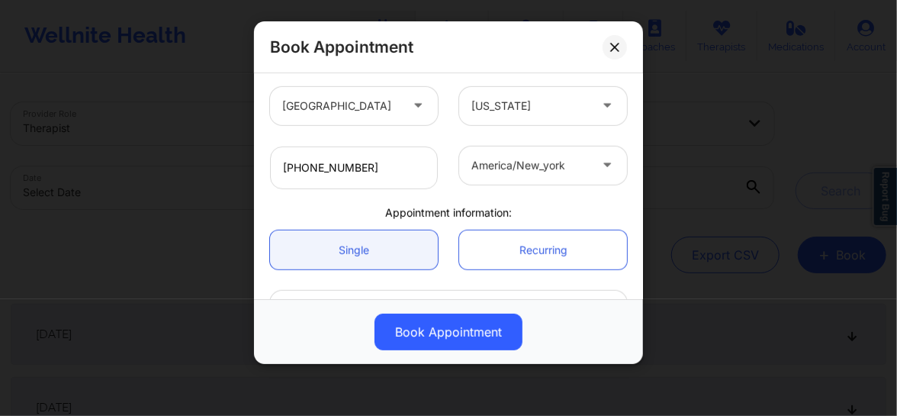
scroll to position [430, 0]
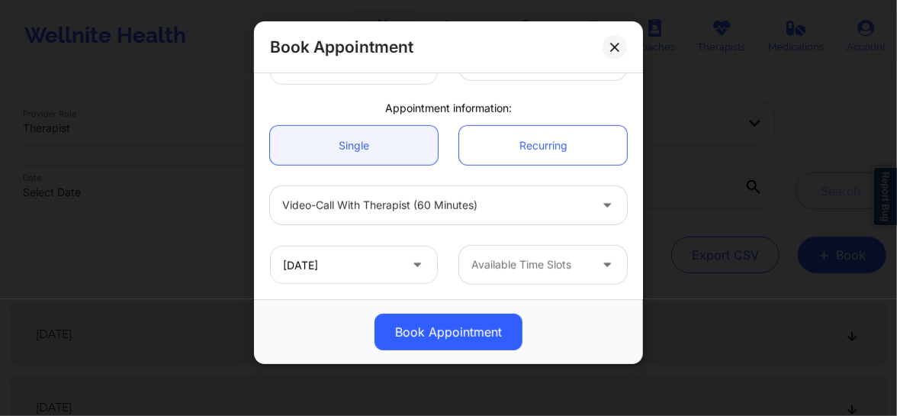
click at [519, 269] on div at bounding box center [529, 264] width 117 height 18
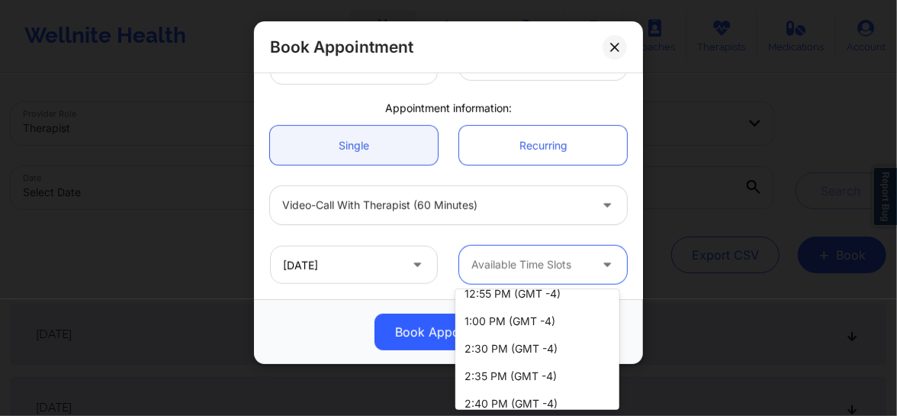
scroll to position [2273, 0]
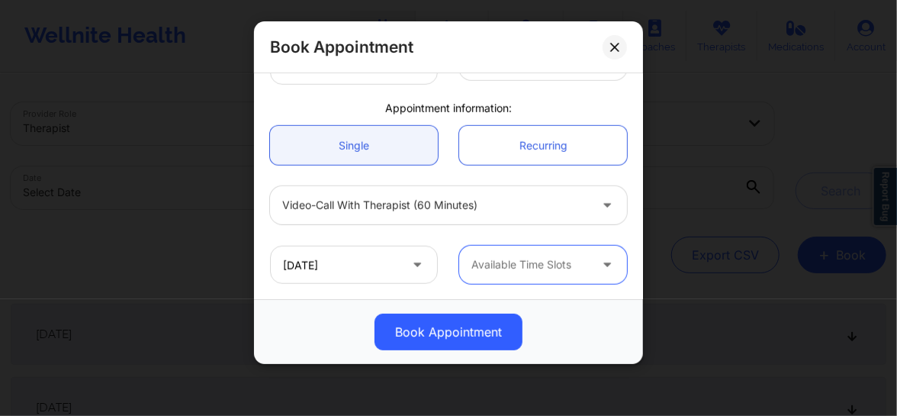
click at [418, 266] on icon at bounding box center [416, 261] width 15 height 13
click at [411, 264] on icon at bounding box center [416, 261] width 15 height 13
click at [412, 265] on icon at bounding box center [416, 261] width 15 height 13
click at [416, 264] on icon at bounding box center [416, 261] width 15 height 13
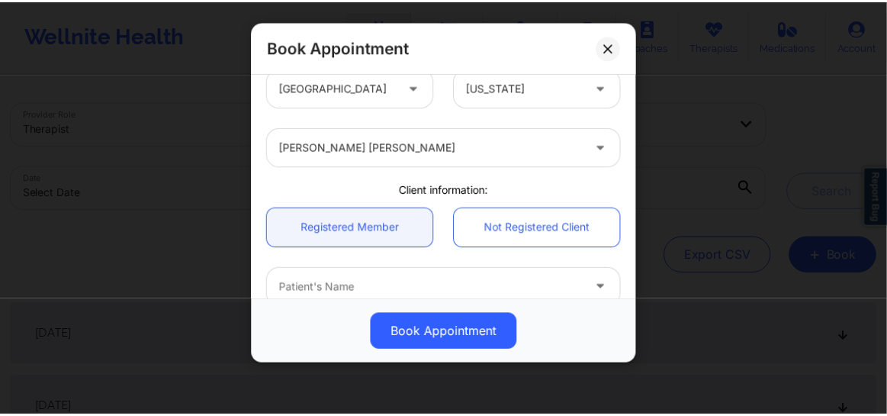
scroll to position [0, 0]
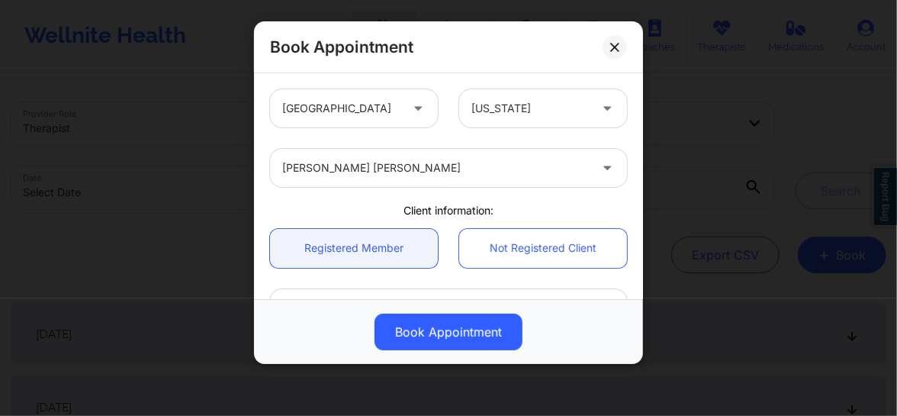
drag, startPoint x: 611, startPoint y: 53, endPoint x: 427, endPoint y: 113, distance: 193.4
click at [515, 102] on div "Book Appointment United States California Quisha Monique Castro Client informat…" at bounding box center [448, 192] width 389 height 342
click at [381, 106] on div at bounding box center [340, 108] width 117 height 18
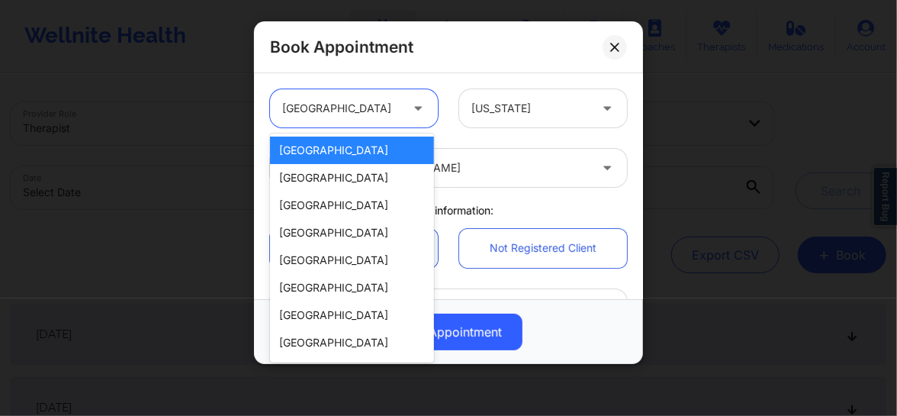
click at [379, 106] on div at bounding box center [340, 108] width 117 height 18
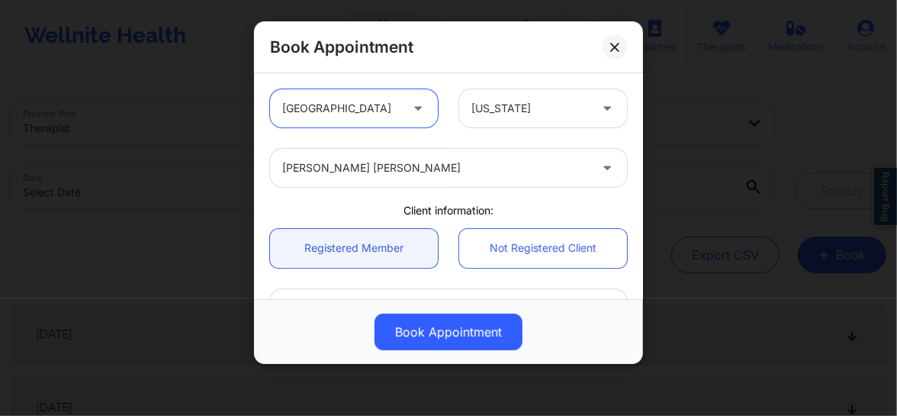
click at [504, 104] on div at bounding box center [529, 108] width 117 height 18
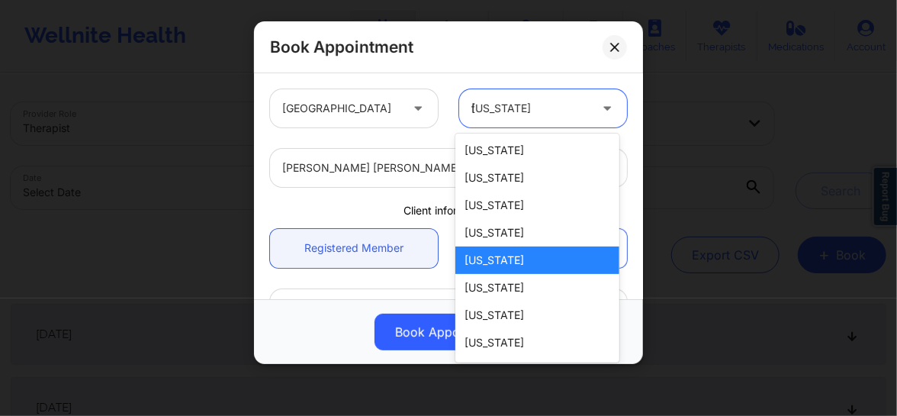
type input "fl"
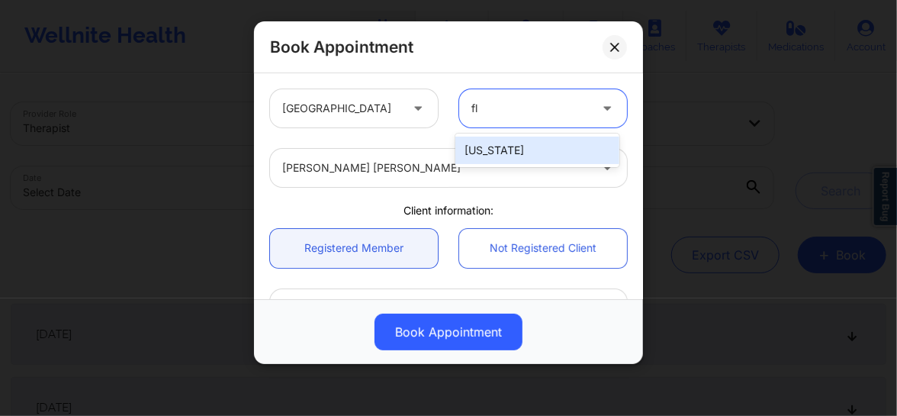
click at [493, 153] on div "[US_STATE]" at bounding box center [537, 149] width 164 height 27
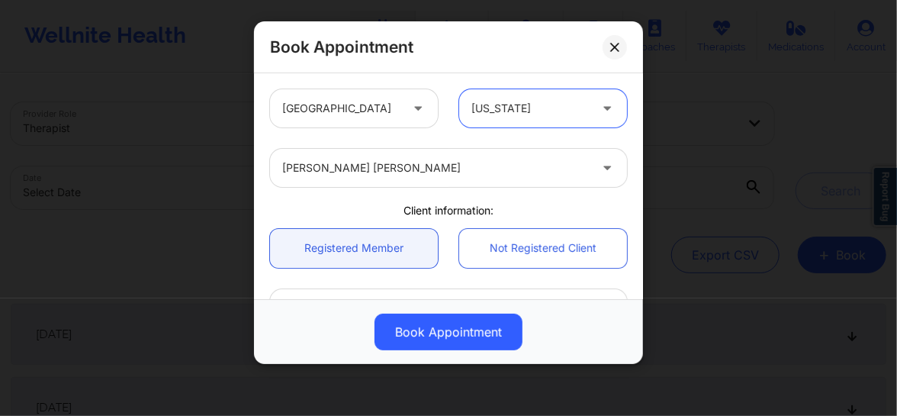
click at [402, 166] on div at bounding box center [435, 168] width 307 height 18
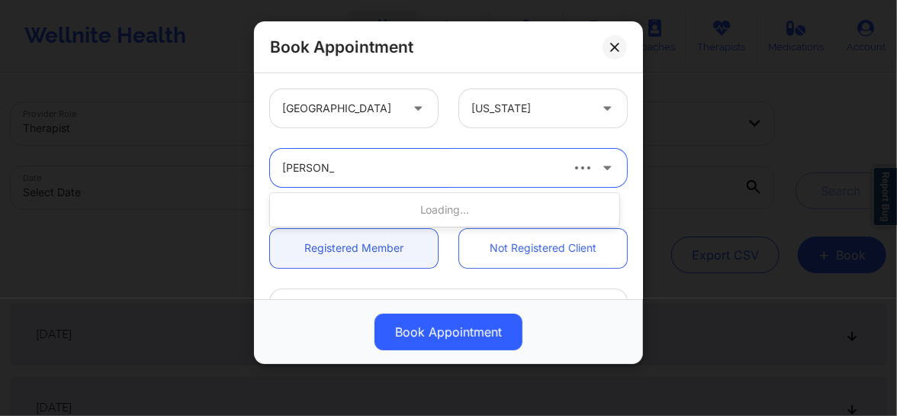
type input "melissa m"
click at [433, 168] on div at bounding box center [420, 168] width 276 height 18
type input "me"
click at [620, 51] on button at bounding box center [614, 47] width 24 height 24
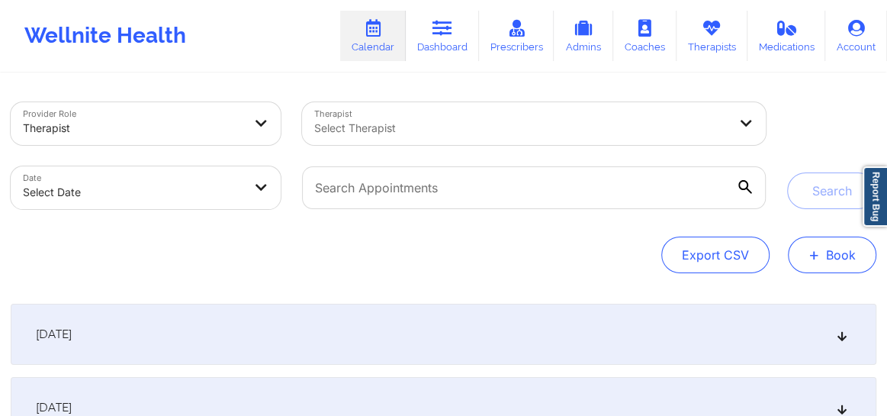
click at [814, 258] on span "+" at bounding box center [813, 254] width 11 height 8
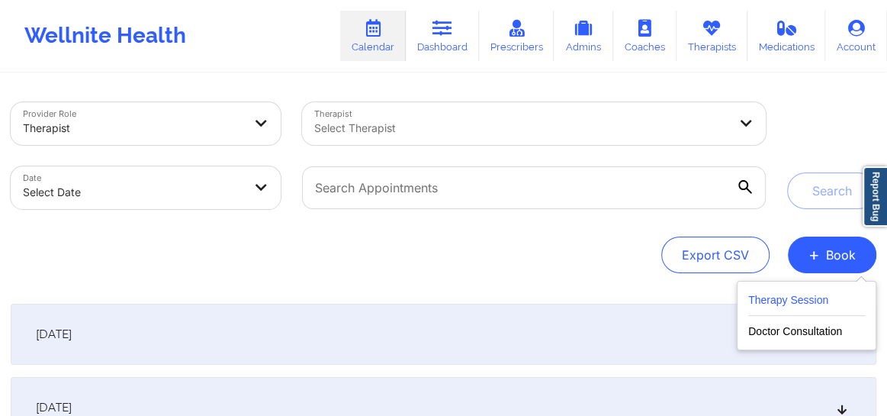
click at [784, 305] on button "Therapy Session" at bounding box center [806, 303] width 117 height 25
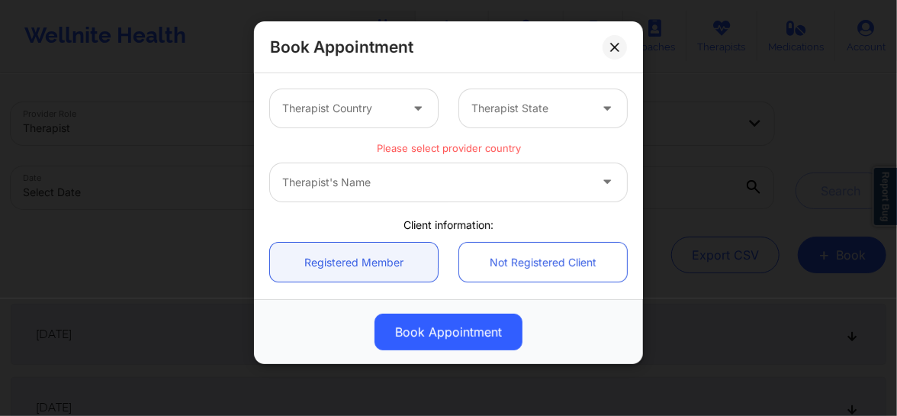
click at [397, 112] on div "Therapist Country" at bounding box center [335, 108] width 131 height 38
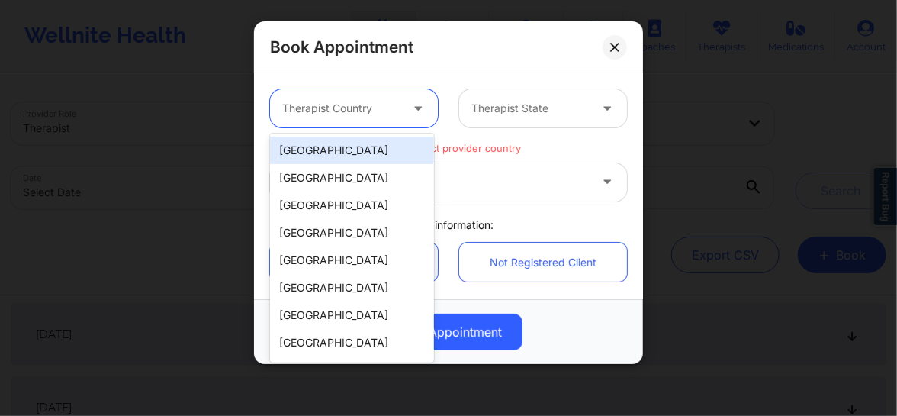
click at [358, 153] on div "[GEOGRAPHIC_DATA]" at bounding box center [352, 149] width 164 height 27
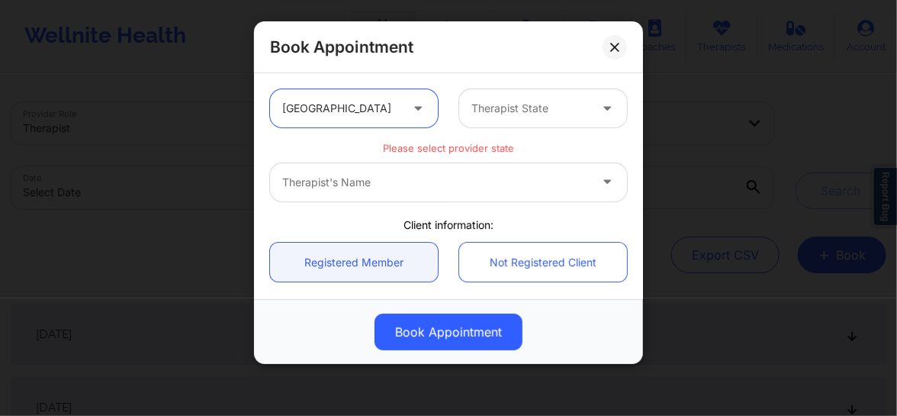
click at [537, 115] on div at bounding box center [529, 108] width 117 height 18
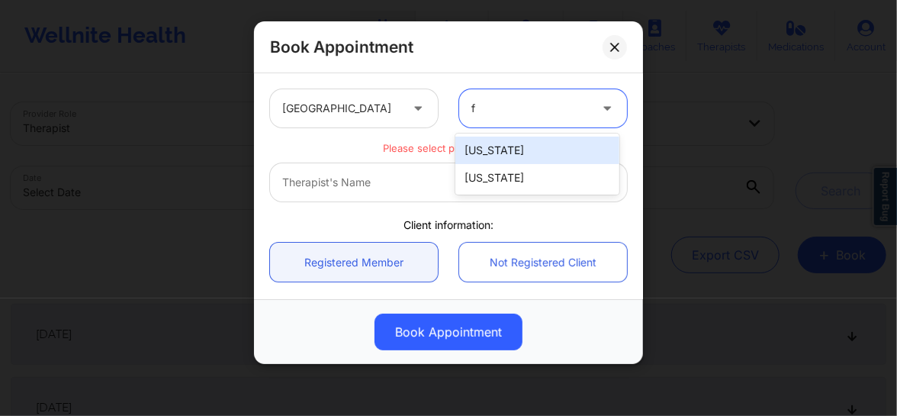
type input "fl"
click at [496, 143] on div "[US_STATE]" at bounding box center [537, 149] width 164 height 27
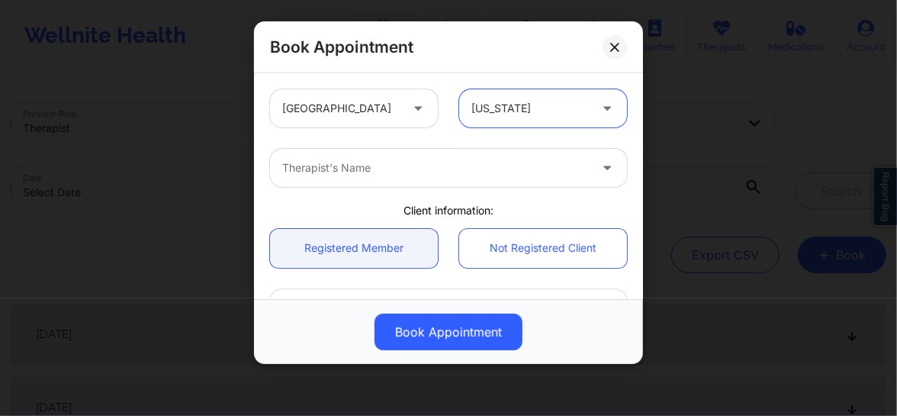
click at [435, 171] on div at bounding box center [435, 168] width 307 height 18
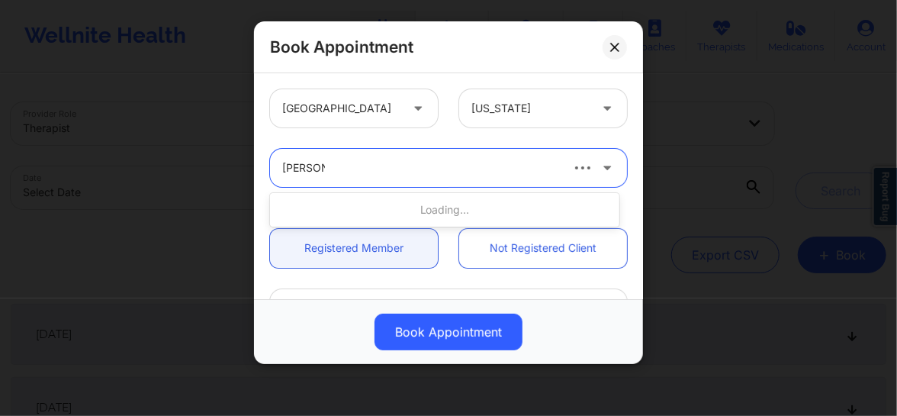
type input "[PERSON_NAME]"
click at [624, 52] on button at bounding box center [614, 47] width 24 height 24
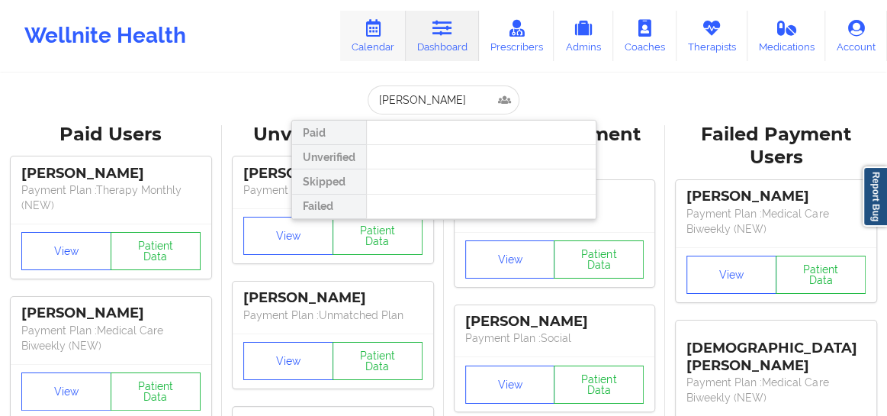
click at [381, 50] on link "Calendar" at bounding box center [373, 36] width 66 height 50
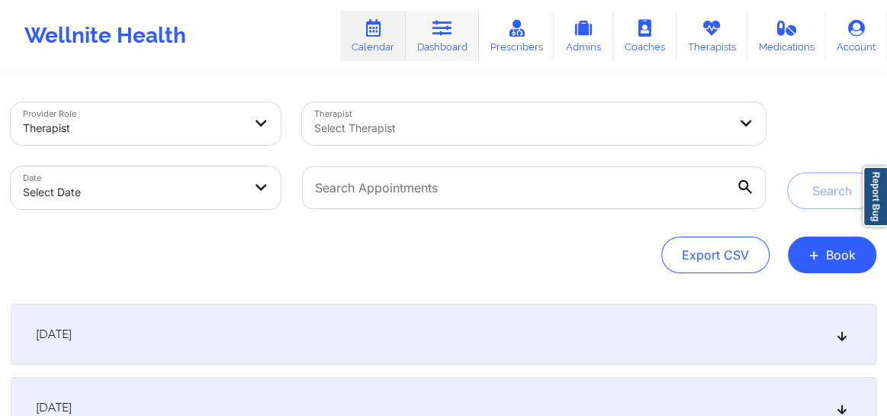
click at [432, 25] on link "Dashboard" at bounding box center [442, 36] width 73 height 50
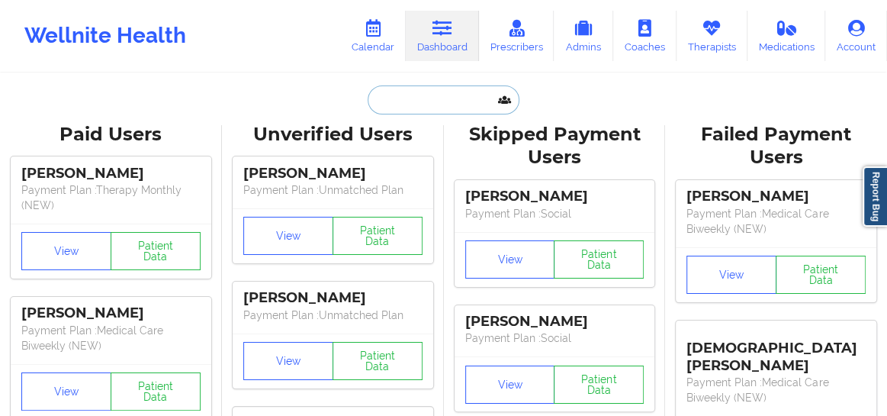
click at [397, 108] on input "text" at bounding box center [443, 99] width 151 height 29
paste input "(301) 356-5091"
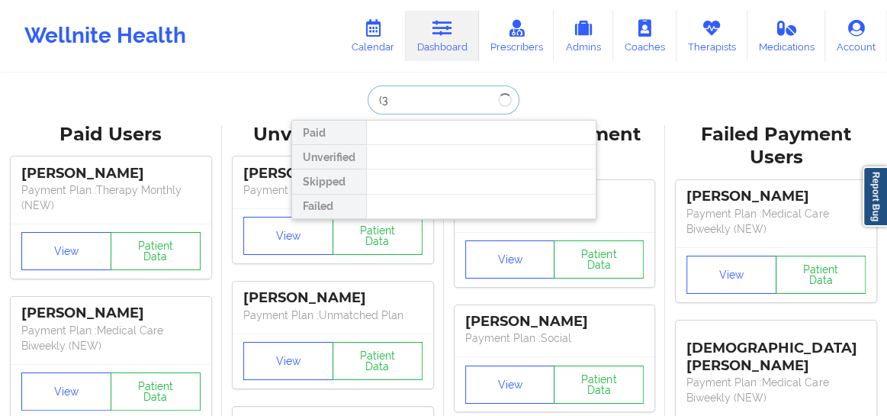
type input "("
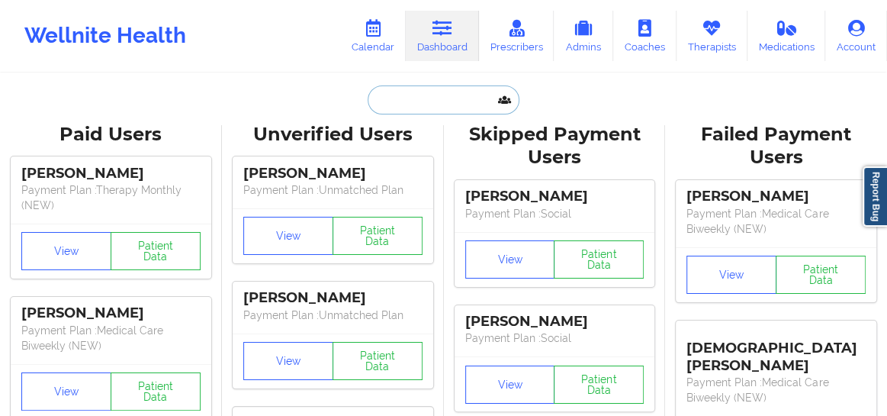
click at [423, 104] on input "text" at bounding box center [443, 99] width 151 height 29
paste input "Hannah Y Dannenfeldt"
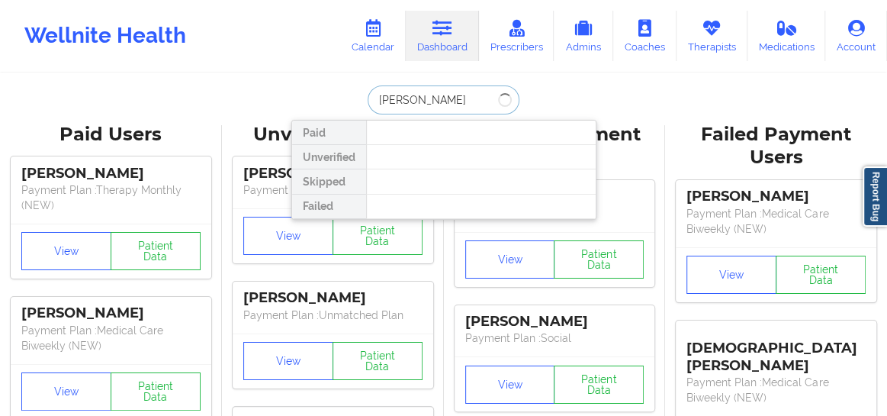
type input "Hannah Y Dannenfeldt"
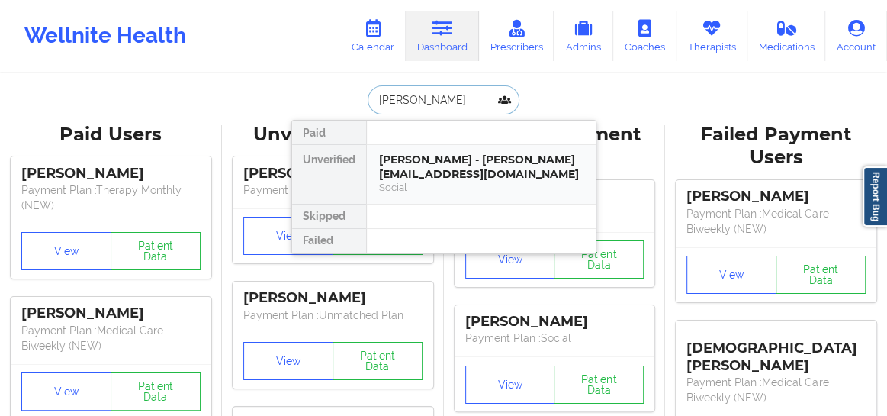
click at [431, 153] on div "Hannah Y Dannenfeldt - hydannenfeldt@gmail.com" at bounding box center [481, 167] width 204 height 28
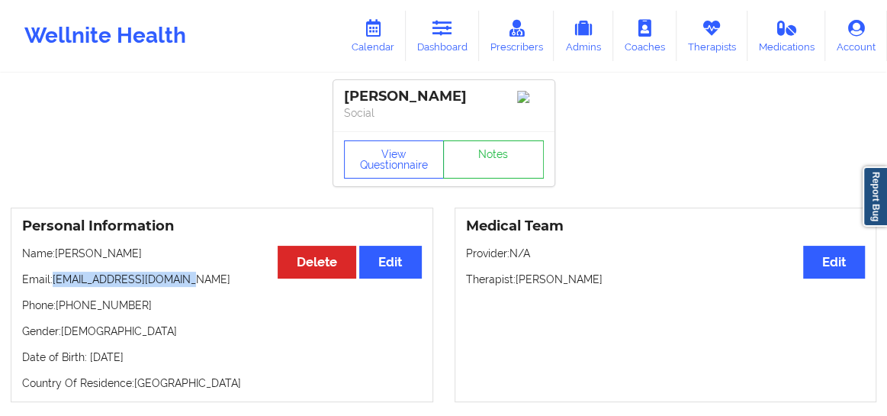
drag, startPoint x: 191, startPoint y: 280, endPoint x: 55, endPoint y: 289, distance: 136.0
click at [55, 287] on p "Email: hydannenfeldt@gmail.com" at bounding box center [222, 278] width 400 height 15
copy p "hydannenfeldt@gmail.com"
click at [374, 40] on link "Calendar" at bounding box center [373, 36] width 66 height 50
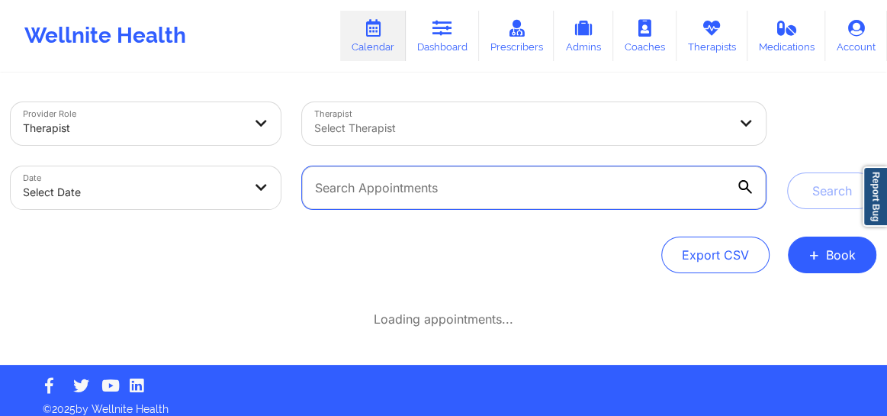
click at [444, 194] on input "text" at bounding box center [534, 187] width 464 height 43
paste input "hydannenfeldt@gmail.com"
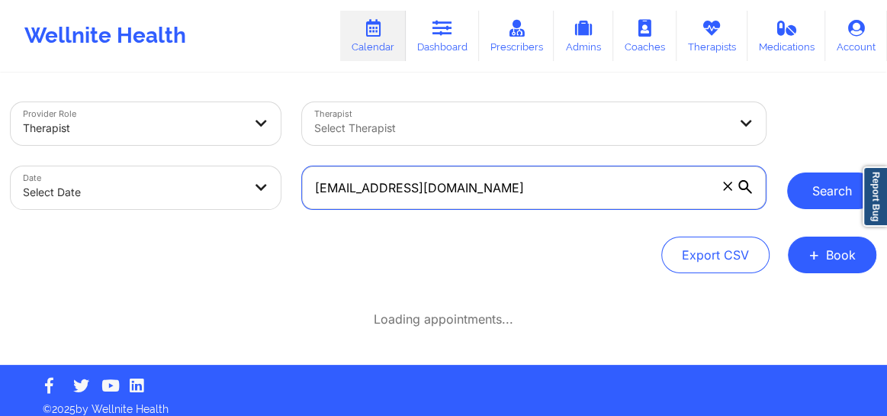
type input "hydannenfeldt@gmail.com"
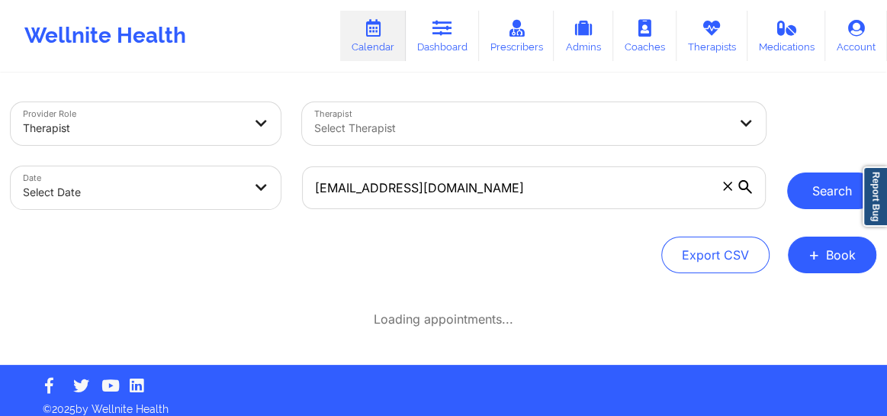
click at [819, 191] on button "Search" at bounding box center [831, 190] width 89 height 37
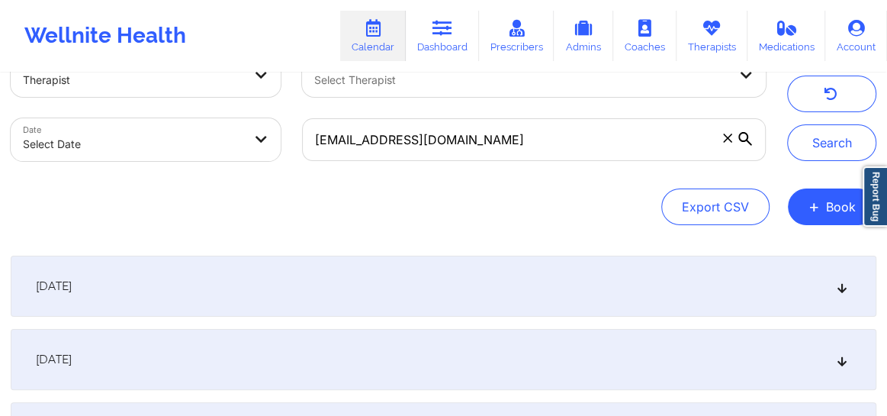
scroll to position [69, 0]
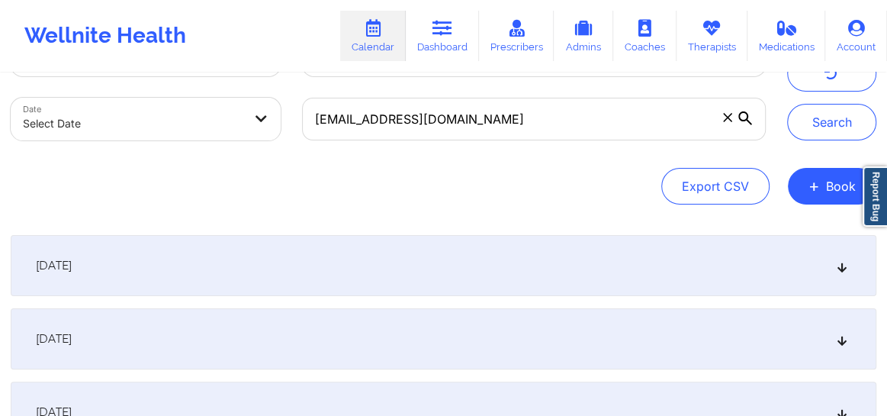
click at [839, 273] on div "September 23, 2025" at bounding box center [444, 265] width 866 height 61
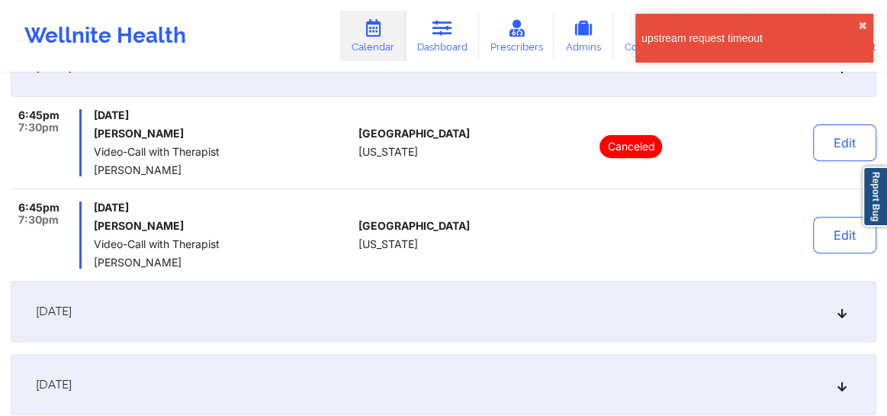
scroll to position [265, 0]
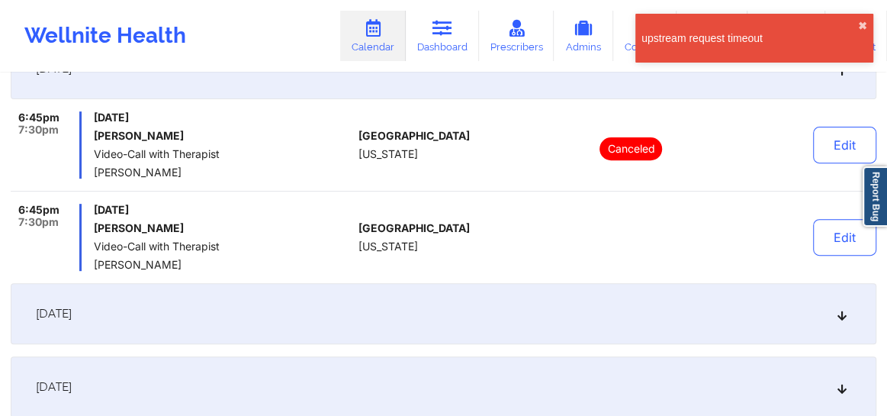
click at [840, 303] on div "September 30, 2025" at bounding box center [444, 313] width 866 height 61
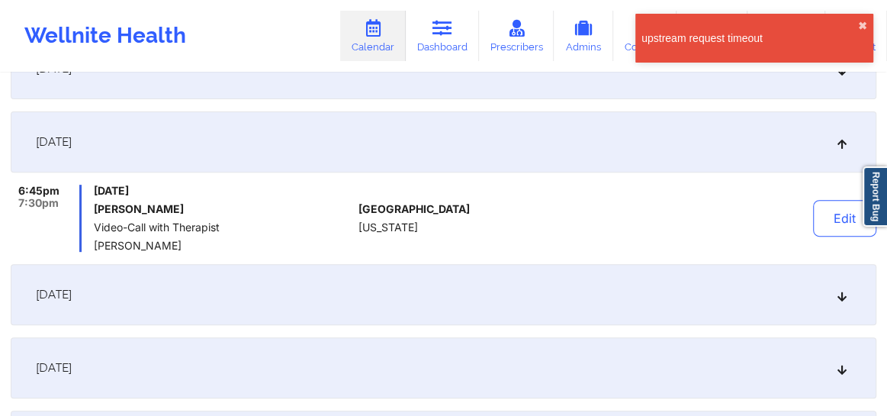
click at [838, 303] on div "October 7, 2025" at bounding box center [444, 294] width 866 height 61
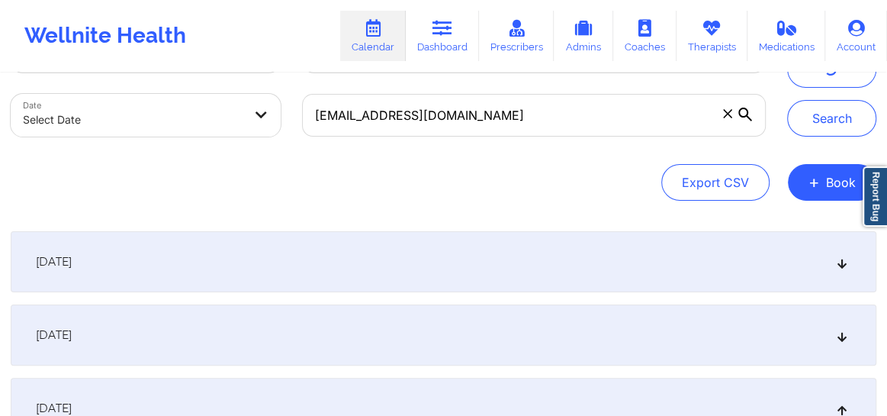
scroll to position [57, 0]
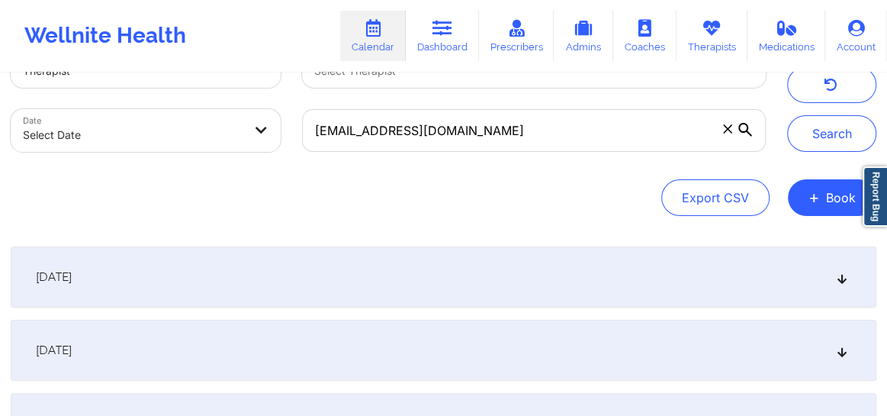
click at [843, 274] on icon at bounding box center [842, 276] width 13 height 11
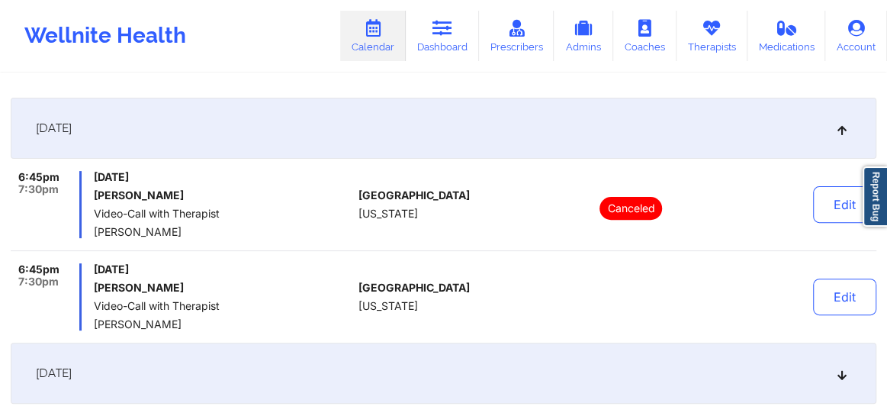
scroll to position [220, 0]
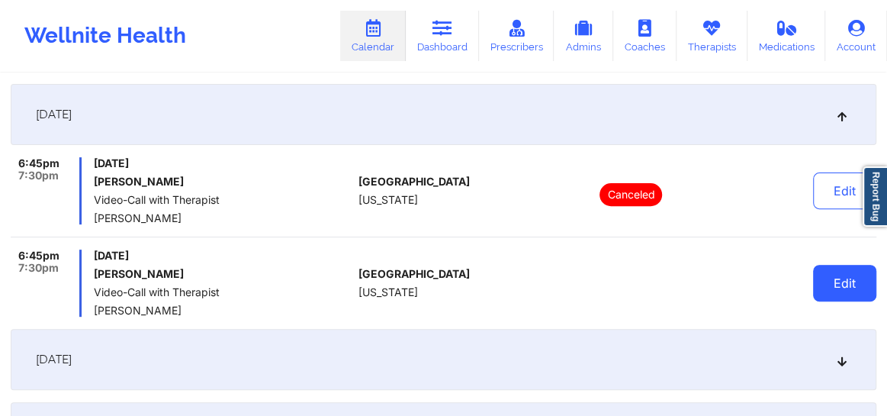
click at [827, 296] on button "Edit" at bounding box center [844, 283] width 63 height 37
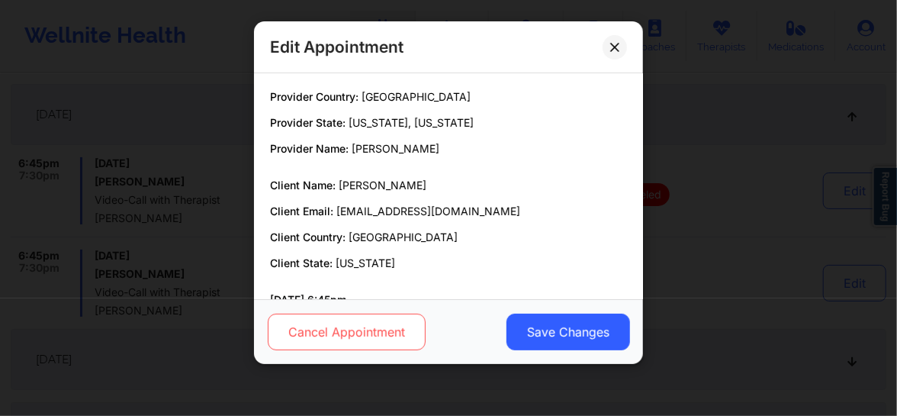
click at [361, 337] on button "Cancel Appointment" at bounding box center [347, 331] width 158 height 37
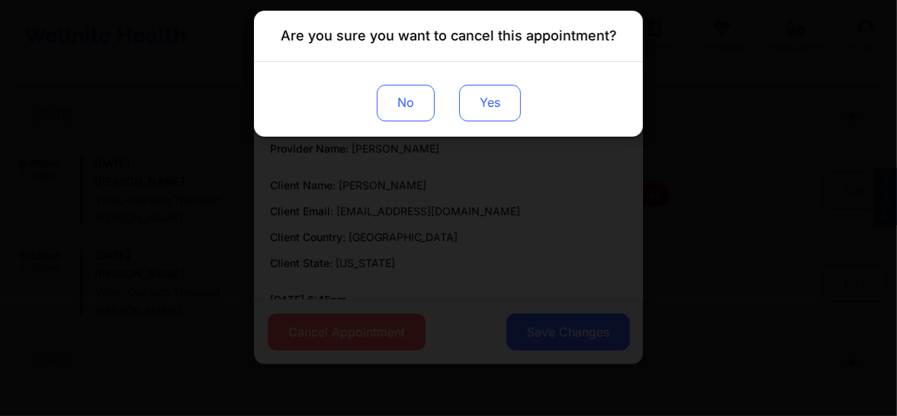
click at [490, 100] on button "Yes" at bounding box center [490, 103] width 62 height 37
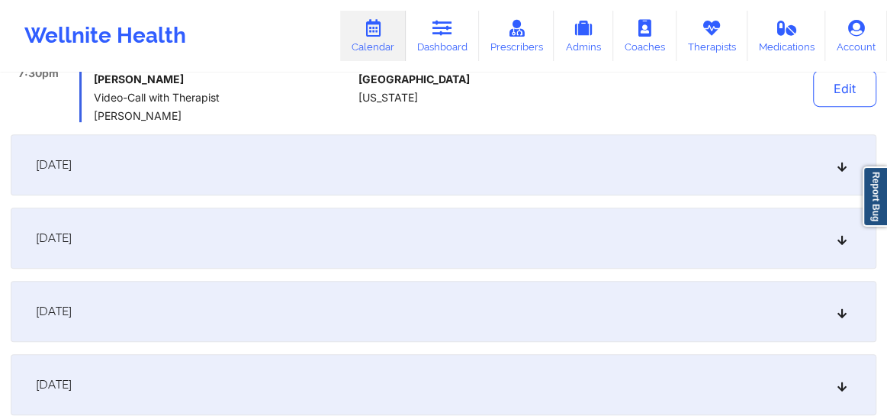
scroll to position [427, 0]
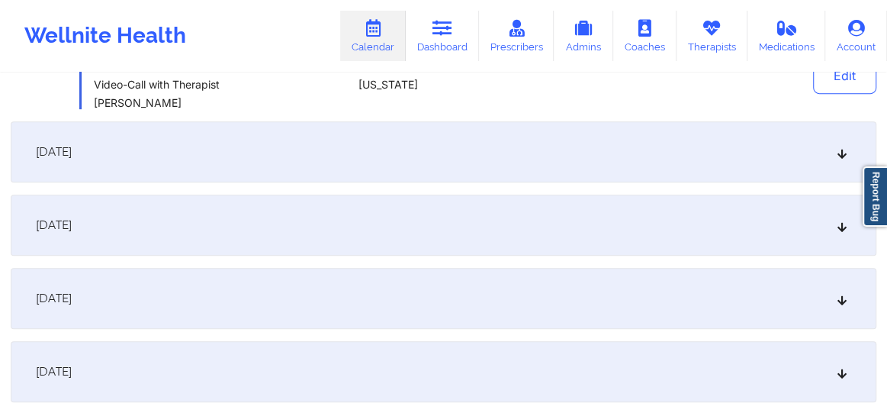
click at [846, 227] on icon at bounding box center [842, 225] width 13 height 11
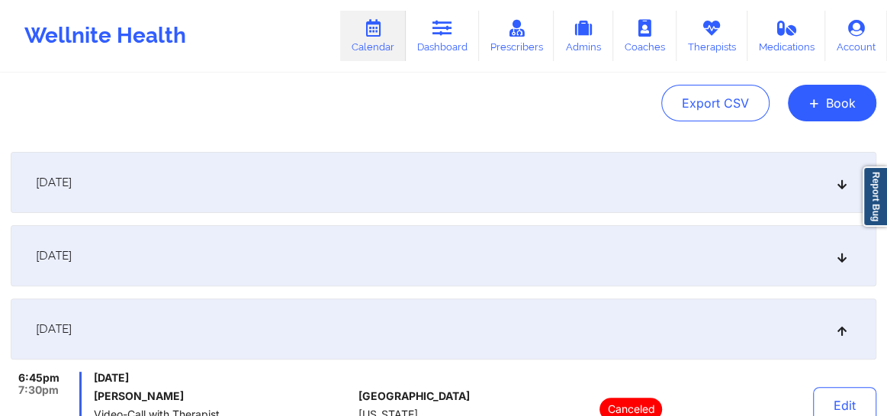
scroll to position [150, 0]
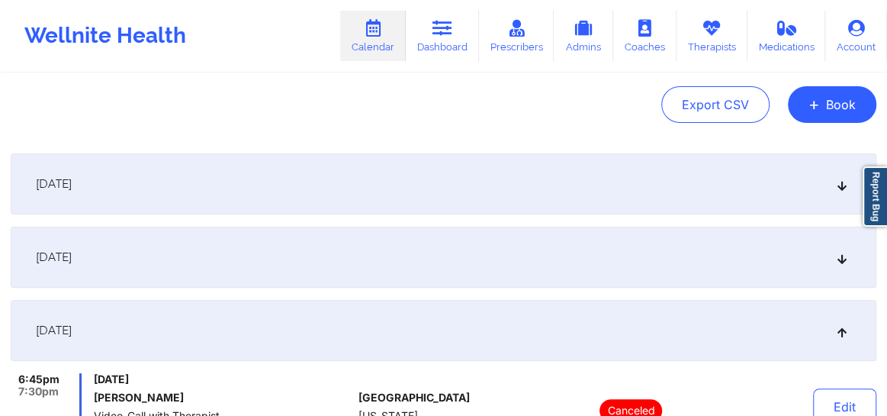
click at [840, 184] on icon at bounding box center [842, 183] width 13 height 11
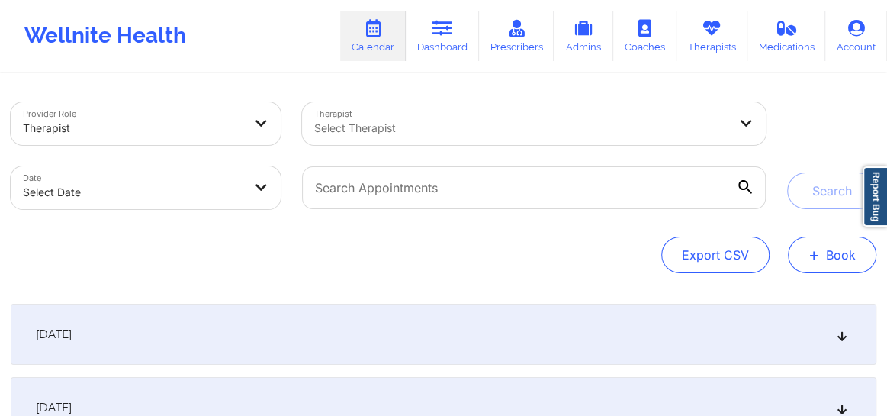
click at [808, 252] on span "+" at bounding box center [813, 254] width 11 height 8
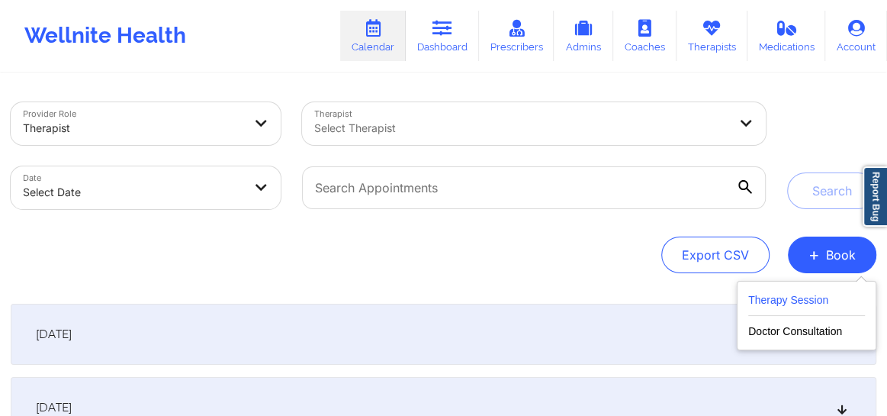
click at [806, 291] on button "Therapy Session" at bounding box center [806, 303] width 117 height 25
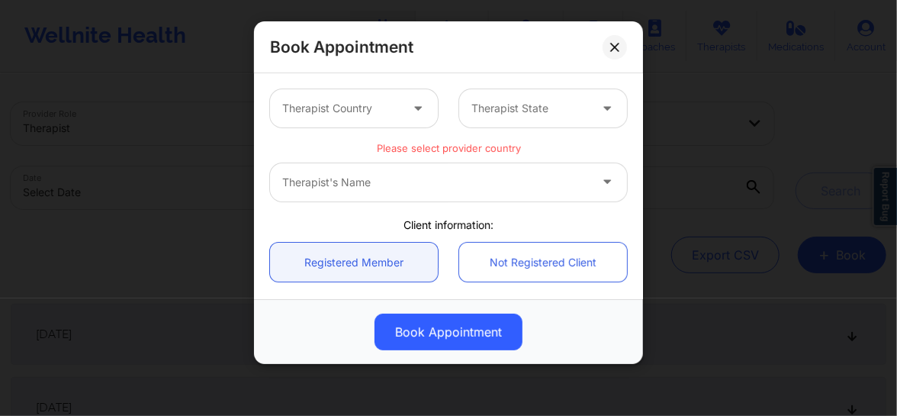
click at [345, 109] on div at bounding box center [340, 108] width 117 height 18
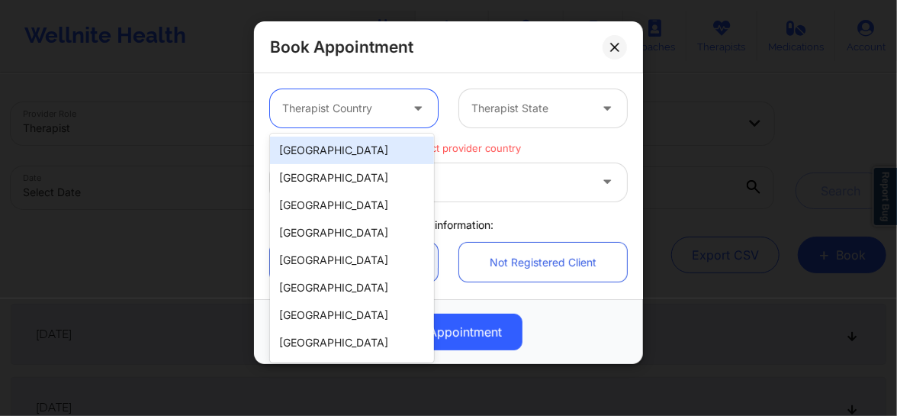
click at [337, 155] on div "[GEOGRAPHIC_DATA]" at bounding box center [352, 149] width 164 height 27
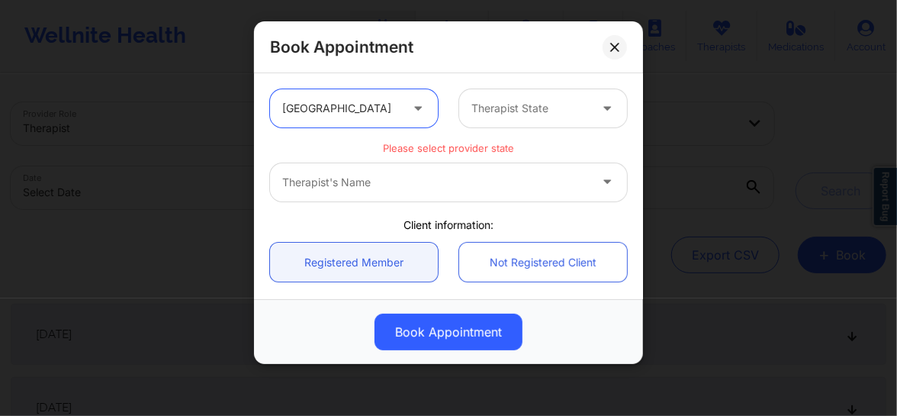
click at [492, 114] on div at bounding box center [529, 108] width 117 height 18
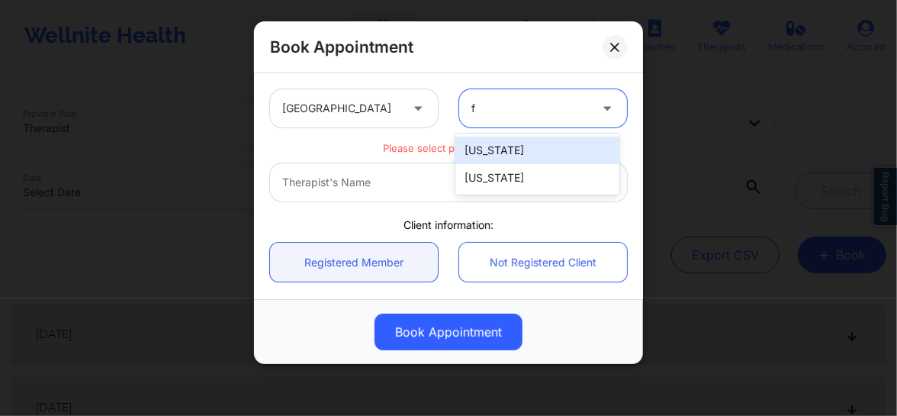
type input "fl"
click at [487, 153] on div "[US_STATE]" at bounding box center [537, 149] width 164 height 27
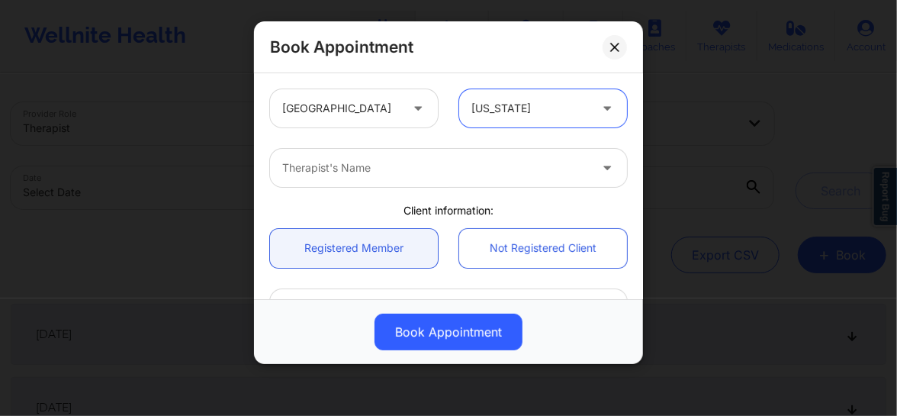
click at [458, 181] on div "Therapist's Name" at bounding box center [430, 168] width 320 height 38
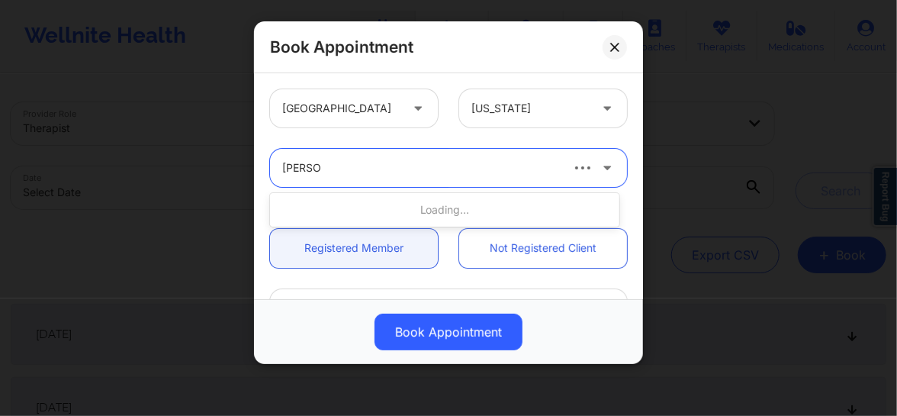
type input "[PERSON_NAME]"
click at [397, 178] on div "Therapist's Name" at bounding box center [415, 168] width 290 height 38
type input "[PERSON_NAME]"
click at [408, 182] on div "Therapist's Name" at bounding box center [415, 168] width 290 height 38
click at [617, 49] on icon at bounding box center [614, 47] width 8 height 8
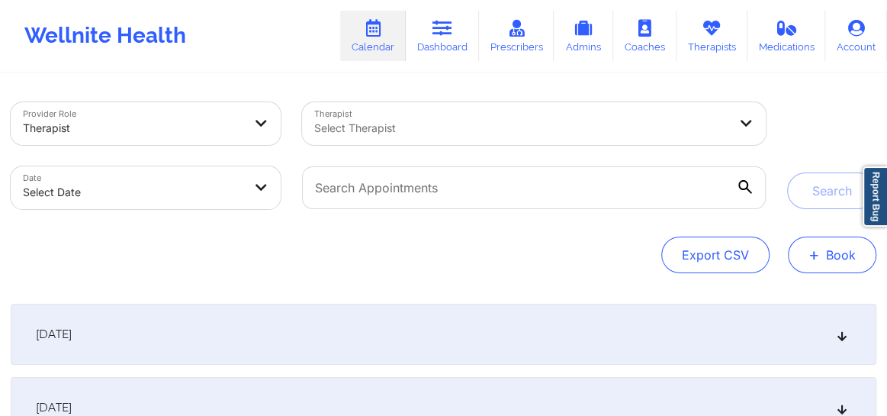
click at [819, 259] on span "+" at bounding box center [813, 254] width 11 height 8
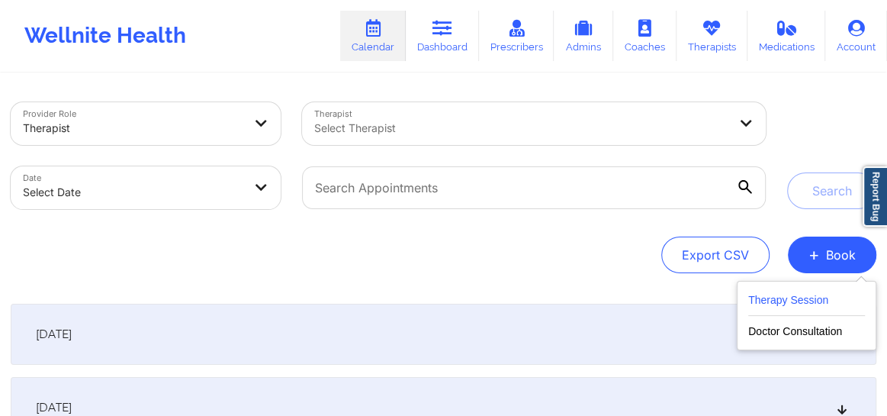
click at [799, 302] on button "Therapy Session" at bounding box center [806, 303] width 117 height 25
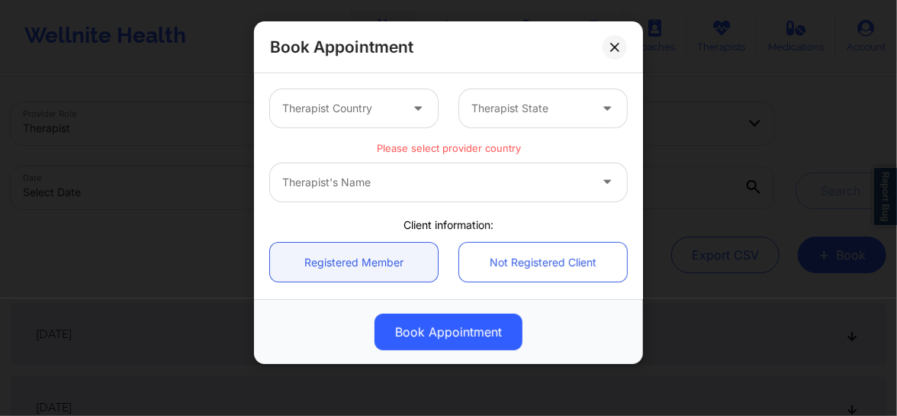
click at [336, 114] on div at bounding box center [340, 108] width 117 height 18
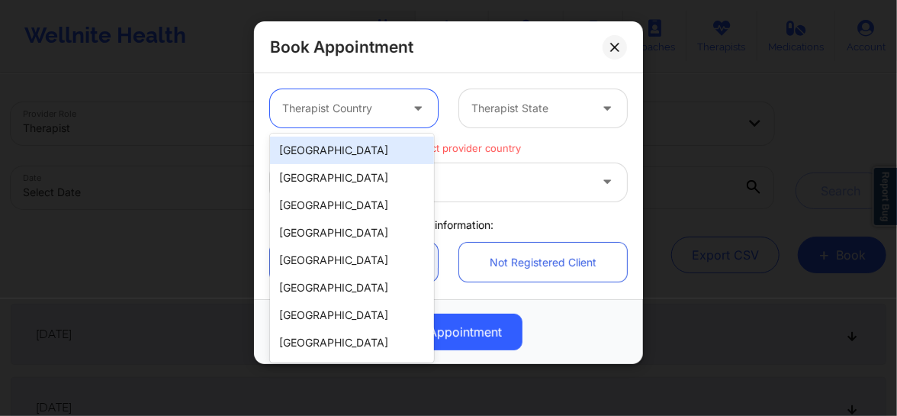
click at [334, 159] on div "[GEOGRAPHIC_DATA]" at bounding box center [352, 149] width 164 height 27
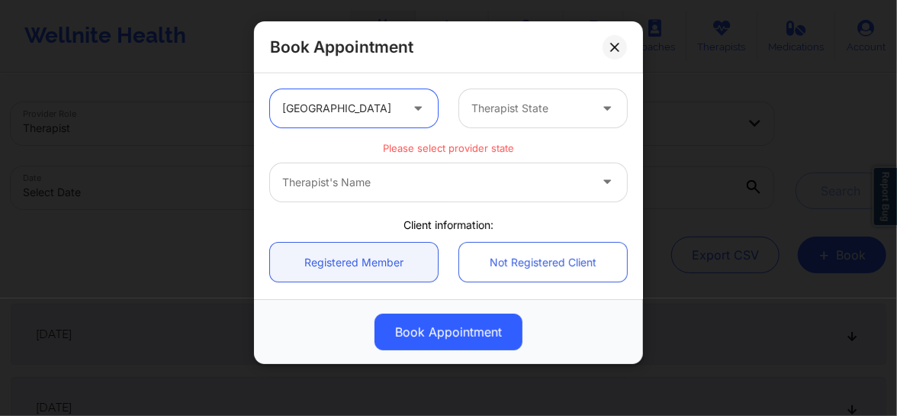
click at [505, 108] on div at bounding box center [529, 108] width 117 height 18
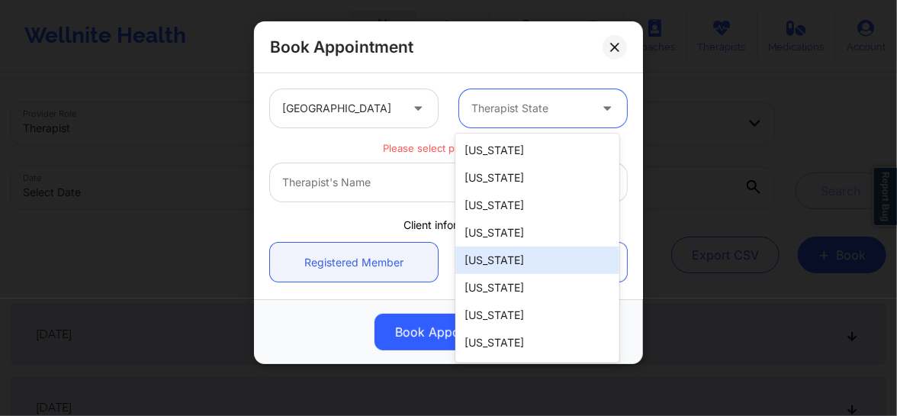
type input "f"
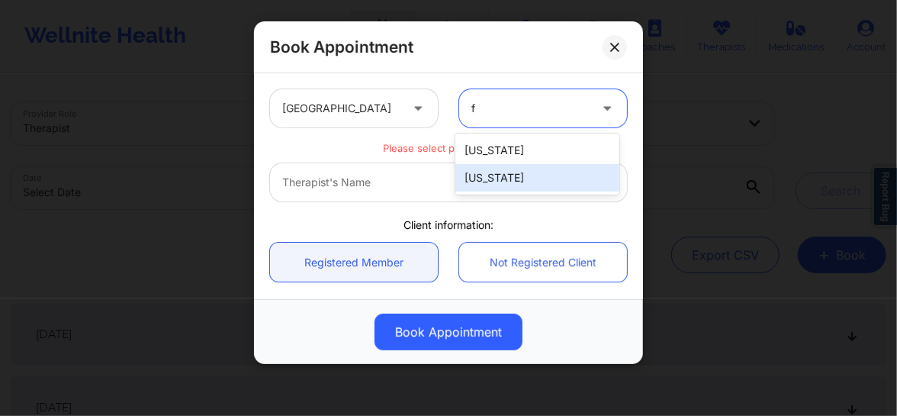
click at [499, 178] on div "[US_STATE]" at bounding box center [537, 177] width 164 height 27
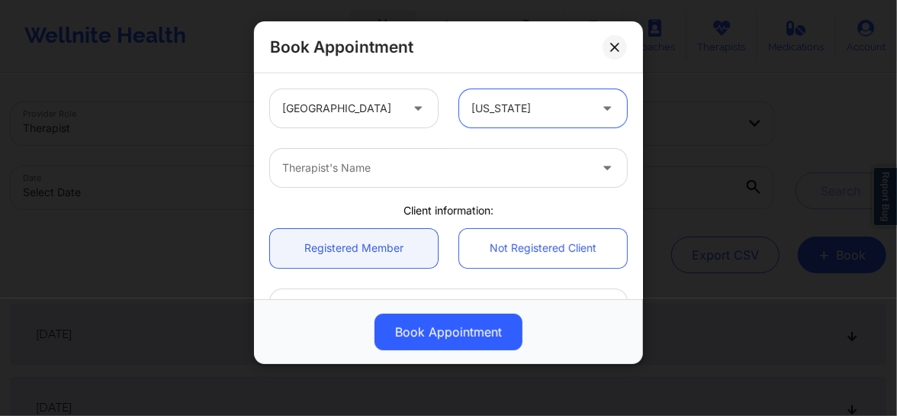
click at [372, 174] on div at bounding box center [435, 168] width 307 height 18
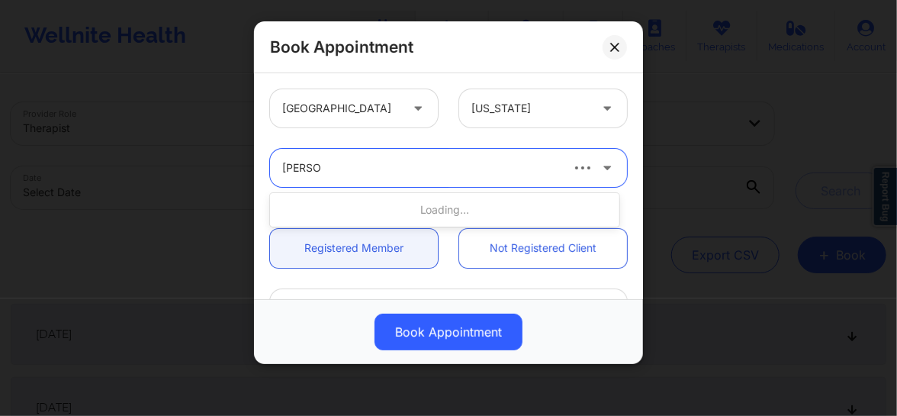
type input "[PERSON_NAME]"
click at [421, 167] on div at bounding box center [420, 168] width 276 height 18
type input "m"
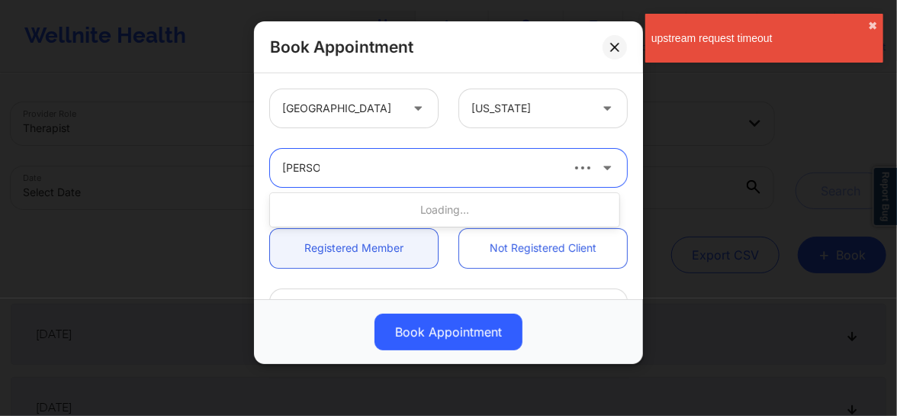
type input "Mcvan"
click at [610, 49] on icon at bounding box center [614, 47] width 9 height 9
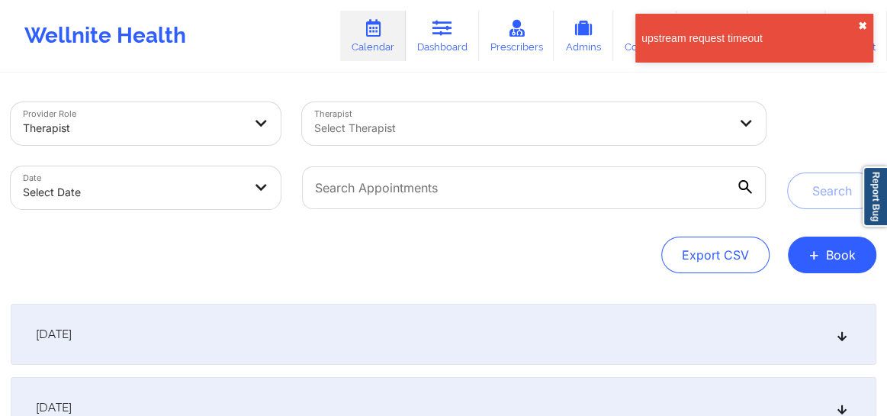
click at [860, 29] on button "✖︎" at bounding box center [862, 26] width 9 height 12
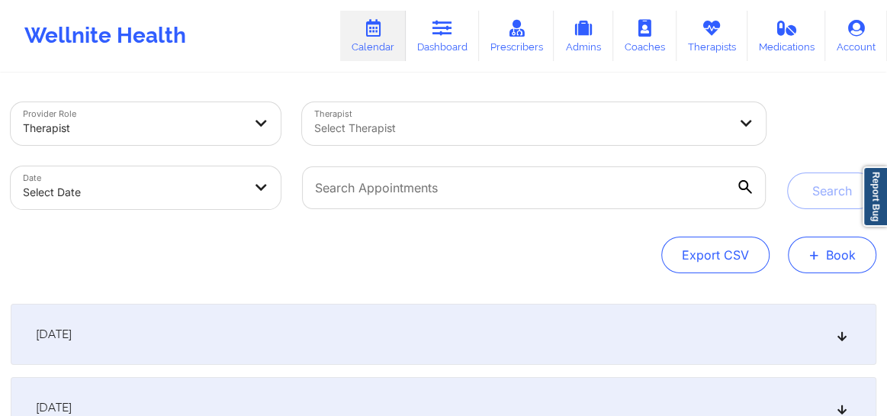
click at [820, 246] on button "+ Book" at bounding box center [832, 254] width 88 height 37
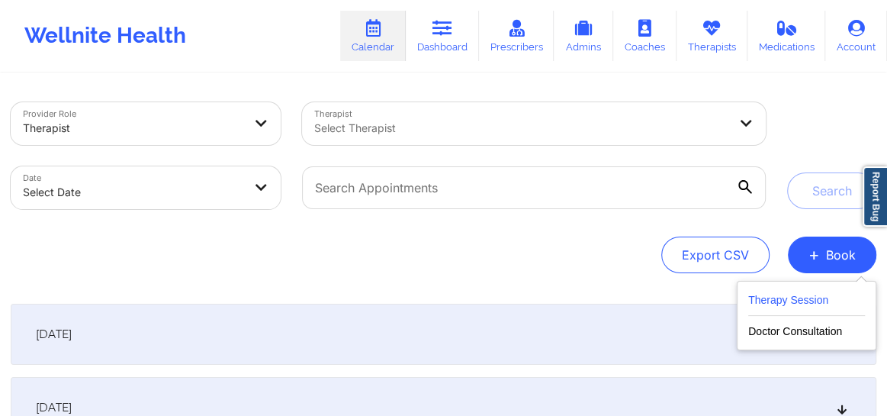
click at [772, 307] on button "Therapy Session" at bounding box center [806, 303] width 117 height 25
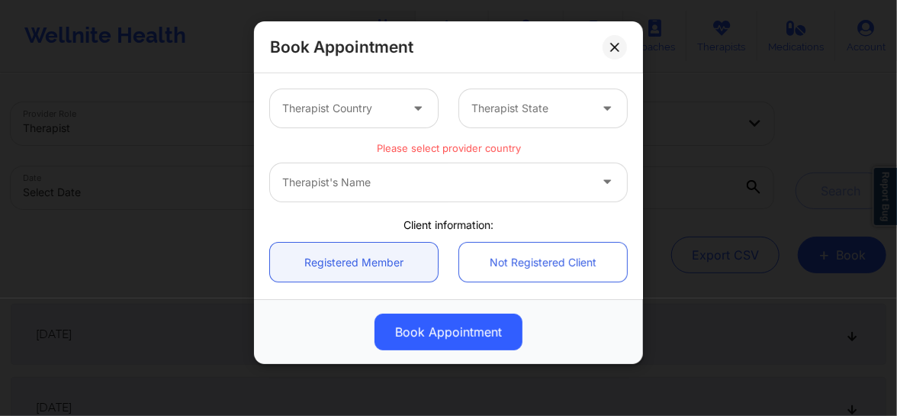
click at [354, 106] on div at bounding box center [340, 108] width 117 height 18
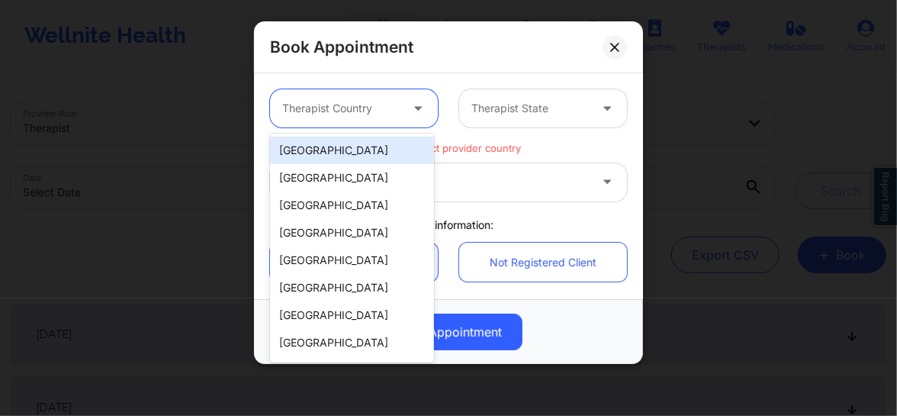
click at [339, 153] on div "[GEOGRAPHIC_DATA]" at bounding box center [352, 149] width 164 height 27
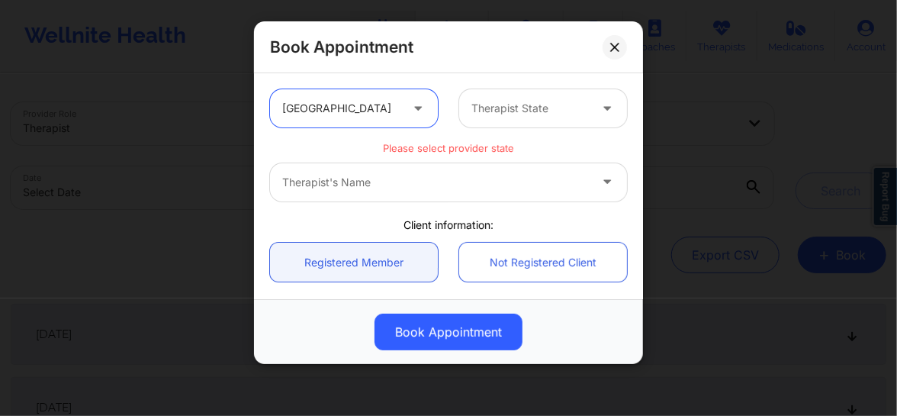
click at [538, 108] on div at bounding box center [529, 108] width 117 height 18
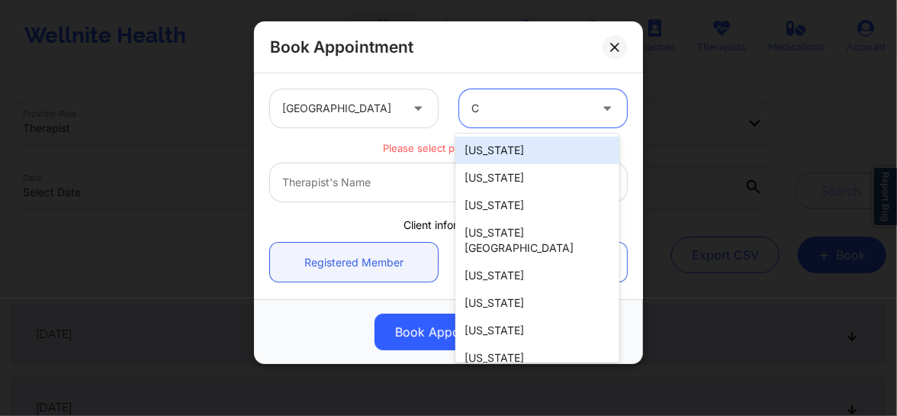
type input "CA"
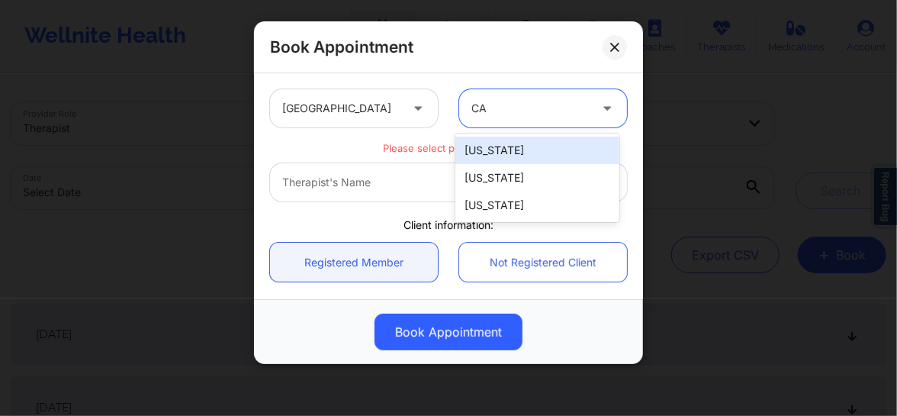
click at [511, 146] on div "[US_STATE]" at bounding box center [537, 149] width 164 height 27
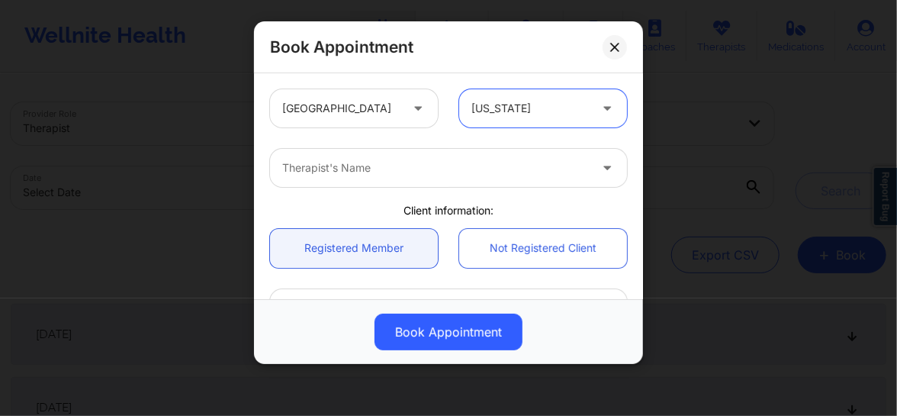
click at [402, 172] on div at bounding box center [435, 168] width 307 height 18
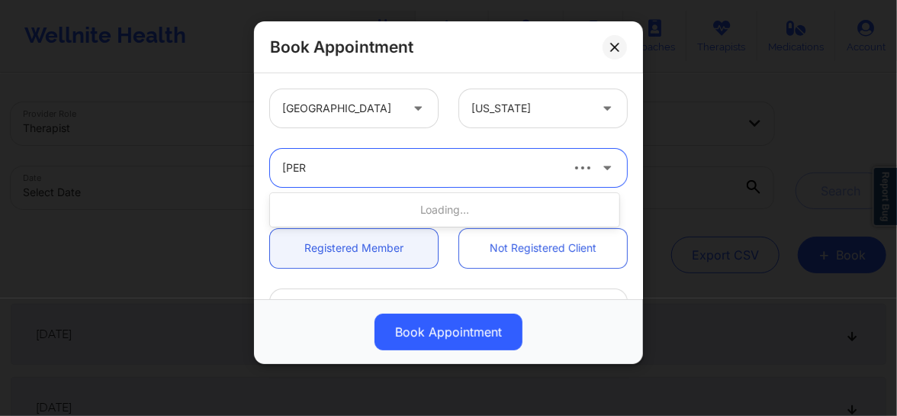
type input "quisha"
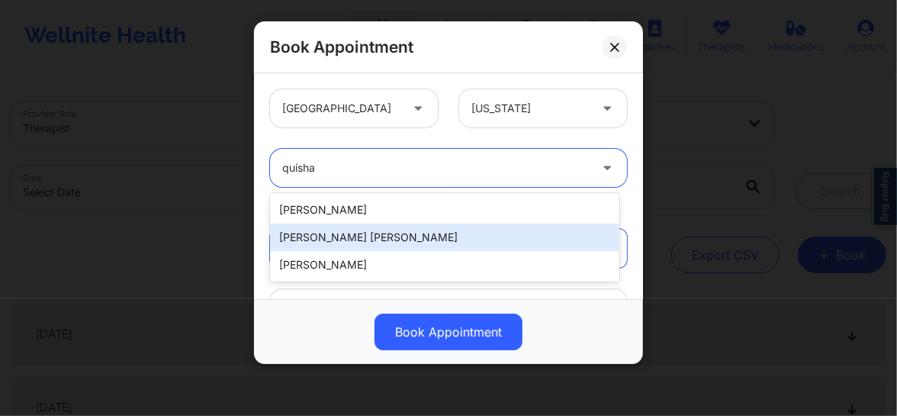
click at [332, 236] on div "[PERSON_NAME] [PERSON_NAME]" at bounding box center [444, 236] width 349 height 27
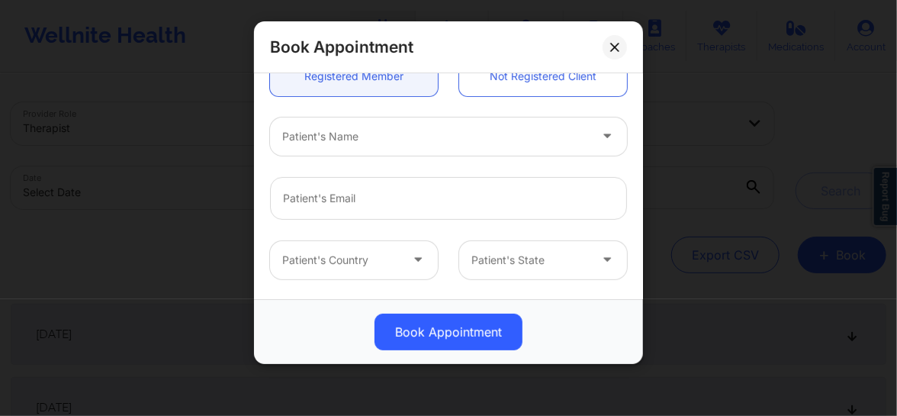
scroll to position [161, 0]
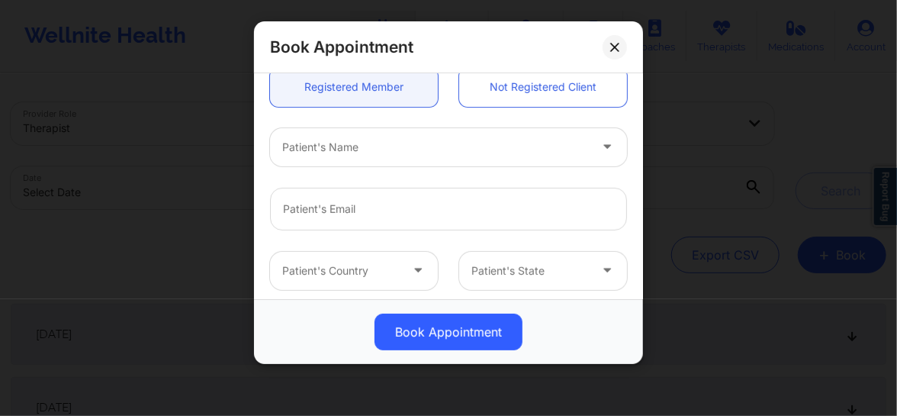
click at [323, 142] on div at bounding box center [435, 147] width 307 height 18
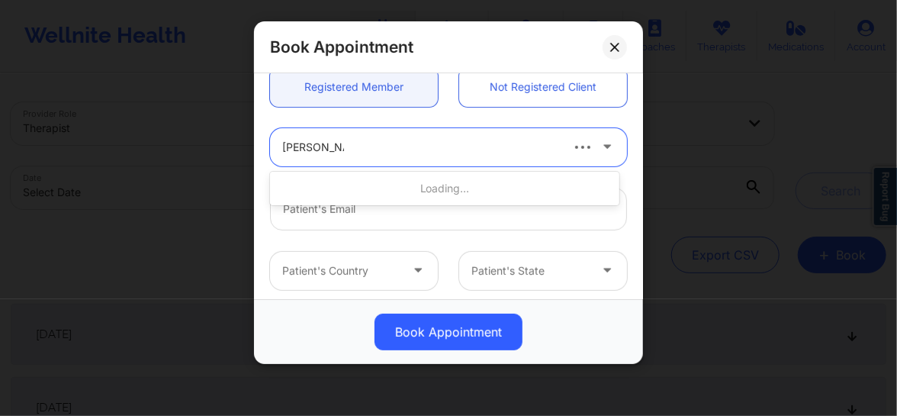
type input "[PERSON_NAME]"
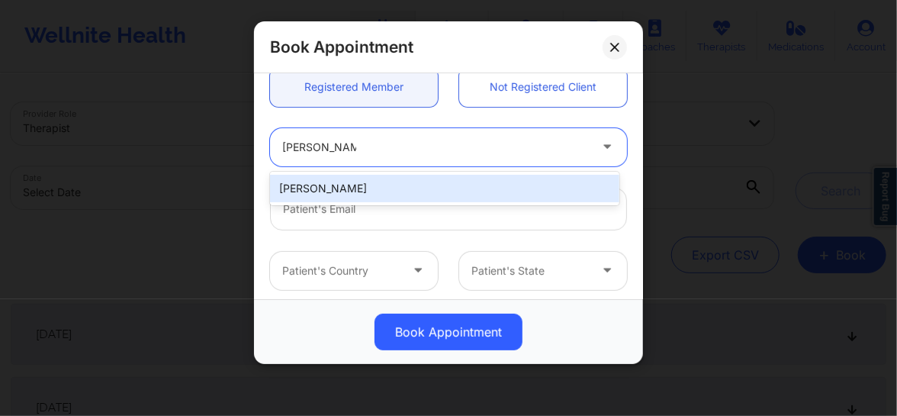
click at [313, 190] on div "[PERSON_NAME]" at bounding box center [444, 188] width 349 height 27
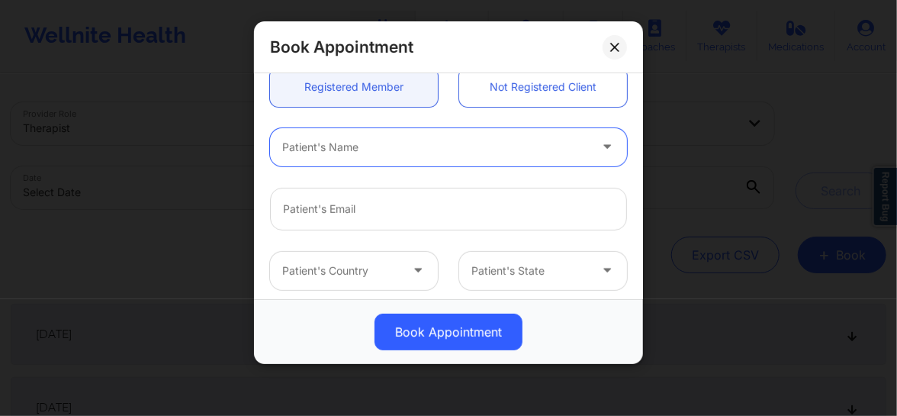
click at [342, 153] on div at bounding box center [435, 147] width 307 height 18
type input "[PERSON_NAME]"
type input "[EMAIL_ADDRESS][DOMAIN_NAME]"
type input "[PHONE_NUMBER]"
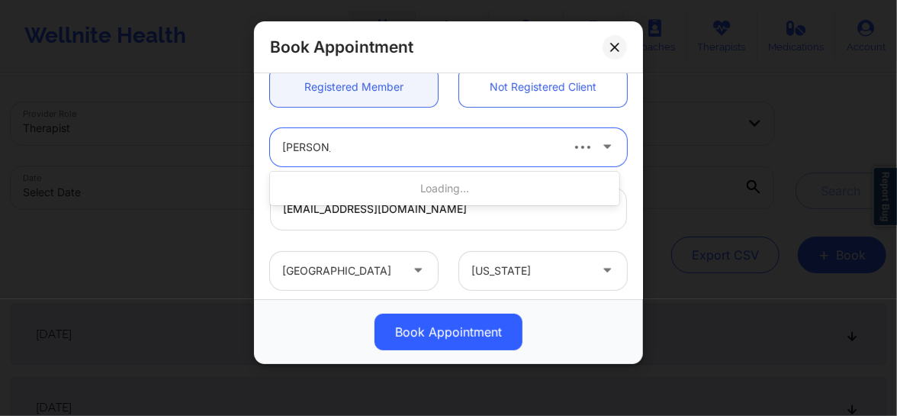
type input "[PERSON_NAME]"
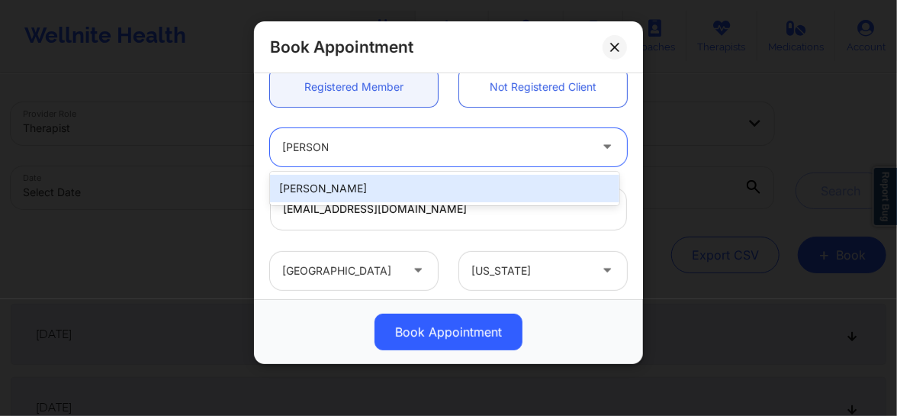
click at [323, 189] on div "[PERSON_NAME]" at bounding box center [444, 188] width 349 height 27
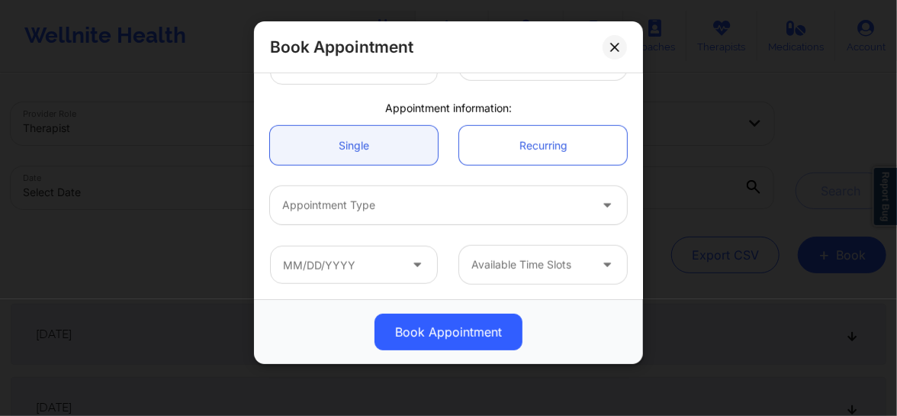
scroll to position [419, 0]
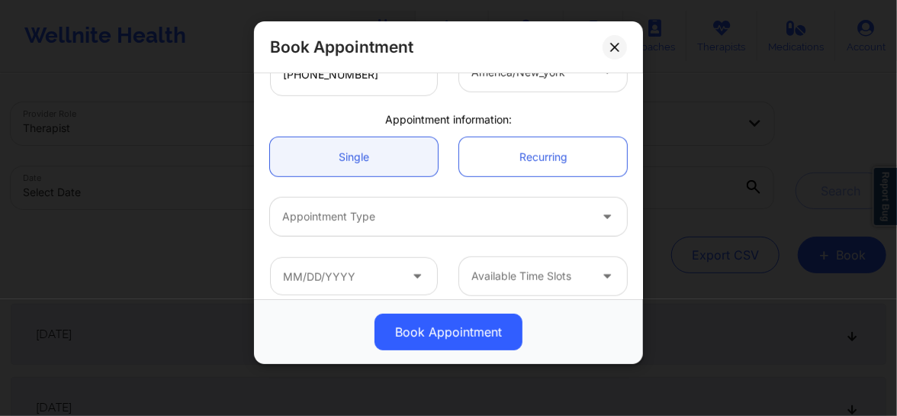
click at [361, 212] on div at bounding box center [435, 216] width 307 height 18
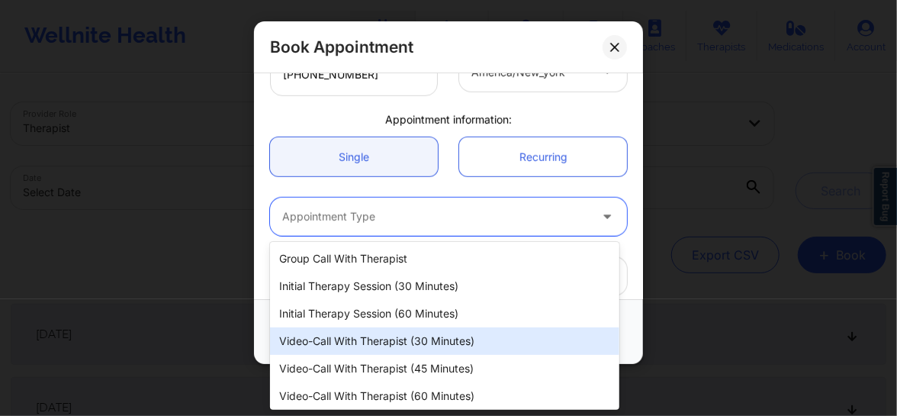
scroll to position [31, 0]
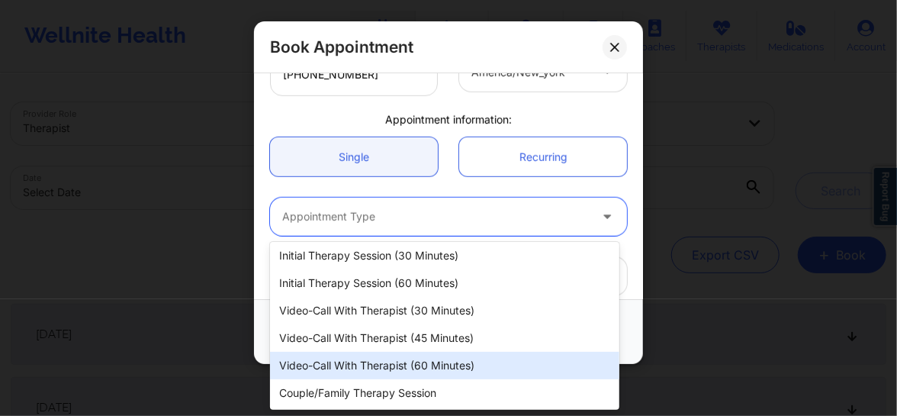
click at [393, 367] on div "Video-Call with Therapist (60 minutes)" at bounding box center [444, 365] width 349 height 27
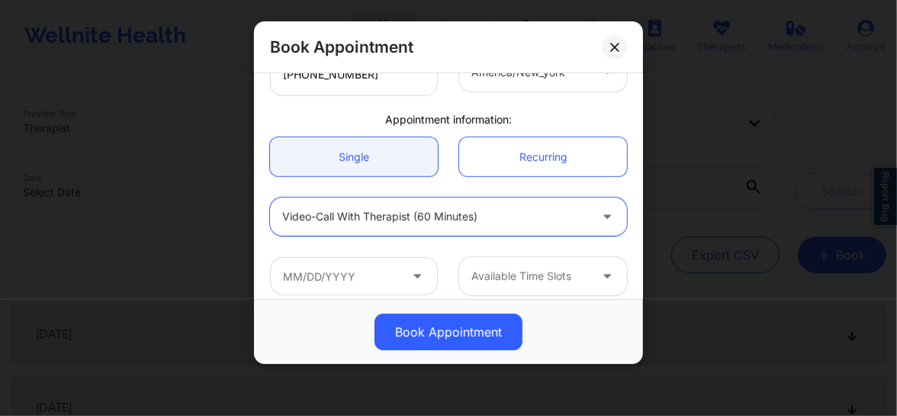
click at [422, 278] on span at bounding box center [418, 276] width 18 height 19
click at [416, 278] on icon at bounding box center [416, 273] width 15 height 13
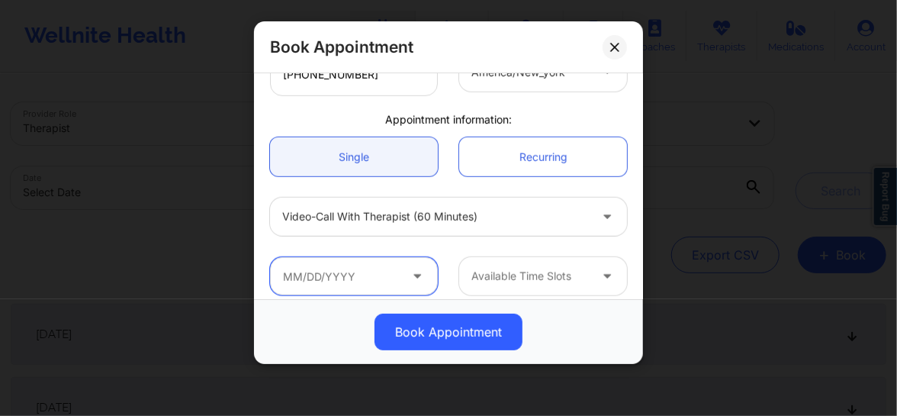
click at [387, 275] on input "text" at bounding box center [354, 276] width 168 height 38
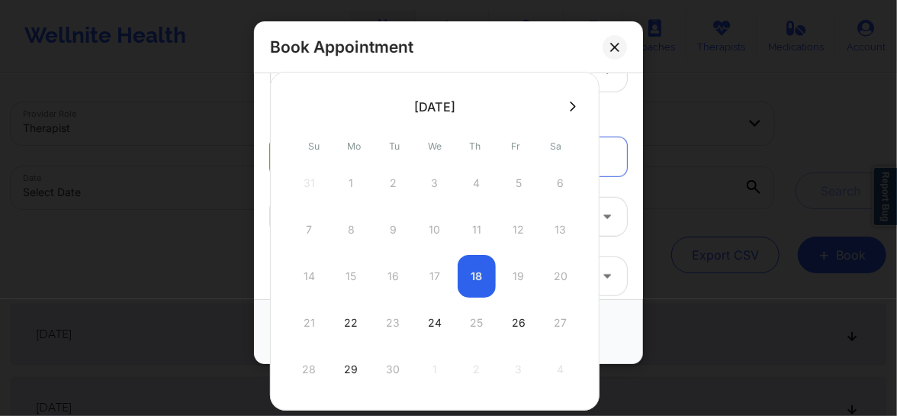
click at [566, 114] on div at bounding box center [434, 106] width 329 height 23
click at [570, 109] on icon at bounding box center [573, 106] width 6 height 10
click at [427, 375] on div "29" at bounding box center [435, 369] width 38 height 43
type input "10/29/2025"
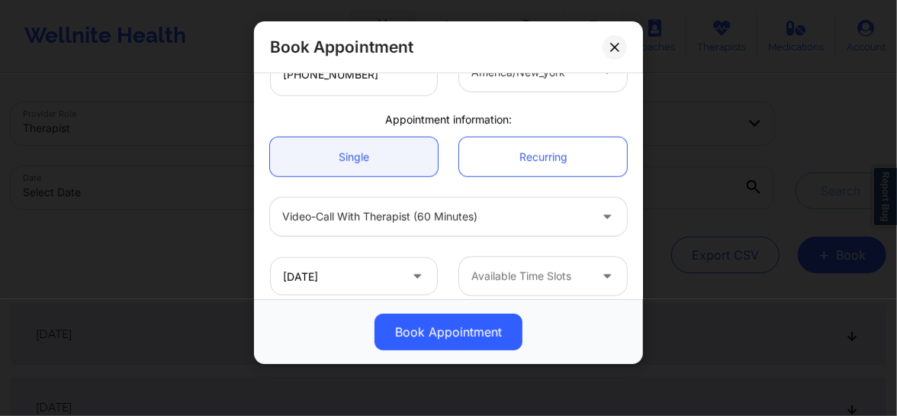
click at [498, 271] on div at bounding box center [529, 276] width 117 height 18
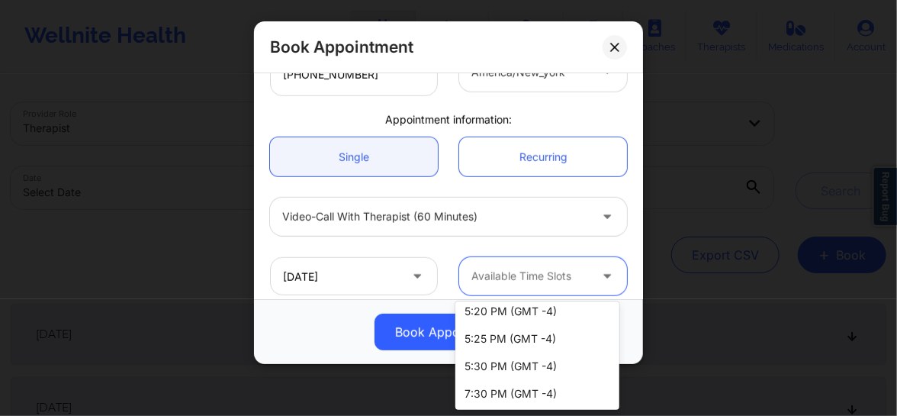
scroll to position [0, 0]
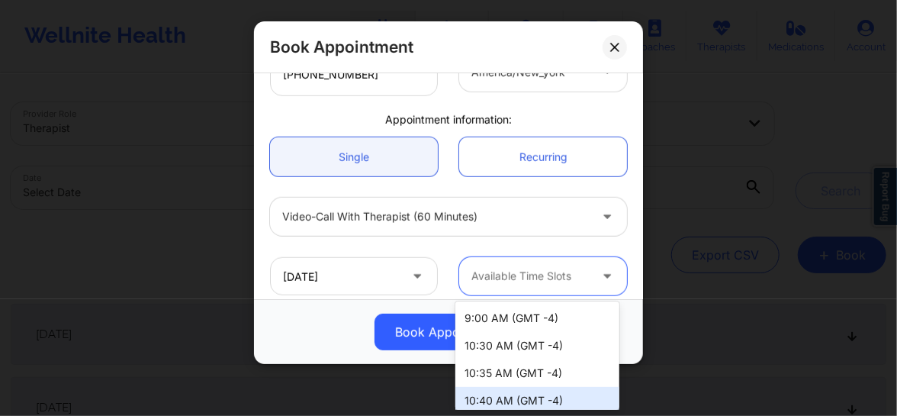
click at [487, 401] on div "10:40 AM (GMT -4)" at bounding box center [537, 400] width 164 height 27
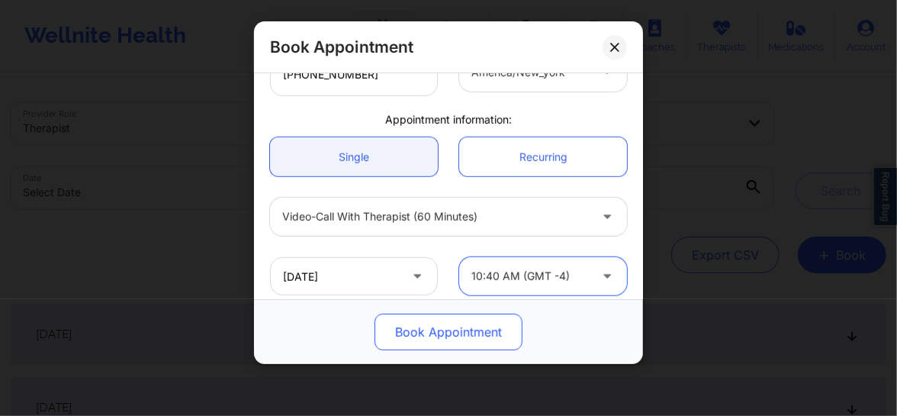
click at [487, 336] on button "Book Appointment" at bounding box center [448, 331] width 148 height 37
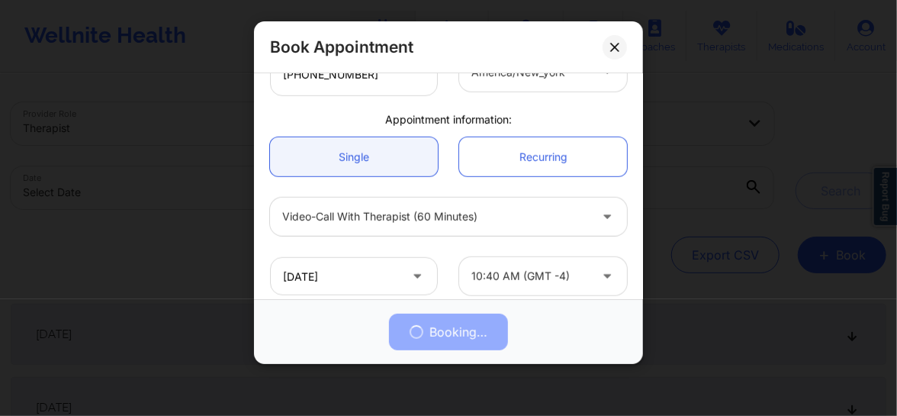
click at [548, 290] on div "10:40 AM (GMT -4)" at bounding box center [529, 276] width 117 height 38
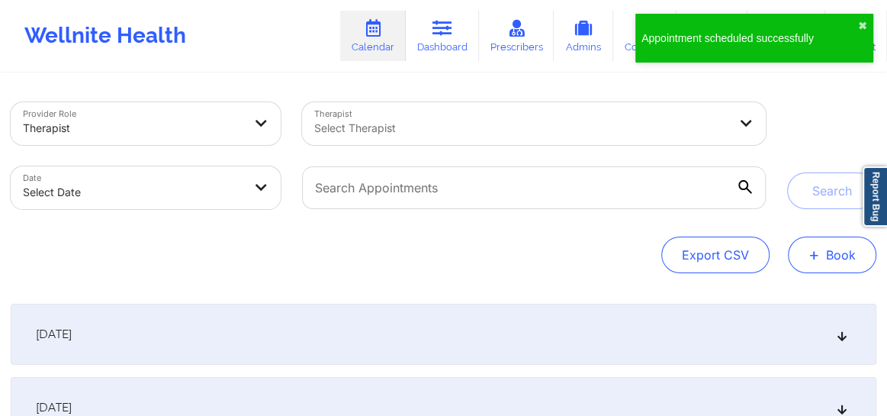
click at [813, 259] on span "+" at bounding box center [813, 254] width 11 height 8
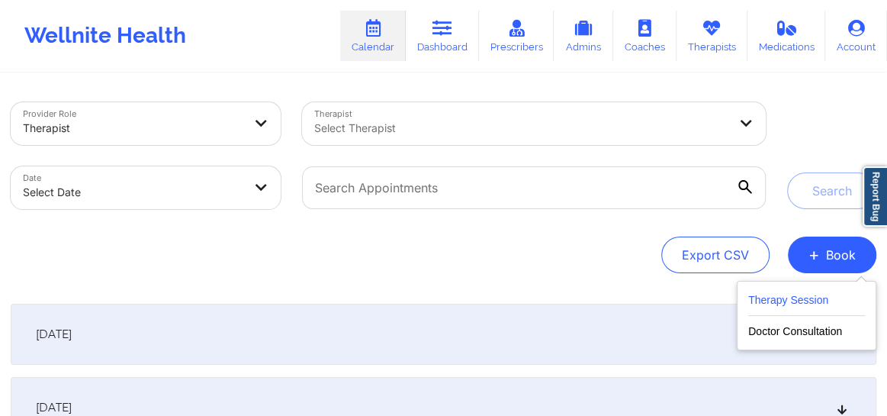
click at [785, 305] on button "Therapy Session" at bounding box center [806, 303] width 117 height 25
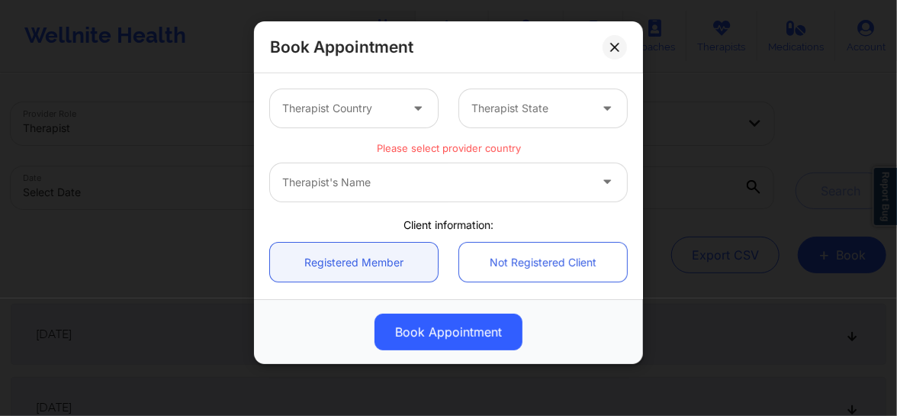
click at [427, 173] on div "Therapist's Name" at bounding box center [448, 182] width 357 height 38
click at [382, 91] on div "Therapist Country" at bounding box center [335, 108] width 131 height 38
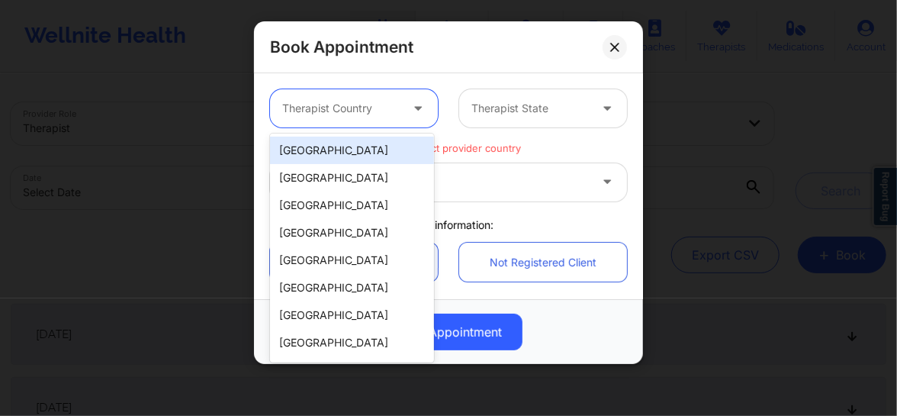
click at [361, 144] on div "[GEOGRAPHIC_DATA]" at bounding box center [352, 149] width 164 height 27
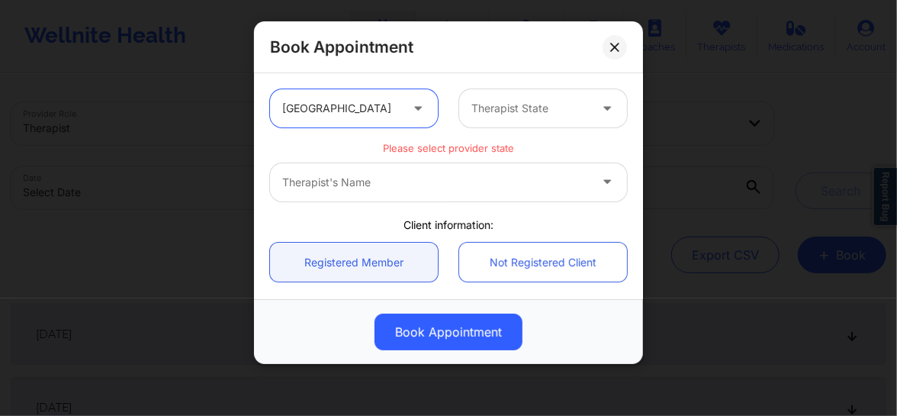
click at [505, 112] on div at bounding box center [529, 108] width 117 height 18
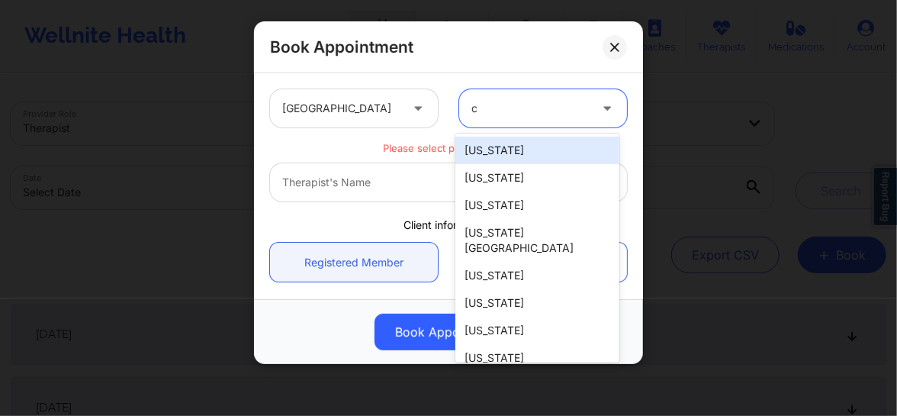
type input "ca"
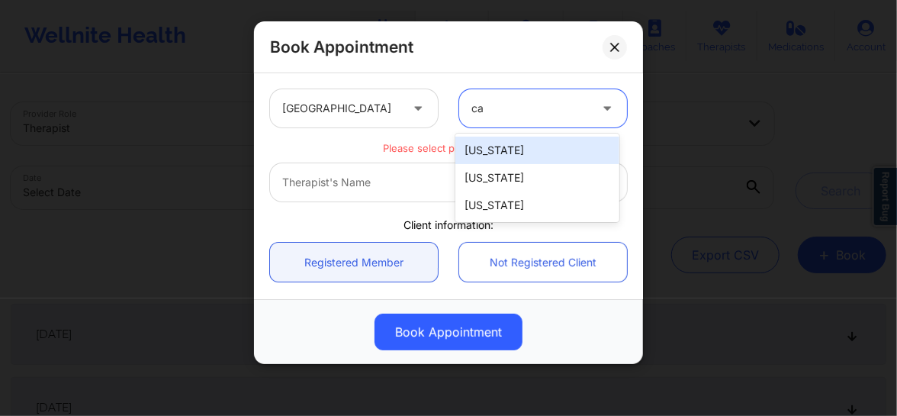
click at [494, 144] on div "[US_STATE]" at bounding box center [537, 149] width 164 height 27
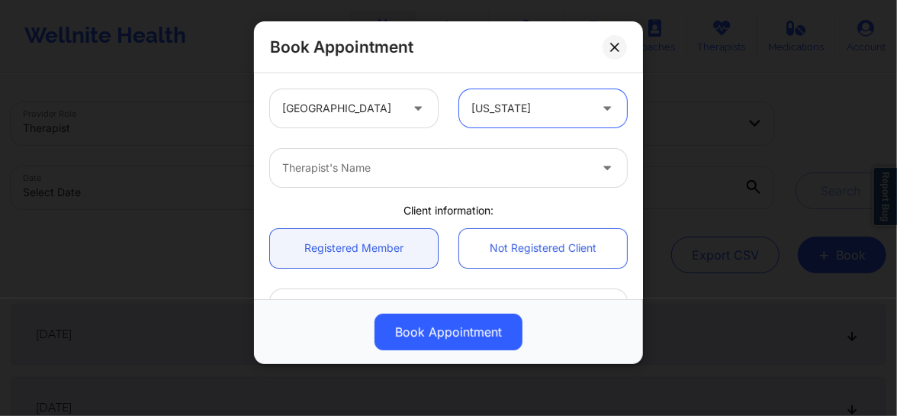
click at [381, 175] on div at bounding box center [435, 168] width 307 height 18
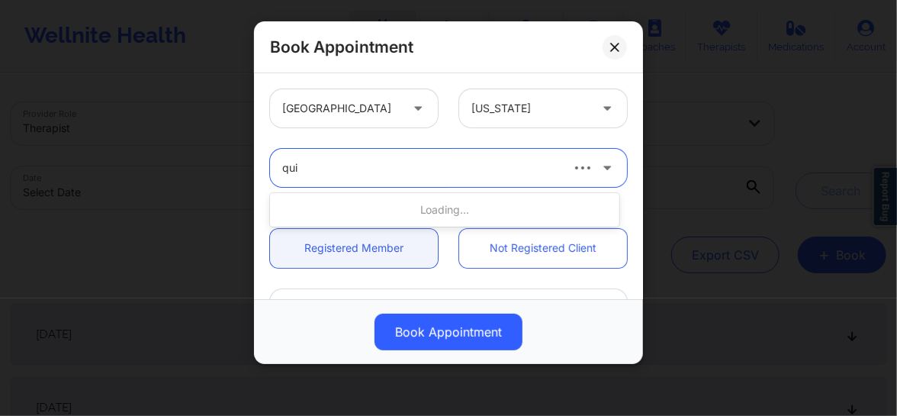
type input "quis"
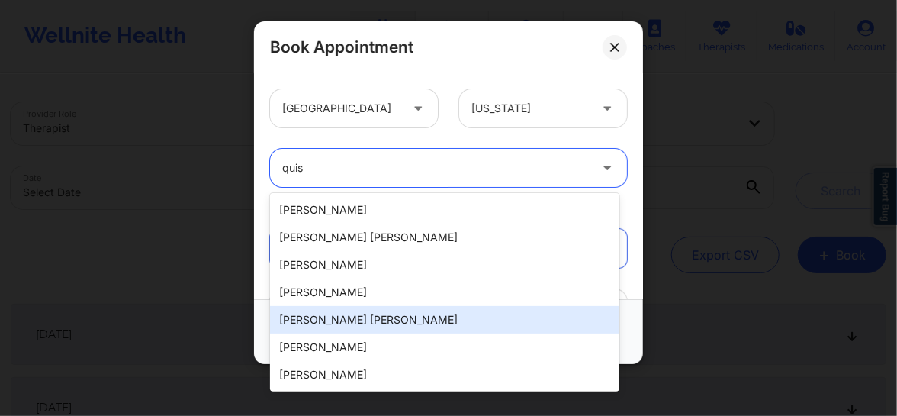
click at [345, 319] on div "[PERSON_NAME] [PERSON_NAME]" at bounding box center [444, 319] width 349 height 27
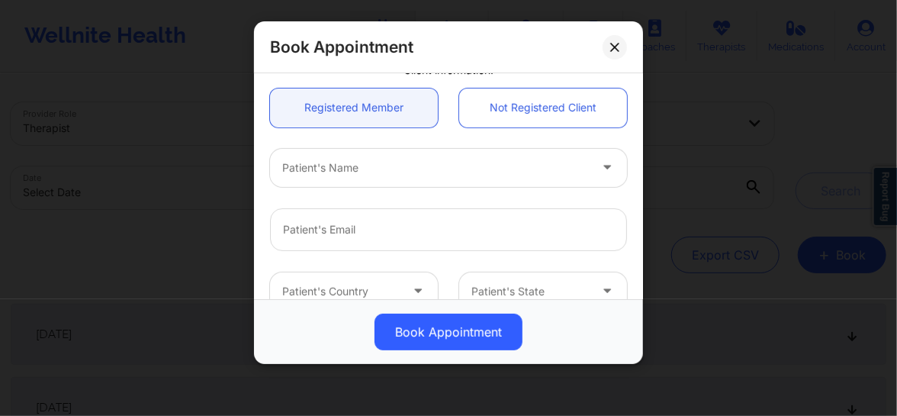
scroll to position [173, 0]
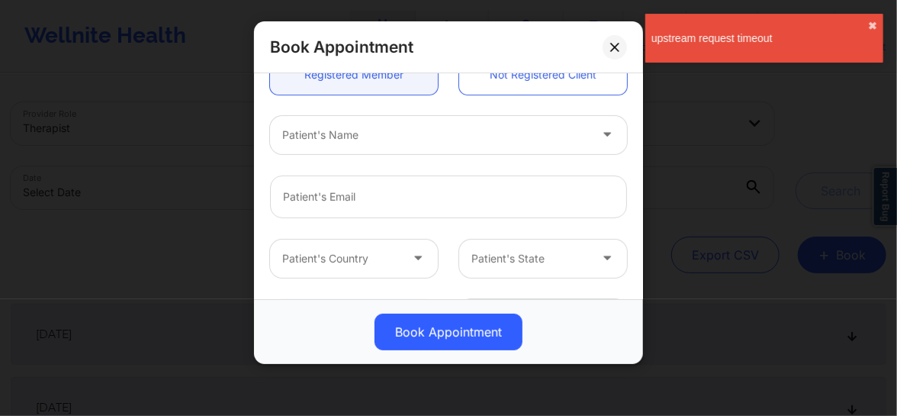
click at [336, 129] on div at bounding box center [435, 135] width 307 height 18
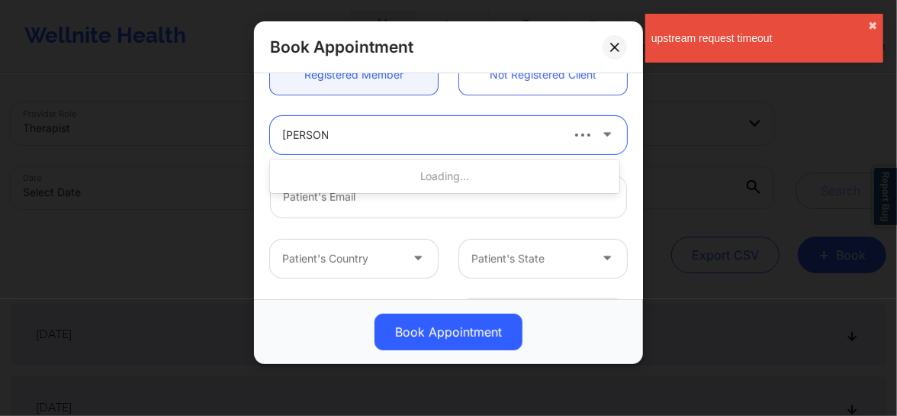
type input "mary A ro"
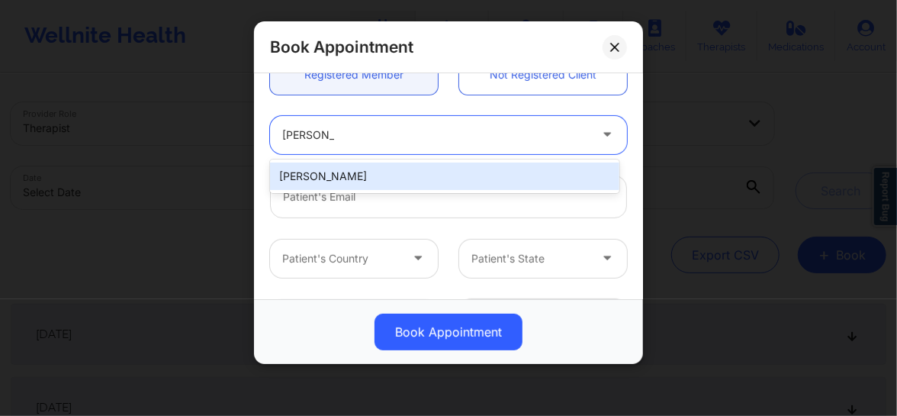
click at [323, 180] on div "[PERSON_NAME]" at bounding box center [444, 175] width 349 height 27
type input "goldleafframing@hotmail.com"
type input "+15136598099"
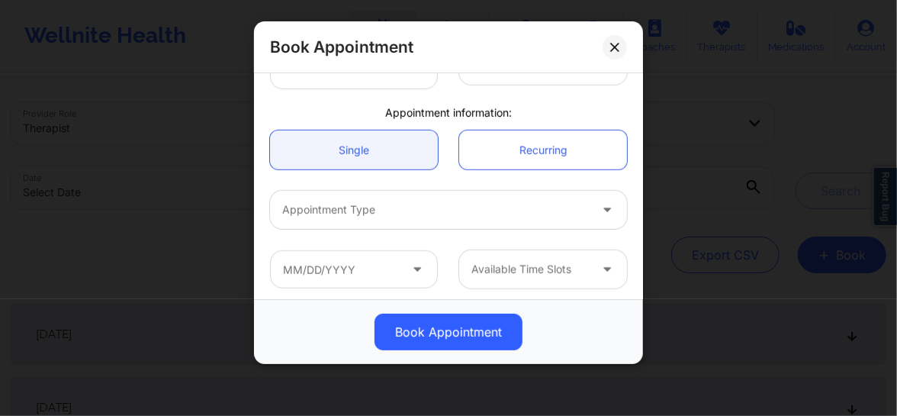
scroll to position [430, 0]
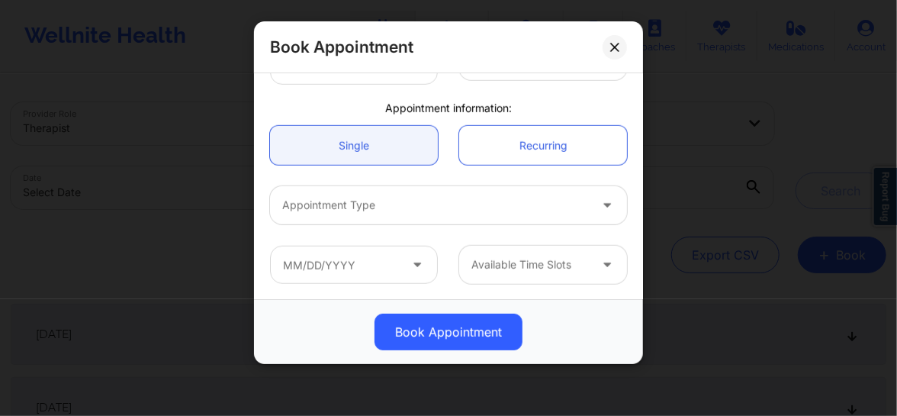
click at [370, 215] on div "Appointment Type" at bounding box center [430, 205] width 320 height 38
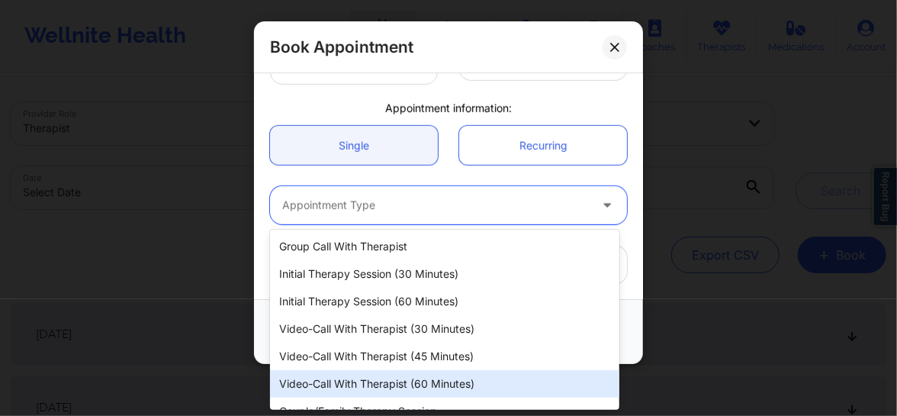
drag, startPoint x: 404, startPoint y: 252, endPoint x: 374, endPoint y: 392, distance: 143.6
click at [374, 392] on div "Group Call with Therapist Initial Therapy Session (30 minutes) Initial Therapy …" at bounding box center [444, 320] width 349 height 180
click at [374, 384] on div "Video-Call with Therapist (60 minutes)" at bounding box center [444, 383] width 349 height 27
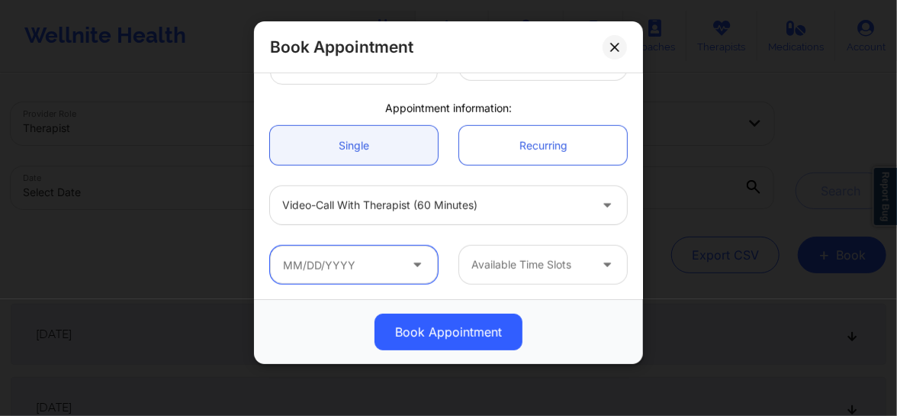
click at [403, 272] on input "text" at bounding box center [354, 265] width 168 height 38
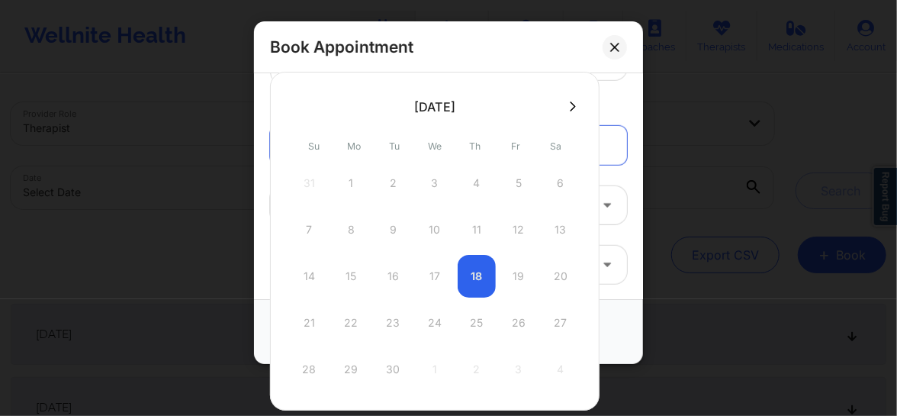
click at [570, 104] on icon at bounding box center [573, 106] width 6 height 10
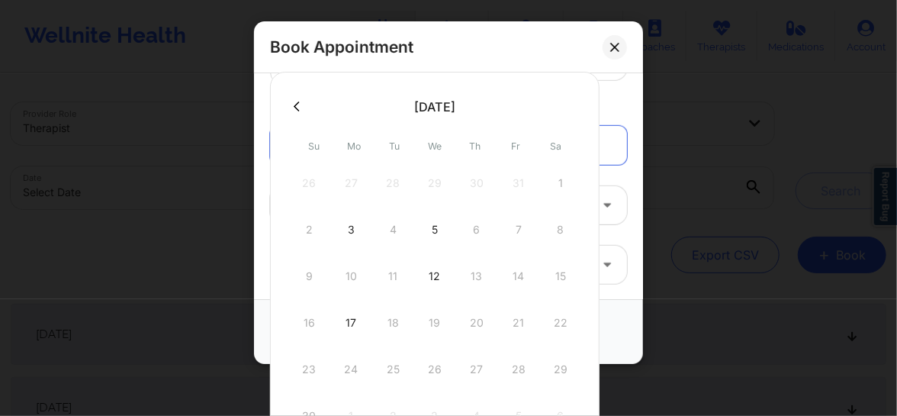
click at [302, 101] on button at bounding box center [296, 106] width 15 height 13
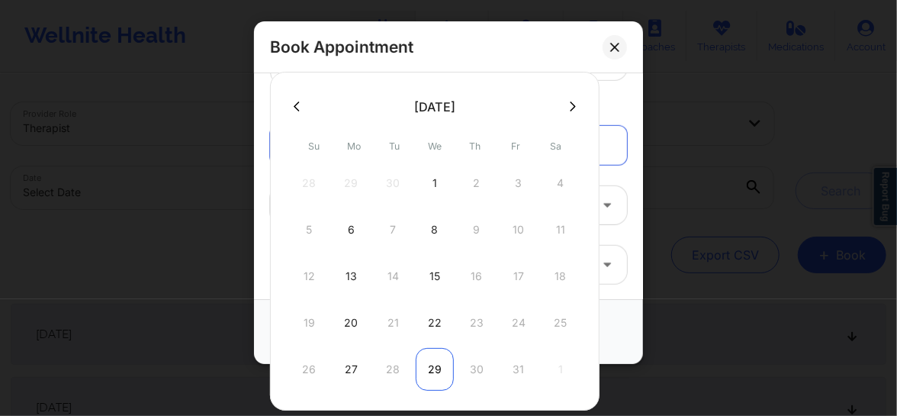
click at [432, 369] on div "29" at bounding box center [435, 369] width 38 height 43
type input "10/29/2025"
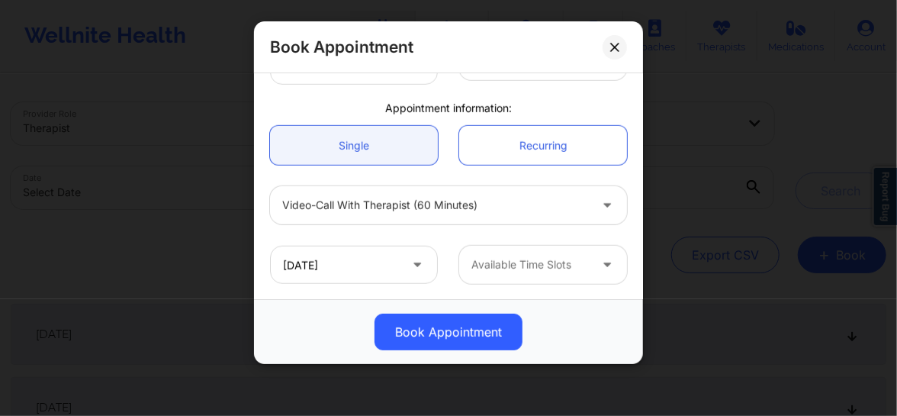
click at [496, 268] on div at bounding box center [529, 264] width 117 height 18
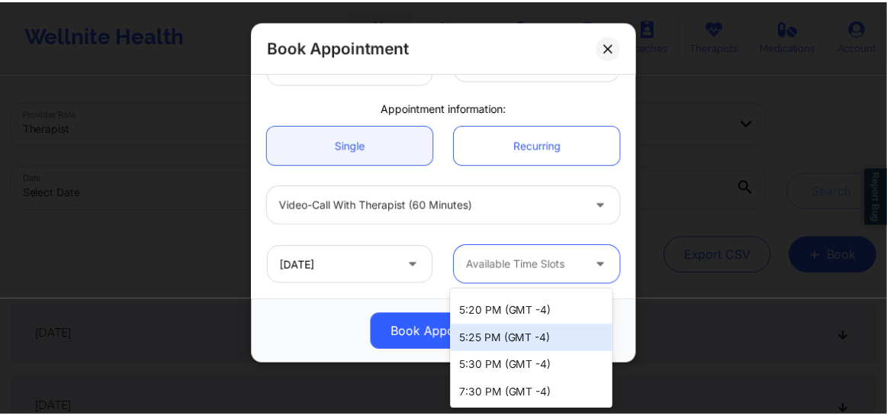
scroll to position [1312, 0]
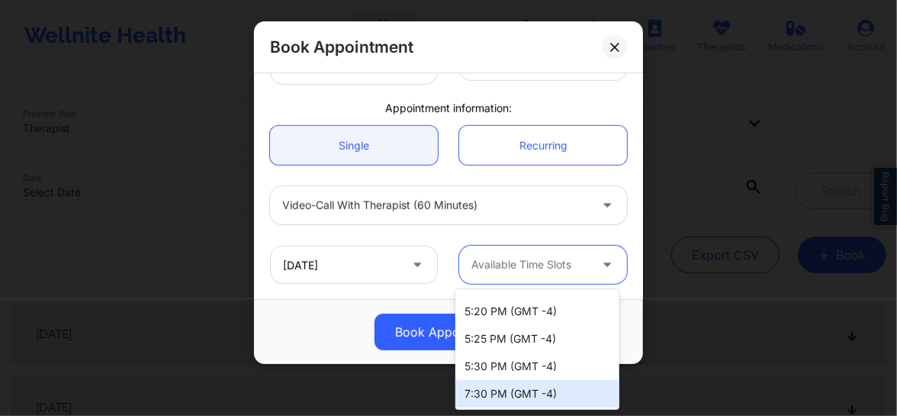
click at [503, 388] on div "7:30 PM (GMT -4)" at bounding box center [537, 393] width 164 height 27
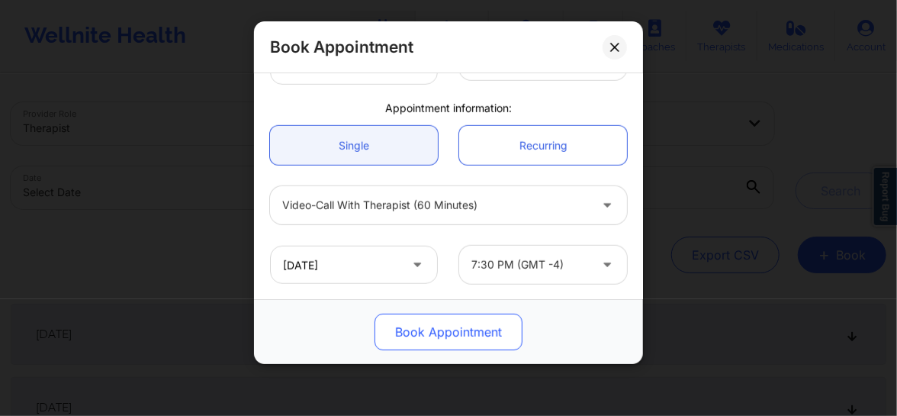
click at [482, 337] on button "Book Appointment" at bounding box center [448, 331] width 148 height 37
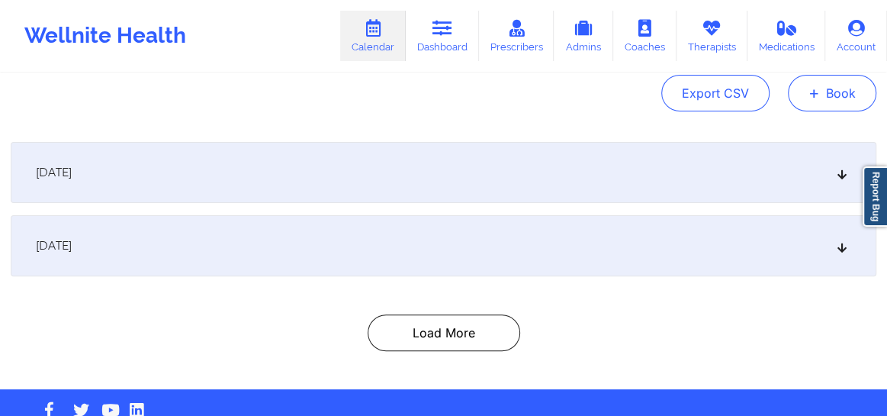
click at [816, 104] on button "+ Book" at bounding box center [832, 93] width 88 height 37
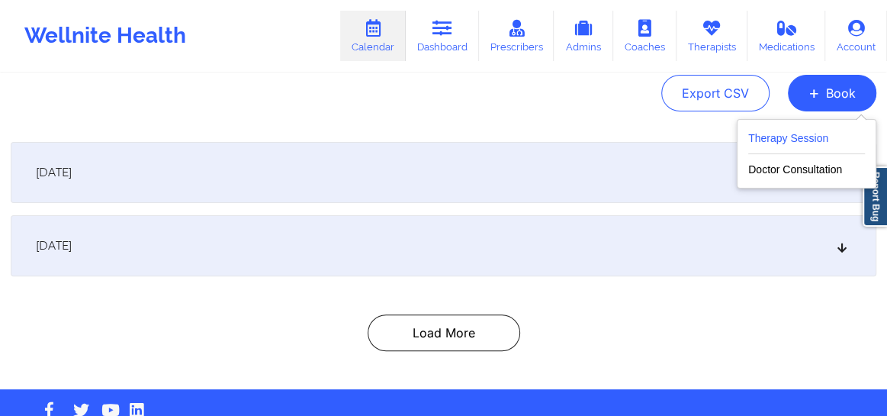
click at [795, 135] on button "Therapy Session" at bounding box center [806, 141] width 117 height 25
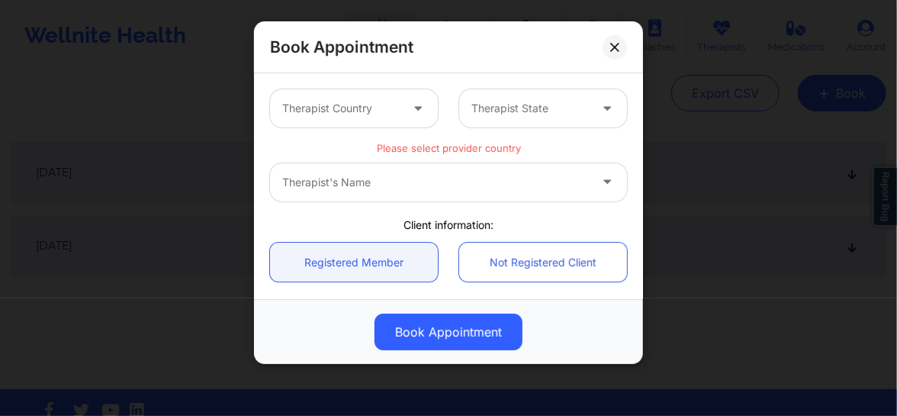
click at [336, 111] on div at bounding box center [340, 108] width 117 height 18
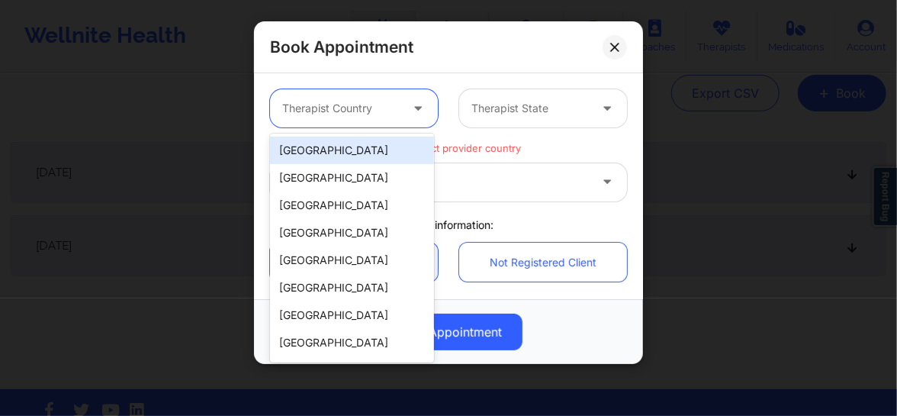
click at [326, 152] on div "[GEOGRAPHIC_DATA]" at bounding box center [352, 149] width 164 height 27
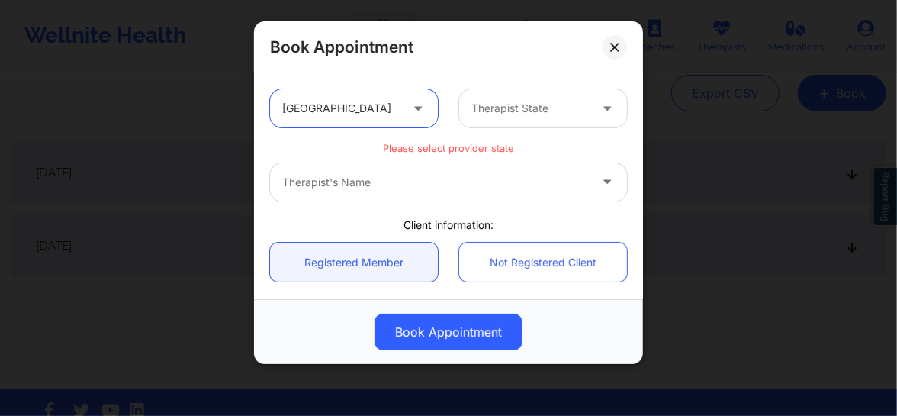
click at [506, 95] on div "Therapist State" at bounding box center [524, 108] width 131 height 38
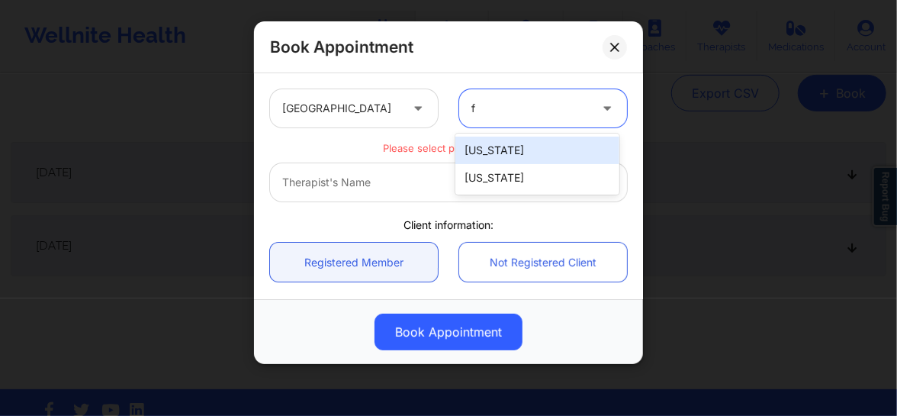
type input "fl"
click at [490, 142] on div "[US_STATE]" at bounding box center [537, 149] width 164 height 27
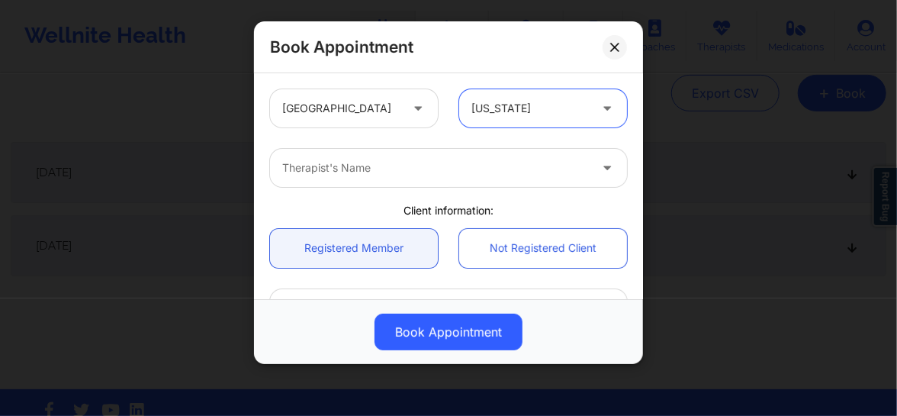
click at [438, 169] on div at bounding box center [435, 168] width 307 height 18
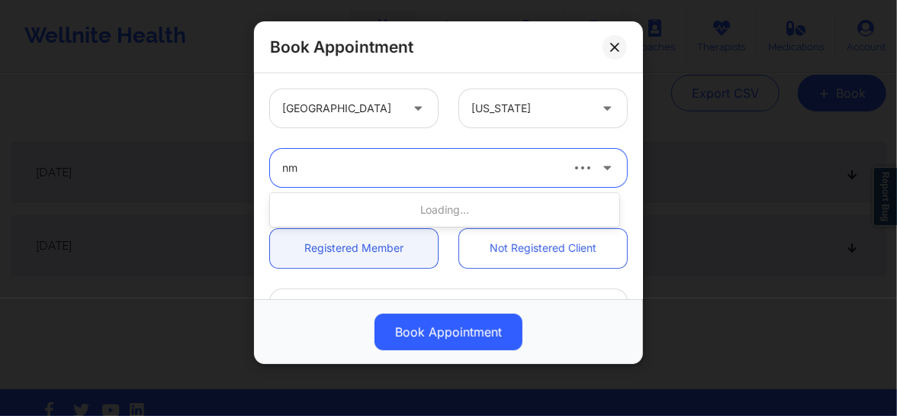
type input "n"
type input "[PERSON_NAME]"
click at [458, 179] on div "Therapist's Name" at bounding box center [415, 168] width 290 height 38
type input "qui"
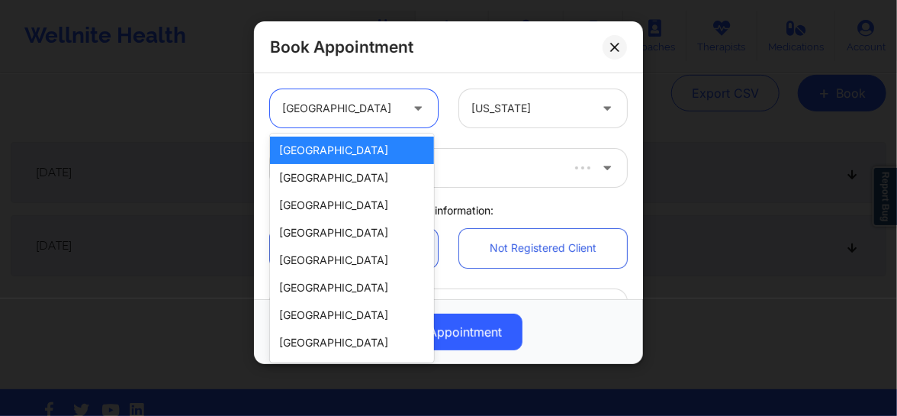
click at [381, 115] on div at bounding box center [340, 108] width 117 height 18
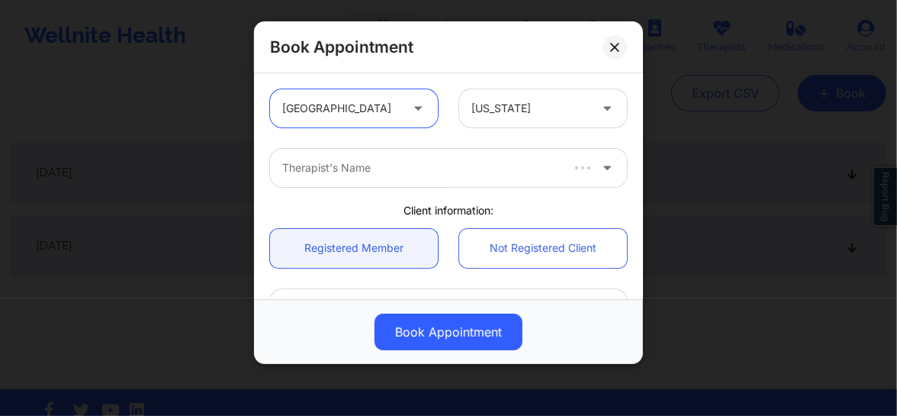
click at [381, 115] on div at bounding box center [340, 108] width 117 height 18
click at [390, 165] on div at bounding box center [420, 168] width 276 height 18
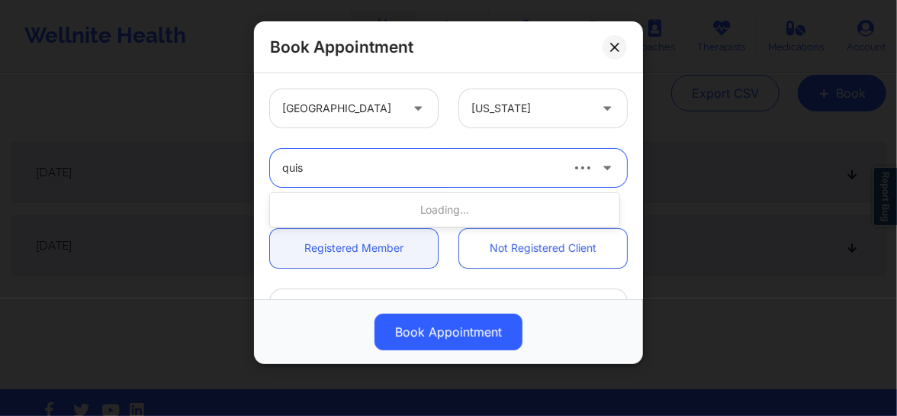
type input "quis"
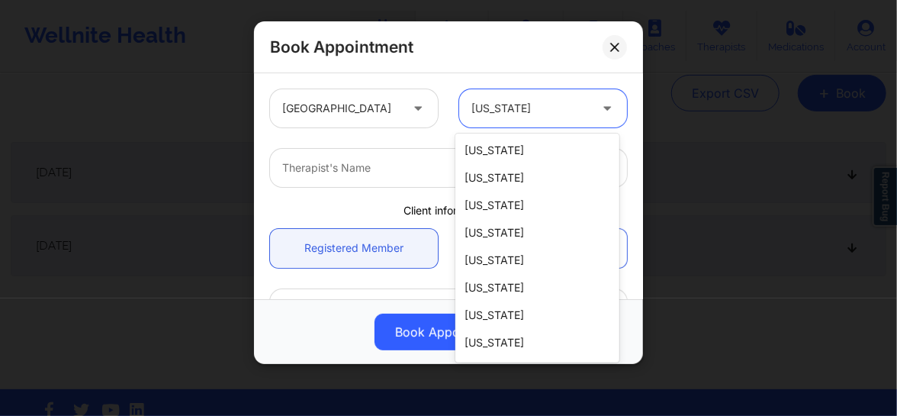
click at [528, 109] on div at bounding box center [529, 108] width 117 height 18
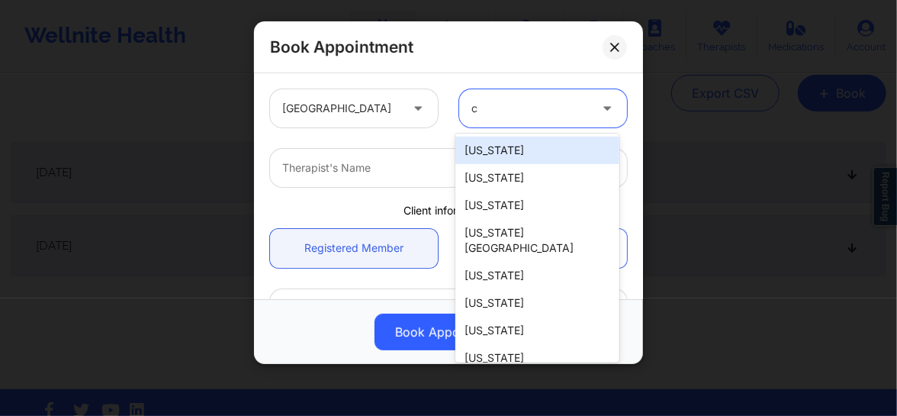
type input "ca"
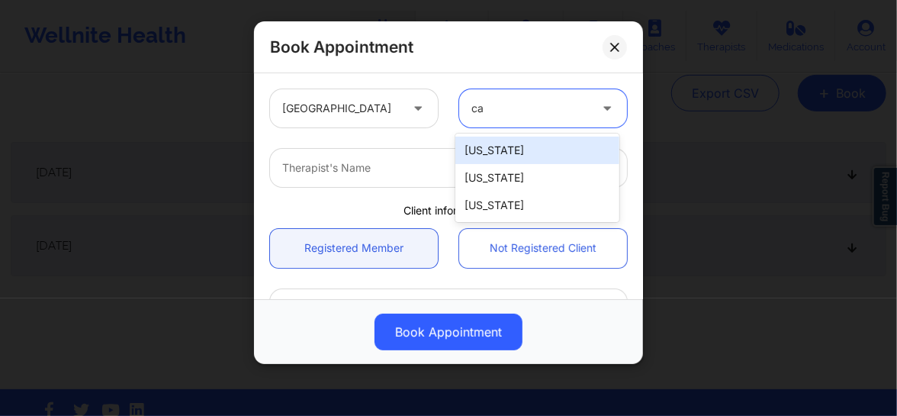
click at [496, 159] on div "[US_STATE]" at bounding box center [537, 149] width 164 height 27
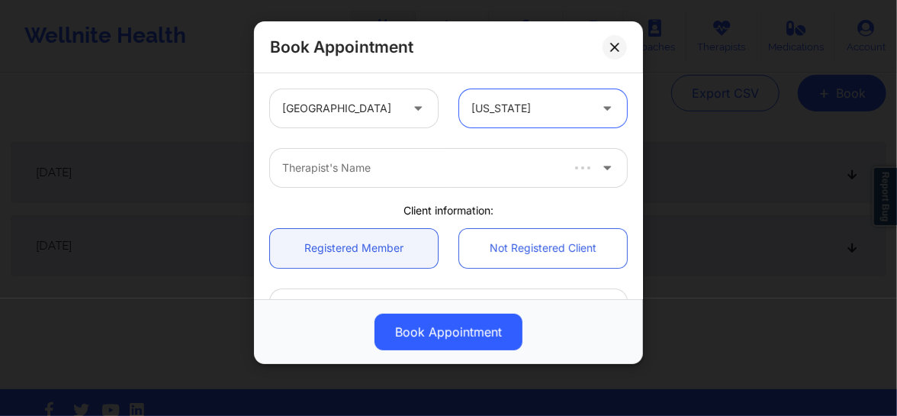
click at [390, 175] on div at bounding box center [420, 168] width 276 height 18
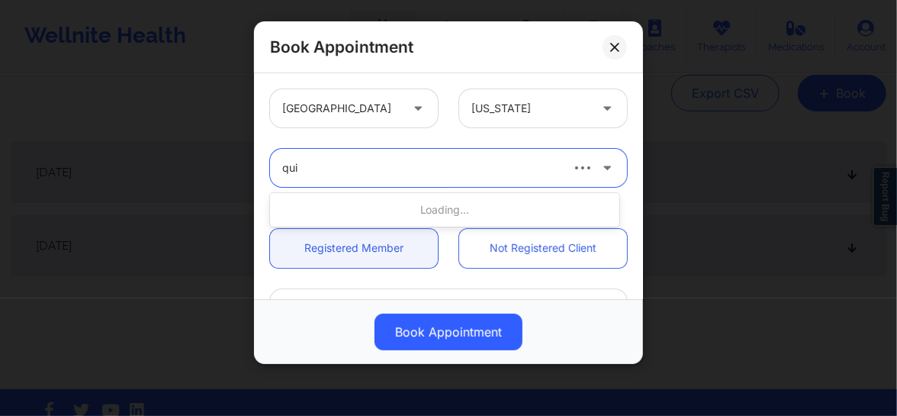
type input "quis"
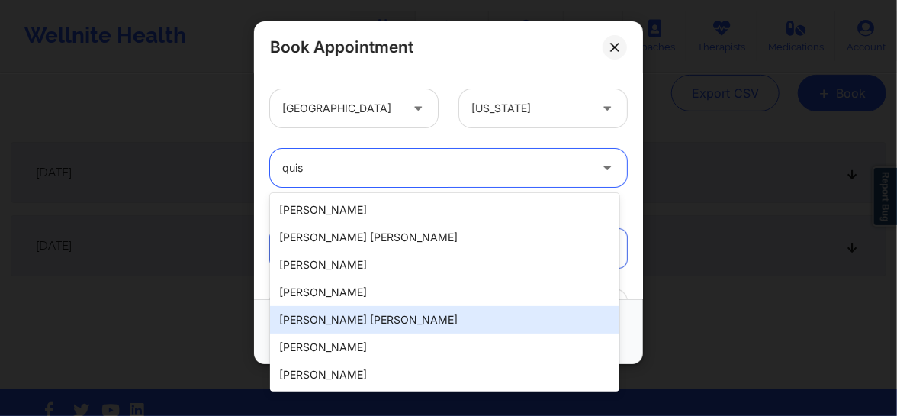
click at [371, 322] on div "[PERSON_NAME] [PERSON_NAME]" at bounding box center [444, 319] width 349 height 27
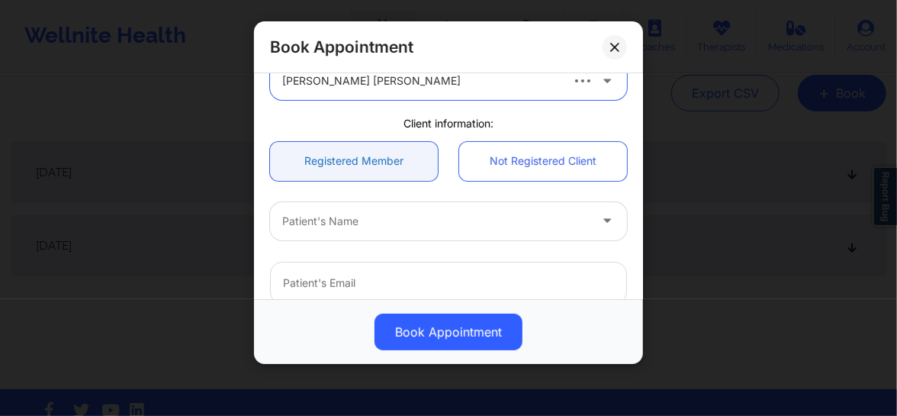
scroll to position [150, 0]
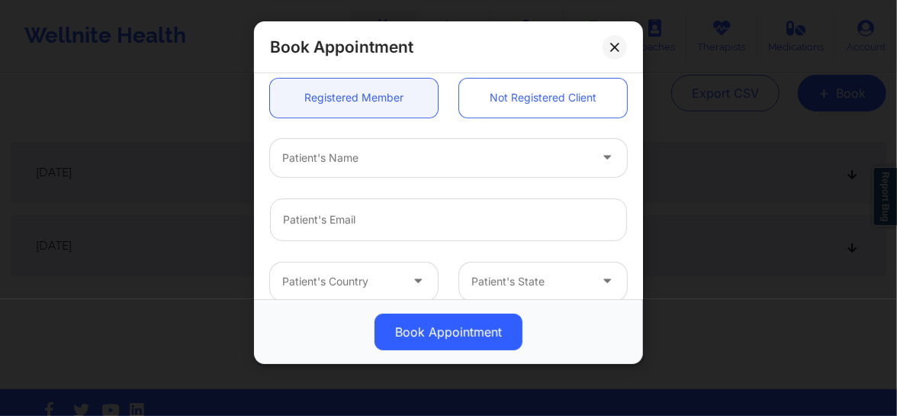
click at [343, 161] on div at bounding box center [435, 158] width 307 height 18
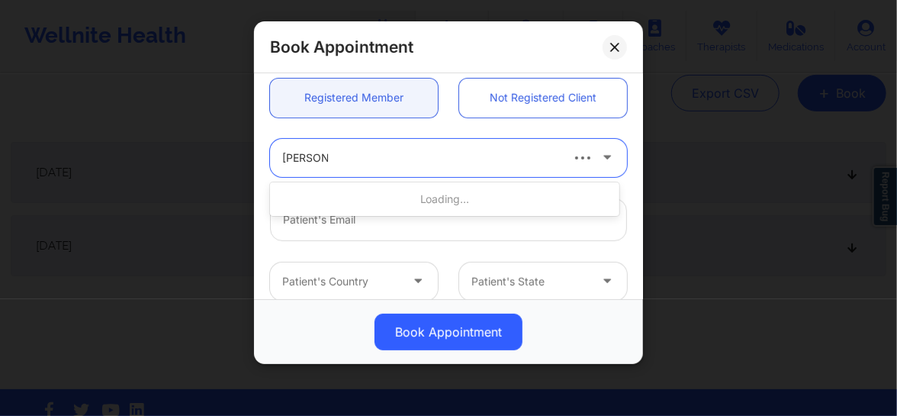
type input "[PERSON_NAME]"
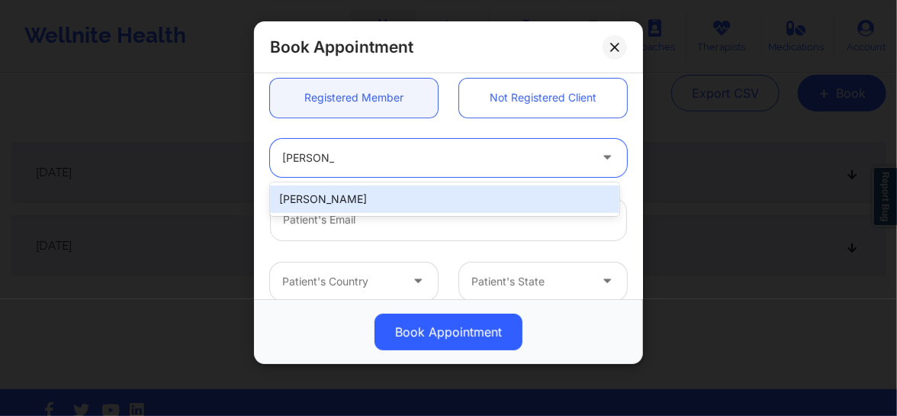
click at [321, 198] on div "[PERSON_NAME]" at bounding box center [444, 198] width 349 height 27
type input "[EMAIL_ADDRESS][DOMAIN_NAME]"
type input "[PHONE_NUMBER]"
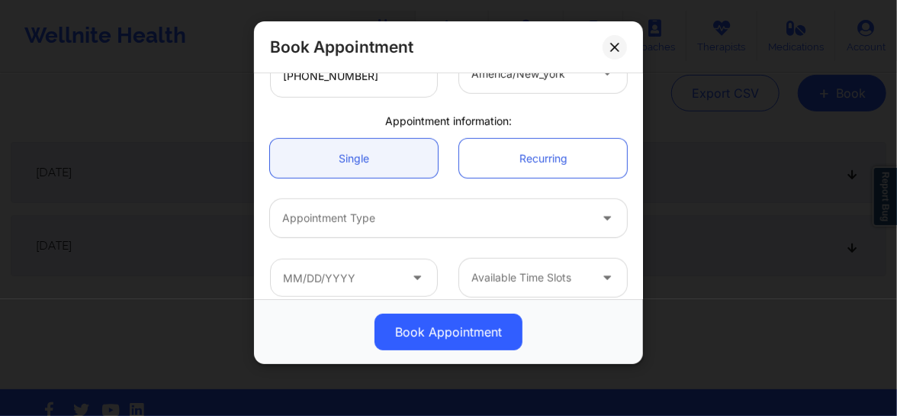
scroll to position [430, 0]
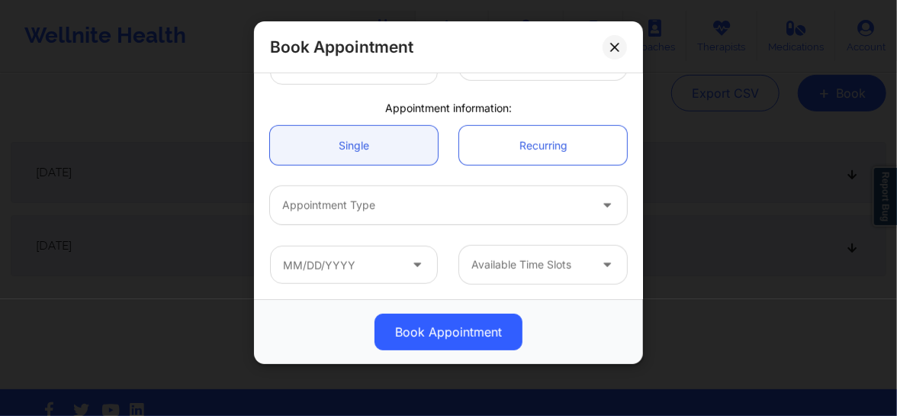
click at [365, 213] on div at bounding box center [435, 205] width 307 height 18
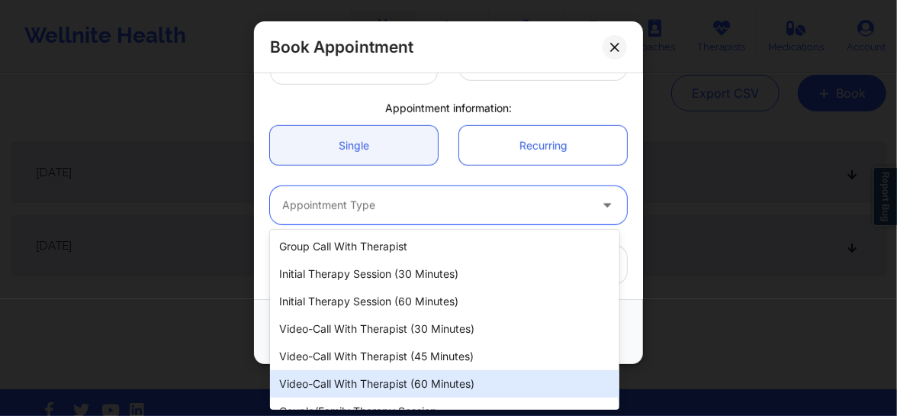
click at [378, 385] on div "Video-Call with Therapist (60 minutes)" at bounding box center [444, 383] width 349 height 27
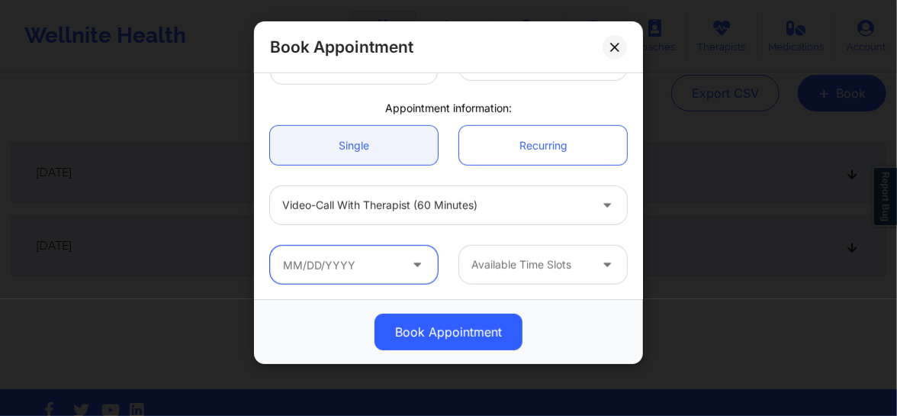
click at [381, 278] on input "text" at bounding box center [354, 265] width 168 height 38
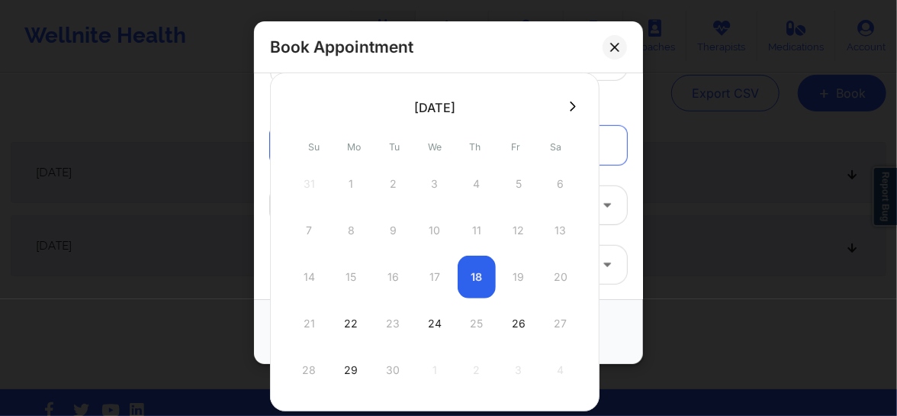
click at [565, 110] on button at bounding box center [572, 106] width 15 height 13
click at [434, 361] on div "29" at bounding box center [435, 369] width 38 height 43
type input "[DATE]"
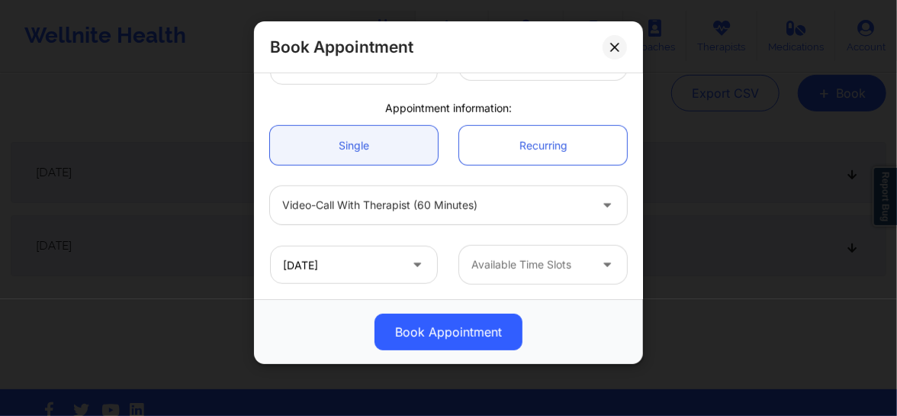
click at [520, 264] on div at bounding box center [529, 264] width 117 height 18
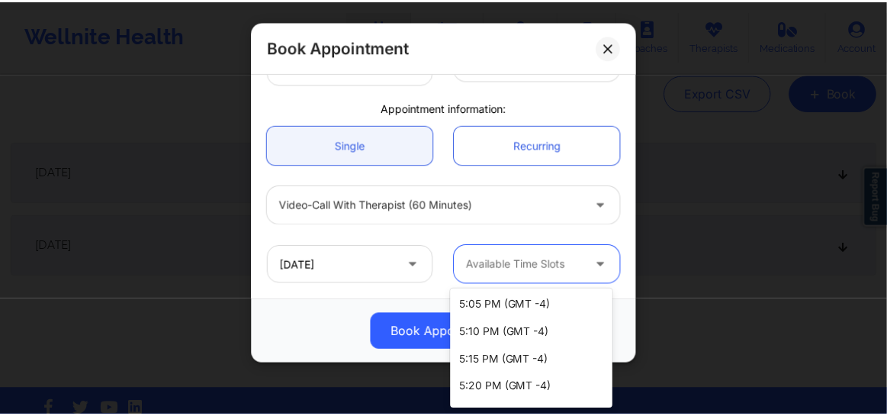
scroll to position [1313, 0]
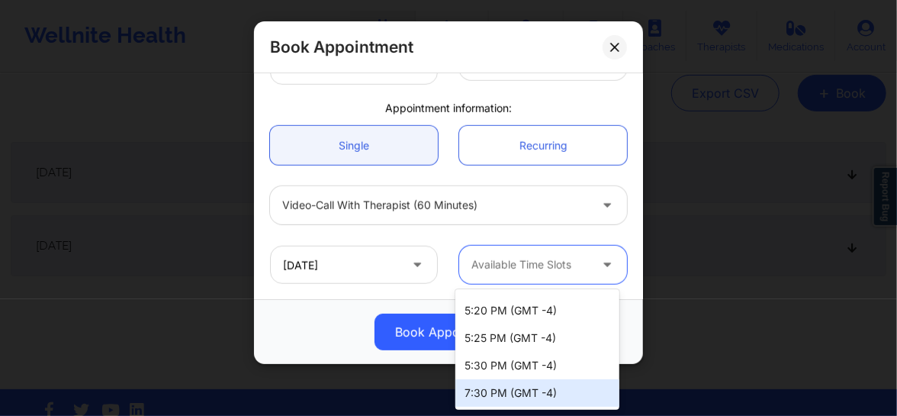
click at [497, 390] on div "7:30 PM (GMT -4)" at bounding box center [537, 392] width 164 height 27
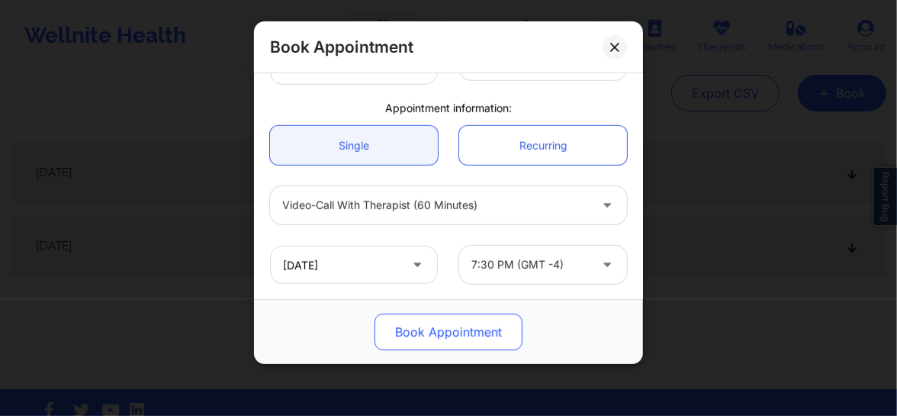
click at [474, 339] on button "Book Appointment" at bounding box center [448, 331] width 148 height 37
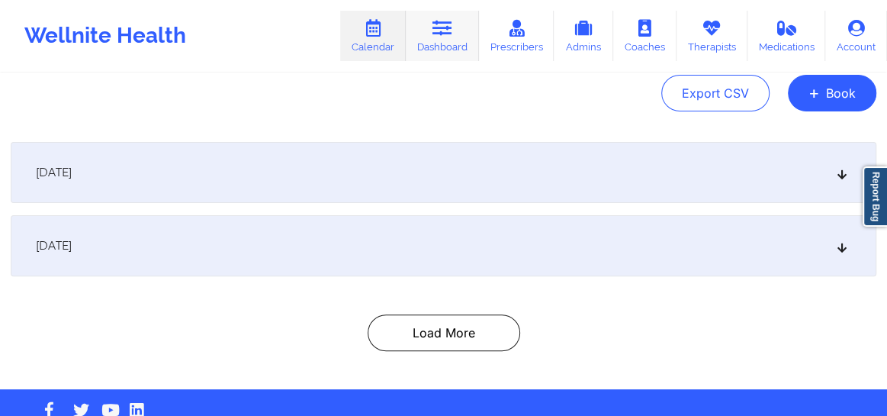
click at [454, 51] on link "Dashboard" at bounding box center [442, 36] width 73 height 50
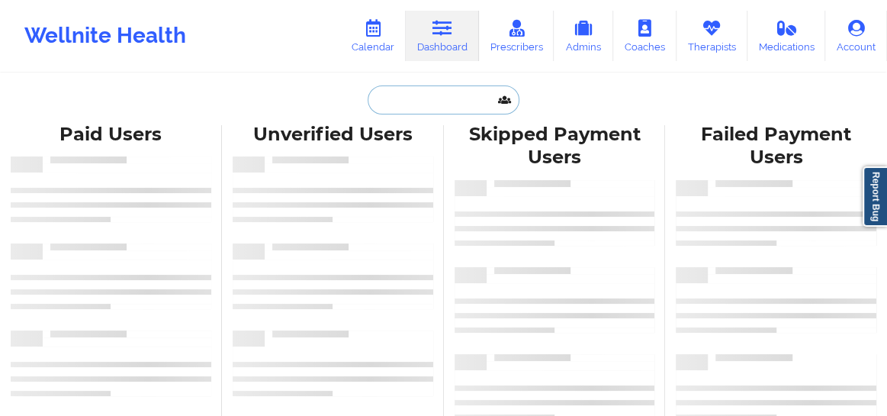
click at [405, 102] on input "text" at bounding box center [443, 99] width 151 height 29
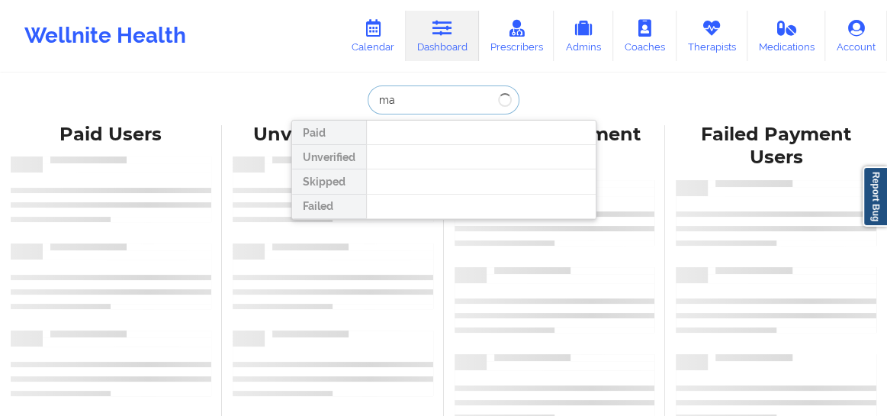
type input "m"
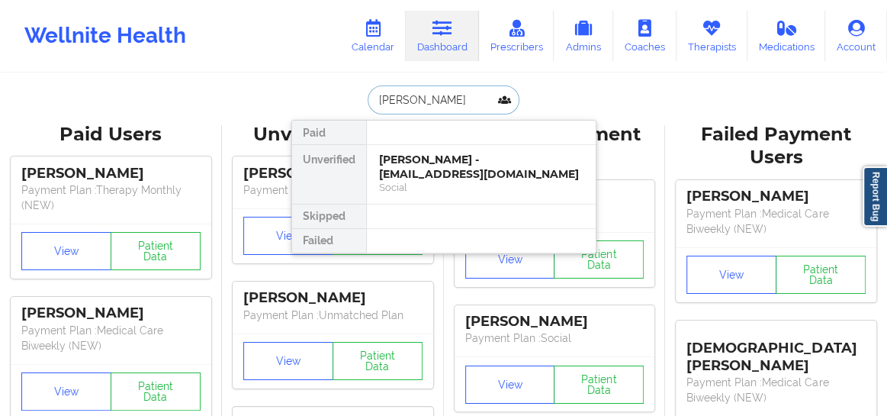
type input "[PERSON_NAME]"
click at [409, 172] on div "[PERSON_NAME] - [EMAIL_ADDRESS][DOMAIN_NAME]" at bounding box center [481, 167] width 204 height 28
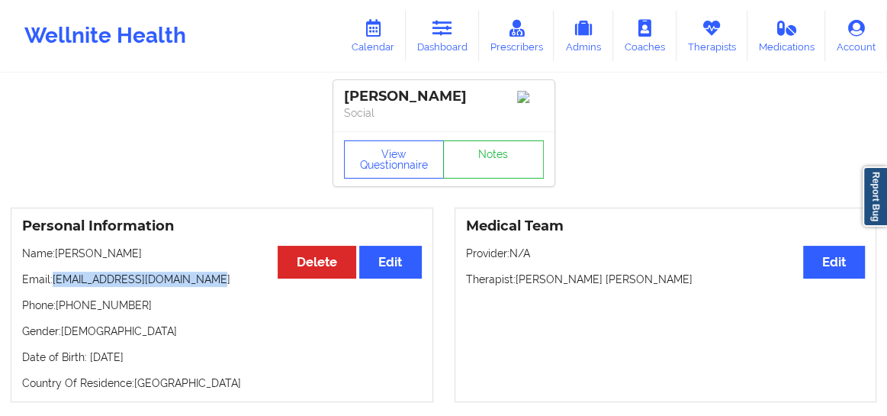
drag, startPoint x: 203, startPoint y: 282, endPoint x: 56, endPoint y: 282, distance: 147.2
click at [56, 282] on p "Email: [EMAIL_ADDRESS][DOMAIN_NAME]" at bounding box center [222, 278] width 400 height 15
copy p "[EMAIL_ADDRESS][DOMAIN_NAME]"
click at [388, 36] on link "Calendar" at bounding box center [373, 36] width 66 height 50
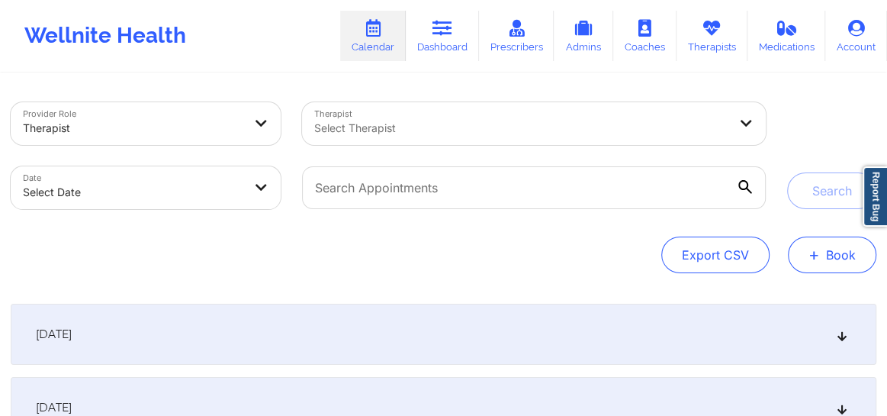
click at [817, 252] on span "+" at bounding box center [813, 254] width 11 height 8
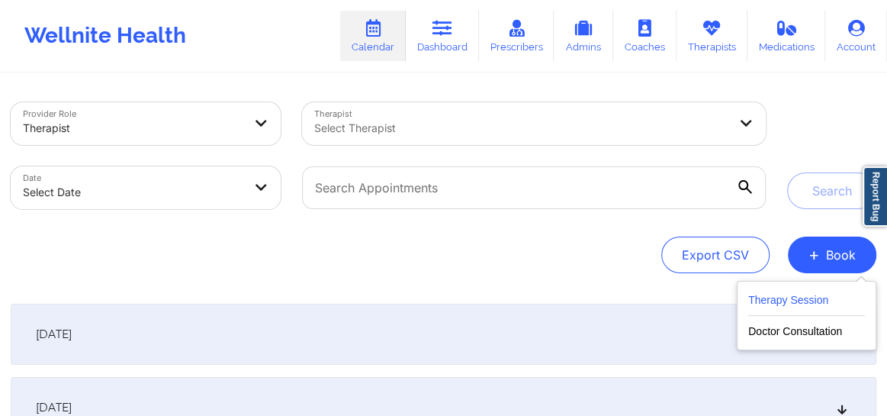
click at [776, 305] on button "Therapy Session" at bounding box center [806, 303] width 117 height 25
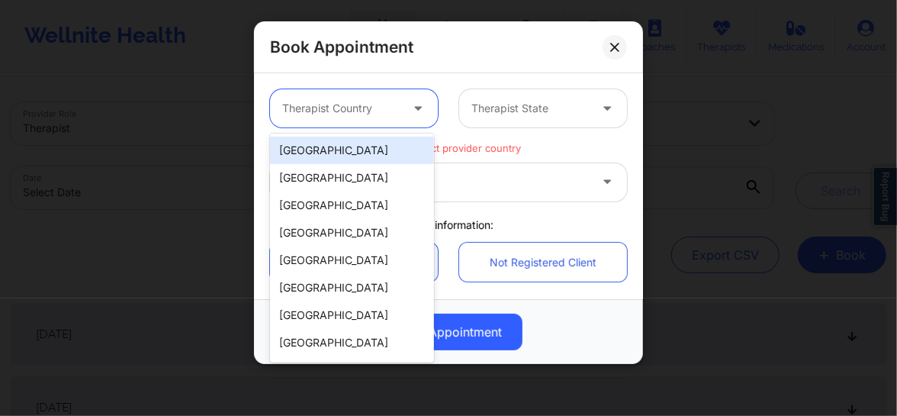
click at [336, 122] on div "Therapist Country" at bounding box center [335, 108] width 131 height 38
click at [306, 153] on div "[GEOGRAPHIC_DATA]" at bounding box center [352, 149] width 164 height 27
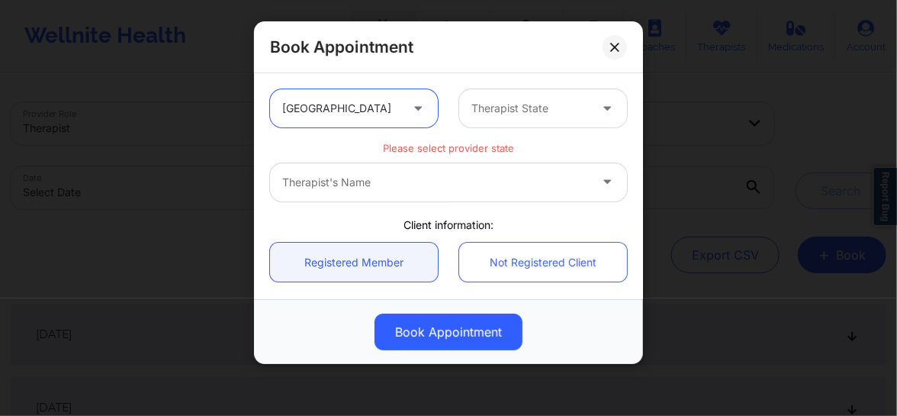
click at [515, 115] on div at bounding box center [529, 108] width 117 height 18
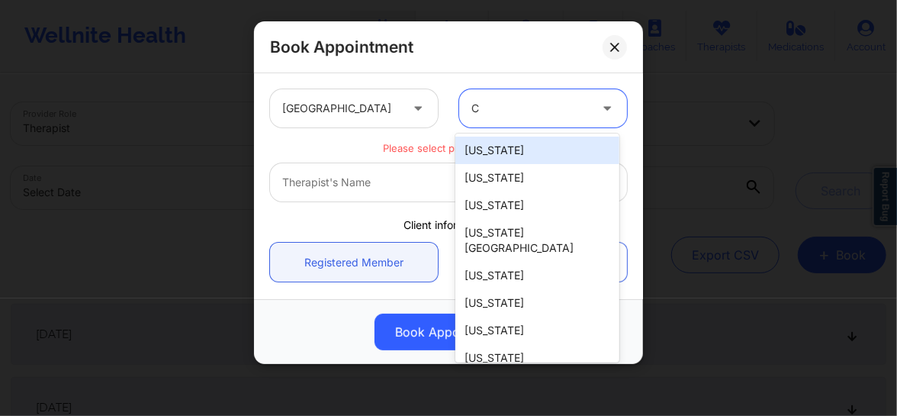
type input "CA"
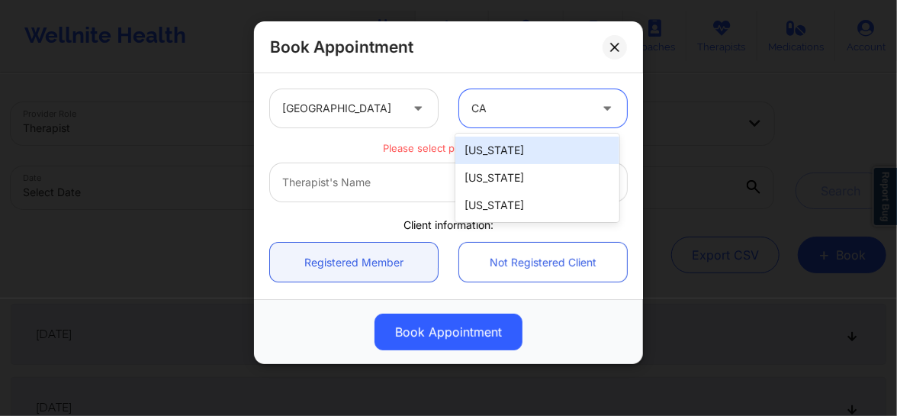
click at [484, 148] on div "[US_STATE]" at bounding box center [537, 149] width 164 height 27
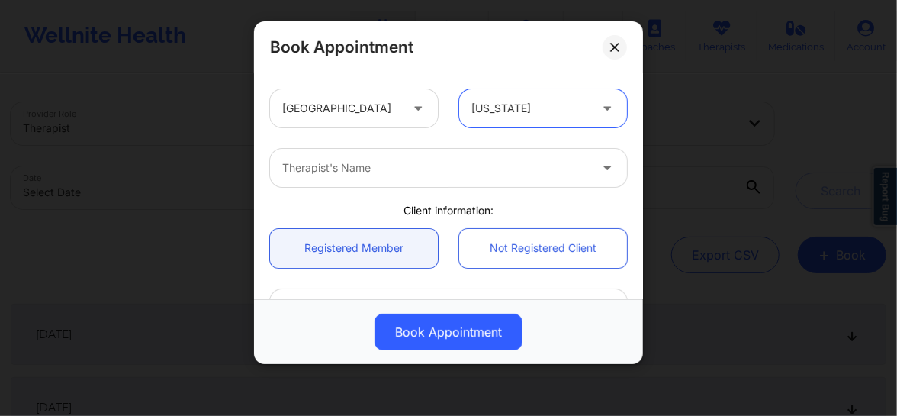
click at [378, 175] on div at bounding box center [435, 168] width 307 height 18
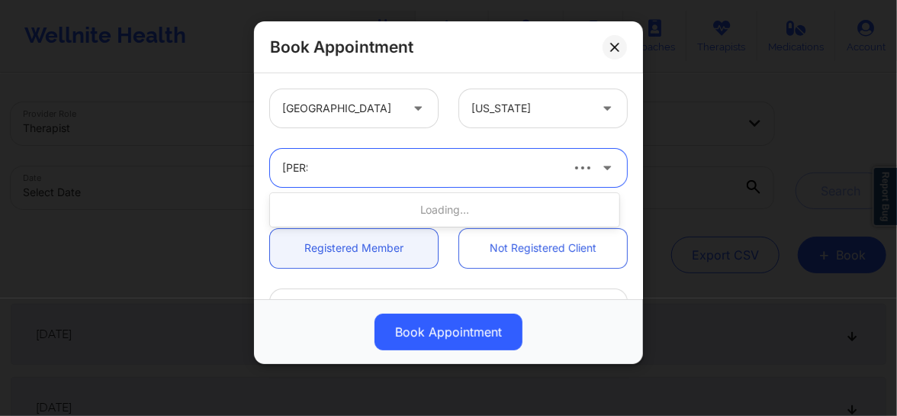
type input "Quisha"
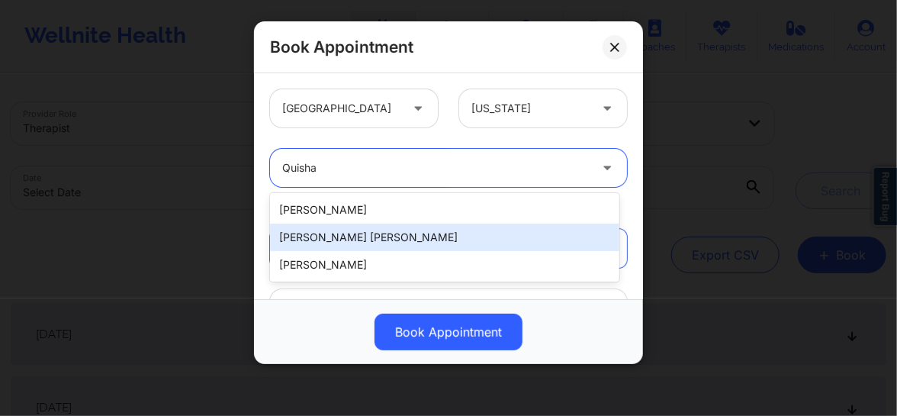
click at [346, 236] on div "[PERSON_NAME] [PERSON_NAME]" at bounding box center [444, 236] width 349 height 27
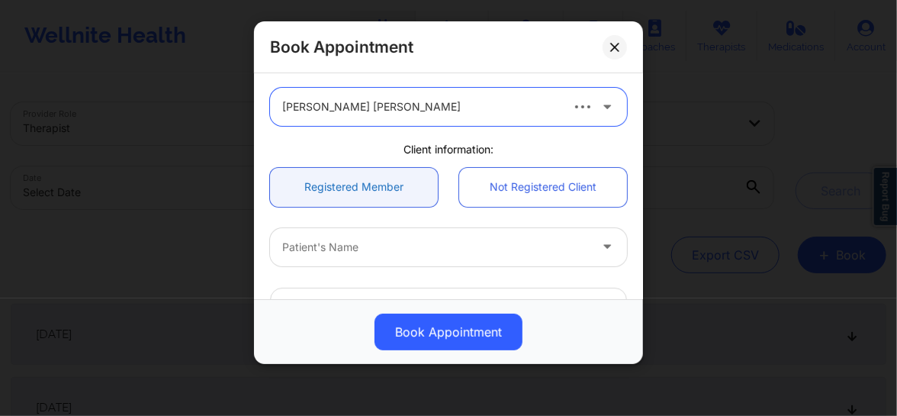
scroll to position [69, 0]
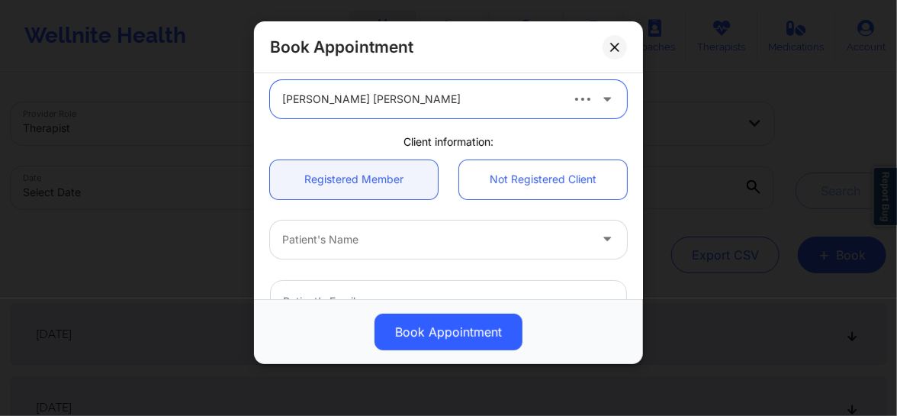
click at [381, 236] on div at bounding box center [435, 239] width 307 height 18
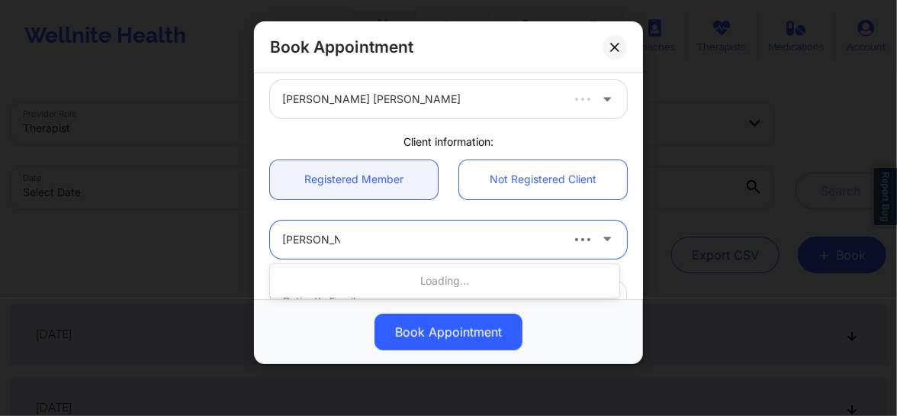
type input "mary A roche"
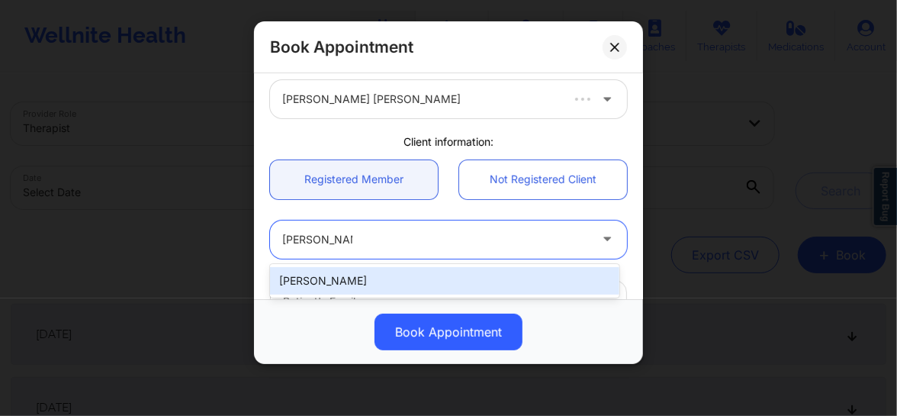
click at [355, 278] on div "[PERSON_NAME]" at bounding box center [444, 280] width 349 height 27
type input "goldleafframing@hotmail.com"
type input "+15136598099"
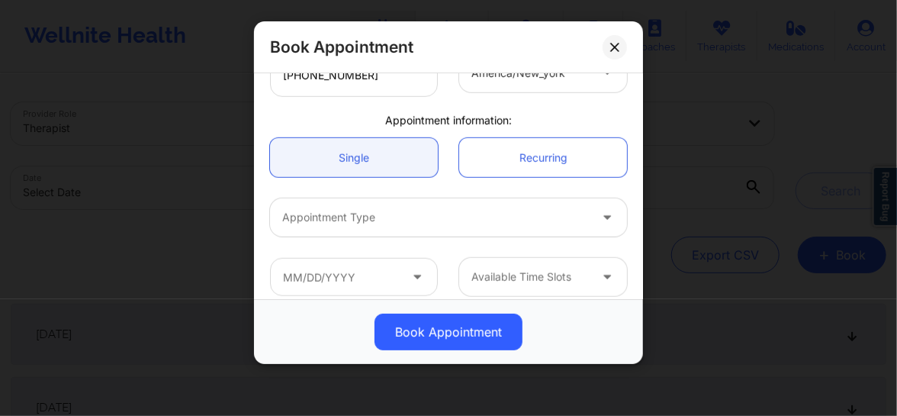
scroll to position [430, 0]
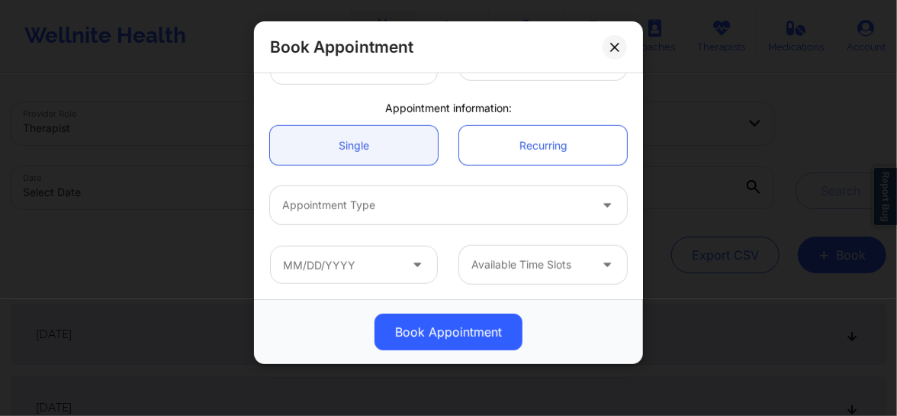
click at [366, 198] on div at bounding box center [435, 205] width 307 height 18
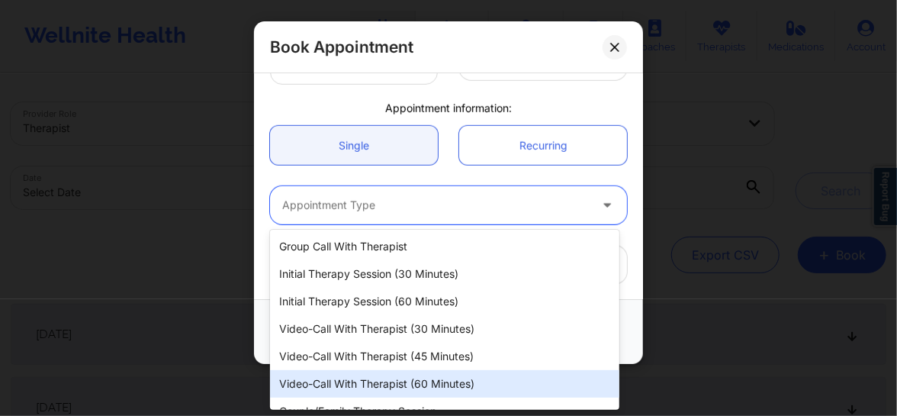
click at [406, 374] on div "Video-Call with Therapist (60 minutes)" at bounding box center [444, 383] width 349 height 27
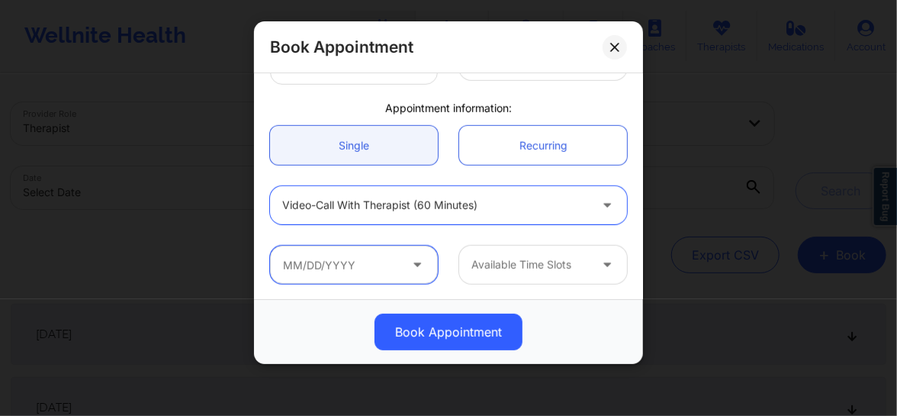
click at [347, 261] on input "text" at bounding box center [354, 265] width 168 height 38
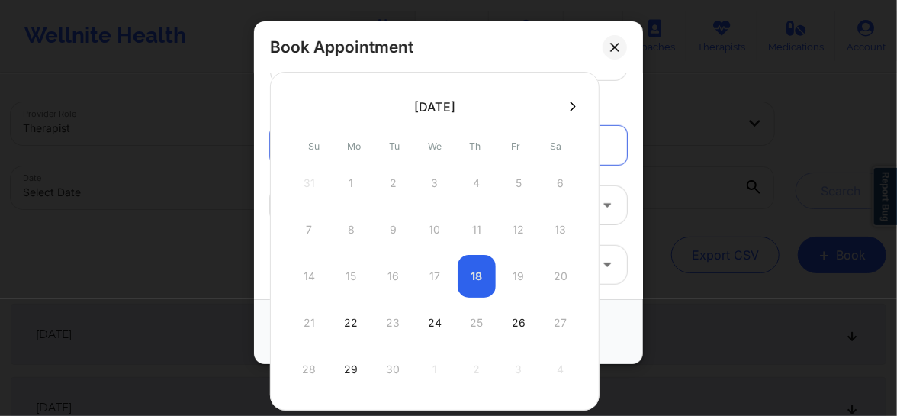
click at [570, 107] on icon at bounding box center [573, 106] width 6 height 11
click at [433, 370] on div "29" at bounding box center [435, 369] width 38 height 43
type input "10/29/2025"
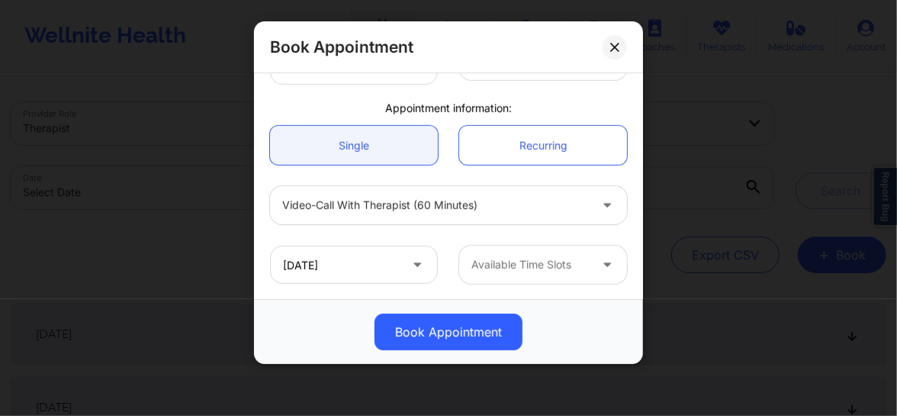
click at [544, 262] on div at bounding box center [529, 264] width 117 height 18
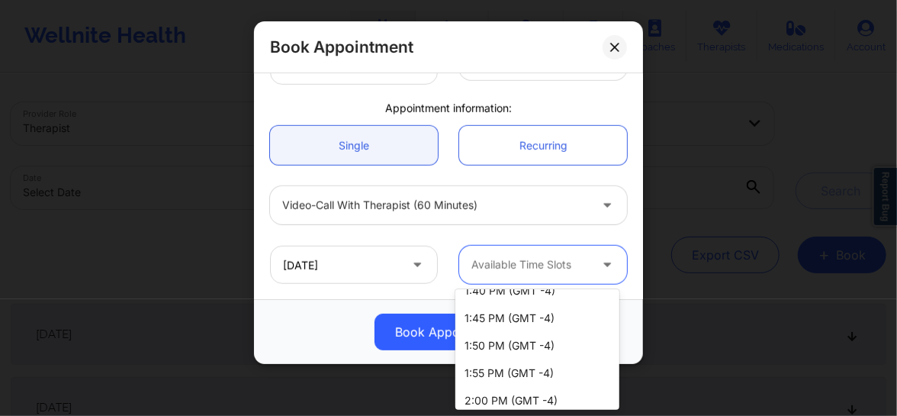
scroll to position [1807, 0]
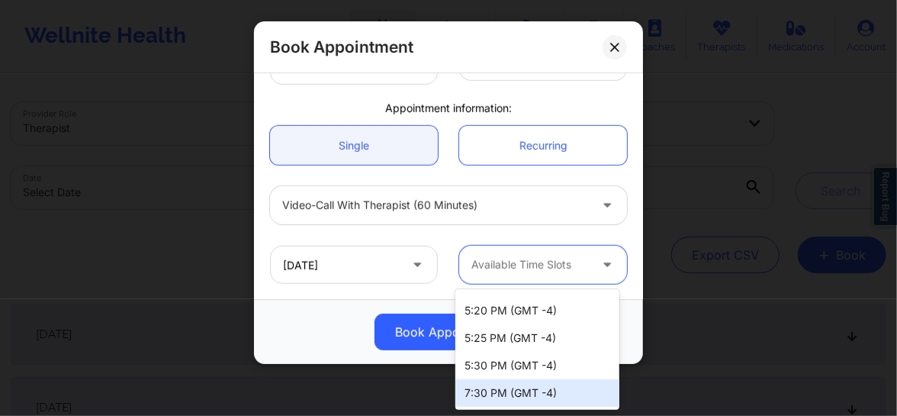
click at [503, 390] on div "7:30 PM (GMT -4)" at bounding box center [537, 392] width 164 height 27
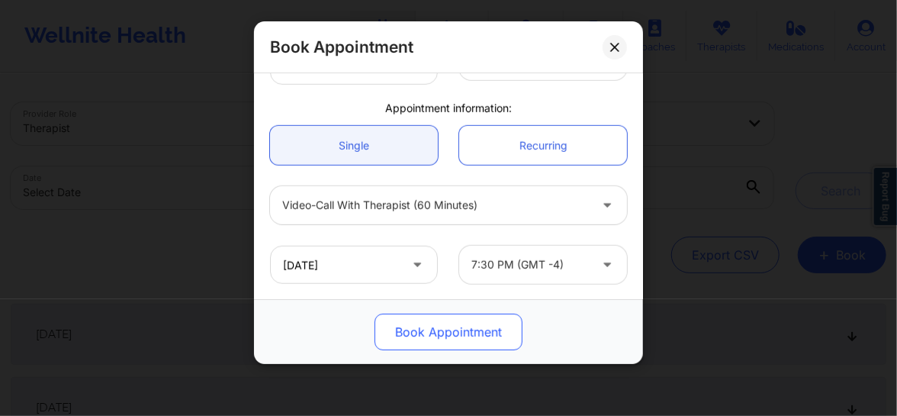
click at [480, 329] on button "Book Appointment" at bounding box center [448, 331] width 148 height 37
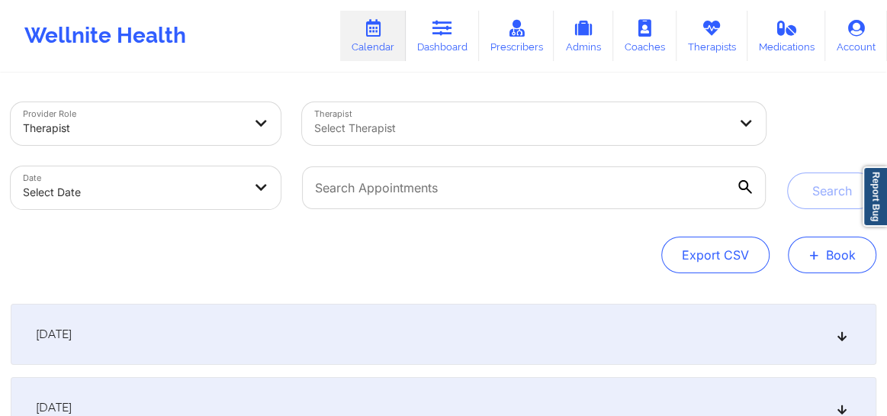
click at [838, 253] on button "+ Book" at bounding box center [832, 254] width 88 height 37
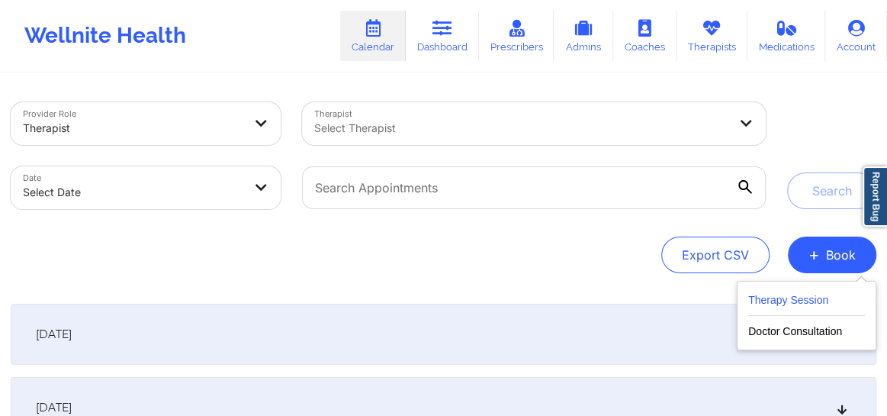
click at [814, 309] on button "Therapy Session" at bounding box center [806, 303] width 117 height 25
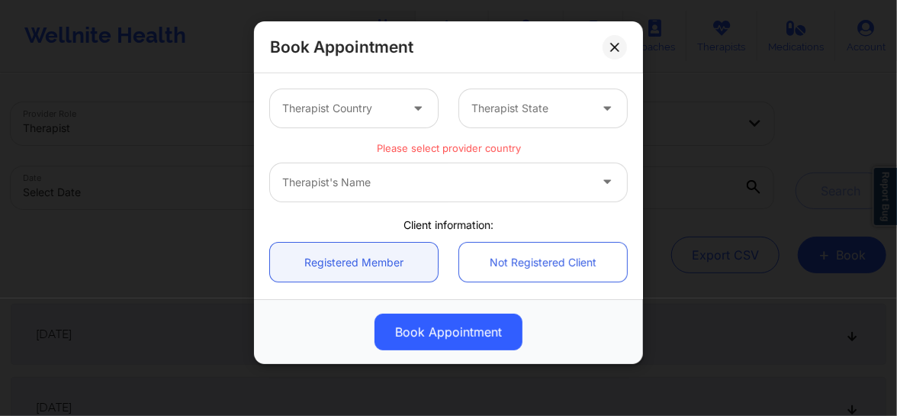
click at [358, 107] on div at bounding box center [340, 108] width 117 height 18
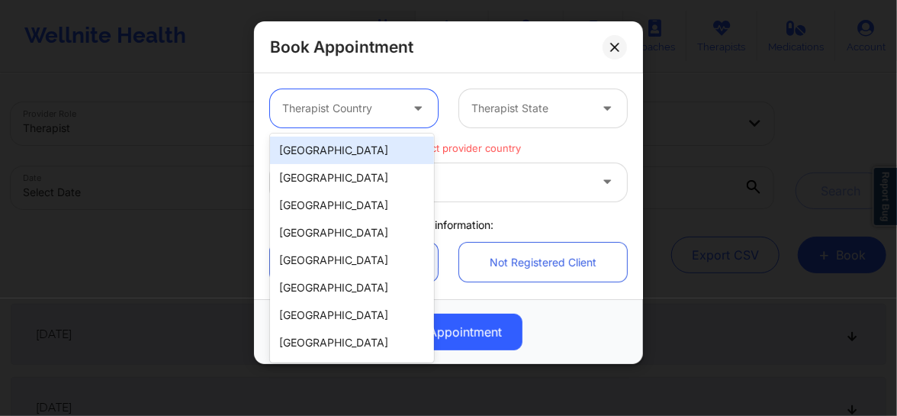
click at [333, 159] on div "[GEOGRAPHIC_DATA]" at bounding box center [352, 149] width 164 height 27
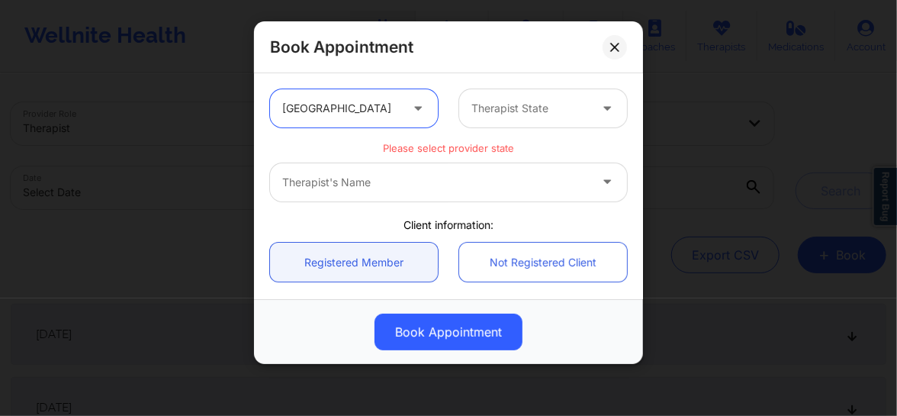
click at [520, 113] on div at bounding box center [529, 108] width 117 height 18
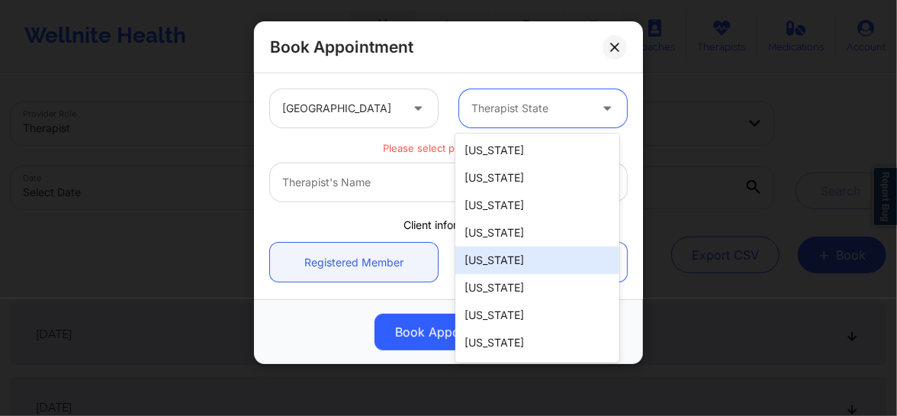
click at [488, 256] on div "[US_STATE]" at bounding box center [537, 259] width 164 height 27
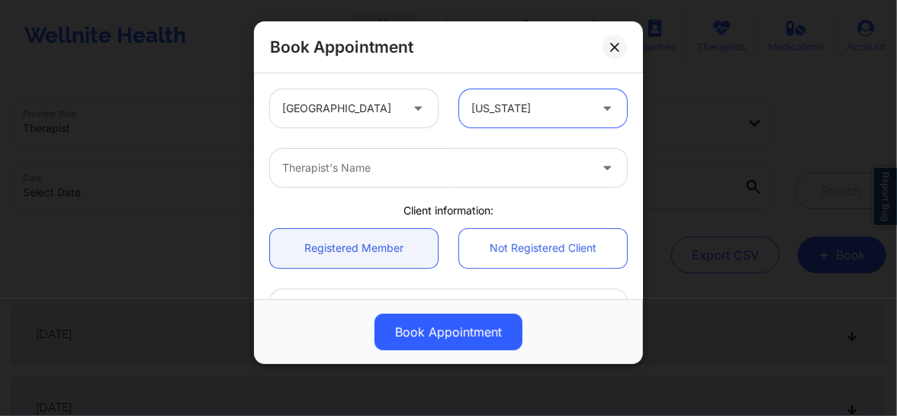
click at [350, 175] on div at bounding box center [435, 168] width 307 height 18
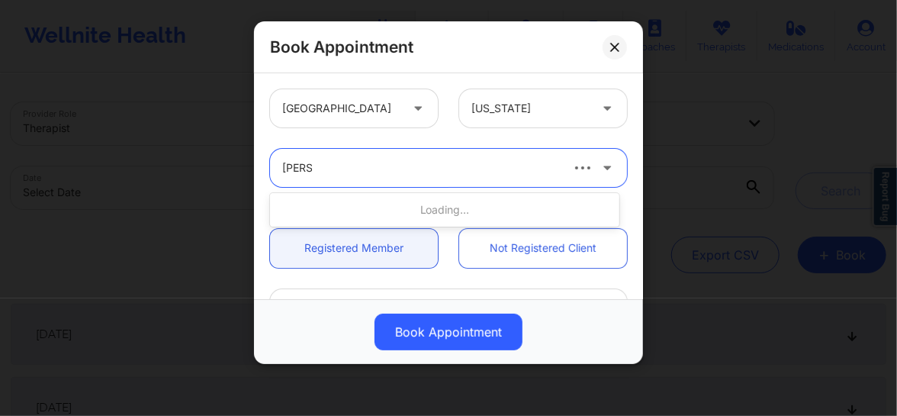
type input "quisha"
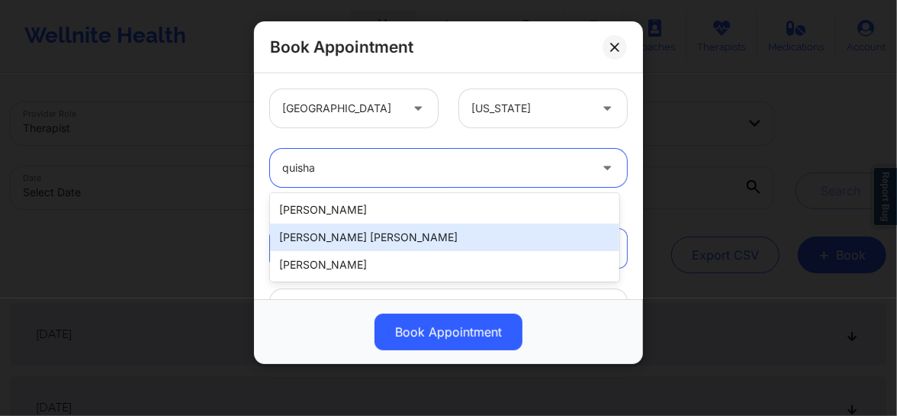
click at [350, 236] on div "[PERSON_NAME] [PERSON_NAME]" at bounding box center [444, 236] width 349 height 27
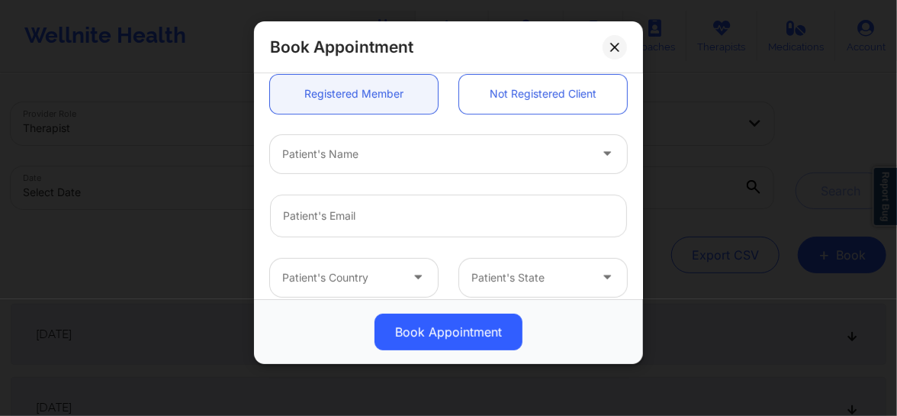
scroll to position [150, 0]
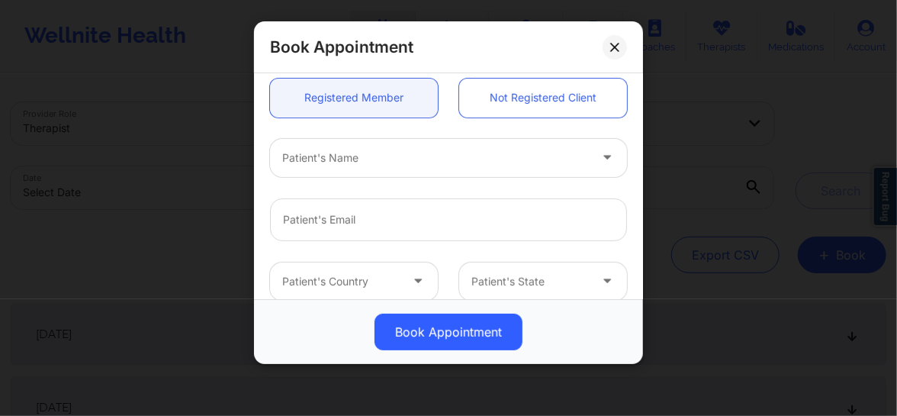
click at [397, 166] on div "Patient's Name" at bounding box center [430, 158] width 320 height 38
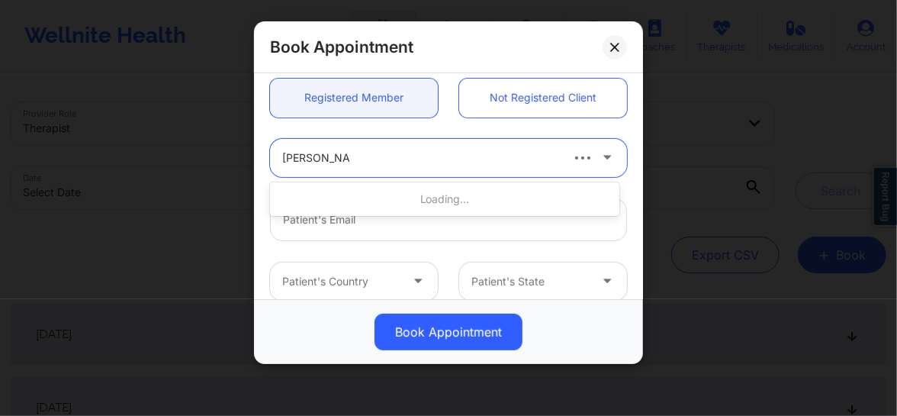
type input "[PERSON_NAME]"
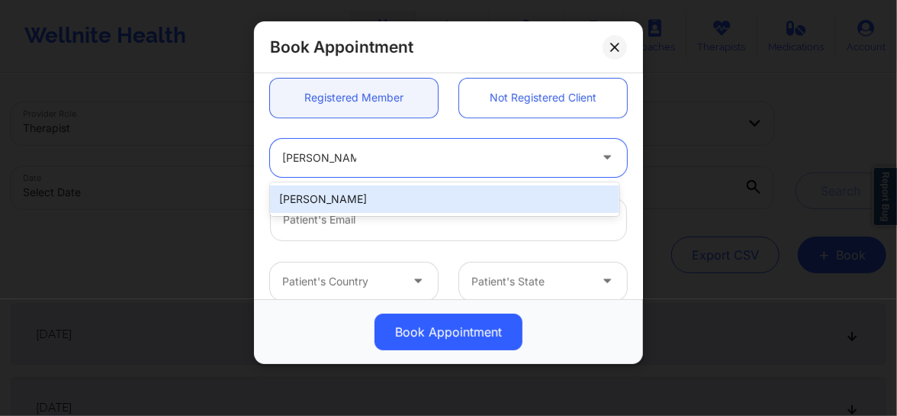
click at [376, 183] on div "[PERSON_NAME]" at bounding box center [444, 199] width 349 height 34
click at [377, 198] on div "[PERSON_NAME]" at bounding box center [444, 198] width 349 height 27
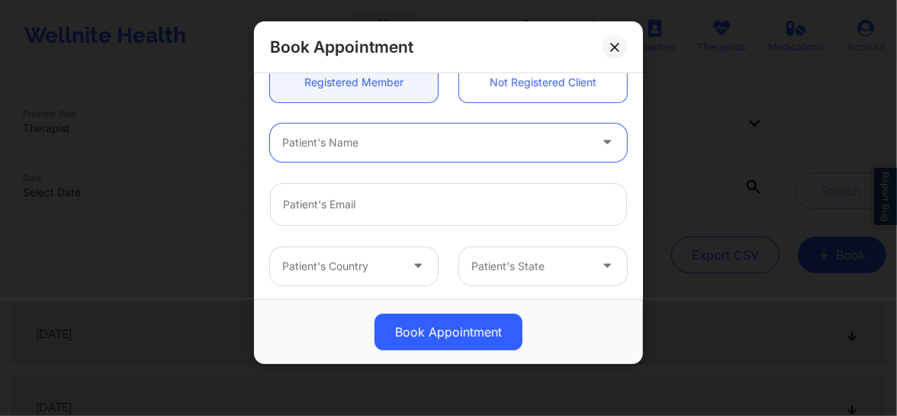
scroll to position [127, 0]
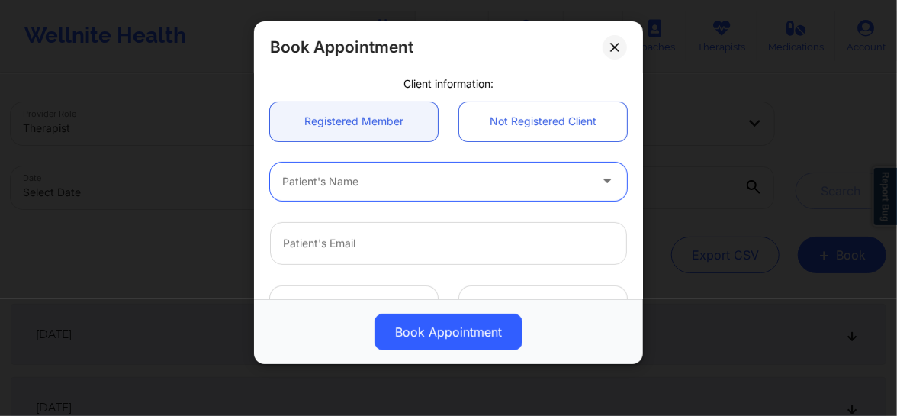
click at [340, 178] on div at bounding box center [435, 181] width 307 height 18
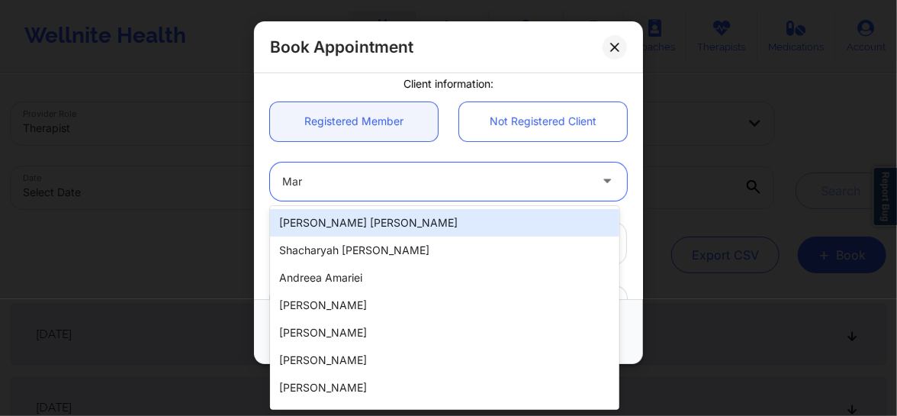
type input "Mary"
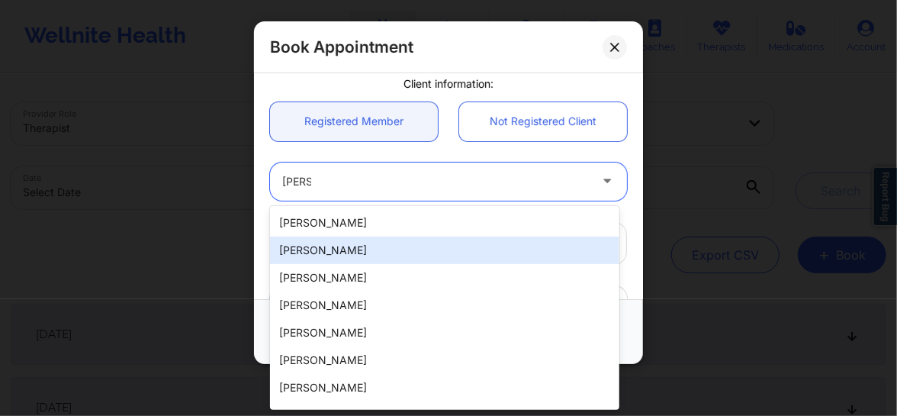
click at [299, 251] on div "[PERSON_NAME]" at bounding box center [444, 249] width 349 height 27
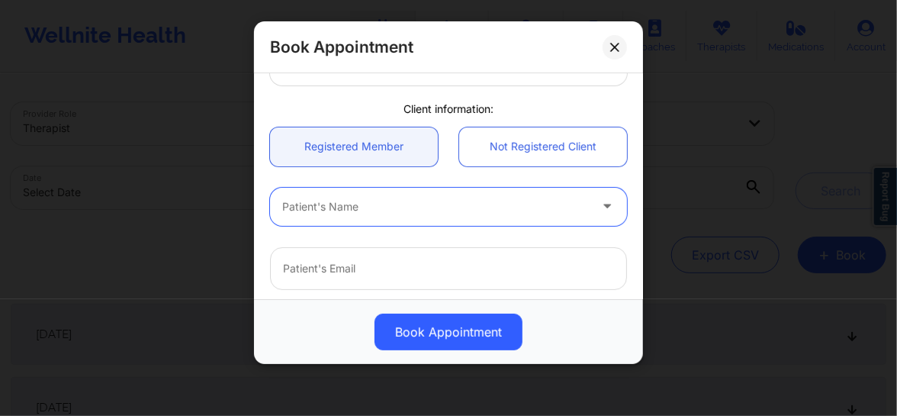
scroll to position [173, 0]
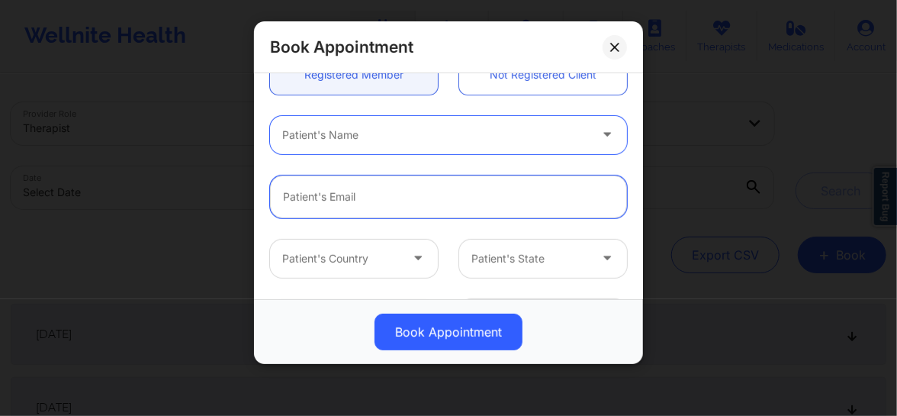
click at [354, 208] on input "email" at bounding box center [448, 196] width 357 height 43
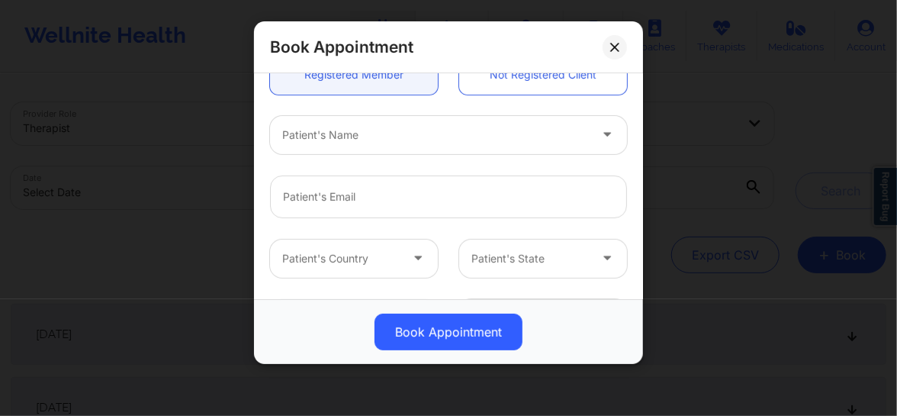
click at [323, 134] on div at bounding box center [435, 135] width 307 height 18
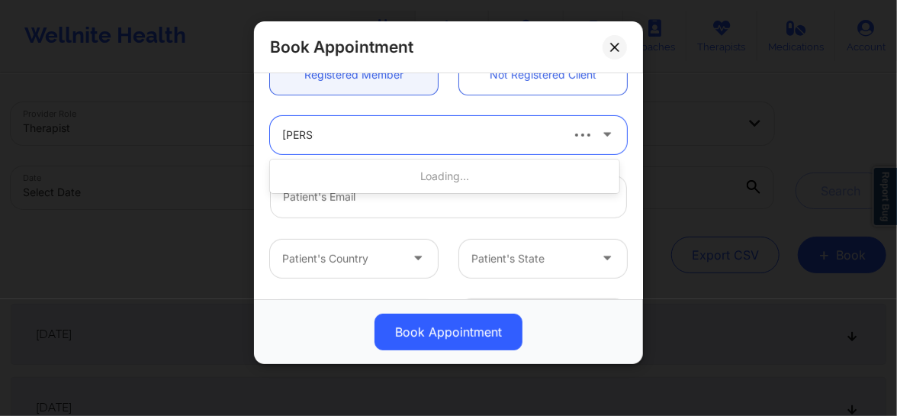
type input "mary A"
type input "[EMAIL_ADDRESS][DOMAIN_NAME]"
type input "+15136598099"
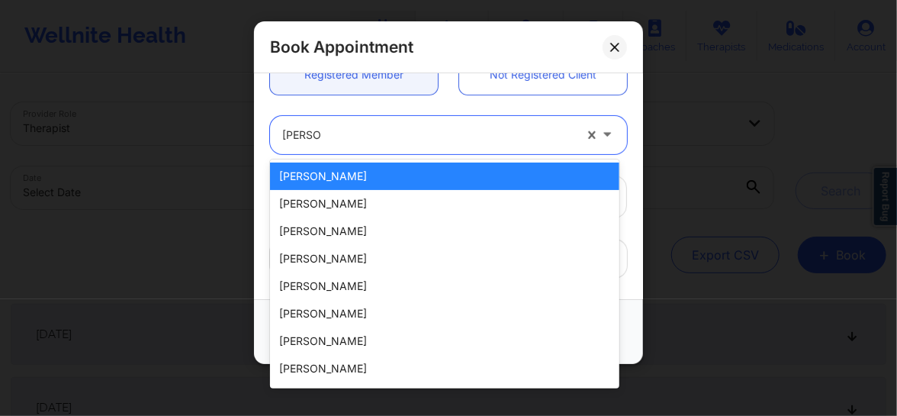
click at [353, 175] on div "[PERSON_NAME]" at bounding box center [444, 175] width 349 height 27
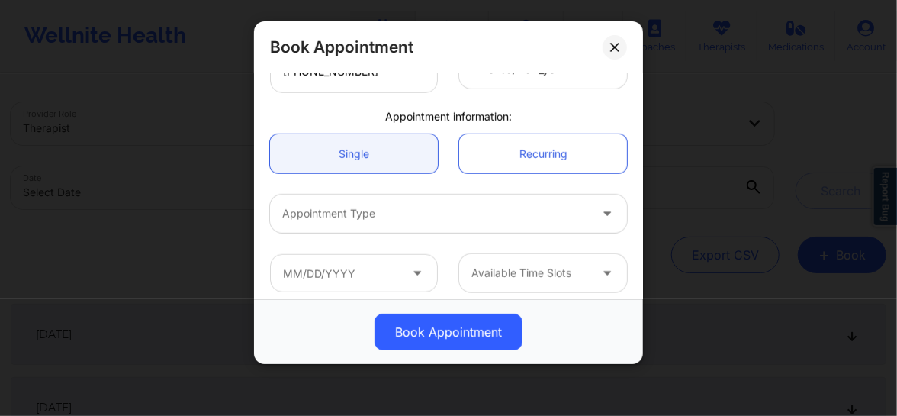
scroll to position [430, 0]
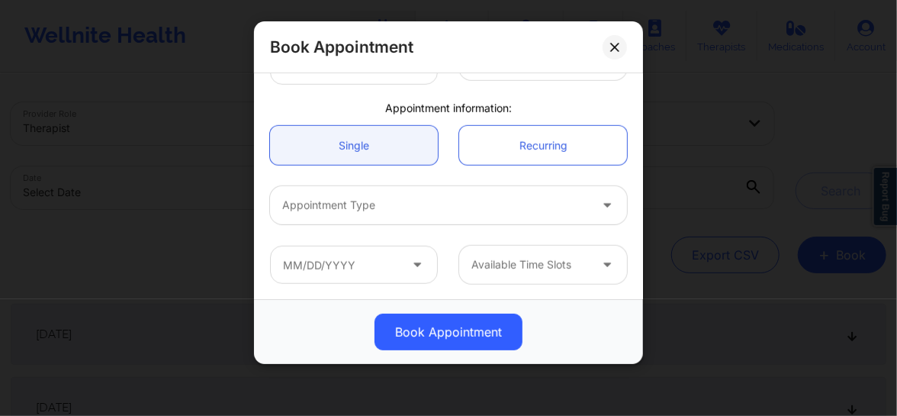
click at [387, 212] on div at bounding box center [435, 205] width 307 height 18
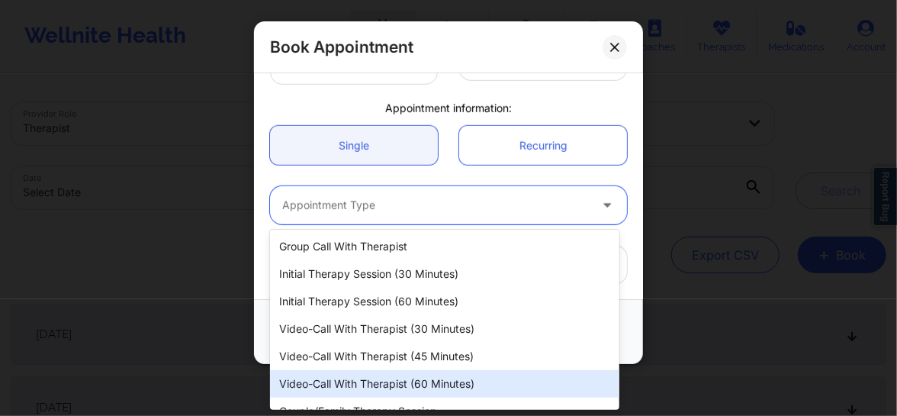
click at [374, 371] on div "Video-Call with Therapist (60 minutes)" at bounding box center [444, 383] width 349 height 27
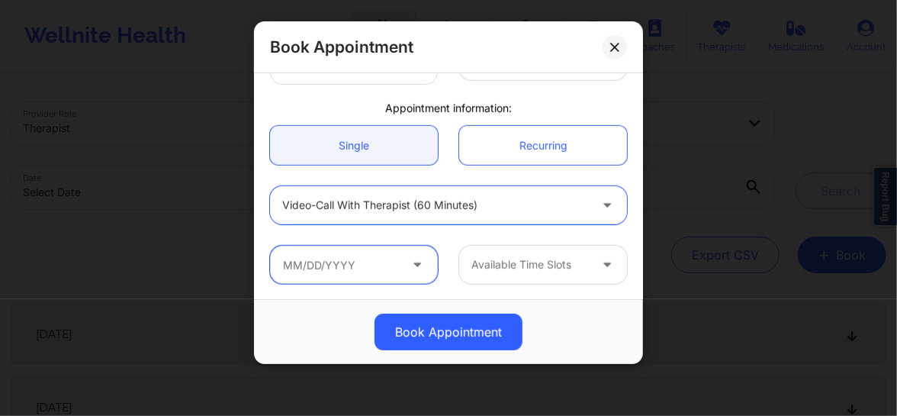
click at [399, 266] on input "text" at bounding box center [354, 265] width 168 height 38
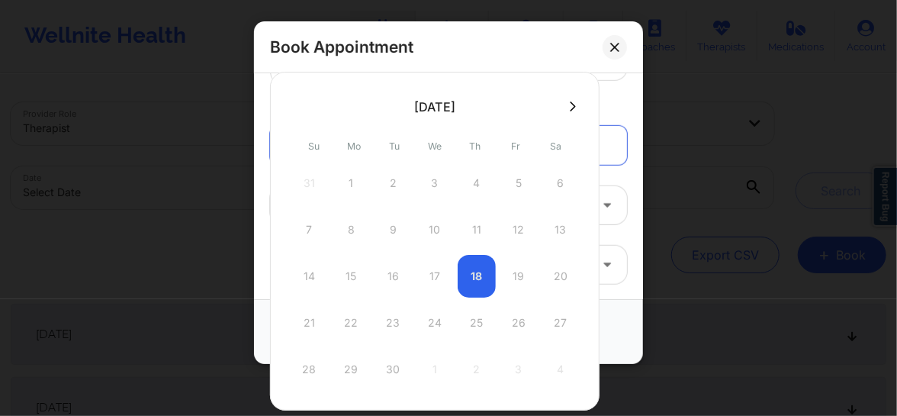
click at [565, 100] on button at bounding box center [572, 106] width 15 height 13
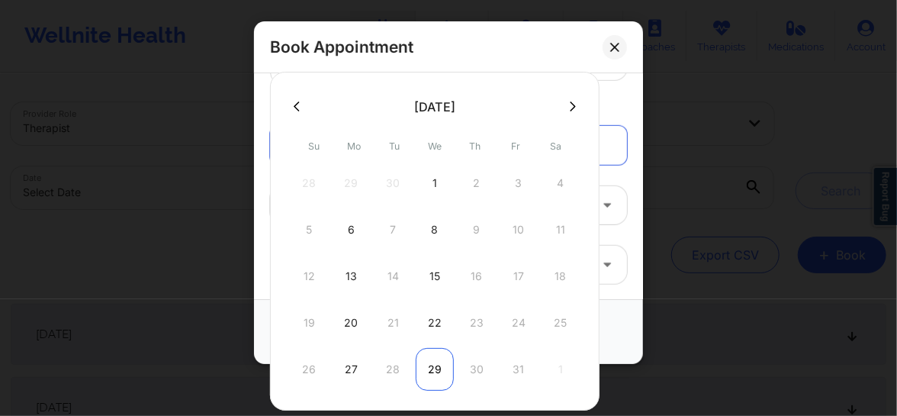
click at [430, 363] on div "29" at bounding box center [435, 369] width 38 height 43
type input "[DATE]"
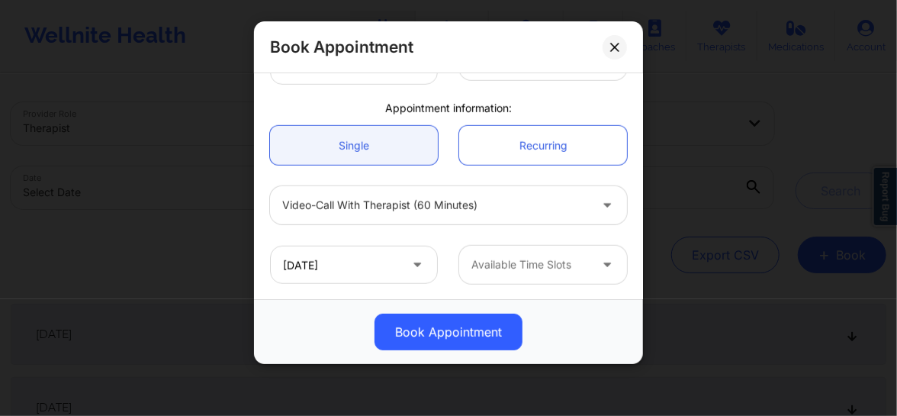
click at [526, 268] on div at bounding box center [529, 264] width 117 height 18
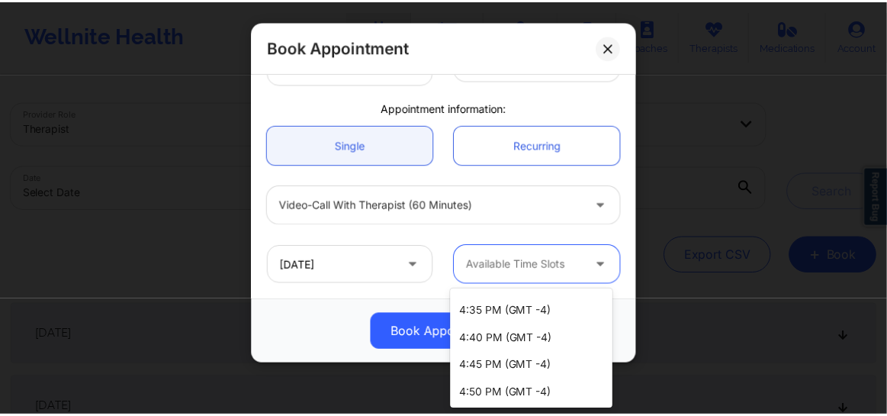
scroll to position [1807, 0]
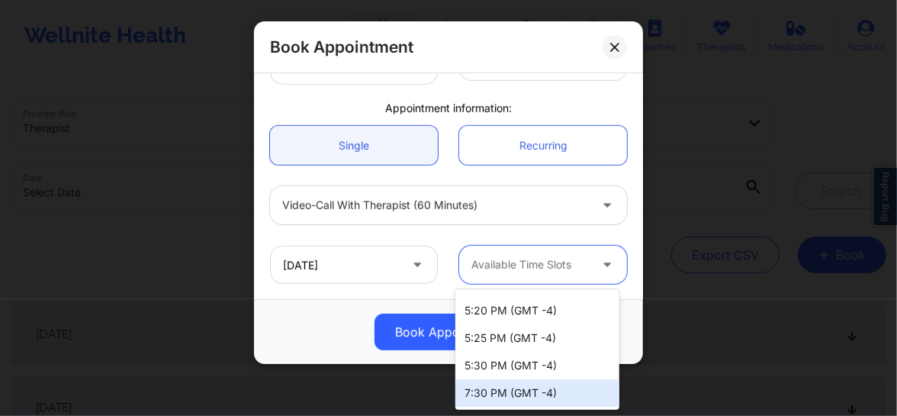
click at [509, 390] on div "7:30 PM (GMT -4)" at bounding box center [537, 392] width 164 height 27
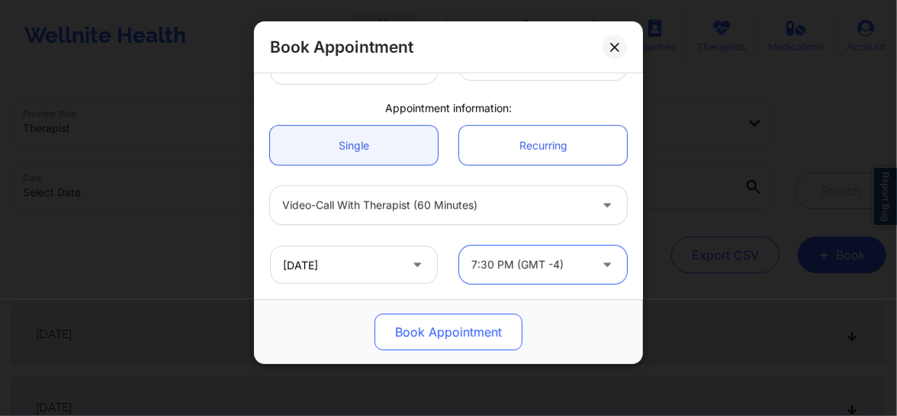
click at [459, 339] on button "Book Appointment" at bounding box center [448, 331] width 148 height 37
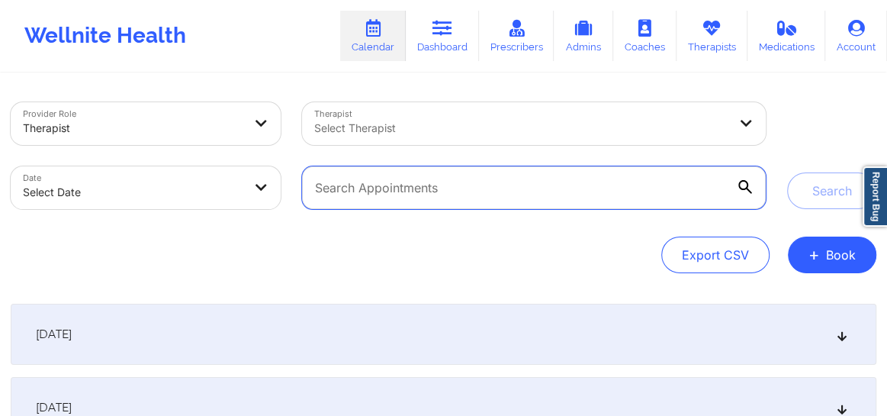
click at [476, 190] on input "text" at bounding box center [534, 187] width 464 height 43
paste input "[EMAIL_ADDRESS][DOMAIN_NAME]"
type input "[EMAIL_ADDRESS][DOMAIN_NAME]"
click at [787, 172] on button "Search" at bounding box center [831, 190] width 89 height 37
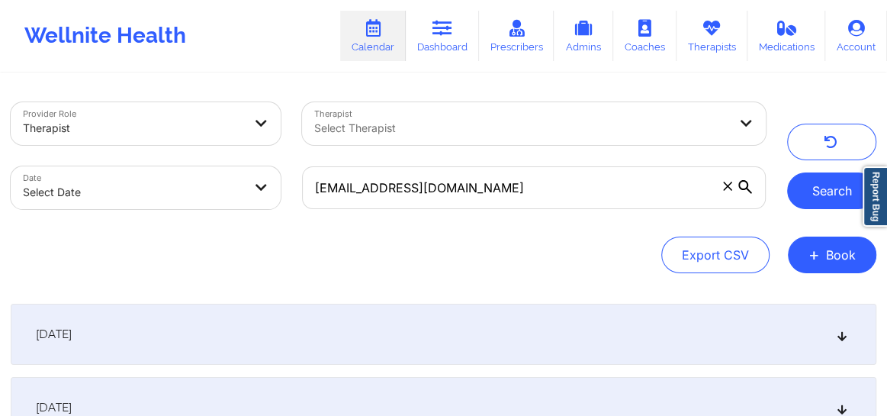
click at [818, 207] on button "Search" at bounding box center [831, 190] width 89 height 37
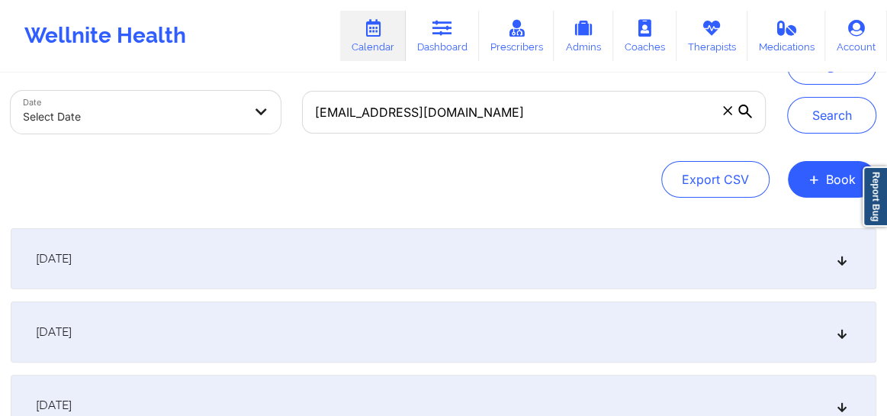
scroll to position [92, 0]
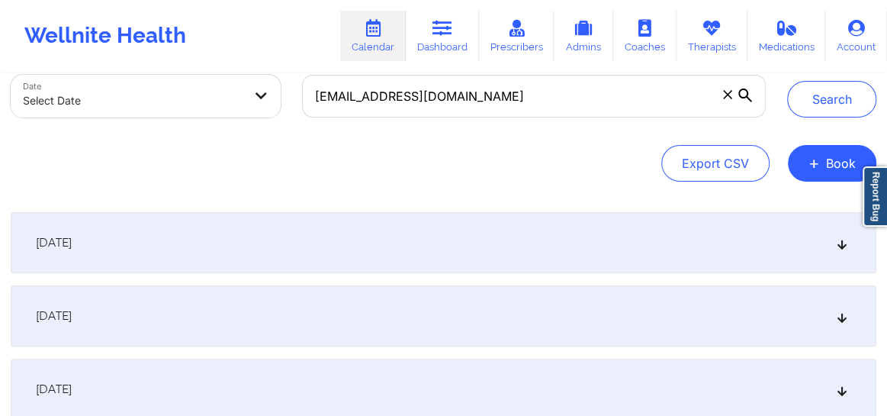
click at [837, 248] on icon at bounding box center [842, 242] width 13 height 11
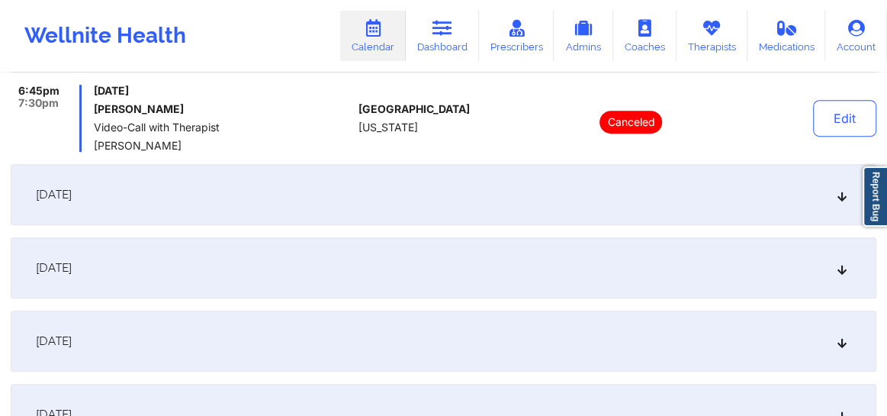
scroll to position [427, 0]
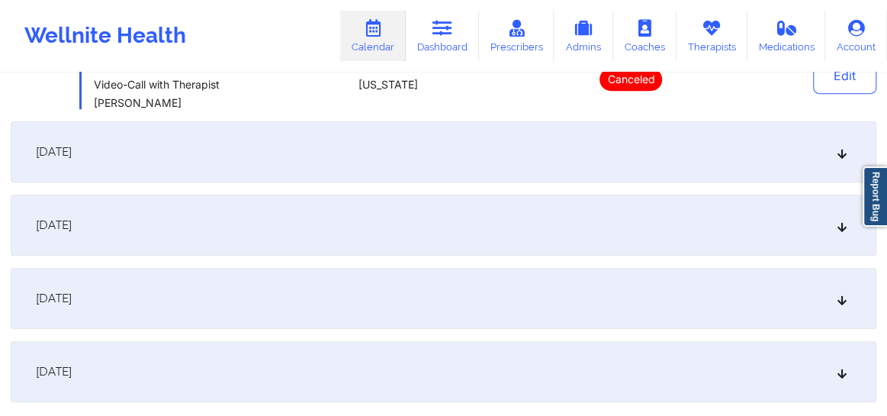
click at [837, 233] on div "[DATE]" at bounding box center [444, 224] width 866 height 61
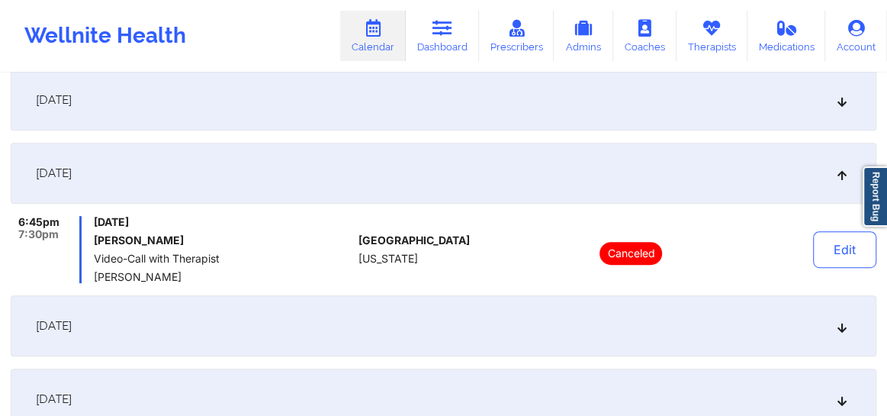
scroll to position [289, 0]
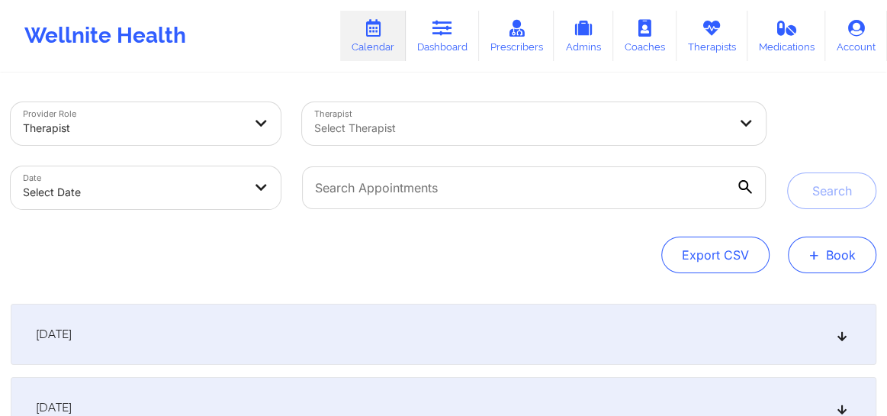
click at [814, 255] on span "+" at bounding box center [813, 254] width 11 height 8
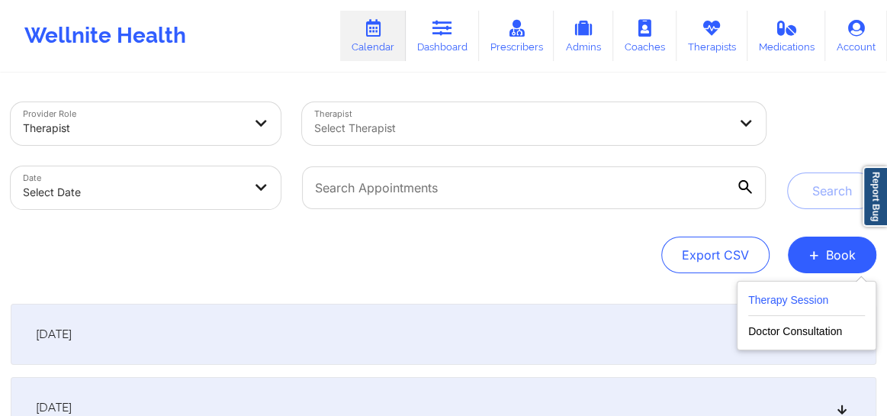
click at [770, 301] on button "Therapy Session" at bounding box center [806, 303] width 117 height 25
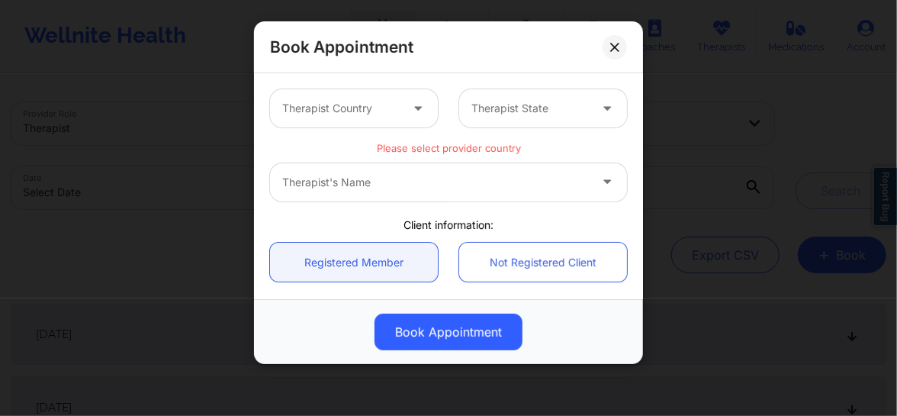
click at [377, 99] on div at bounding box center [340, 108] width 117 height 18
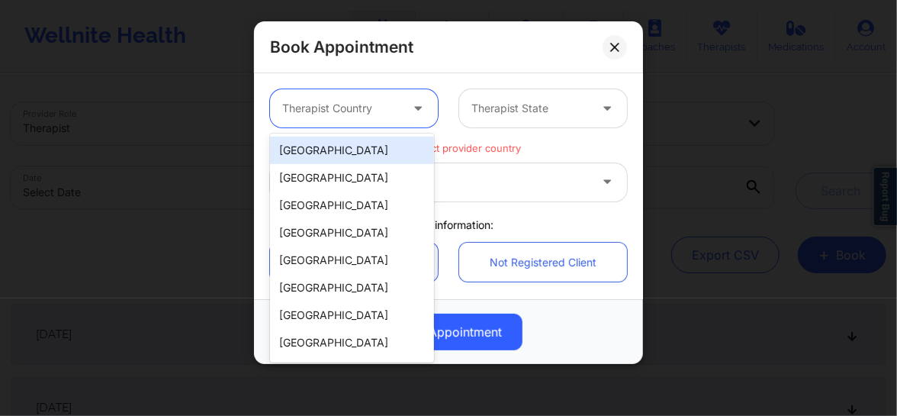
click at [358, 155] on div "[GEOGRAPHIC_DATA]" at bounding box center [352, 149] width 164 height 27
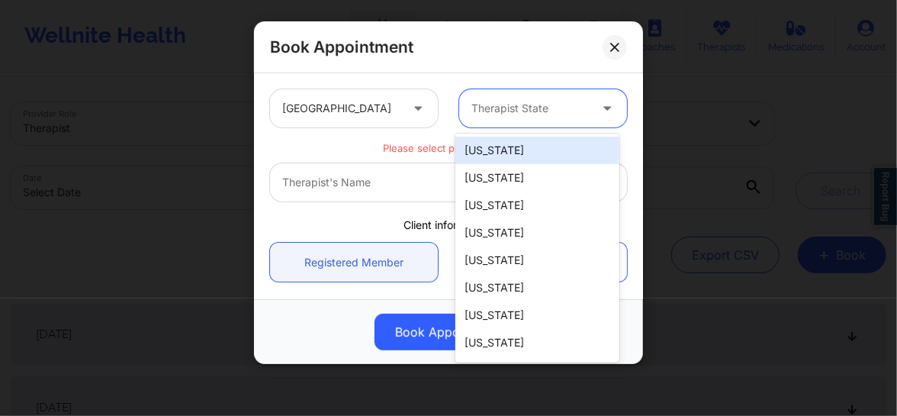
click at [499, 127] on div "Therapist State" at bounding box center [524, 108] width 131 height 38
type input "Ca"
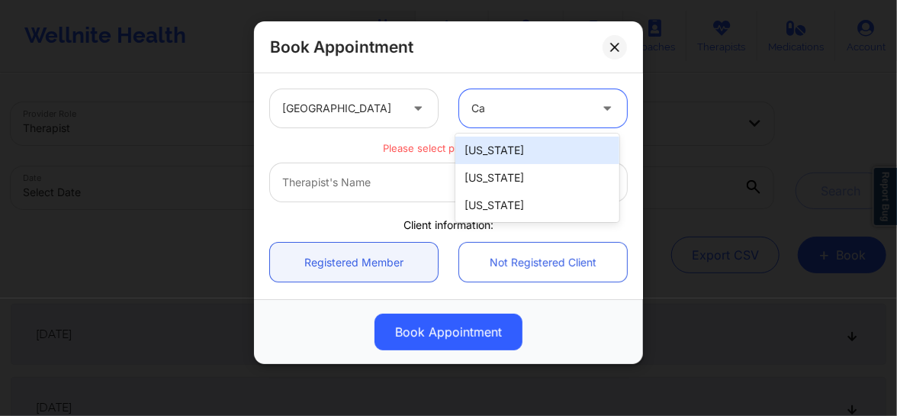
click at [489, 146] on div "[US_STATE]" at bounding box center [537, 149] width 164 height 27
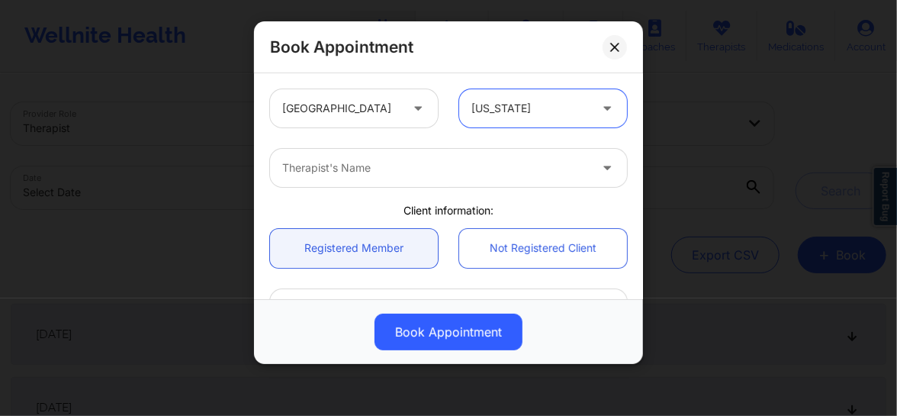
click at [408, 170] on div at bounding box center [435, 168] width 307 height 18
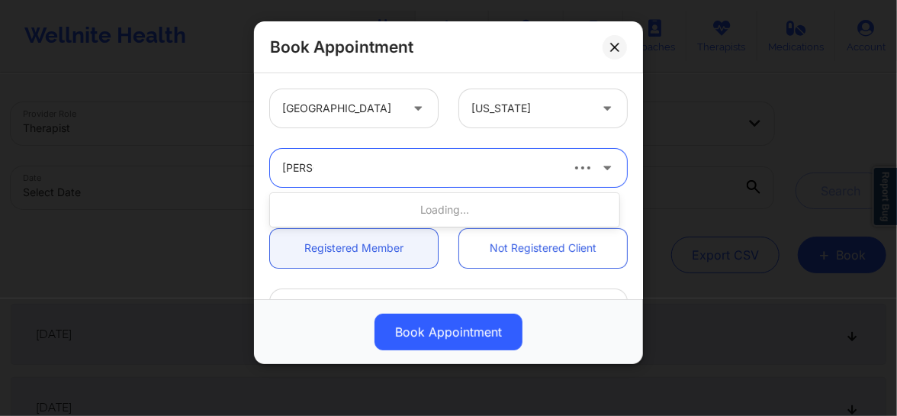
type input "[PERSON_NAME]"
click at [428, 172] on div at bounding box center [420, 168] width 276 height 18
type input "quisha"
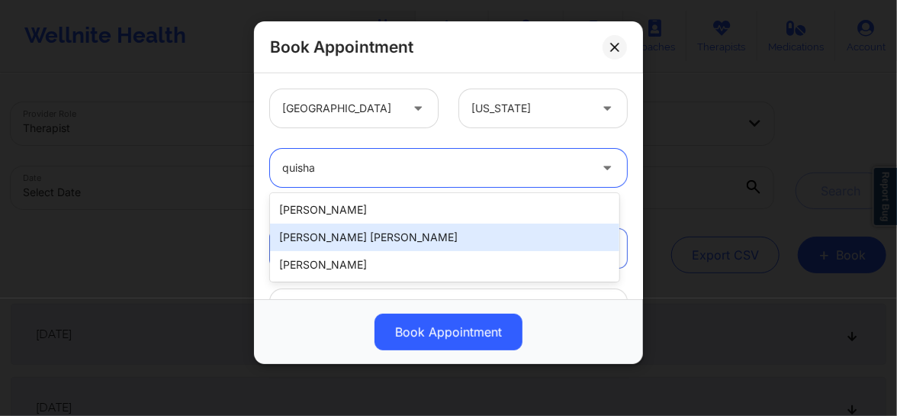
click at [381, 244] on div "[PERSON_NAME] [PERSON_NAME]" at bounding box center [444, 236] width 349 height 27
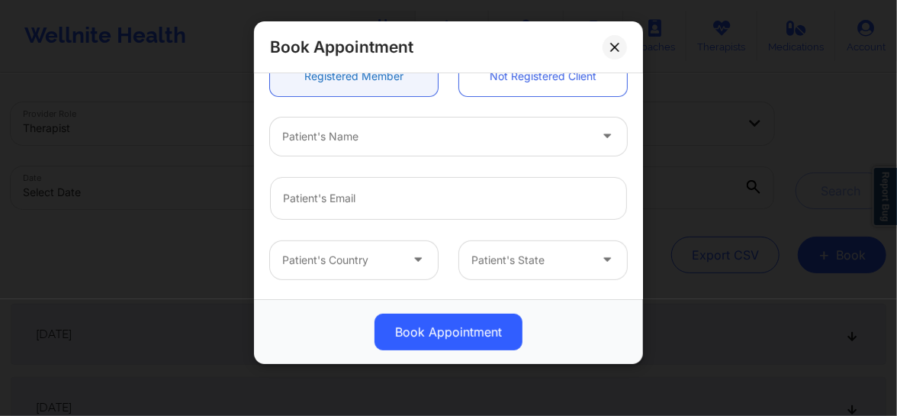
scroll to position [220, 0]
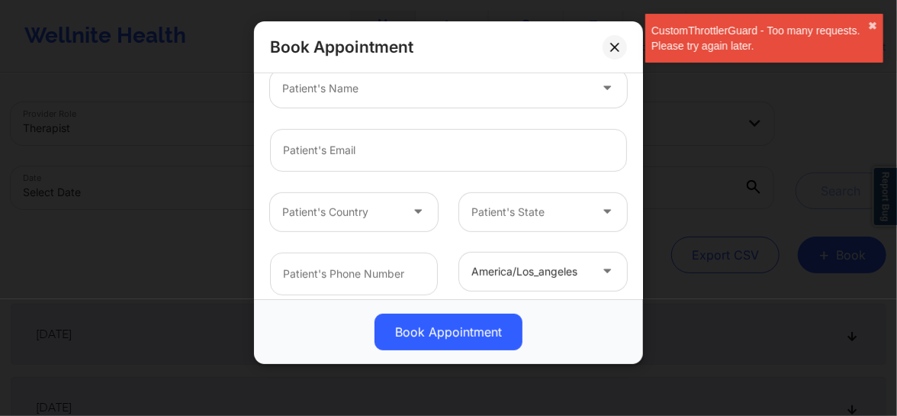
click at [350, 88] on div at bounding box center [435, 88] width 307 height 18
type input "[PERSON_NAME]"
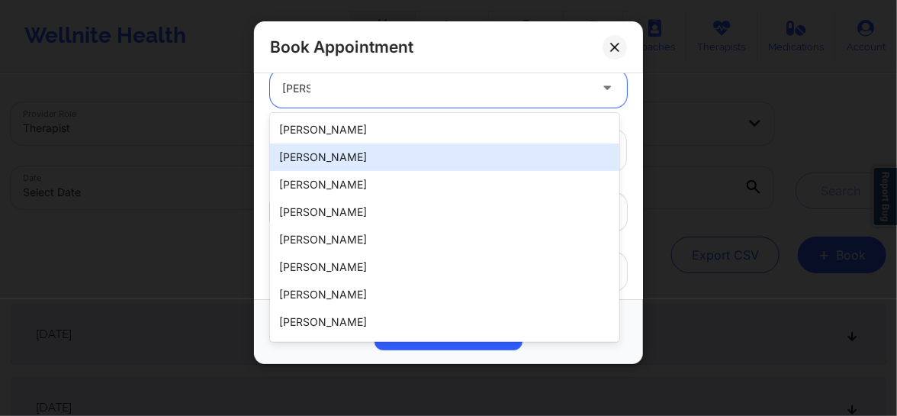
click at [323, 163] on div "[PERSON_NAME]" at bounding box center [444, 156] width 349 height 27
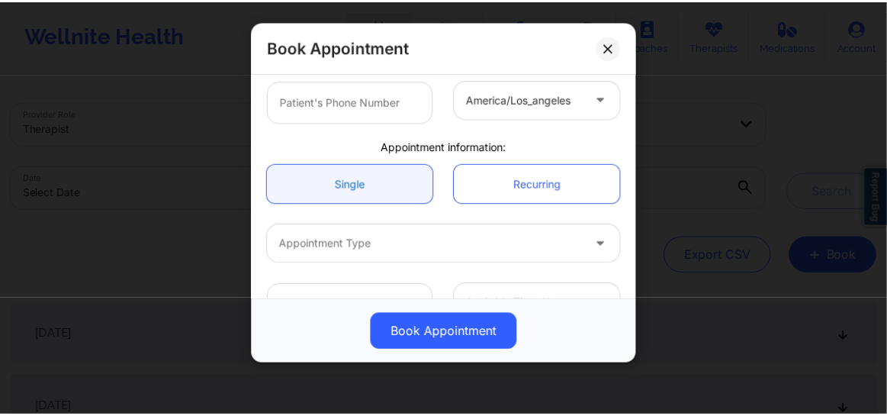
scroll to position [430, 0]
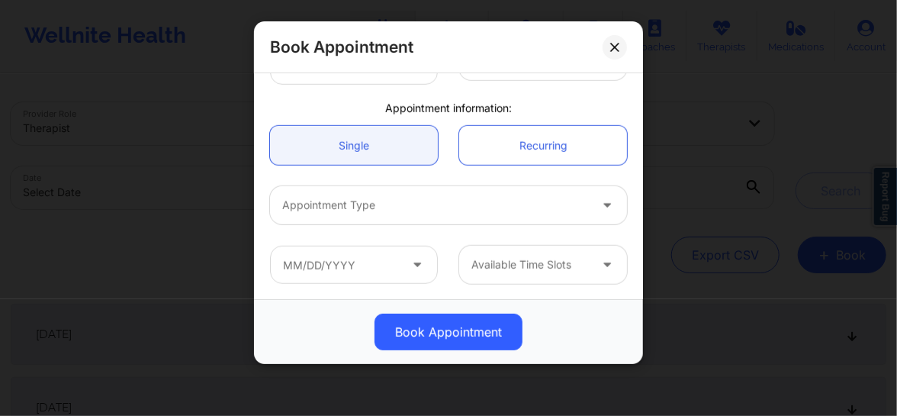
click at [382, 198] on div at bounding box center [435, 205] width 307 height 18
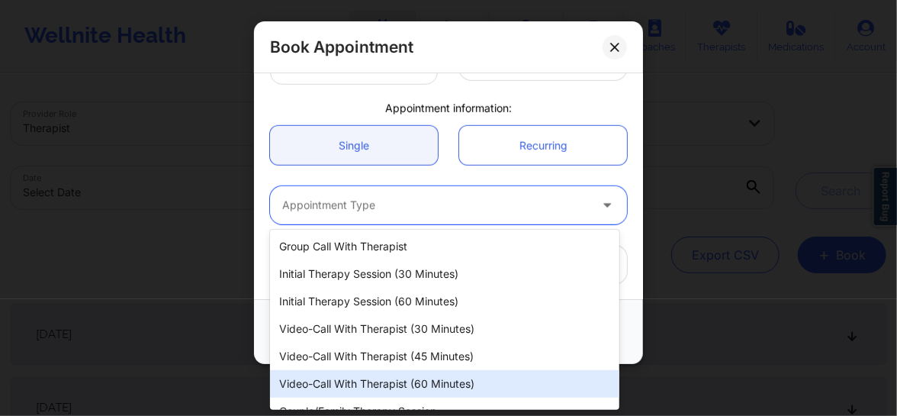
click at [400, 378] on div "Video-Call with Therapist (60 minutes)" at bounding box center [444, 383] width 349 height 27
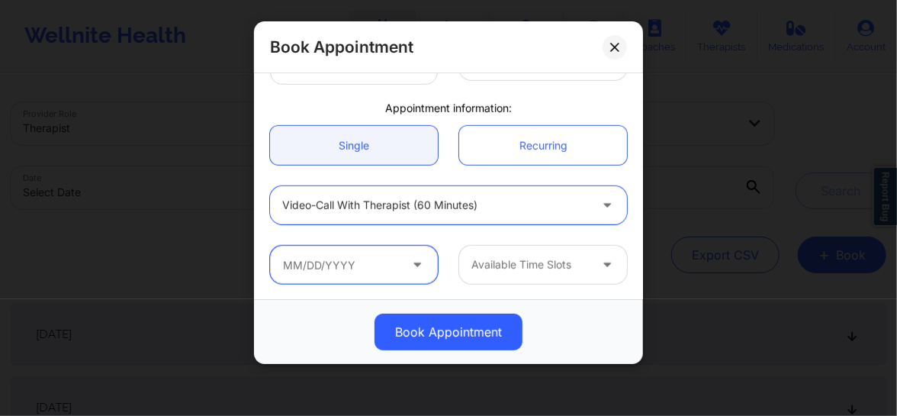
click at [392, 268] on input "text" at bounding box center [354, 265] width 168 height 38
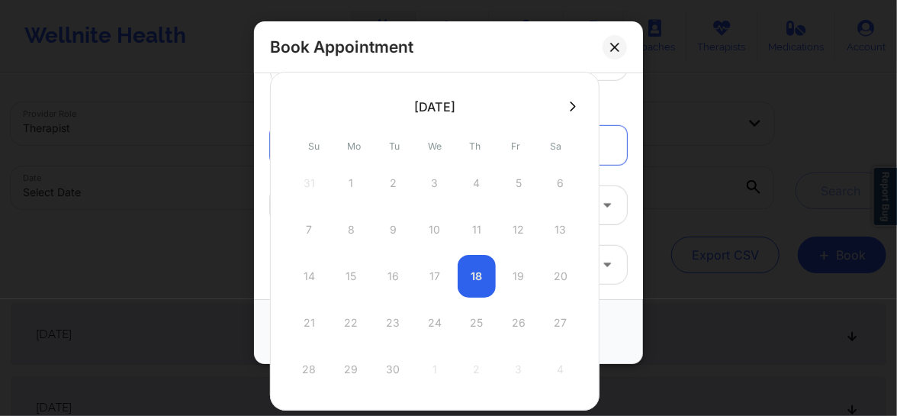
click at [565, 109] on button at bounding box center [572, 106] width 15 height 13
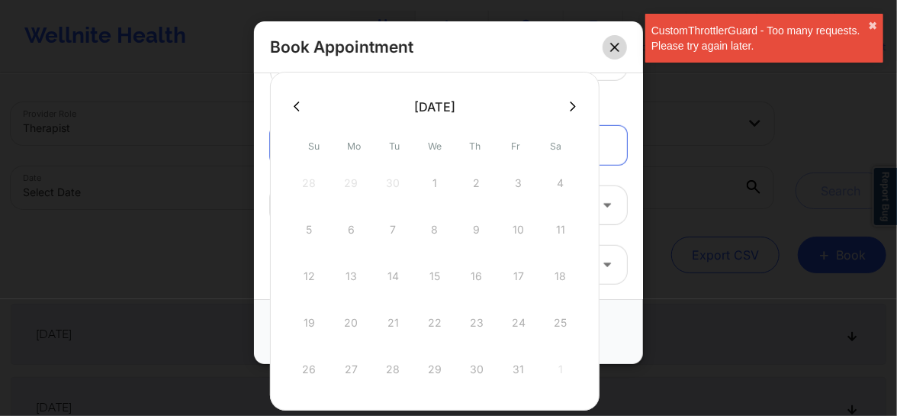
click at [612, 50] on icon at bounding box center [614, 47] width 8 height 8
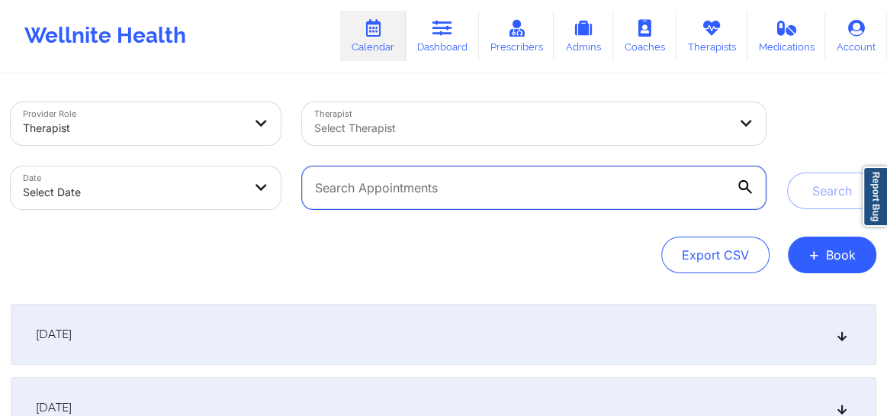
click at [464, 193] on input "text" at bounding box center [534, 187] width 464 height 43
paste input "[EMAIL_ADDRESS][DOMAIN_NAME]"
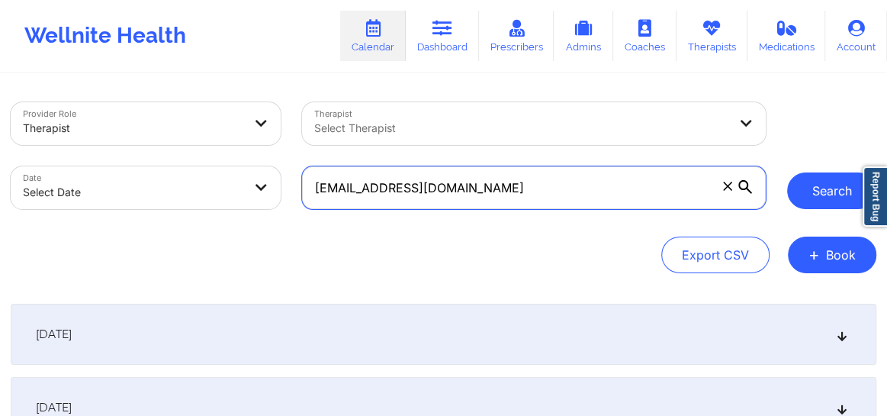
type input "[EMAIL_ADDRESS][DOMAIN_NAME]"
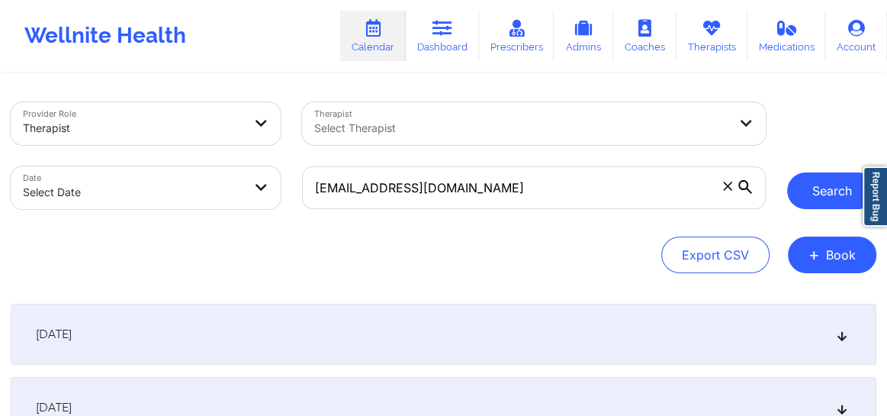
click at [808, 195] on button "Search" at bounding box center [831, 190] width 89 height 37
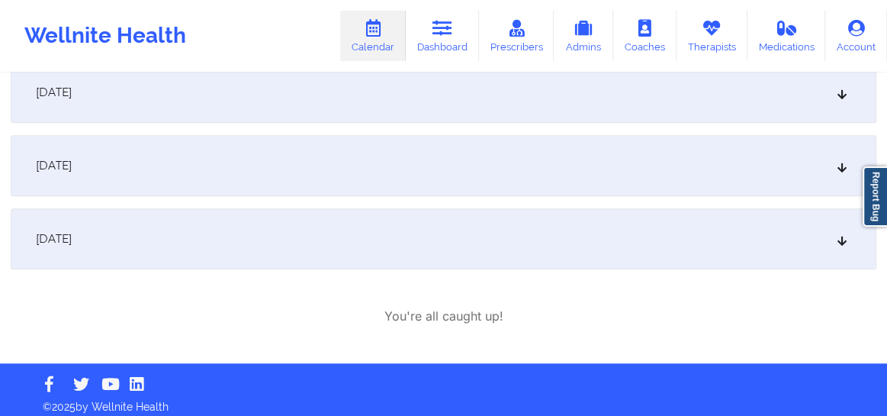
scroll to position [617, 0]
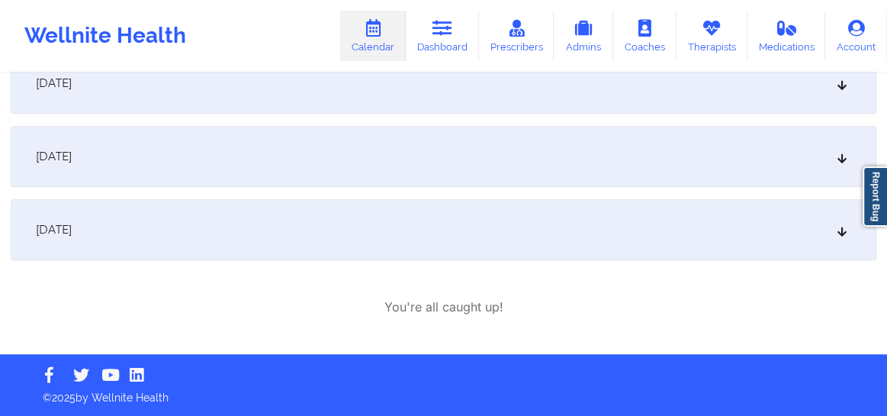
click at [840, 160] on icon at bounding box center [842, 156] width 13 height 11
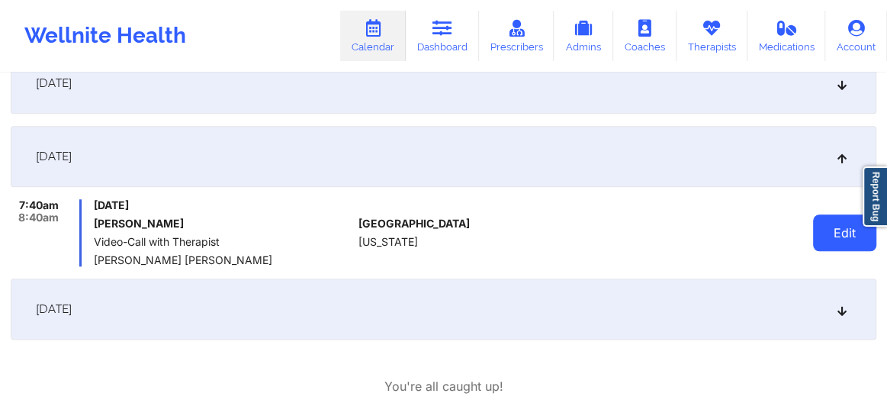
click at [832, 236] on button "Edit" at bounding box center [844, 232] width 63 height 37
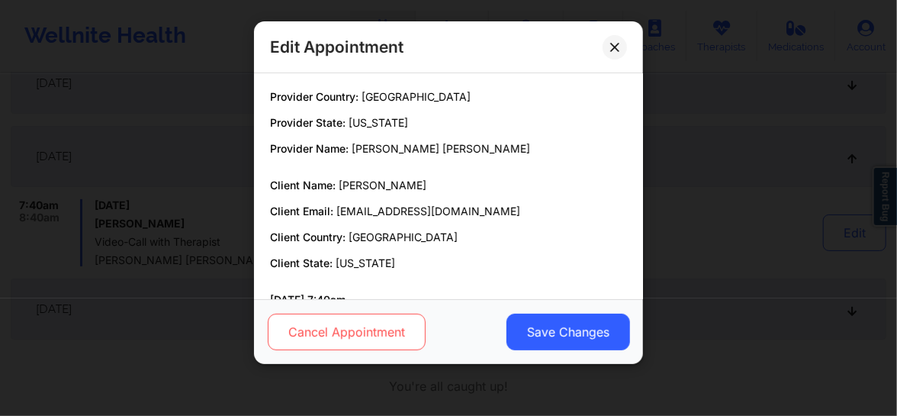
click at [389, 333] on button "Cancel Appointment" at bounding box center [347, 331] width 158 height 37
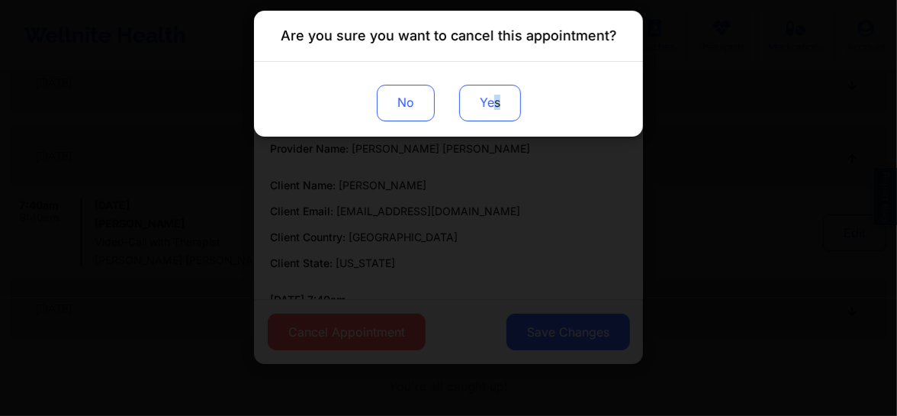
click at [496, 107] on button "Yes" at bounding box center [490, 103] width 62 height 37
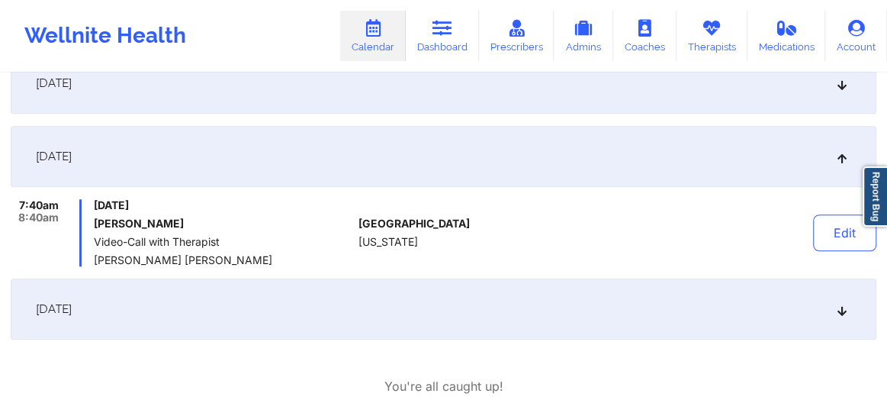
click at [847, 311] on icon at bounding box center [842, 308] width 13 height 11
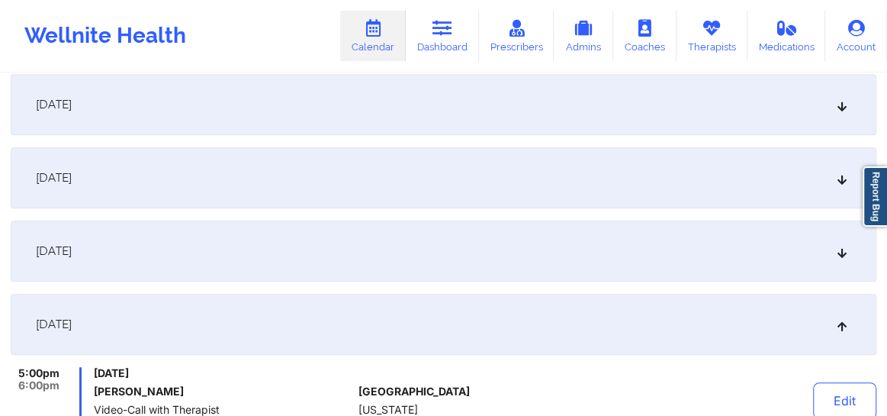
scroll to position [14, 0]
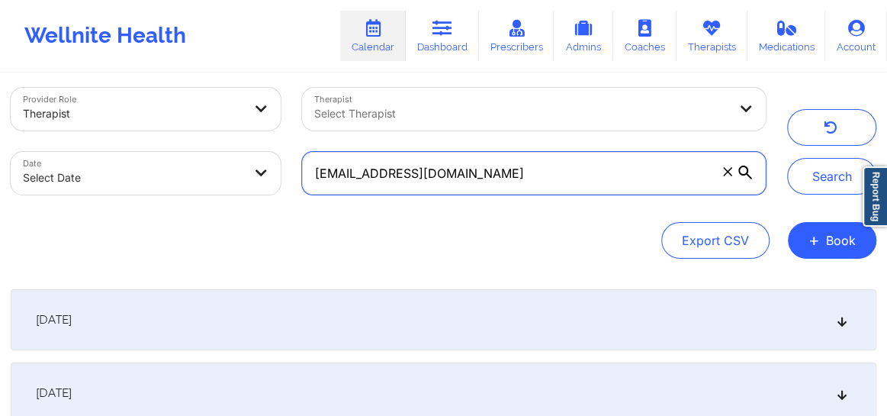
drag, startPoint x: 503, startPoint y: 175, endPoint x: 308, endPoint y: 177, distance: 194.5
click at [308, 177] on input "goldleafframing@hotmail.com" at bounding box center [534, 173] width 464 height 43
paste input "mirandachassi@gmail.com"
type input "mirandachassi@gmail.com"
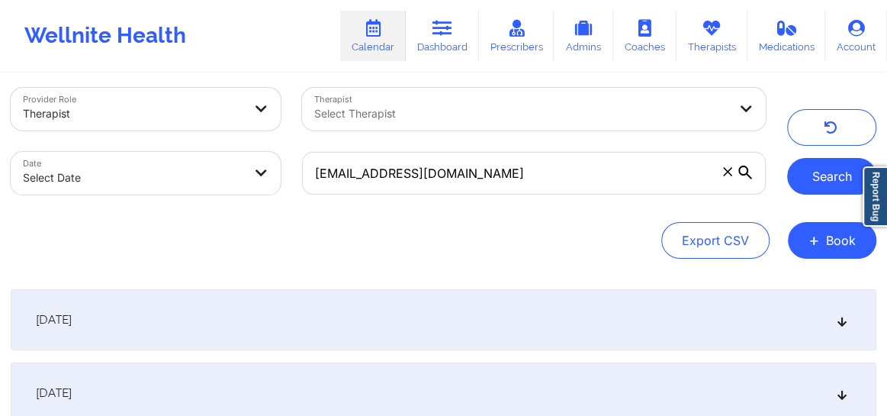
click at [815, 175] on button "Search" at bounding box center [831, 176] width 89 height 37
click at [846, 328] on div "[DATE]" at bounding box center [444, 319] width 866 height 61
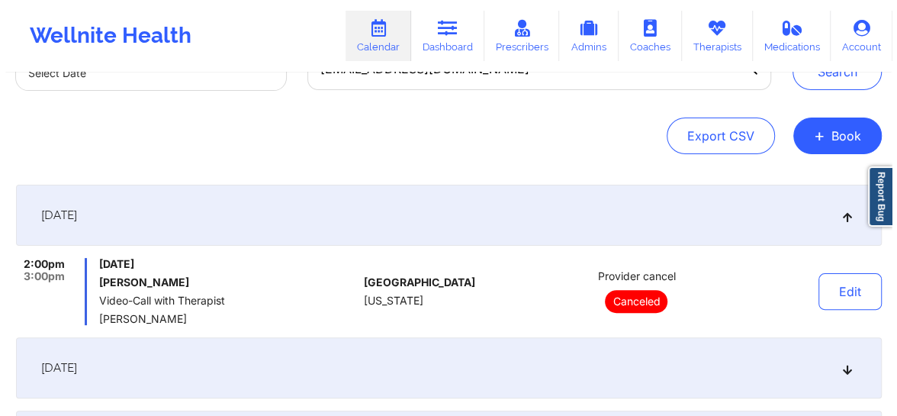
scroll to position [0, 0]
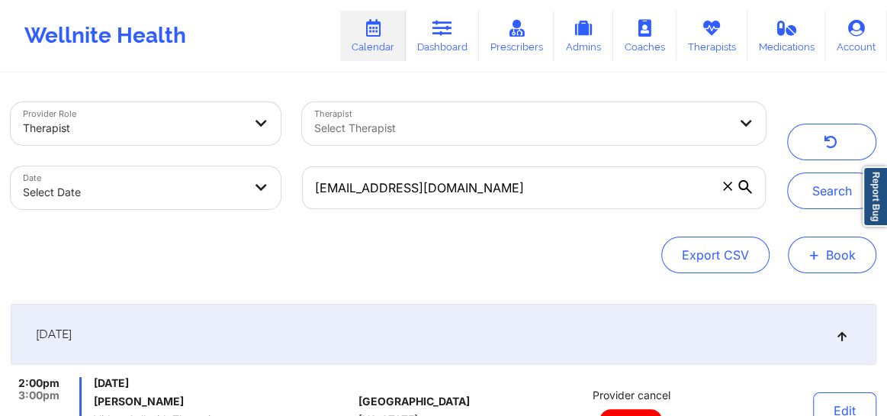
click at [834, 261] on button "+ Book" at bounding box center [832, 254] width 88 height 37
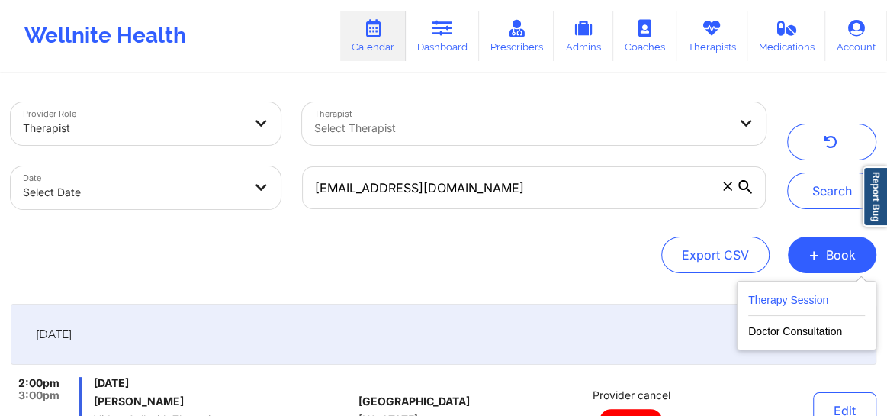
click at [772, 302] on button "Therapy Session" at bounding box center [806, 303] width 117 height 25
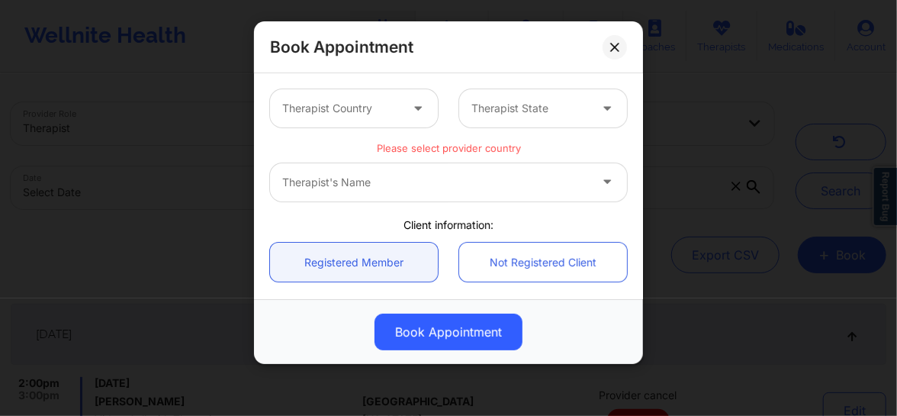
click at [341, 115] on div at bounding box center [340, 108] width 117 height 18
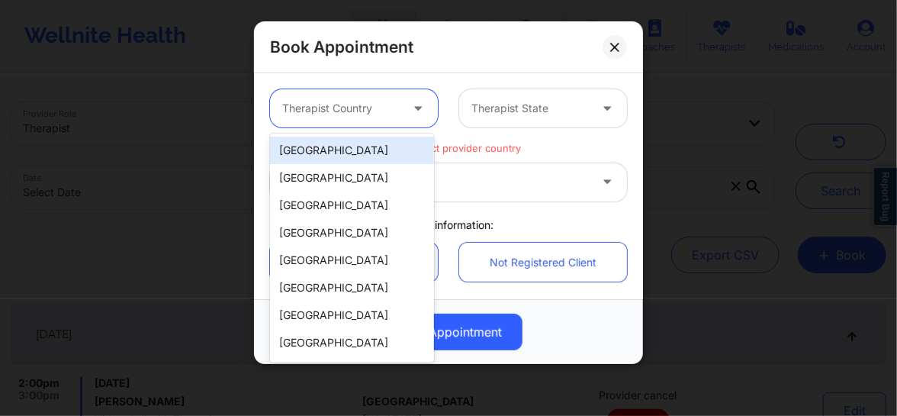
click at [334, 143] on div "[GEOGRAPHIC_DATA]" at bounding box center [352, 149] width 164 height 27
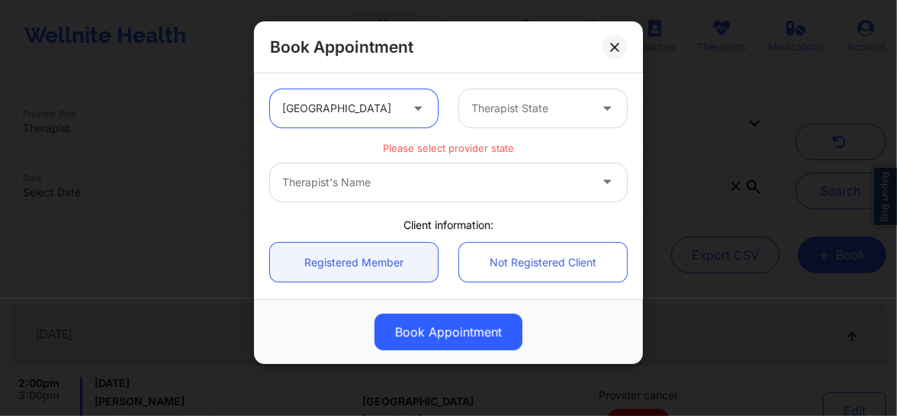
click at [484, 117] on div "Therapist State" at bounding box center [524, 108] width 131 height 38
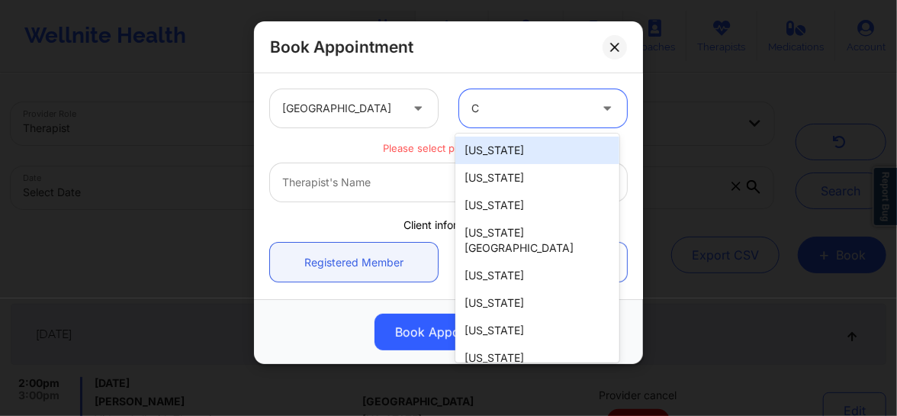
type input "CA"
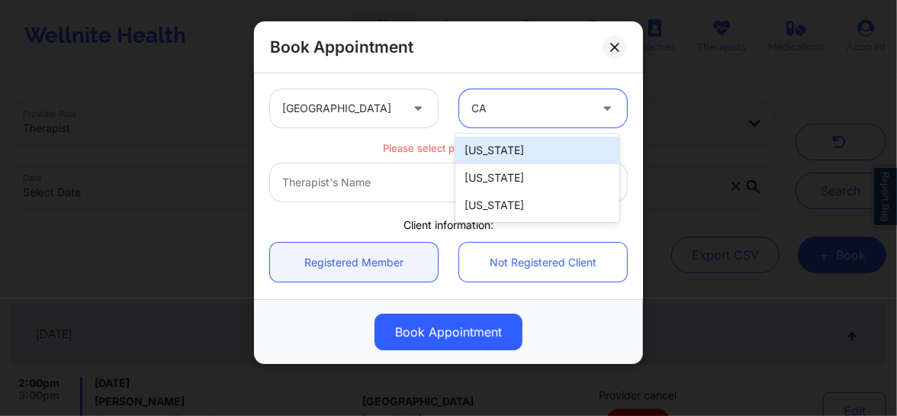
click at [480, 151] on div "[US_STATE]" at bounding box center [537, 149] width 164 height 27
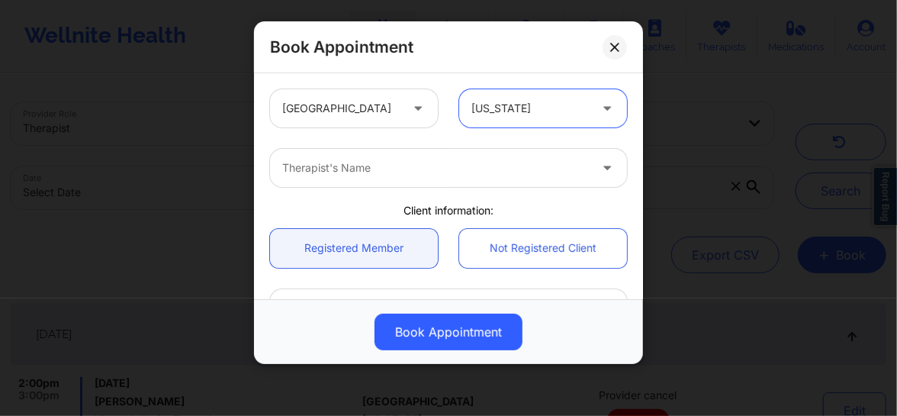
click at [392, 172] on div at bounding box center [435, 168] width 307 height 18
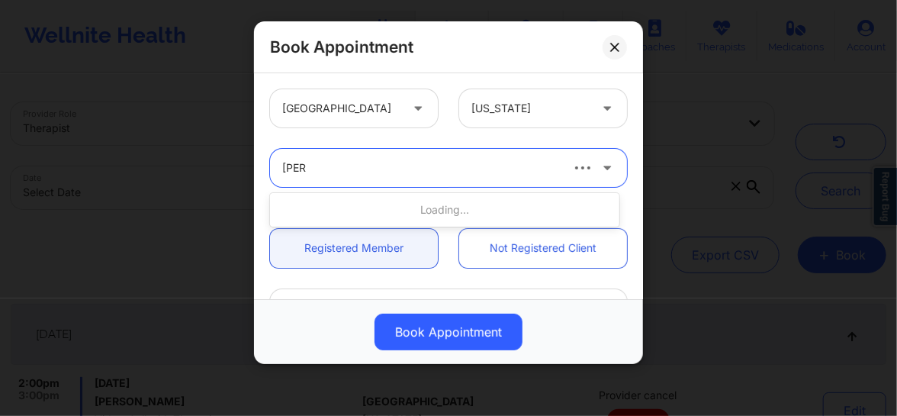
type input "quisha"
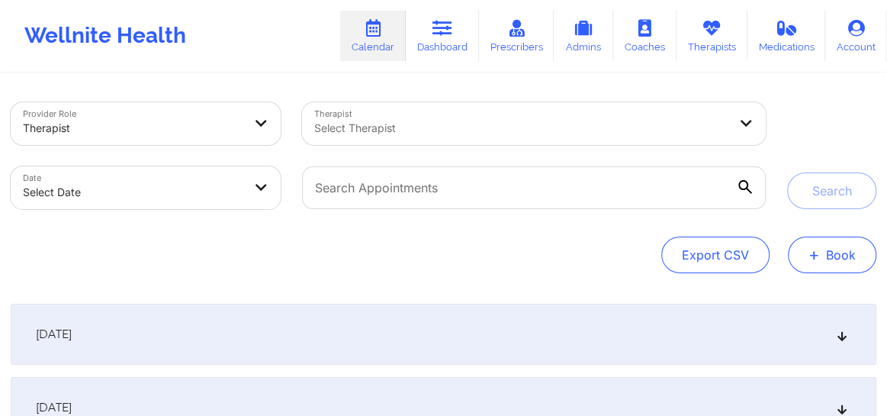
click at [817, 265] on button "+ Book" at bounding box center [832, 254] width 88 height 37
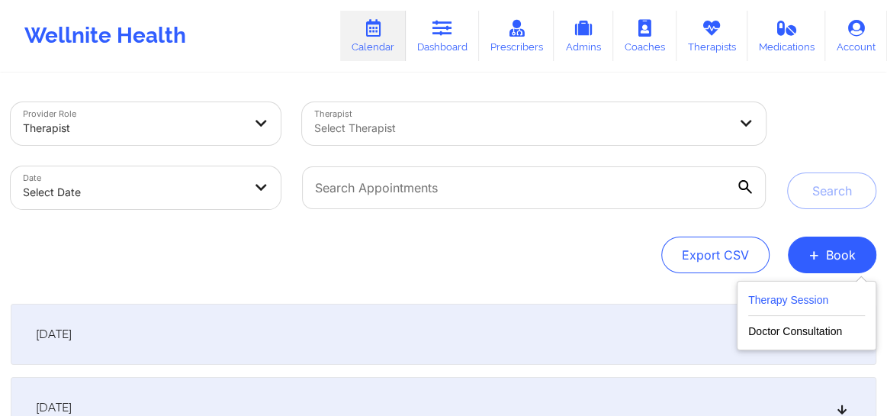
click at [782, 294] on button "Therapy Session" at bounding box center [806, 303] width 117 height 25
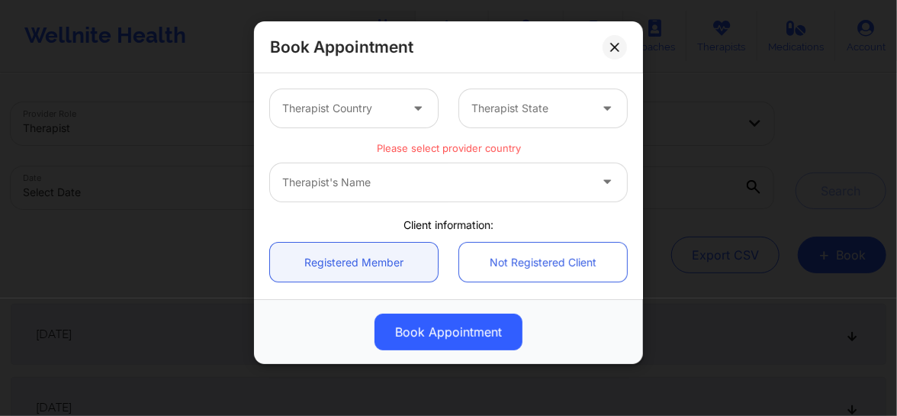
click at [401, 117] on div at bounding box center [419, 108] width 37 height 38
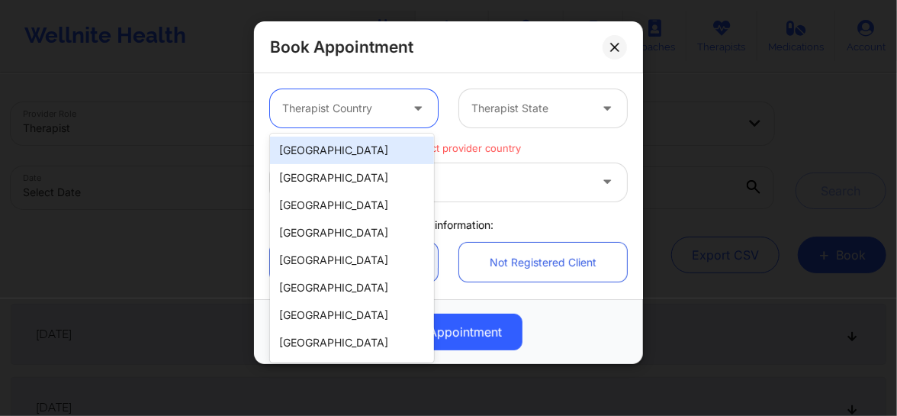
click at [373, 160] on div "[GEOGRAPHIC_DATA]" at bounding box center [352, 149] width 164 height 27
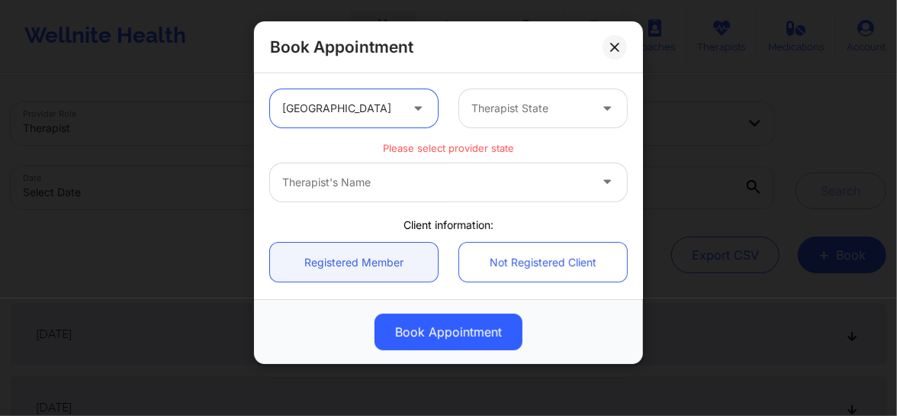
click at [509, 101] on div at bounding box center [529, 108] width 117 height 18
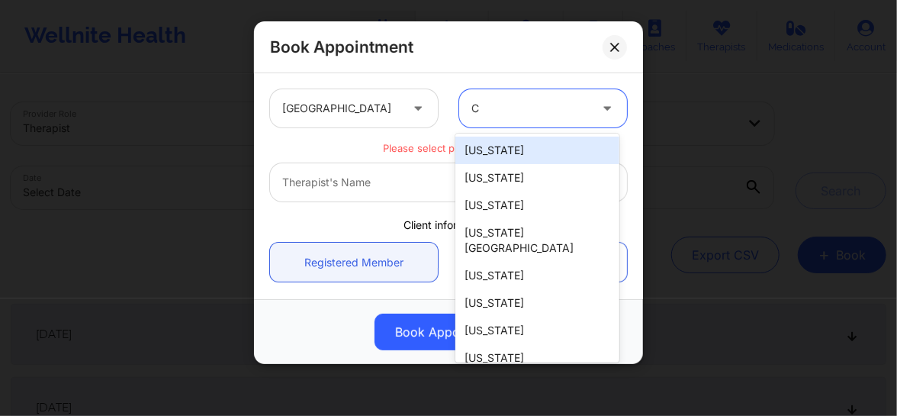
type input "CA"
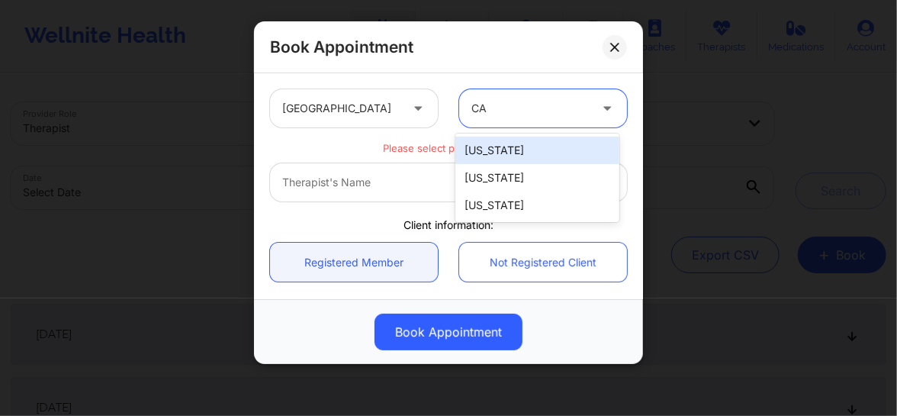
click at [491, 148] on div "[US_STATE]" at bounding box center [537, 149] width 164 height 27
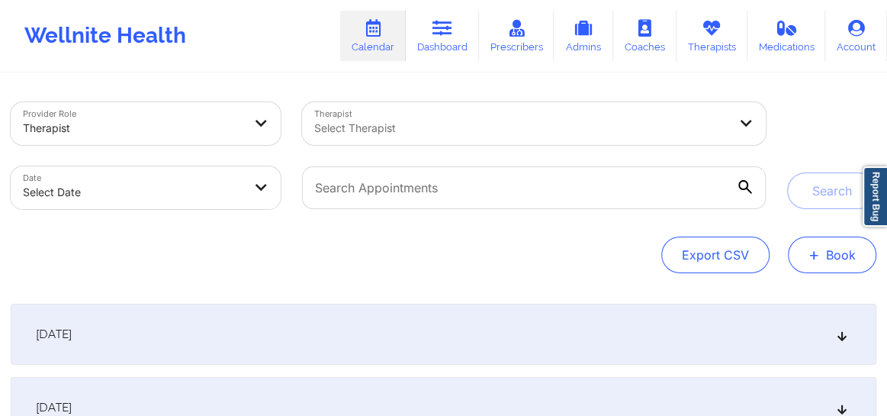
click at [831, 256] on button "+ Book" at bounding box center [832, 254] width 88 height 37
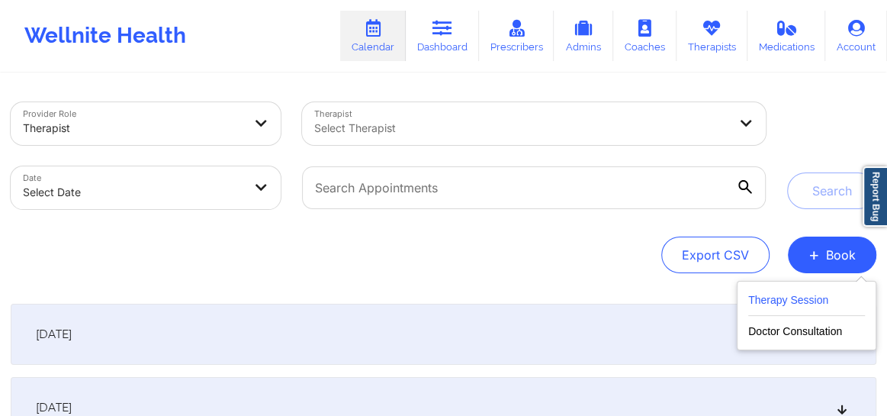
click at [769, 303] on button "Therapy Session" at bounding box center [806, 303] width 117 height 25
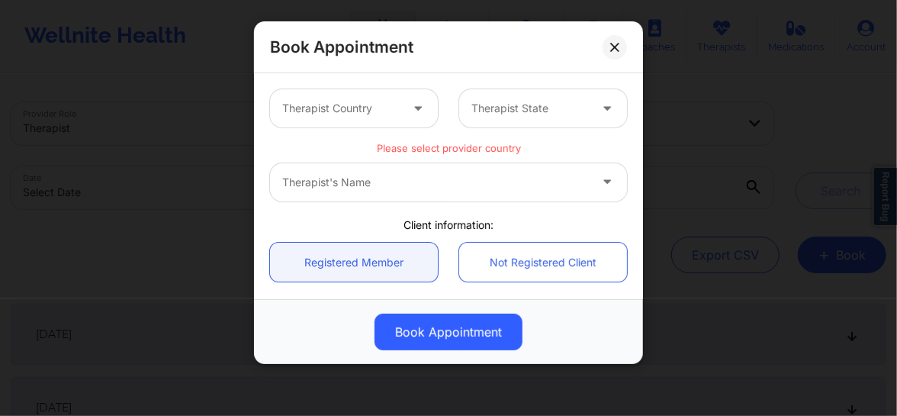
click at [329, 107] on div at bounding box center [340, 108] width 117 height 18
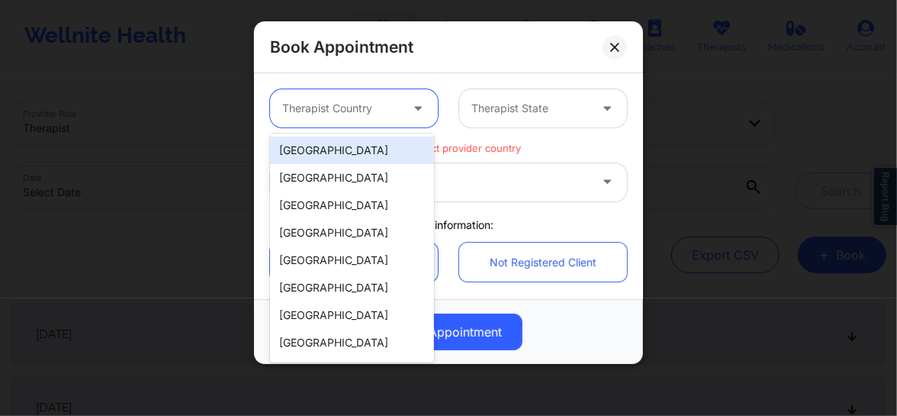
click at [323, 146] on div "[GEOGRAPHIC_DATA]" at bounding box center [352, 149] width 164 height 27
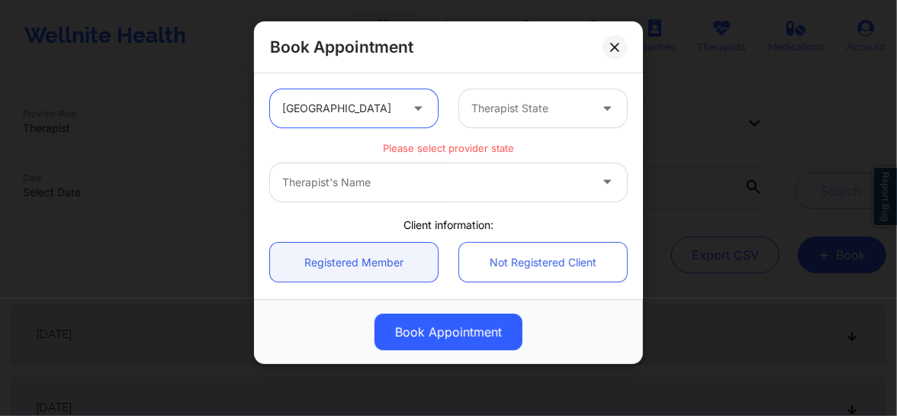
click at [512, 111] on div at bounding box center [529, 108] width 117 height 18
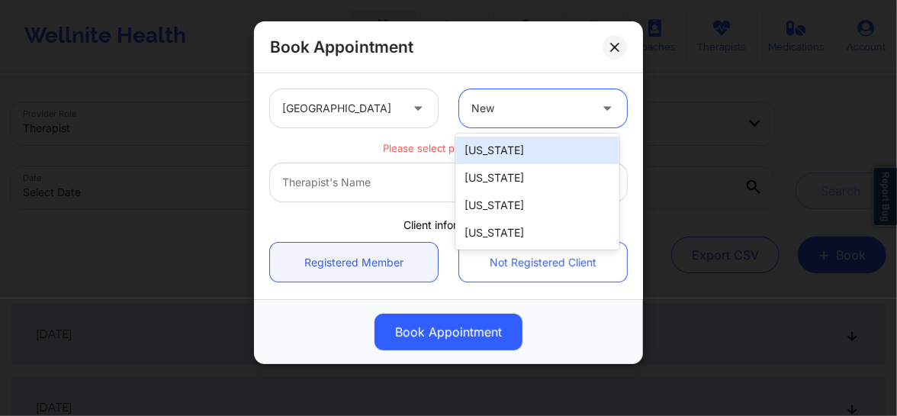
type input "New y"
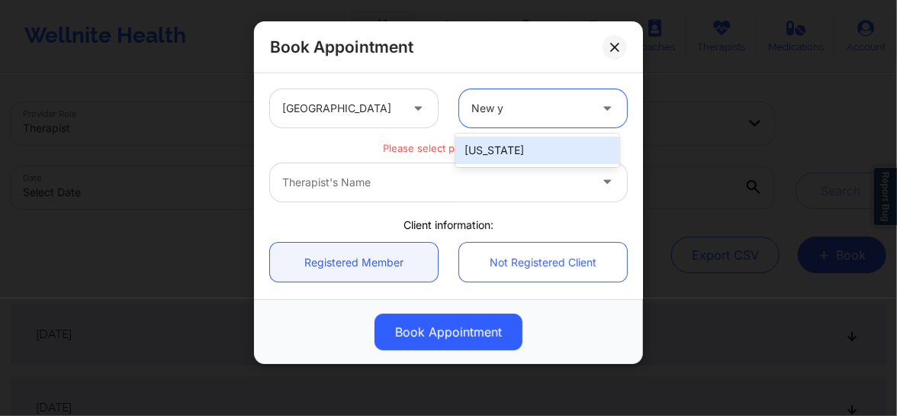
click at [498, 153] on div "[US_STATE]" at bounding box center [537, 149] width 164 height 27
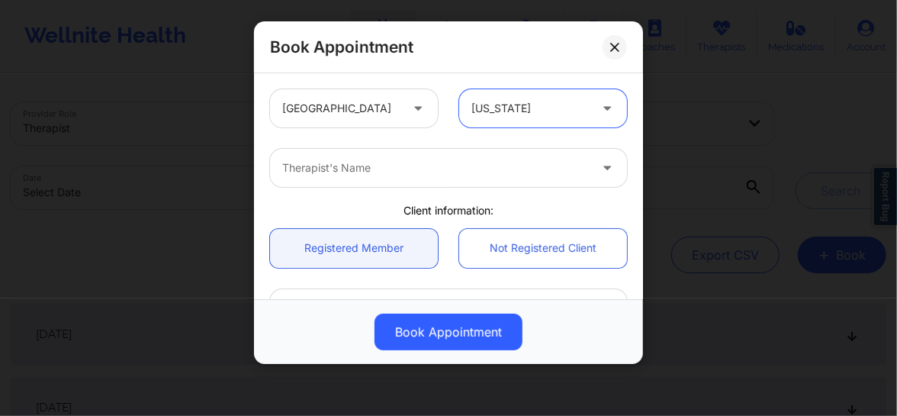
click at [442, 175] on div at bounding box center [435, 168] width 307 height 18
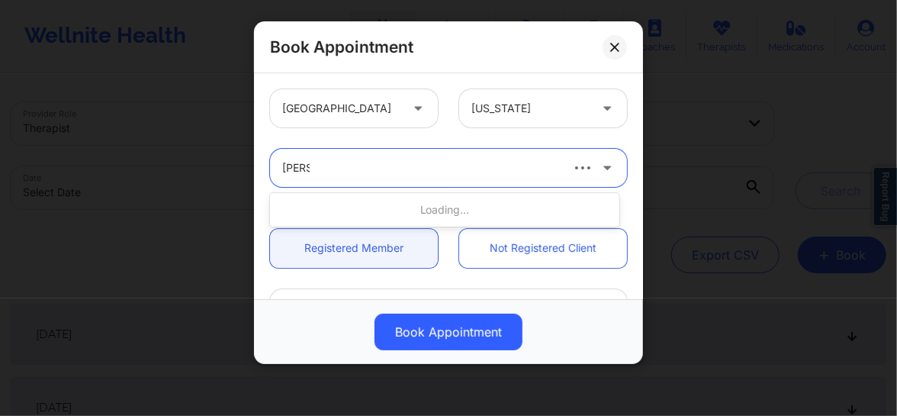
type input "[PERSON_NAME]"
click at [422, 165] on div at bounding box center [420, 168] width 276 height 18
type input "[PERSON_NAME]"
click at [388, 160] on div at bounding box center [435, 168] width 307 height 18
type input "[PERSON_NAME]"
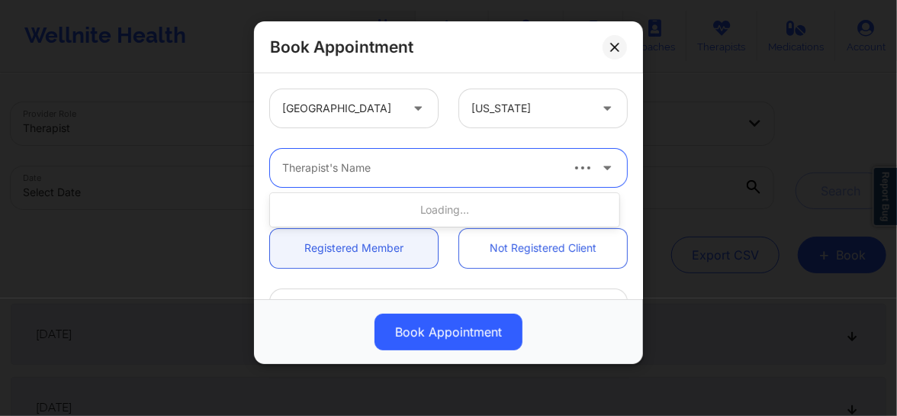
click at [419, 169] on div at bounding box center [420, 168] width 276 height 18
type input "quisha"
click at [428, 169] on div at bounding box center [420, 168] width 276 height 18
type input "[PERSON_NAME]"
click at [613, 50] on icon at bounding box center [614, 47] width 9 height 9
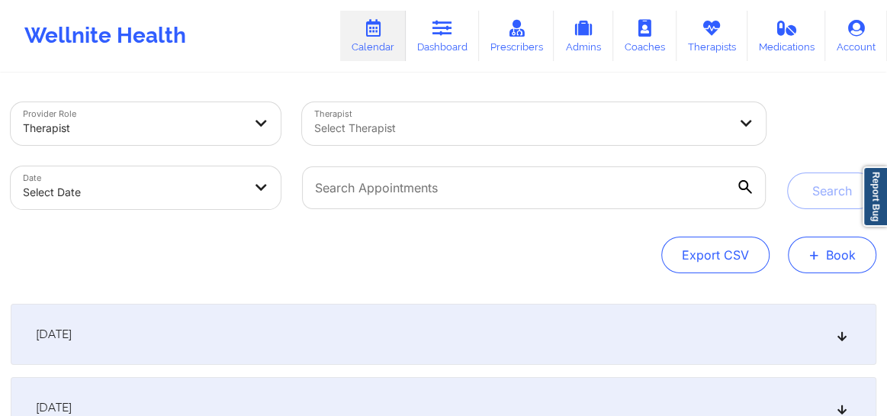
click at [837, 262] on button "+ Book" at bounding box center [832, 254] width 88 height 37
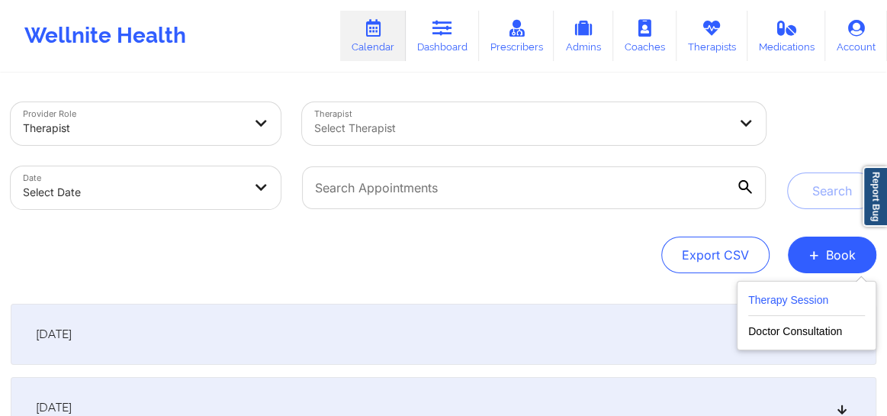
click at [770, 303] on button "Therapy Session" at bounding box center [806, 303] width 117 height 25
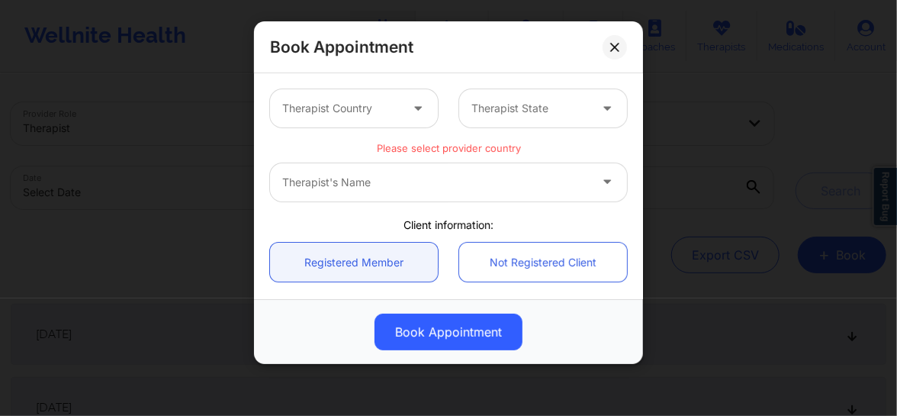
click at [371, 185] on div "Therapist's Name" at bounding box center [448, 182] width 357 height 38
click at [318, 104] on div at bounding box center [340, 108] width 117 height 18
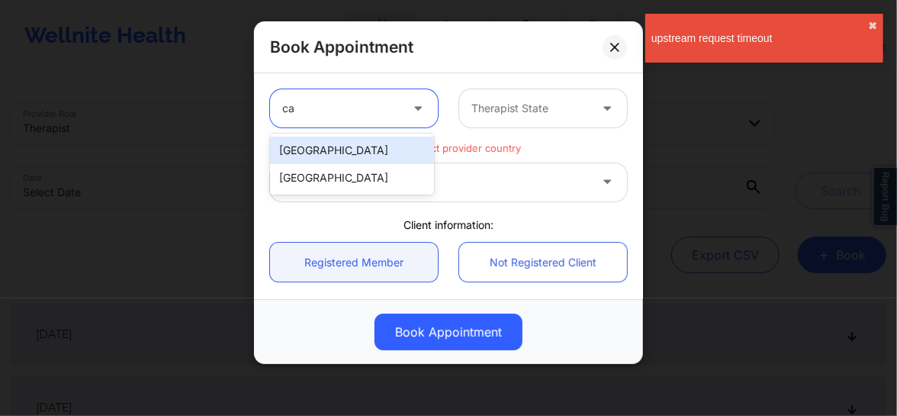
type input "c"
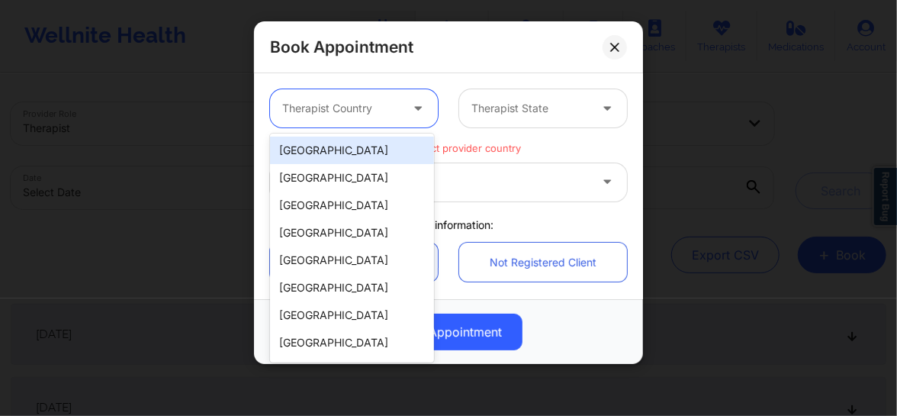
click at [320, 157] on div "[GEOGRAPHIC_DATA]" at bounding box center [352, 149] width 164 height 27
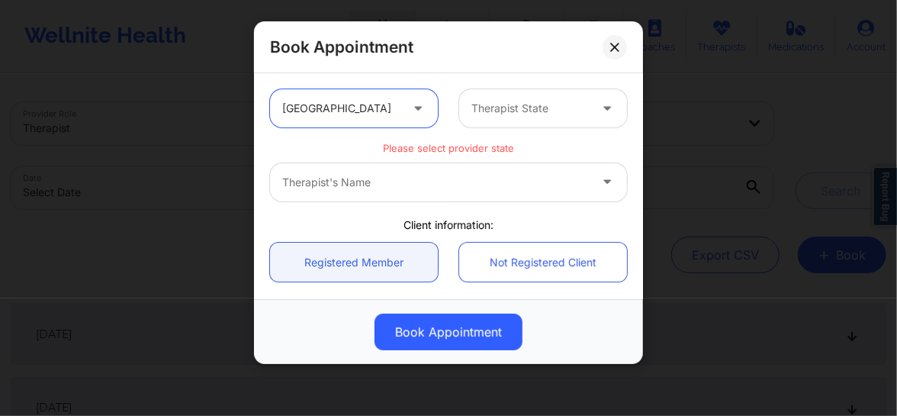
click at [506, 116] on div at bounding box center [529, 108] width 117 height 18
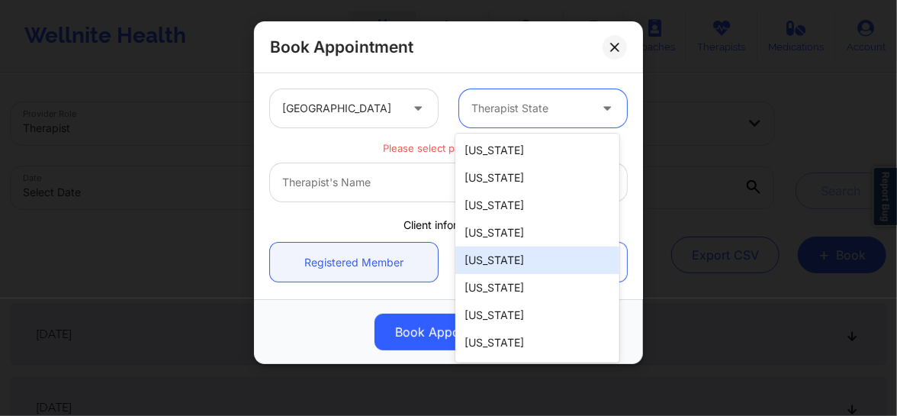
click at [490, 264] on div "[US_STATE]" at bounding box center [537, 259] width 164 height 27
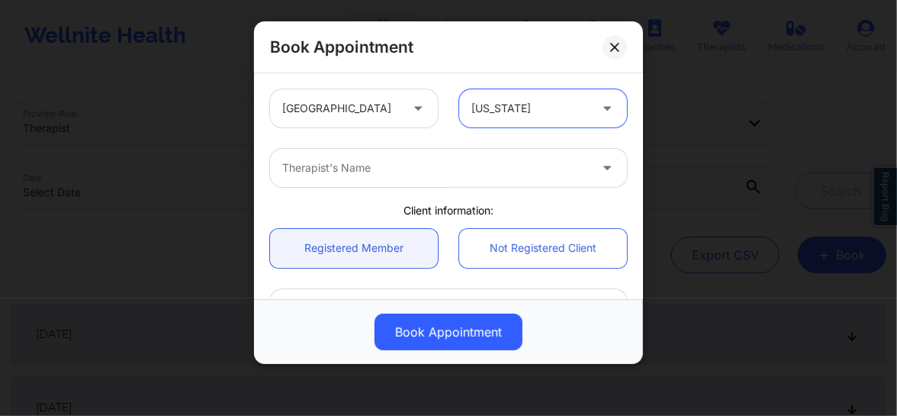
click at [355, 179] on div "Therapist's Name" at bounding box center [430, 168] width 320 height 38
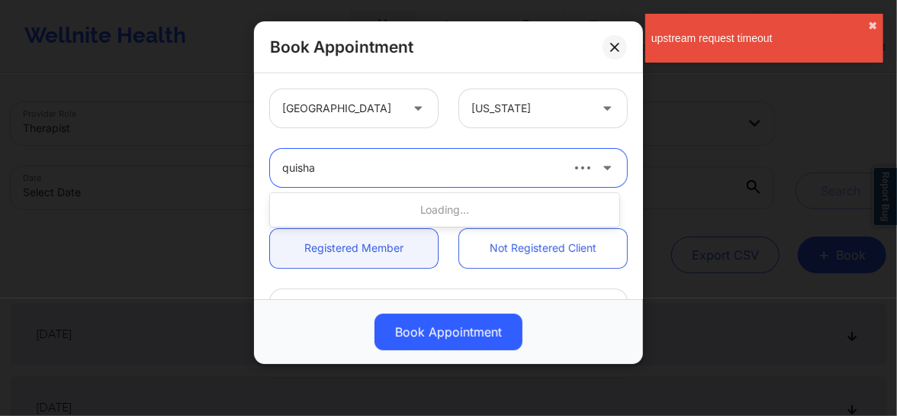
type input "quisha"
click at [870, 18] on div "upstream request timeout ✖︎" at bounding box center [764, 38] width 238 height 49
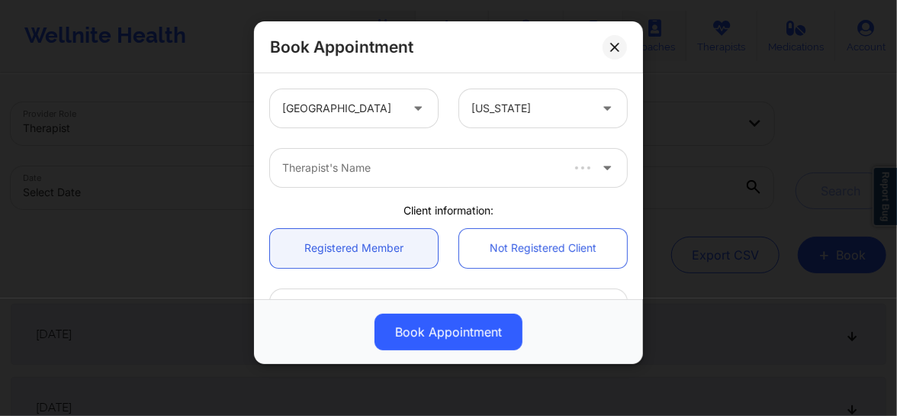
click at [620, 52] on button at bounding box center [614, 47] width 24 height 24
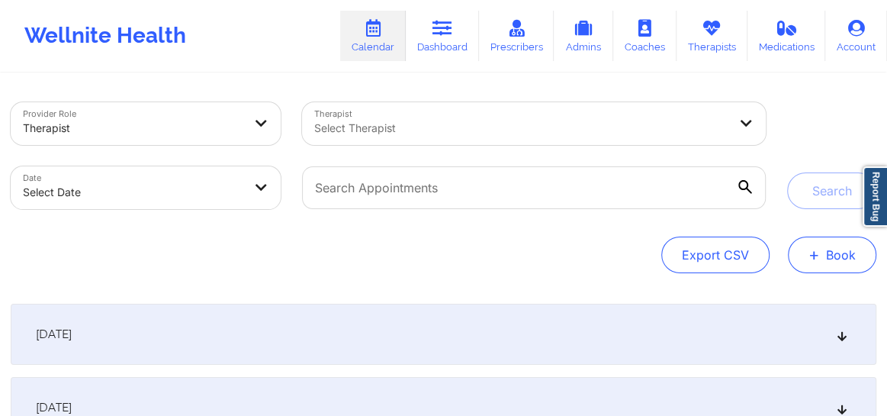
click at [830, 253] on button "+ Book" at bounding box center [832, 254] width 88 height 37
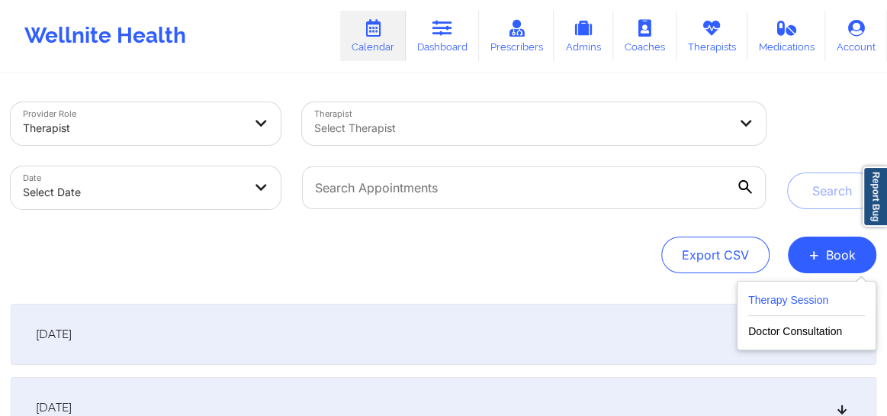
click at [801, 300] on button "Therapy Session" at bounding box center [806, 303] width 117 height 25
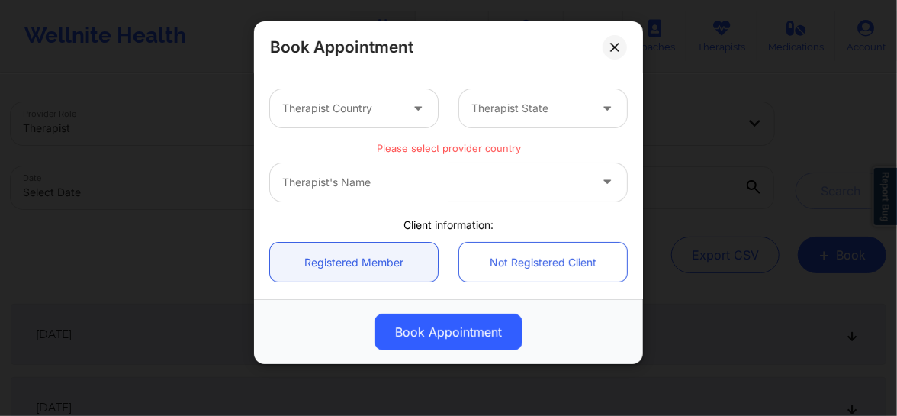
click at [326, 107] on div at bounding box center [340, 108] width 117 height 18
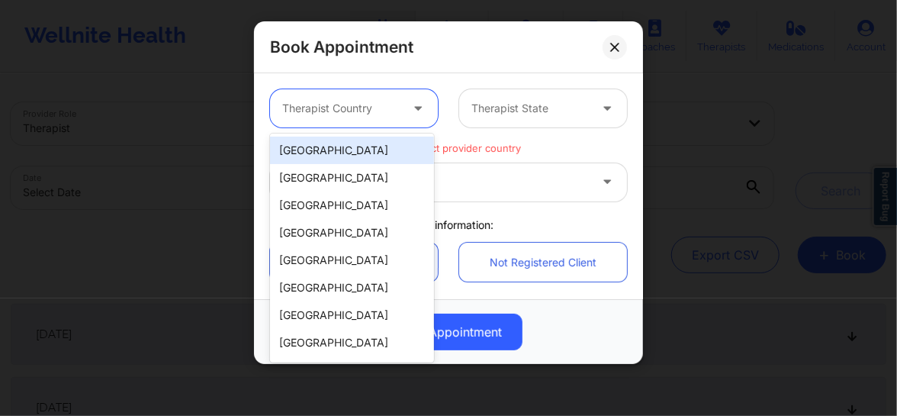
click at [352, 156] on div "[GEOGRAPHIC_DATA]" at bounding box center [352, 149] width 164 height 27
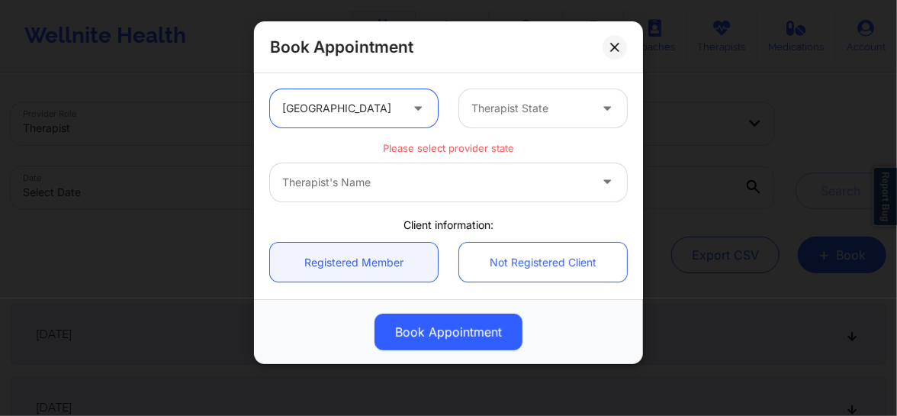
click at [524, 117] on div "Therapist State" at bounding box center [524, 108] width 131 height 38
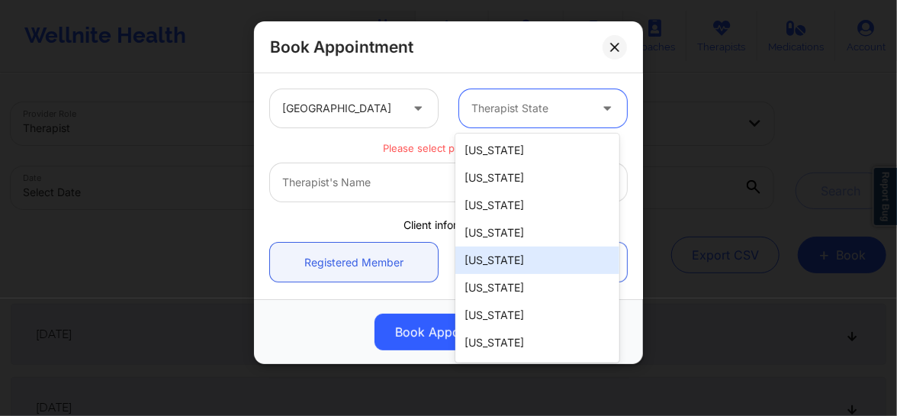
click at [493, 265] on div "[US_STATE]" at bounding box center [537, 259] width 164 height 27
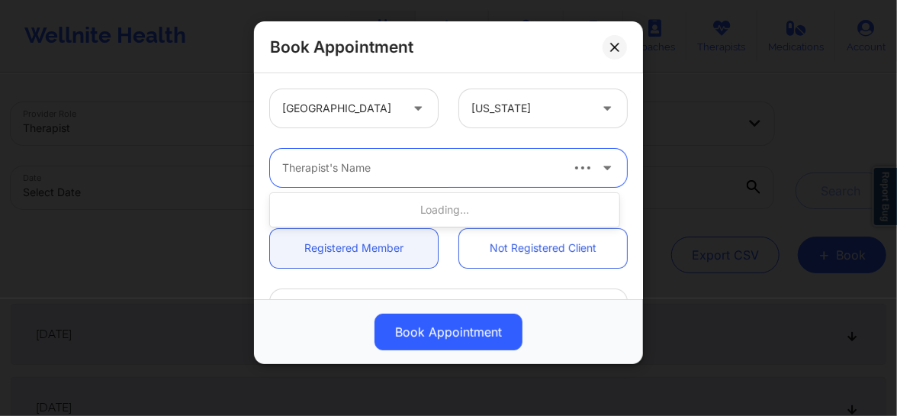
click at [365, 182] on div "Therapist's Name" at bounding box center [415, 168] width 290 height 38
type input "quisha"
click at [458, 165] on div at bounding box center [435, 168] width 307 height 18
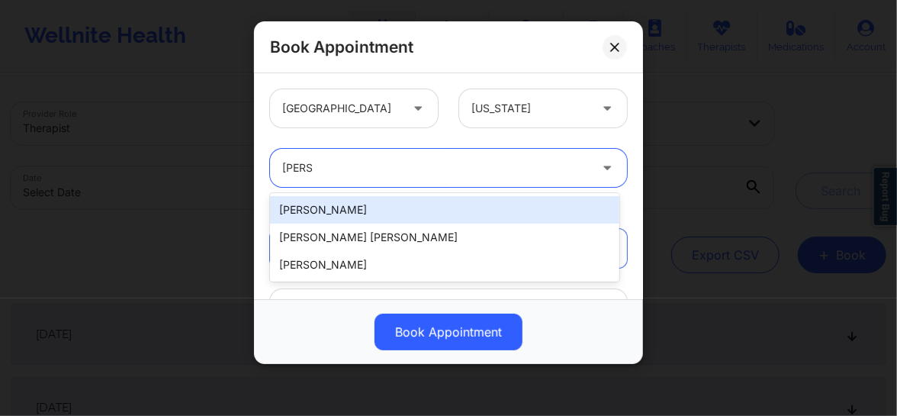
type input "quisha"
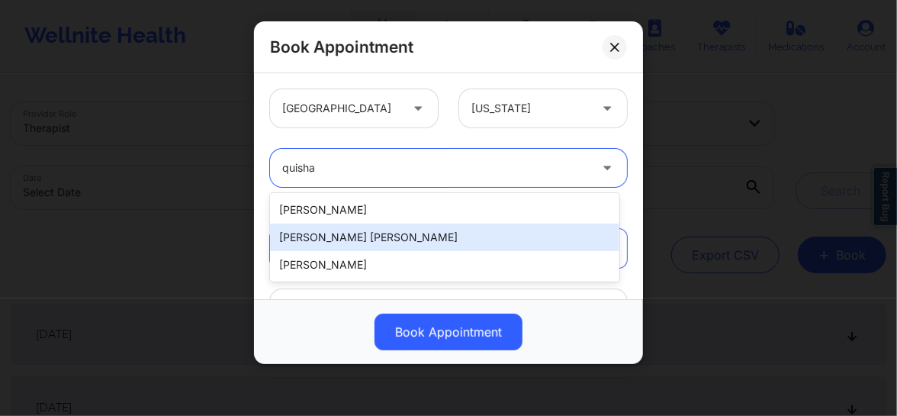
click at [348, 236] on div "[PERSON_NAME] [PERSON_NAME]" at bounding box center [444, 236] width 349 height 27
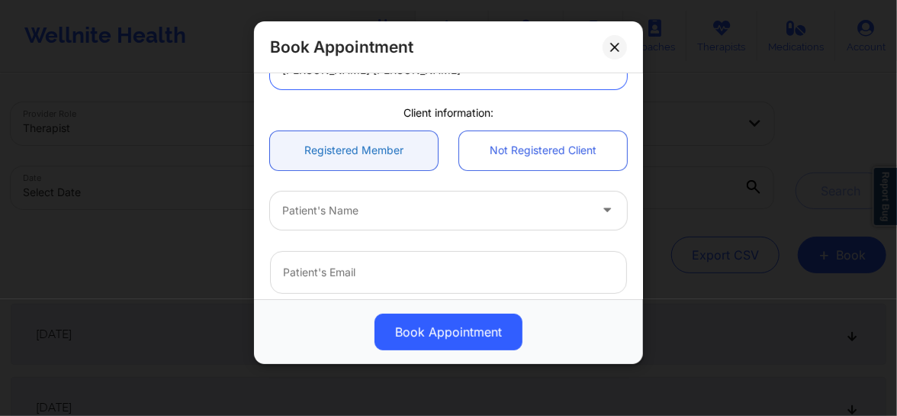
scroll to position [127, 0]
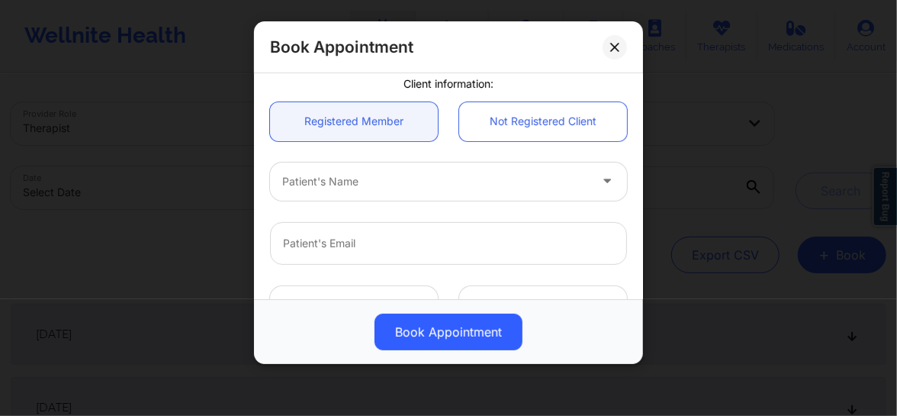
click at [338, 191] on div "Patient's Name" at bounding box center [430, 181] width 320 height 38
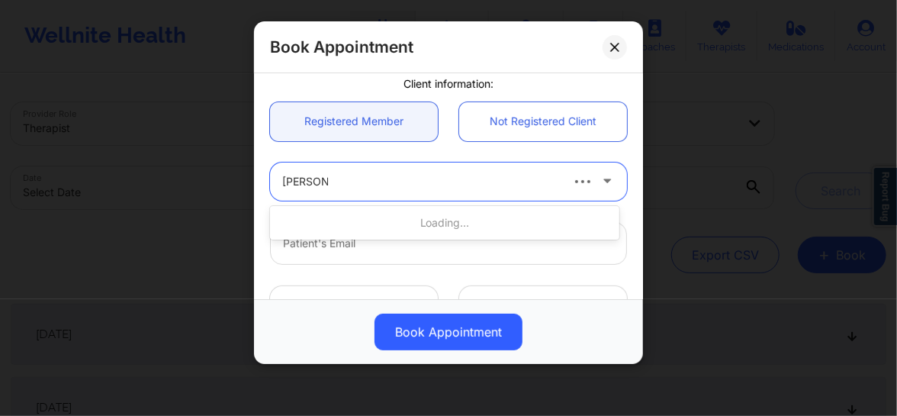
type input "mary A ro"
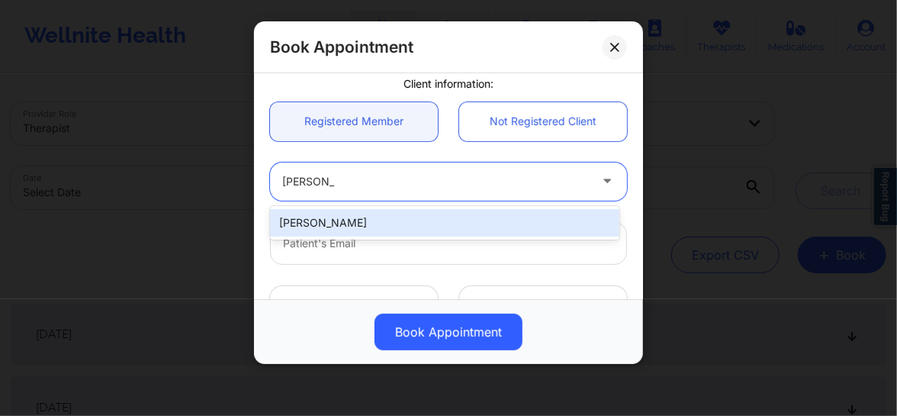
click at [329, 220] on div "[PERSON_NAME]" at bounding box center [444, 222] width 349 height 27
type input "goldleafframing@hotmail.com"
type input "+15136598099"
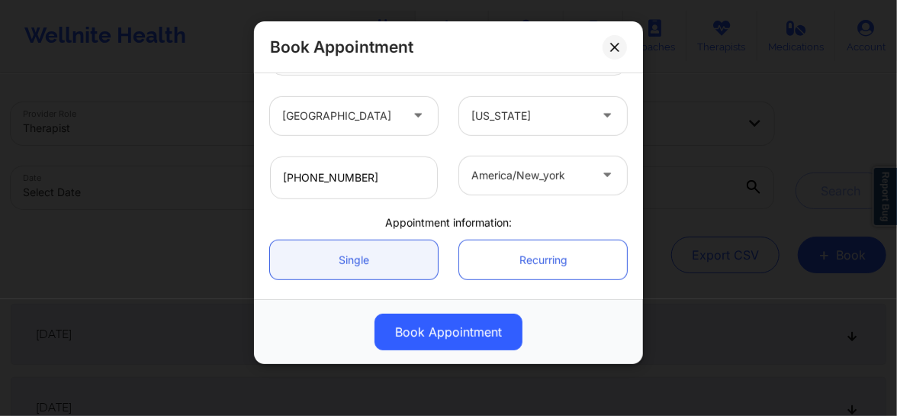
scroll to position [430, 0]
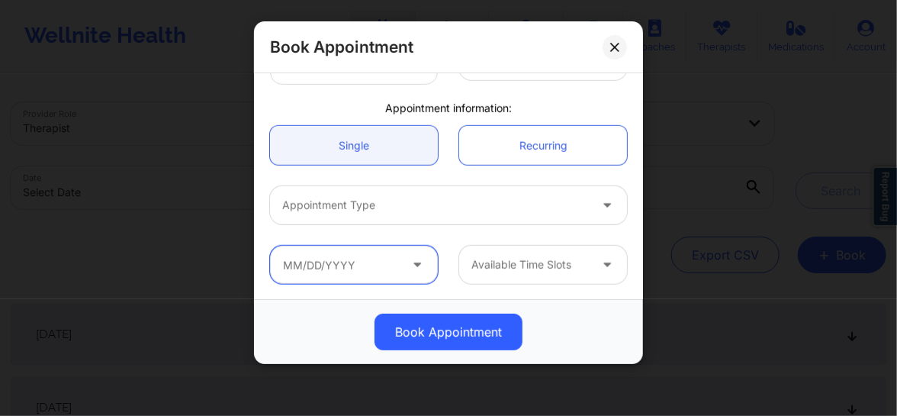
click at [355, 262] on input "text" at bounding box center [354, 265] width 168 height 38
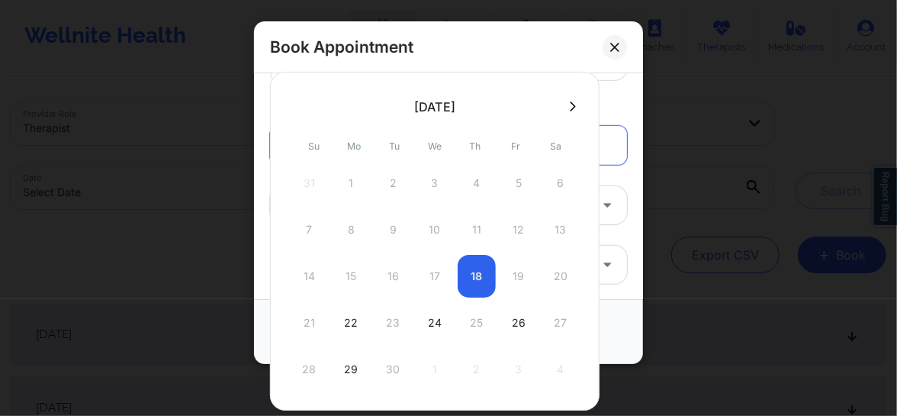
click at [570, 101] on icon at bounding box center [573, 106] width 6 height 11
click at [435, 361] on div "29" at bounding box center [435, 369] width 38 height 43
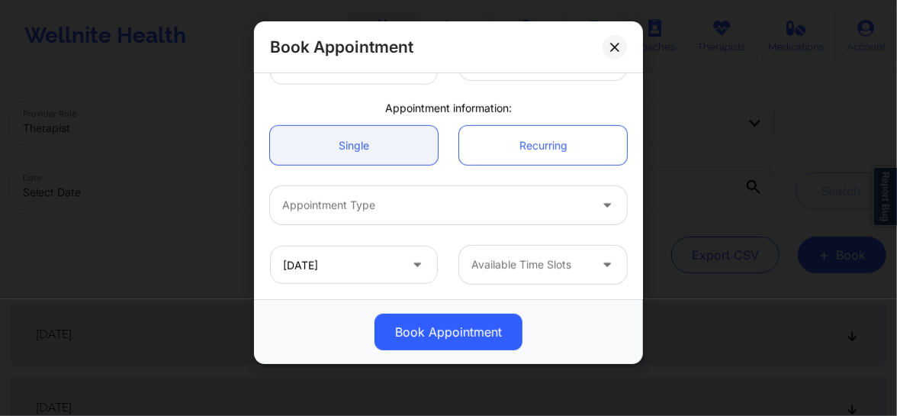
type input "10/29/2025"
click at [502, 265] on div at bounding box center [529, 264] width 117 height 18
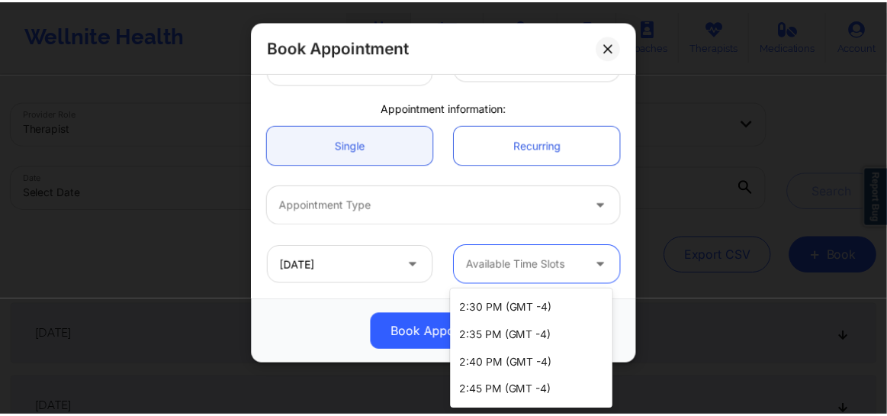
scroll to position [1807, 0]
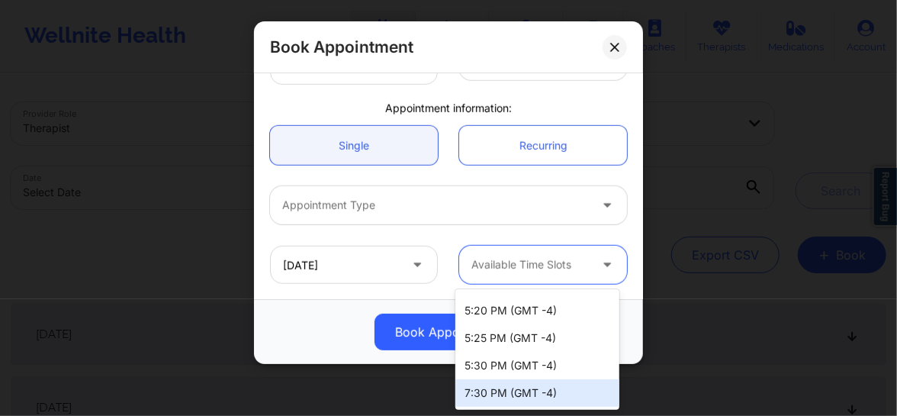
click at [505, 390] on div "7:30 PM (GMT -4)" at bounding box center [537, 392] width 164 height 27
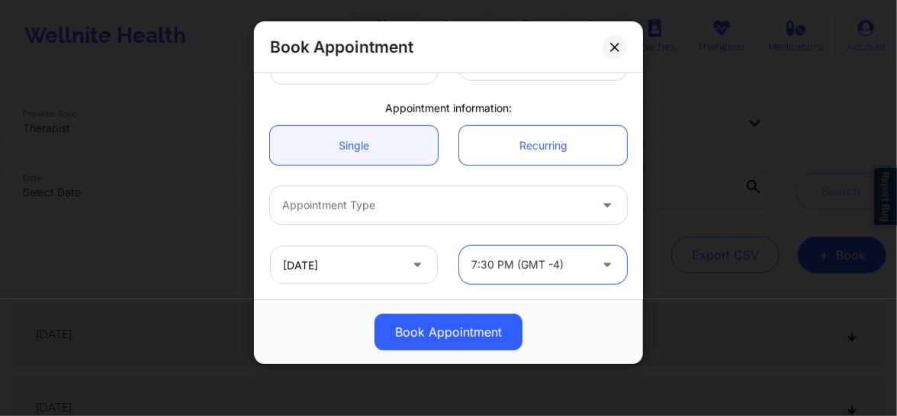
click at [390, 204] on div at bounding box center [435, 205] width 307 height 18
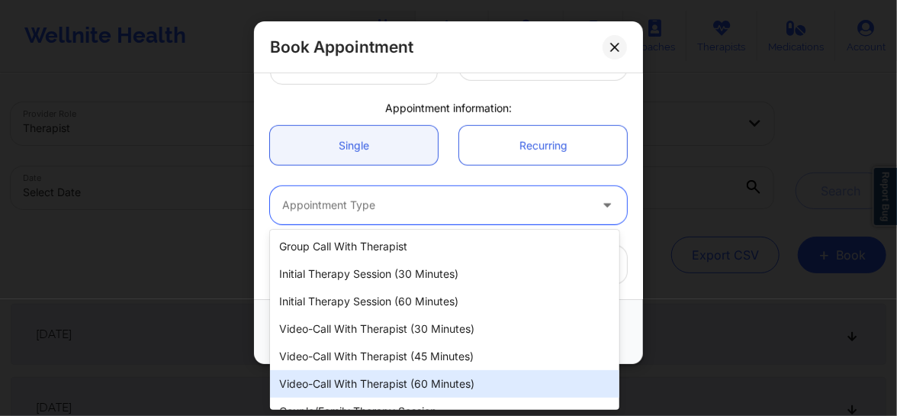
click at [412, 392] on div "Video-Call with Therapist (60 minutes)" at bounding box center [444, 383] width 349 height 27
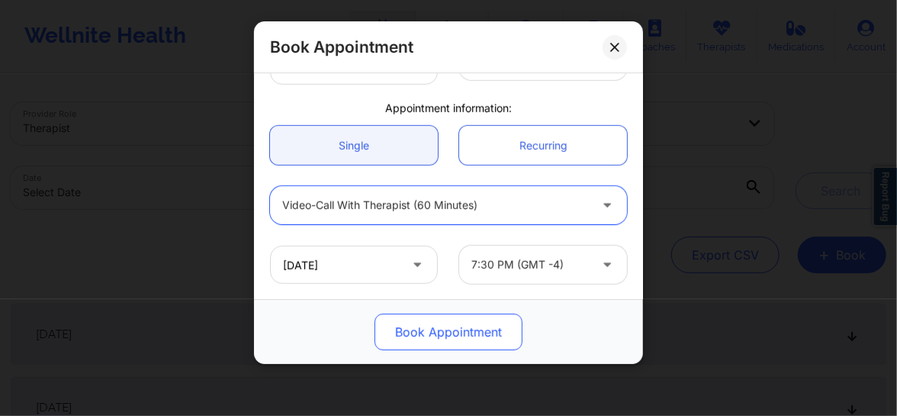
click at [448, 342] on button "Book Appointment" at bounding box center [448, 331] width 148 height 37
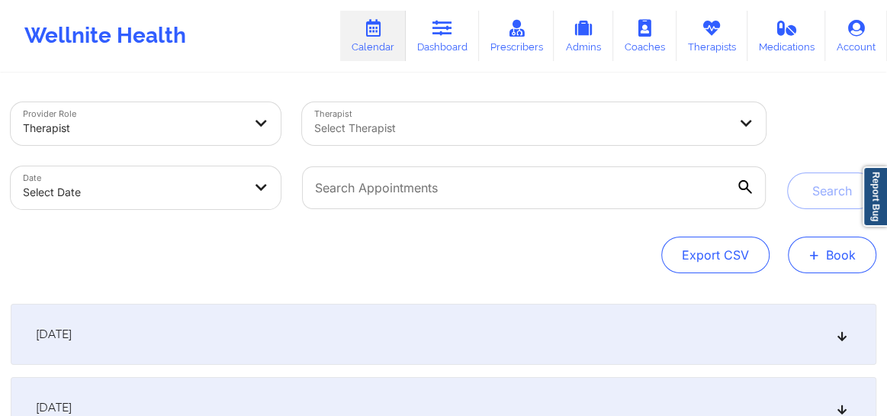
click at [821, 254] on button "+ Book" at bounding box center [832, 254] width 88 height 37
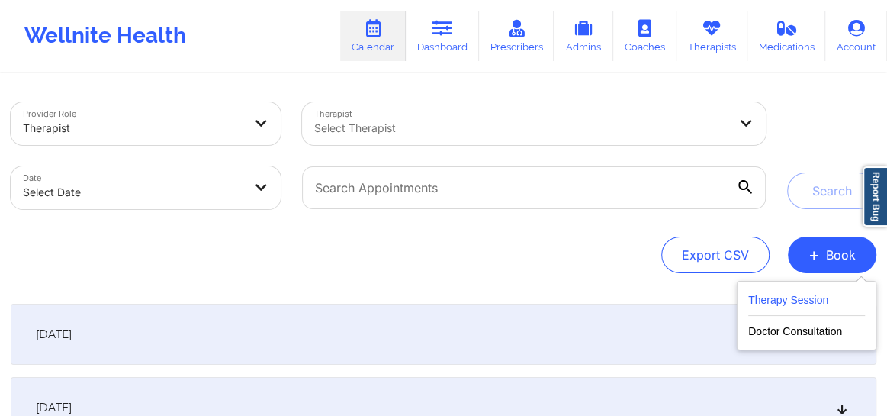
click at [800, 302] on button "Therapy Session" at bounding box center [806, 303] width 117 height 25
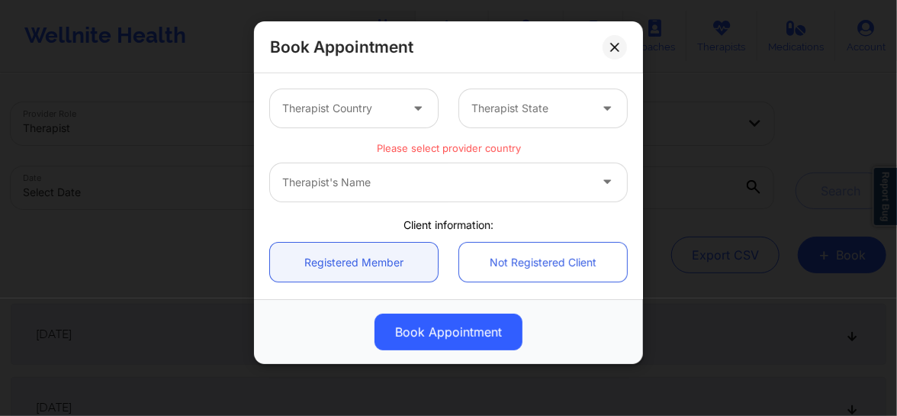
click at [394, 176] on div "Therapist's Name" at bounding box center [448, 182] width 357 height 38
click at [342, 120] on div "Therapist Country" at bounding box center [335, 108] width 131 height 38
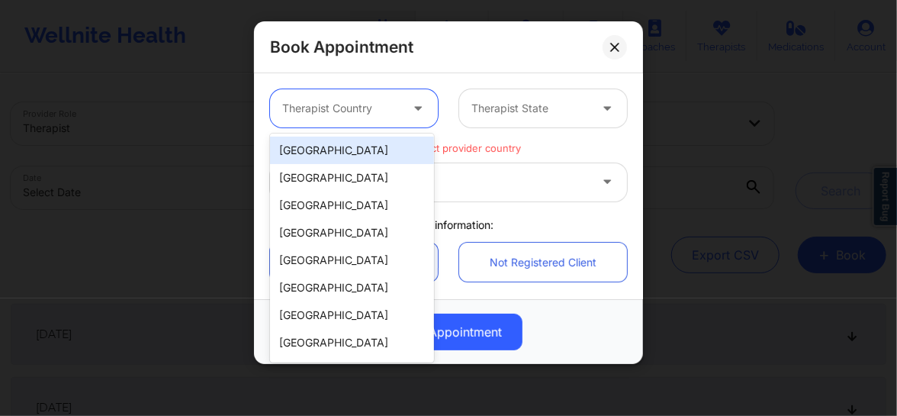
click at [332, 153] on div "[GEOGRAPHIC_DATA]" at bounding box center [352, 149] width 164 height 27
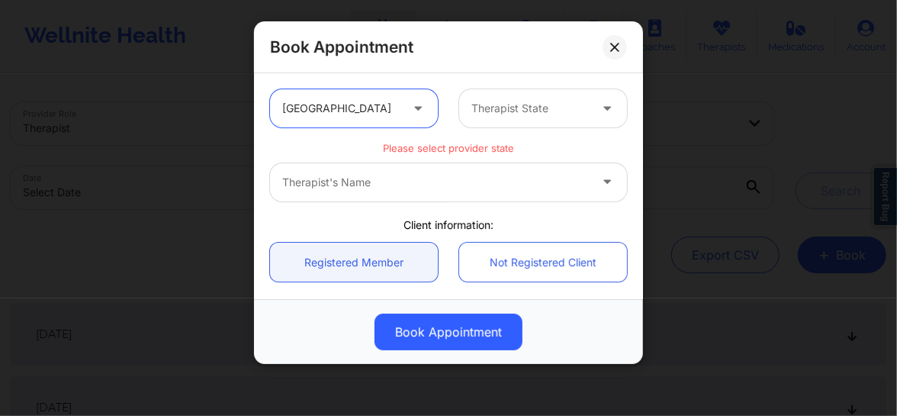
click at [496, 115] on div at bounding box center [529, 108] width 117 height 18
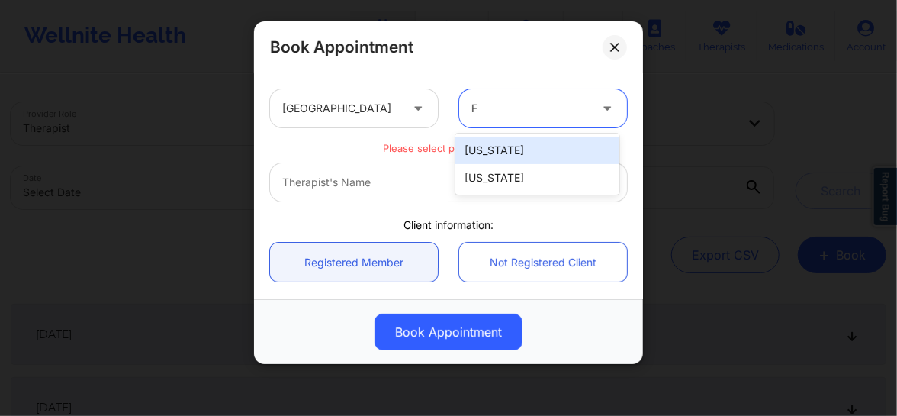
type input "FL"
click at [480, 151] on div "[US_STATE]" at bounding box center [537, 149] width 164 height 27
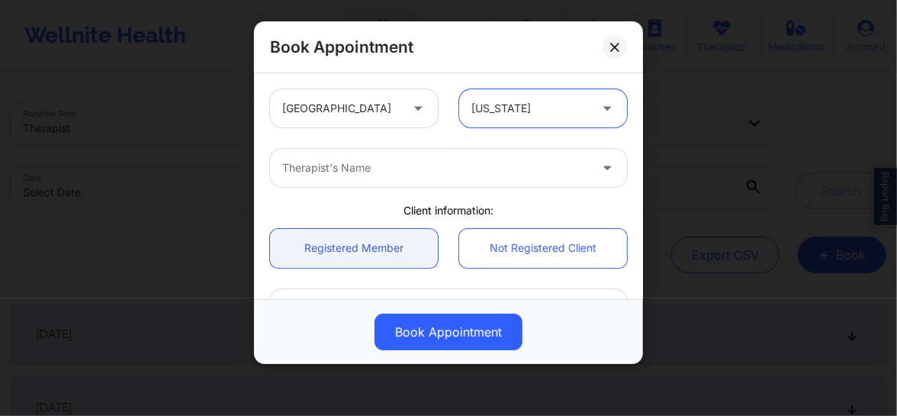
click at [407, 172] on div at bounding box center [435, 168] width 307 height 18
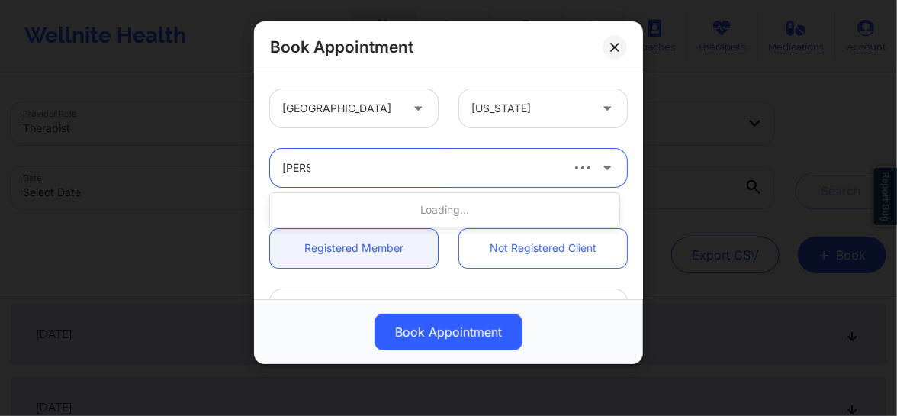
type input "[PERSON_NAME]"
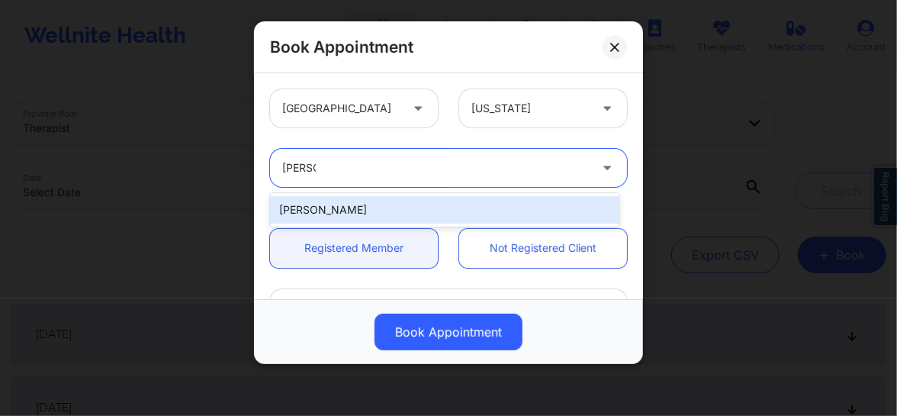
click at [340, 196] on div "[PERSON_NAME]" at bounding box center [444, 209] width 349 height 27
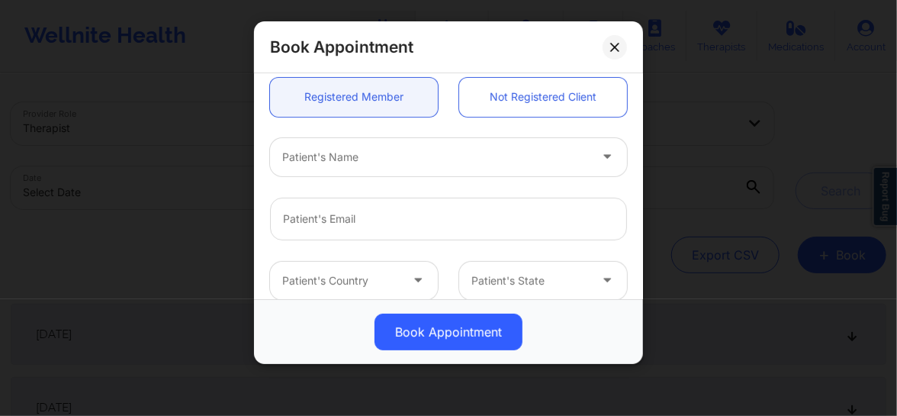
scroll to position [185, 0]
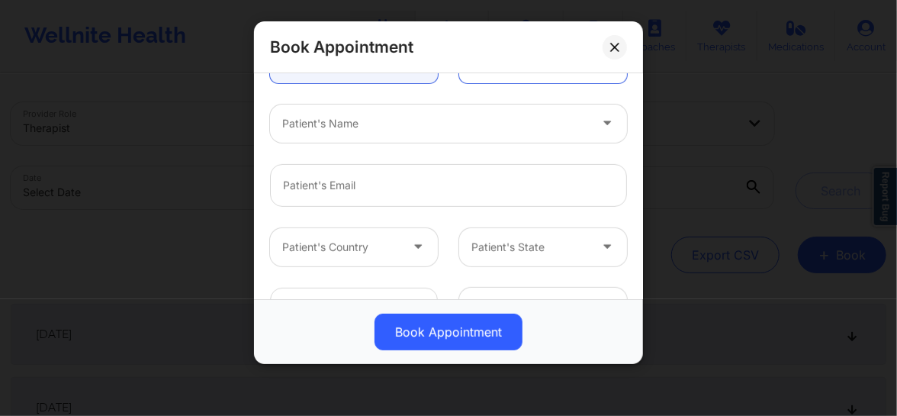
click at [342, 136] on div "Patient's Name" at bounding box center [430, 123] width 320 height 38
paste input "[PERSON_NAME]"
type input "[PERSON_NAME]"
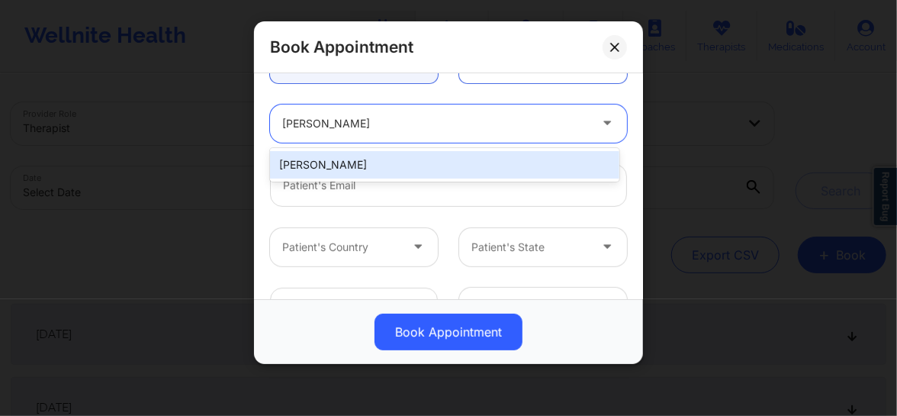
click at [326, 162] on div "[PERSON_NAME]" at bounding box center [444, 164] width 349 height 27
type input "[EMAIL_ADDRESS][DOMAIN_NAME]"
type input "[PHONE_NUMBER]"
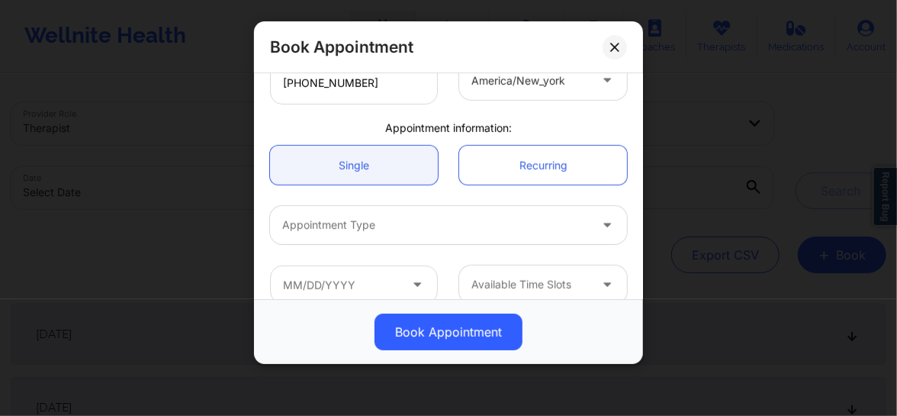
scroll to position [430, 0]
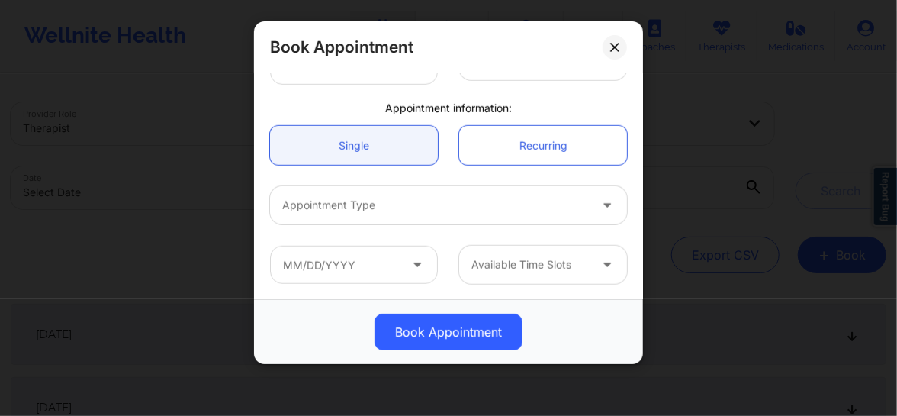
click at [347, 214] on div "Appointment Type" at bounding box center [430, 205] width 320 height 38
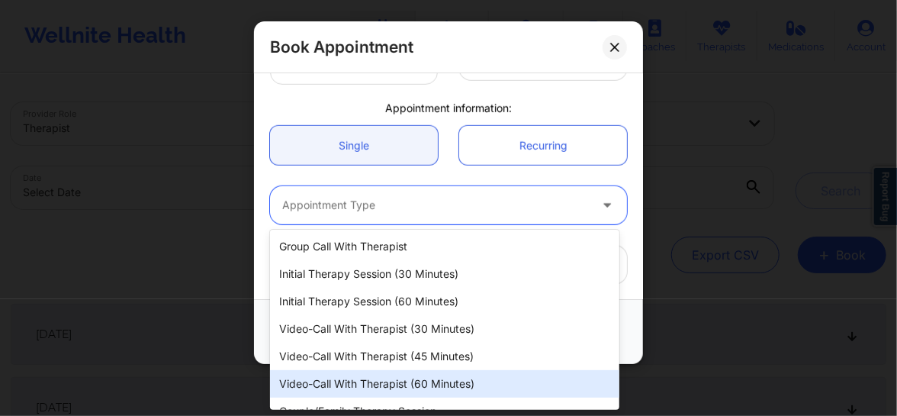
click at [371, 374] on div "Video-Call with Therapist (60 minutes)" at bounding box center [444, 383] width 349 height 27
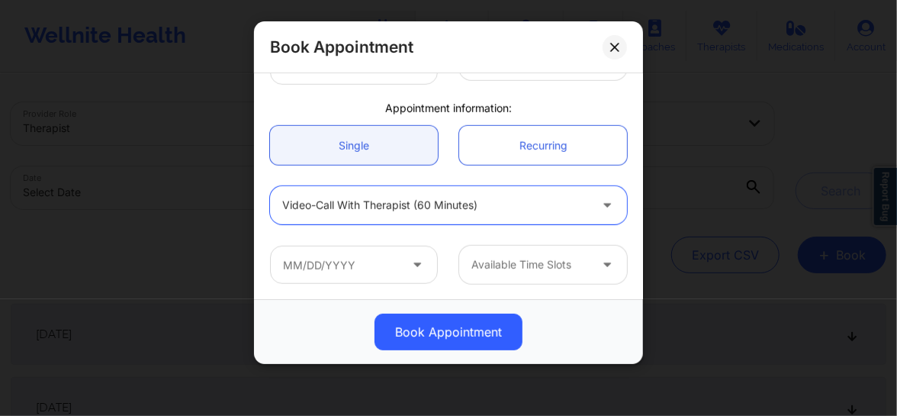
click at [412, 259] on icon at bounding box center [416, 261] width 15 height 13
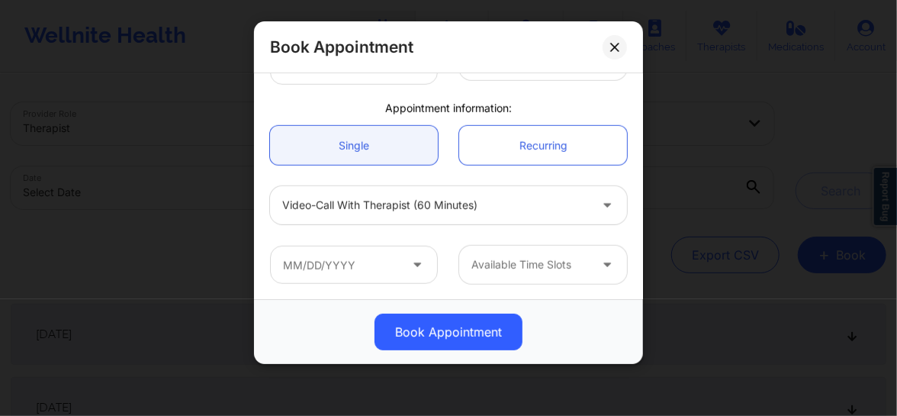
click at [418, 271] on span at bounding box center [418, 264] width 18 height 19
click at [412, 262] on icon at bounding box center [416, 261] width 15 height 13
click at [354, 262] on input "text" at bounding box center [354, 265] width 168 height 38
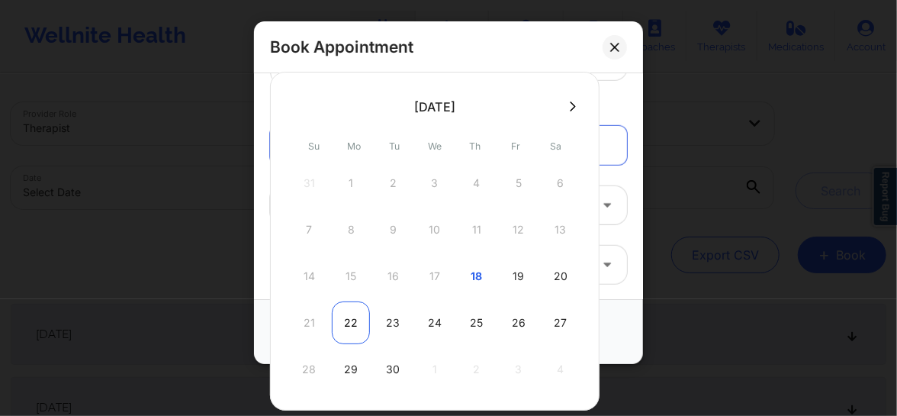
click at [341, 327] on div "22" at bounding box center [351, 322] width 38 height 43
type input "[DATE]"
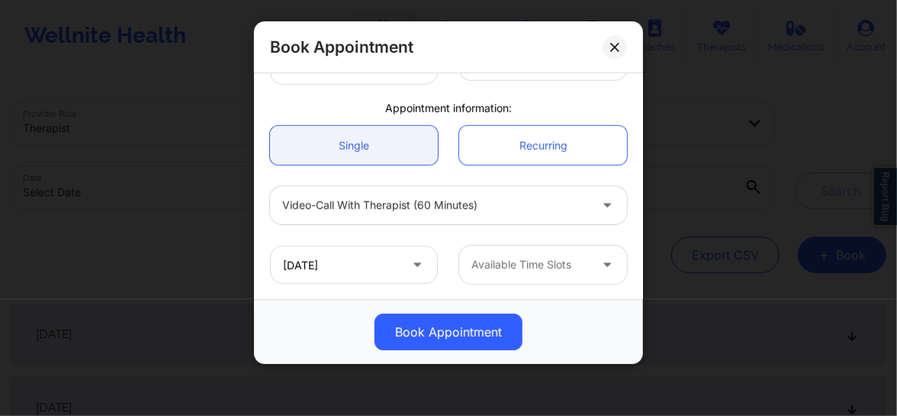
click at [503, 268] on div at bounding box center [529, 264] width 117 height 18
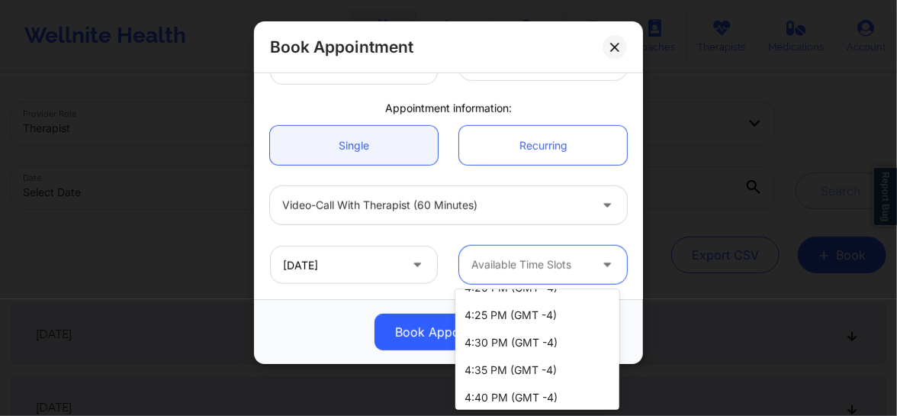
scroll to position [300, 0]
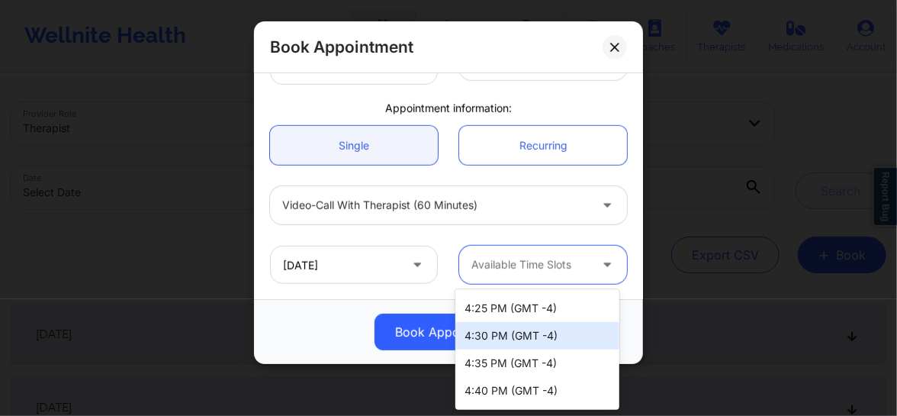
click at [493, 332] on div "4:30 PM (GMT -4)" at bounding box center [537, 335] width 164 height 27
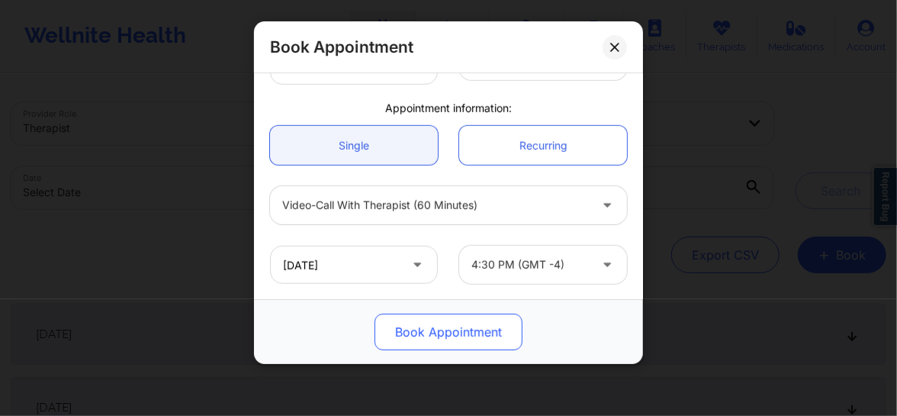
click at [499, 332] on button "Book Appointment" at bounding box center [448, 331] width 148 height 37
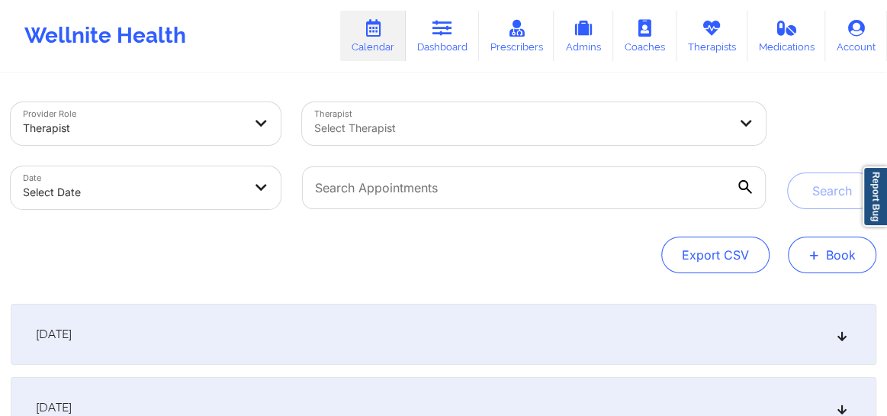
click at [817, 258] on span "+" at bounding box center [813, 254] width 11 height 8
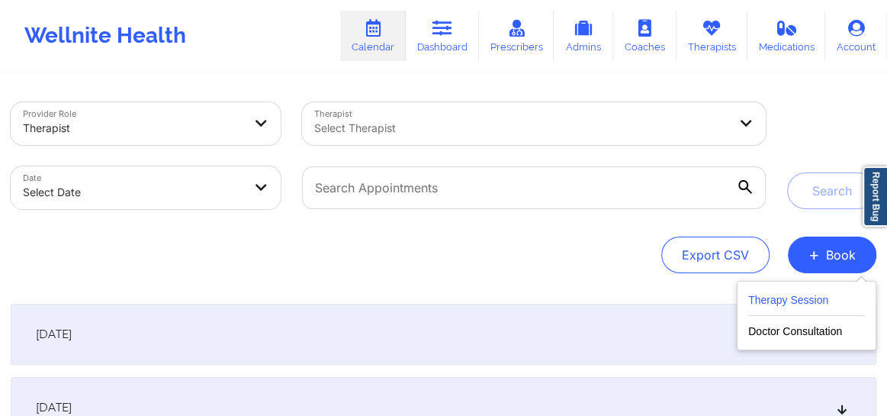
click at [777, 303] on button "Therapy Session" at bounding box center [806, 303] width 117 height 25
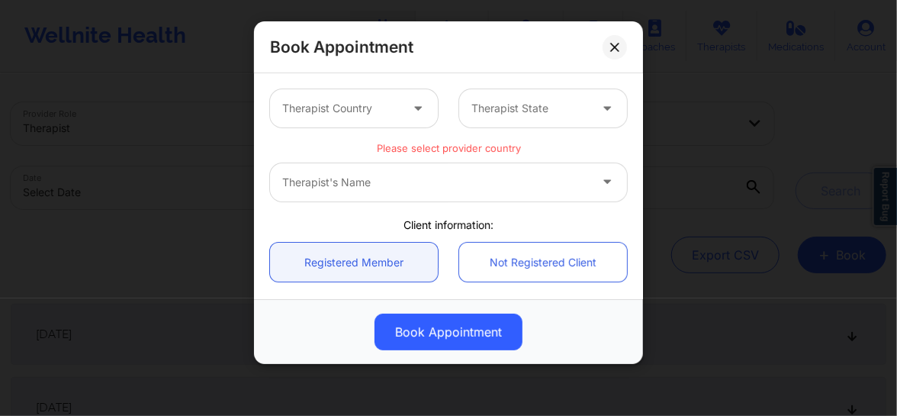
click at [341, 115] on div at bounding box center [340, 108] width 117 height 18
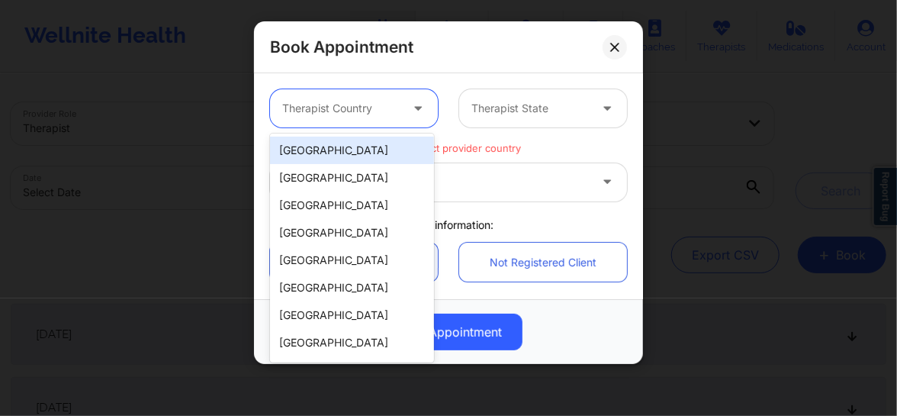
click at [326, 145] on div "[GEOGRAPHIC_DATA]" at bounding box center [352, 149] width 164 height 27
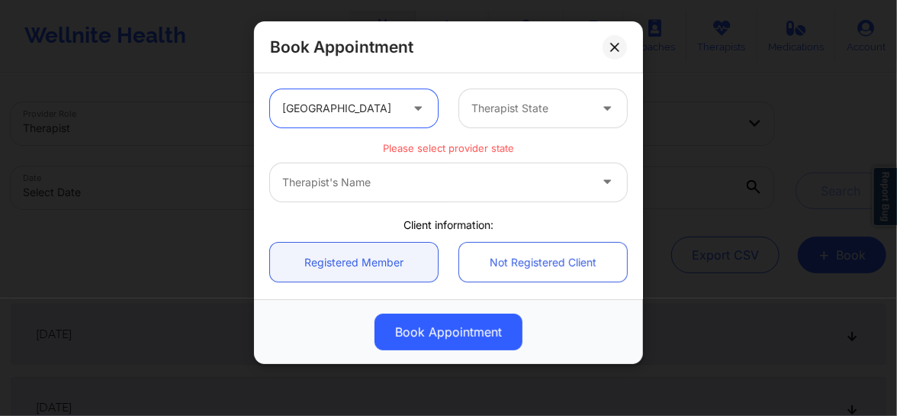
click at [499, 105] on div at bounding box center [529, 108] width 117 height 18
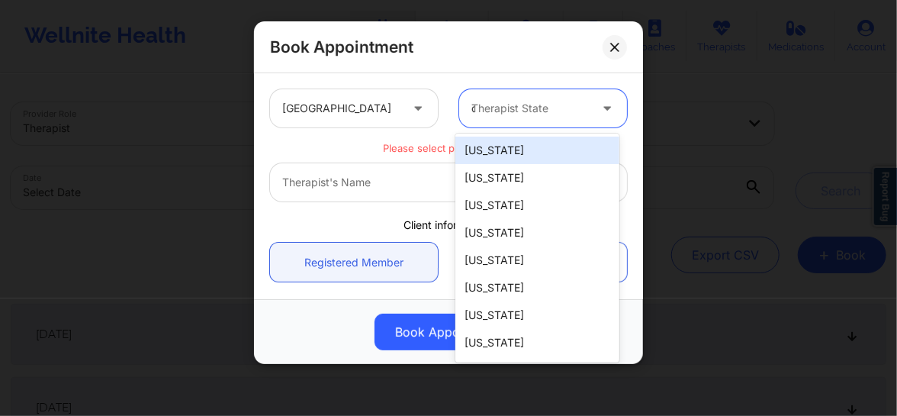
type input "ca"
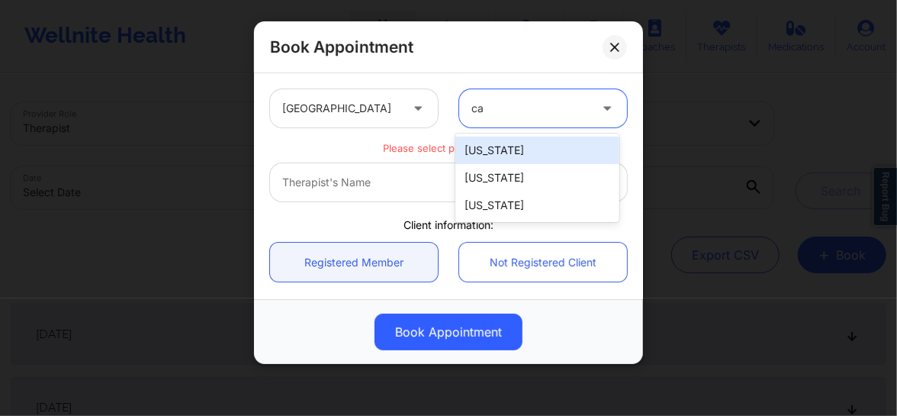
click at [500, 154] on div "[US_STATE]" at bounding box center [537, 149] width 164 height 27
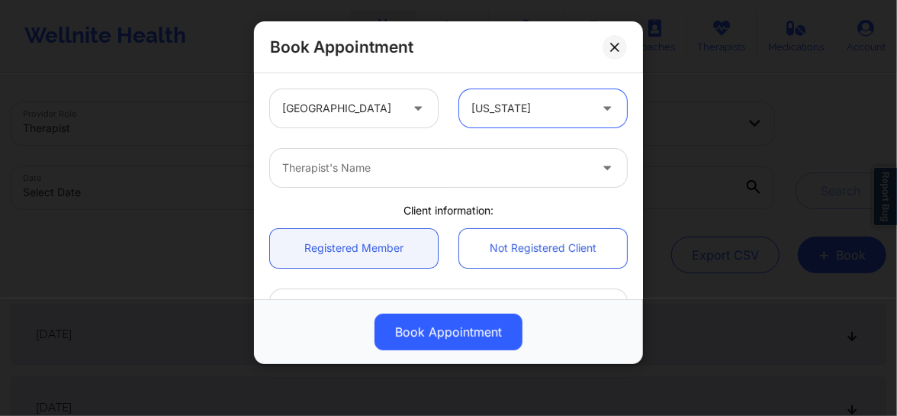
click at [391, 166] on div at bounding box center [435, 168] width 307 height 18
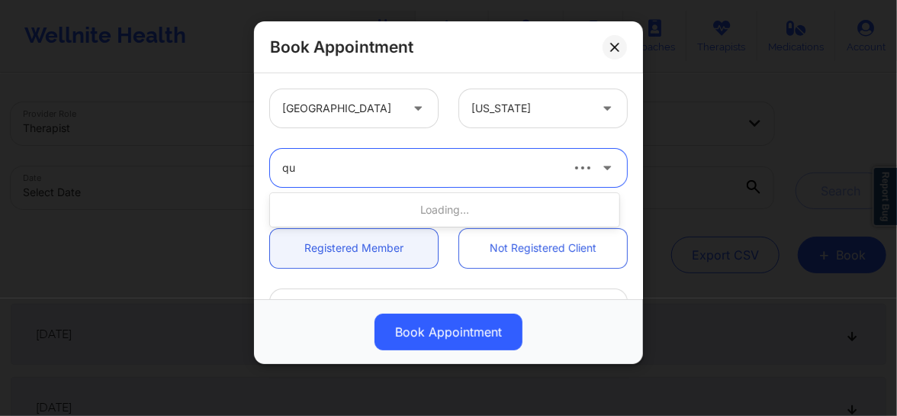
type input "q"
type input "quisha"
click at [429, 170] on div at bounding box center [420, 168] width 276 height 18
type input "quis"
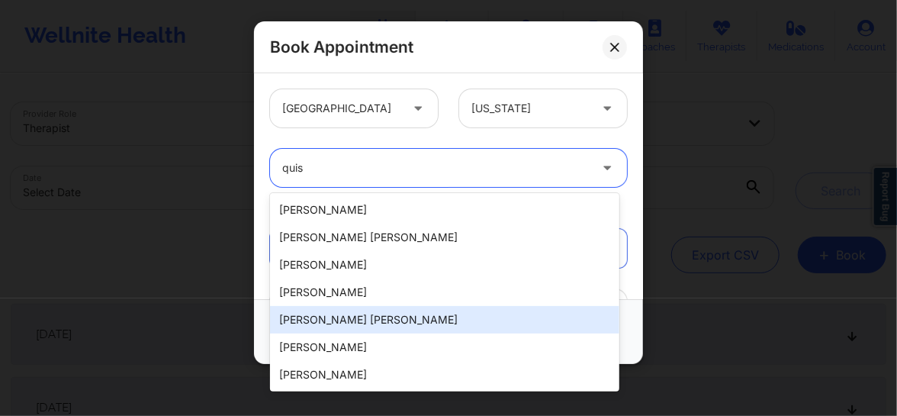
click at [350, 319] on div "[PERSON_NAME] [PERSON_NAME]" at bounding box center [444, 319] width 349 height 27
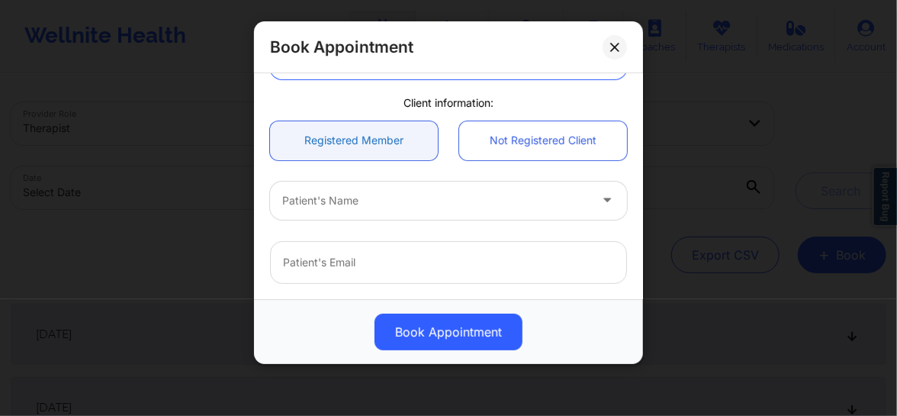
scroll to position [150, 0]
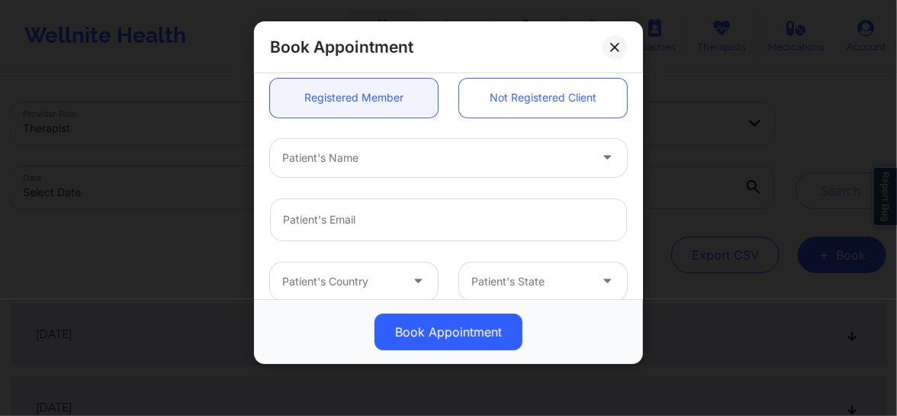
click at [396, 162] on div at bounding box center [435, 158] width 307 height 18
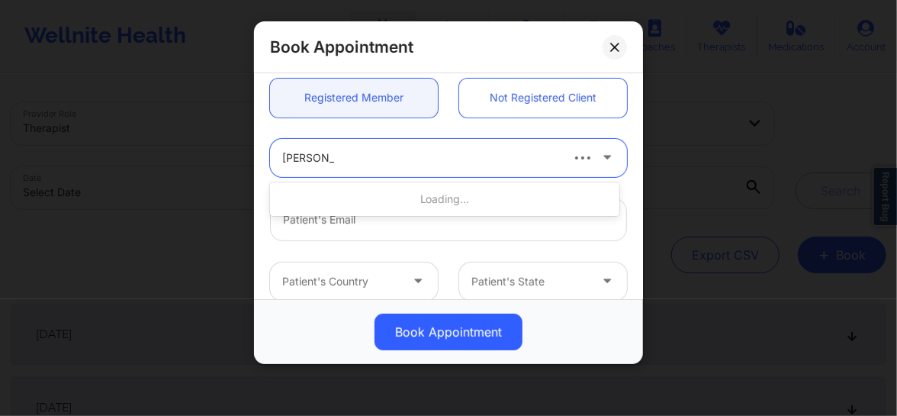
type input "mary A roc"
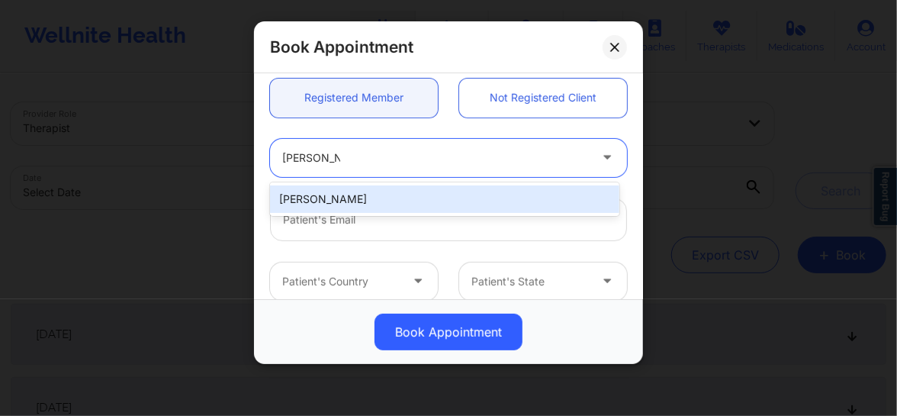
click at [365, 193] on div "[PERSON_NAME]" at bounding box center [444, 198] width 349 height 27
type input "goldleafframing@hotmail.com"
type input "+15136598099"
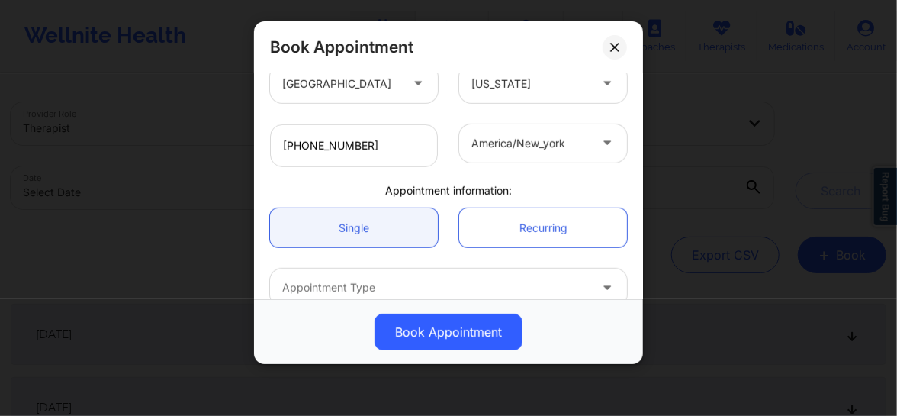
scroll to position [430, 0]
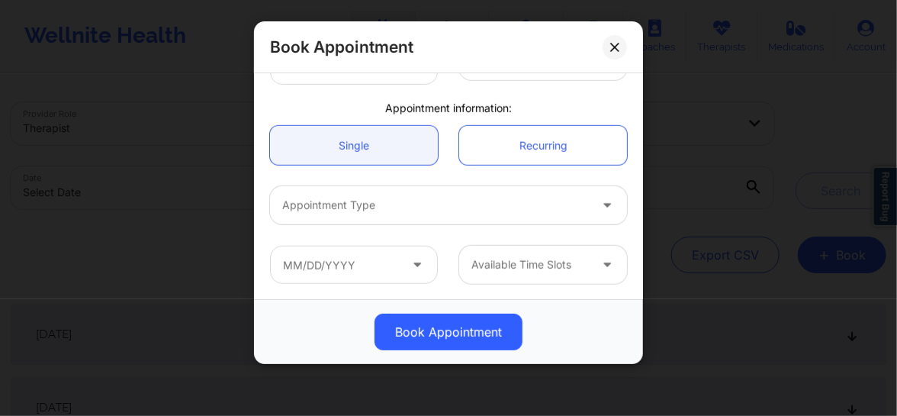
click at [367, 200] on div at bounding box center [435, 205] width 307 height 18
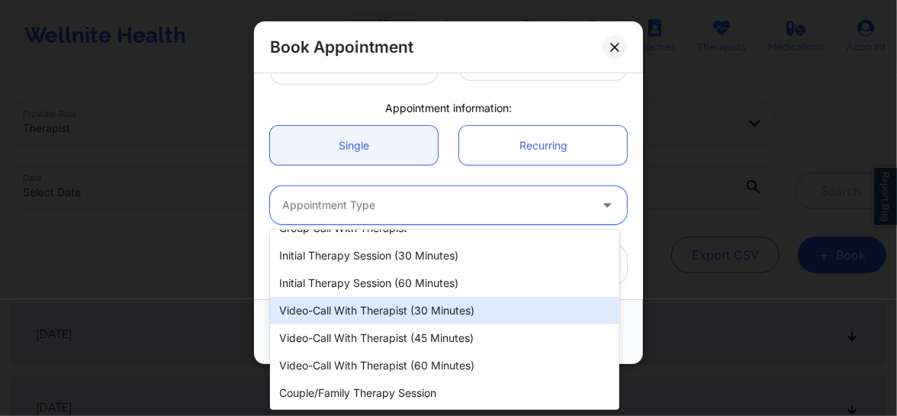
scroll to position [18, 0]
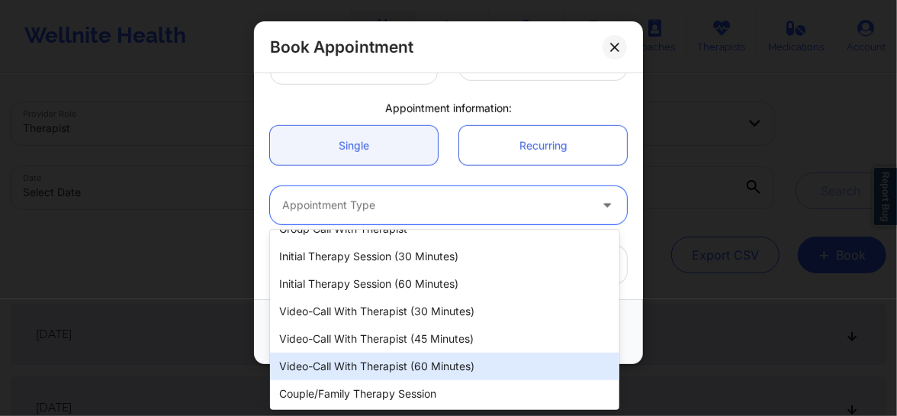
click at [375, 360] on div "Video-Call with Therapist (60 minutes)" at bounding box center [444, 365] width 349 height 27
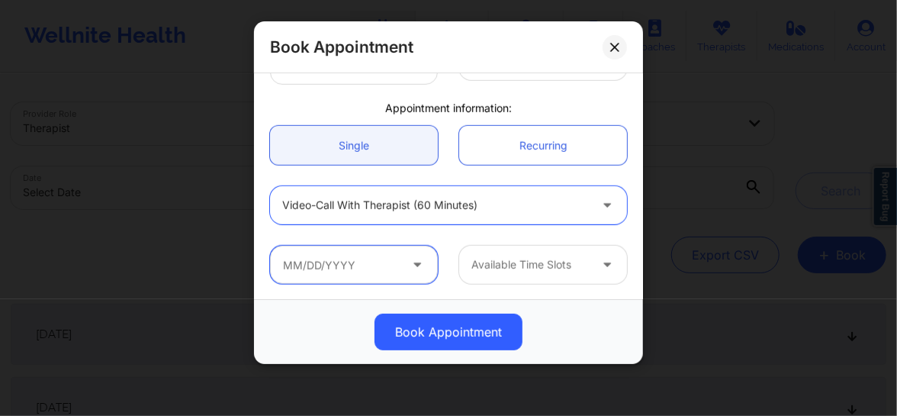
click at [391, 260] on input "text" at bounding box center [354, 265] width 168 height 38
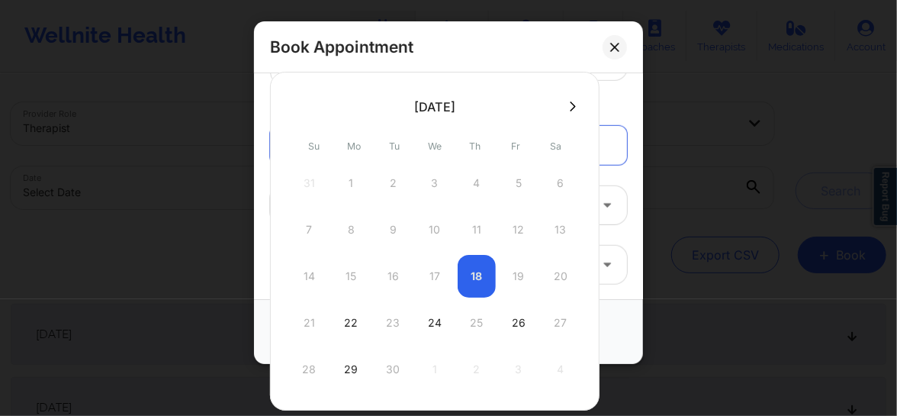
click at [570, 104] on icon at bounding box center [573, 106] width 6 height 11
click at [433, 369] on div "29" at bounding box center [435, 369] width 38 height 43
type input "10/29/2025"
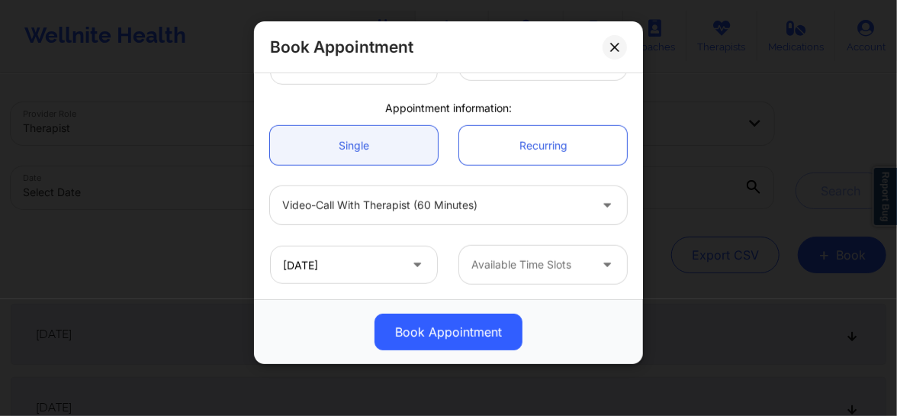
click at [516, 259] on div at bounding box center [529, 264] width 117 height 18
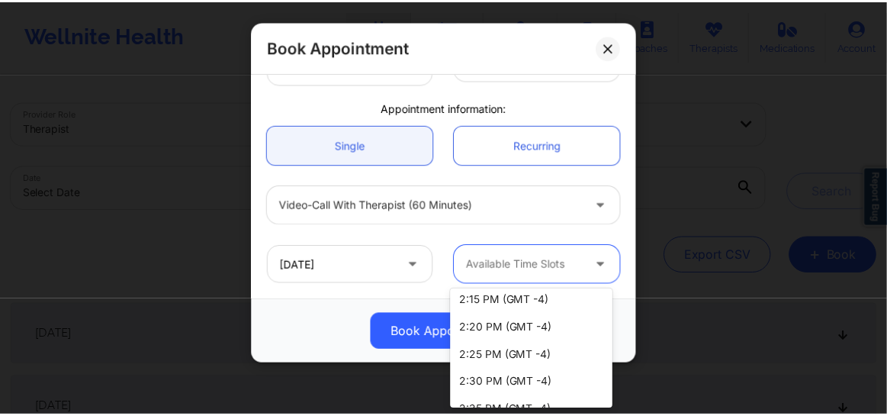
scroll to position [1807, 0]
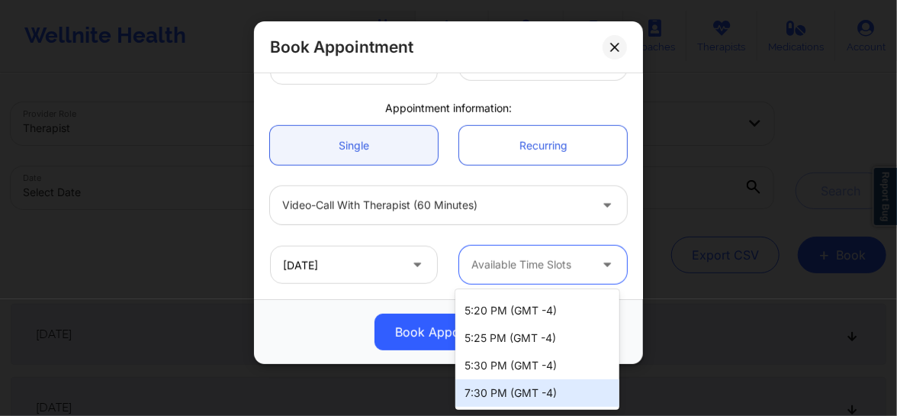
click at [497, 394] on div "7:30 PM (GMT -4)" at bounding box center [537, 392] width 164 height 27
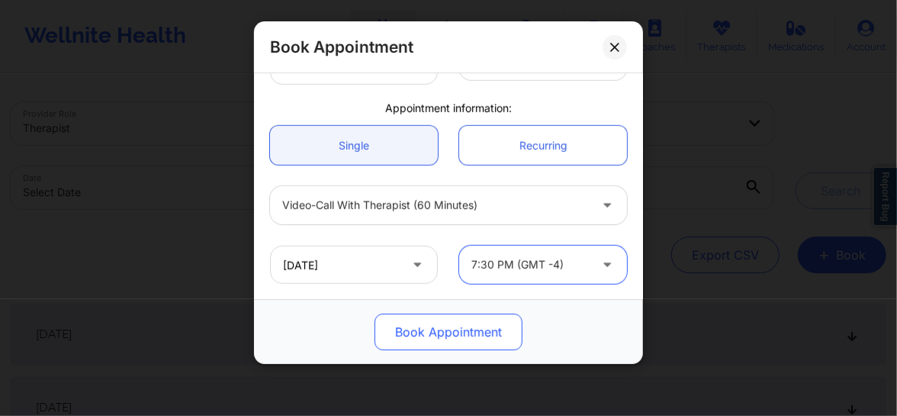
click at [455, 341] on button "Book Appointment" at bounding box center [448, 331] width 148 height 37
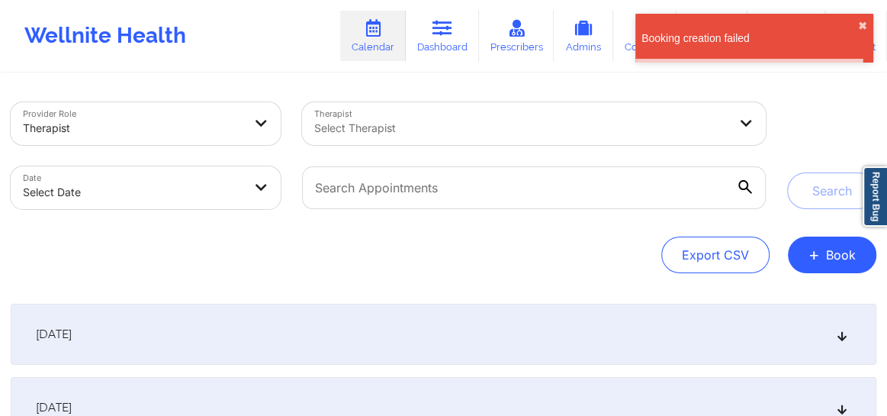
click at [381, 50] on link "Calendar" at bounding box center [373, 36] width 66 height 50
click at [434, 41] on link "Dashboard" at bounding box center [442, 36] width 73 height 50
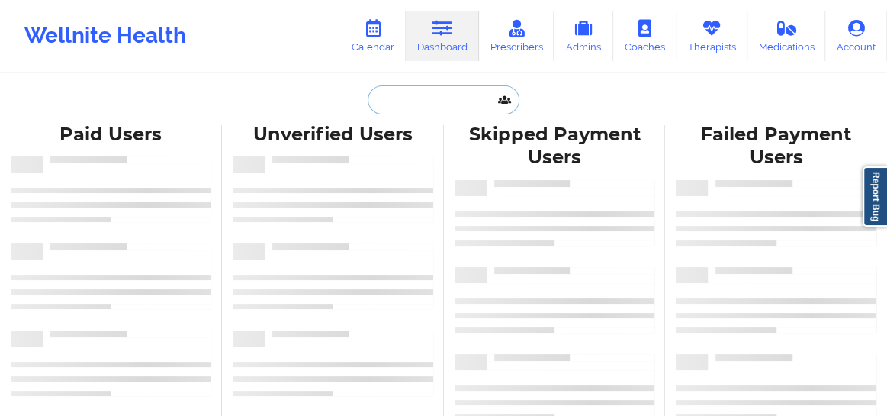
click at [407, 99] on input "text" at bounding box center [443, 99] width 151 height 29
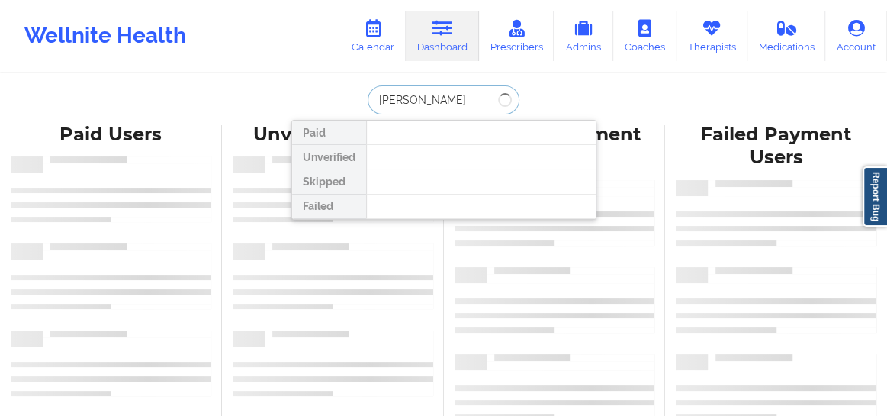
click at [378, 100] on input "karen Moore" at bounding box center [443, 99] width 151 height 29
type input "Karen Moore"
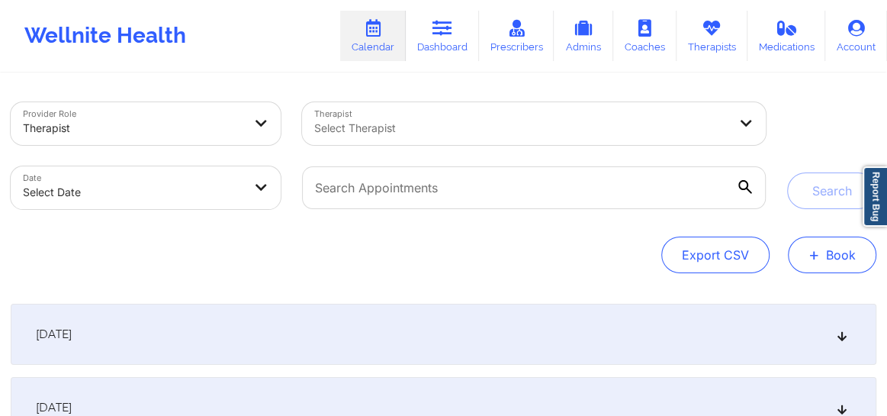
click at [827, 262] on button "+ Book" at bounding box center [832, 254] width 88 height 37
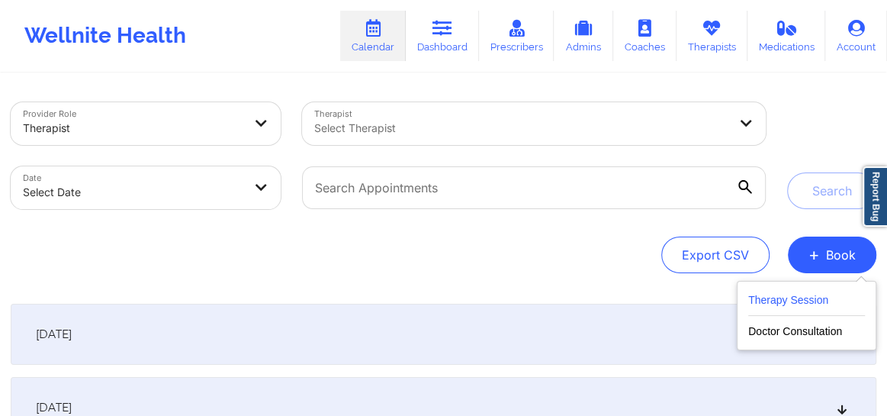
click at [765, 303] on button "Therapy Session" at bounding box center [806, 303] width 117 height 25
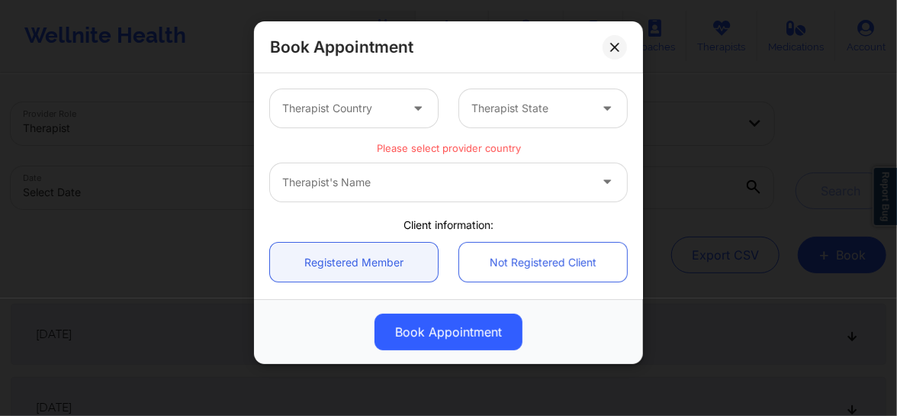
click at [349, 104] on div at bounding box center [340, 108] width 117 height 18
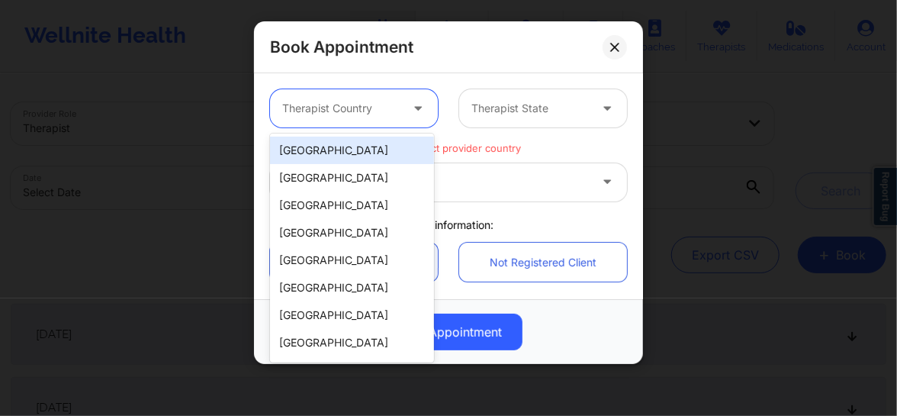
click at [331, 153] on div "[GEOGRAPHIC_DATA]" at bounding box center [352, 149] width 164 height 27
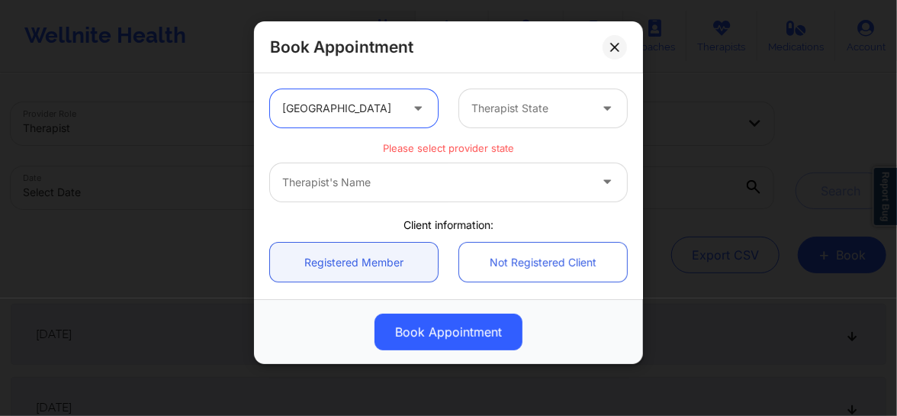
click at [555, 104] on div at bounding box center [529, 108] width 117 height 18
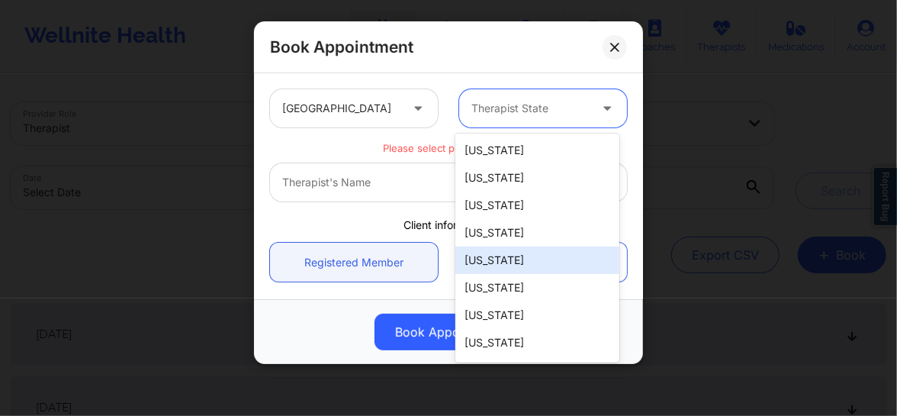
click at [509, 262] on div "[US_STATE]" at bounding box center [537, 259] width 164 height 27
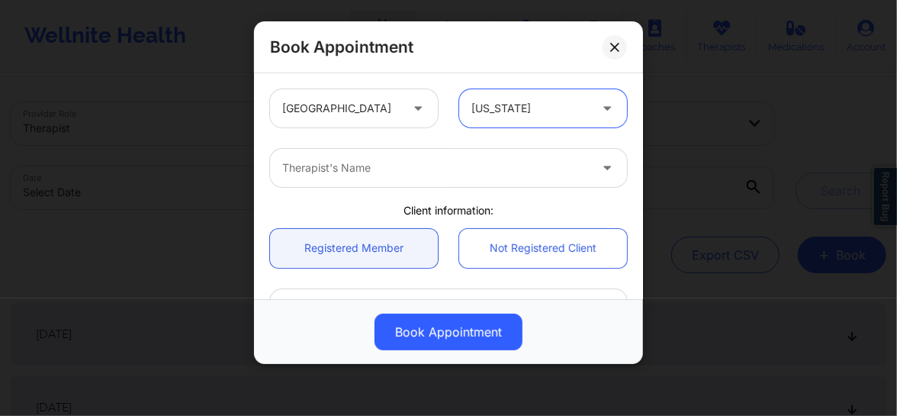
click at [377, 184] on div "Therapist's Name" at bounding box center [430, 168] width 320 height 38
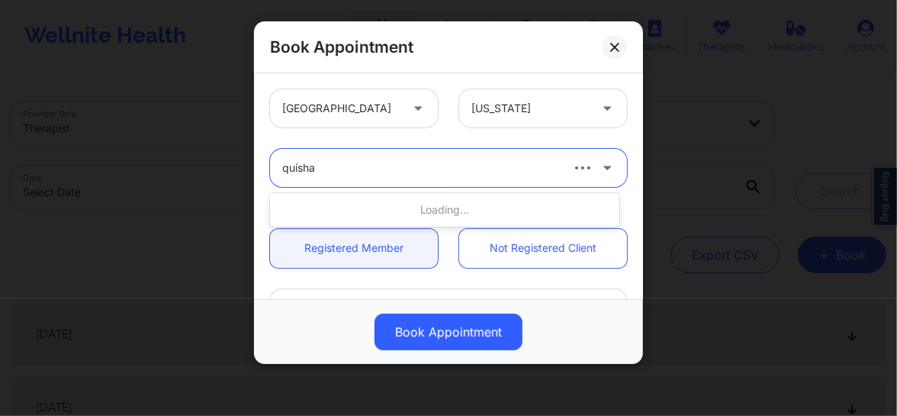
type input "quisha"
click at [576, 160] on div at bounding box center [582, 167] width 27 height 15
click at [481, 167] on div at bounding box center [435, 168] width 307 height 18
type input "quis"
